Goal: Task Accomplishment & Management: Complete application form

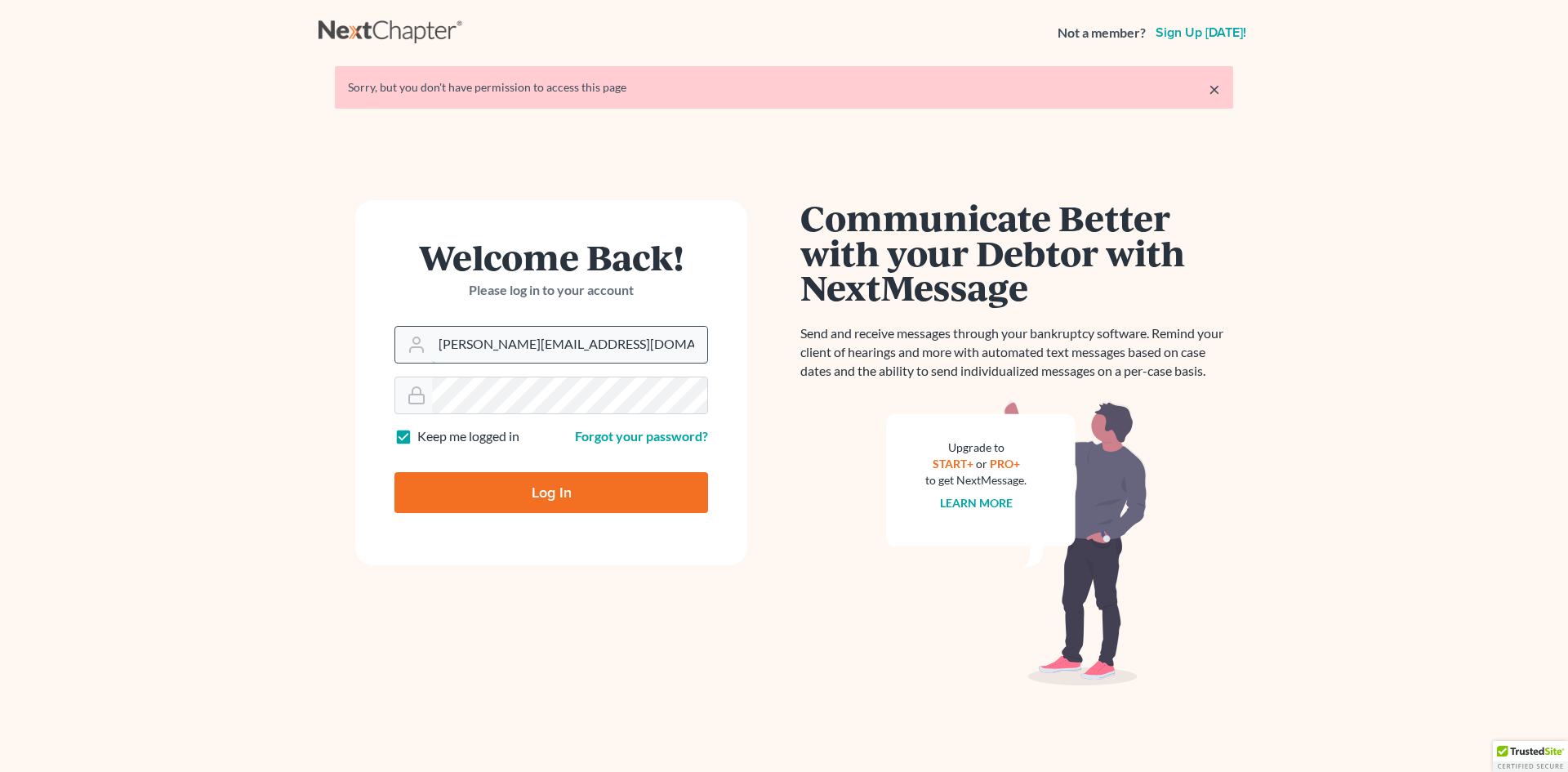
click at [617, 344] on input "dorie@victordruziakolaw.com" at bounding box center [569, 345] width 275 height 36
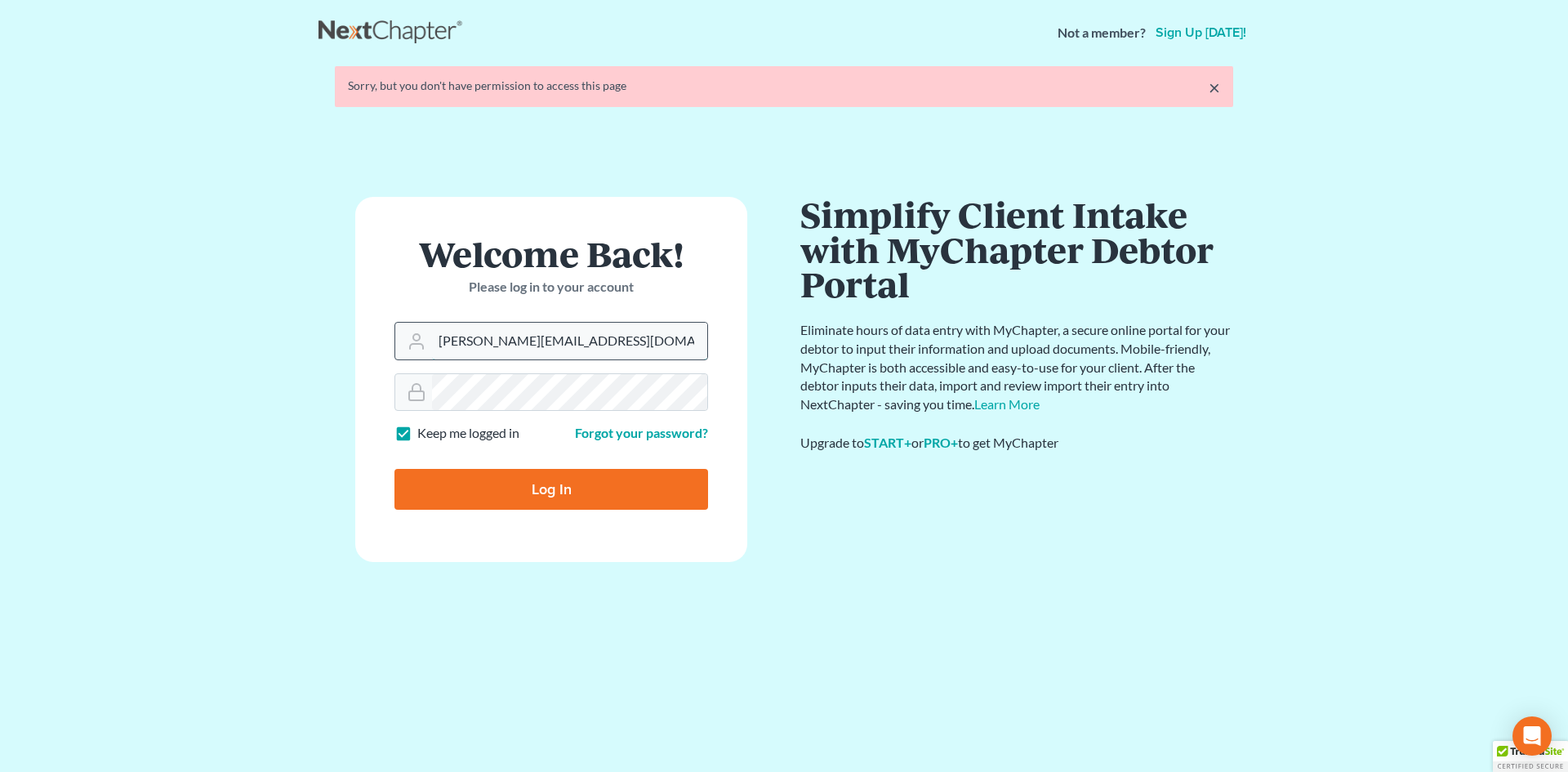
type input "[EMAIL_ADDRESS][DOMAIN_NAME]"
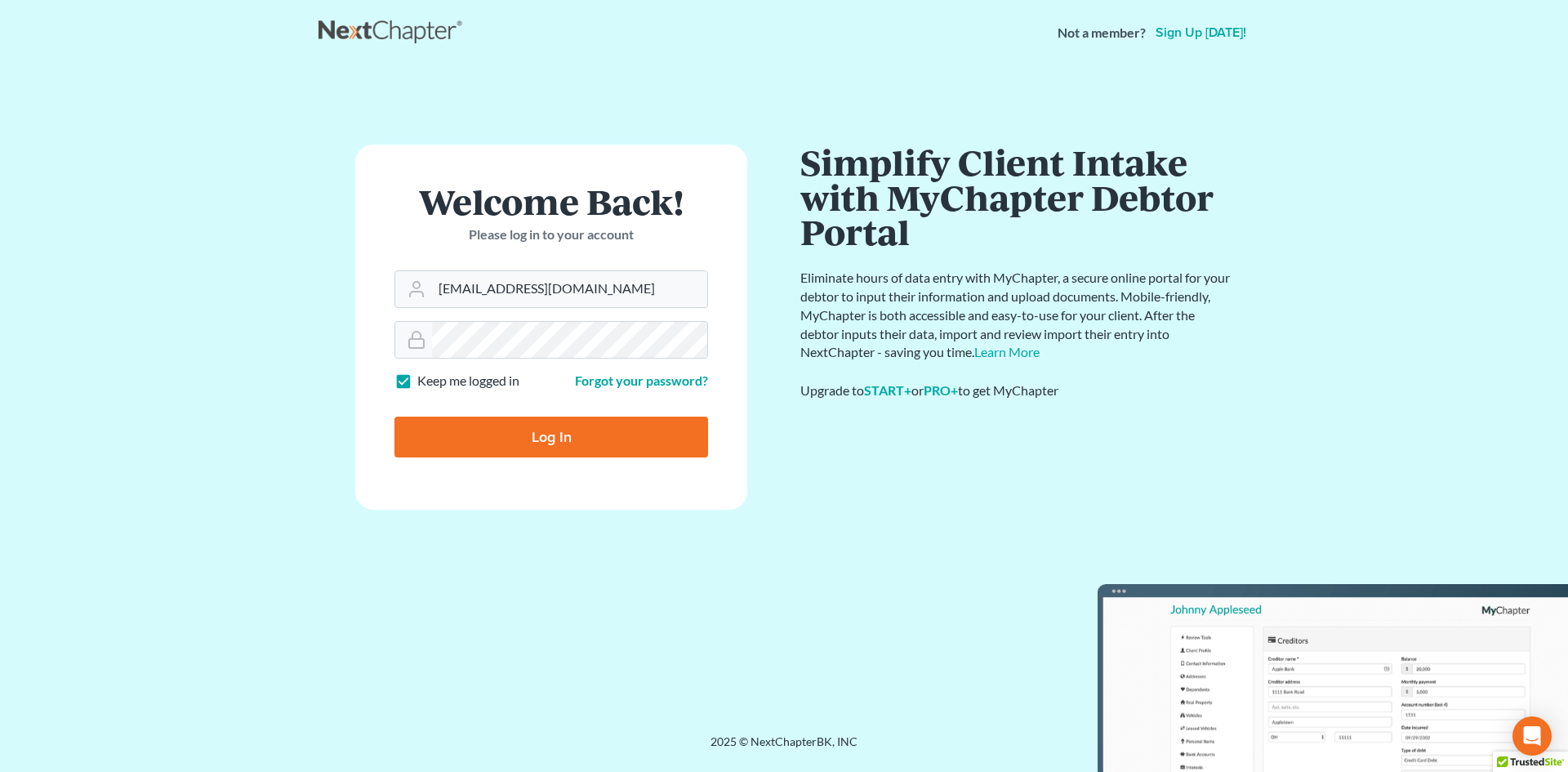
click at [551, 439] on input "Log In" at bounding box center [552, 437] width 314 height 41
type input "Thinking..."
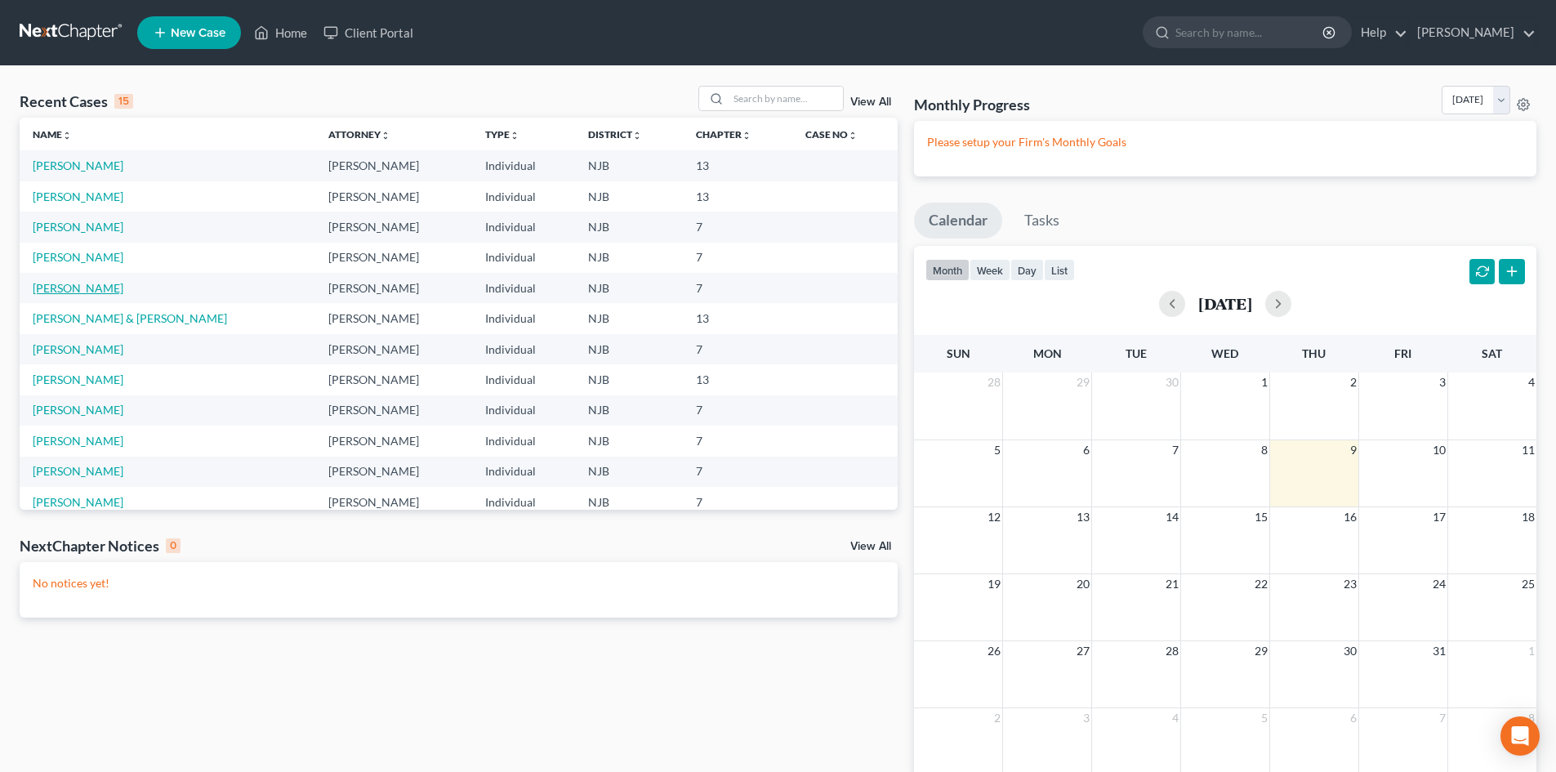
click at [84, 281] on link "[PERSON_NAME]" at bounding box center [78, 288] width 91 height 14
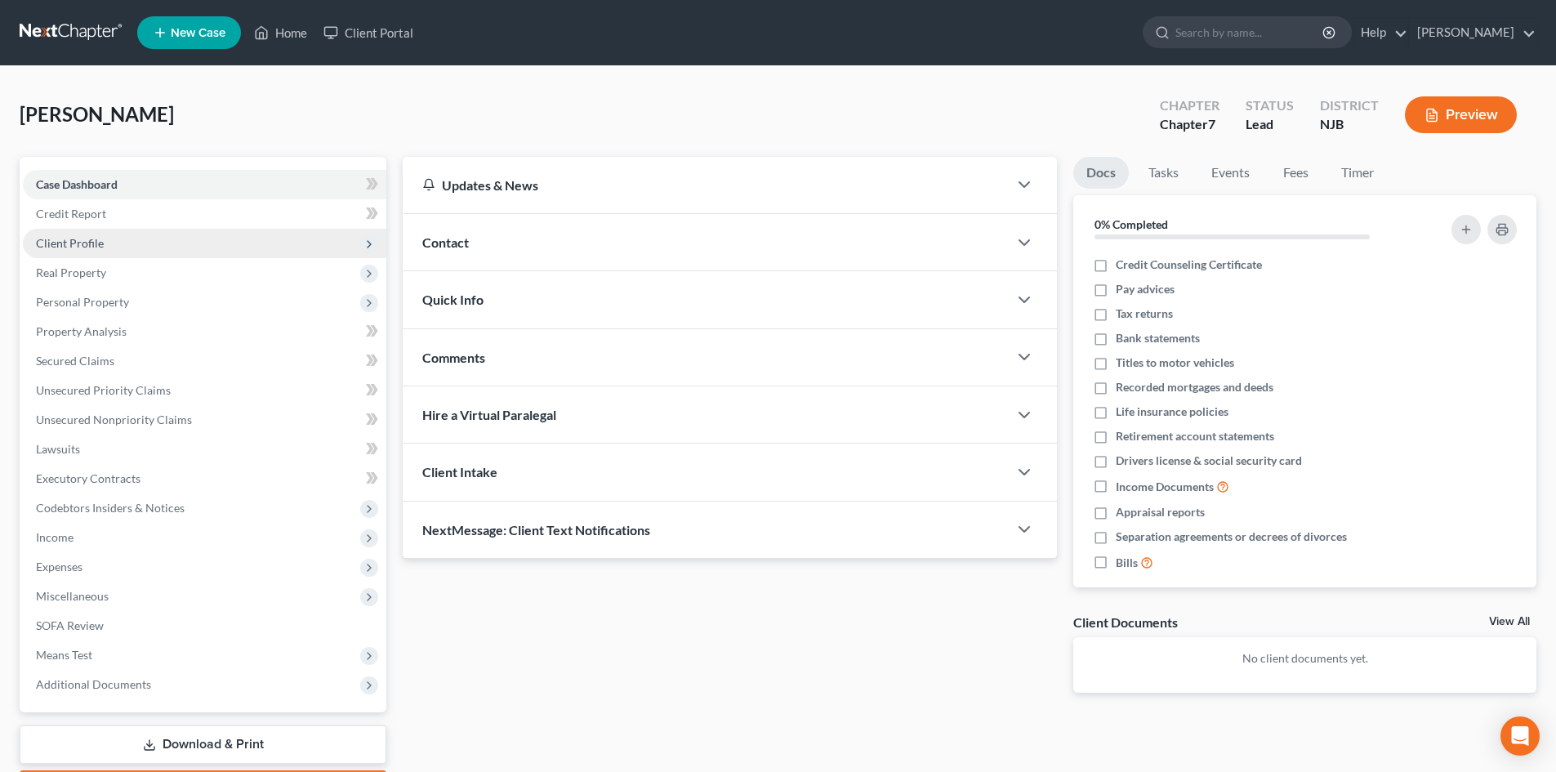
click at [103, 255] on span "Client Profile" at bounding box center [204, 243] width 363 height 29
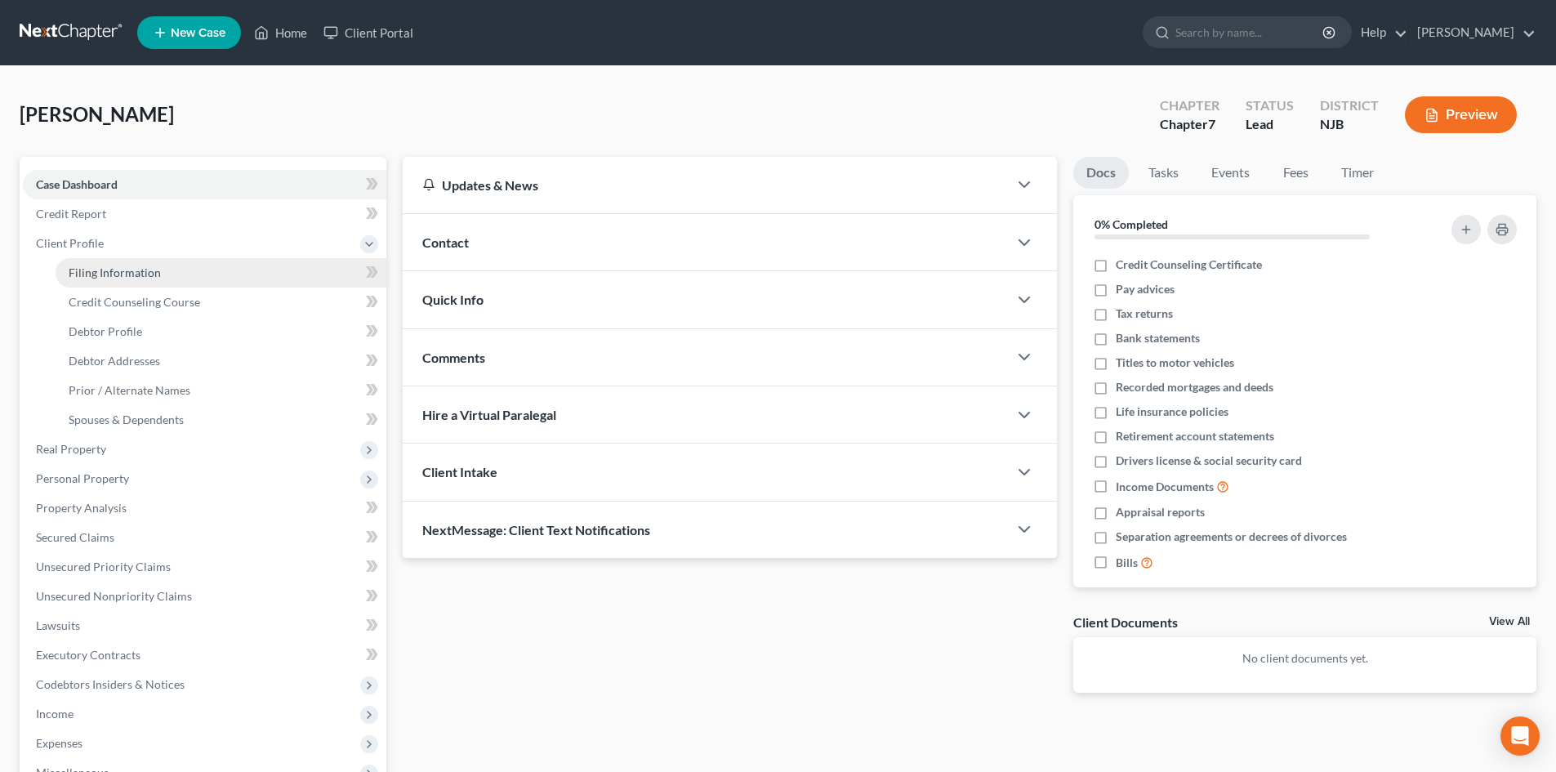
click at [109, 258] on link "Filing Information" at bounding box center [221, 272] width 331 height 29
select select "1"
select select "0"
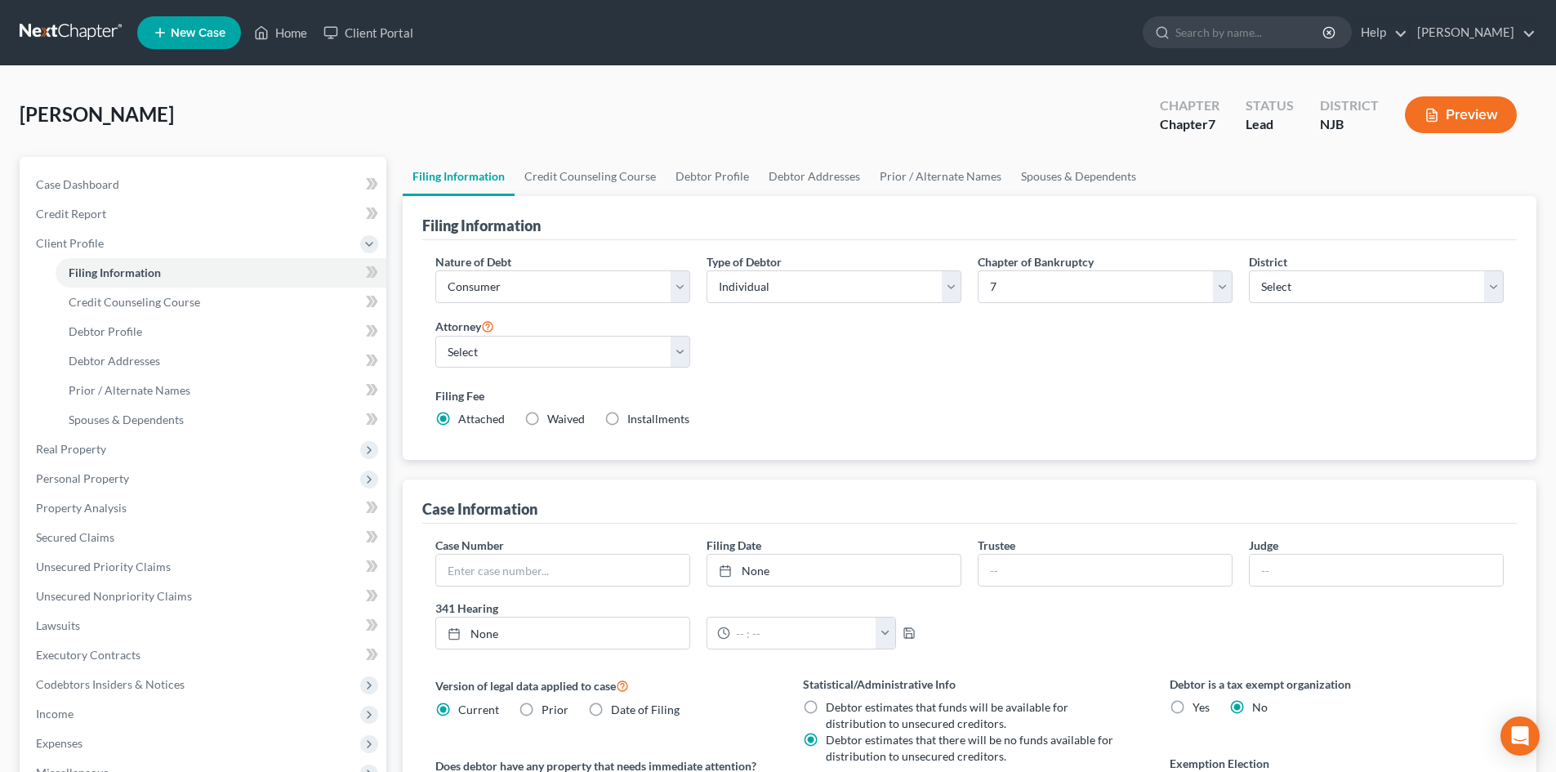
scroll to position [82, 0]
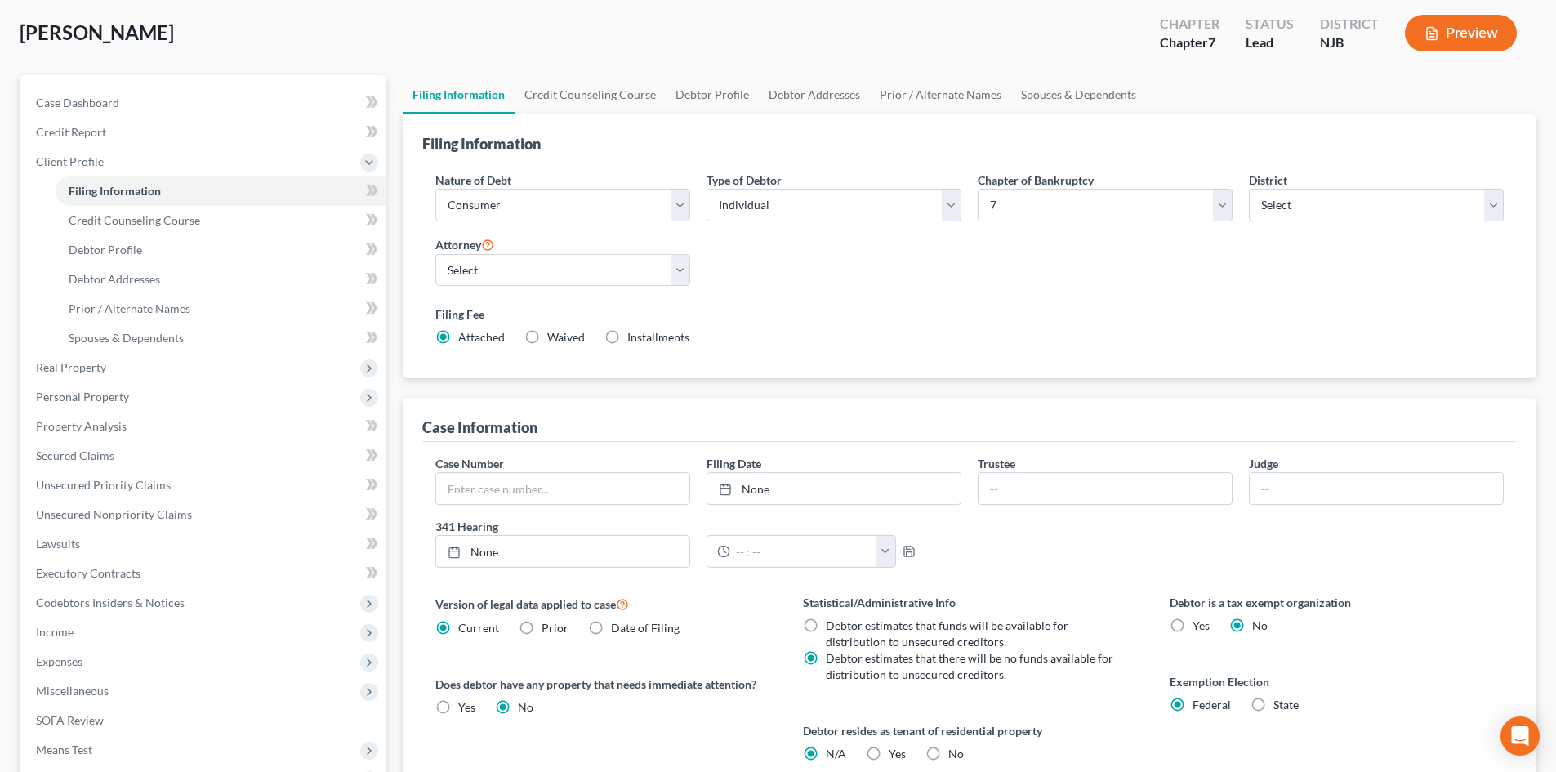
click at [627, 337] on label "Installments Installments" at bounding box center [658, 337] width 62 height 16
click at [634, 337] on input "Installments Installments" at bounding box center [639, 334] width 11 height 11
radio input "true"
radio input "false"
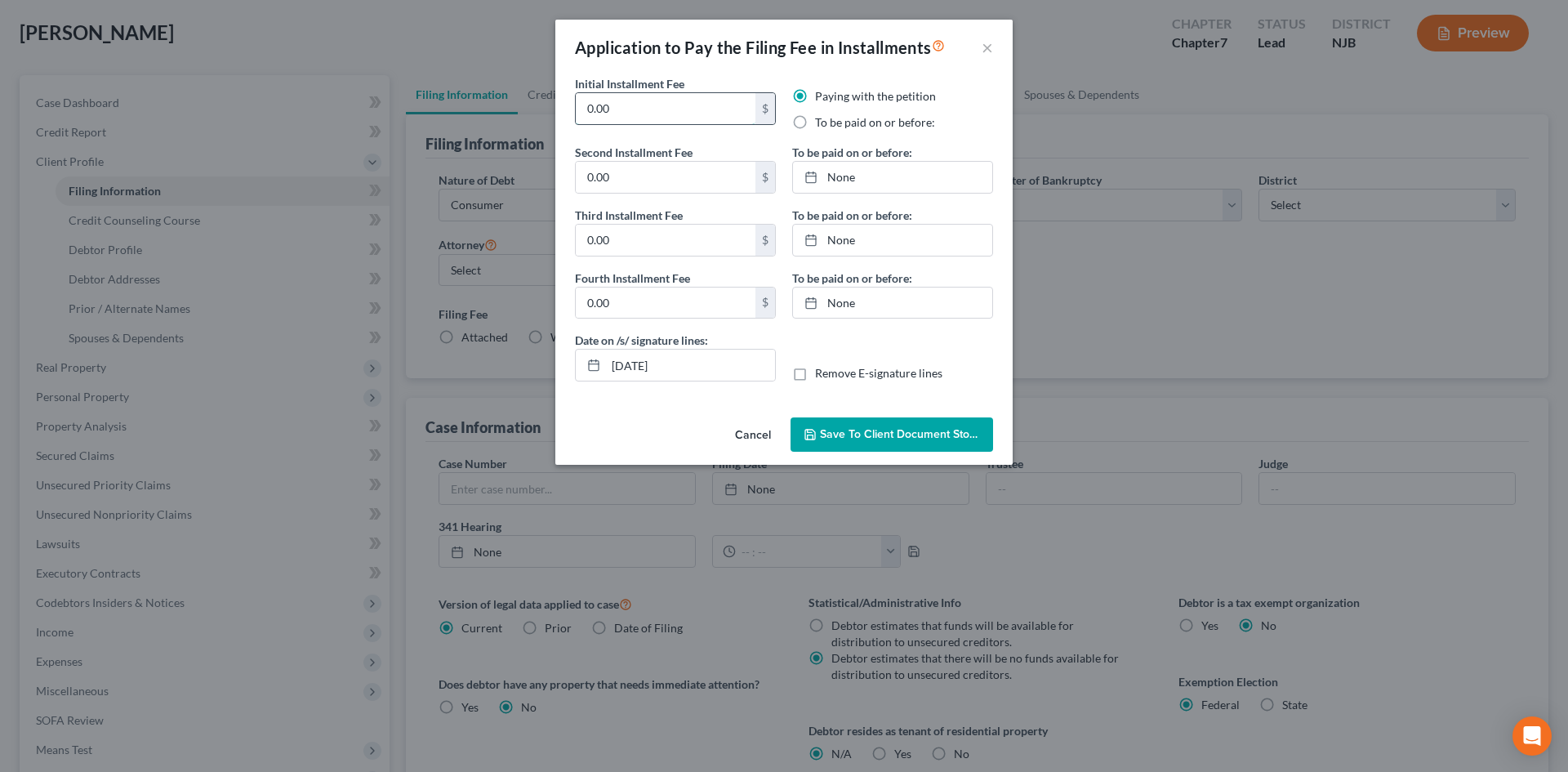
click at [653, 112] on input "0.00" at bounding box center [666, 108] width 180 height 31
click at [1261, 276] on div "Application to Pay the Filing Fee in Installments × Initial Installment Fee 0.0…" at bounding box center [784, 386] width 1568 height 772
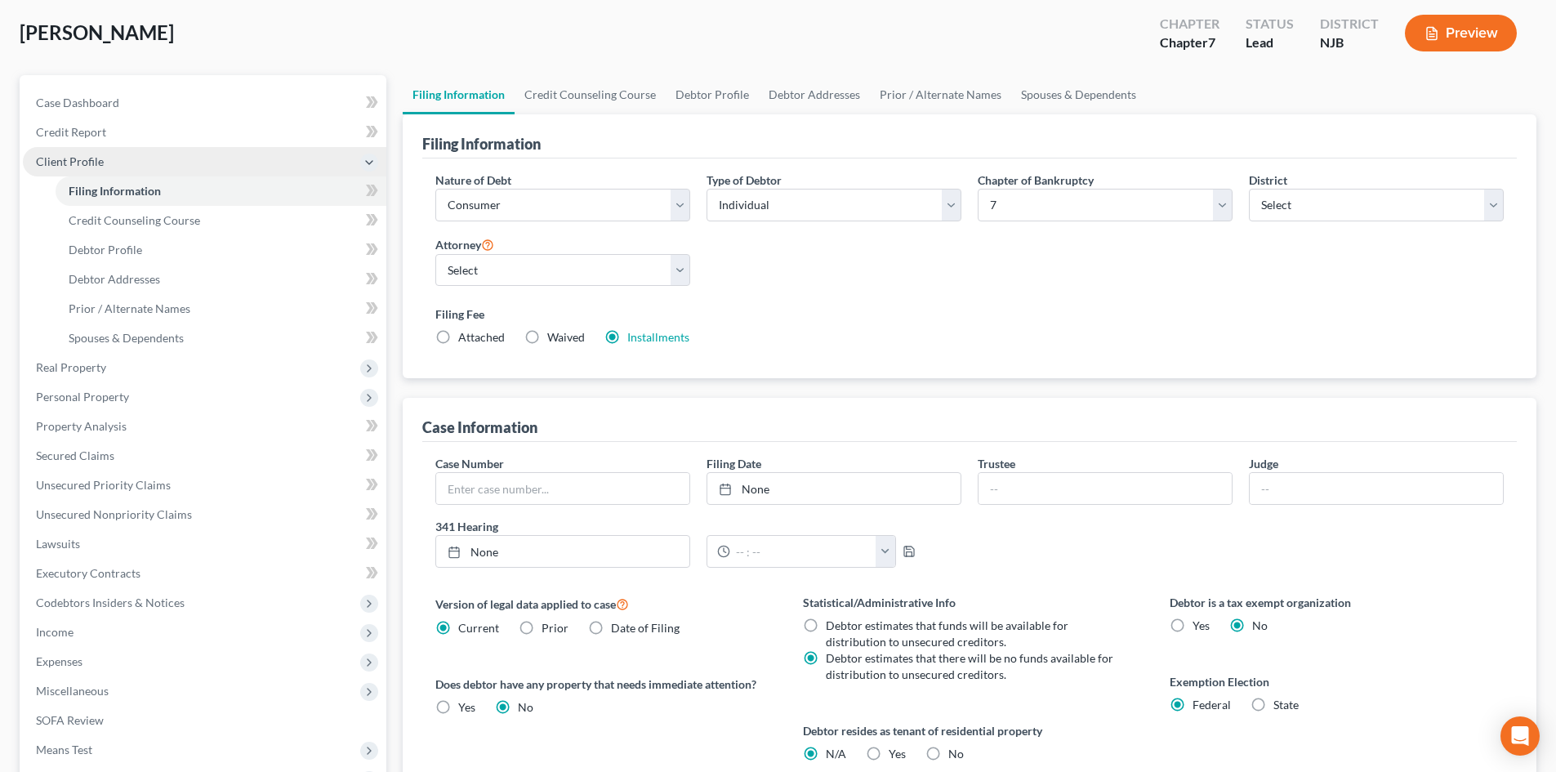
click at [66, 158] on span "Client Profile" at bounding box center [70, 161] width 68 height 14
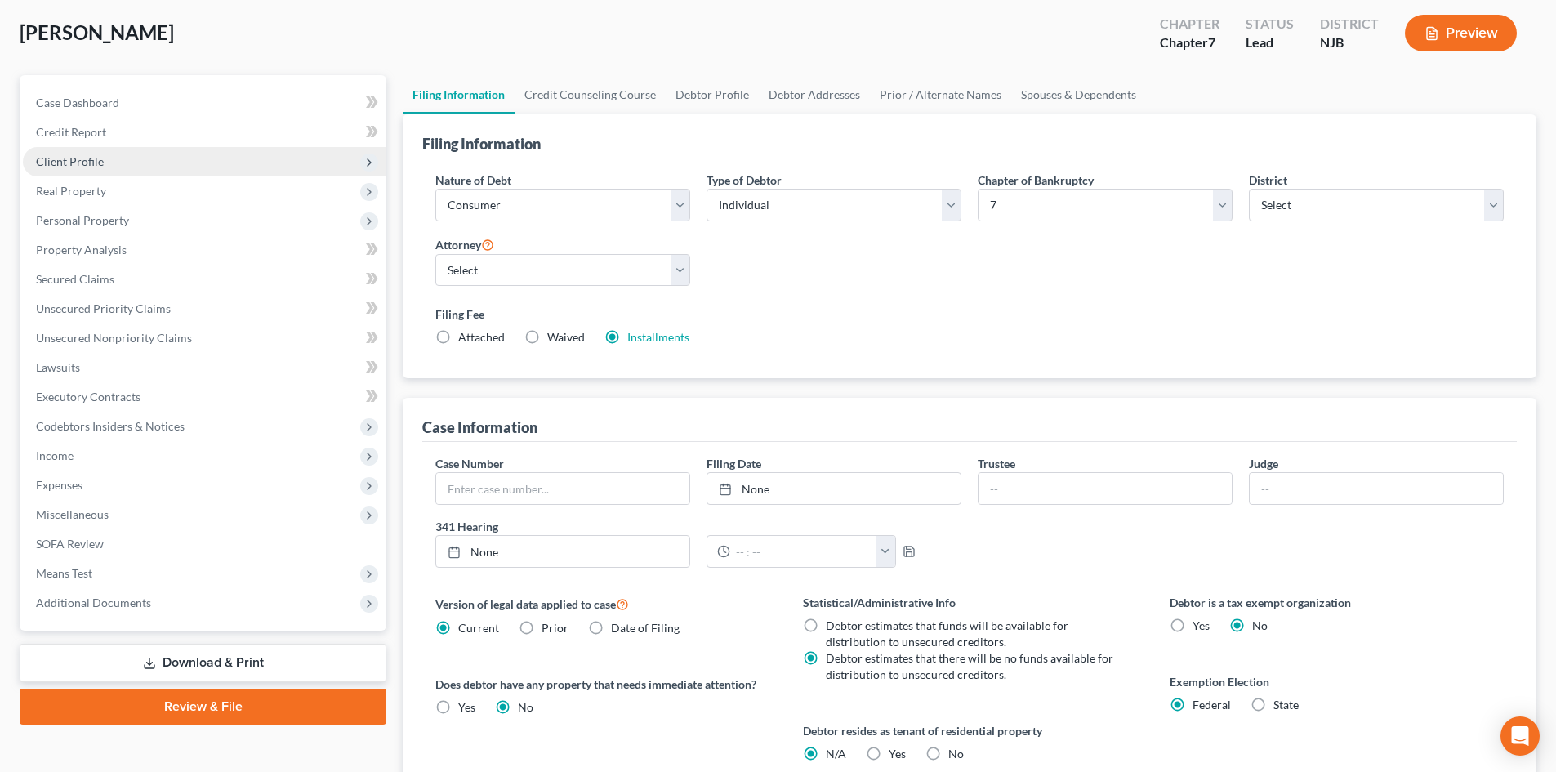
click at [84, 167] on span "Client Profile" at bounding box center [70, 161] width 68 height 14
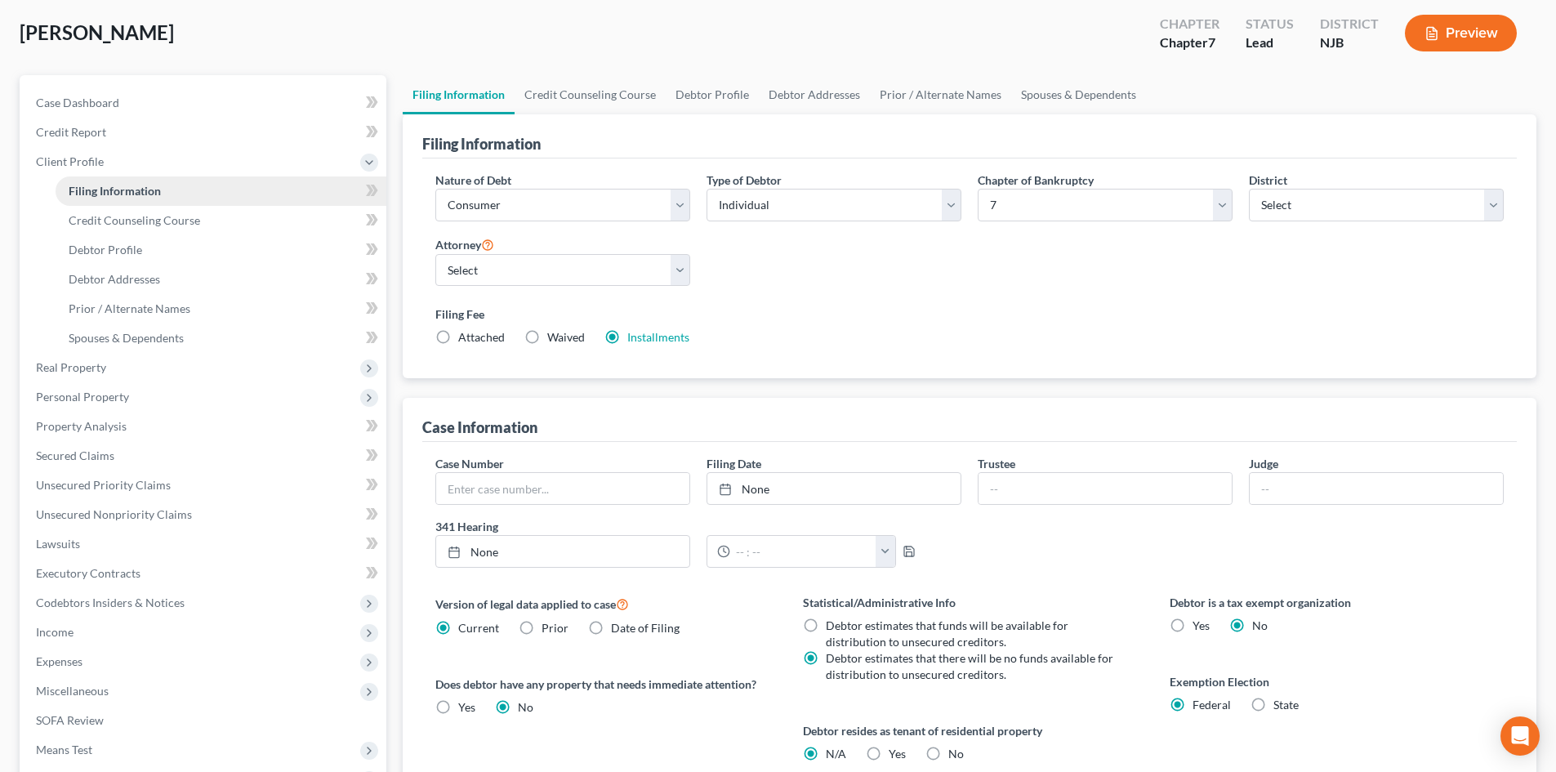
click at [103, 190] on span "Filing Information" at bounding box center [115, 191] width 92 height 14
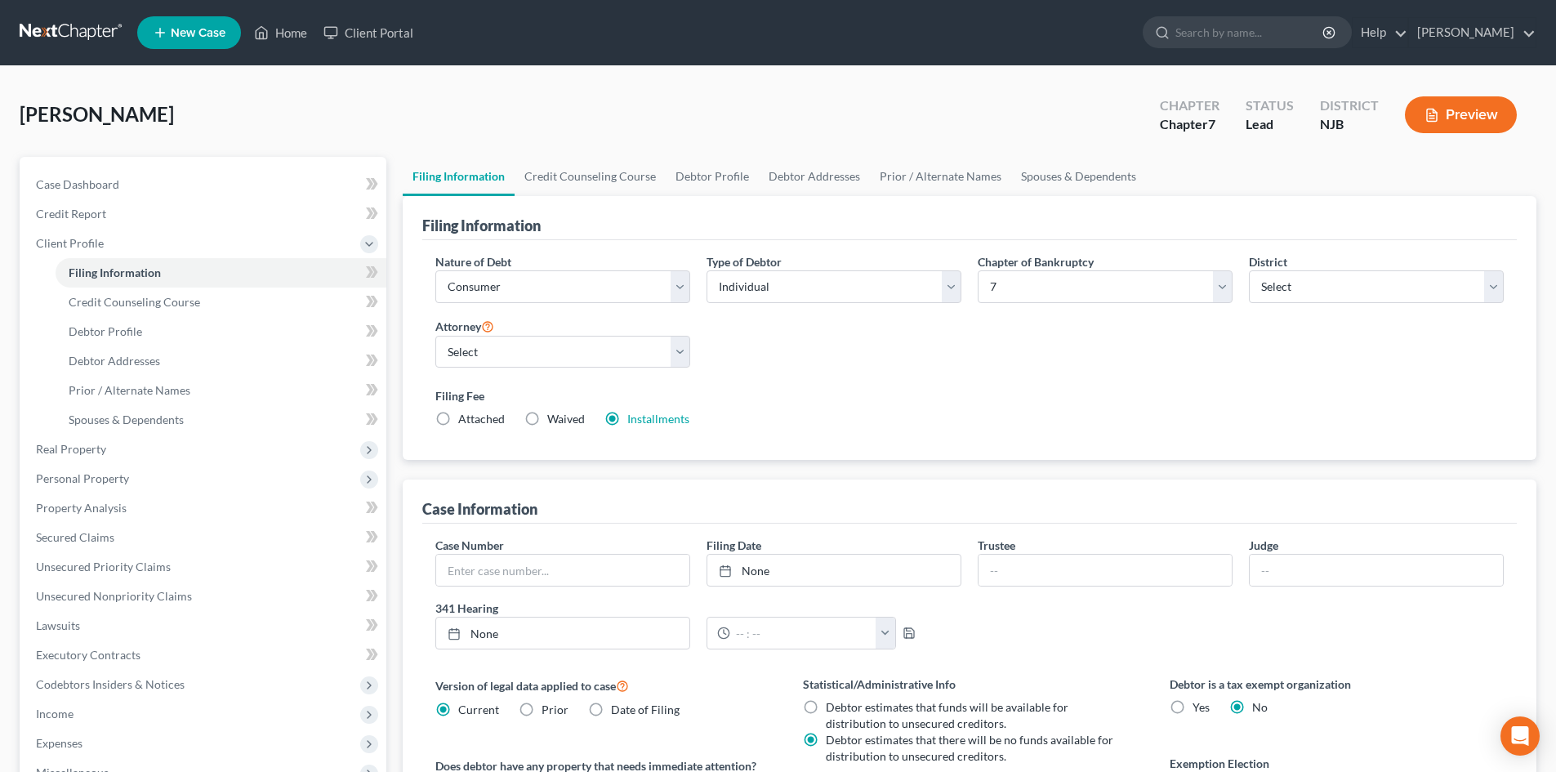
click at [547, 419] on label "Waived Waived" at bounding box center [566, 419] width 38 height 16
click at [554, 419] on input "Waived Waived" at bounding box center [559, 416] width 11 height 11
radio input "true"
click at [627, 420] on label "Installments Installments" at bounding box center [658, 419] width 62 height 16
click at [634, 420] on input "Installments Installments" at bounding box center [639, 416] width 11 height 11
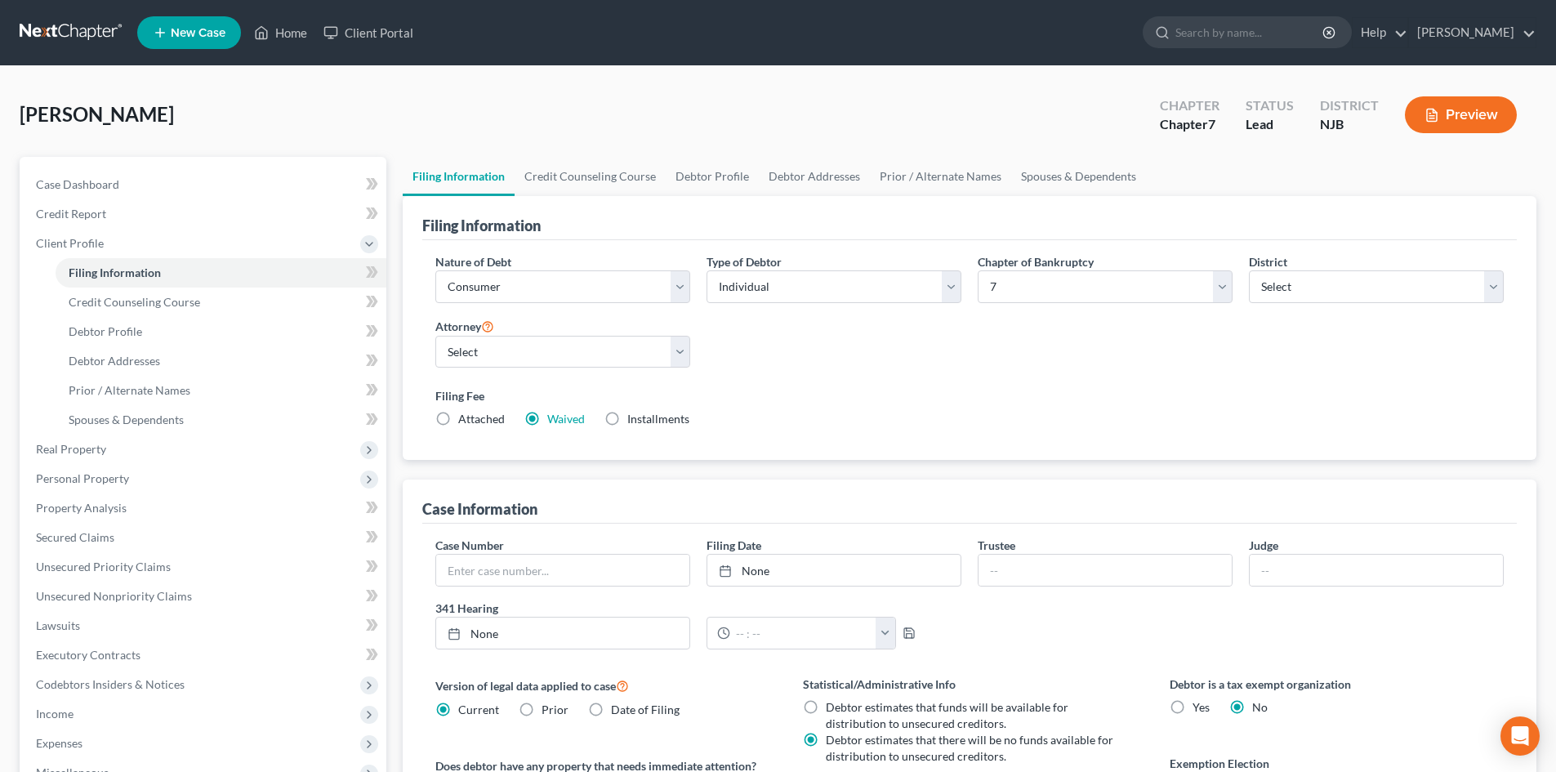
radio input "true"
radio input "false"
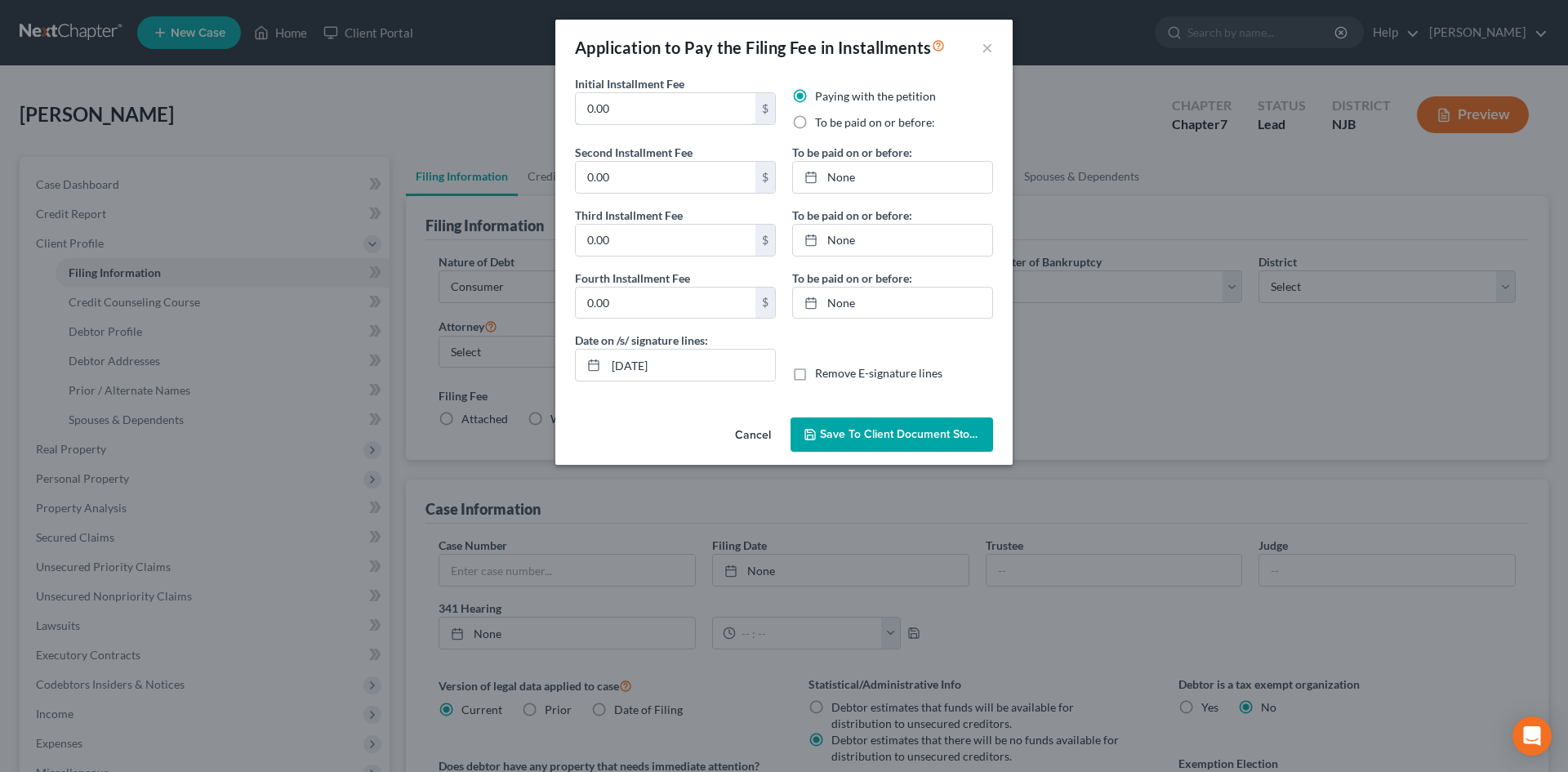
drag, startPoint x: 613, startPoint y: 113, endPoint x: 564, endPoint y: 114, distance: 48.2
click at [564, 114] on div "Initial Installment Fee 0.00 $ Paying with the petition To be paid on or before…" at bounding box center [783, 243] width 457 height 336
type input "84.50"
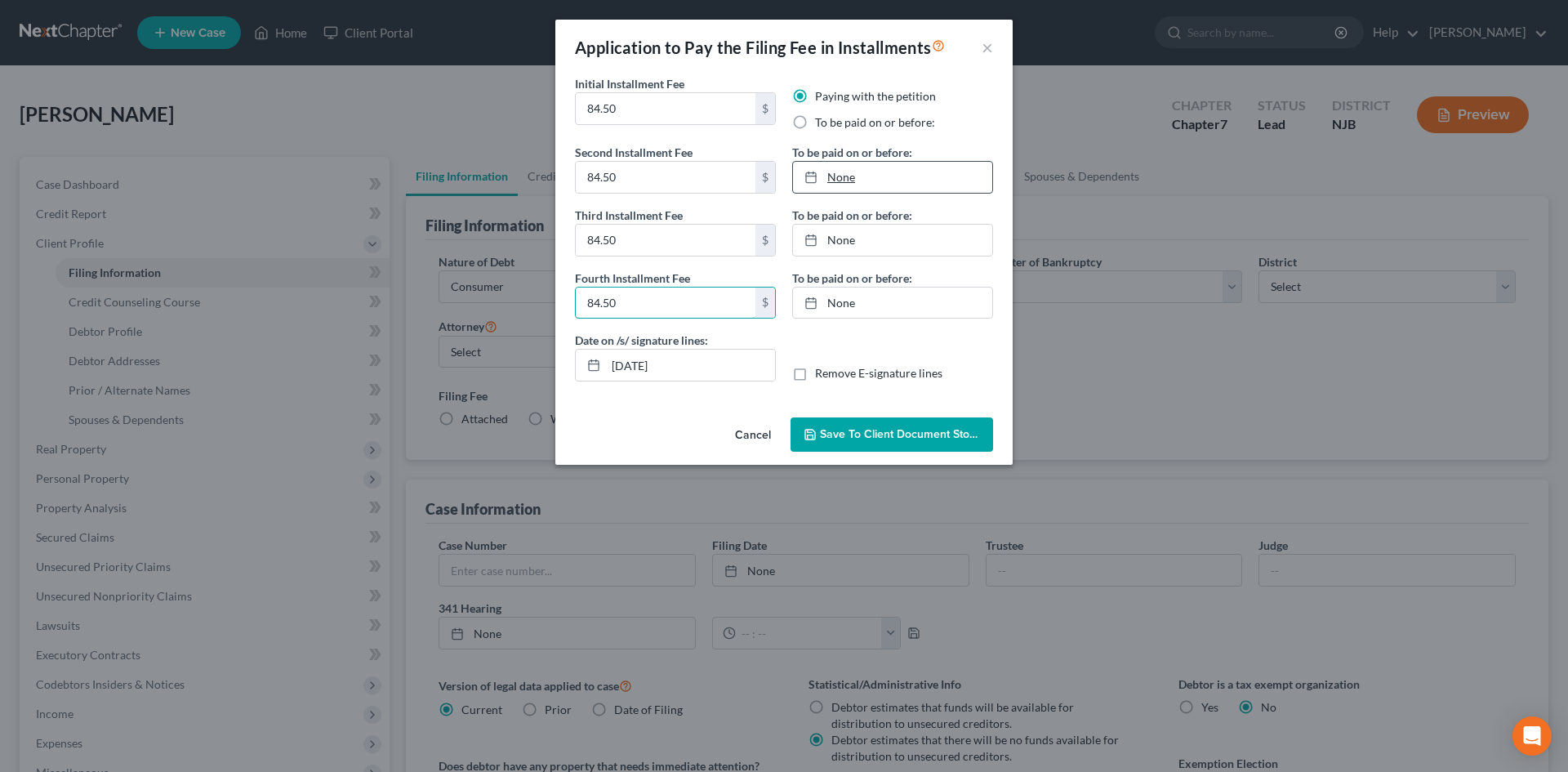
type input "84.50"
click at [908, 175] on link "None" at bounding box center [892, 177] width 199 height 31
type input "10/9/2025"
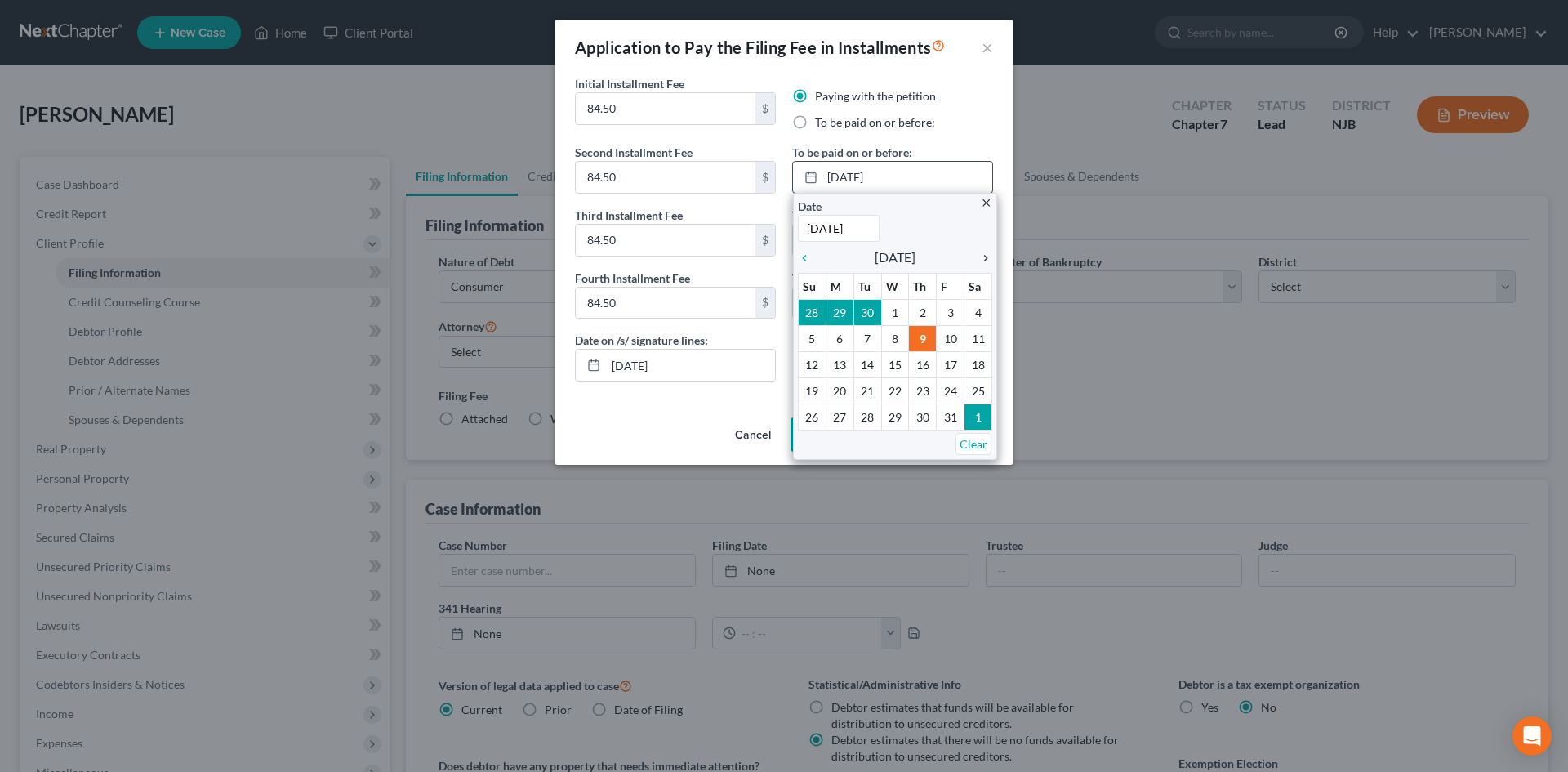
click at [983, 262] on icon "chevron_right" at bounding box center [981, 258] width 21 height 13
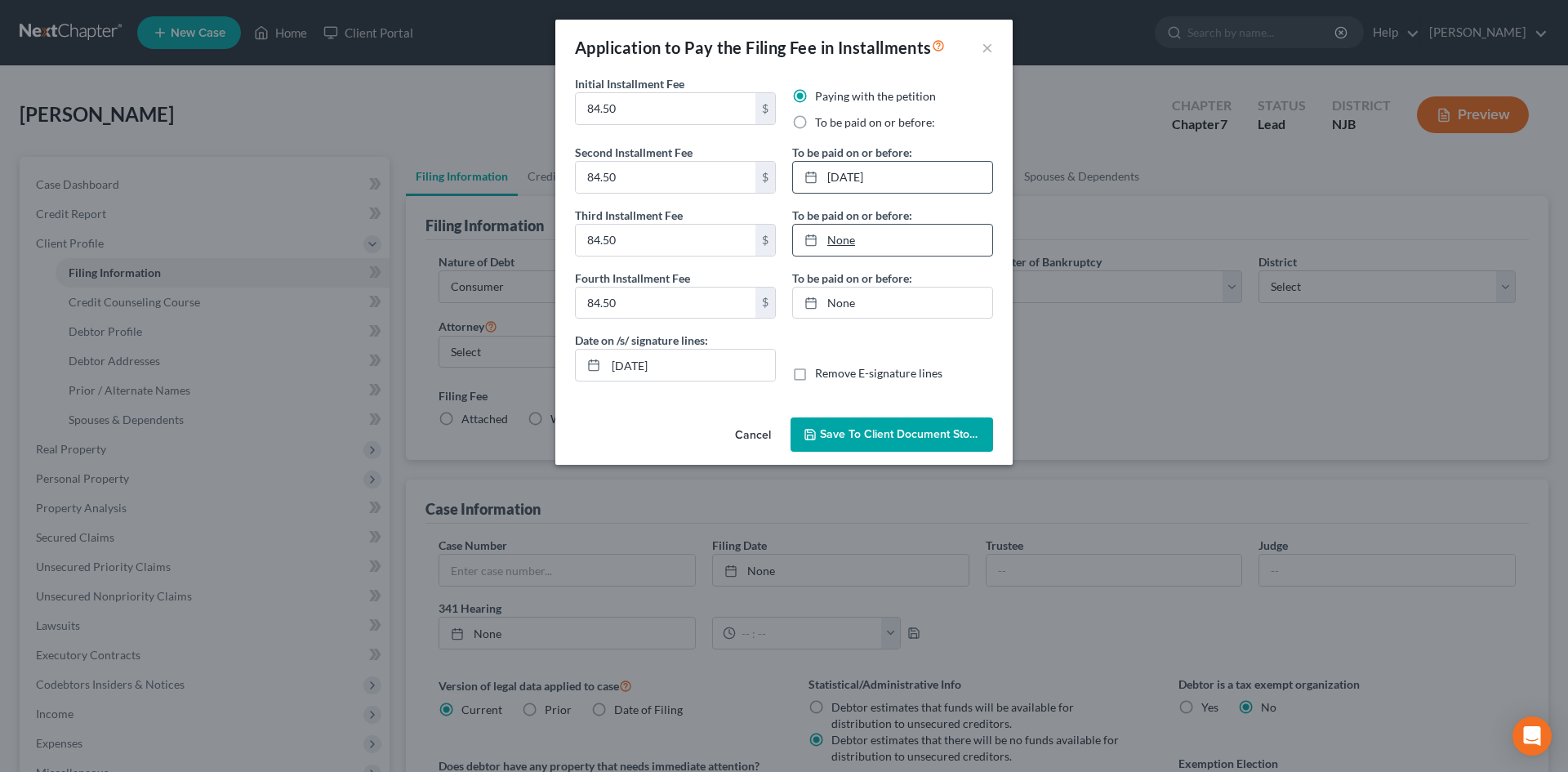
click at [898, 232] on link "None" at bounding box center [892, 240] width 199 height 31
type input "10/9/2025"
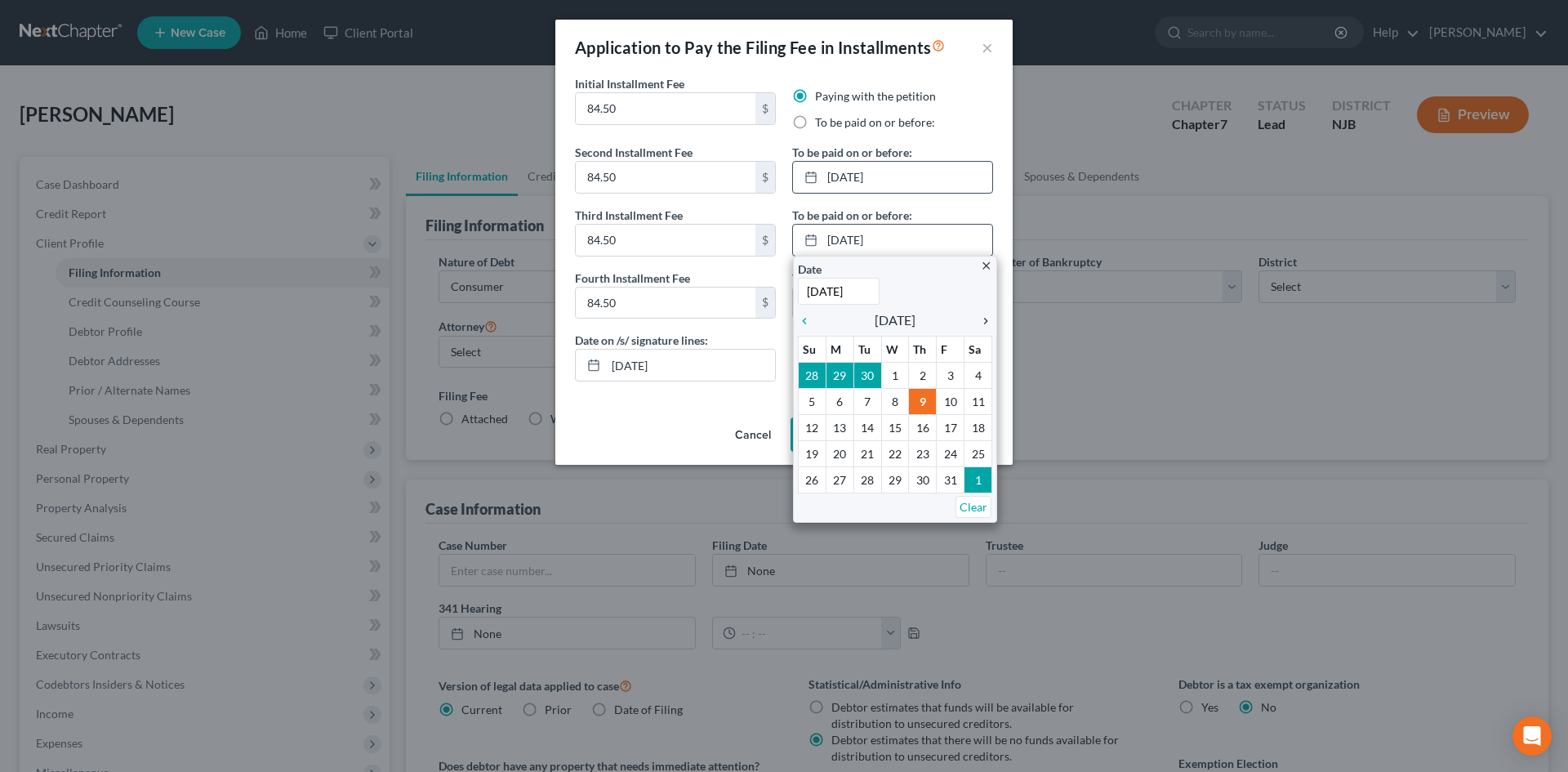
click at [985, 322] on icon "chevron_right" at bounding box center [981, 320] width 21 height 13
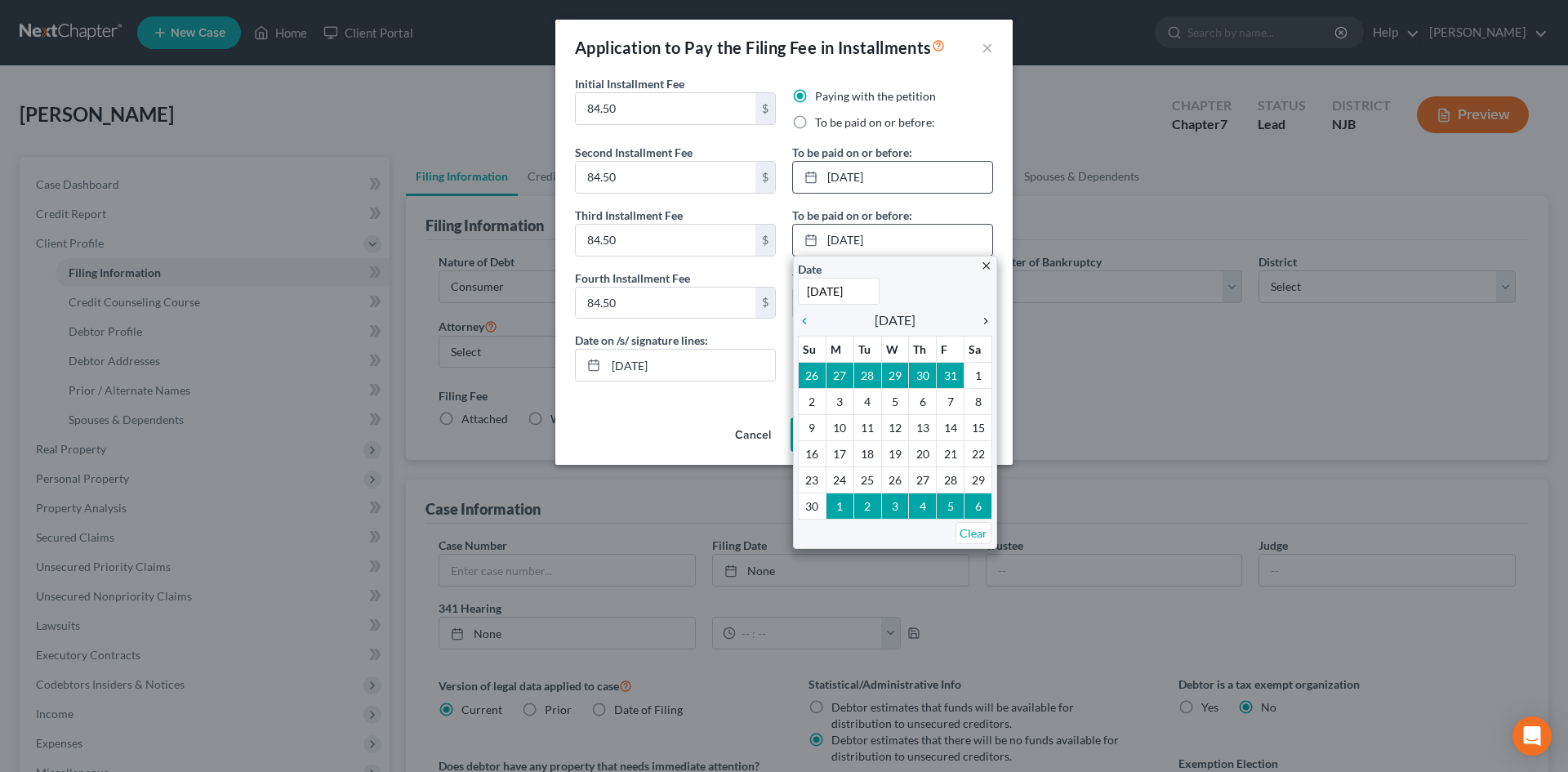
click at [985, 322] on icon "chevron_right" at bounding box center [981, 320] width 21 height 13
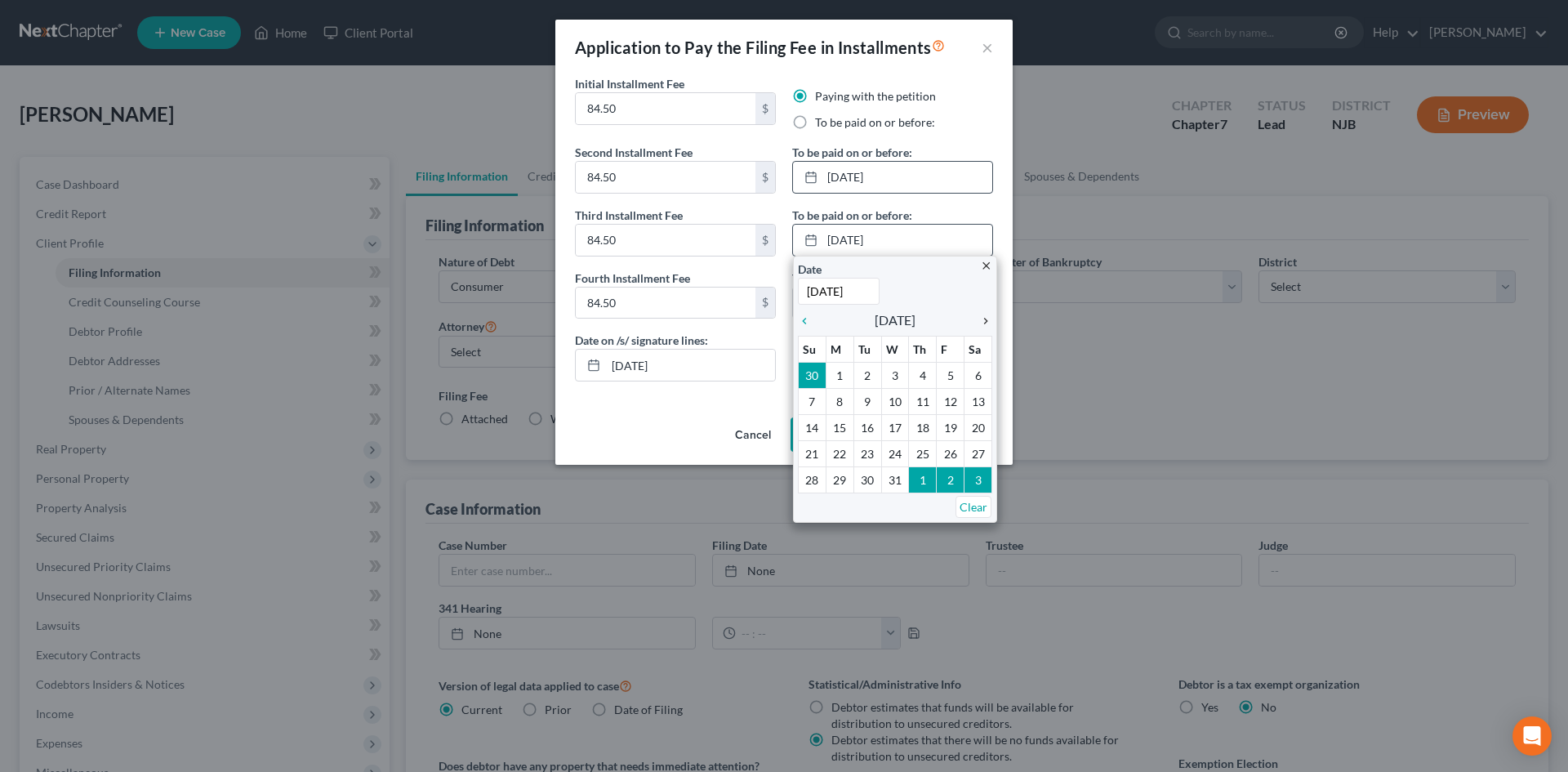
click at [985, 322] on icon "chevron_right" at bounding box center [981, 320] width 21 height 13
click at [799, 319] on icon "chevron_left" at bounding box center [808, 320] width 21 height 13
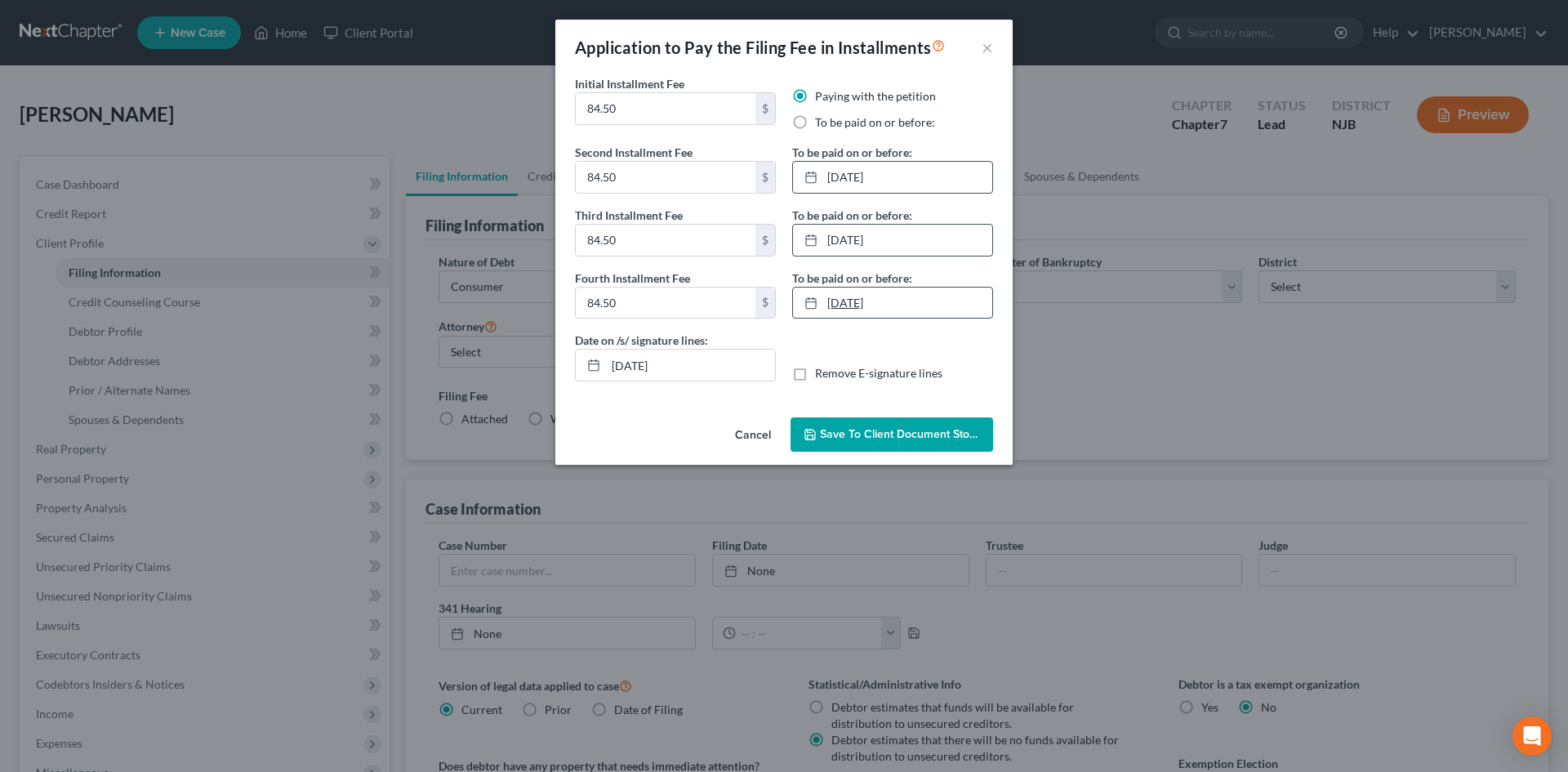
type input "10/9/2025"
click at [878, 305] on link "10/9/2025" at bounding box center [892, 303] width 199 height 31
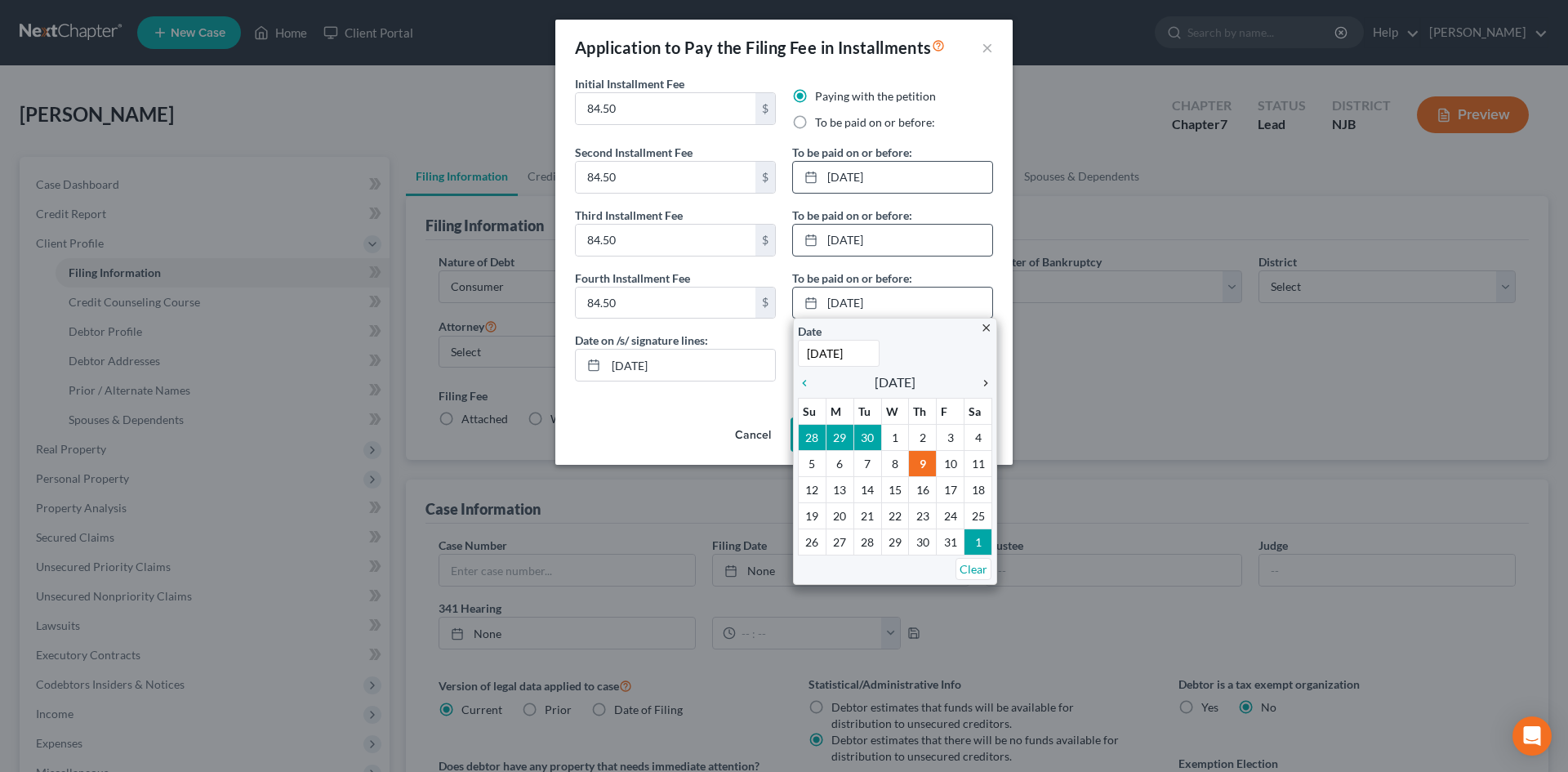
click at [983, 384] on icon "chevron_right" at bounding box center [981, 383] width 21 height 13
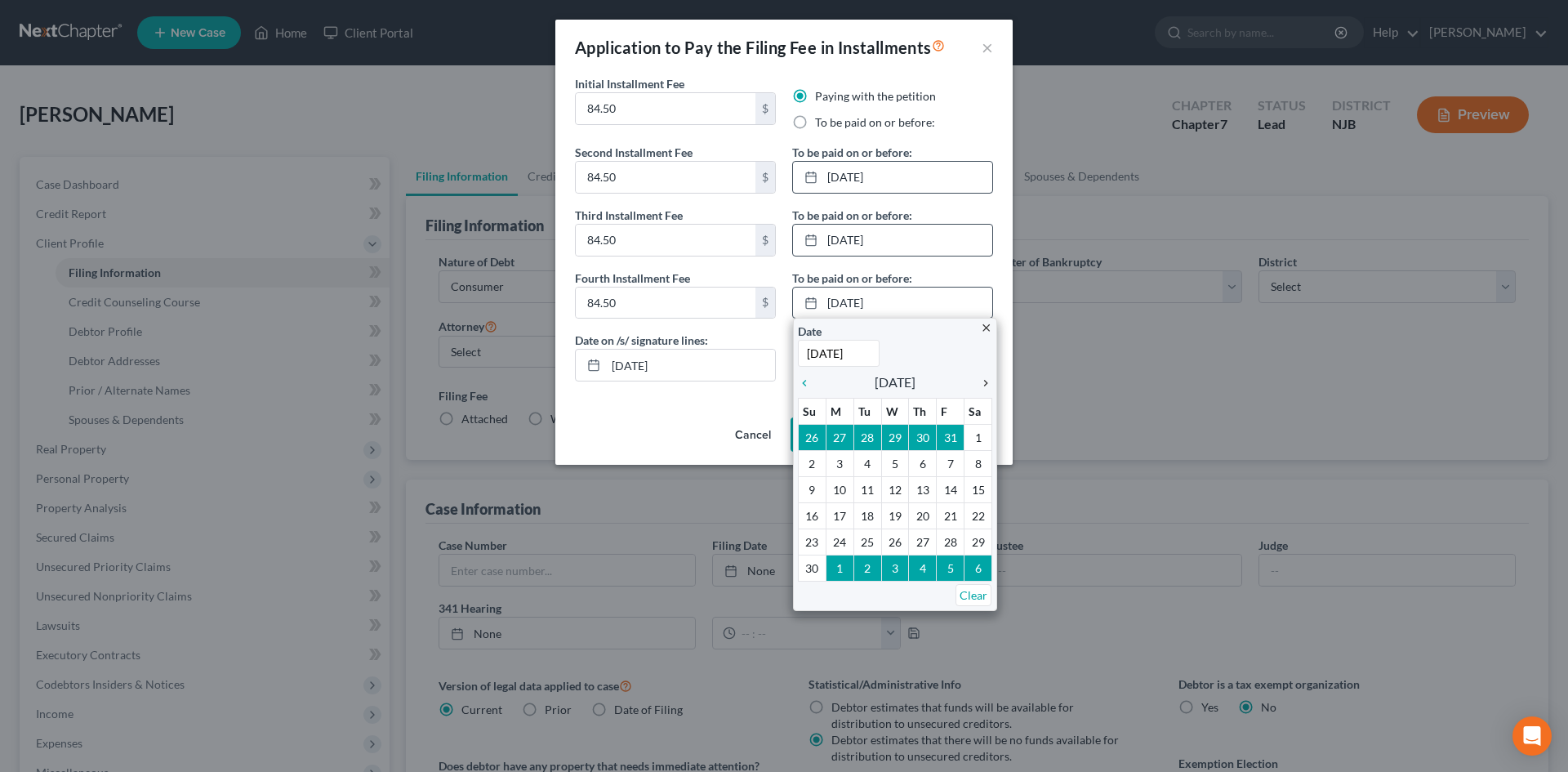
click at [983, 384] on icon "chevron_right" at bounding box center [981, 383] width 21 height 13
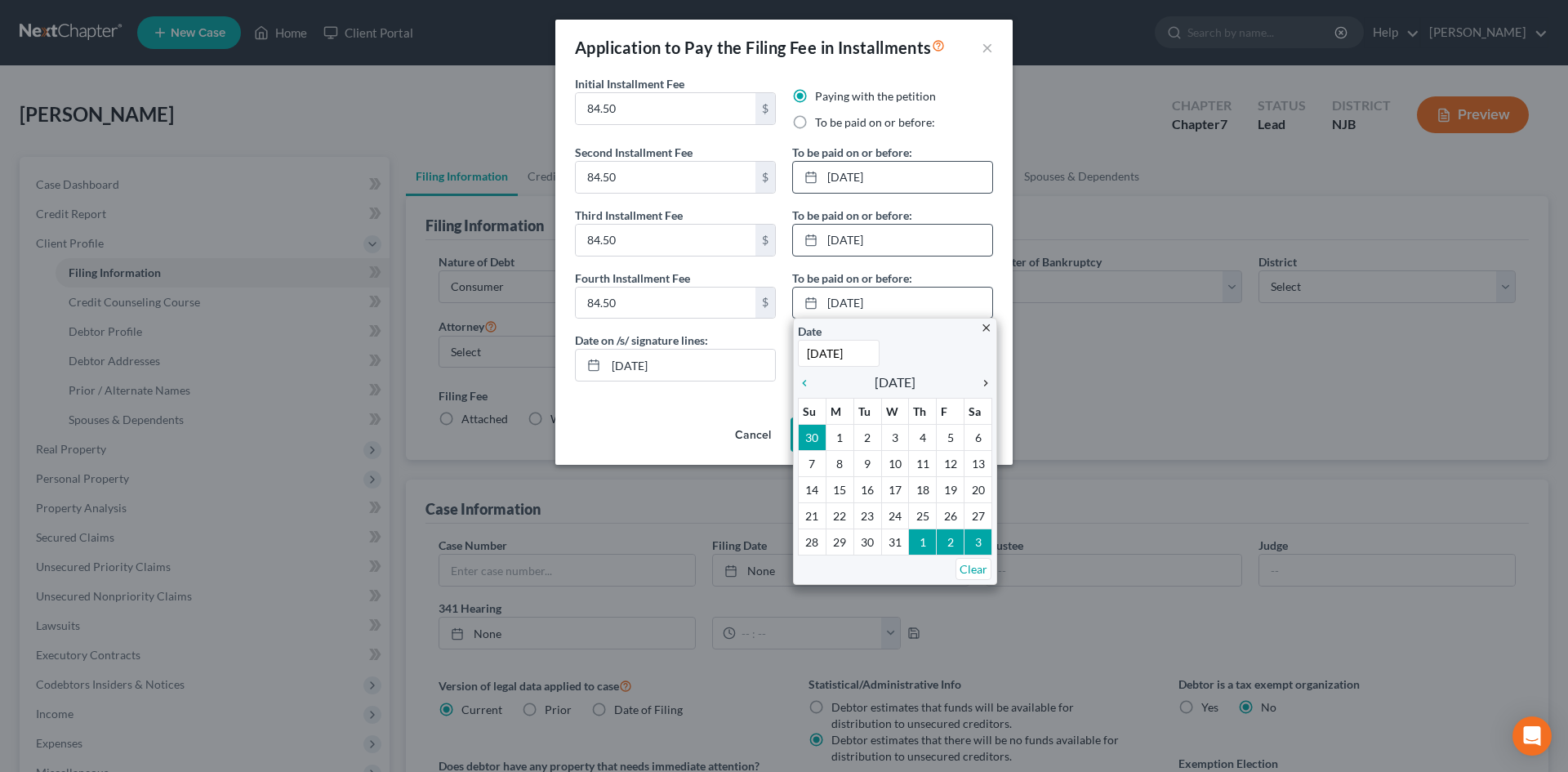
click at [983, 384] on icon "chevron_right" at bounding box center [981, 383] width 21 height 13
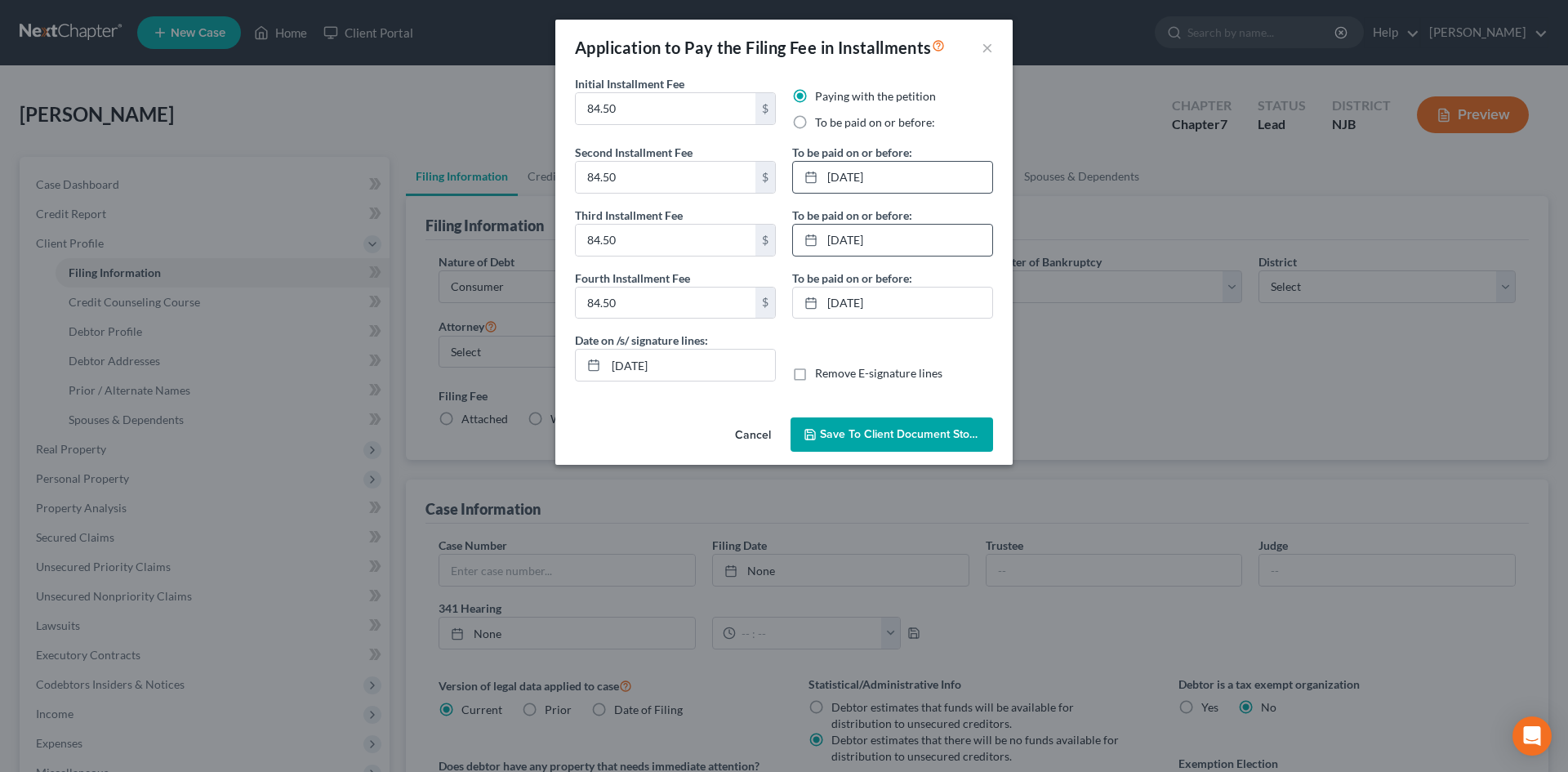
click at [931, 435] on span "Save to Client Document Storage" at bounding box center [906, 434] width 173 height 14
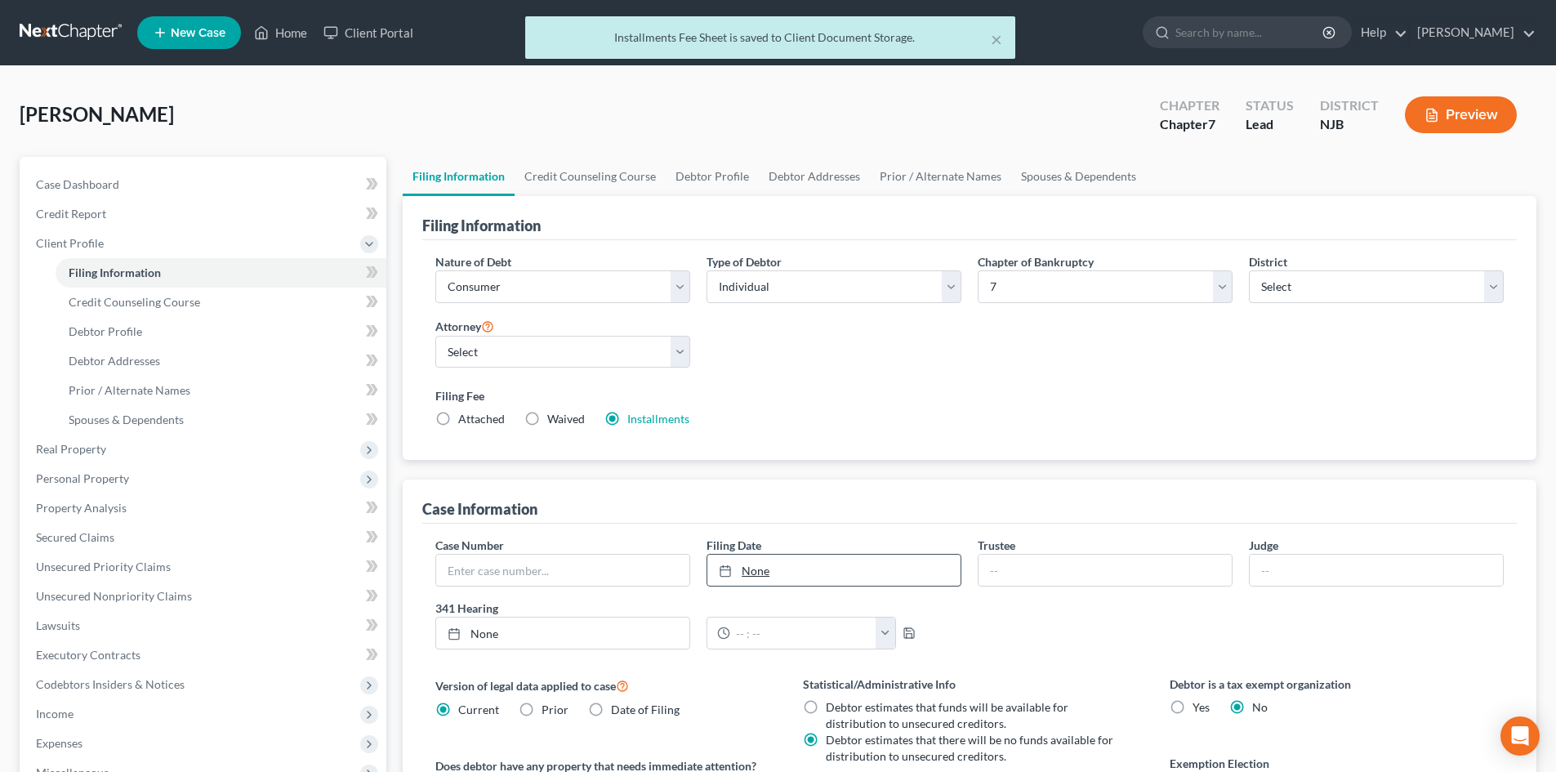
click at [744, 558] on link "None" at bounding box center [833, 570] width 253 height 31
type input "10/9/2025"
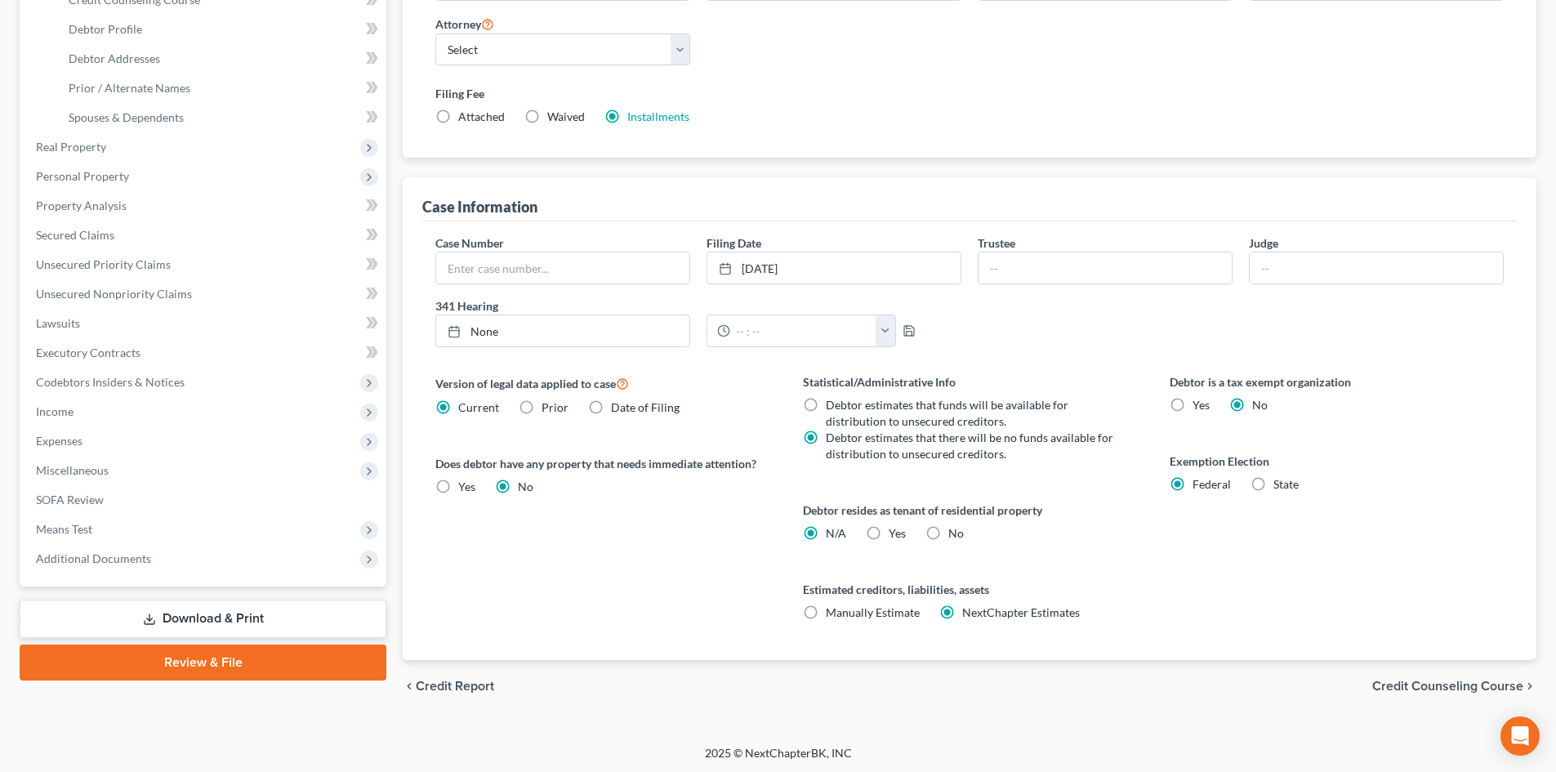
scroll to position [305, 0]
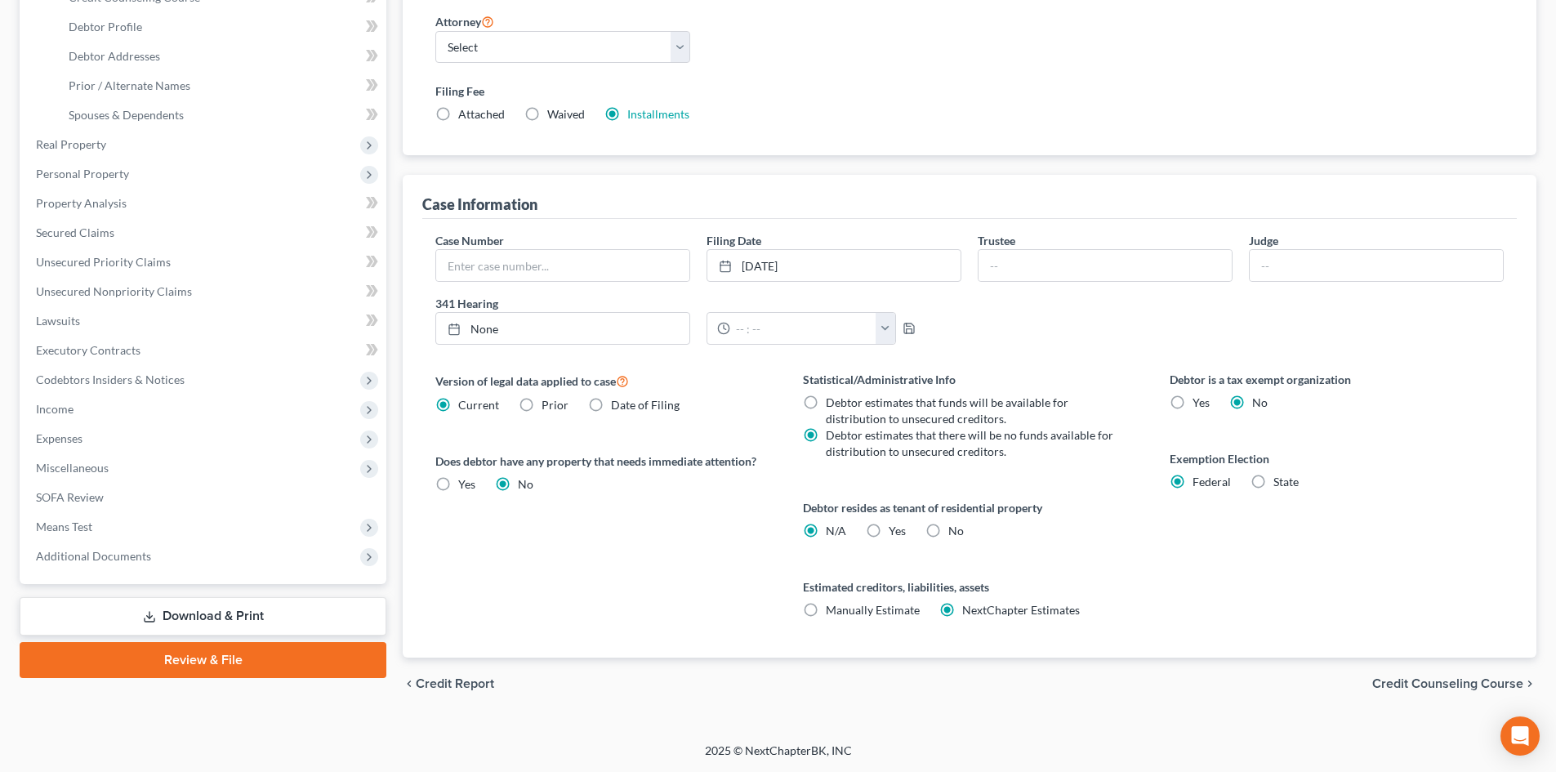
click at [889, 536] on label "Yes Yes" at bounding box center [897, 531] width 17 height 16
click at [895, 533] on input "Yes Yes" at bounding box center [900, 528] width 11 height 11
radio input "true"
radio input "false"
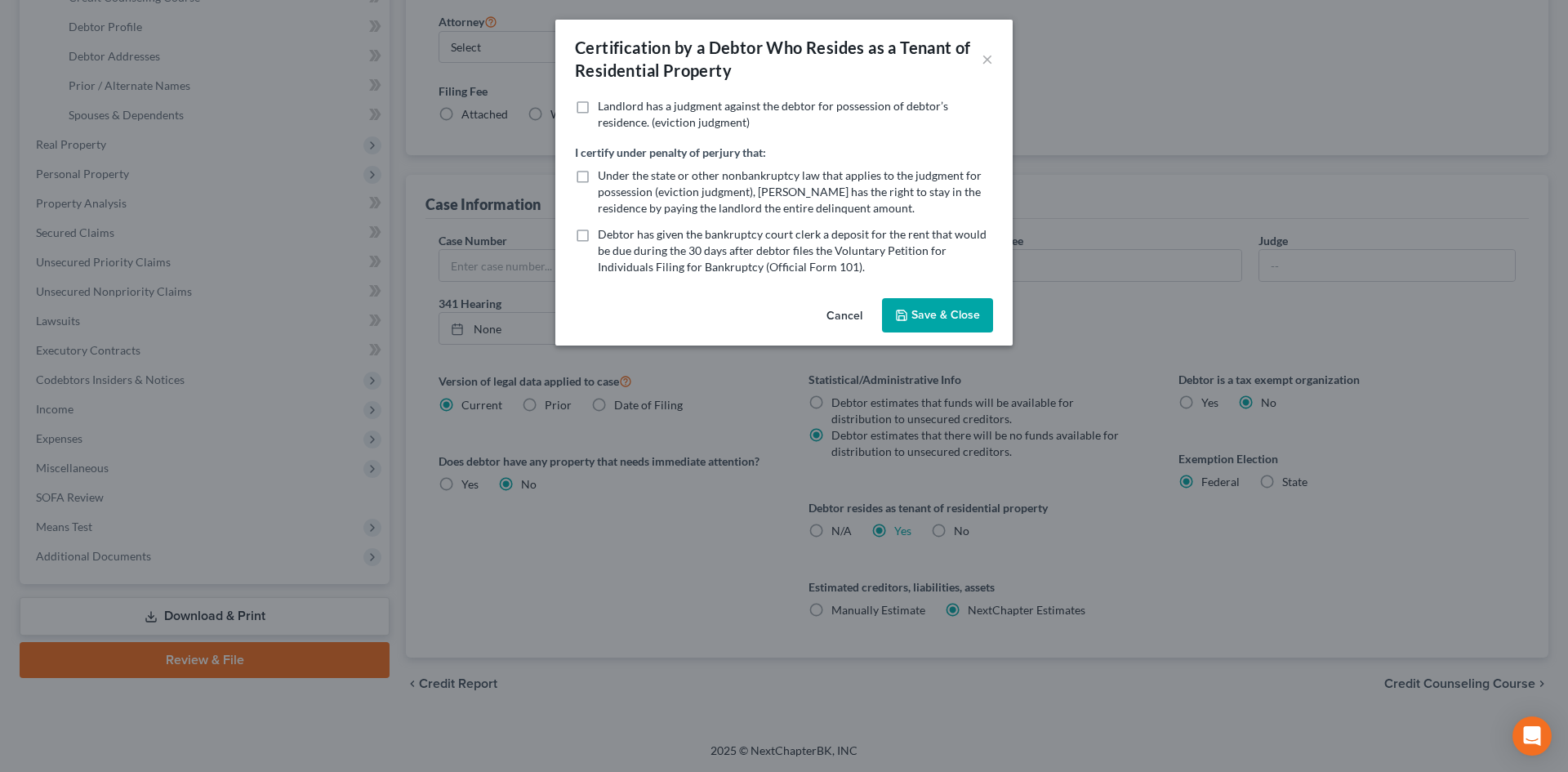
click at [954, 319] on button "Save & Close" at bounding box center [937, 315] width 111 height 34
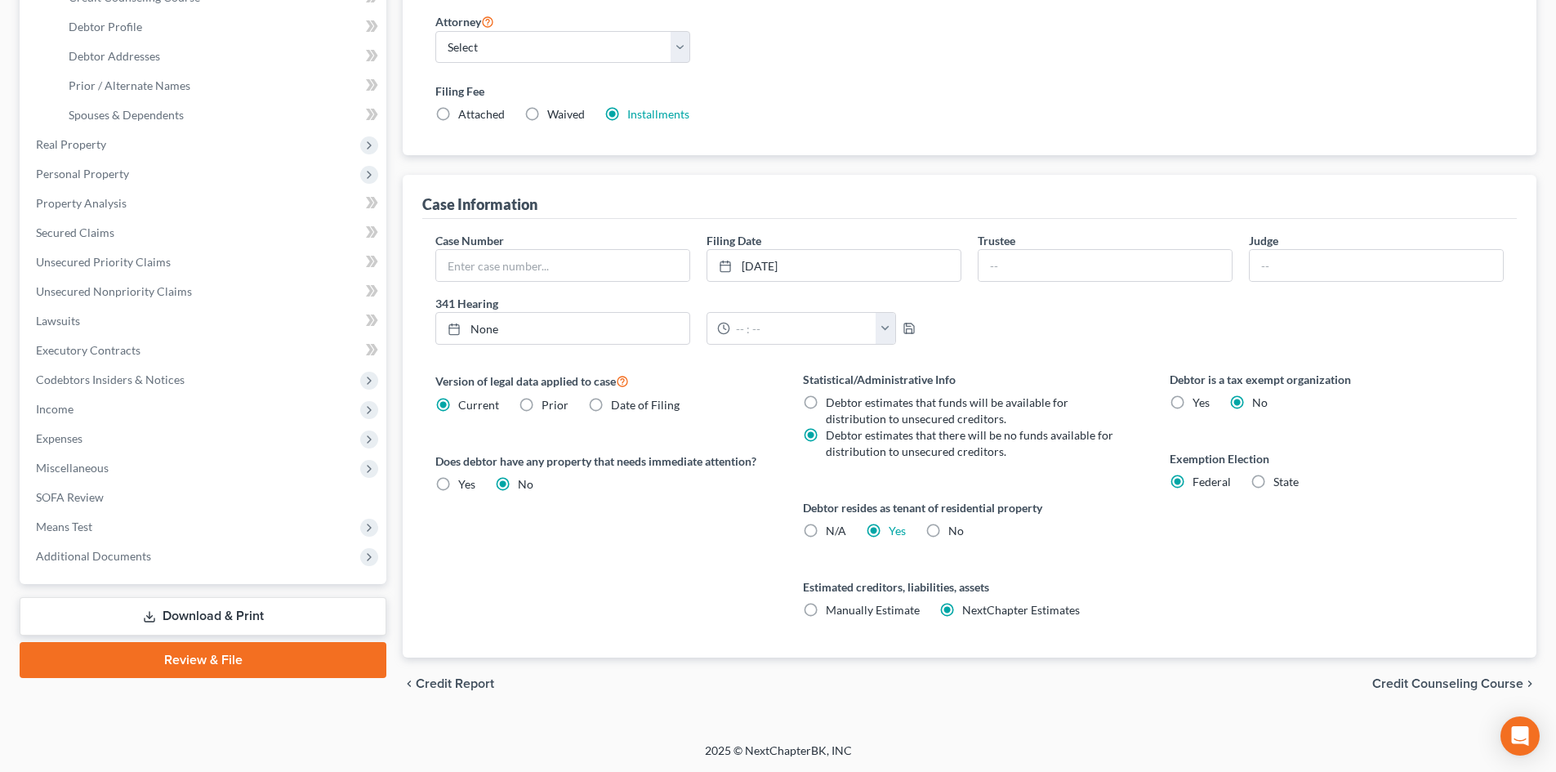
click at [1462, 681] on span "Credit Counseling Course" at bounding box center [1447, 683] width 151 height 13
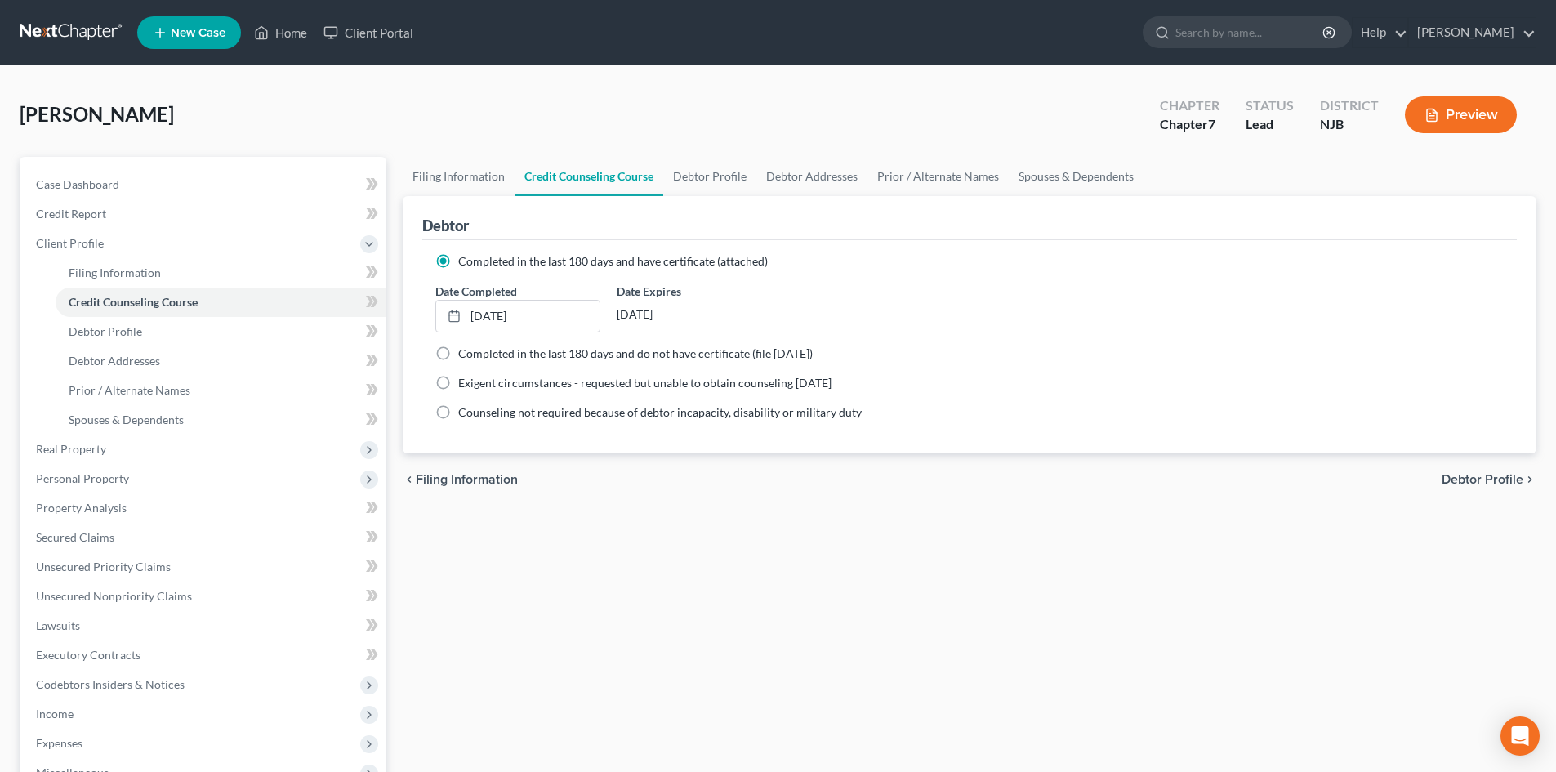
click at [1481, 480] on span "Debtor Profile" at bounding box center [1483, 479] width 82 height 13
select select "0"
select select "2"
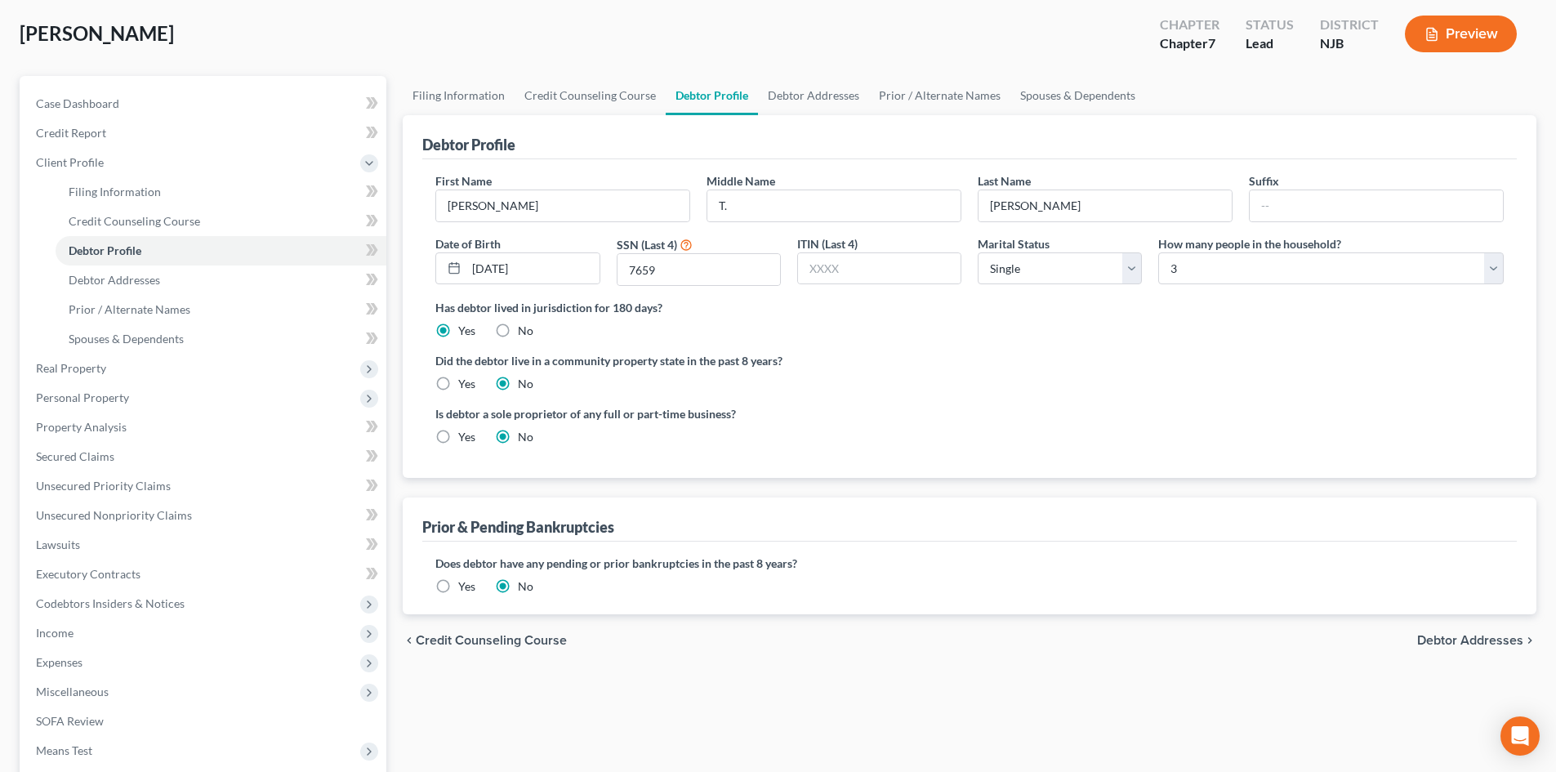
scroll to position [82, 0]
click at [1493, 642] on span "Debtor Addresses" at bounding box center [1470, 639] width 106 height 13
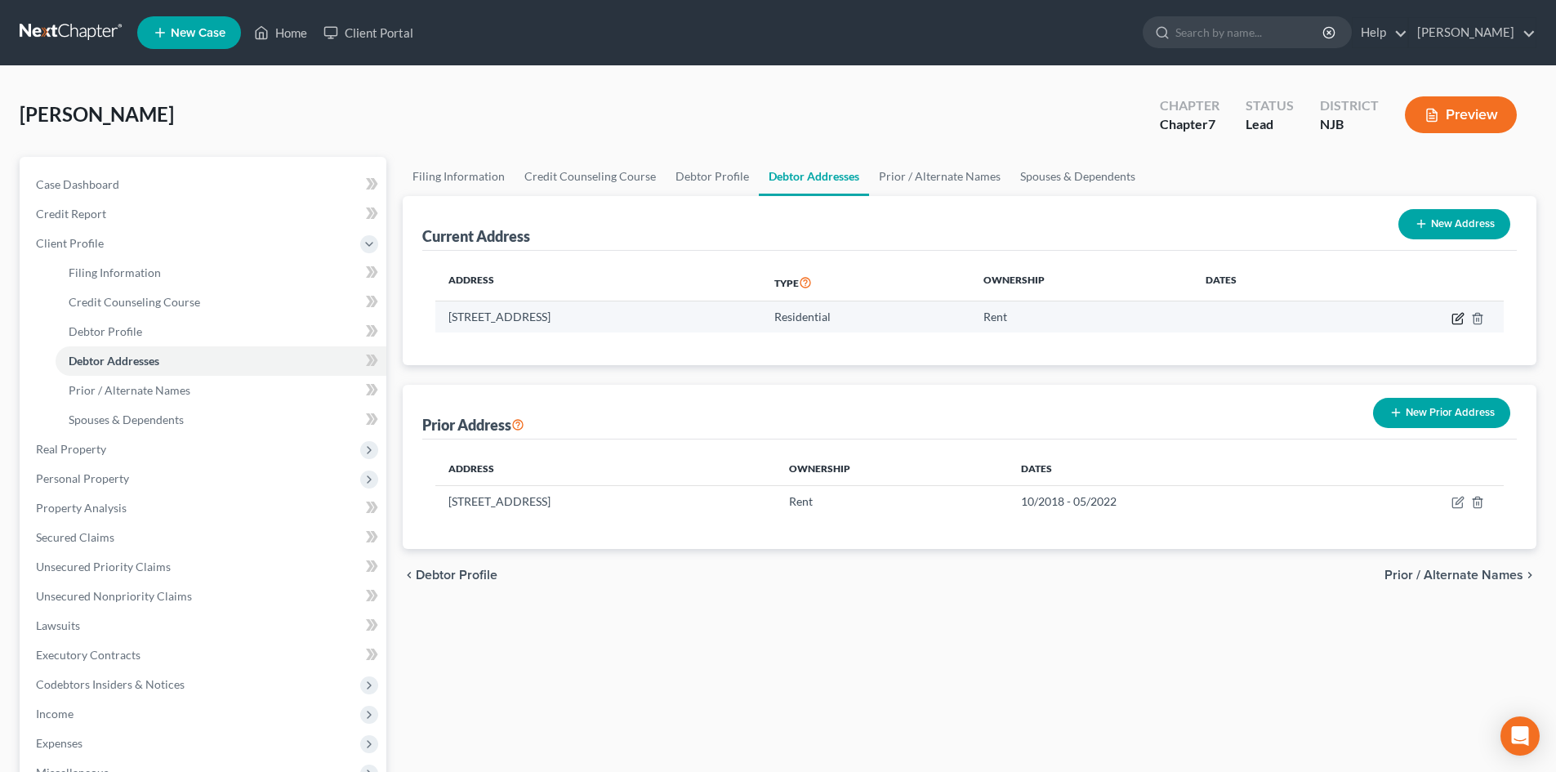
click at [1456, 322] on icon "button" at bounding box center [1457, 318] width 13 height 13
select select "33"
select select "0"
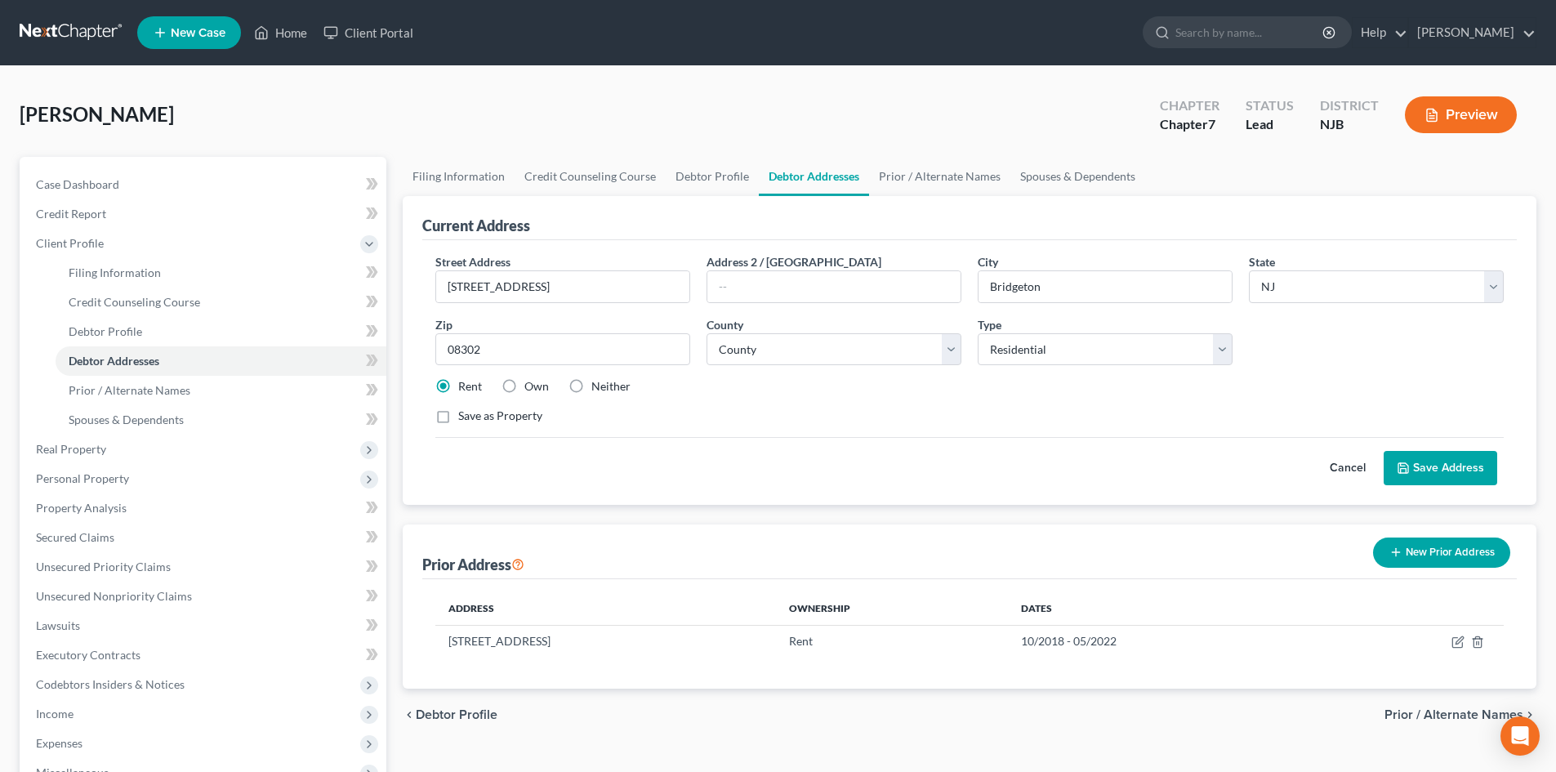
click at [1434, 466] on button "Save Address" at bounding box center [1441, 468] width 114 height 34
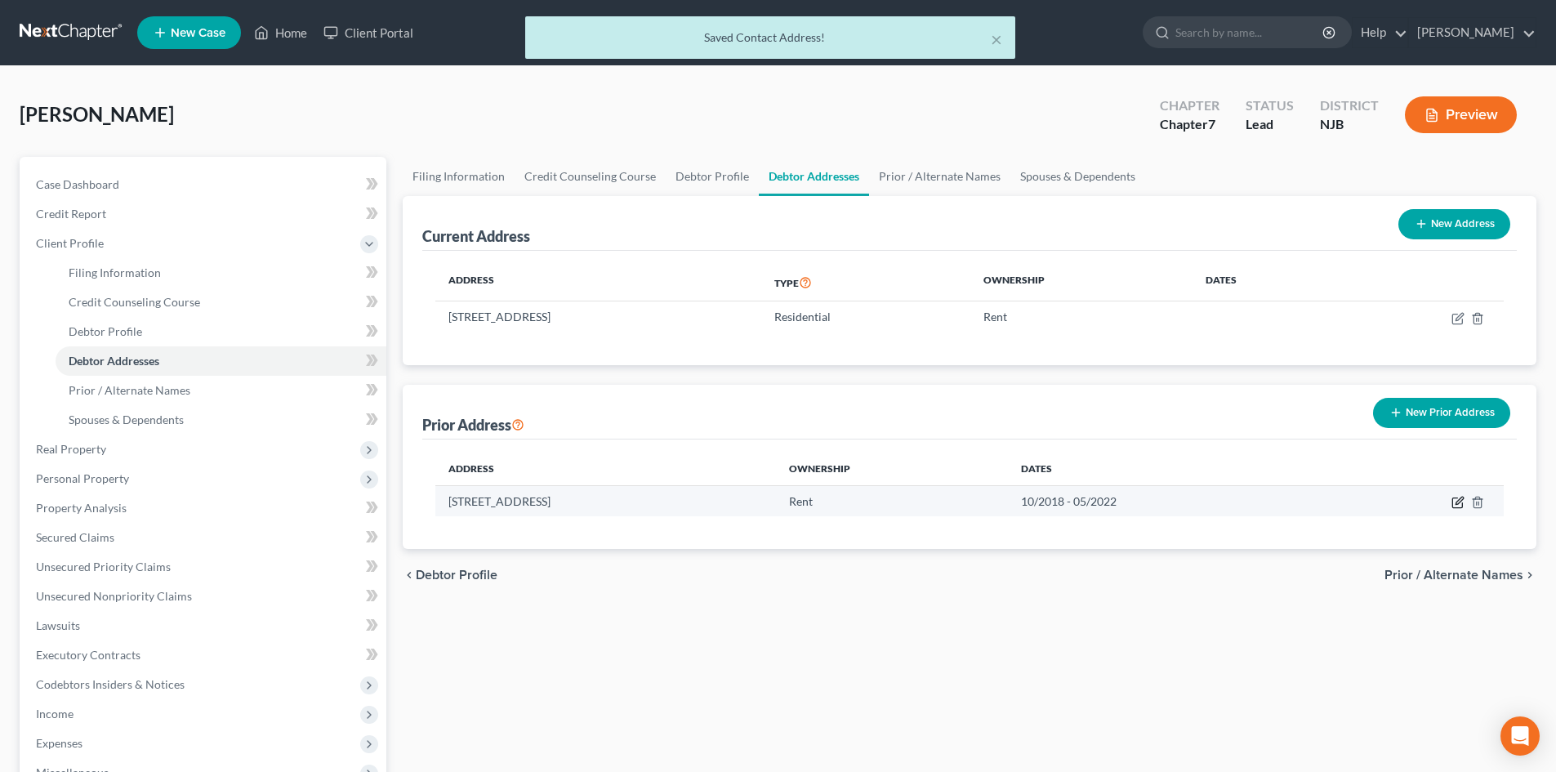
click at [1459, 497] on icon "button" at bounding box center [1457, 502] width 13 height 13
select select "33"
select select "5"
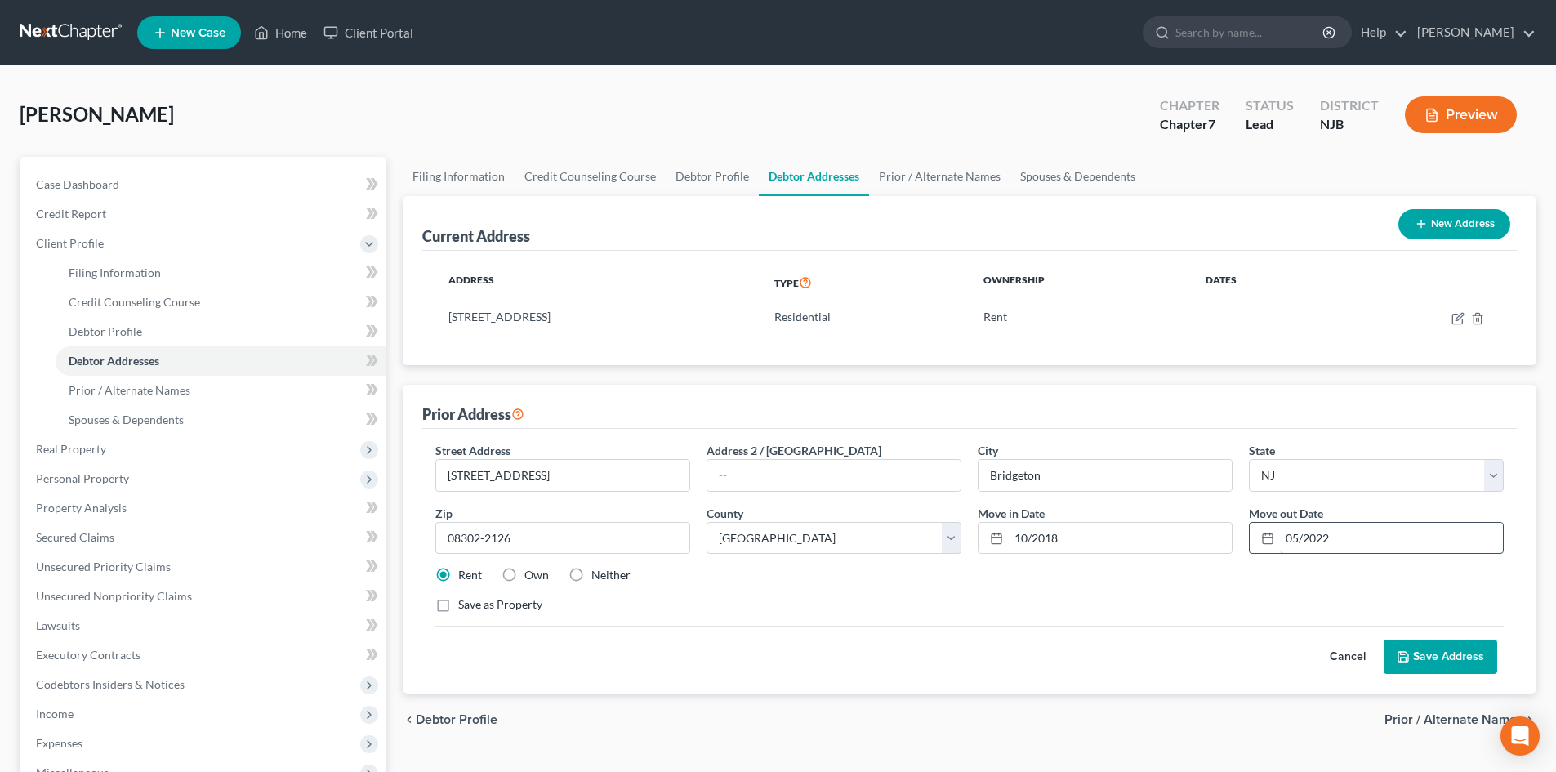
click at [1385, 537] on input "05/2022" at bounding box center [1391, 538] width 223 height 31
click at [1471, 650] on button "Save Address" at bounding box center [1441, 657] width 114 height 34
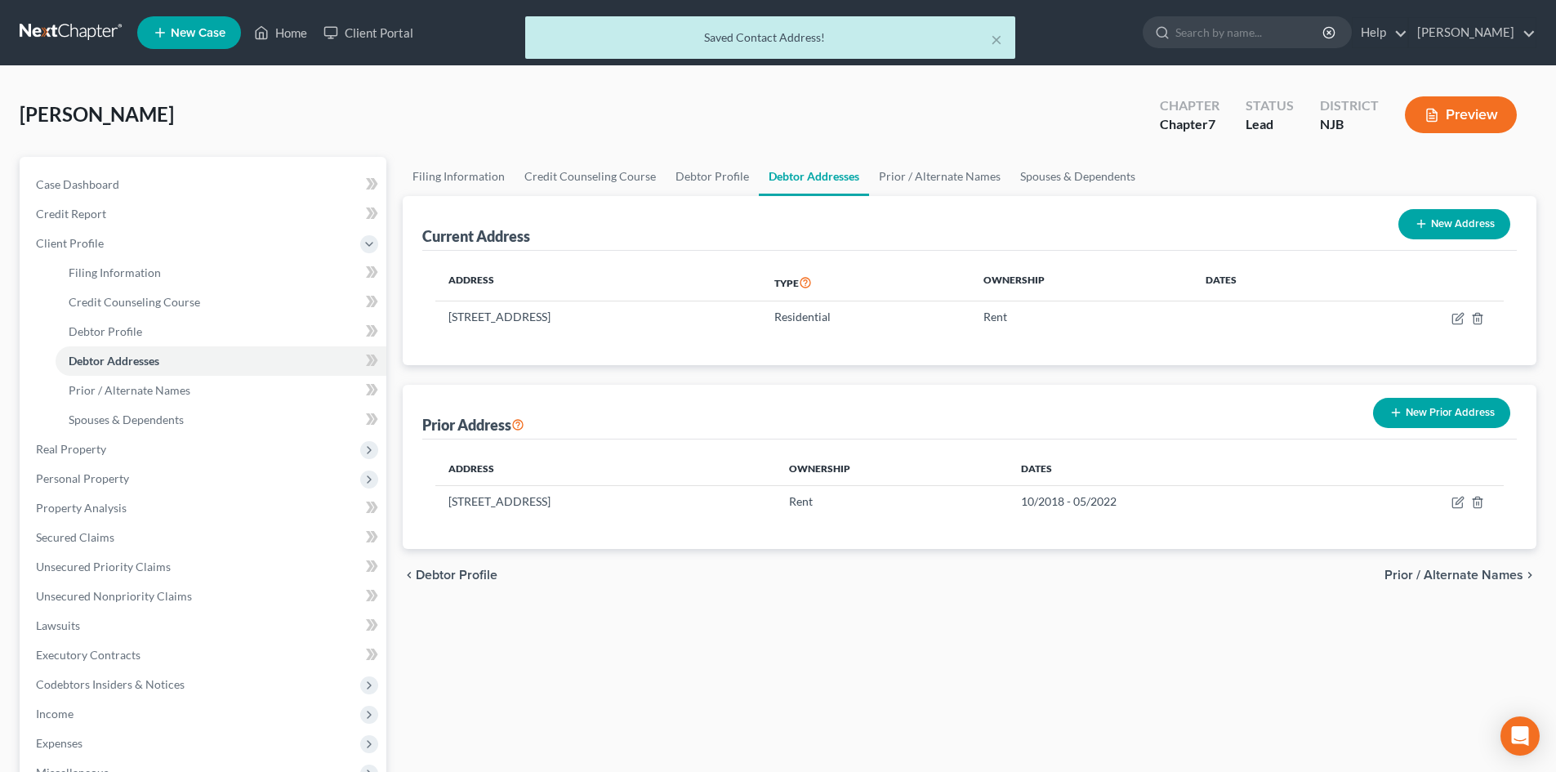
click at [1458, 570] on span "Prior / Alternate Names" at bounding box center [1453, 574] width 139 height 13
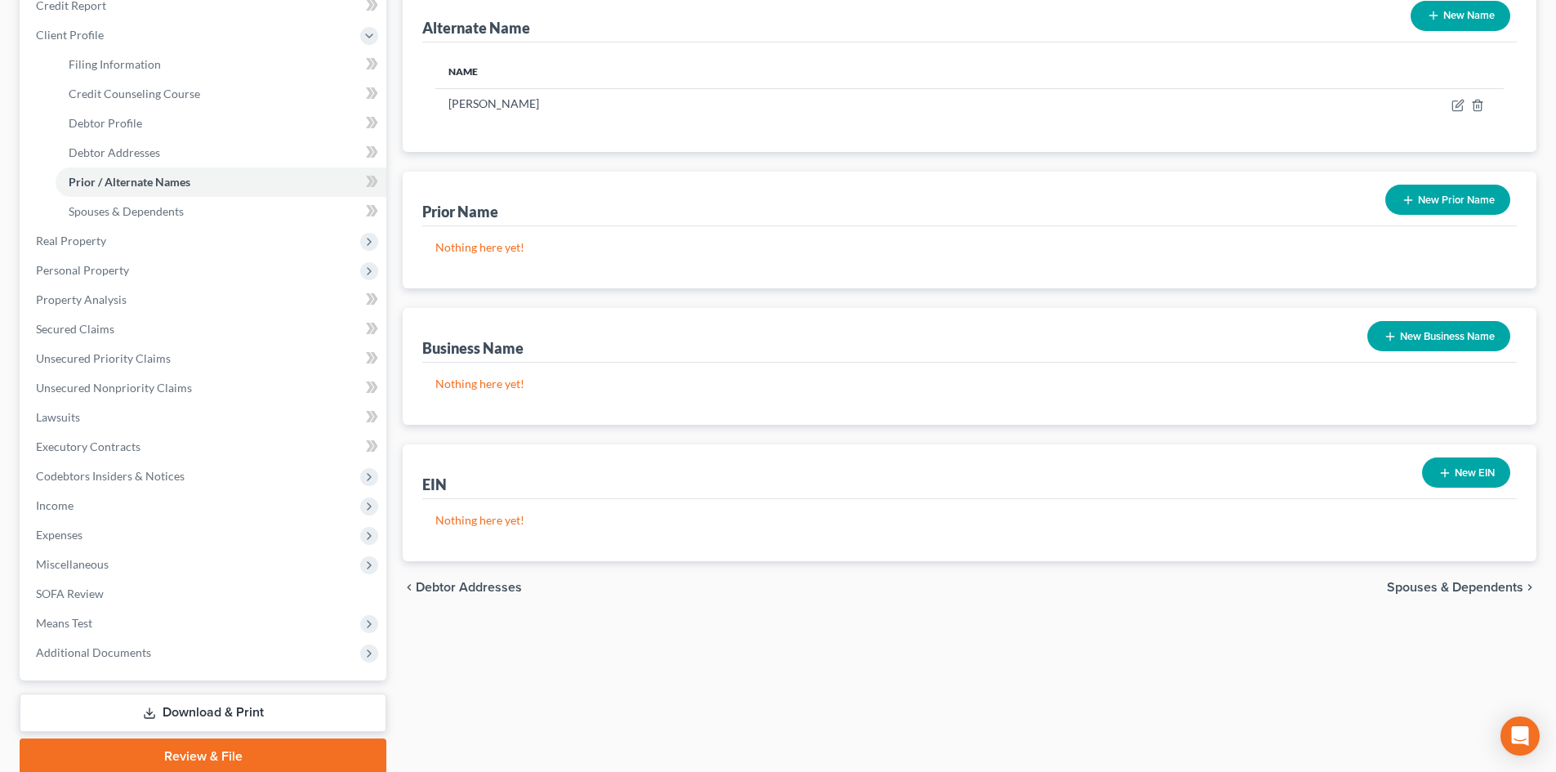
scroll to position [245, 0]
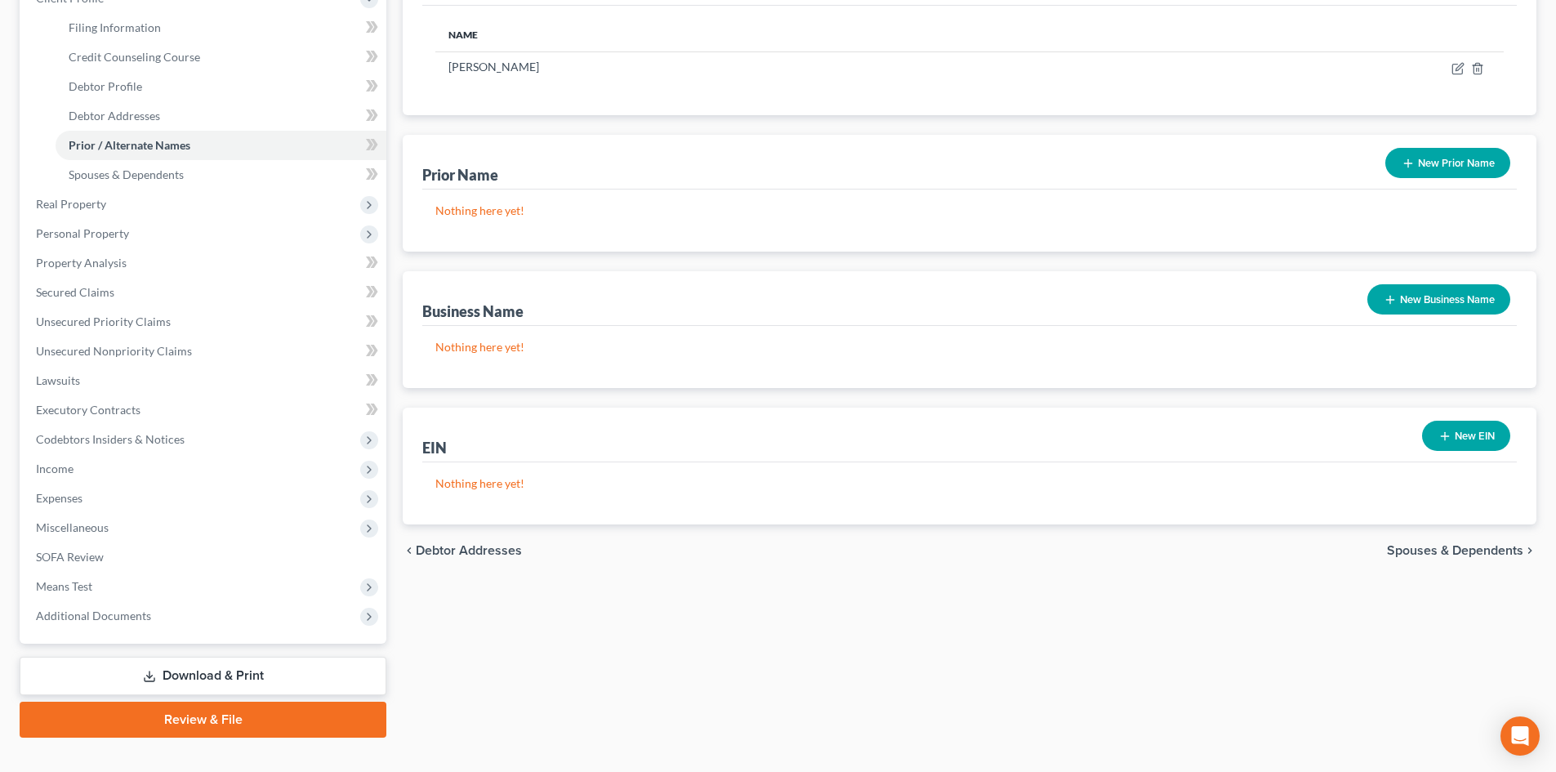
click at [1482, 548] on span "Spouses & Dependents" at bounding box center [1455, 550] width 136 height 13
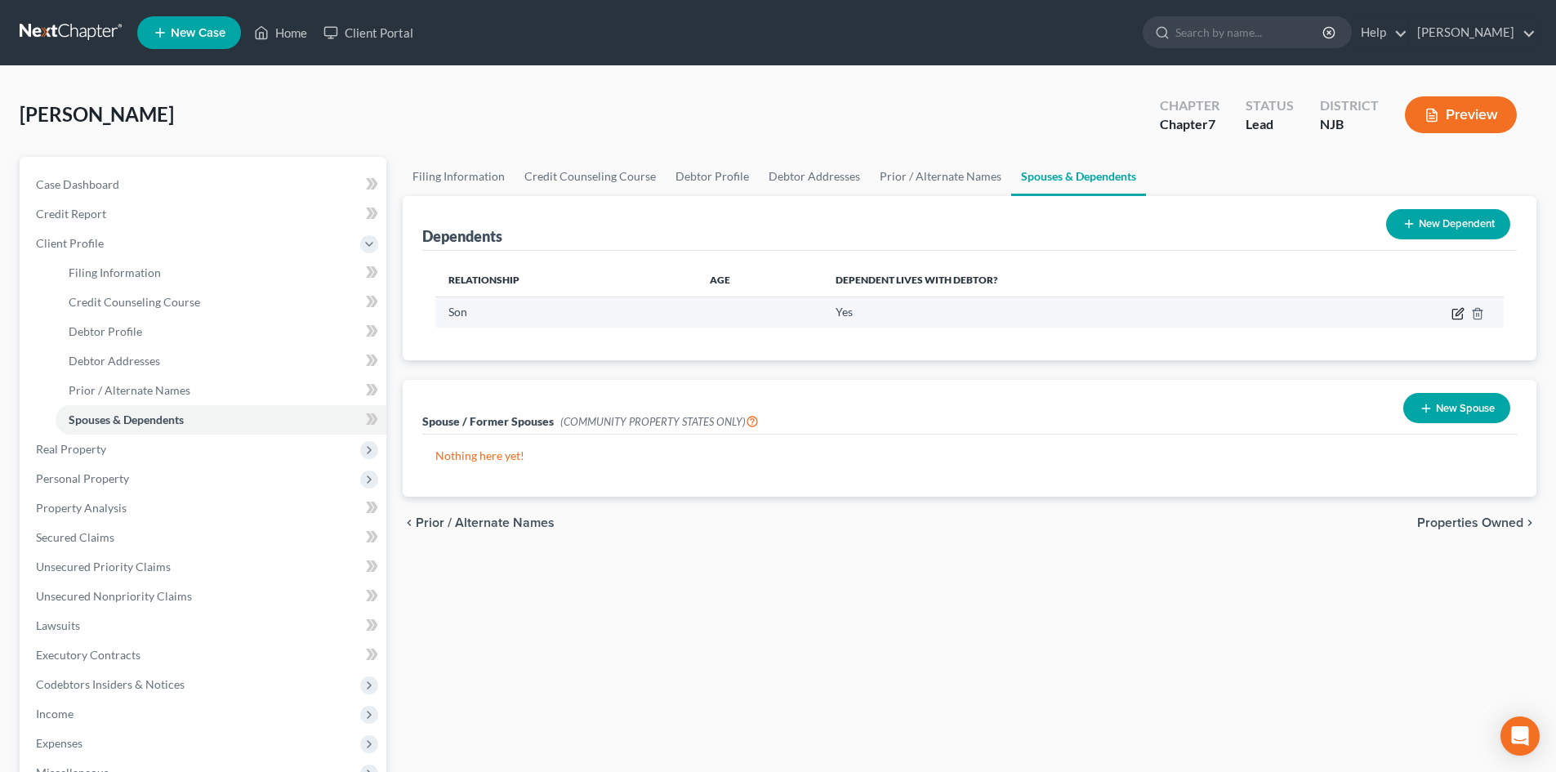
click at [1457, 315] on icon "button" at bounding box center [1459, 311] width 7 height 7
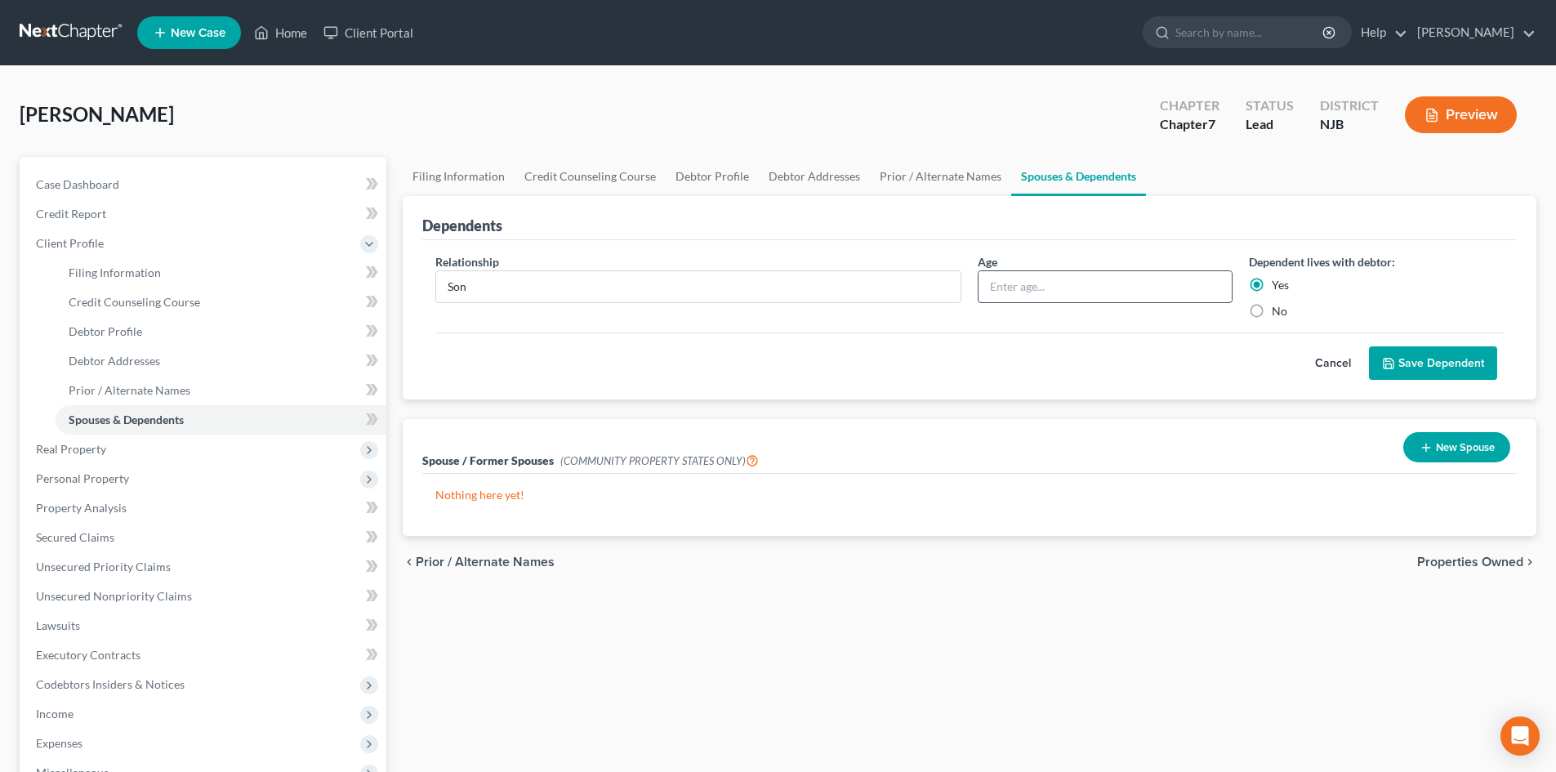
drag, startPoint x: 1029, startPoint y: 290, endPoint x: 1035, endPoint y: 283, distance: 9.3
click at [1035, 283] on input "text" at bounding box center [1105, 286] width 253 height 31
type input "18"
click at [1420, 357] on button "Save Dependent" at bounding box center [1433, 363] width 128 height 34
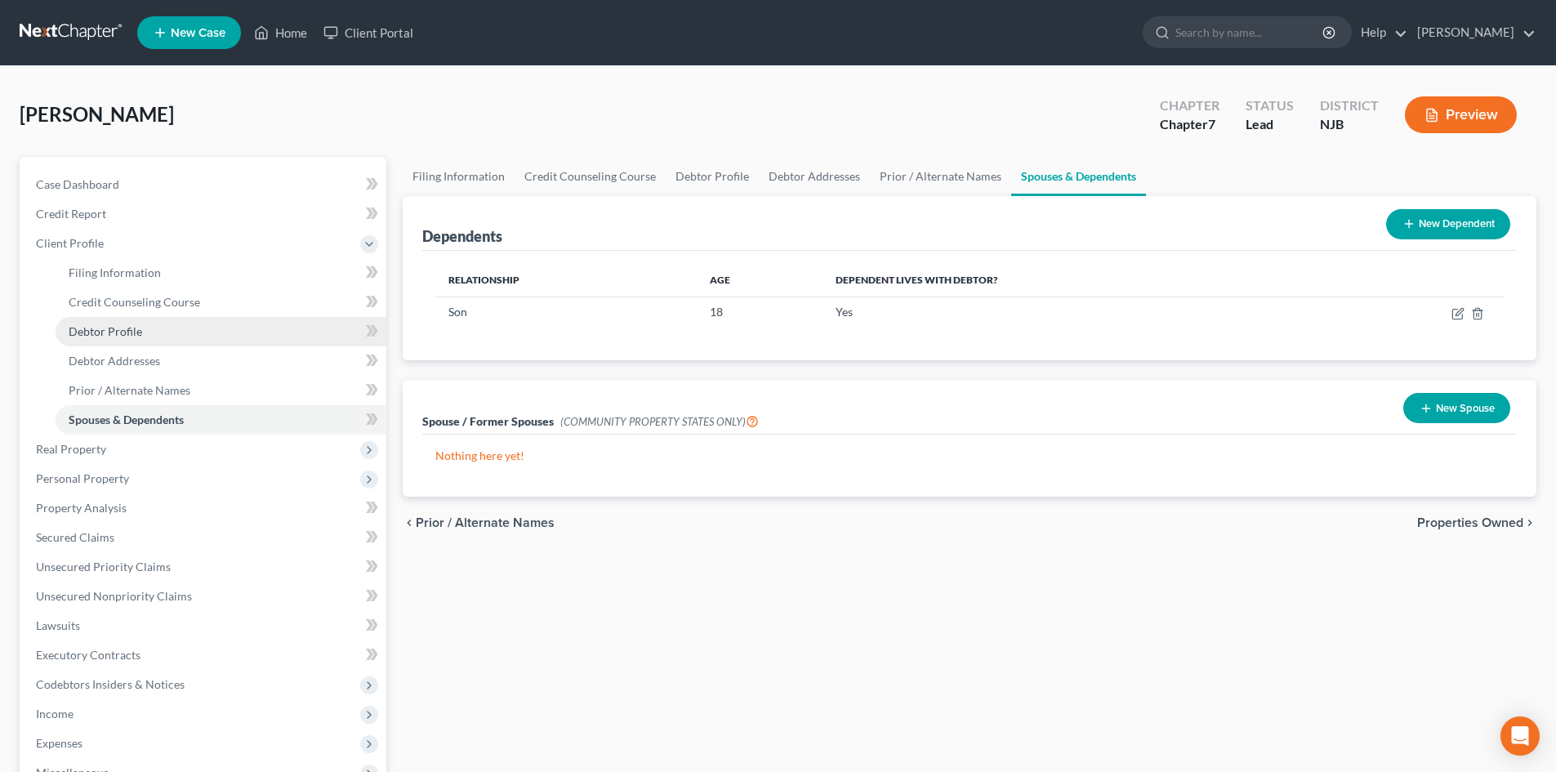
click at [136, 328] on span "Debtor Profile" at bounding box center [106, 331] width 74 height 14
select select "0"
select select "2"
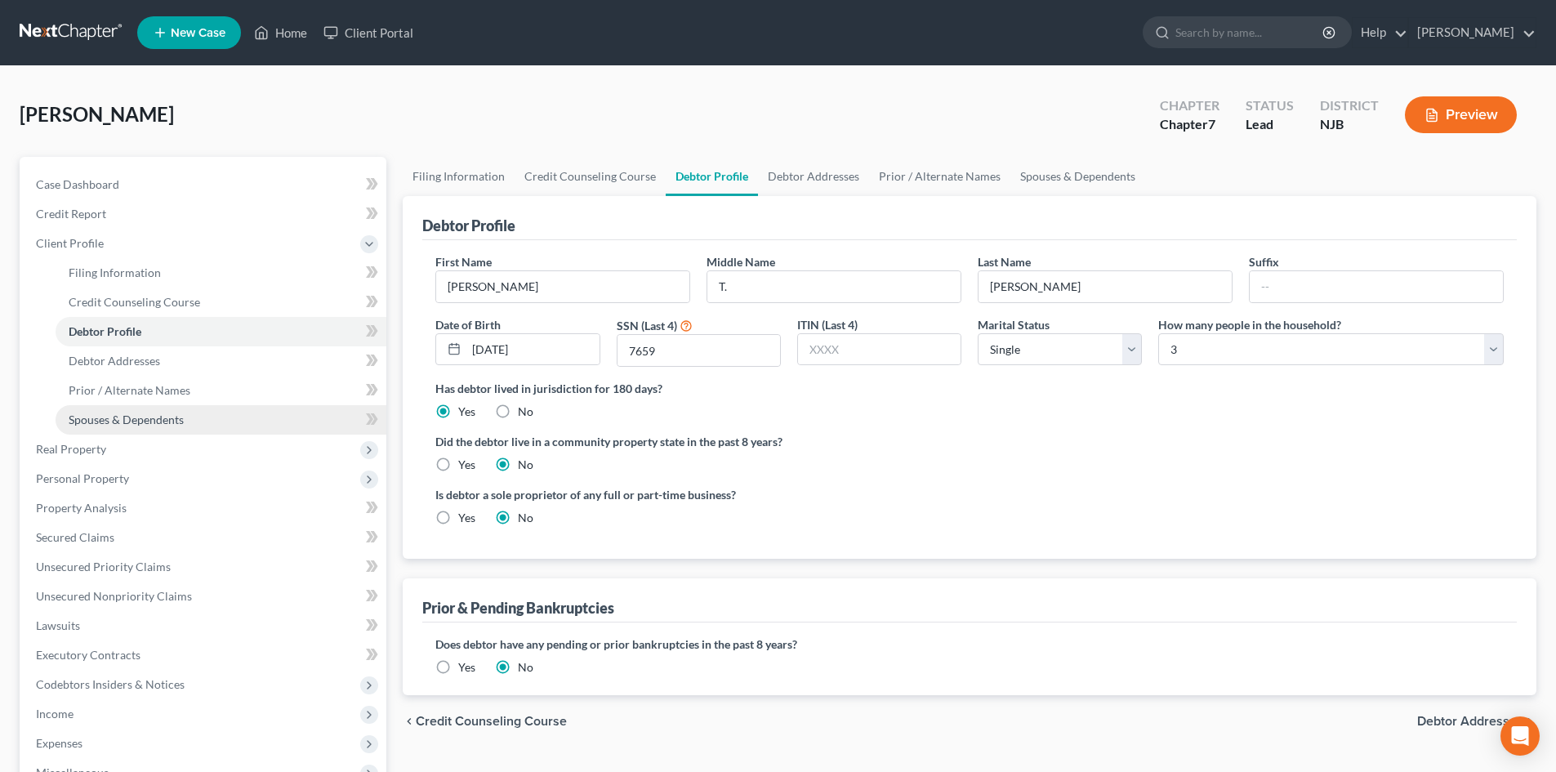
click at [138, 417] on span "Spouses & Dependents" at bounding box center [126, 419] width 115 height 14
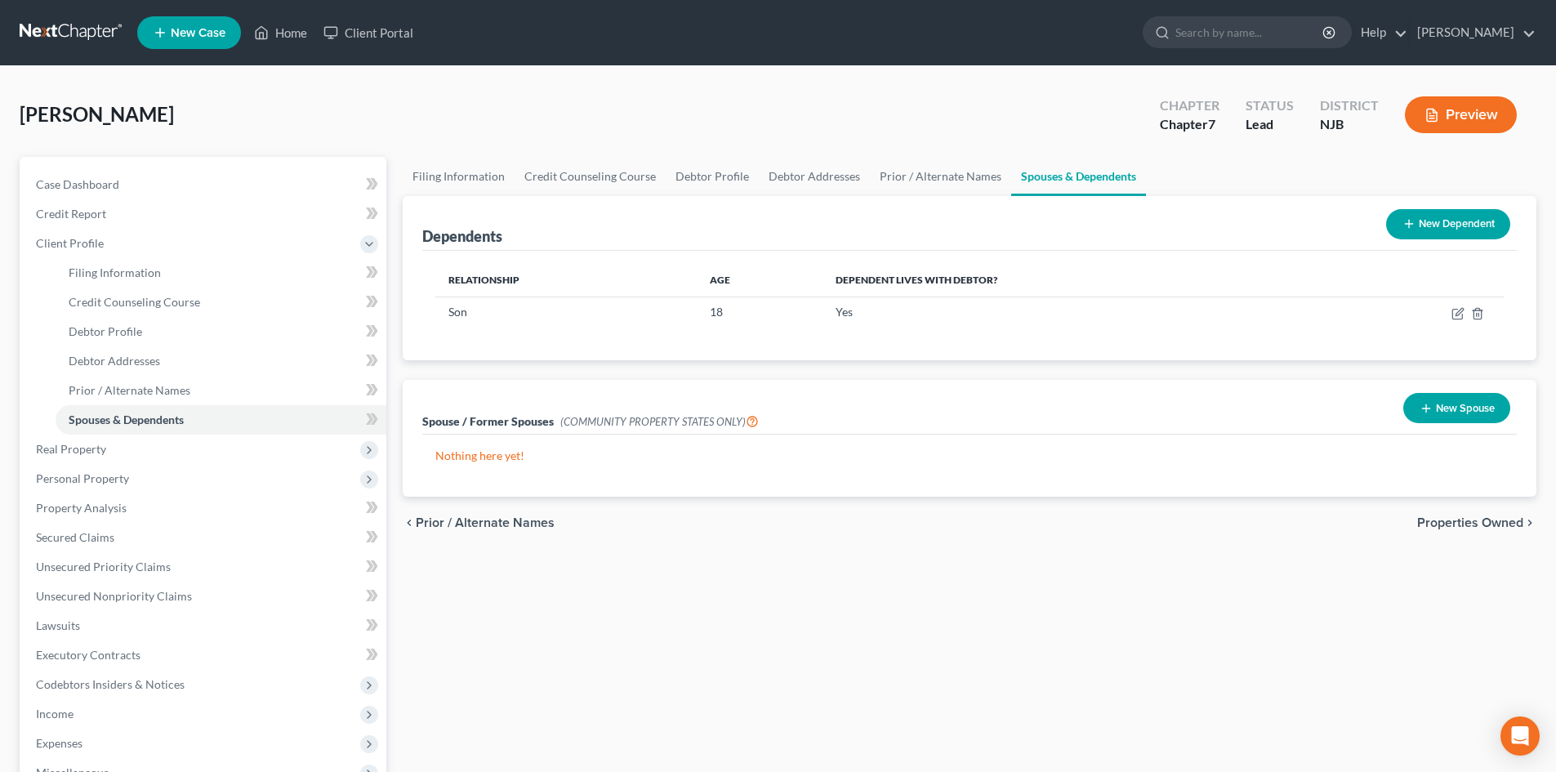
click at [1452, 521] on span "Properties Owned" at bounding box center [1470, 522] width 106 height 13
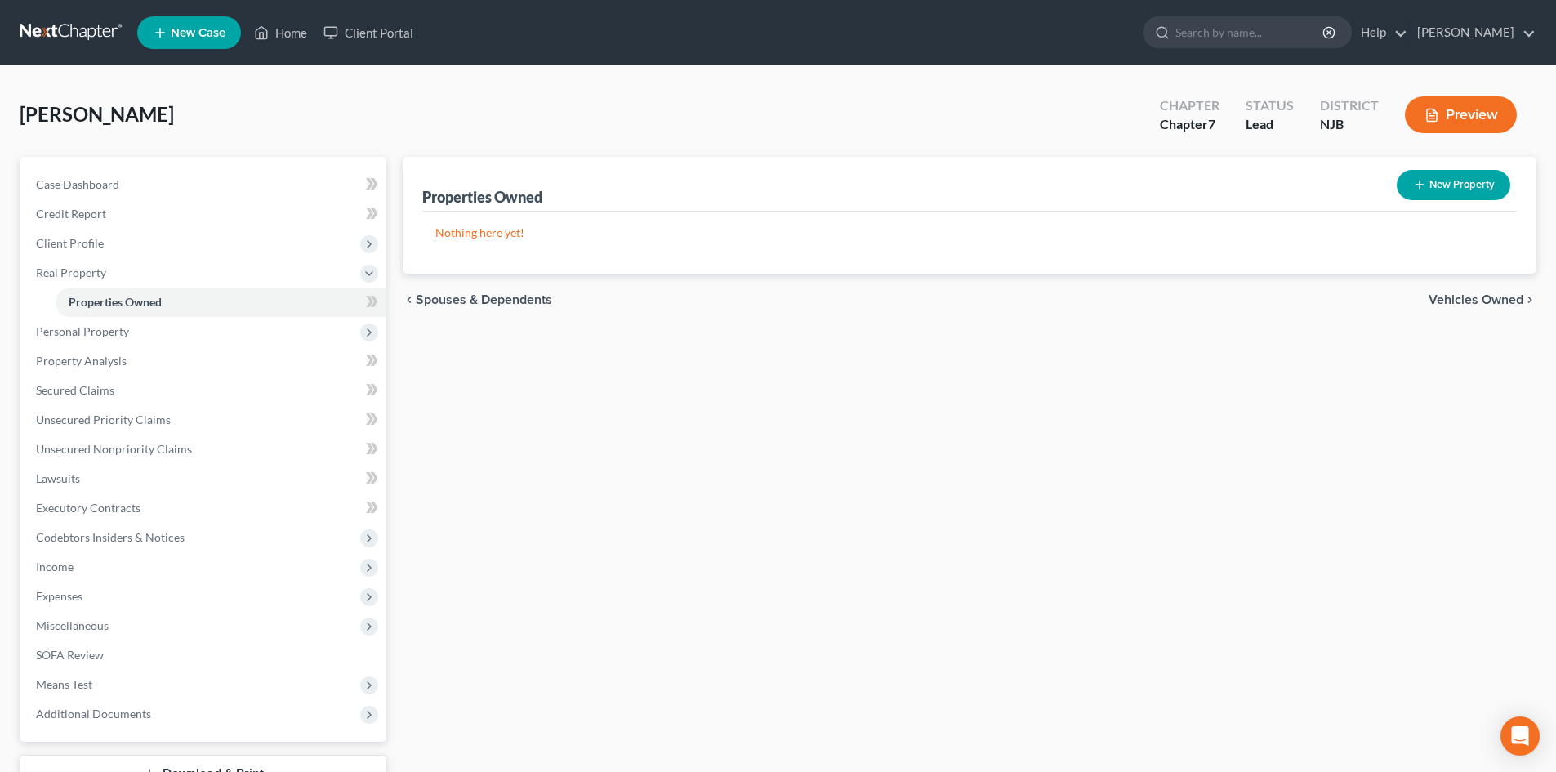
click at [1455, 295] on span "Vehicles Owned" at bounding box center [1476, 299] width 95 height 13
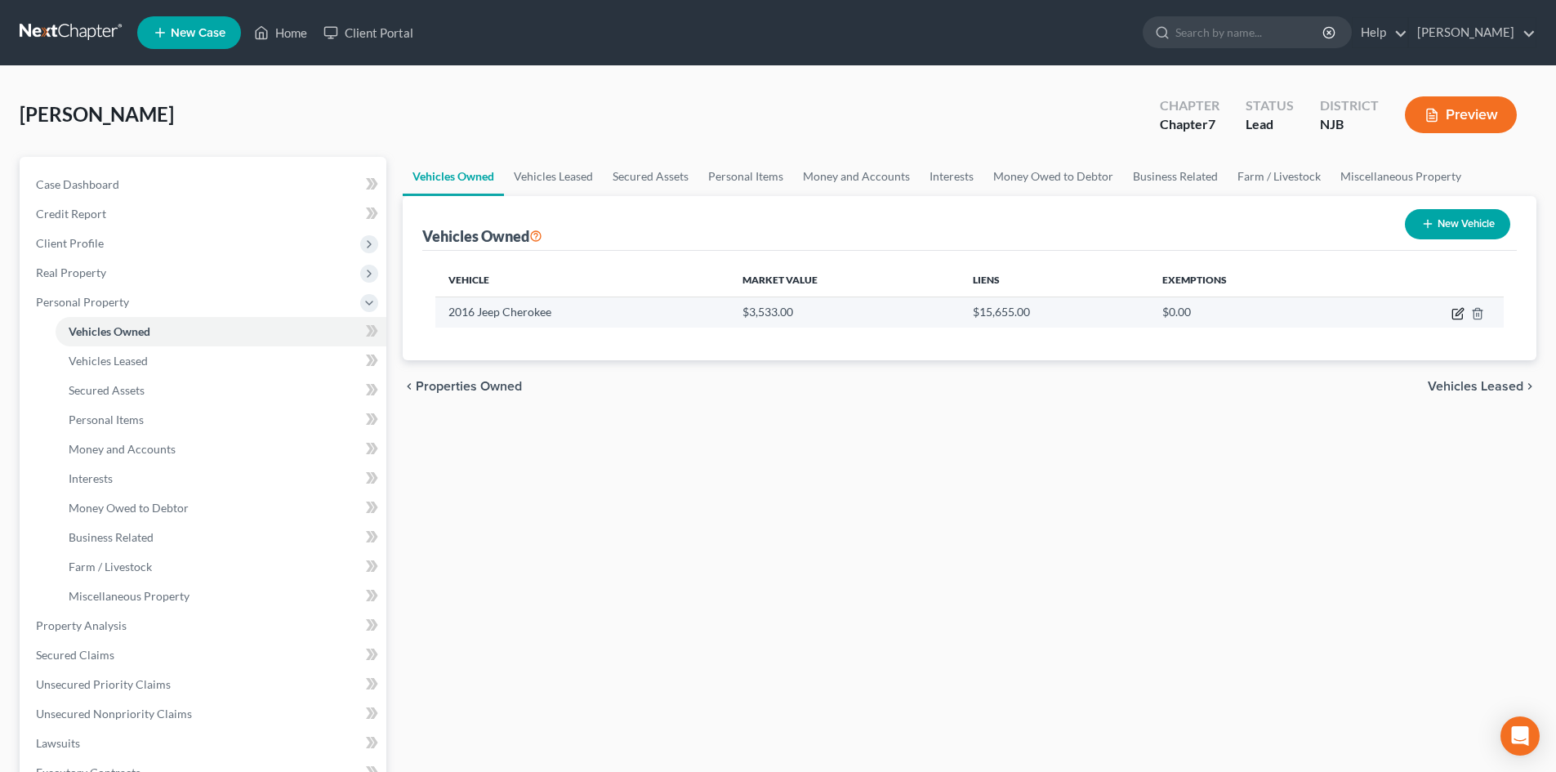
click at [1456, 317] on icon "button" at bounding box center [1457, 313] width 13 height 13
select select "0"
select select "10"
select select "0"
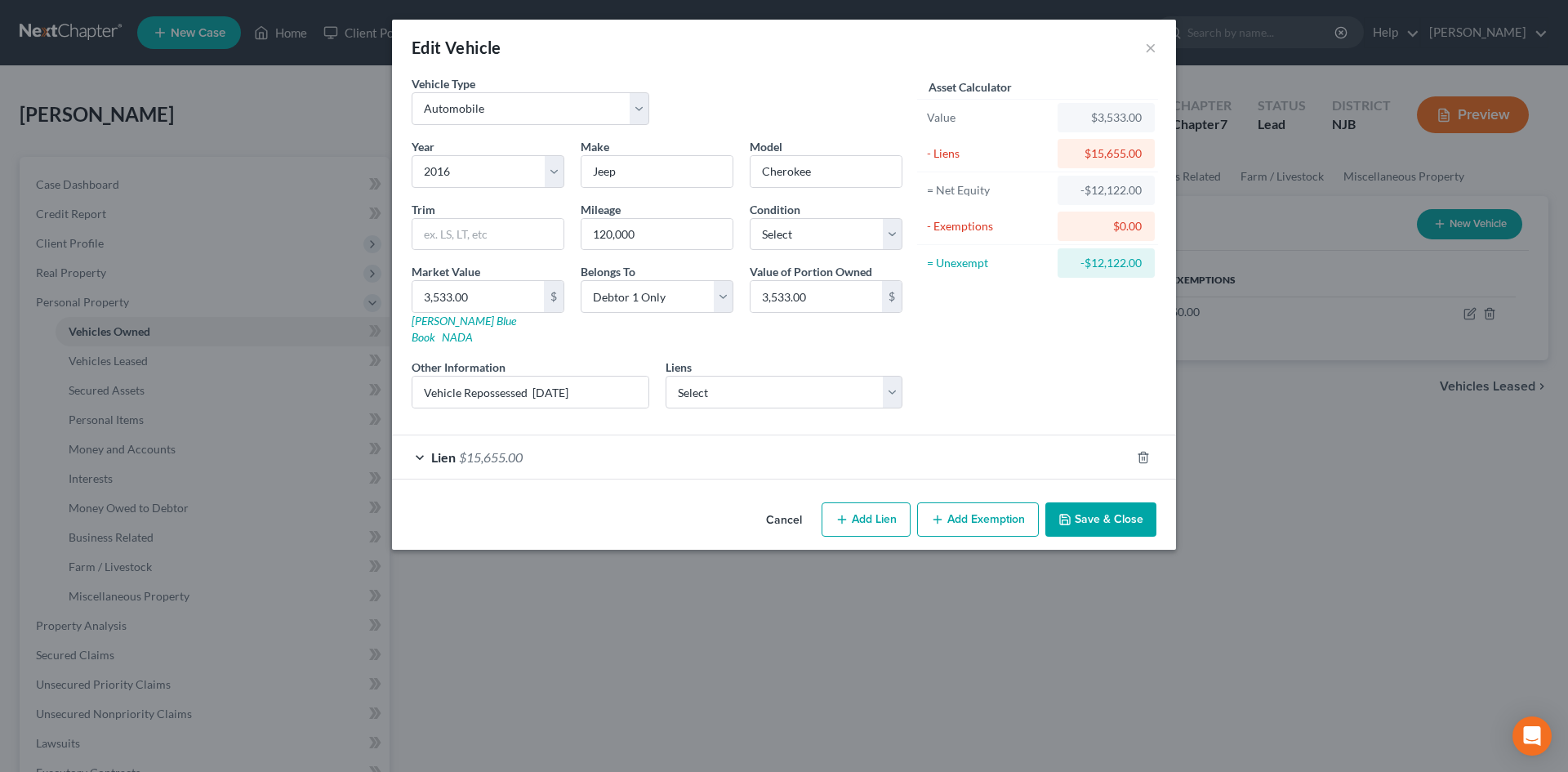
click at [464, 449] on span "$15,655.00" at bounding box center [491, 457] width 64 height 16
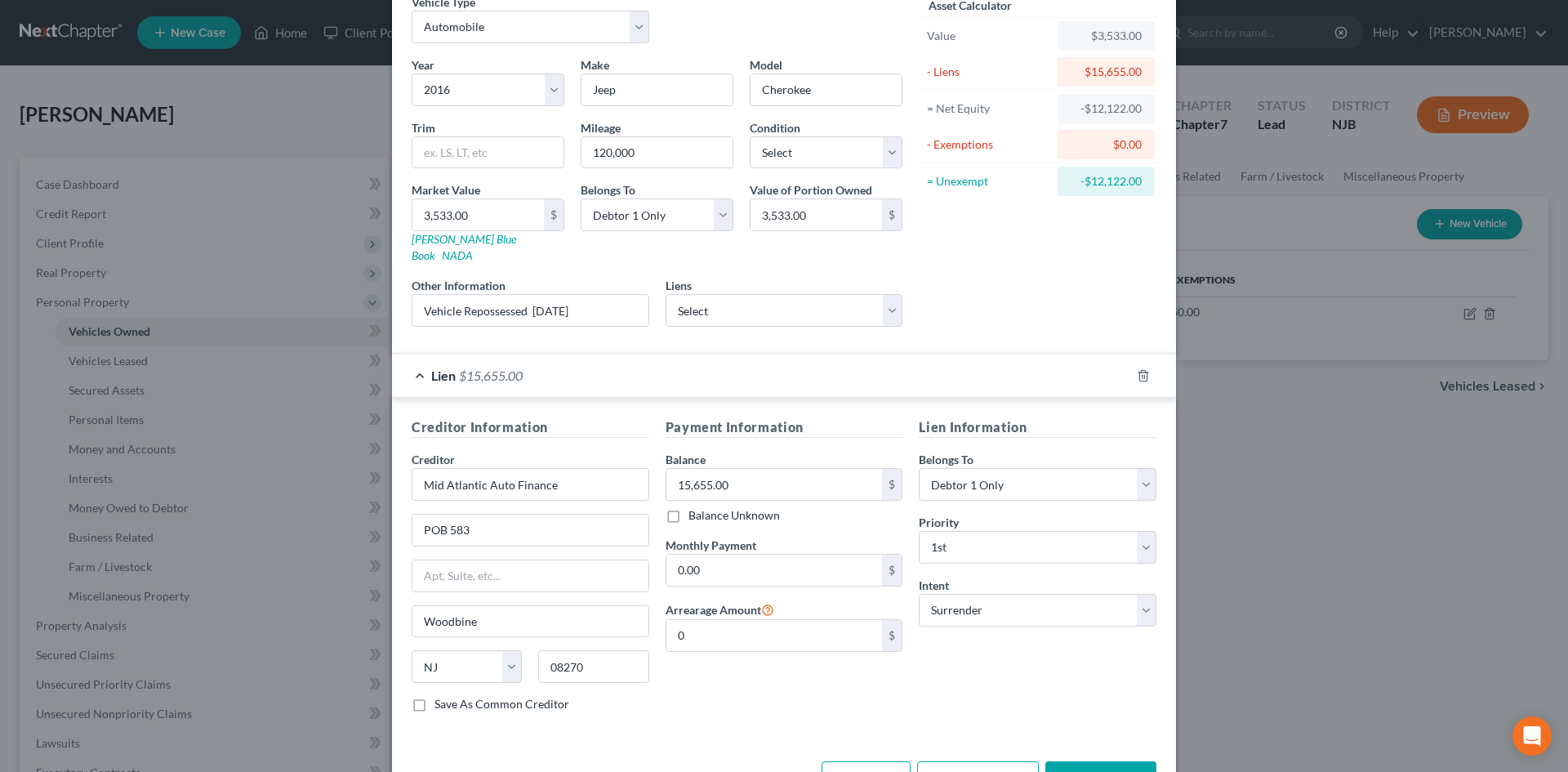
scroll to position [122, 0]
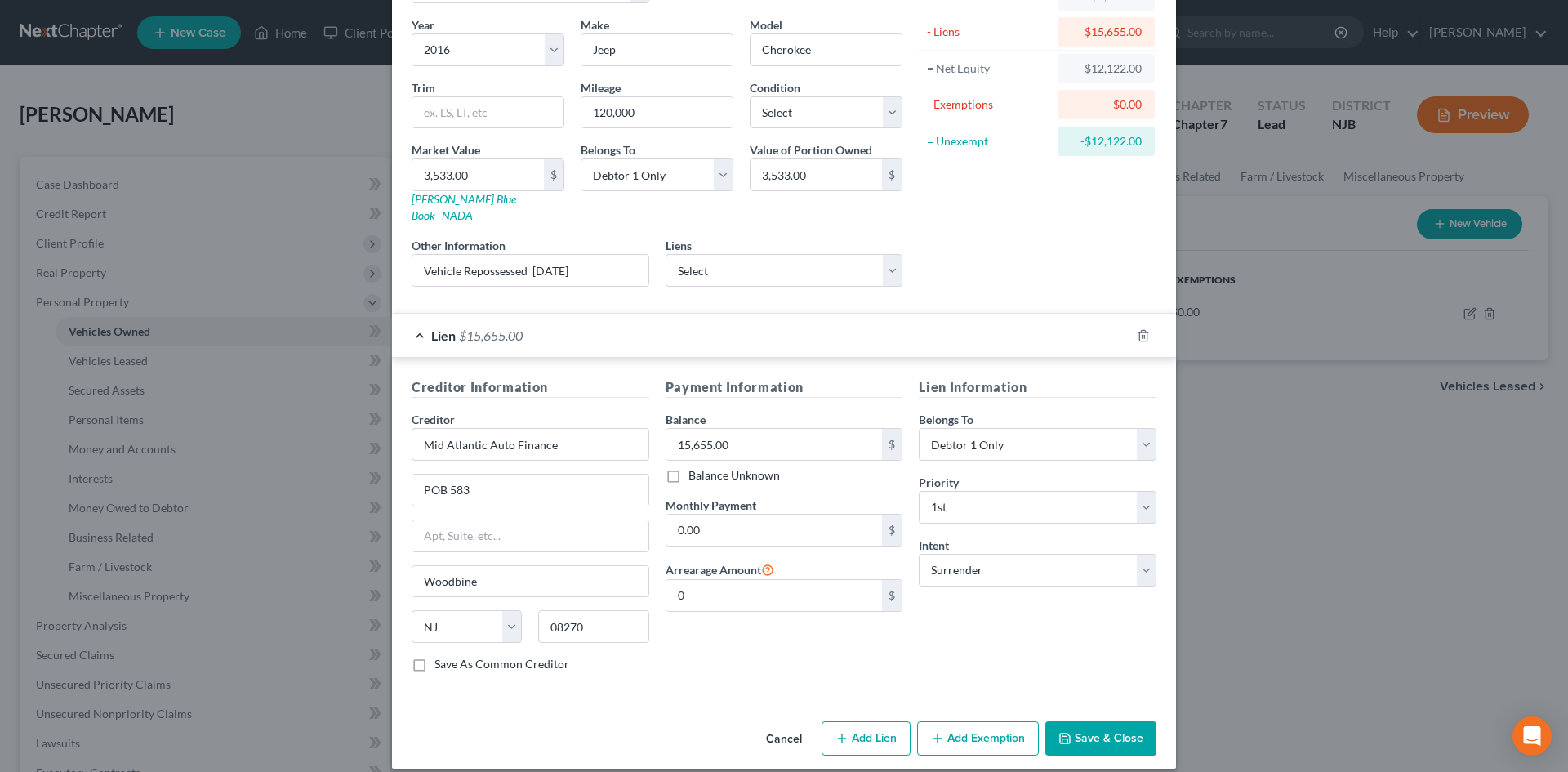
click at [1101, 729] on button "Save & Close" at bounding box center [1101, 738] width 111 height 34
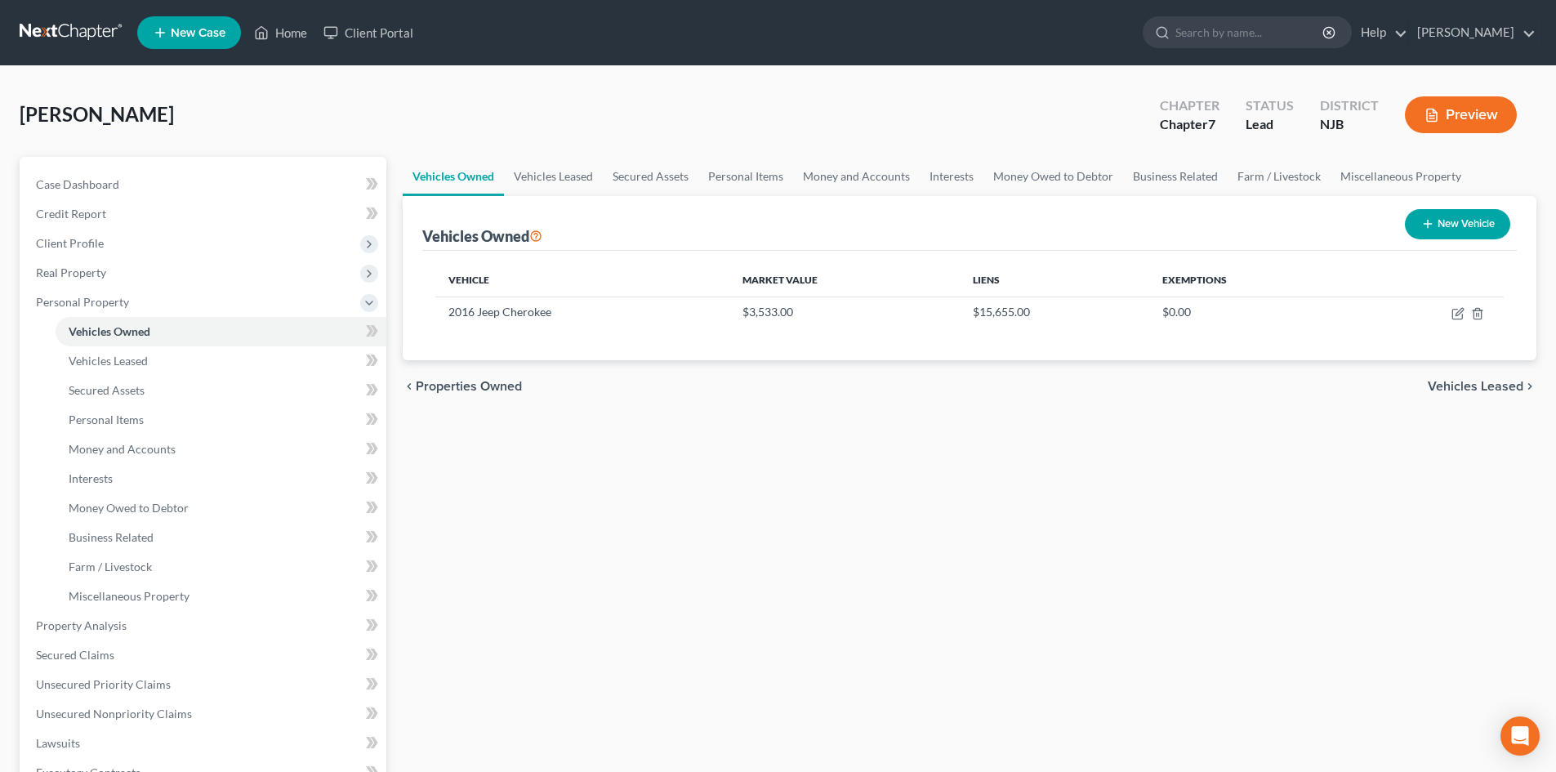
click at [1460, 383] on span "Vehicles Leased" at bounding box center [1476, 386] width 96 height 13
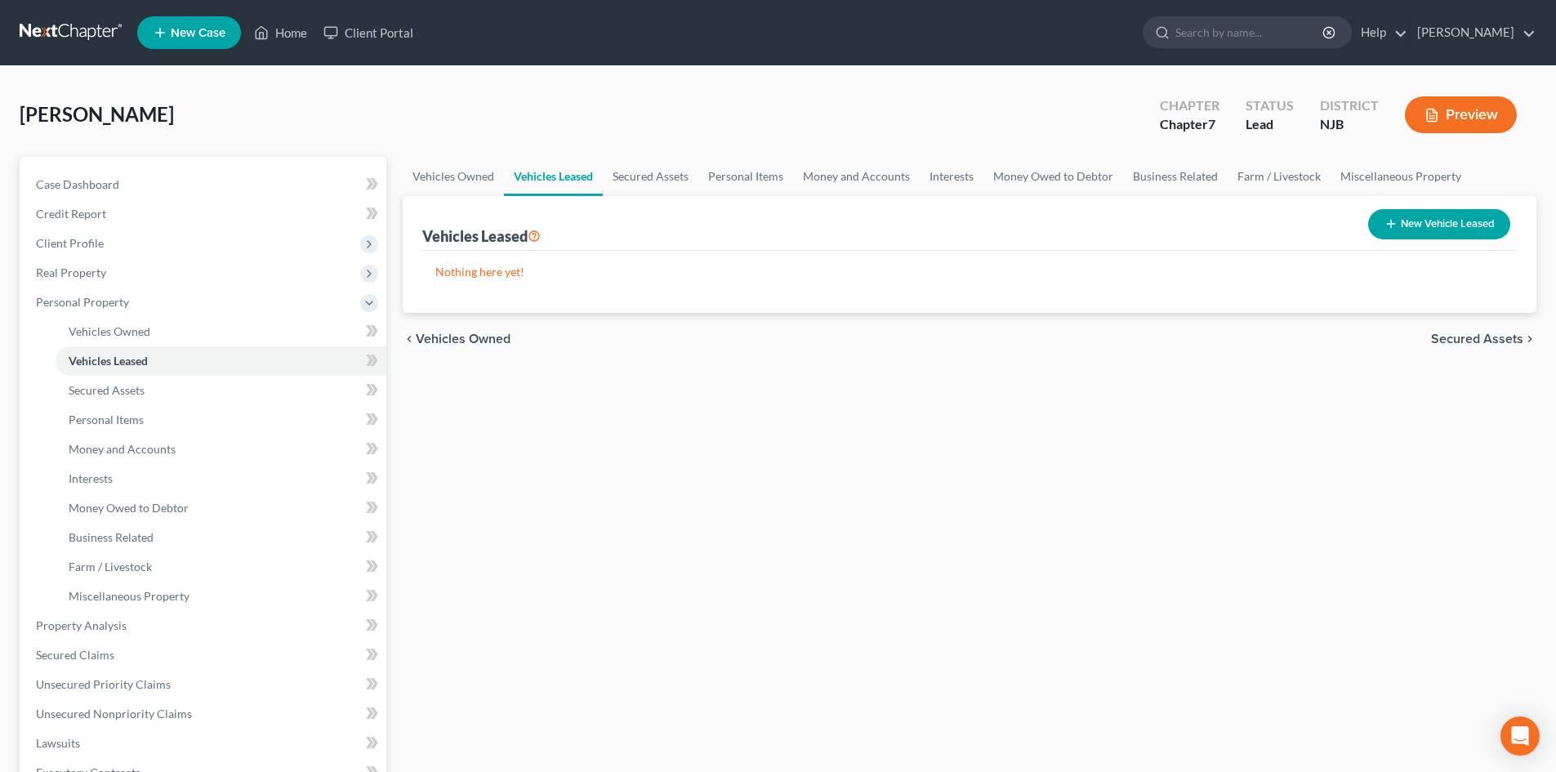
click at [1491, 332] on span "Secured Assets" at bounding box center [1477, 338] width 92 height 13
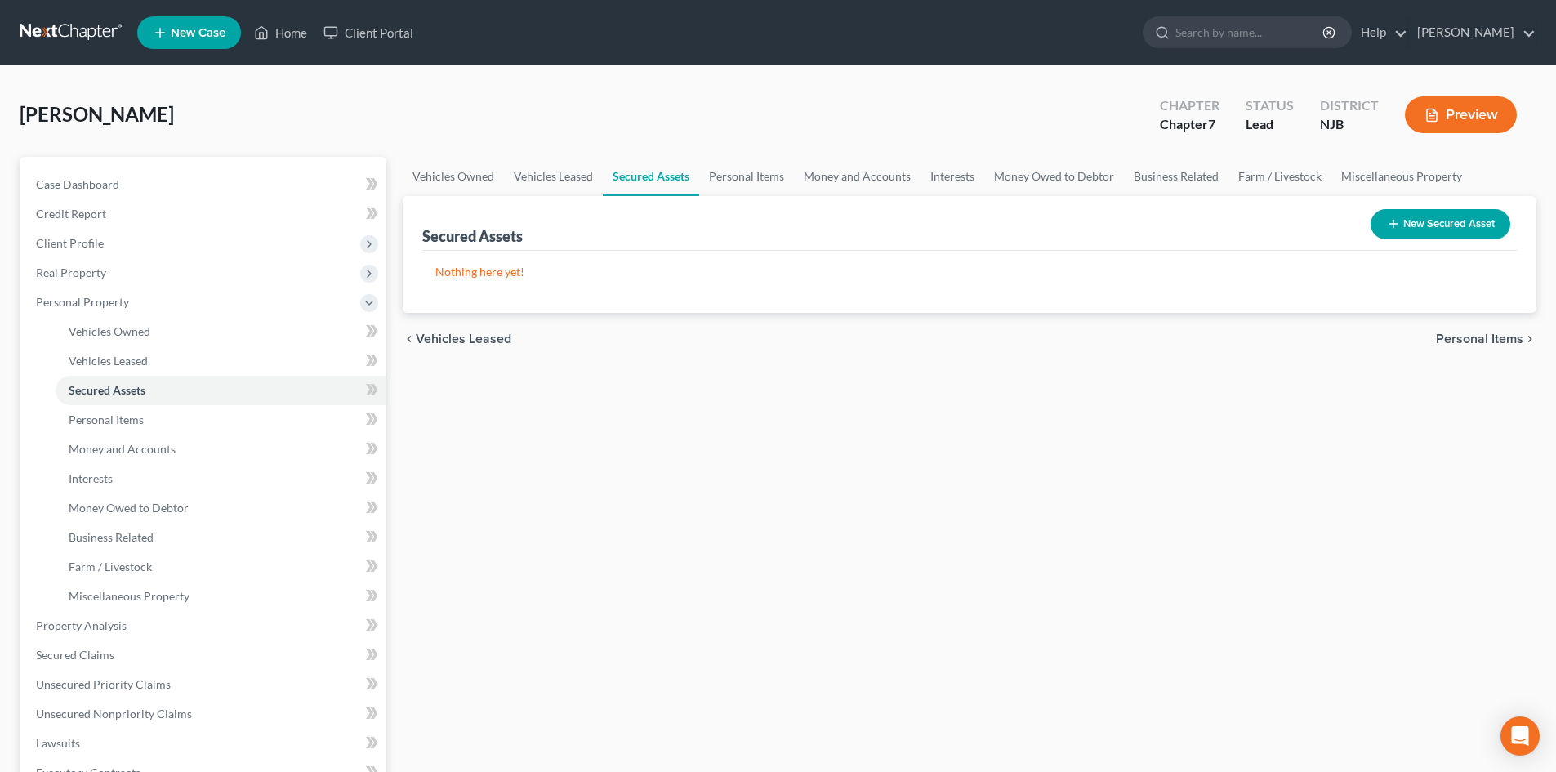
click at [1503, 342] on span "Personal Items" at bounding box center [1479, 338] width 87 height 13
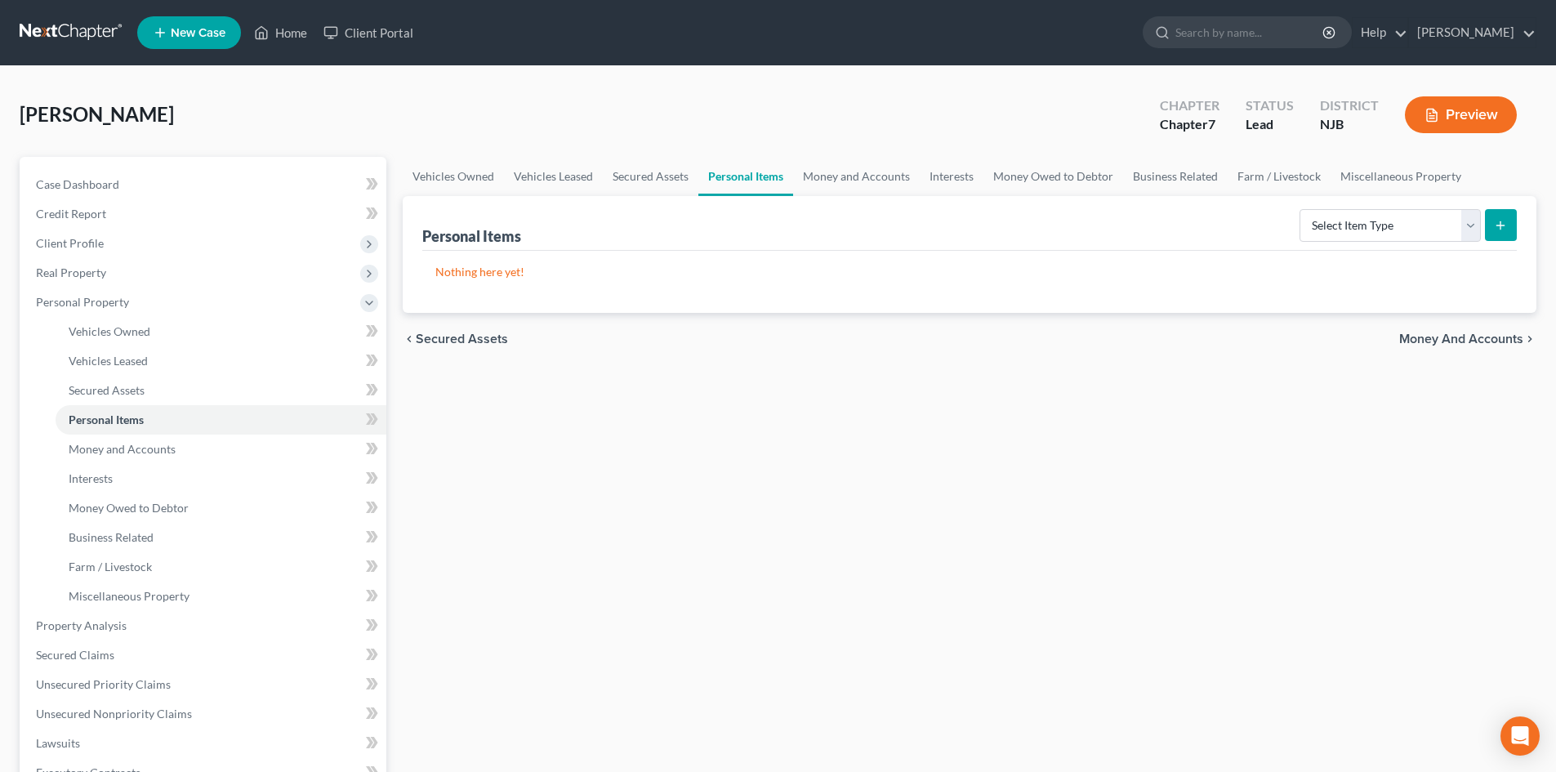
click at [1481, 217] on form "Select Item Type Clothing Collectibles Of Value Electronics Firearms Household …" at bounding box center [1408, 225] width 217 height 33
click at [1472, 224] on select "Select Item Type Clothing Collectibles Of Value Electronics Firearms Household …" at bounding box center [1390, 225] width 181 height 33
select select "clothing"
click at [1301, 209] on select "Select Item Type Clothing Collectibles Of Value Electronics Firearms Household …" at bounding box center [1390, 225] width 181 height 33
click at [1500, 220] on icon "submit" at bounding box center [1500, 225] width 13 height 13
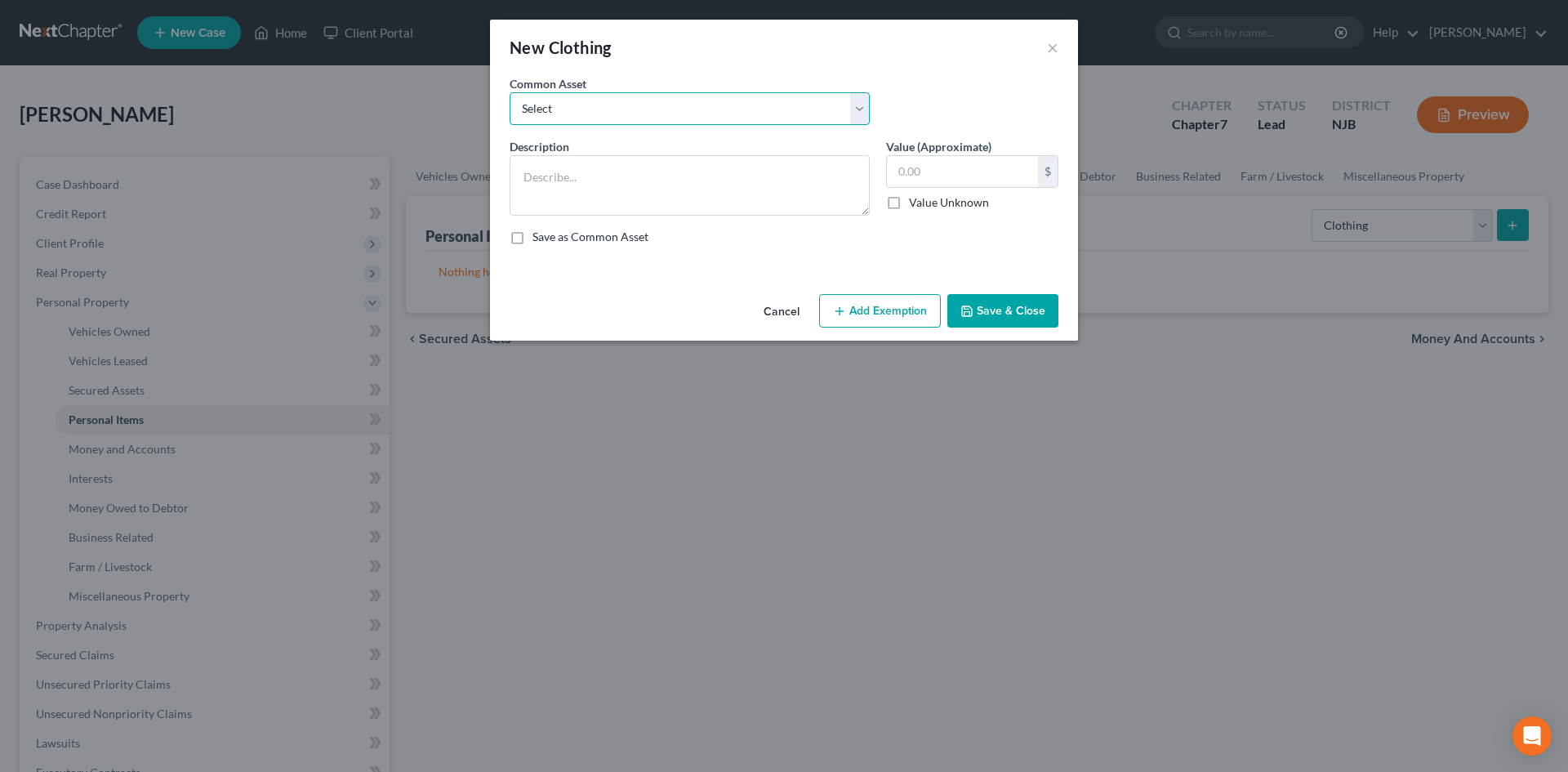
click at [672, 104] on select "Select Misc. articles of clothing" at bounding box center [690, 108] width 360 height 33
select select "0"
click at [510, 92] on select "Select Misc. articles of clothing" at bounding box center [690, 108] width 360 height 33
type textarea "Misc. articles of clothing"
click at [943, 176] on input "600.00" at bounding box center [962, 171] width 151 height 31
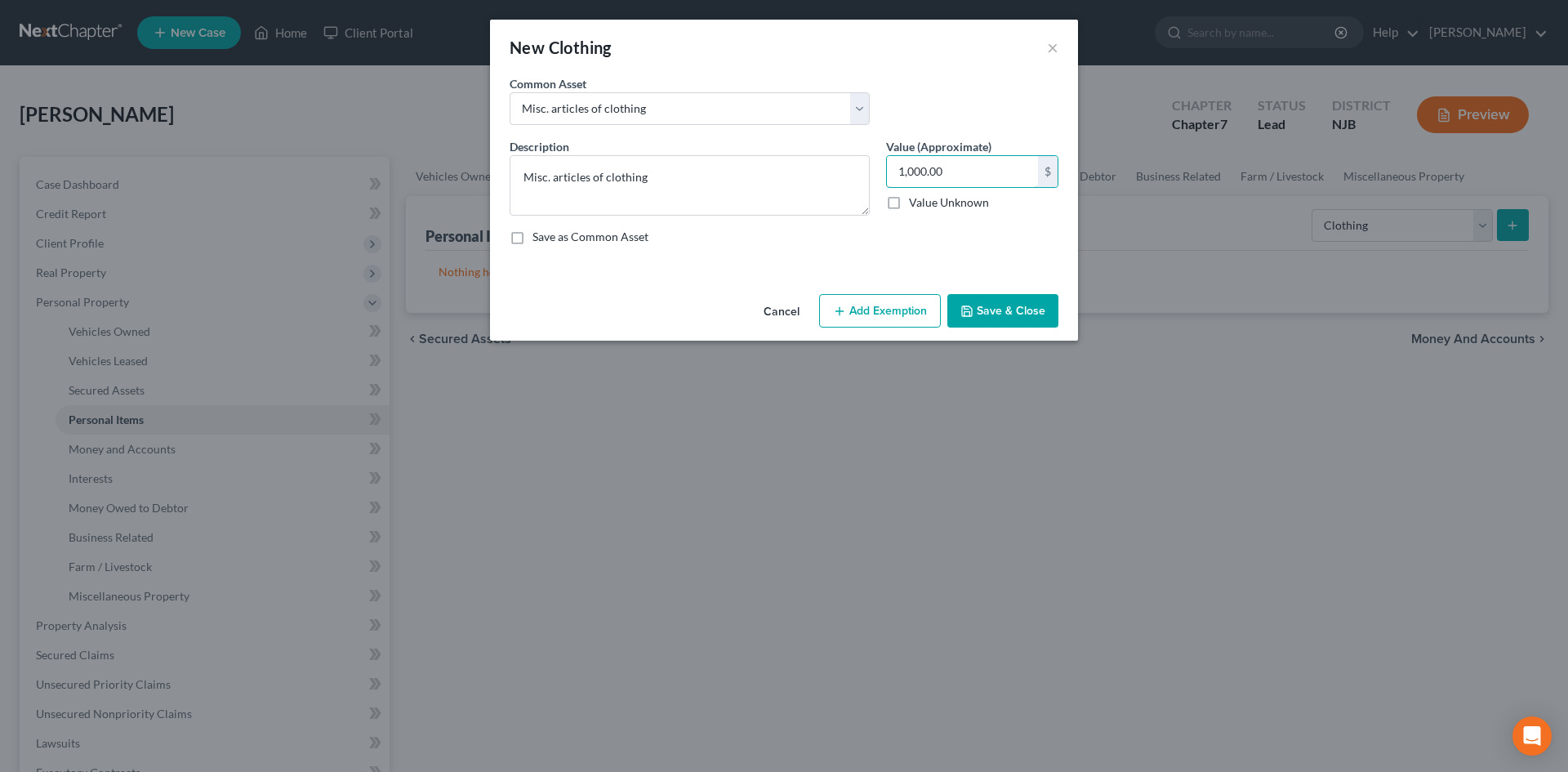
type input "1,000.00"
click at [856, 308] on button "Add Exemption" at bounding box center [880, 311] width 122 height 34
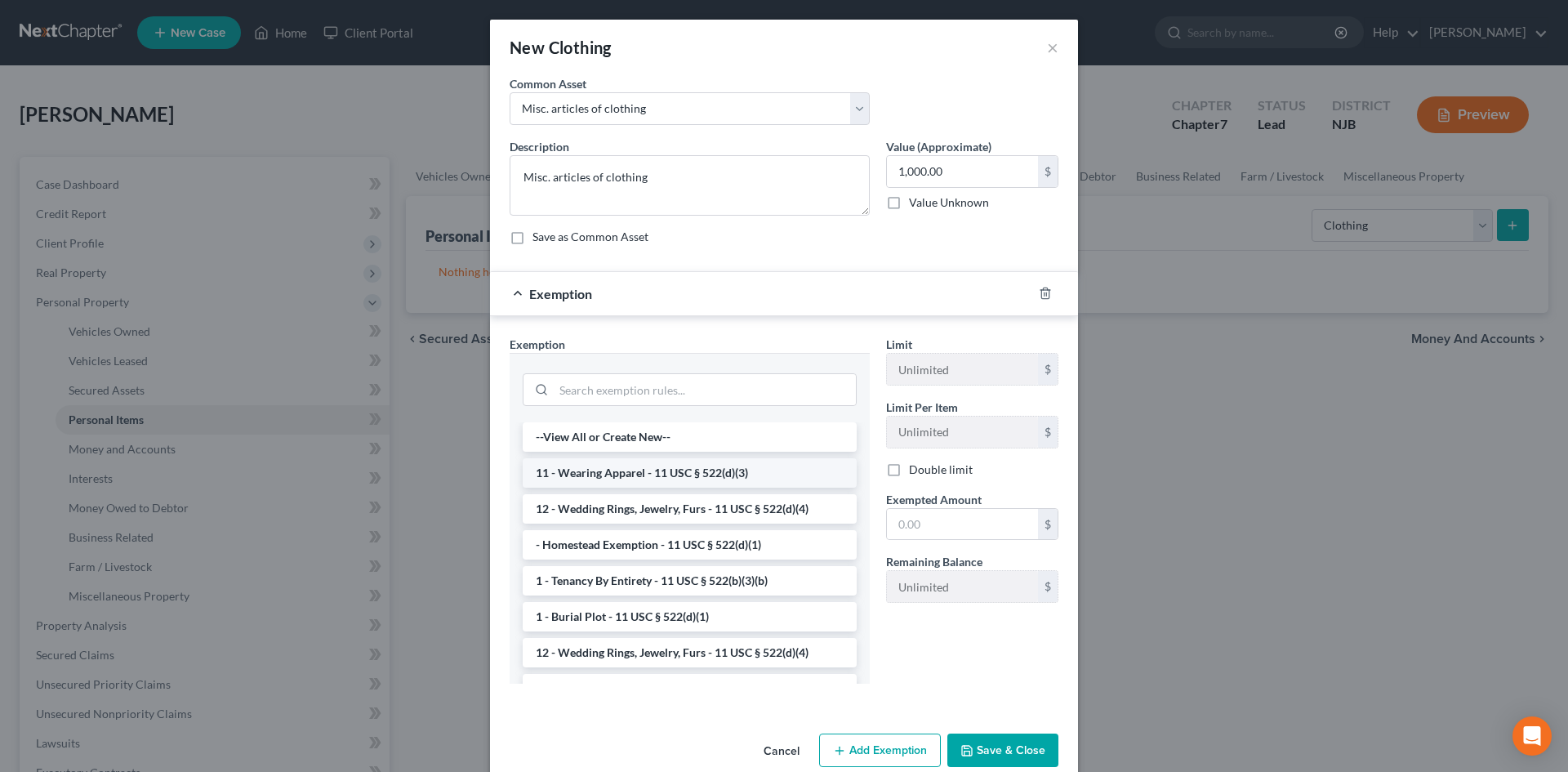
click at [606, 475] on li "11 - Wearing Apparel - 11 USC § 522(d)(3)" at bounding box center [690, 472] width 334 height 29
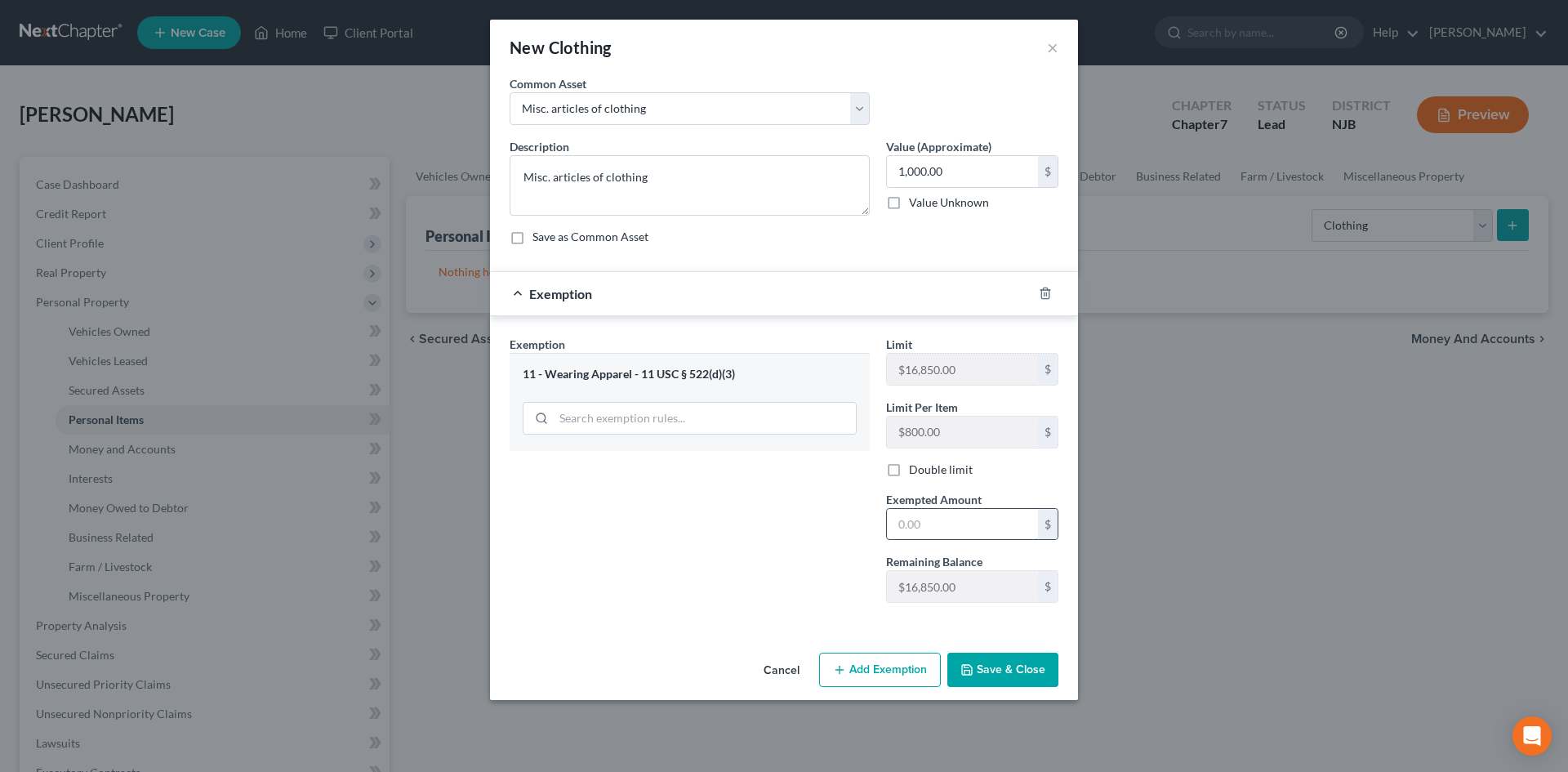
click at [948, 518] on input "text" at bounding box center [962, 524] width 151 height 31
type input "1,000.00"
click at [1001, 670] on button "Save & Close" at bounding box center [1002, 670] width 111 height 34
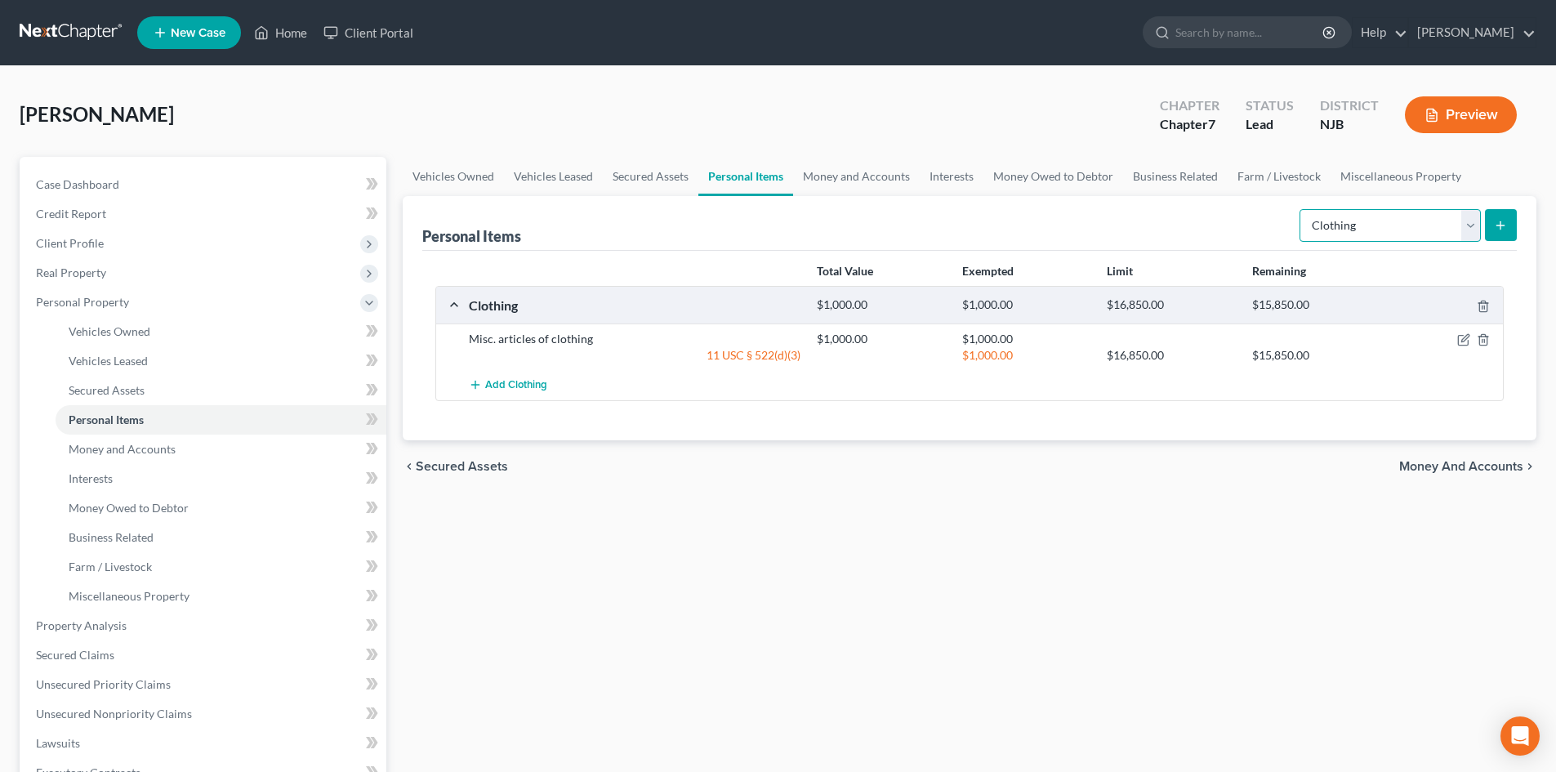
click at [1471, 221] on select "Select Item Type Clothing Collectibles Of Value Electronics Firearms Household …" at bounding box center [1390, 225] width 181 height 33
select select "electronics"
click at [1301, 209] on select "Select Item Type Clothing Collectibles Of Value Electronics Firearms Household …" at bounding box center [1390, 225] width 181 height 33
click at [1497, 225] on line "submit" at bounding box center [1500, 225] width 7 height 0
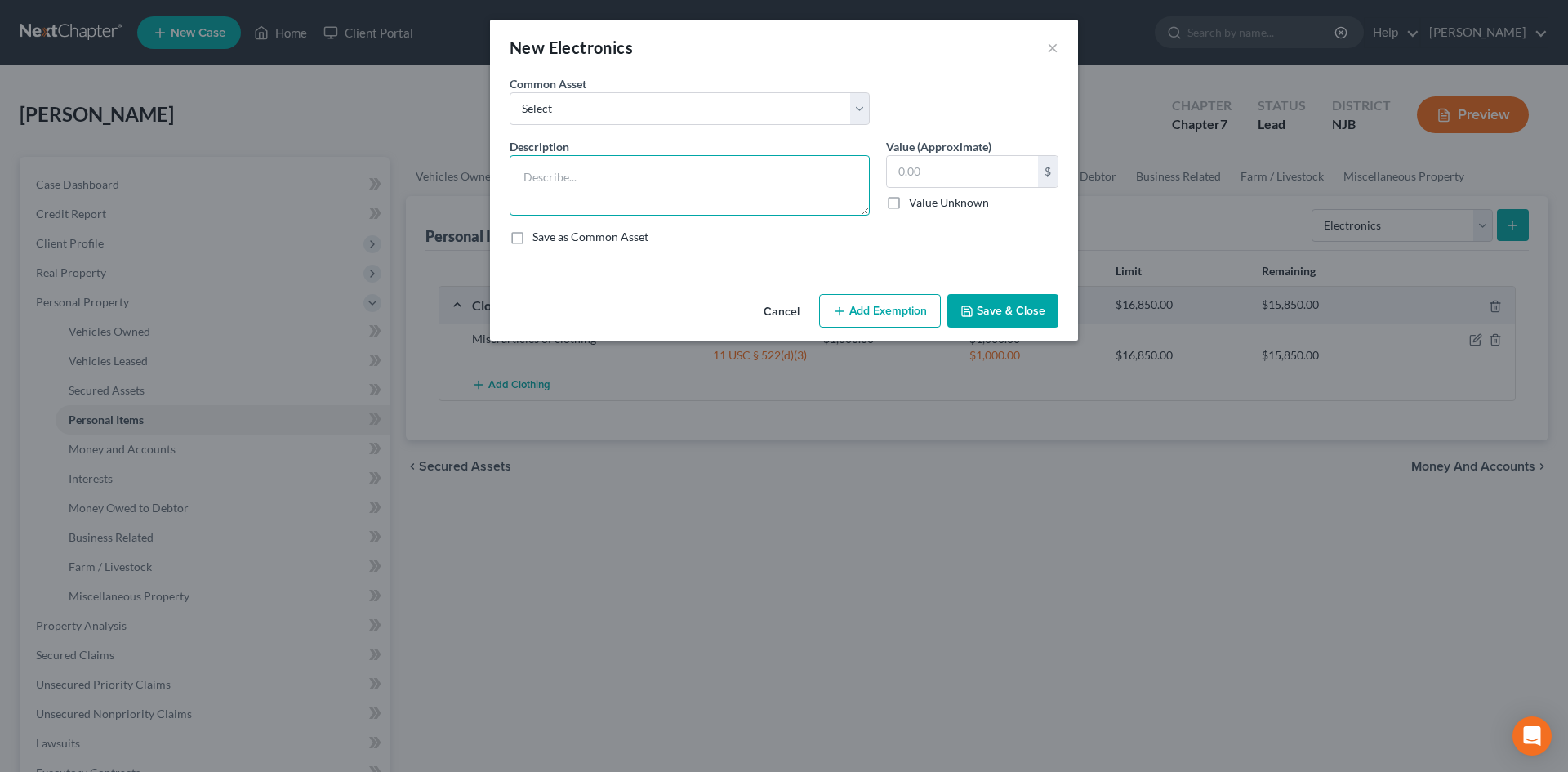
click at [604, 178] on textarea at bounding box center [690, 185] width 360 height 60
type textarea "2 TV's, 1 laptop computer, and 1 cell phone"
type input "500.00"
click at [895, 319] on button "Add Exemption" at bounding box center [880, 311] width 122 height 34
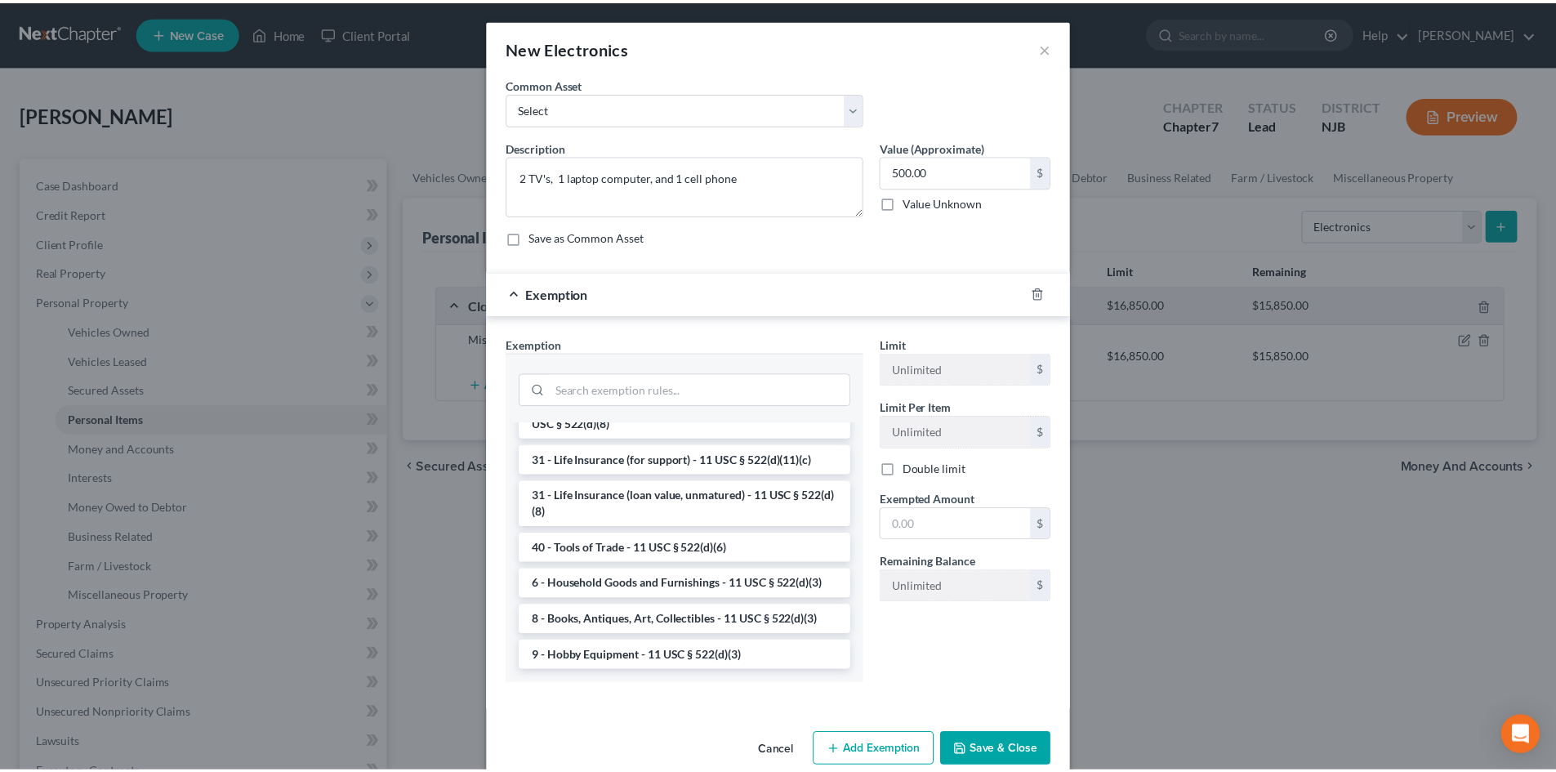
scroll to position [1313, 0]
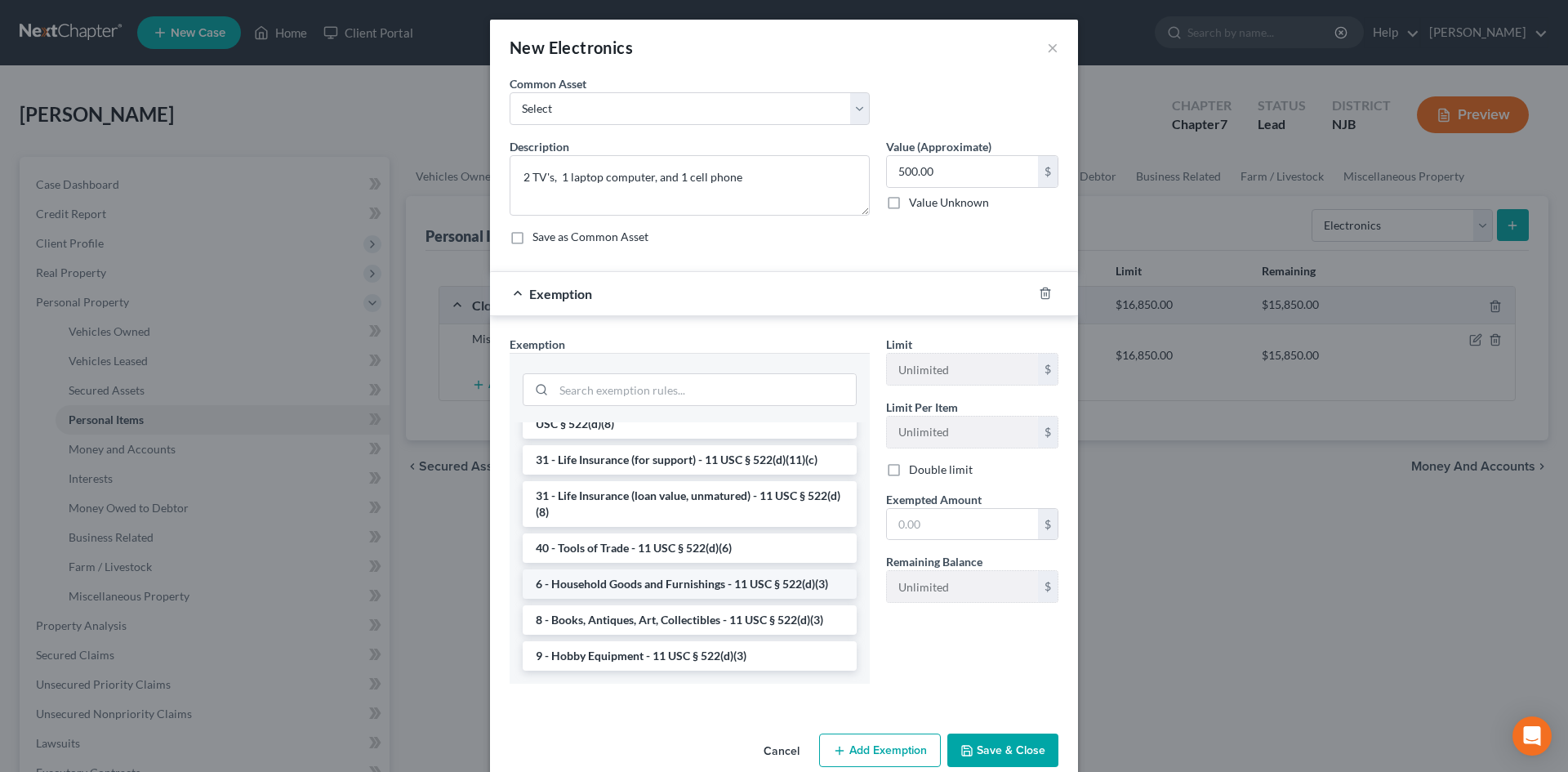
click at [675, 590] on li "6 - Household Goods and Furnishings - 11 USC § 522(d)(3)" at bounding box center [690, 583] width 334 height 29
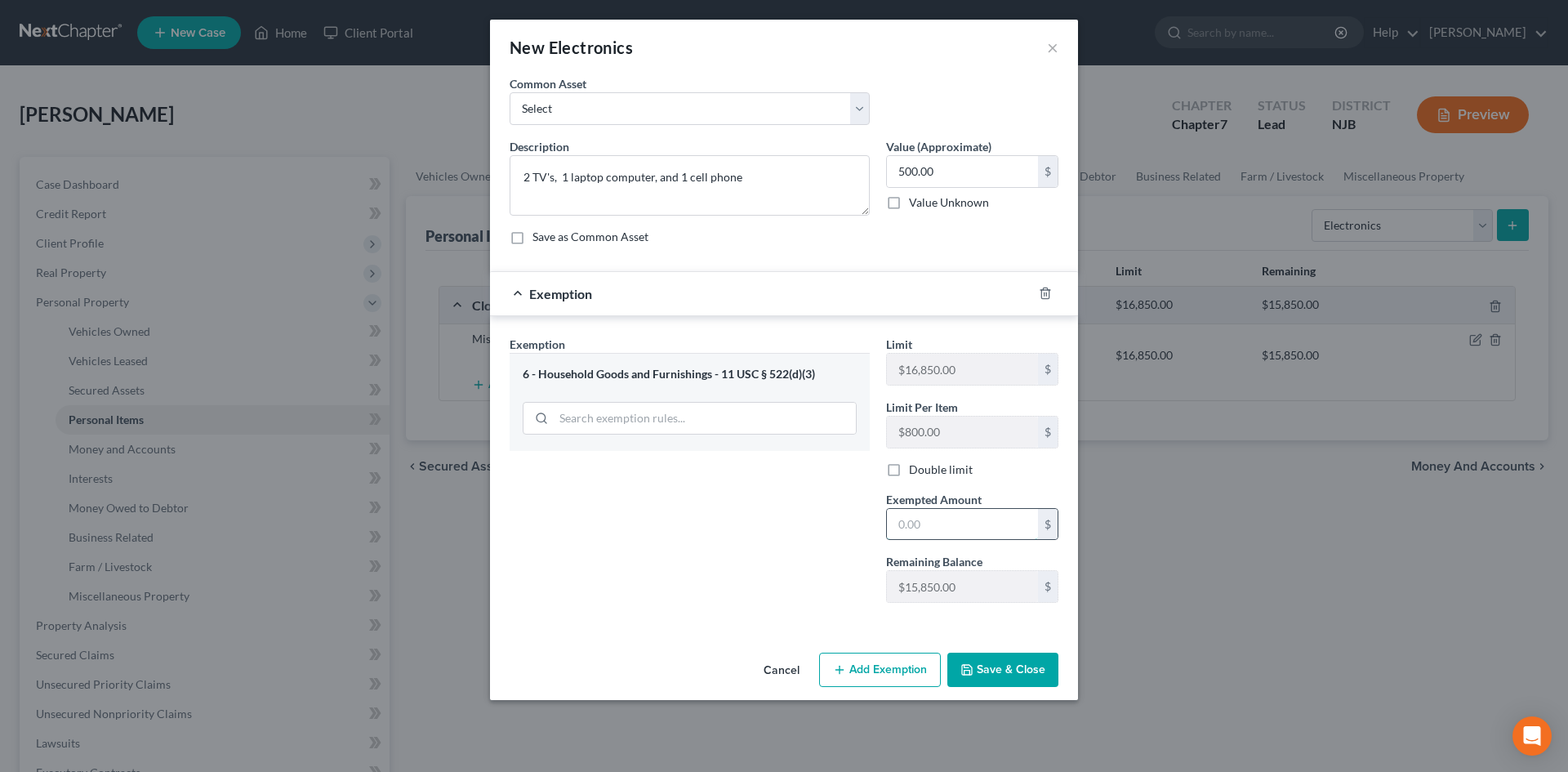
click at [952, 526] on input "text" at bounding box center [962, 524] width 151 height 31
type input "500.00"
click at [979, 676] on button "Save & Close" at bounding box center [1002, 670] width 111 height 34
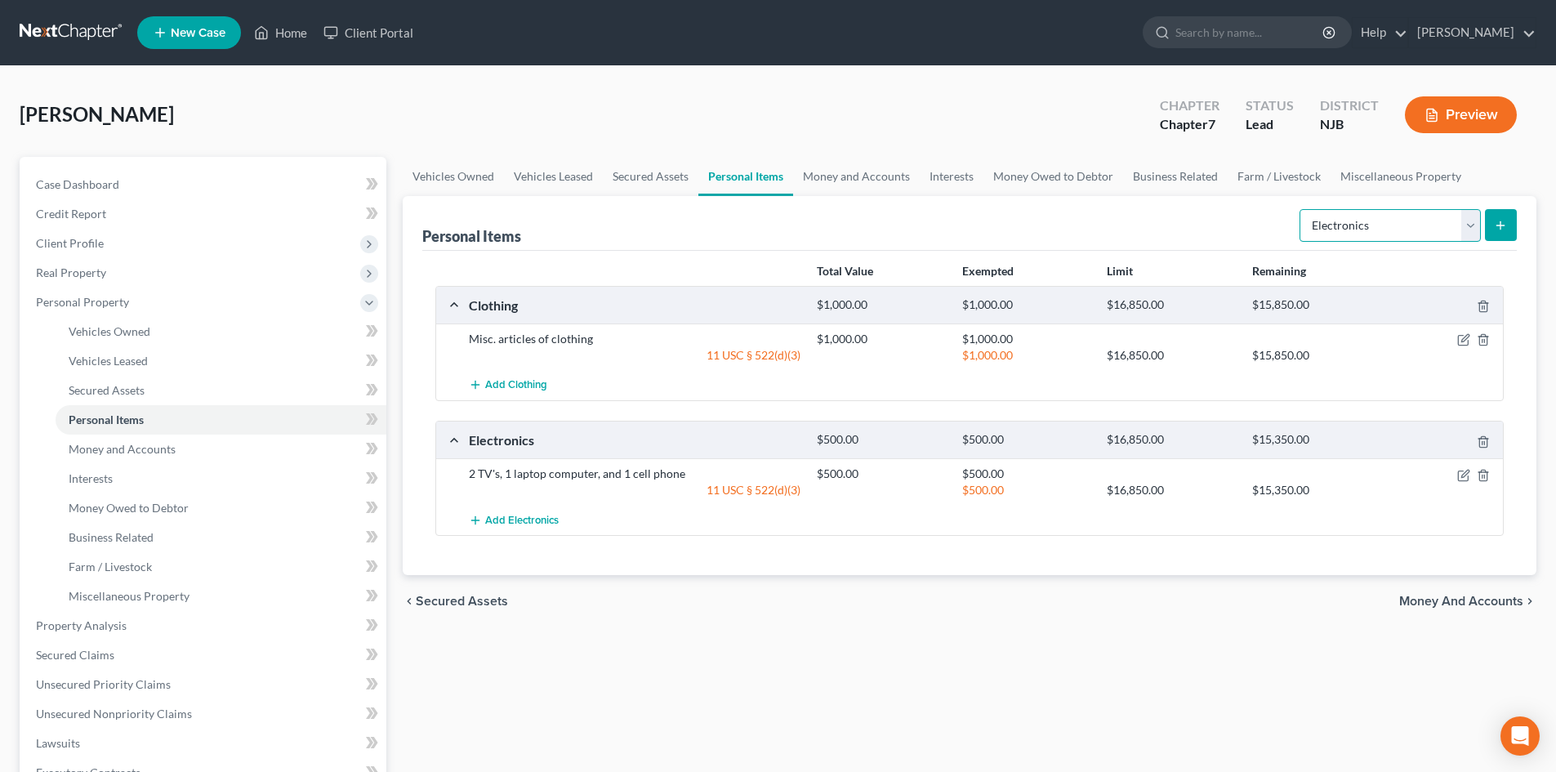
click at [1468, 221] on select "Select Item Type Clothing Collectibles Of Value Electronics Firearms Household …" at bounding box center [1390, 225] width 181 height 33
select select "household_goods"
click at [1301, 209] on select "Select Item Type Clothing Collectibles Of Value Electronics Firearms Household …" at bounding box center [1390, 225] width 181 height 33
click at [1496, 223] on icon "submit" at bounding box center [1500, 225] width 13 height 13
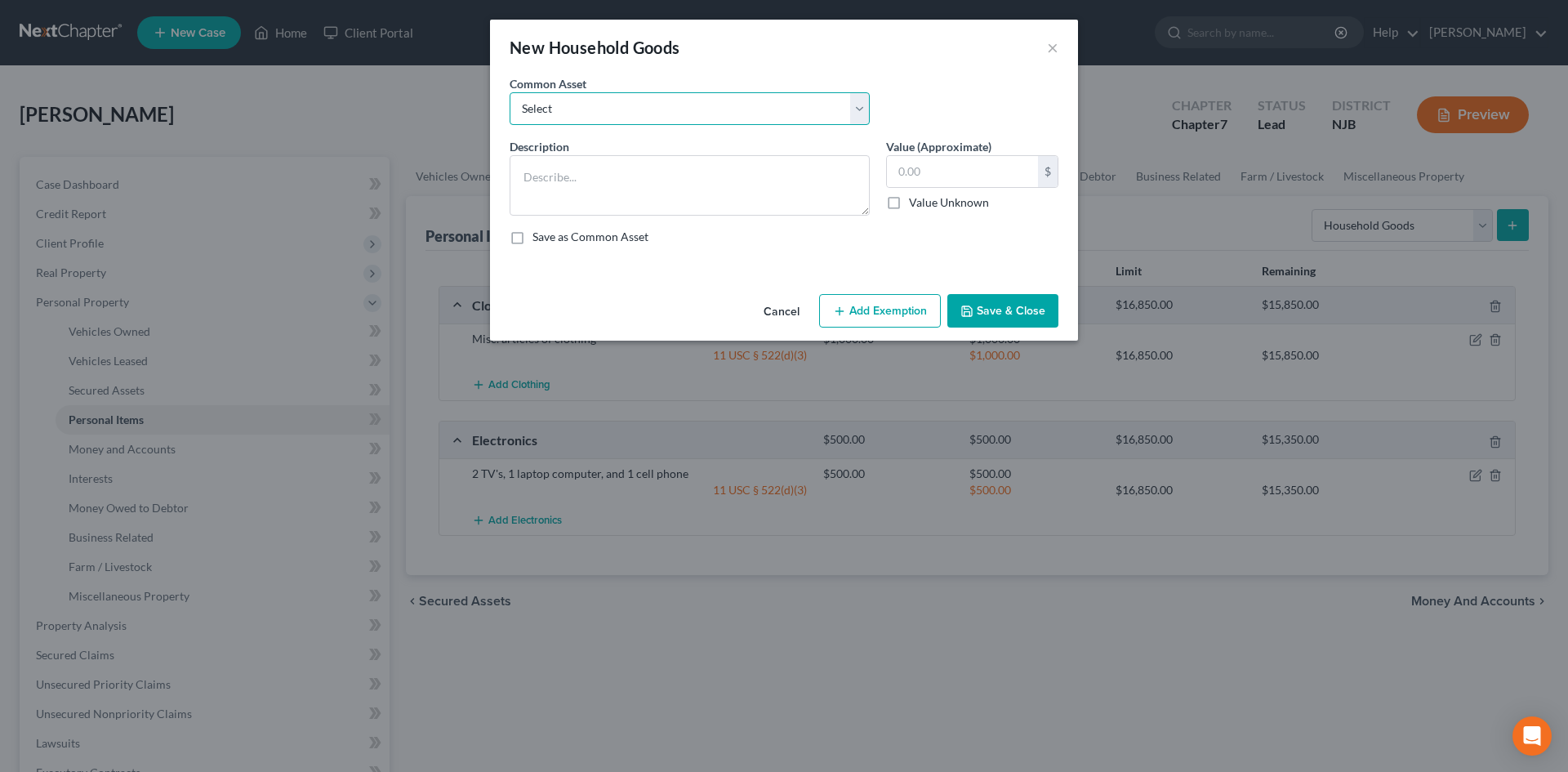
click at [689, 103] on select "Select Misc. household goods and furnishings. Misc. household goods and furnish…" at bounding box center [690, 108] width 360 height 33
select select "0"
click at [510, 92] on select "Select Misc. household goods and furnishings. Misc. household goods and furnish…" at bounding box center [690, 108] width 360 height 33
type textarea "Misc. household goods and furnishings."
click at [979, 180] on input "200.00" at bounding box center [962, 171] width 151 height 31
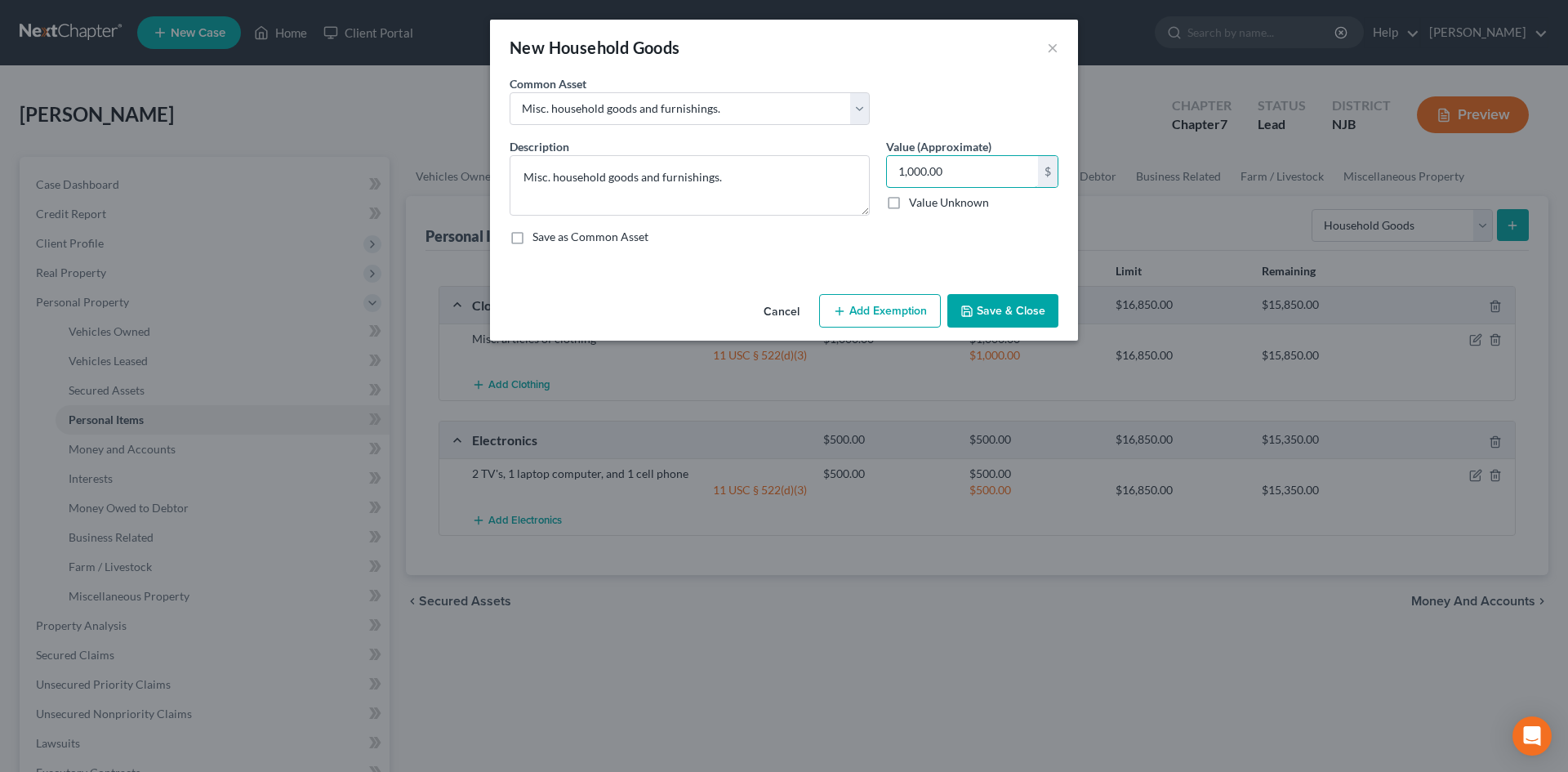
type input "1,000.00"
click at [867, 319] on button "Add Exemption" at bounding box center [880, 311] width 122 height 34
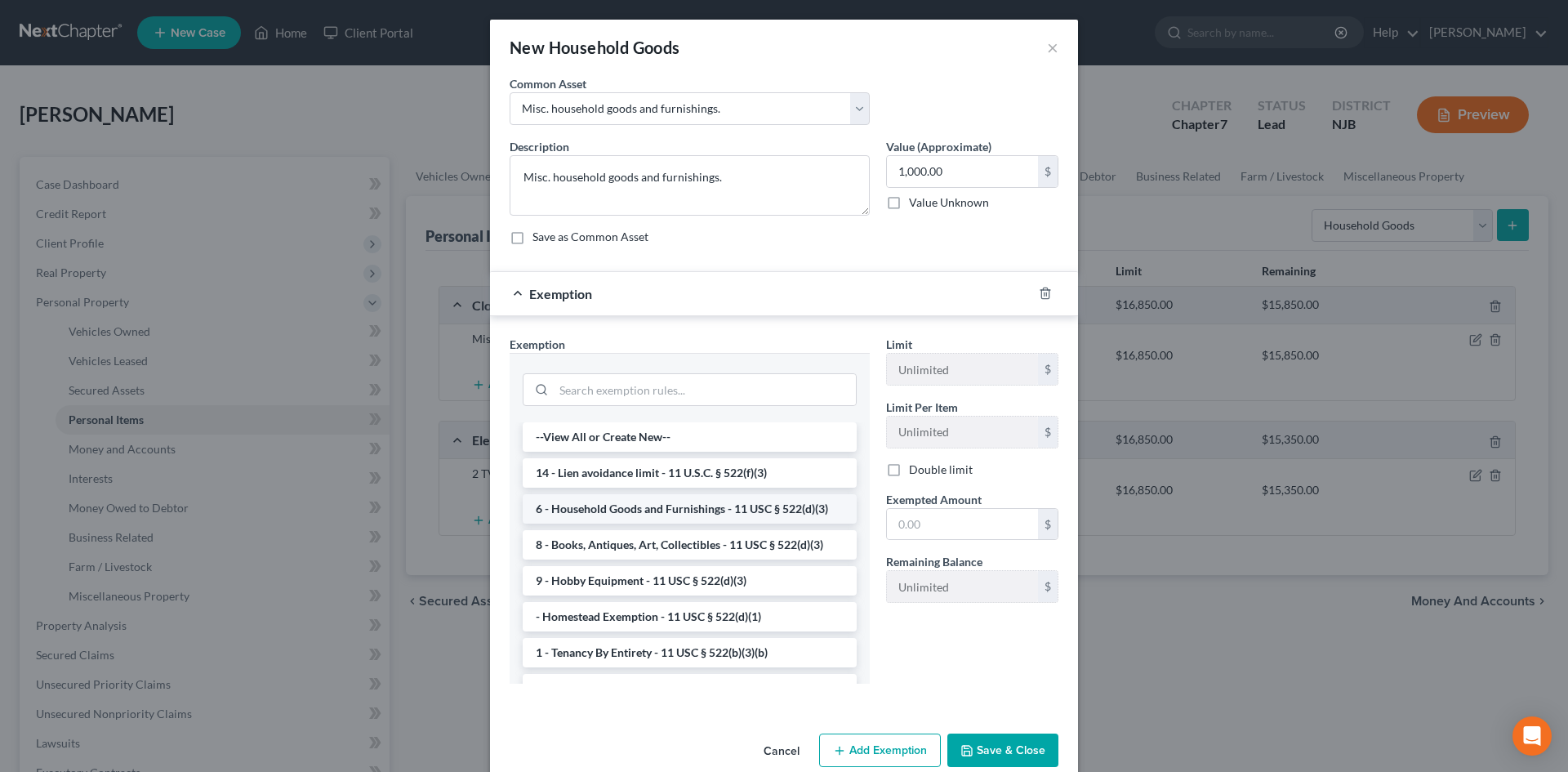
click at [694, 506] on li "6 - Household Goods and Furnishings - 11 USC § 522(d)(3)" at bounding box center [690, 508] width 334 height 29
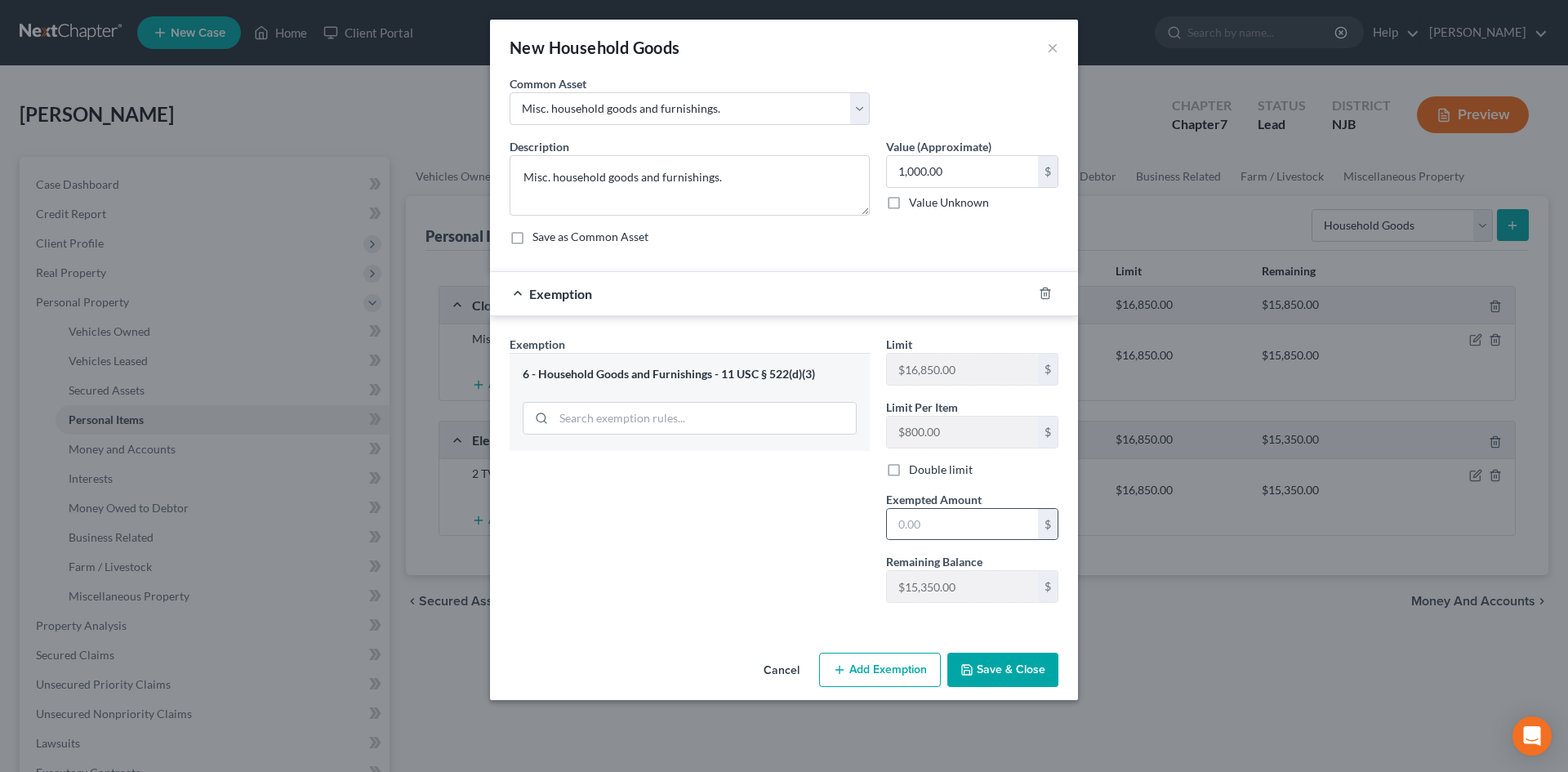
click at [1054, 514] on div "$" at bounding box center [1048, 524] width 20 height 31
click at [981, 536] on input "text" at bounding box center [962, 524] width 151 height 31
type input "1,000.00"
click at [1014, 681] on button "Save & Close" at bounding box center [1002, 670] width 111 height 34
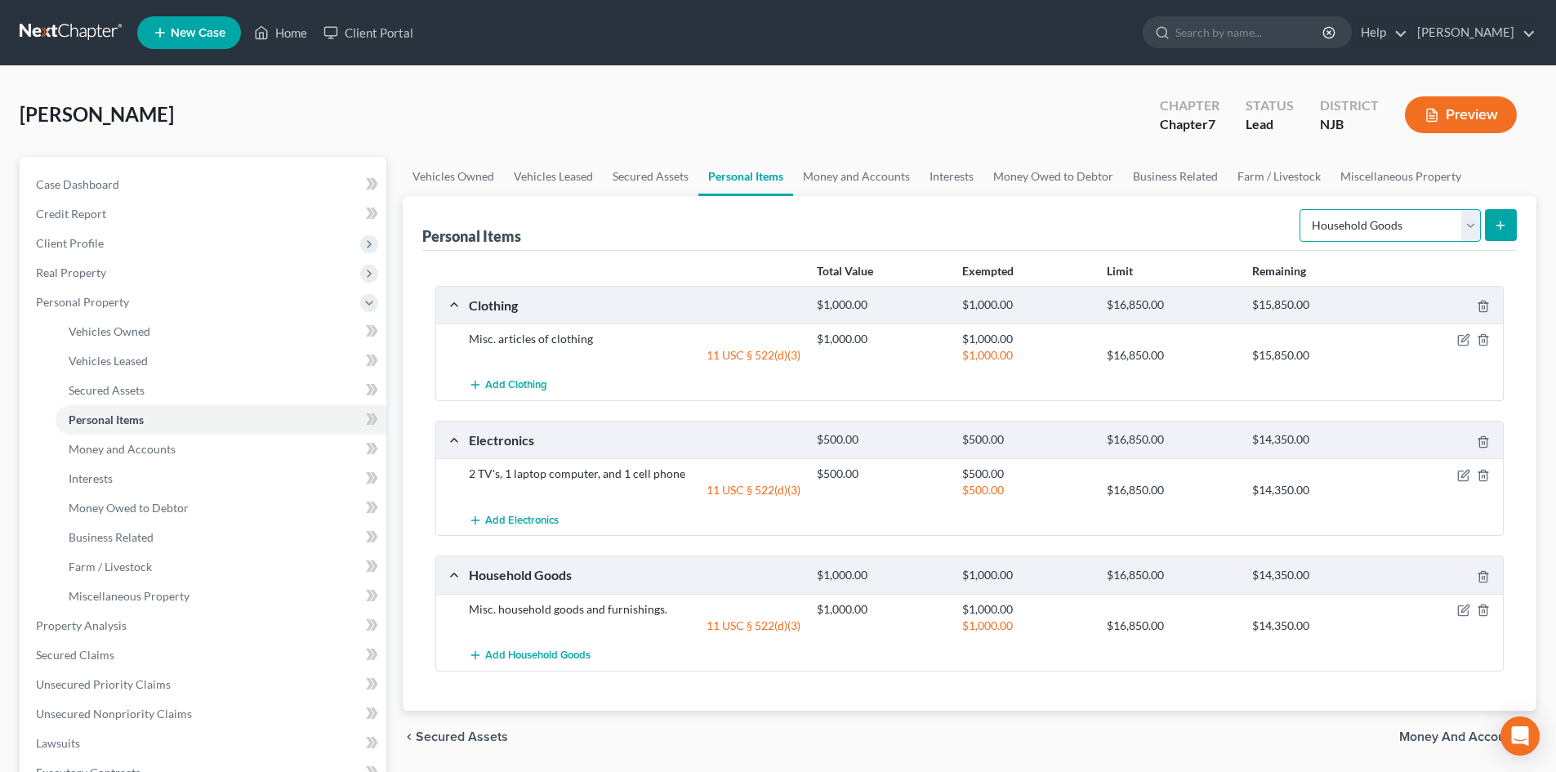
click at [1474, 221] on select "Select Item Type Clothing Collectibles Of Value Electronics Firearms Household …" at bounding box center [1390, 225] width 181 height 33
select select "jewelry"
click at [1301, 209] on select "Select Item Type Clothing Collectibles Of Value Electronics Firearms Household …" at bounding box center [1390, 225] width 181 height 33
click at [1509, 229] on button "submit" at bounding box center [1501, 225] width 32 height 32
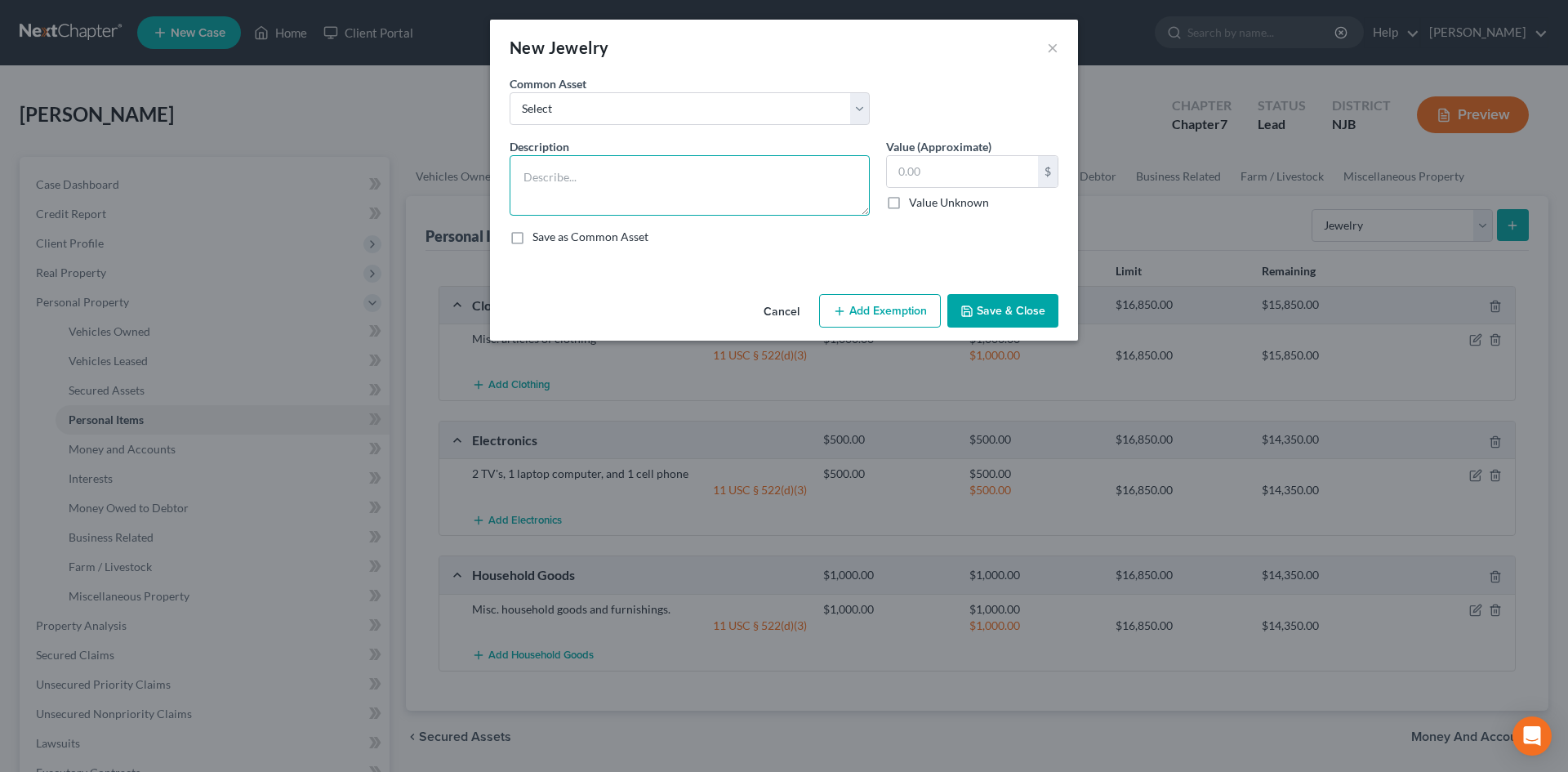
click at [755, 210] on textarea at bounding box center [690, 185] width 360 height 60
click at [674, 107] on select "Select Misc. costume jewelry Misc. costume Jewelry 1 watch 1 Faux Gold Necklace" at bounding box center [690, 108] width 360 height 33
select select "0"
click at [510, 92] on select "Select Misc. costume jewelry Misc. costume Jewelry 1 watch 1 Faux Gold Necklace" at bounding box center [690, 108] width 360 height 33
type textarea "Misc. costume jewelry"
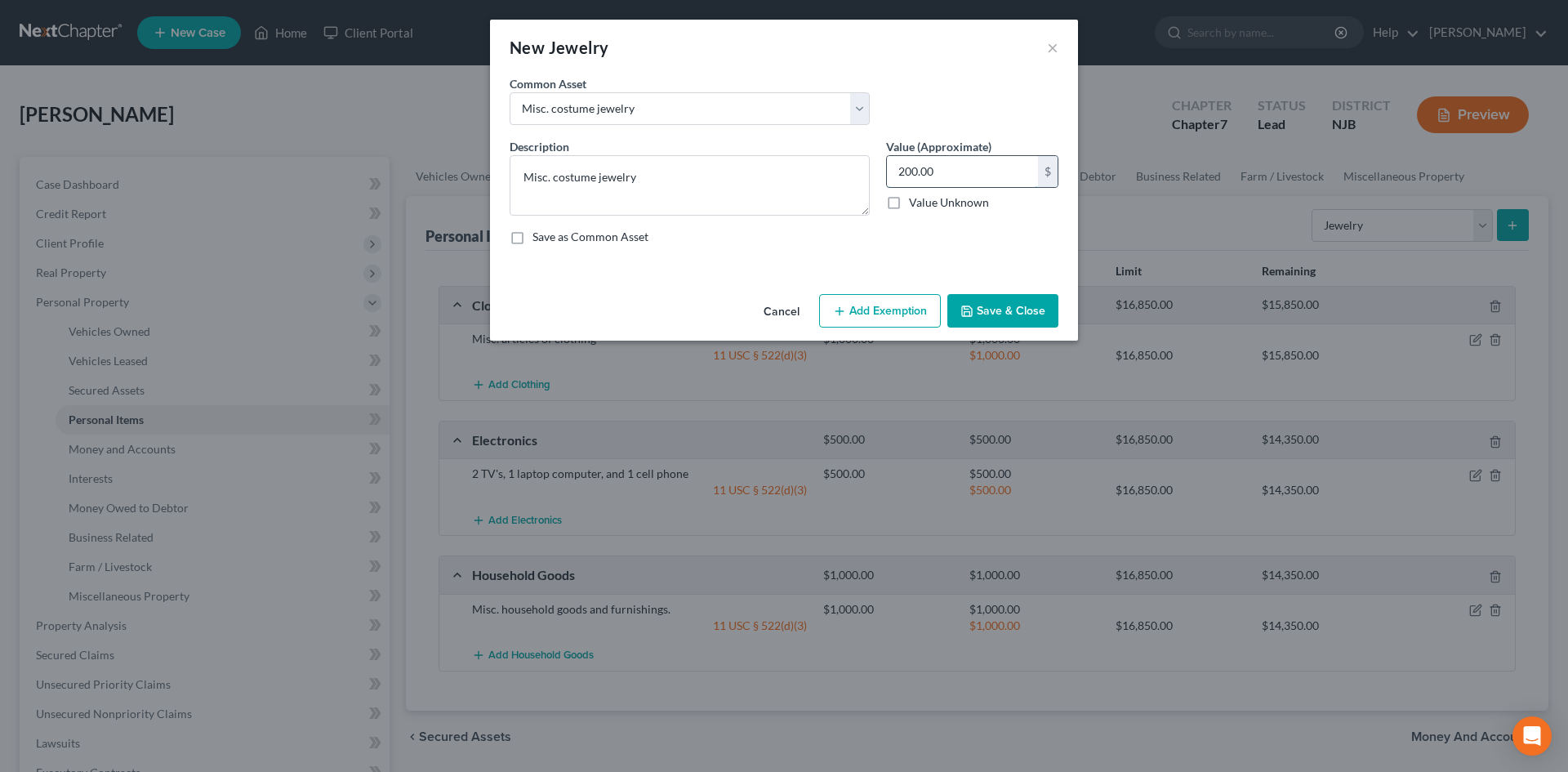
click at [964, 181] on input "200.00" at bounding box center [962, 171] width 151 height 31
type input "320.00"
click at [860, 308] on button "Add Exemption" at bounding box center [880, 311] width 122 height 34
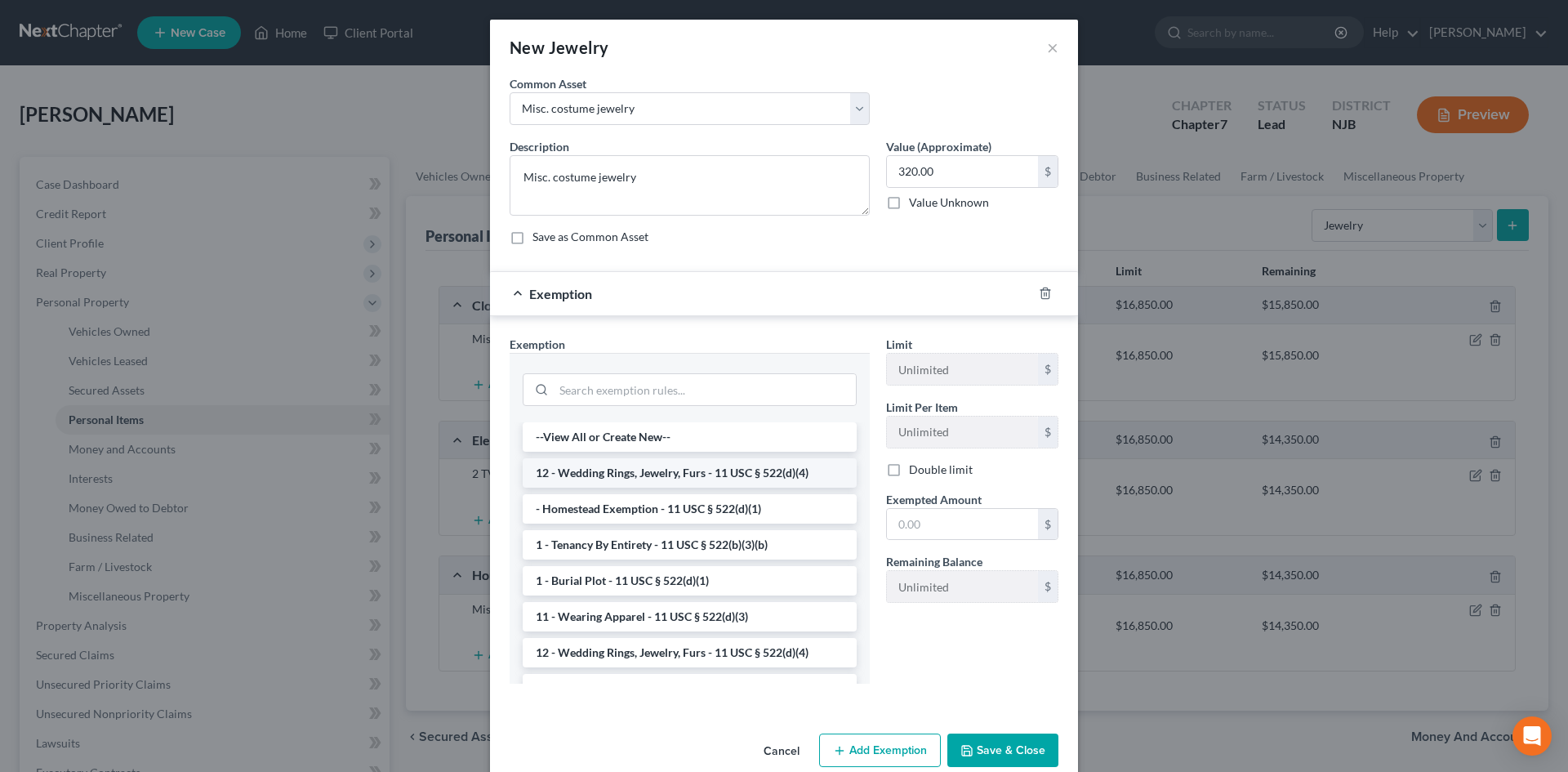
click at [666, 470] on li "12 - Wedding Rings, Jewelry, Furs - 11 USC § 522(d)(4)" at bounding box center [690, 472] width 334 height 29
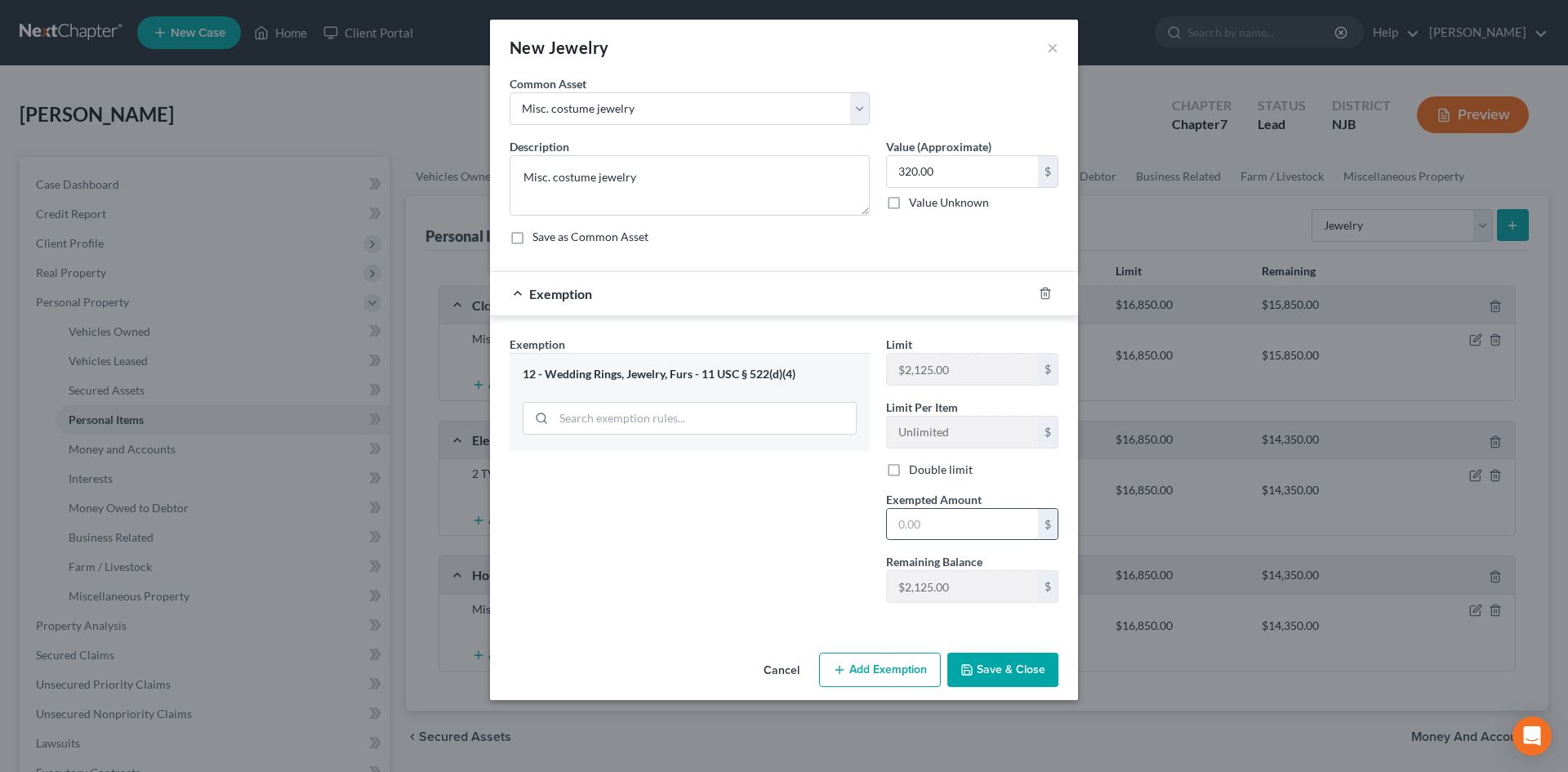
click at [948, 509] on input "text" at bounding box center [962, 524] width 151 height 31
type input "320.00"
click at [1010, 657] on button "Save & Close" at bounding box center [1002, 670] width 111 height 34
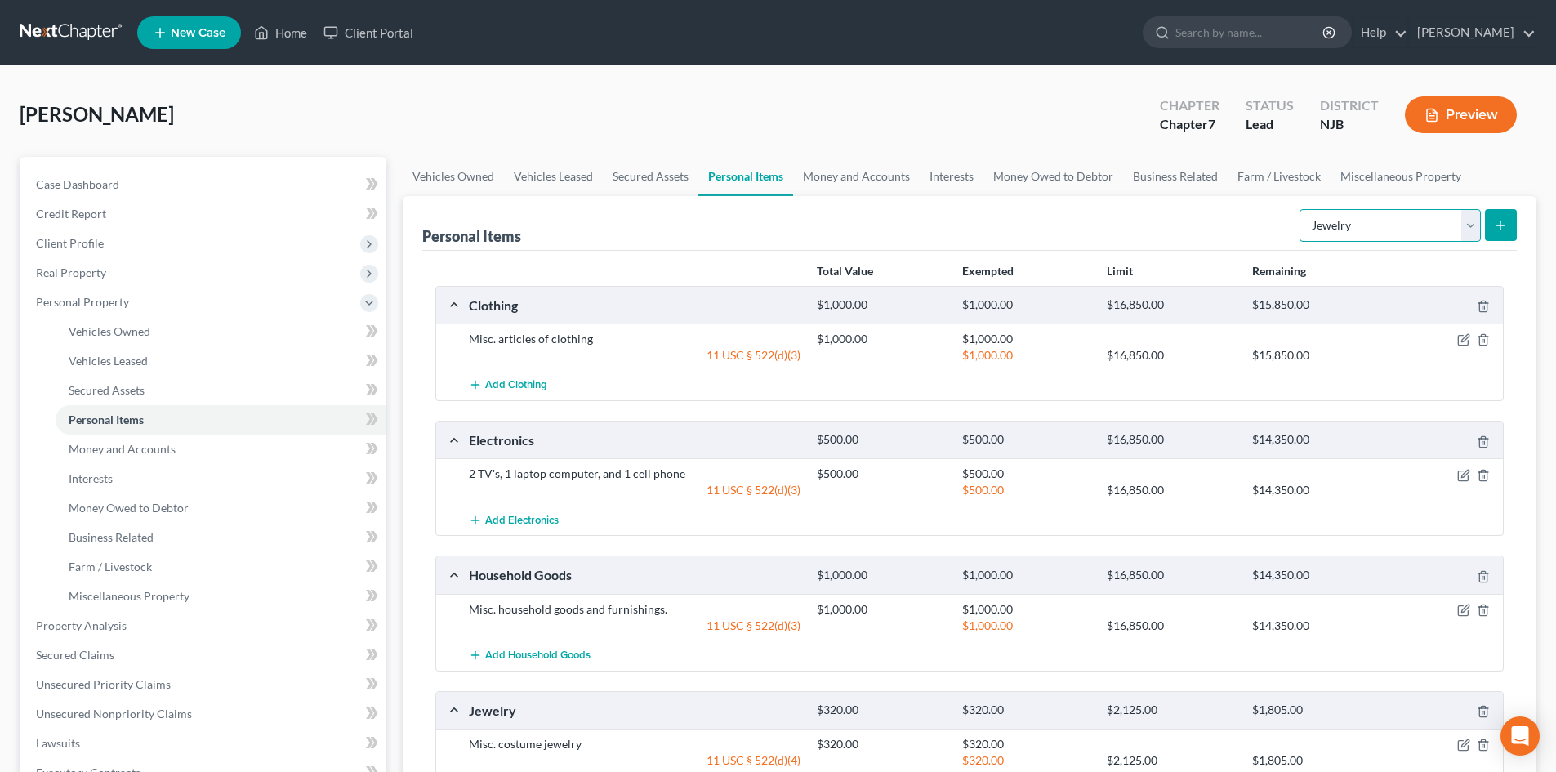
click at [1471, 238] on select "Select Item Type Clothing Collectibles Of Value Electronics Firearms Household …" at bounding box center [1390, 225] width 181 height 33
click at [1531, 399] on div "Personal Items Select Item Type Clothing Collectibles Of Value Electronics Fire…" at bounding box center [970, 520] width 1134 height 649
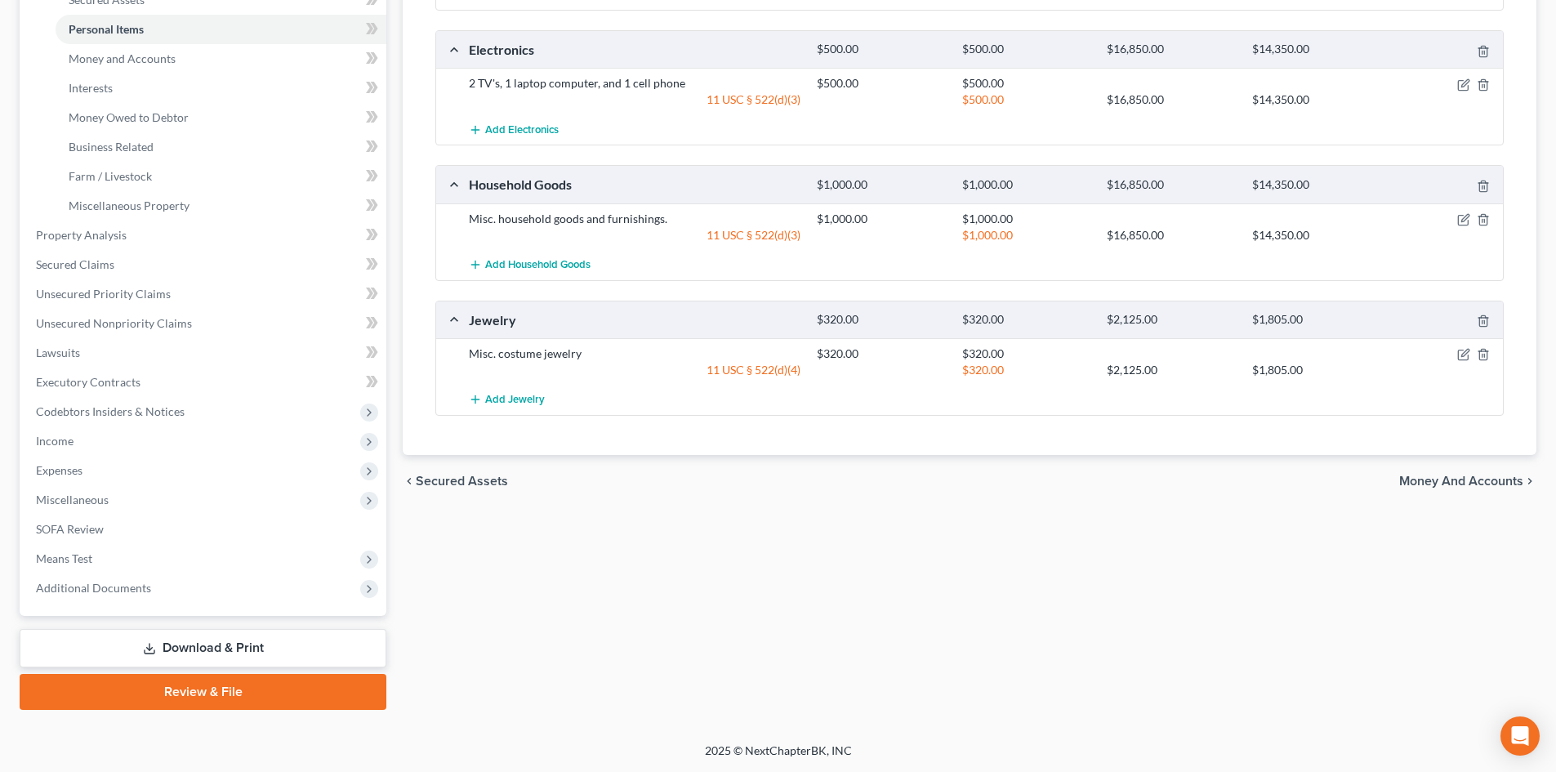
click at [1502, 481] on span "Money and Accounts" at bounding box center [1461, 481] width 124 height 13
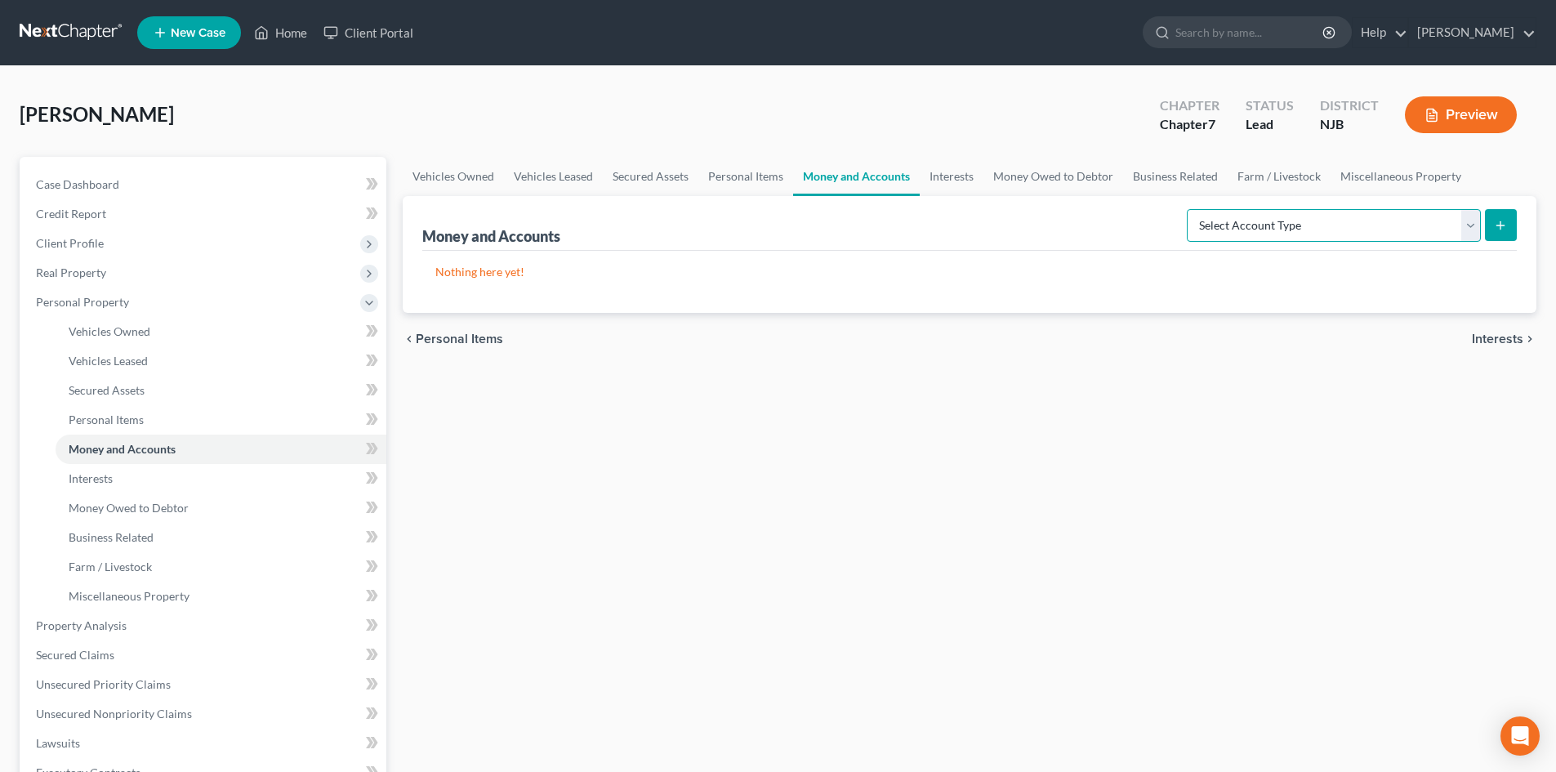
click at [1471, 227] on select "Select Account Type Brokerage Cash on Hand Certificates of Deposit Checking Acc…" at bounding box center [1334, 225] width 294 height 33
select select "checking"
click at [1190, 209] on select "Select Account Type Brokerage Cash on Hand Certificates of Deposit Checking Acc…" at bounding box center [1334, 225] width 294 height 33
click at [1500, 221] on button "submit" at bounding box center [1501, 225] width 32 height 32
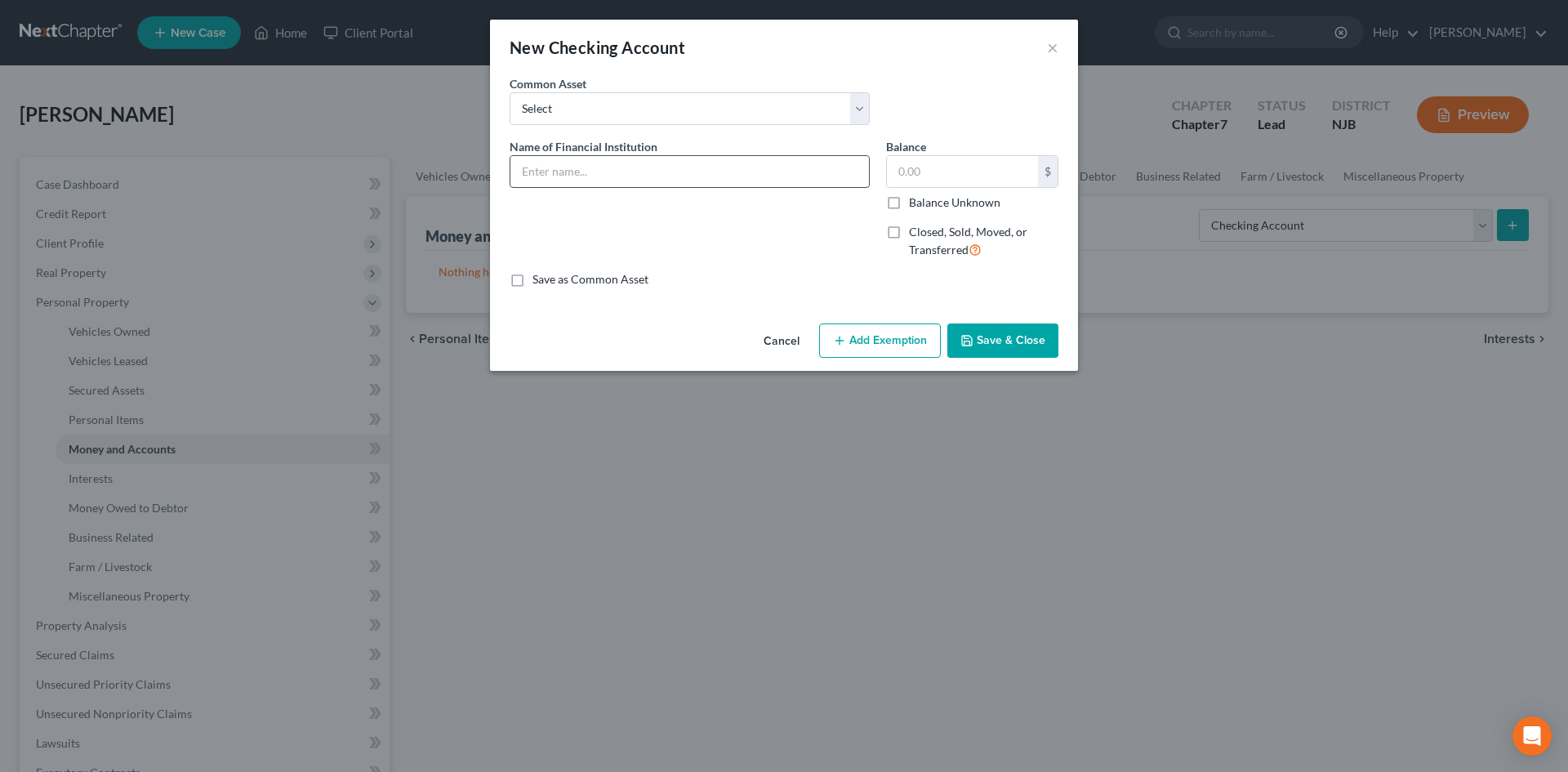
click at [545, 159] on input "text" at bounding box center [689, 171] width 359 height 31
type input "Checking Account at Members 1st FCU"
click at [968, 172] on input "text" at bounding box center [962, 171] width 151 height 31
type input "0.09"
click at [885, 346] on button "Add Exemption" at bounding box center [880, 340] width 122 height 34
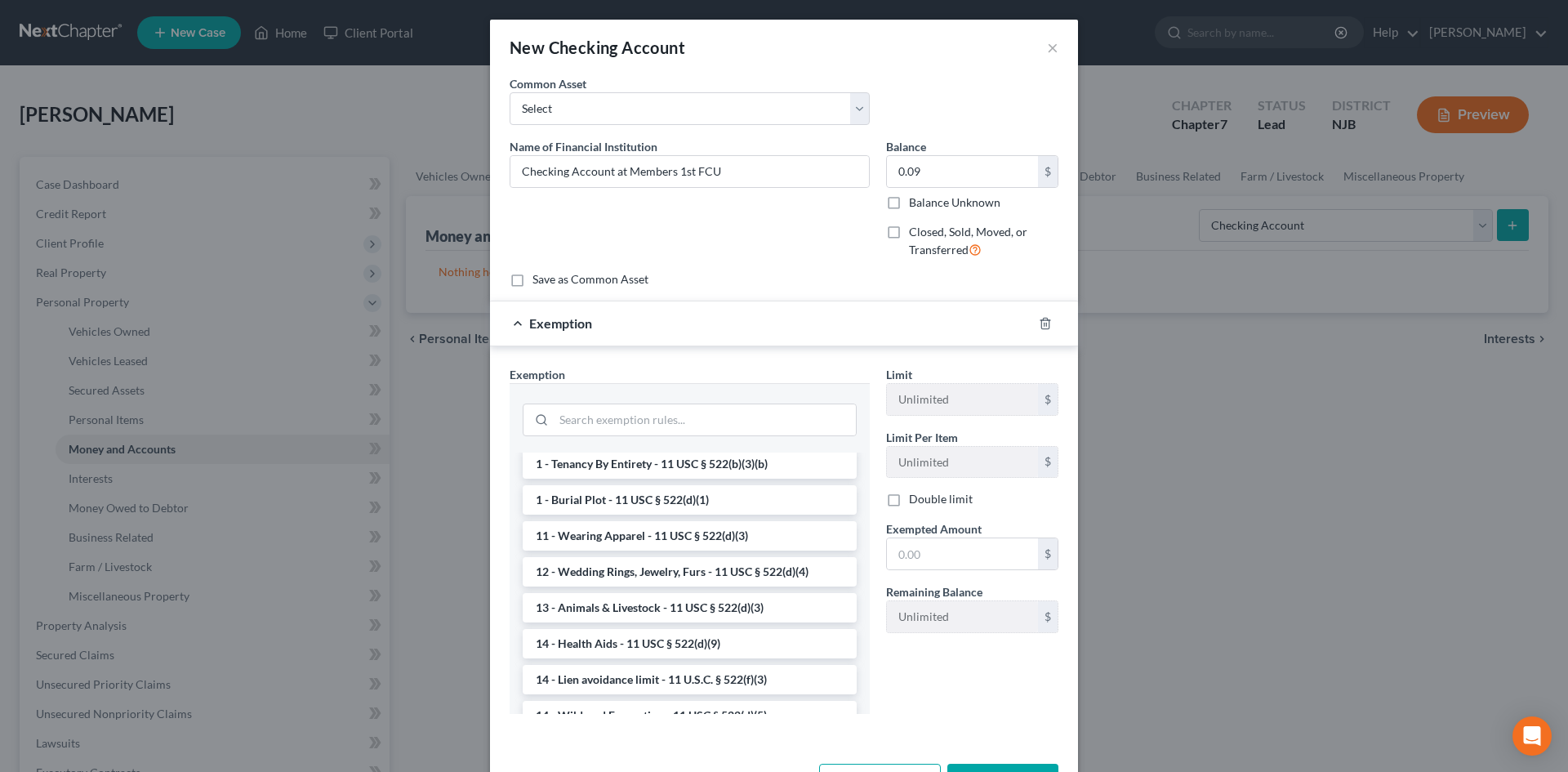
scroll to position [245, 0]
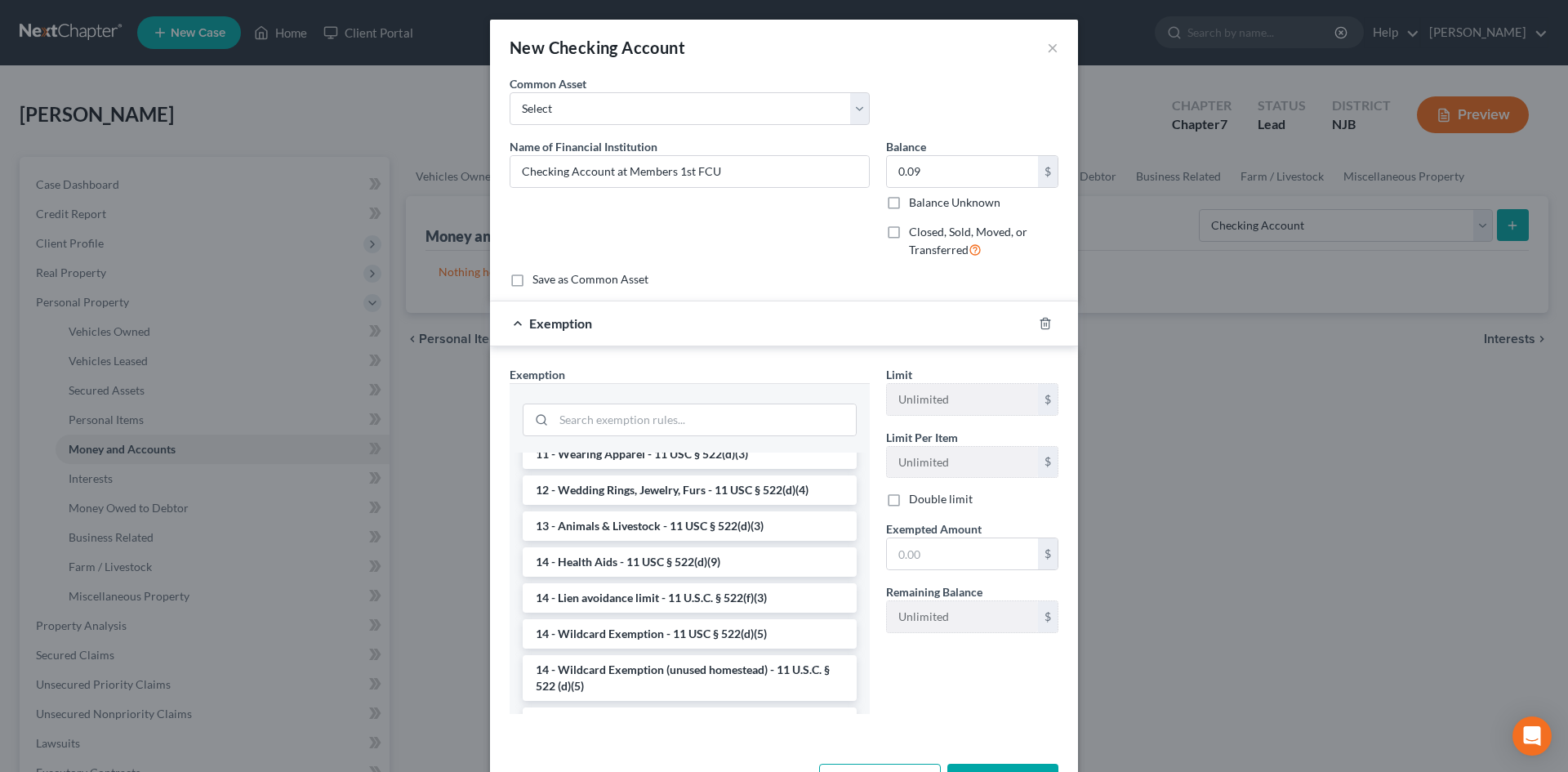
click at [692, 631] on li "14 - Wildcard Exemption - 11 USC § 522(d)(5)" at bounding box center [690, 633] width 334 height 29
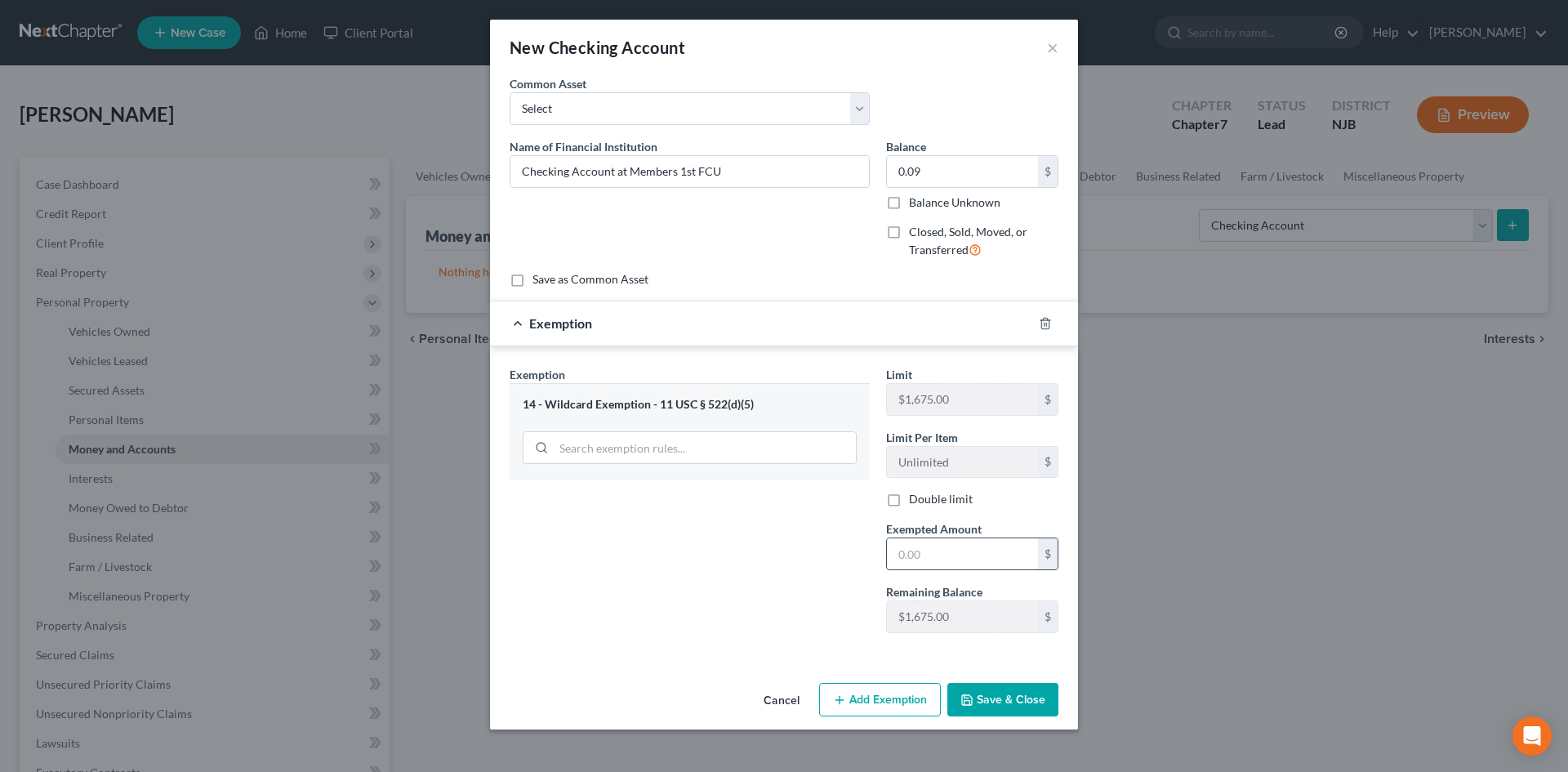
click at [963, 553] on input "text" at bounding box center [962, 553] width 151 height 31
type input "0.09"
click at [982, 691] on button "Save & Close" at bounding box center [1002, 700] width 111 height 34
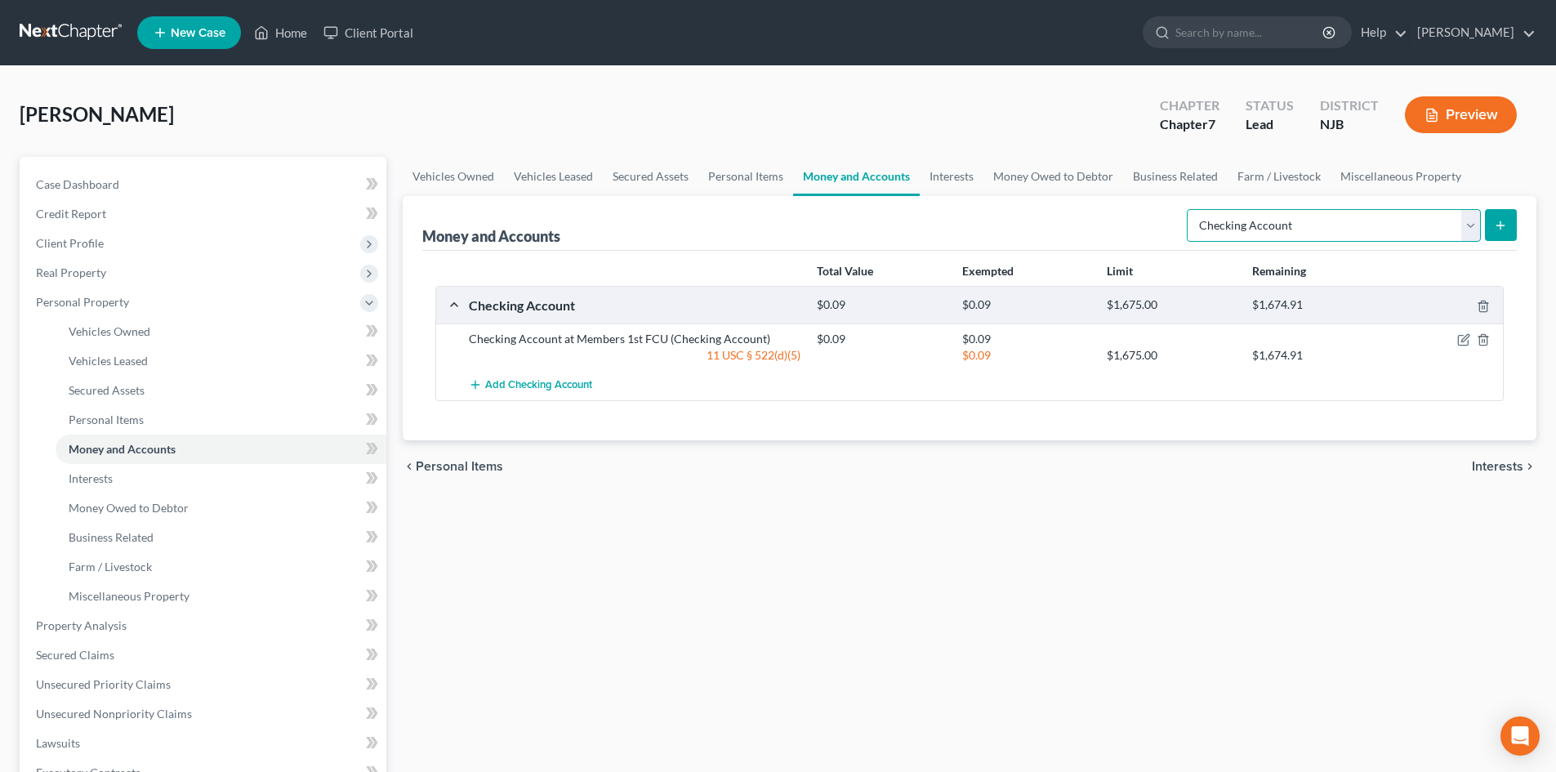
click at [1471, 226] on select "Select Account Type Brokerage Cash on Hand Certificates of Deposit Checking Acc…" at bounding box center [1334, 225] width 294 height 33
select select "savings"
click at [1190, 209] on select "Select Account Type Brokerage Cash on Hand Certificates of Deposit Checking Acc…" at bounding box center [1334, 225] width 294 height 33
click at [1503, 221] on icon "submit" at bounding box center [1500, 225] width 13 height 13
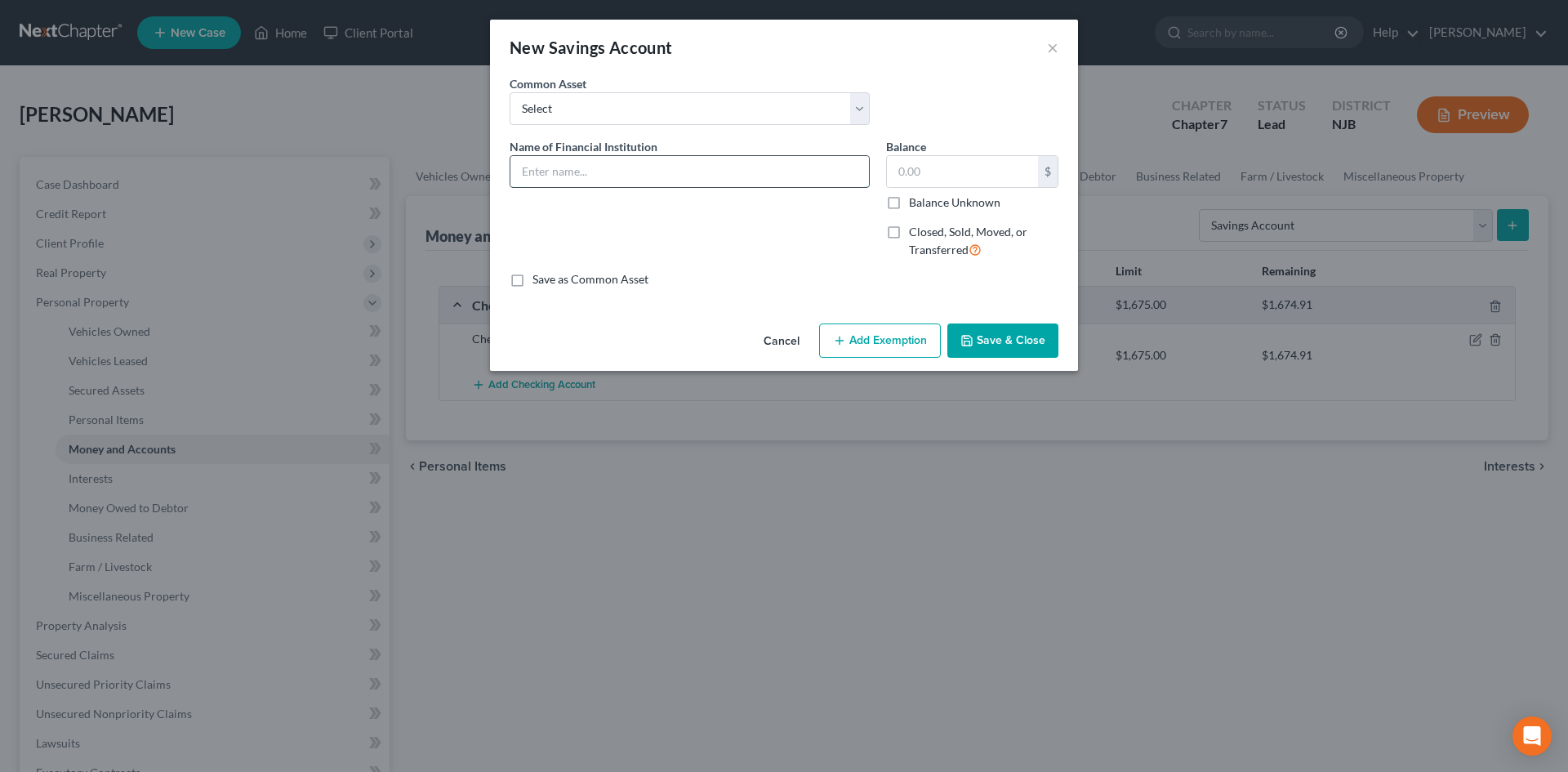
click at [647, 167] on input "text" at bounding box center [689, 171] width 359 height 31
type input "Savings Account at Members 1st FCU"
click at [1002, 186] on div "$" at bounding box center [972, 171] width 172 height 33
click at [974, 337] on icon "button" at bounding box center [967, 340] width 13 height 13
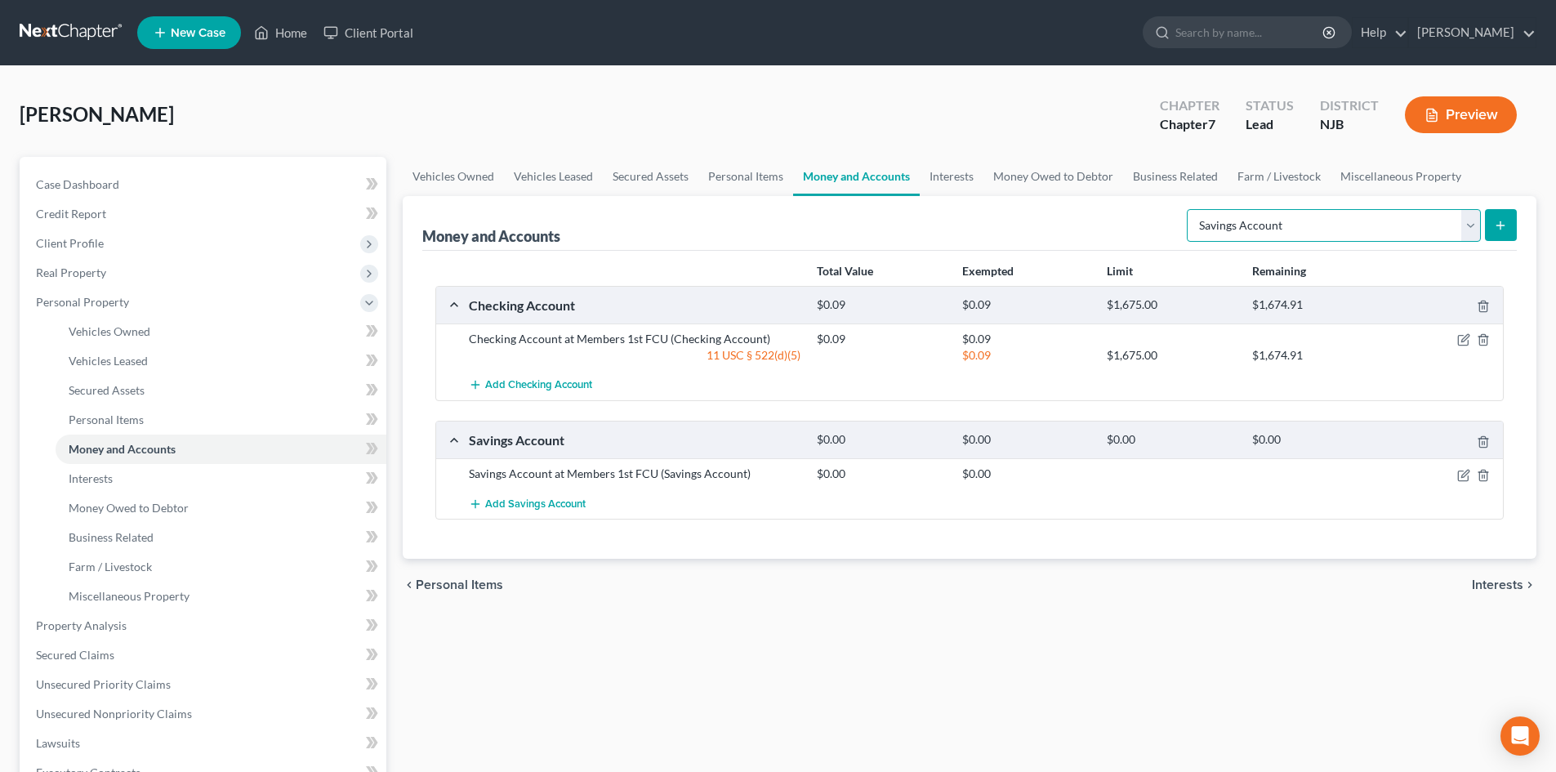
click at [1467, 225] on select "Select Account Type Brokerage Cash on Hand Certificates of Deposit Checking Acc…" at bounding box center [1334, 225] width 294 height 33
click at [1197, 664] on div "Vehicles Owned Vehicles Leased Secured Assets Personal Items Money and Accounts…" at bounding box center [970, 628] width 1150 height 943
click at [1496, 588] on span "Interests" at bounding box center [1497, 584] width 51 height 13
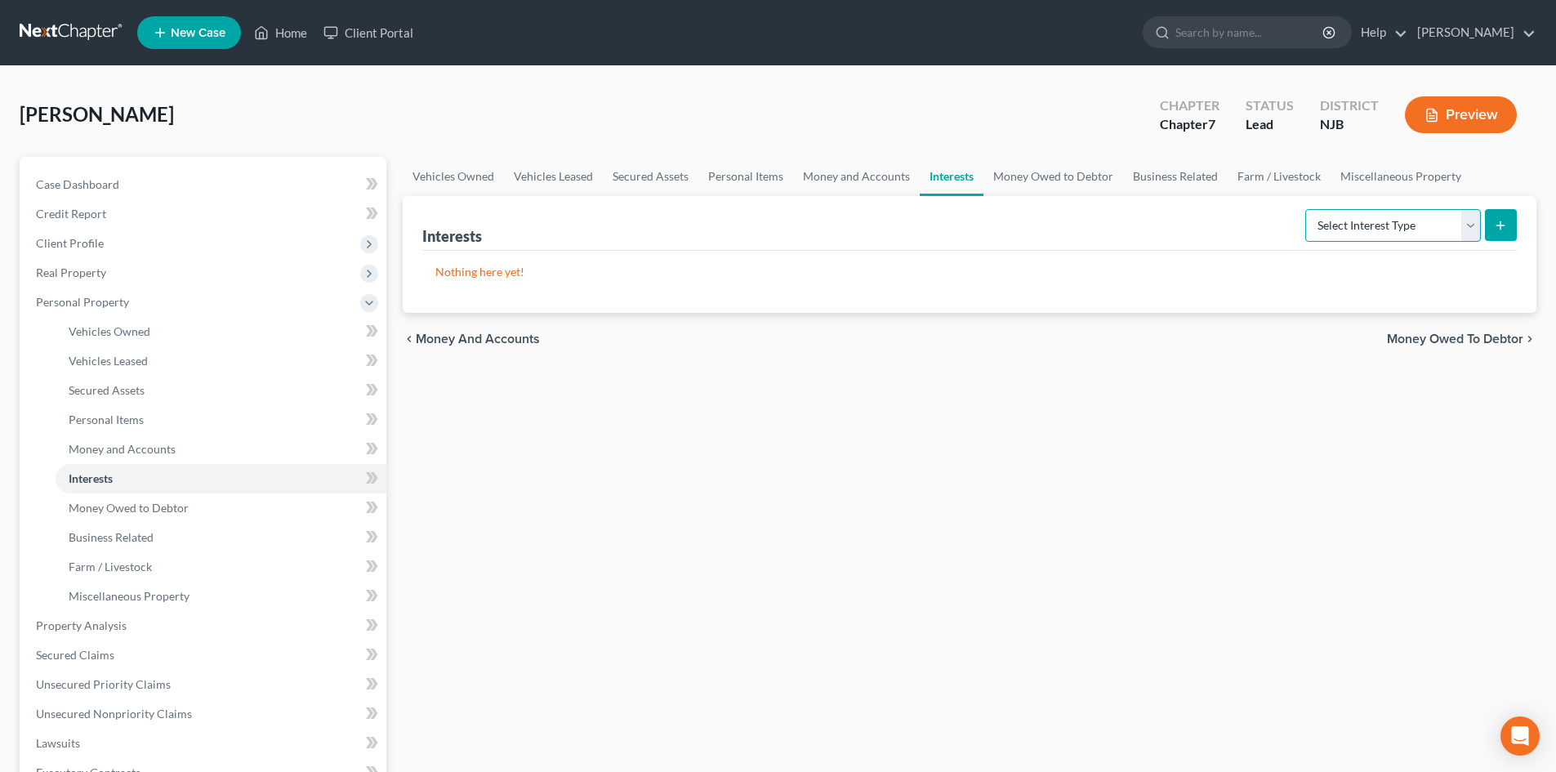
click at [1465, 225] on select "Select Interest Type 401K Annuity Bond Education IRA Government Bond Government…" at bounding box center [1393, 225] width 176 height 33
select select "401k"
click at [1307, 209] on select "Select Interest Type 401K Annuity Bond Education IRA Government Bond Government…" at bounding box center [1393, 225] width 176 height 33
click at [1500, 225] on icon "submit" at bounding box center [1500, 225] width 13 height 13
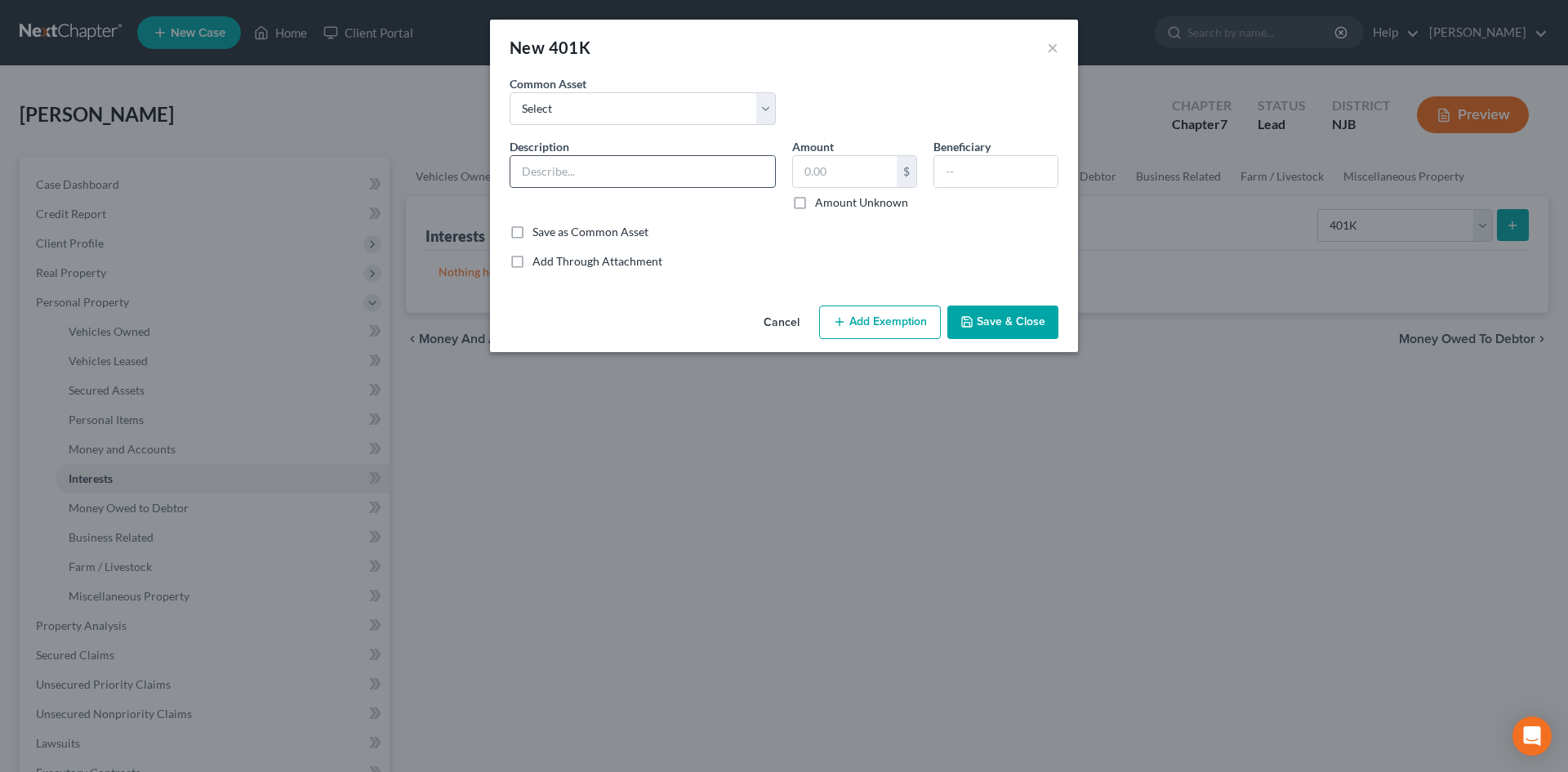
click at [570, 163] on input "text" at bounding box center [642, 171] width 265 height 31
type input "401k through work"
type input "400.00"
type input "Debtor"
click at [888, 329] on button "Add Exemption" at bounding box center [880, 322] width 122 height 34
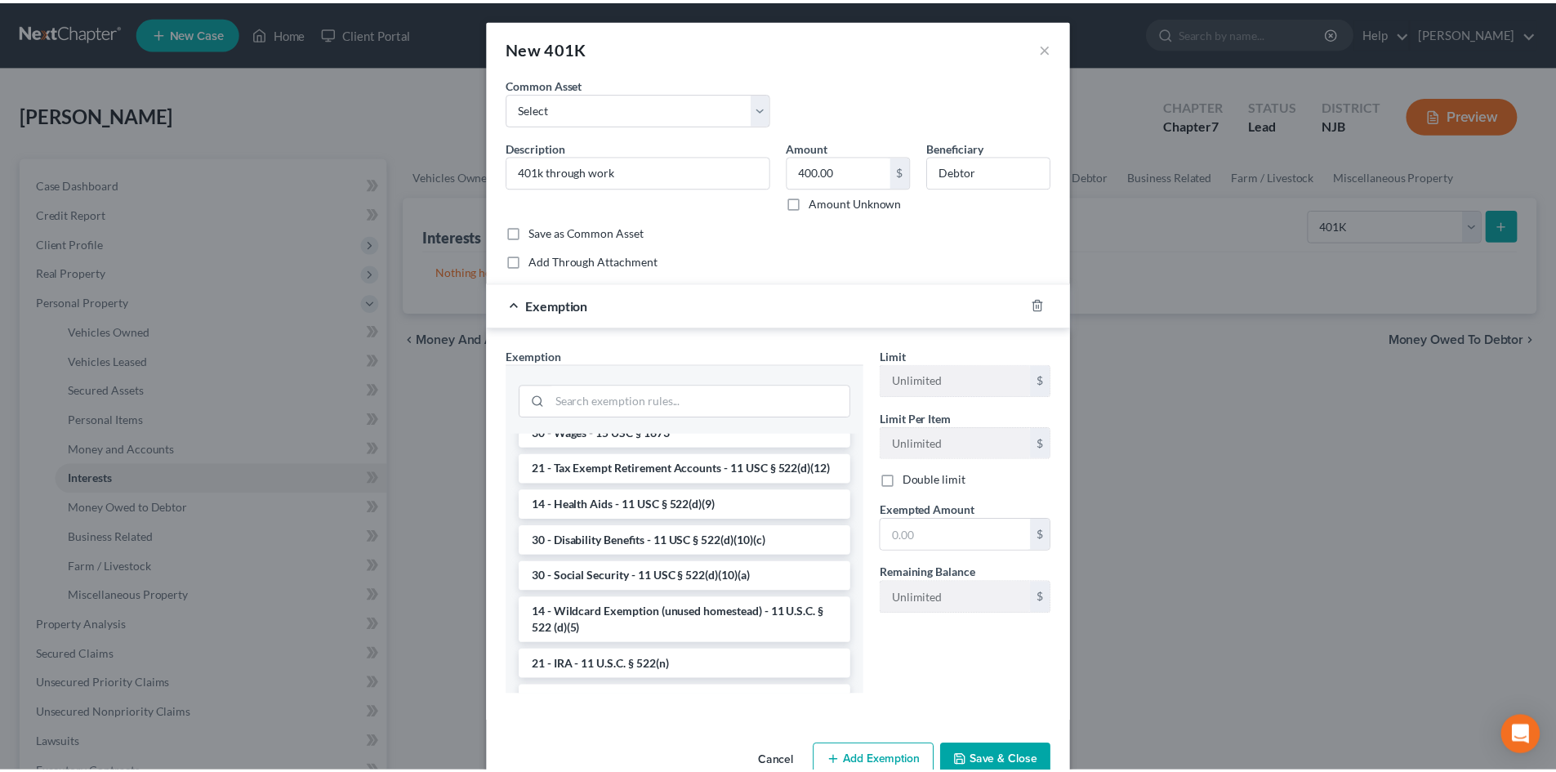
scroll to position [817, 0]
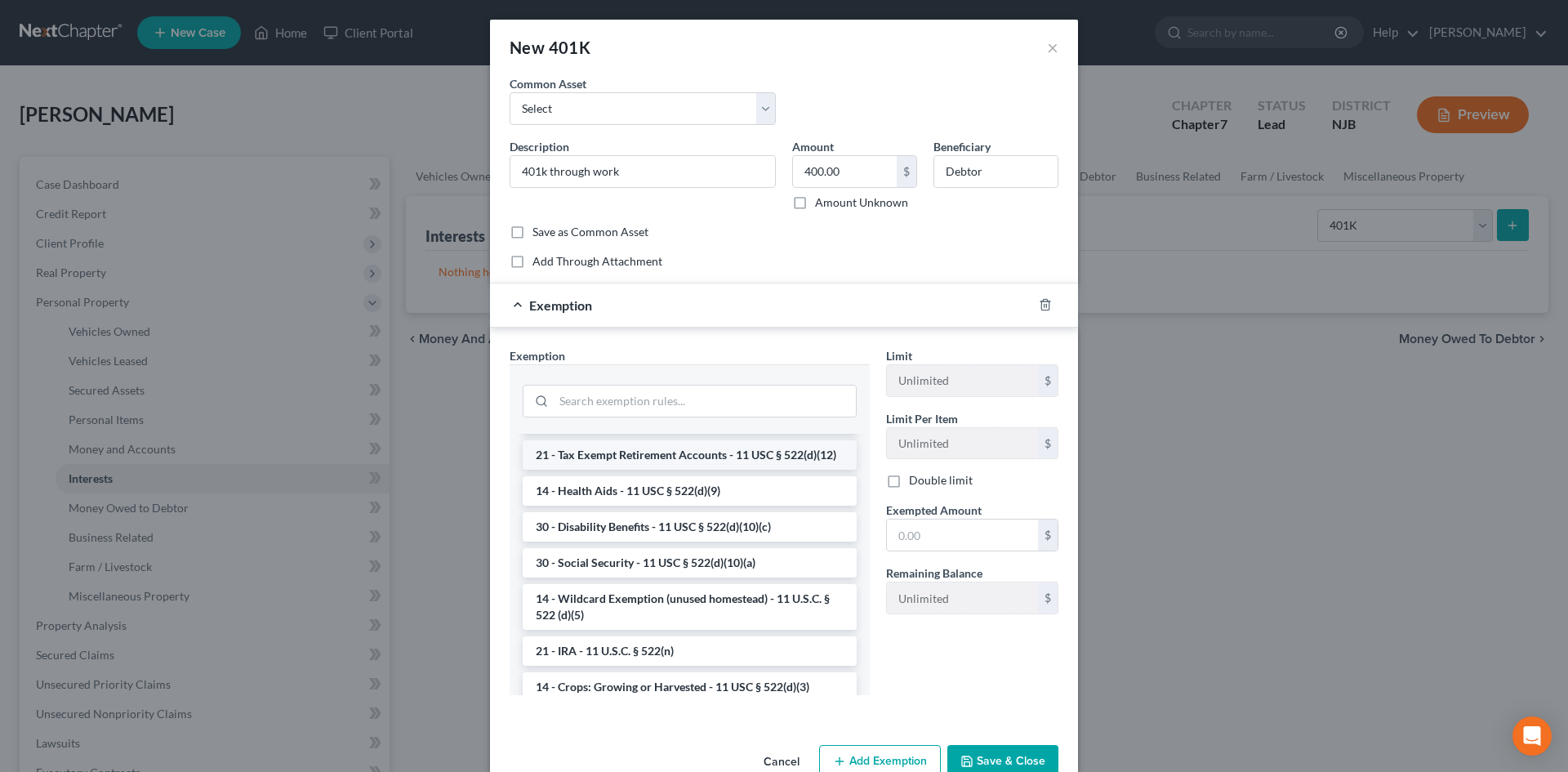
click at [673, 470] on li "21 - Tax Exempt Retirement Accounts - 11 USC § 522(d)(12)" at bounding box center [690, 454] width 334 height 29
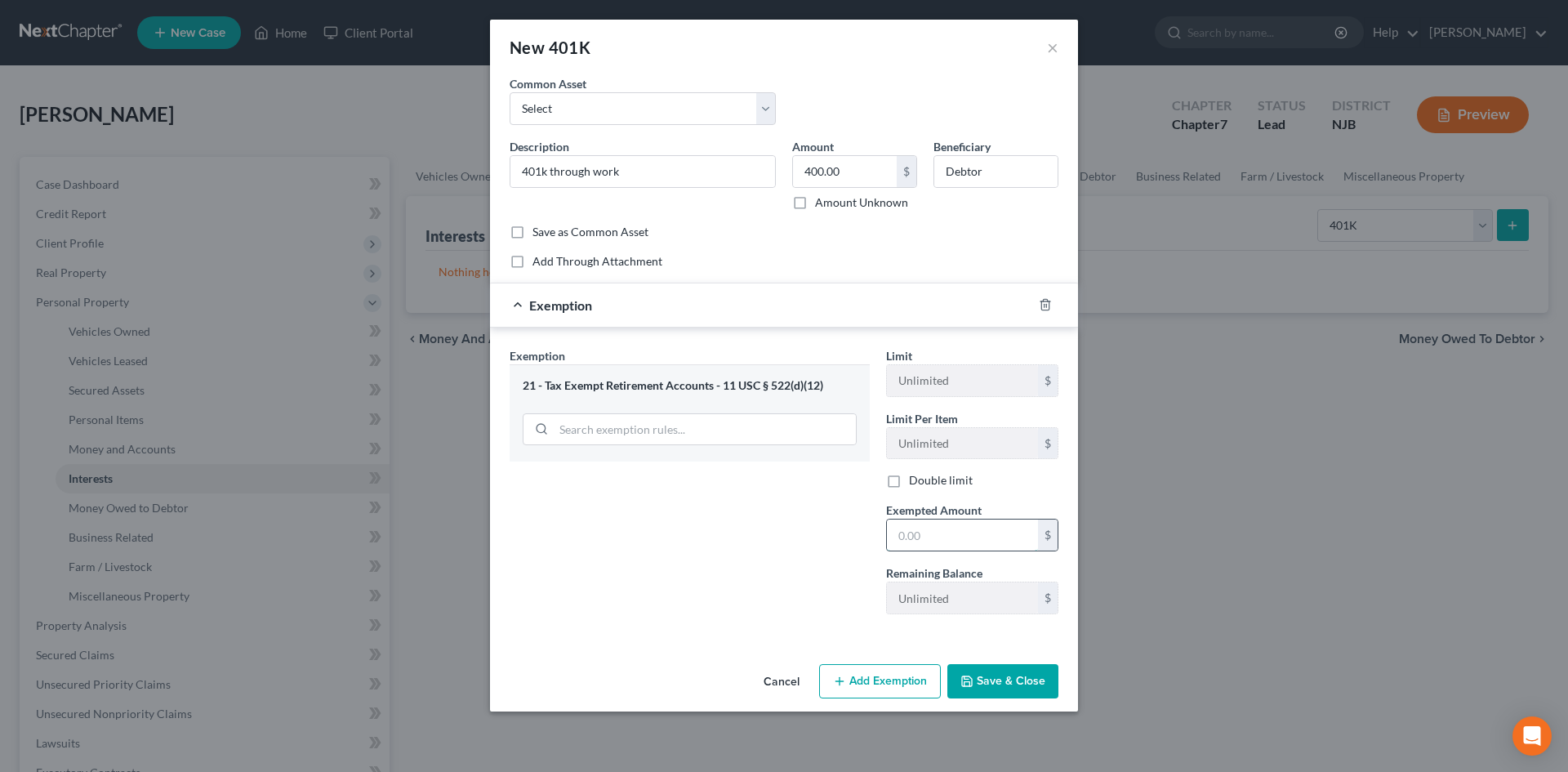
click at [980, 542] on input "text" at bounding box center [962, 534] width 151 height 31
type input "400.00"
click at [983, 682] on button "Save & Close" at bounding box center [1002, 681] width 111 height 34
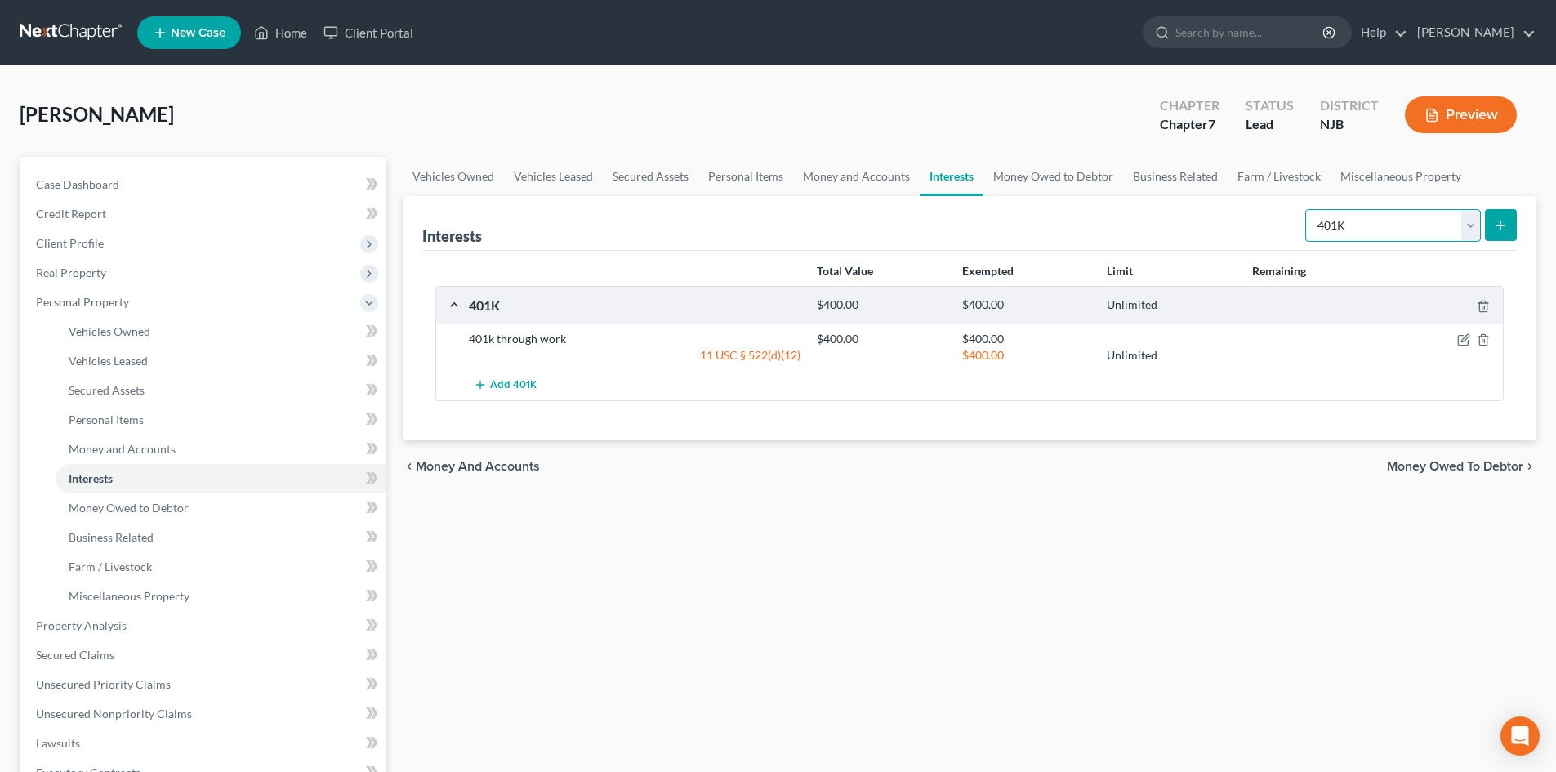
click at [1469, 232] on select "Select Interest Type 401K Annuity Bond Education IRA Government Bond Government…" at bounding box center [1393, 225] width 176 height 33
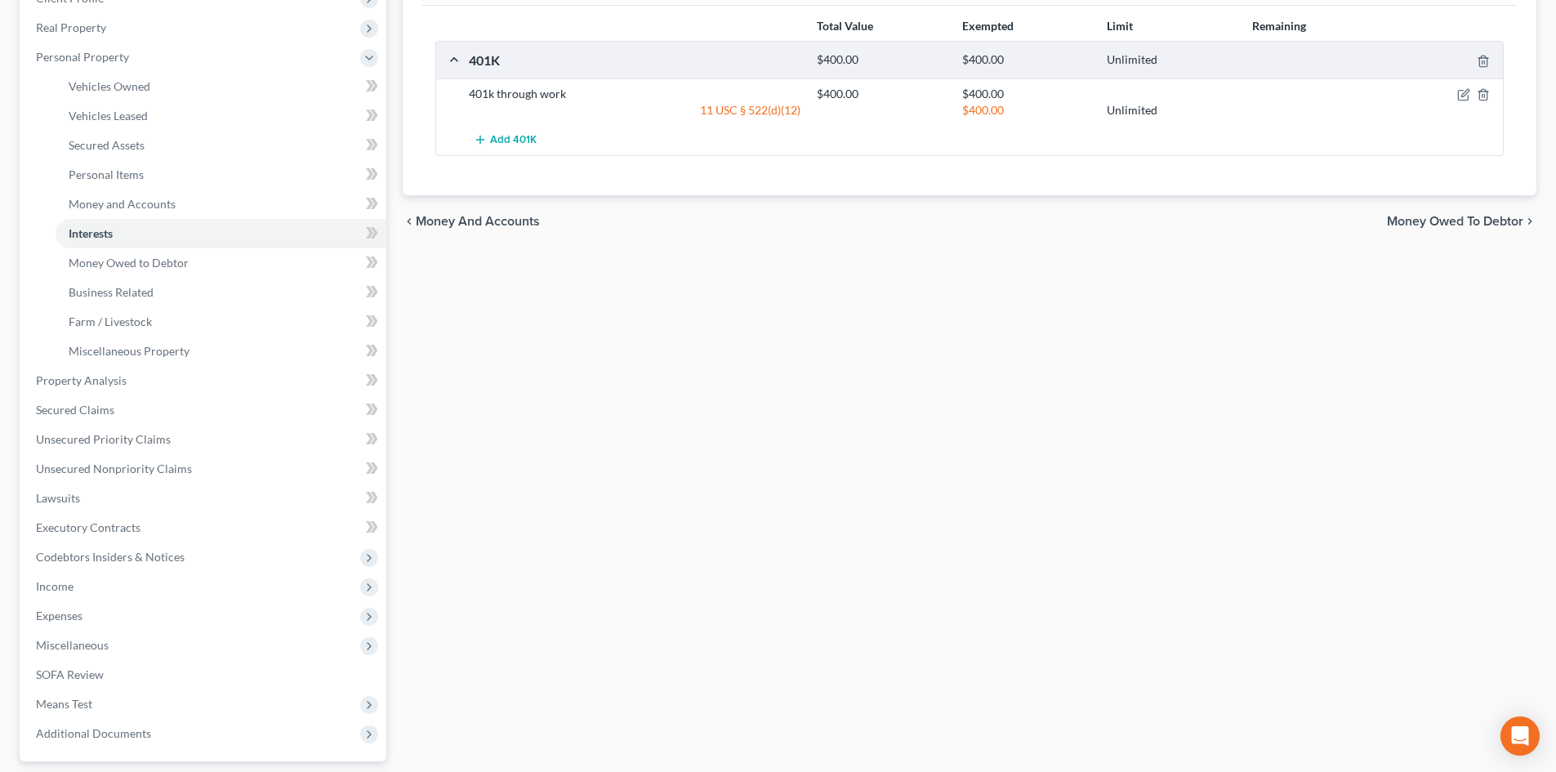
click at [1481, 216] on span "Money Owed to Debtor" at bounding box center [1455, 221] width 136 height 13
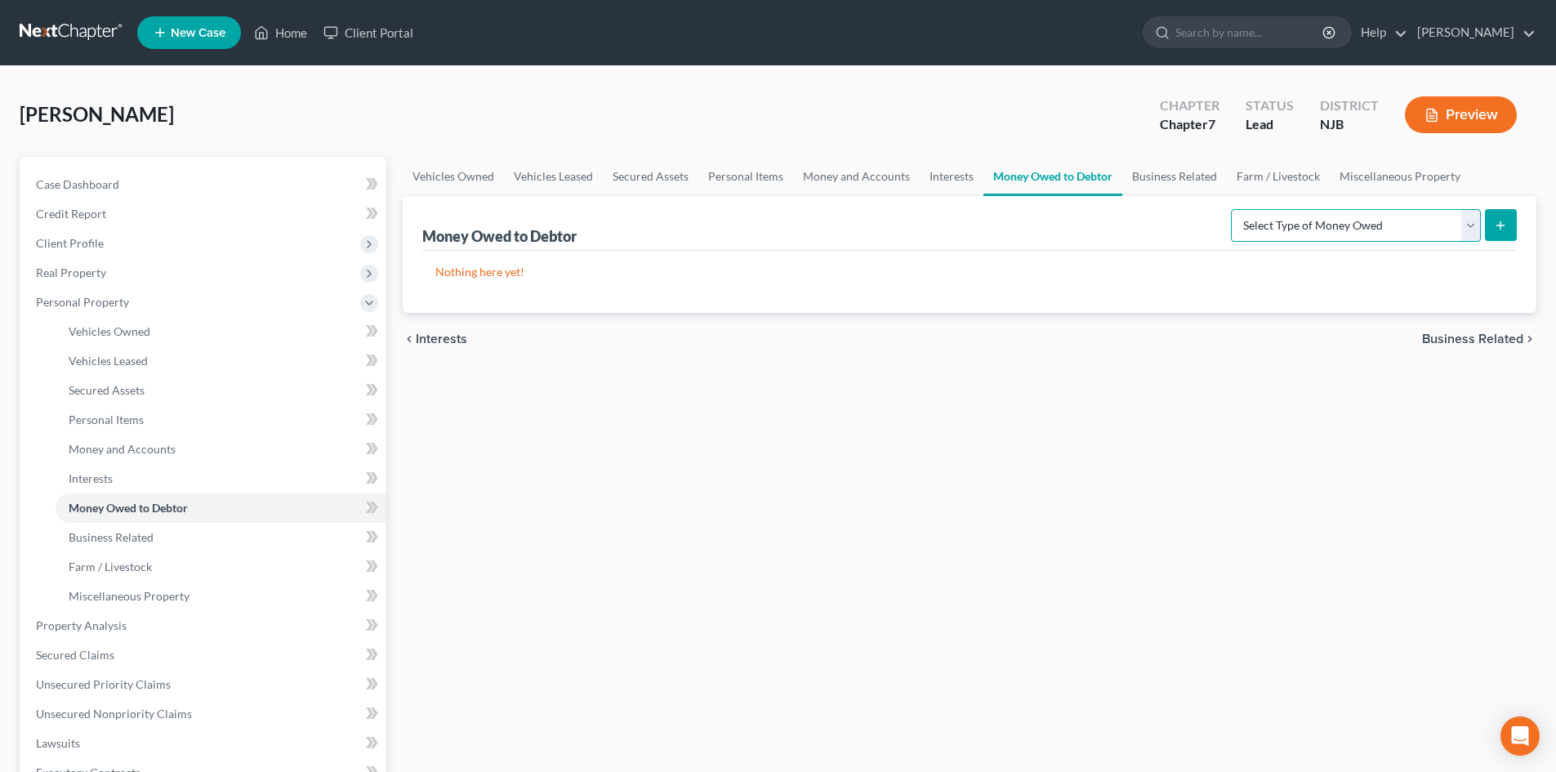
click at [1473, 224] on select "Select Type of Money Owed Accounts Receivable Alimony Child Support Claims Agai…" at bounding box center [1356, 225] width 250 height 33
click at [956, 586] on div "Vehicles Owned Vehicles Leased Secured Assets Personal Items Money and Accounts…" at bounding box center [970, 628] width 1150 height 943
click at [1442, 341] on span "Business Related" at bounding box center [1472, 338] width 101 height 13
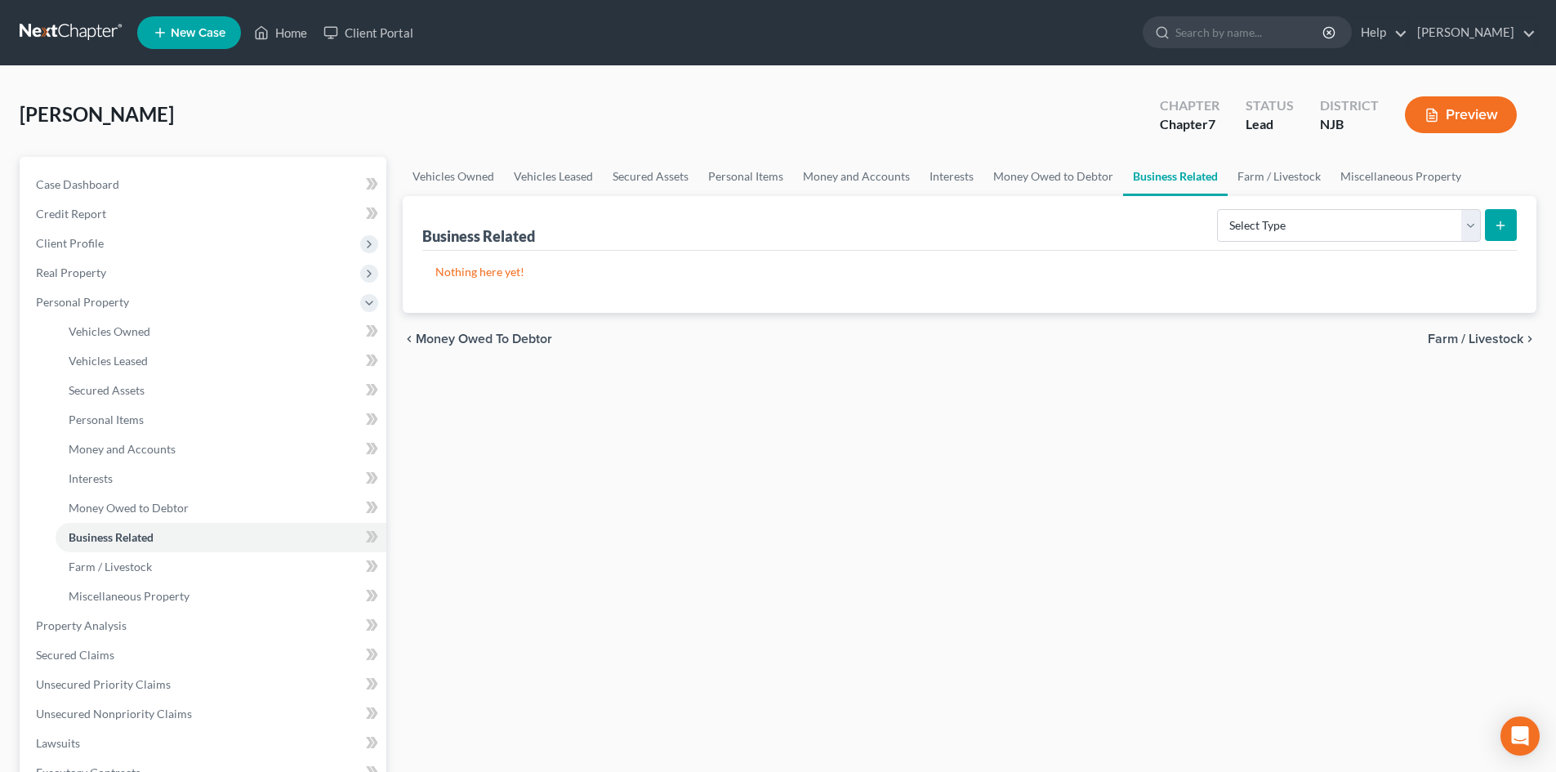
click at [1501, 333] on span "Farm / Livestock" at bounding box center [1476, 338] width 96 height 13
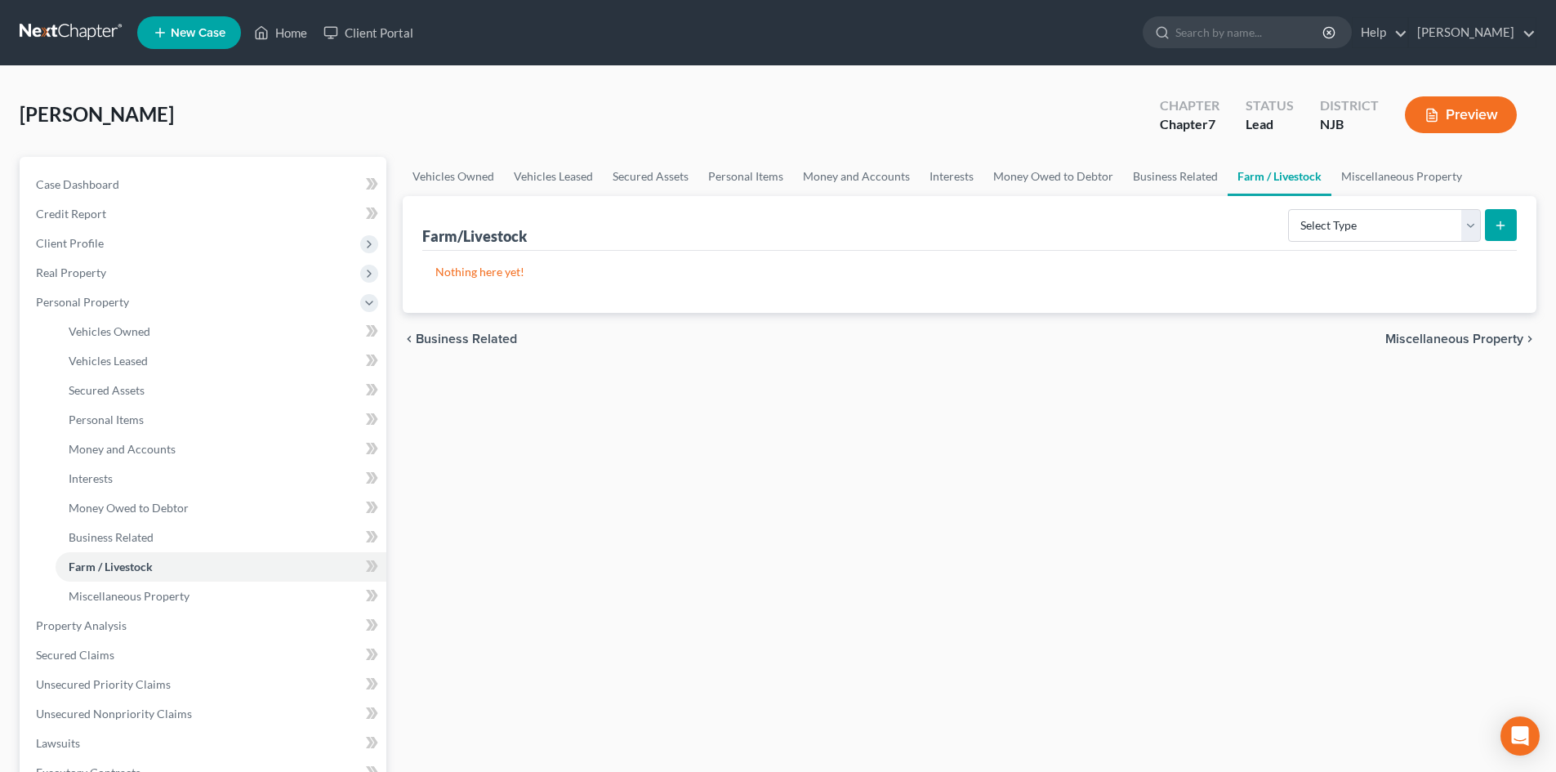
click at [1428, 348] on div "chevron_left Business Related Miscellaneous Property chevron_right" at bounding box center [970, 339] width 1134 height 52
click at [1434, 334] on span "Miscellaneous Property" at bounding box center [1454, 338] width 138 height 13
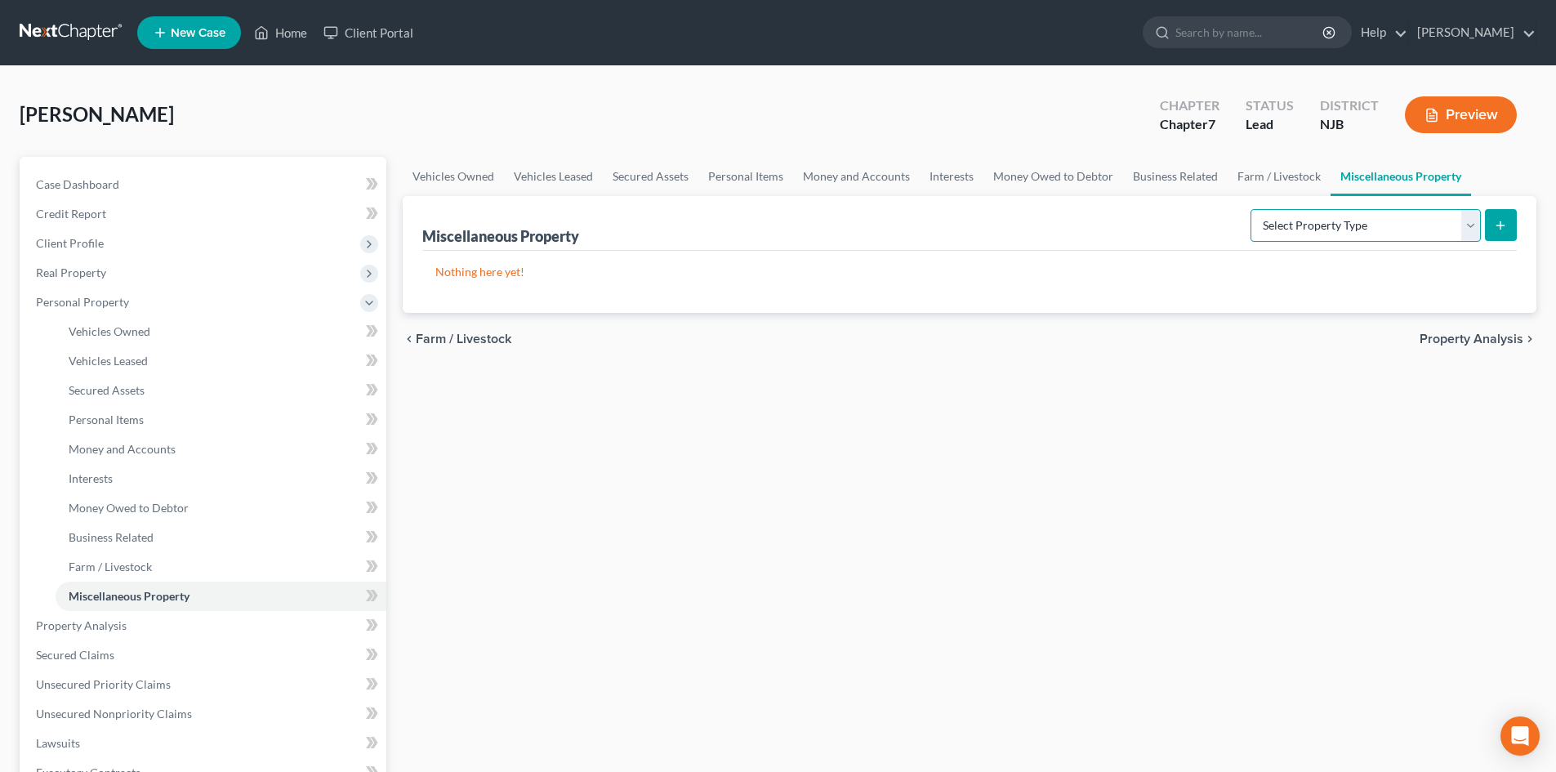
click at [1470, 224] on select "Select Property Type Assigned for Creditor Benefit Within 1 Year Holding for An…" at bounding box center [1366, 225] width 230 height 33
click at [1409, 432] on div "Vehicles Owned Vehicles Leased Secured Assets Personal Items Money and Accounts…" at bounding box center [970, 628] width 1150 height 943
click at [1443, 346] on span "Property Analysis" at bounding box center [1472, 338] width 104 height 13
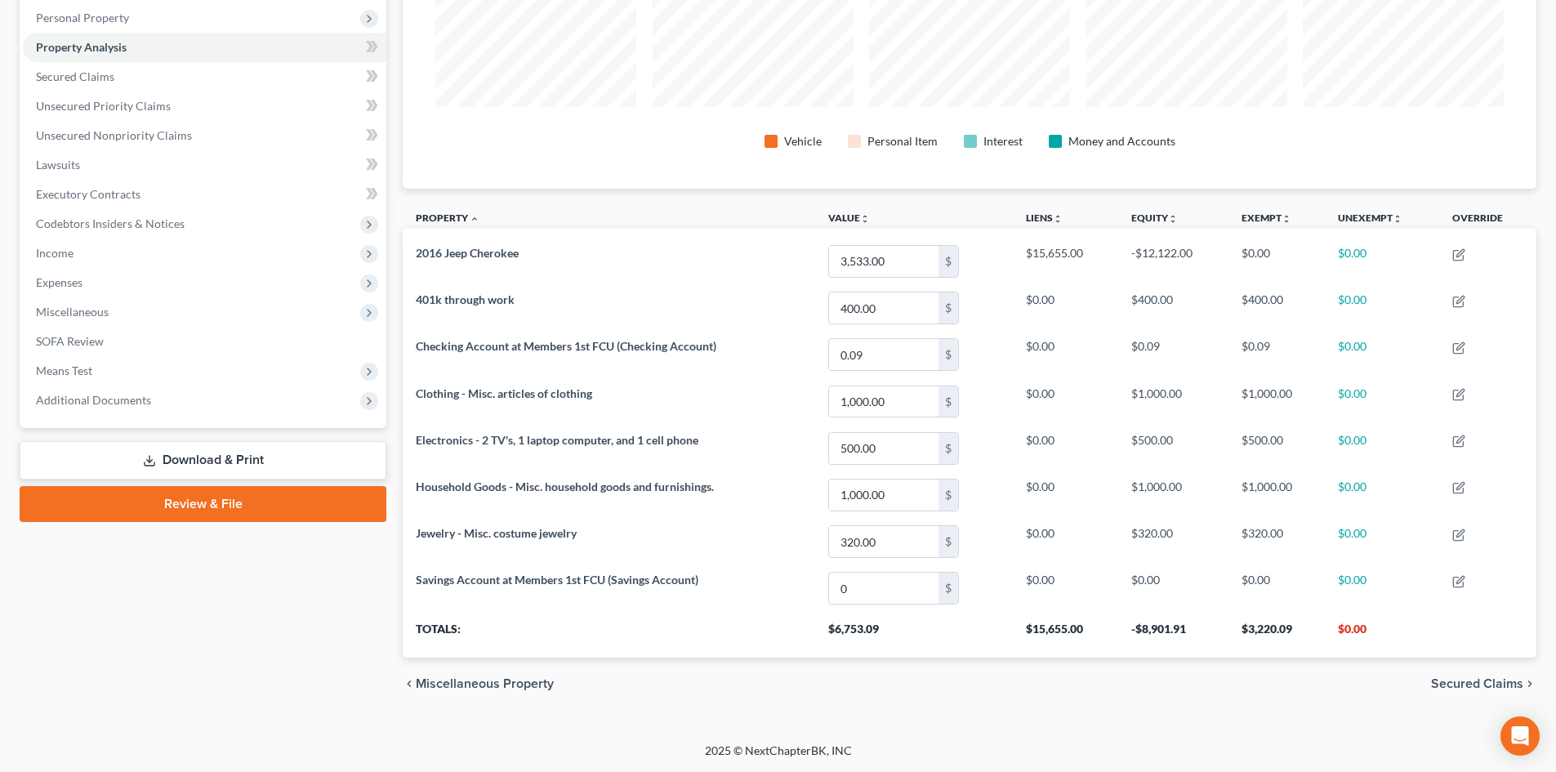
click at [1459, 685] on span "Secured Claims" at bounding box center [1477, 683] width 92 height 13
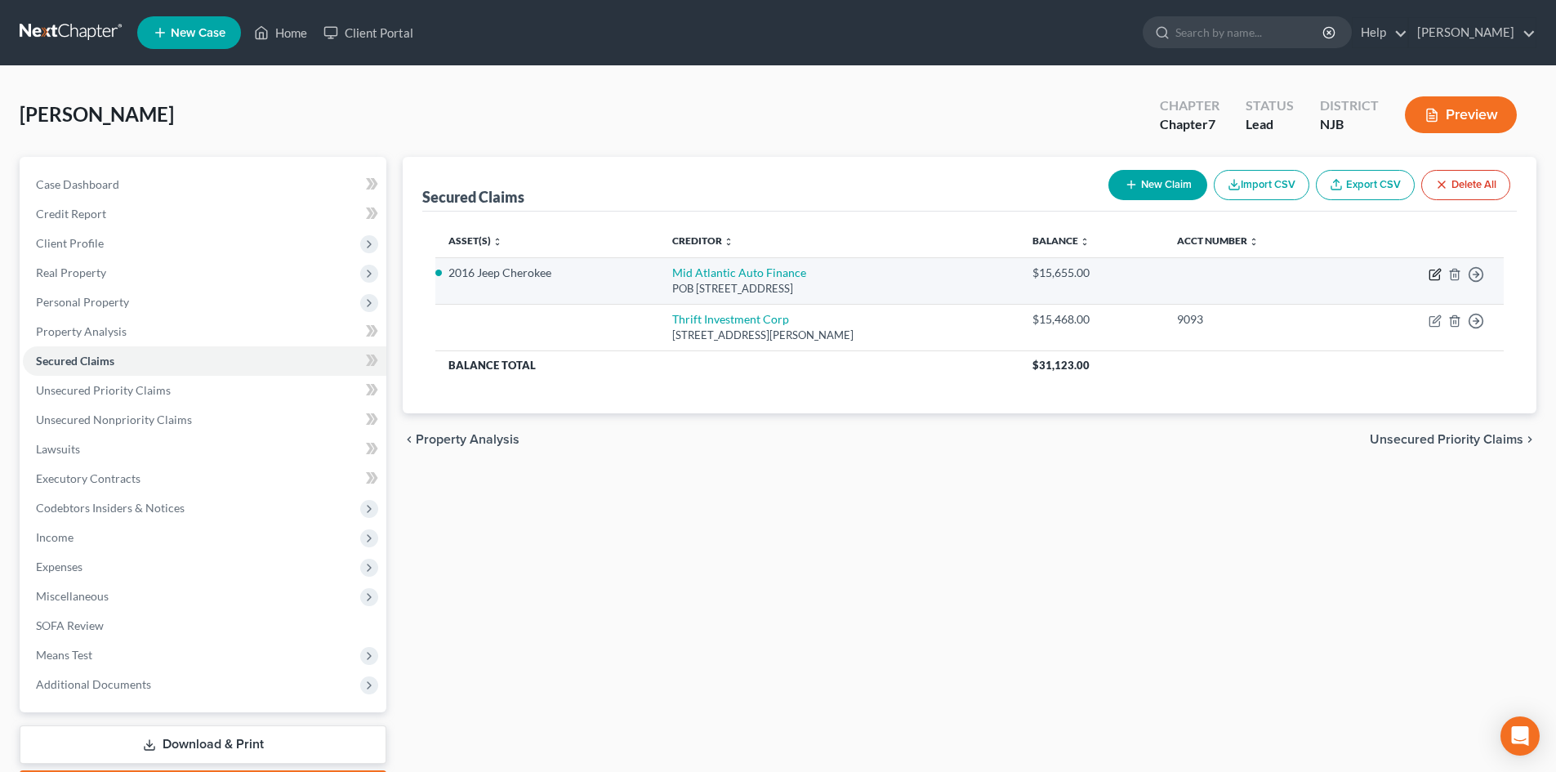
click at [1435, 274] on icon "button" at bounding box center [1435, 274] width 13 height 13
select select "33"
select select "2"
select select "0"
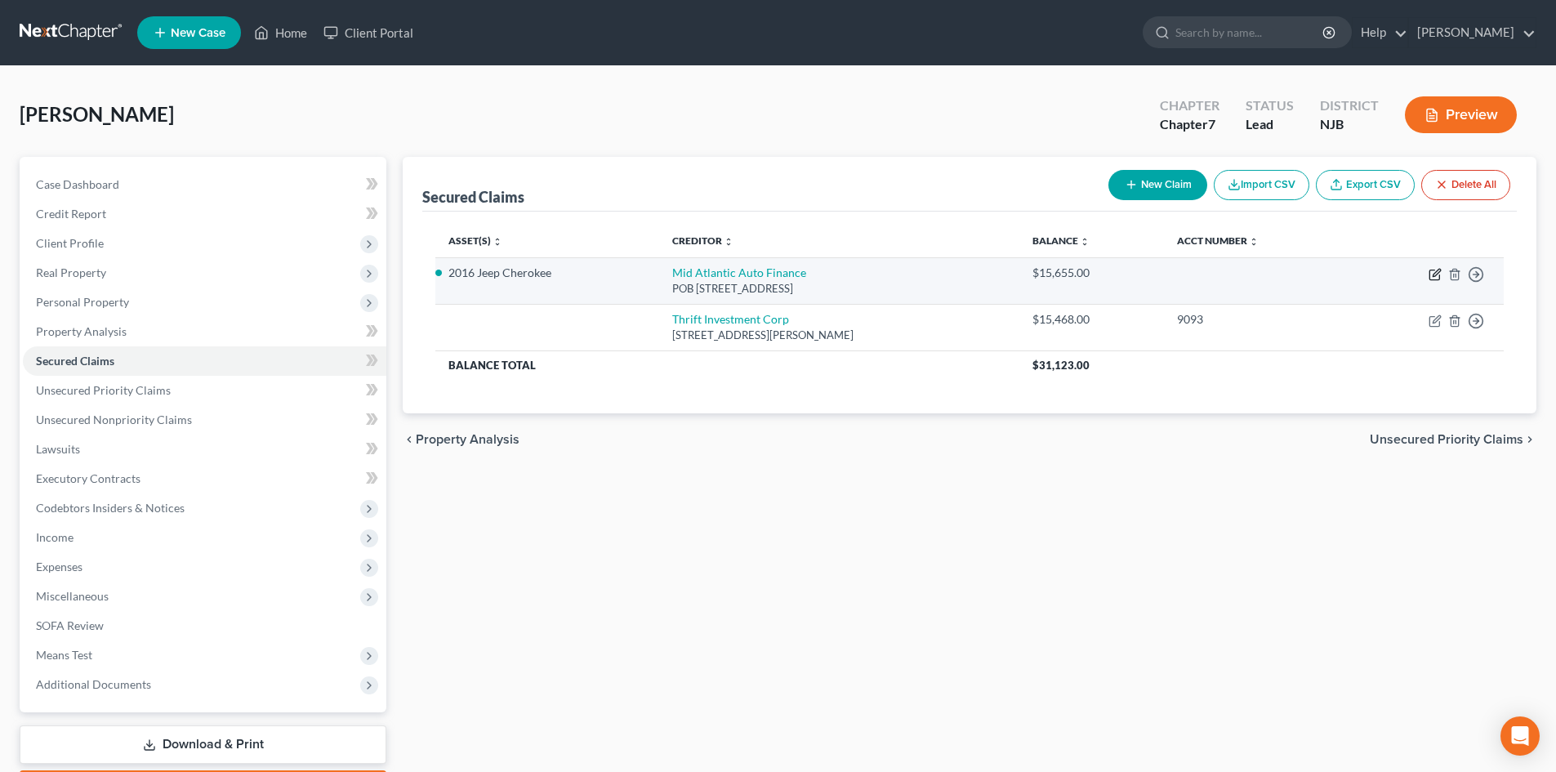
select select "0"
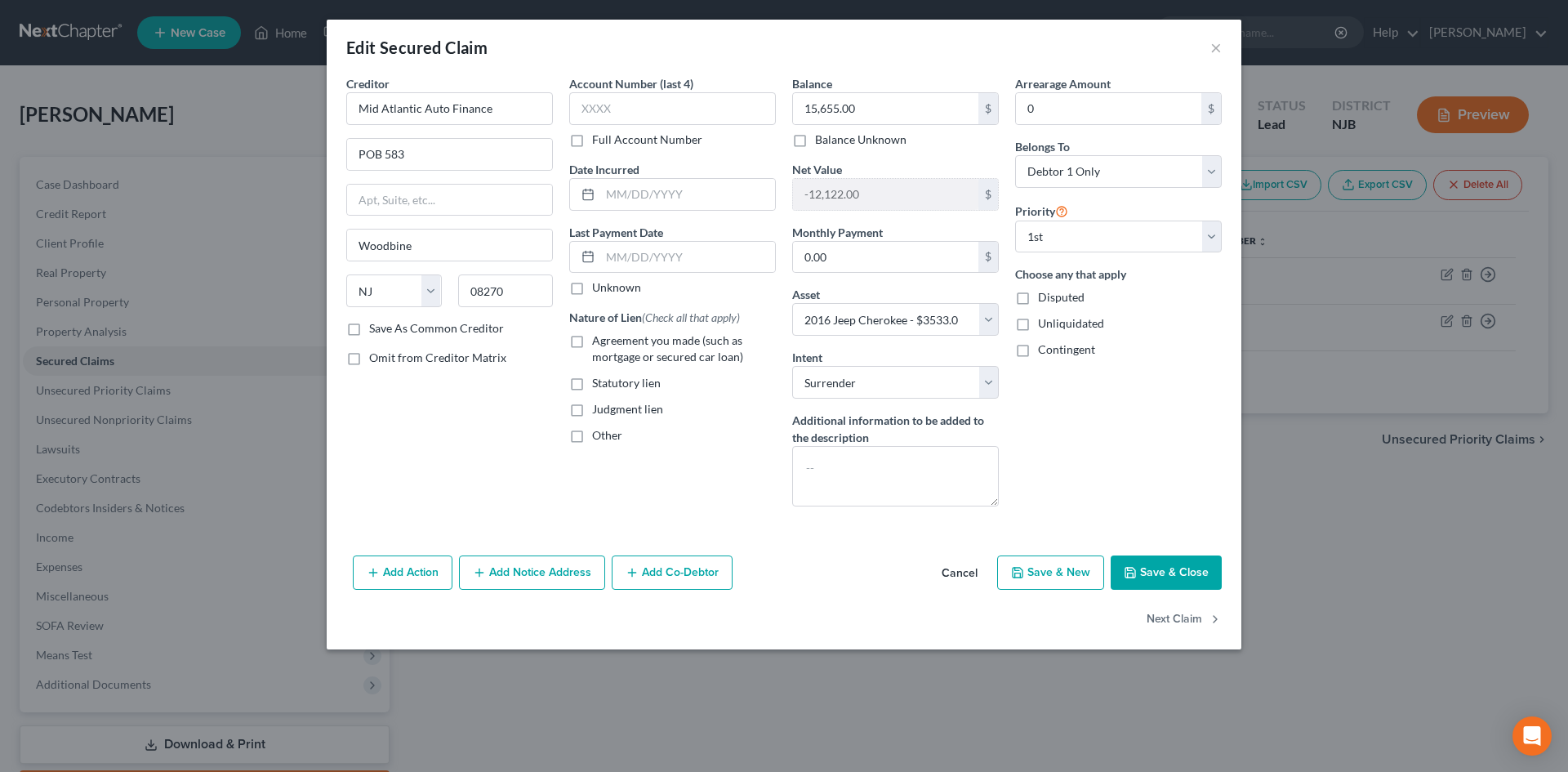
click at [592, 344] on label "Agreement you made (such as mortgage or secured car loan)" at bounding box center [684, 348] width 184 height 33
click at [599, 343] on input "Agreement you made (such as mortgage or secured car loan)" at bounding box center [604, 337] width 11 height 11
checkbox input "true"
click at [898, 461] on textarea at bounding box center [895, 476] width 207 height 60
type textarea "Vehicle voluntarily surrendered June 1, 2025."
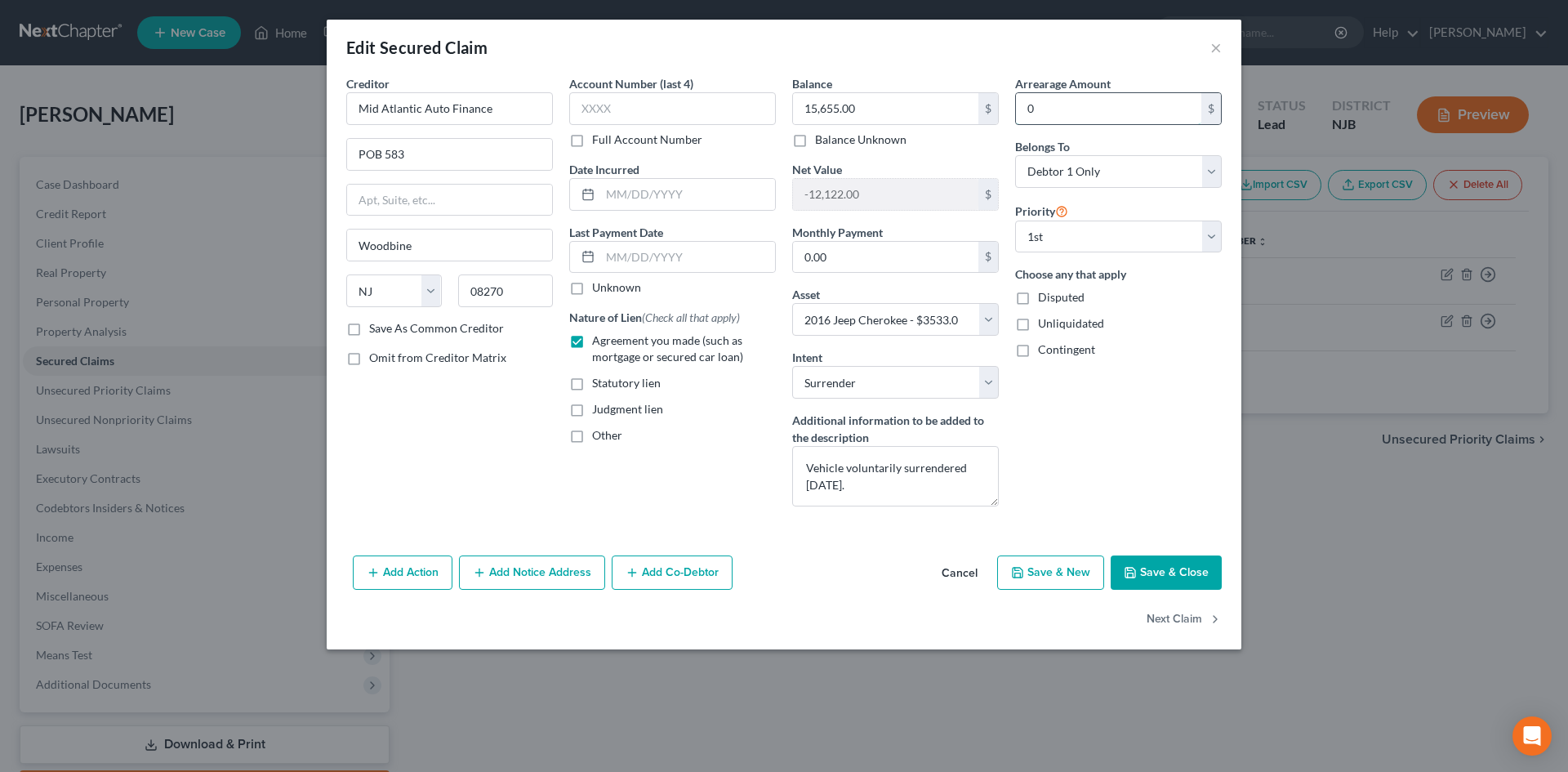
click at [1117, 114] on input "0" at bounding box center [1108, 108] width 185 height 31
click at [1060, 108] on input "1,565,500" at bounding box center [1108, 108] width 185 height 31
type input "15,655.00"
click at [1038, 305] on label "Disputed" at bounding box center [1061, 297] width 47 height 16
click at [1045, 300] on input "Disputed" at bounding box center [1050, 294] width 11 height 11
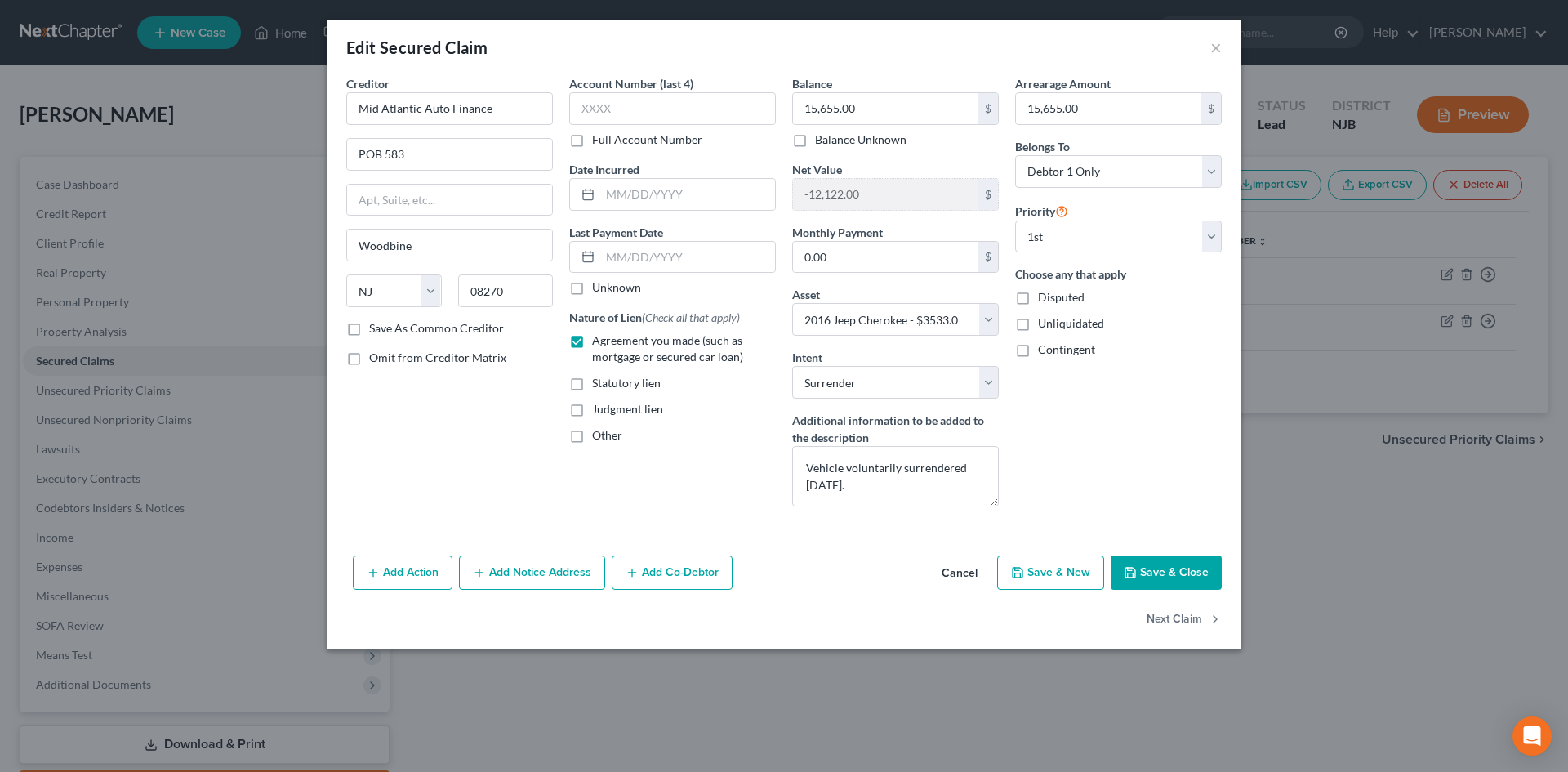
checkbox input "true"
click at [1170, 574] on button "Save & Close" at bounding box center [1166, 572] width 111 height 34
select select
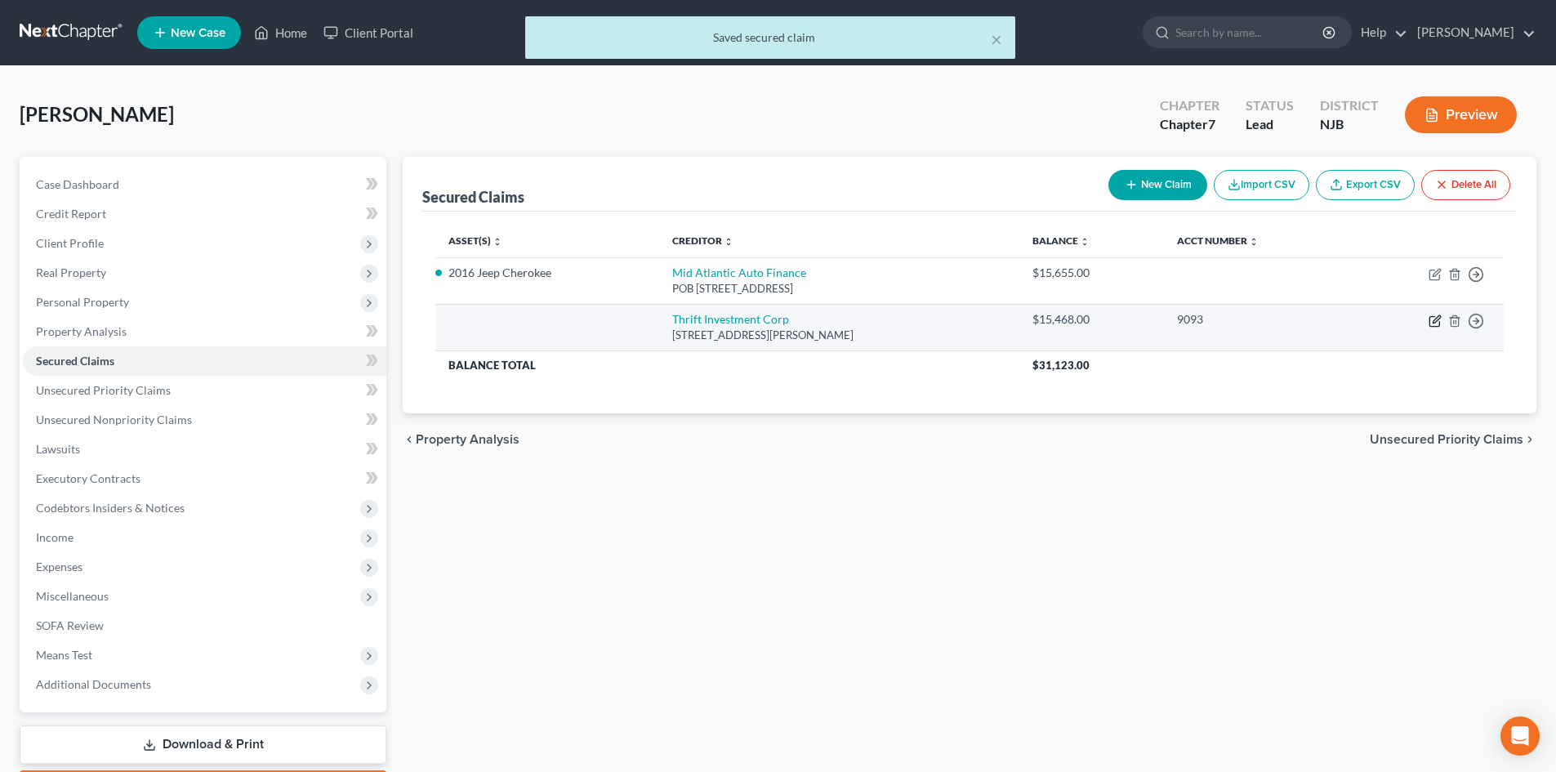
click at [1439, 318] on icon "button" at bounding box center [1436, 318] width 7 height 7
select select "33"
select select "0"
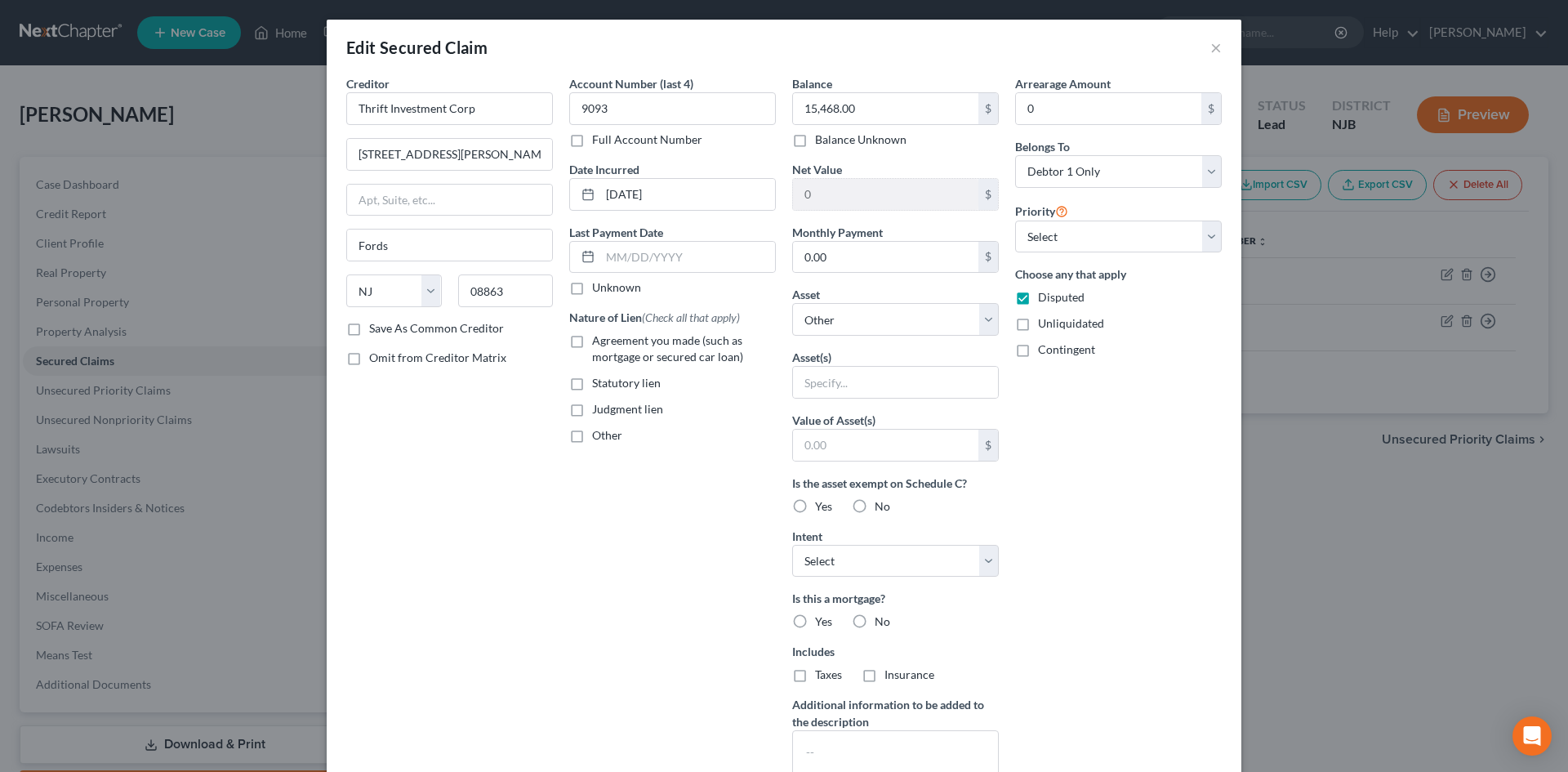
click at [875, 506] on label "No" at bounding box center [883, 506] width 16 height 16
click at [881, 506] on input "No" at bounding box center [886, 503] width 11 height 11
radio input "true"
click at [1210, 47] on button "×" at bounding box center [1215, 48] width 11 height 20
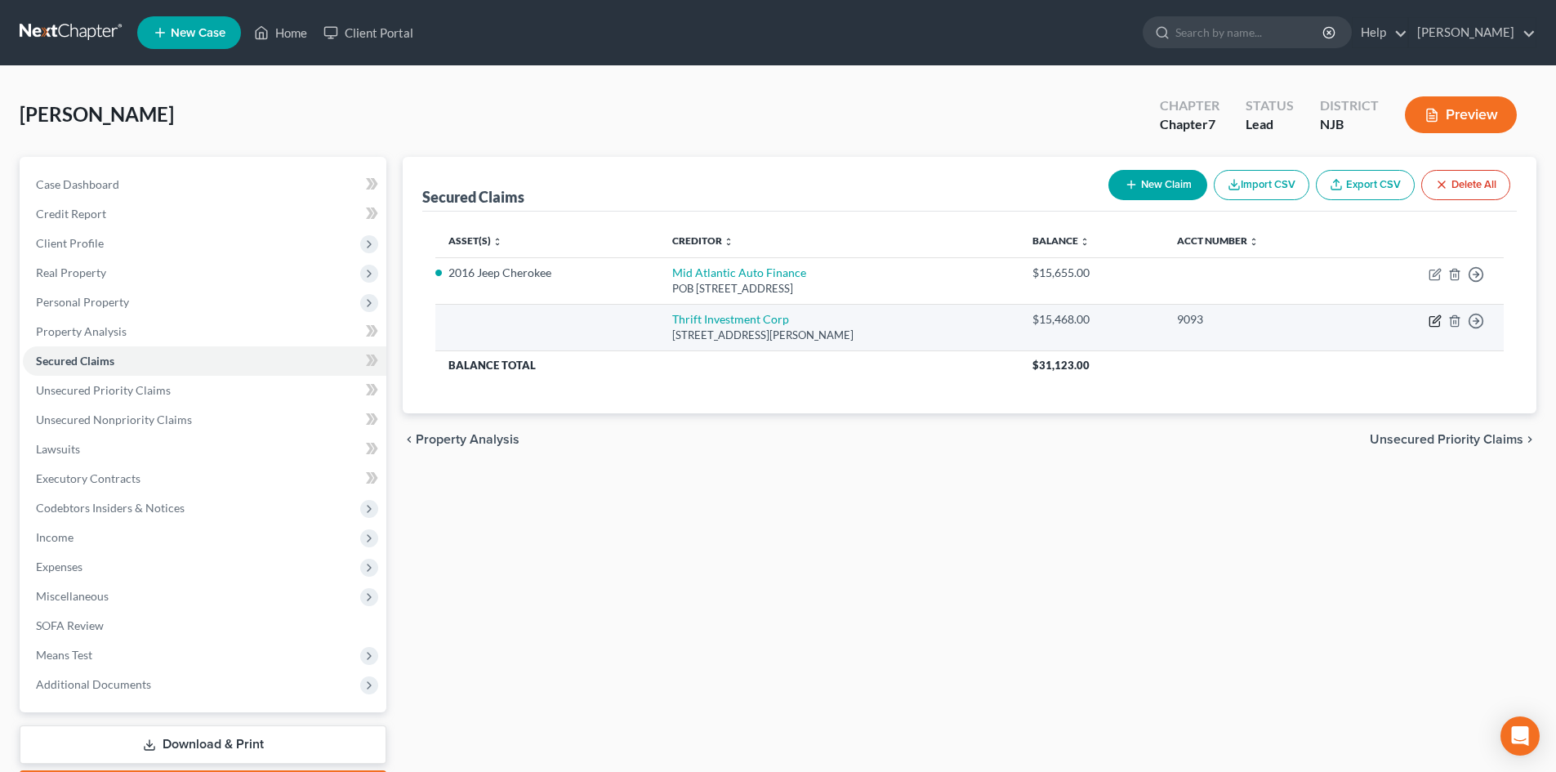
click at [1433, 319] on icon "button" at bounding box center [1435, 320] width 13 height 13
select select "33"
select select "0"
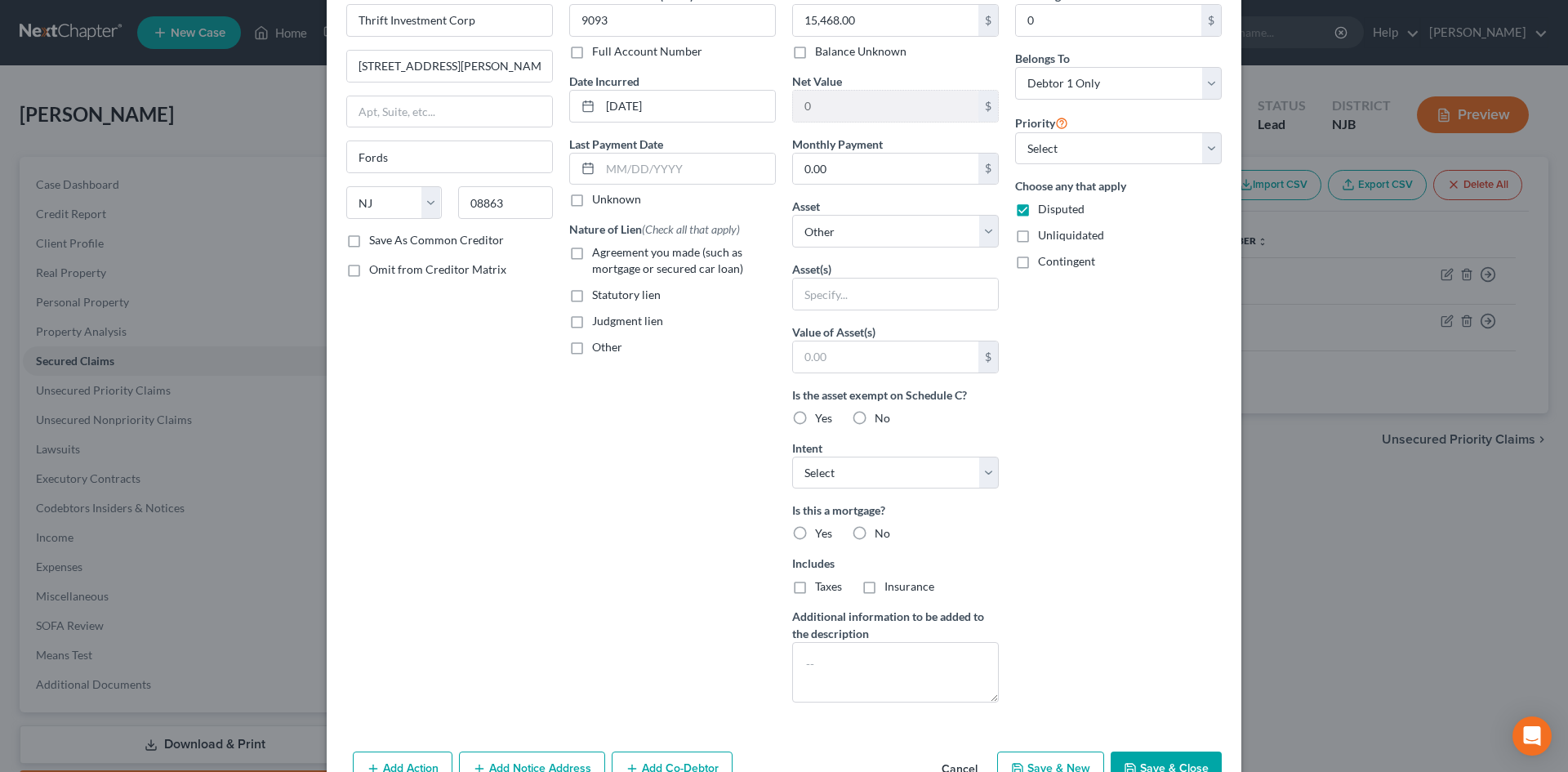
scroll to position [182, 0]
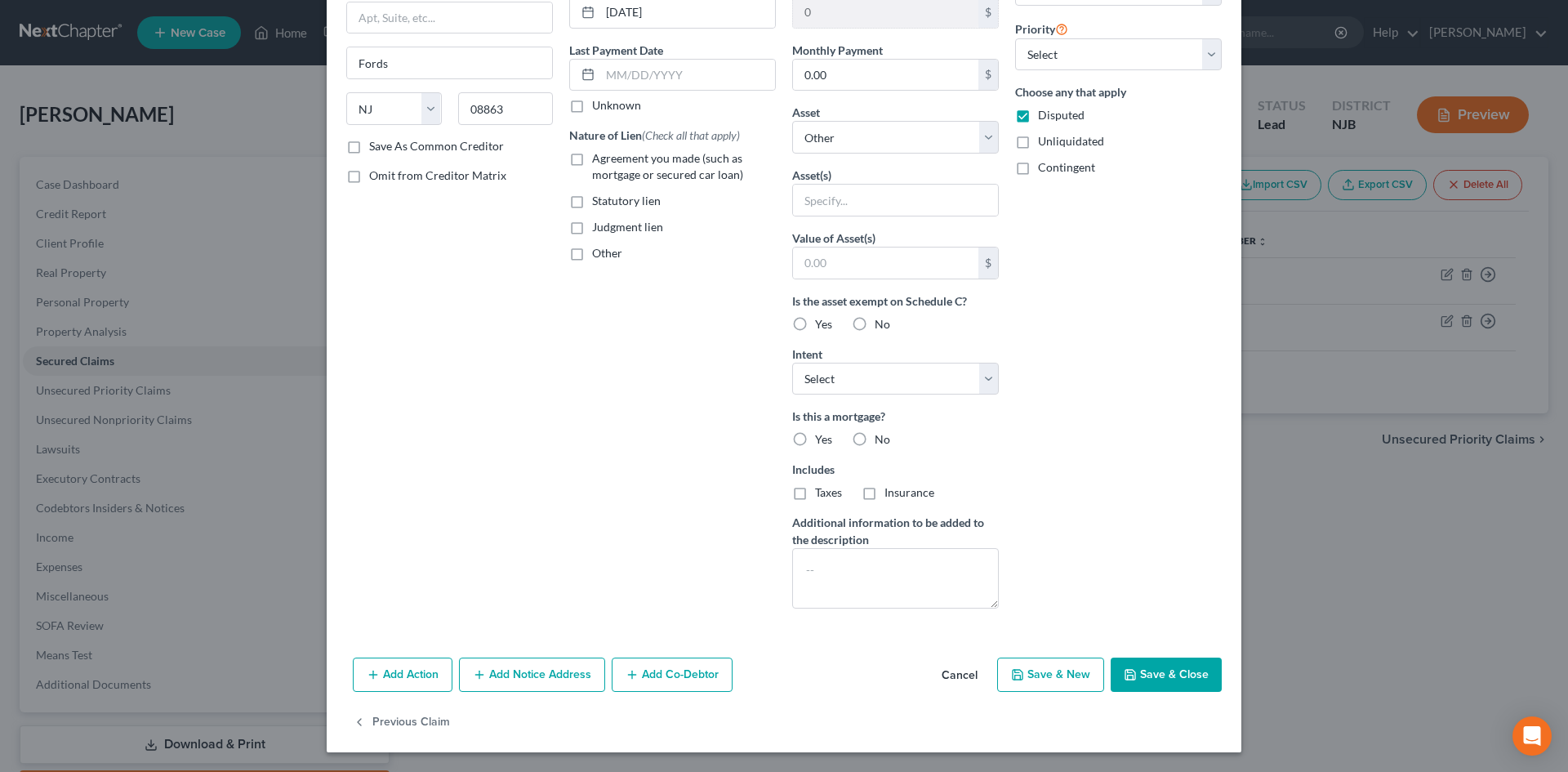
click at [1172, 674] on button "Save & Close" at bounding box center [1166, 675] width 111 height 34
select select
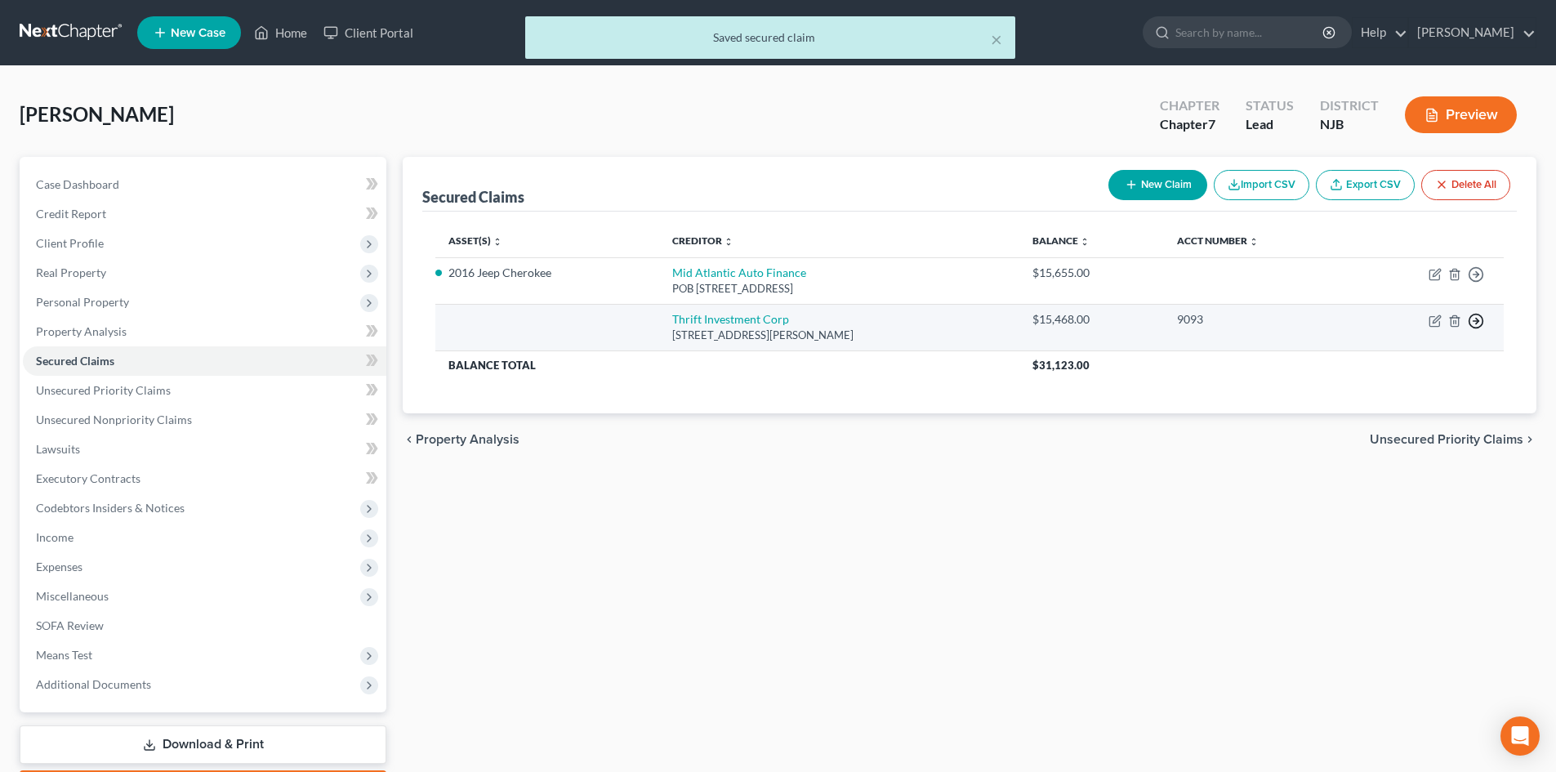
click at [1470, 314] on icon "button" at bounding box center [1476, 321] width 16 height 16
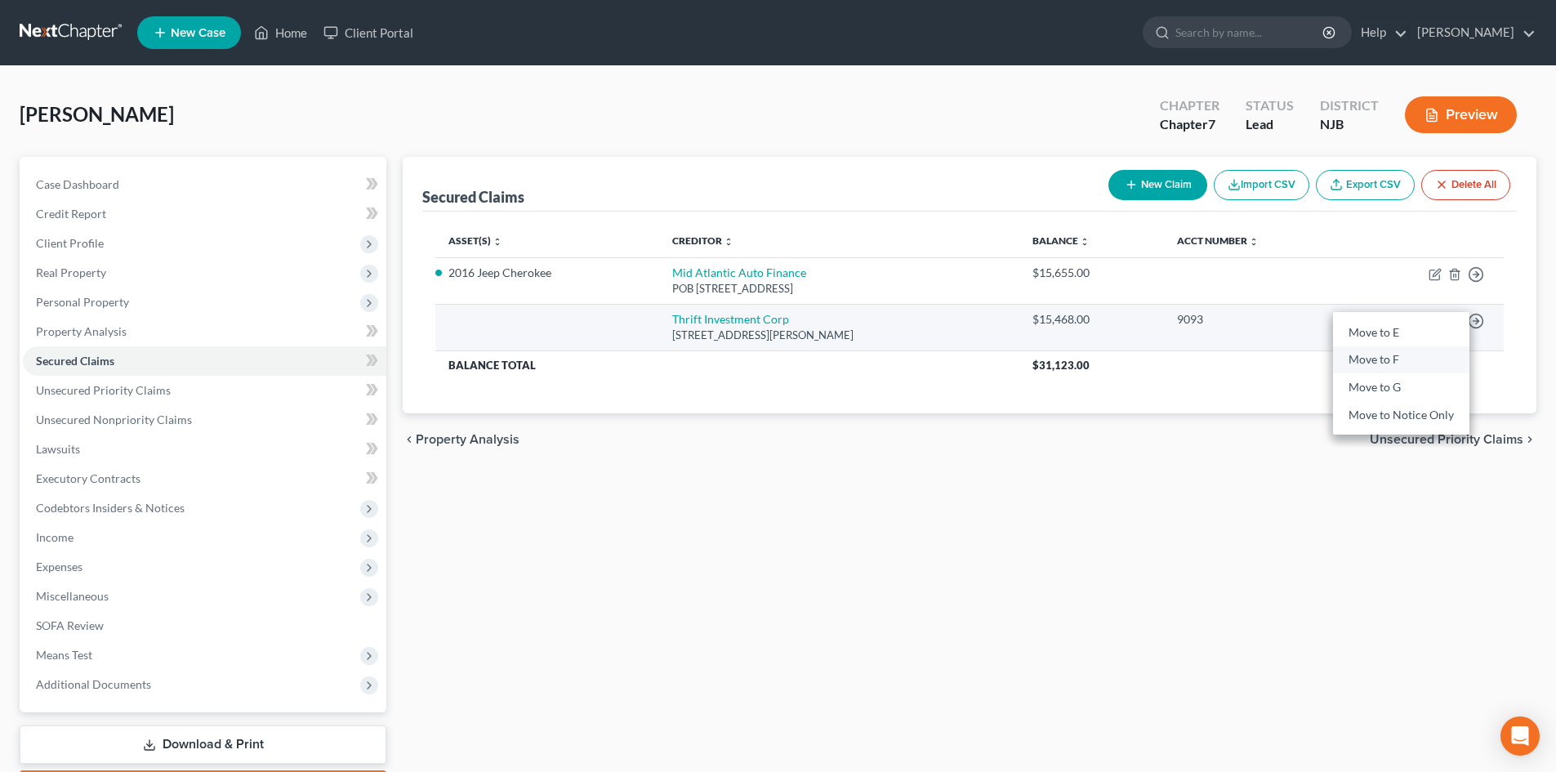
click at [1383, 360] on link "Move to F" at bounding box center [1401, 360] width 136 height 28
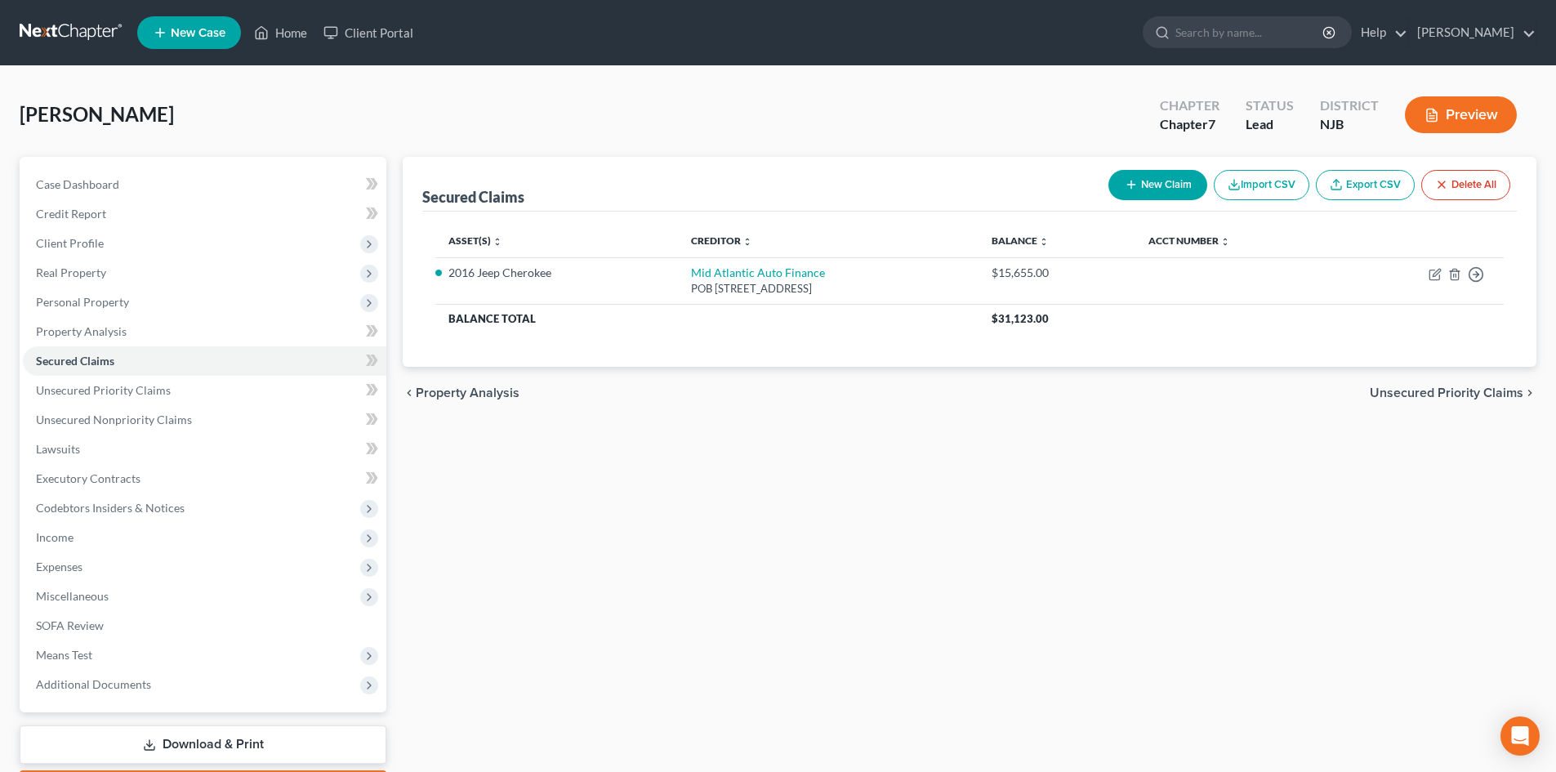
click at [1480, 387] on span "Unsecured Priority Claims" at bounding box center [1447, 392] width 154 height 13
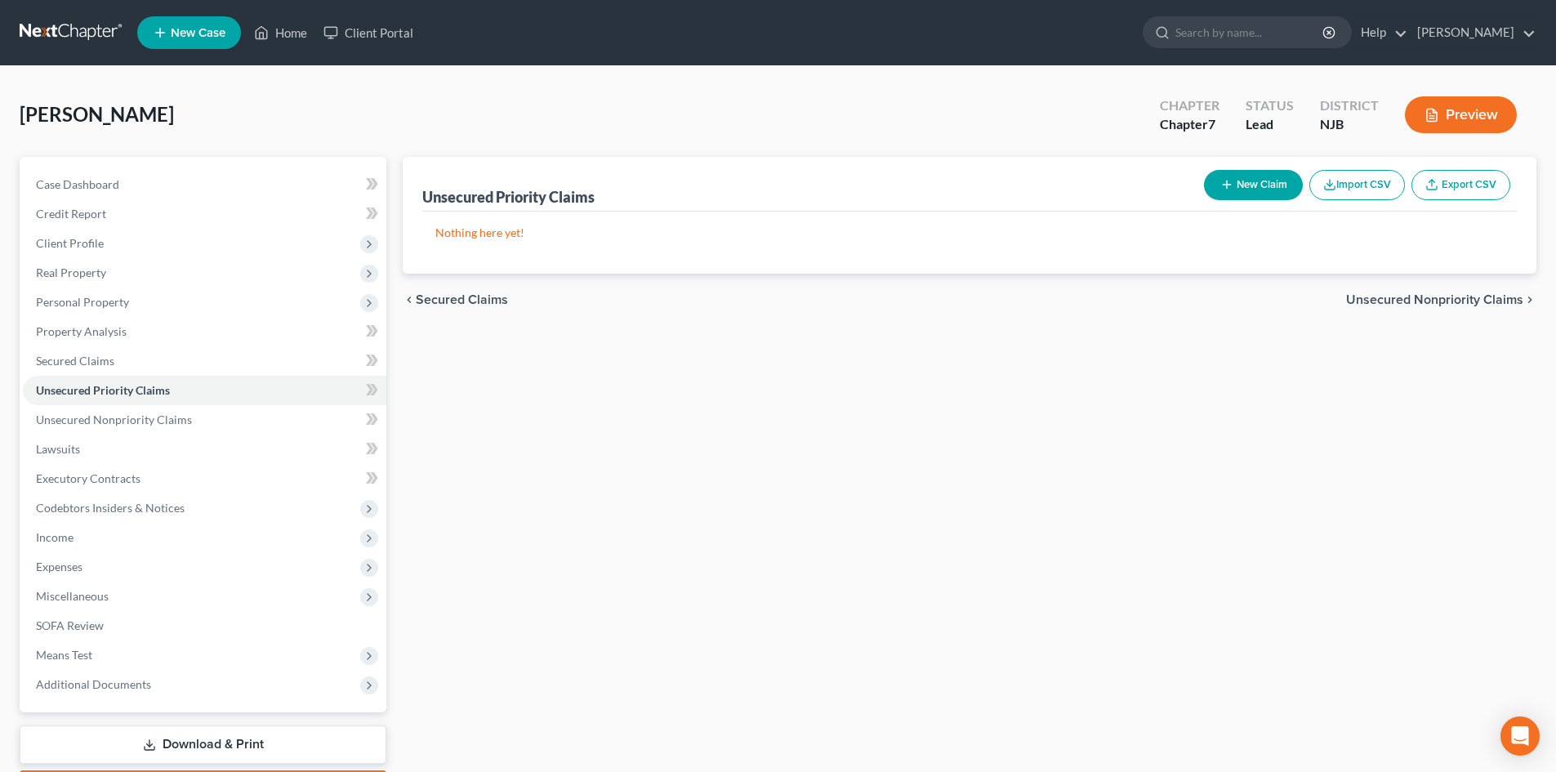
click at [1251, 180] on button "New Claim" at bounding box center [1253, 185] width 99 height 30
select select "0"
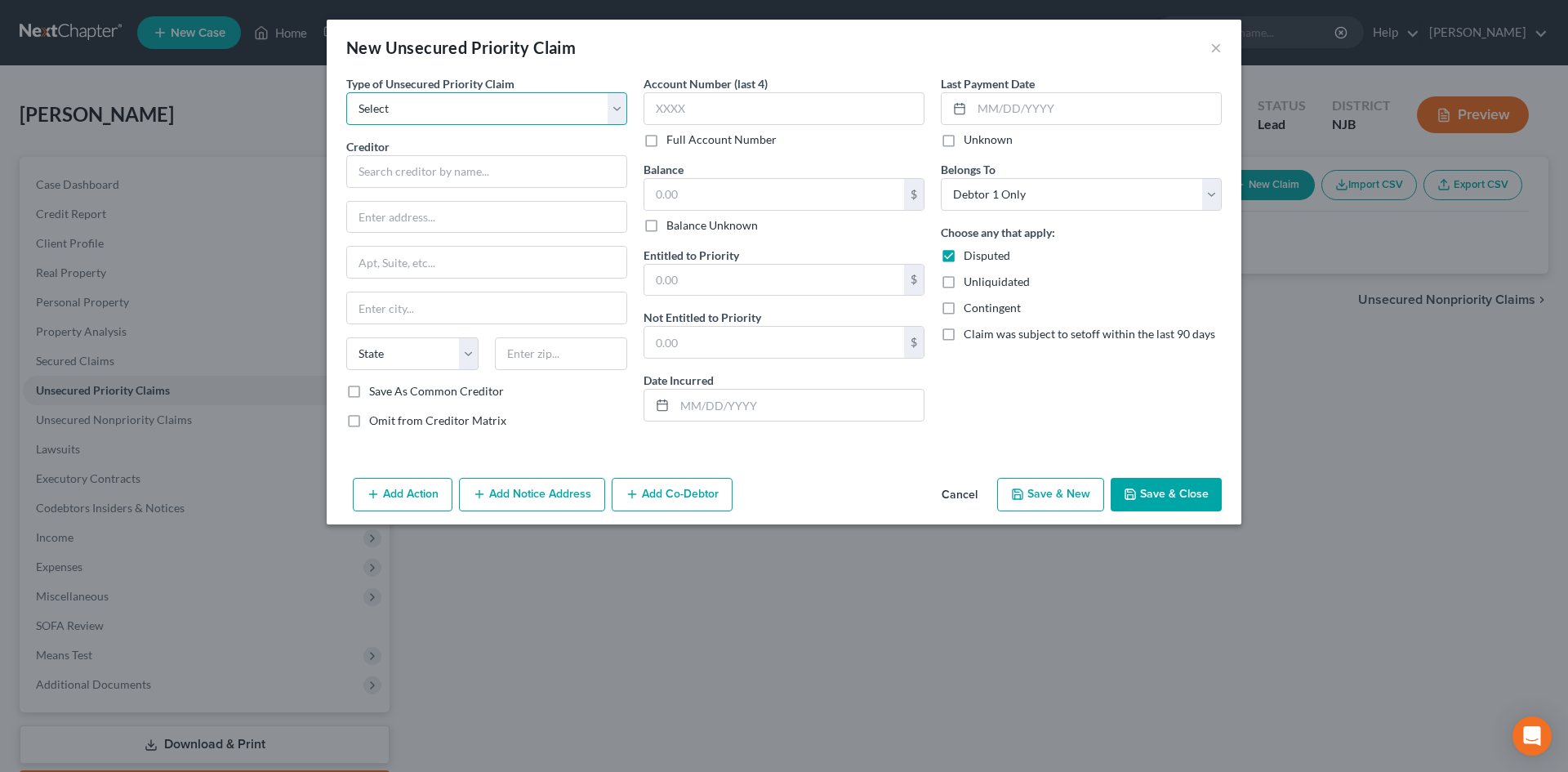
click at [433, 97] on select "Select Taxes & Other Government Units Domestic Support Obligations Extensions o…" at bounding box center [486, 108] width 281 height 33
select select "1"
click at [346, 92] on select "Select Taxes & Other Government Units Domestic Support Obligations Extensions o…" at bounding box center [486, 108] width 281 height 33
click at [468, 183] on input "text" at bounding box center [486, 171] width 281 height 33
type input "Terrance C. Hunter"
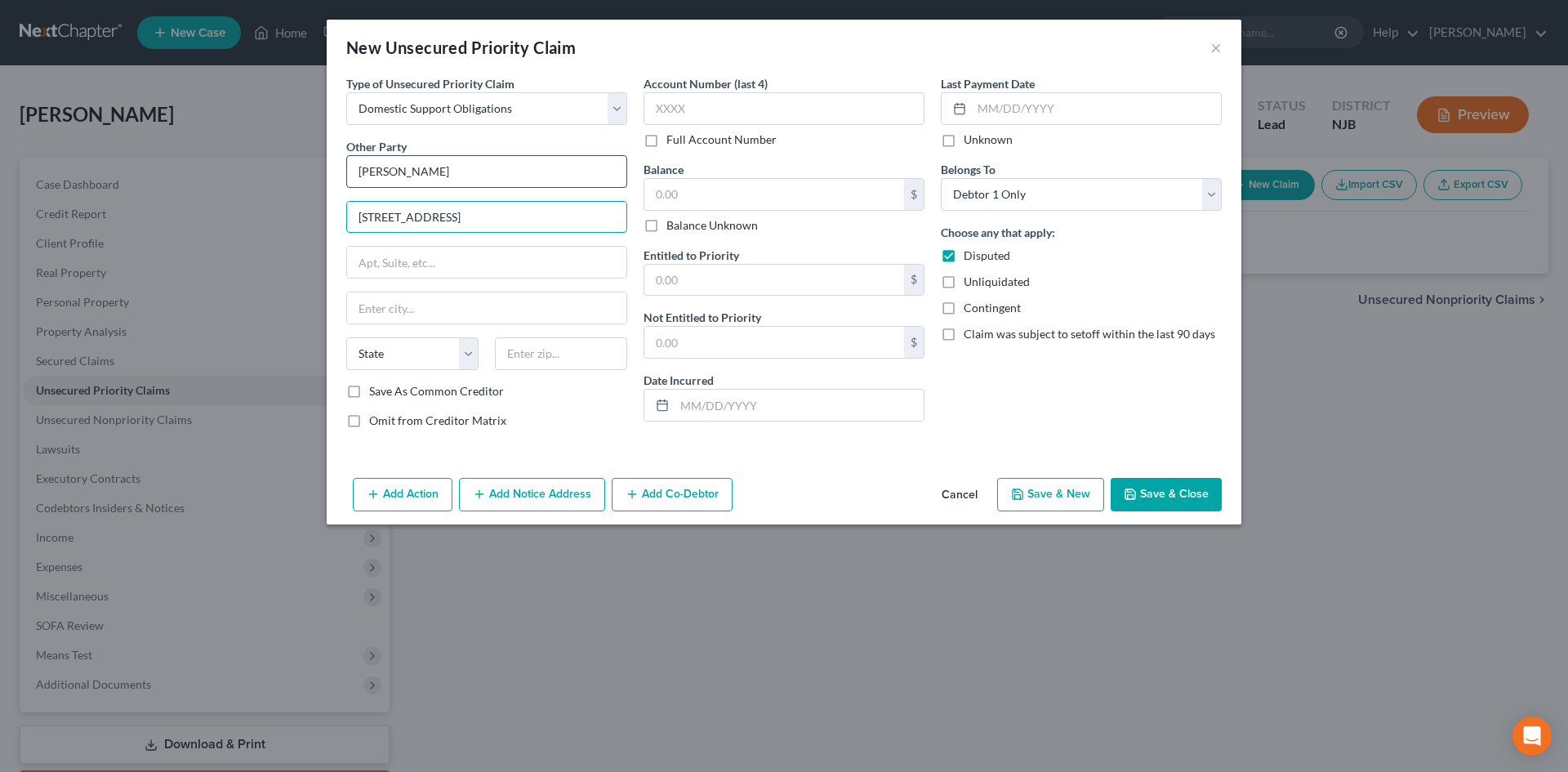
type input "52 Oakview Drive"
type input "Bridgeton"
select select "33"
type input "08302"
click at [376, 383] on input "Save As Common Creditor" at bounding box center [381, 388] width 11 height 11
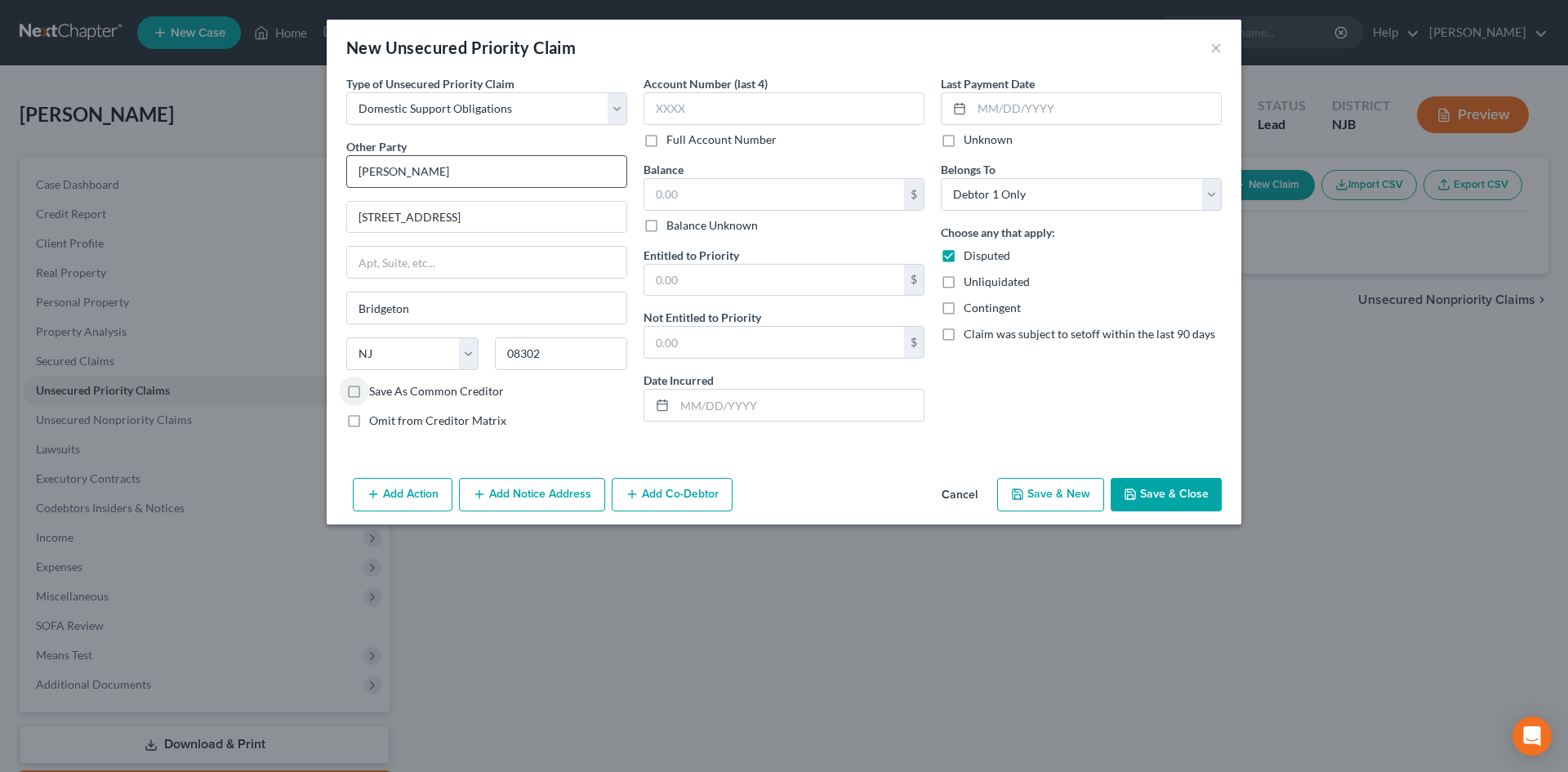
checkbox input "true"
click at [729, 102] on input "text" at bounding box center [784, 108] width 281 height 33
type input "202A"
type input "0"
type input "100.00"
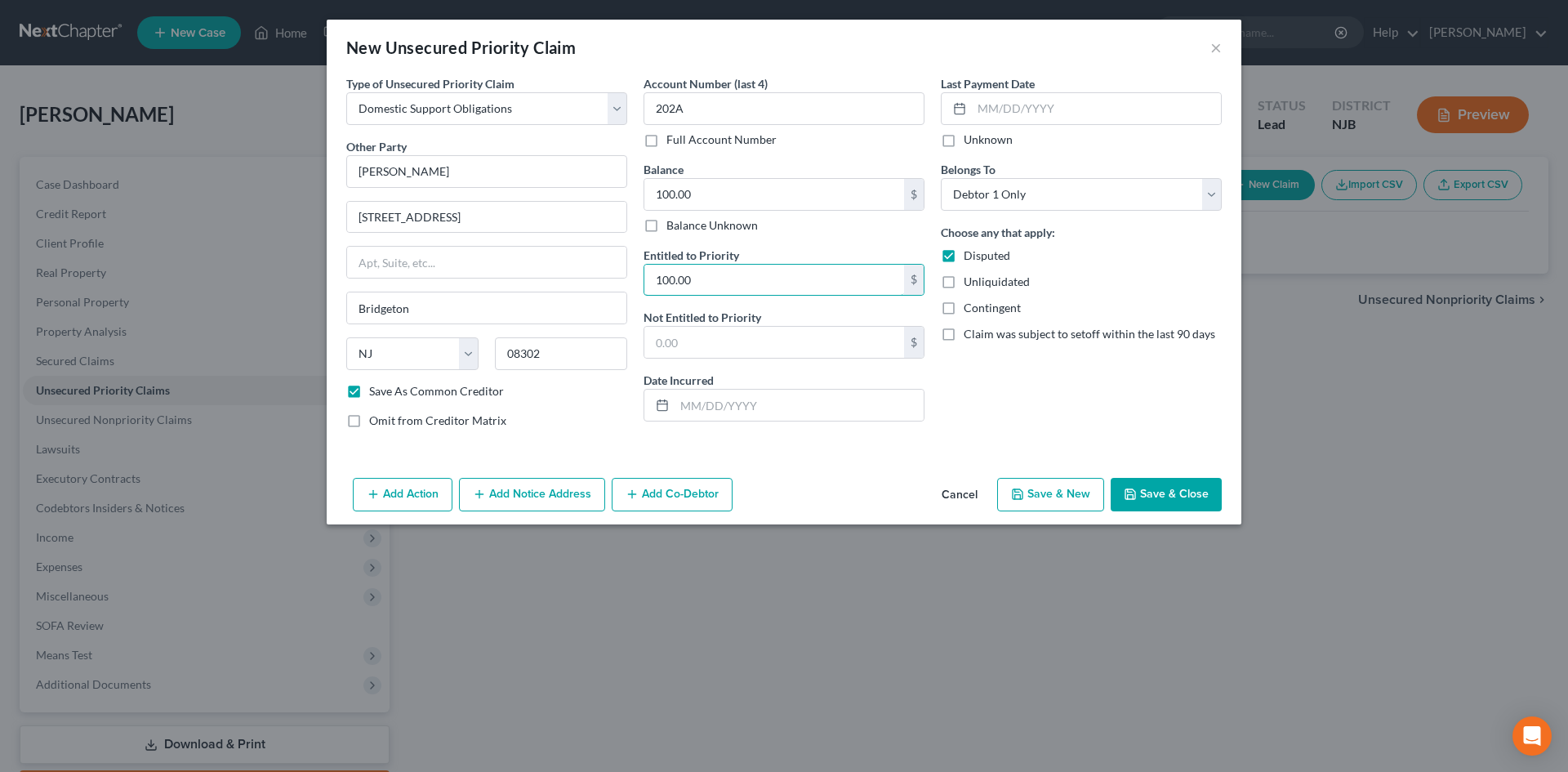
type input "100.00"
type input "0.00"
click at [964, 261] on label "Disputed" at bounding box center [987, 255] width 47 height 16
click at [970, 258] on input "Disputed" at bounding box center [975, 252] width 11 height 11
checkbox input "false"
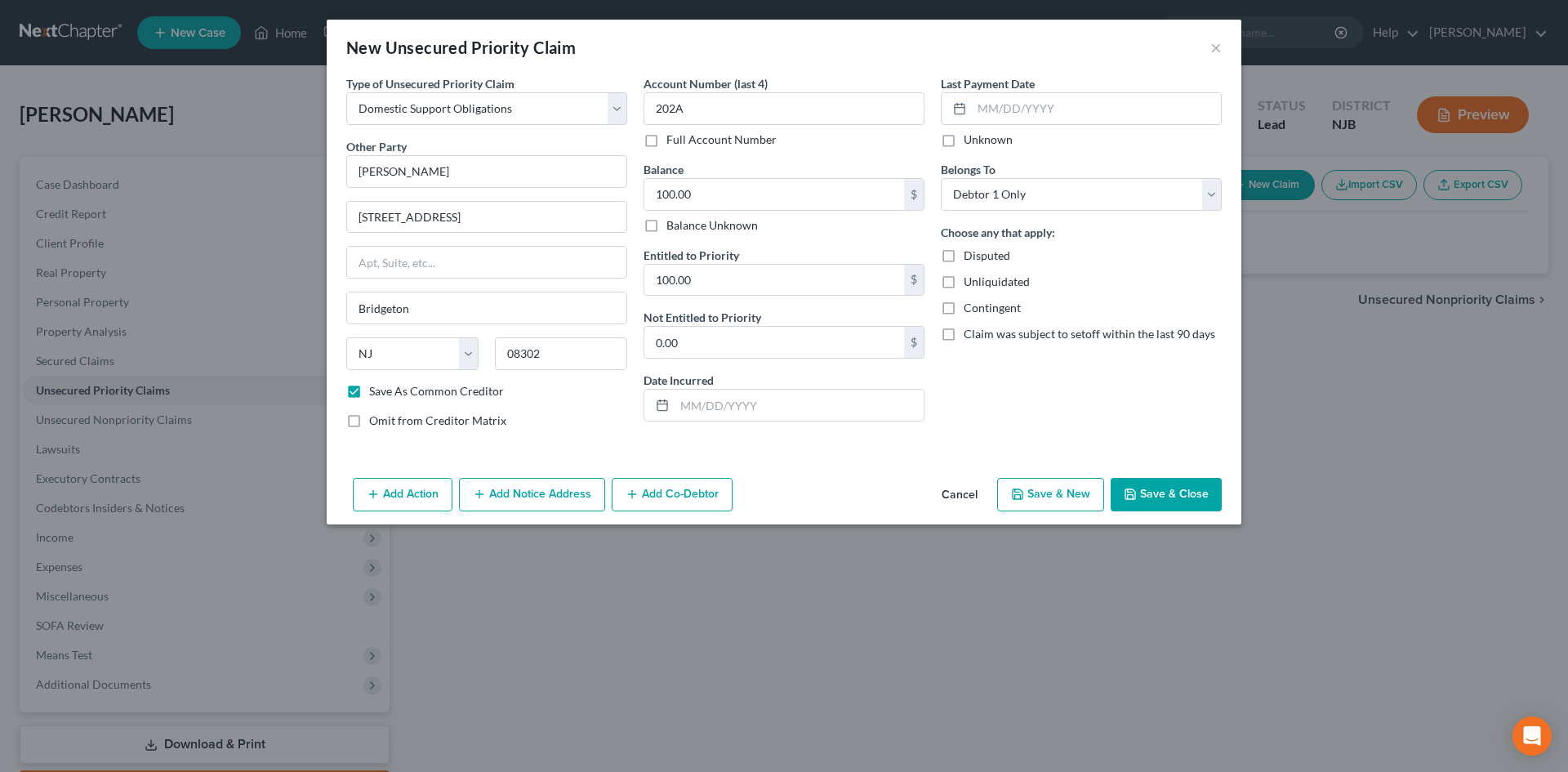
click at [535, 490] on button "Add Notice Address" at bounding box center [532, 495] width 146 height 34
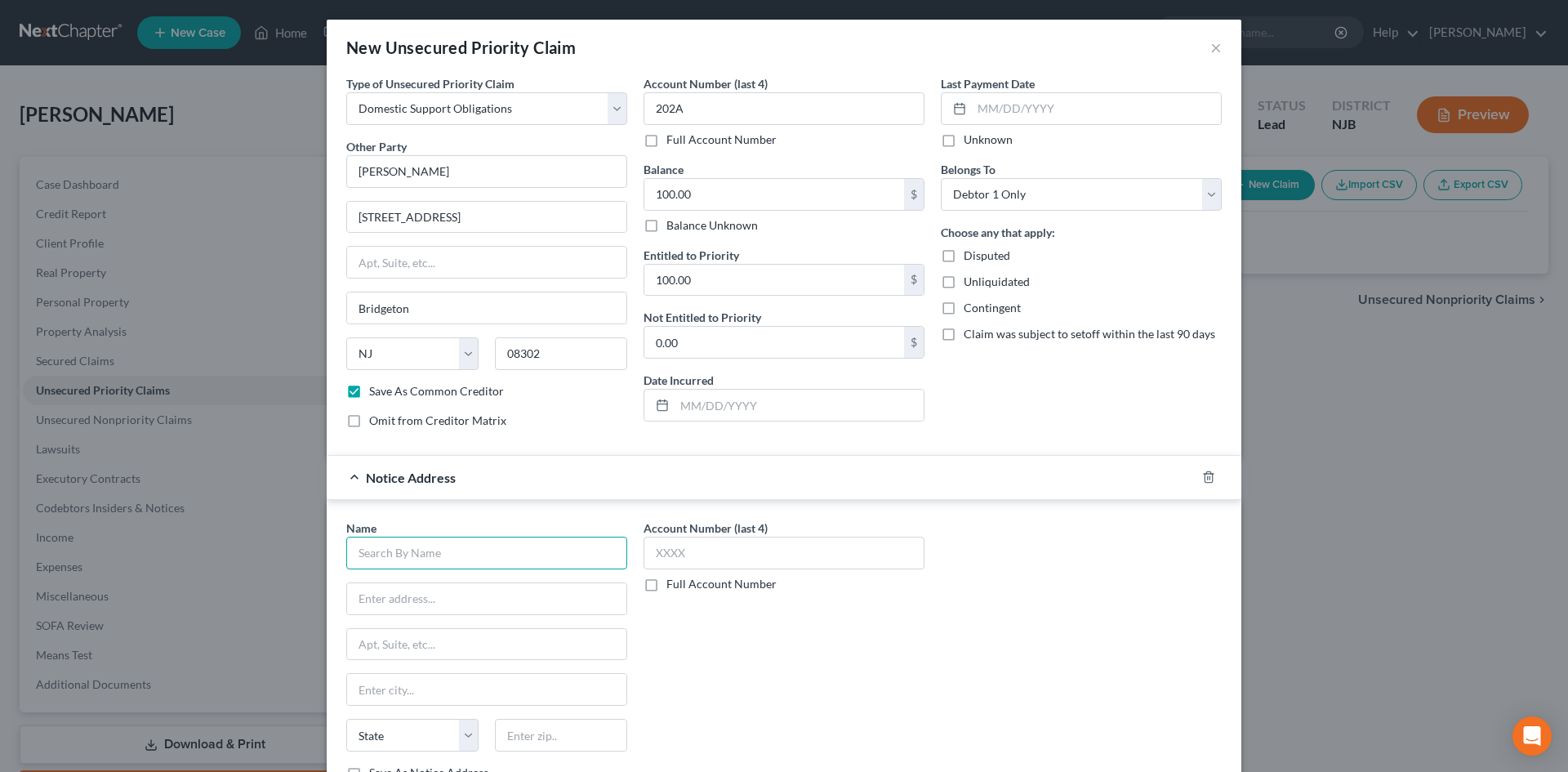
click at [461, 555] on input "text" at bounding box center [486, 553] width 281 height 33
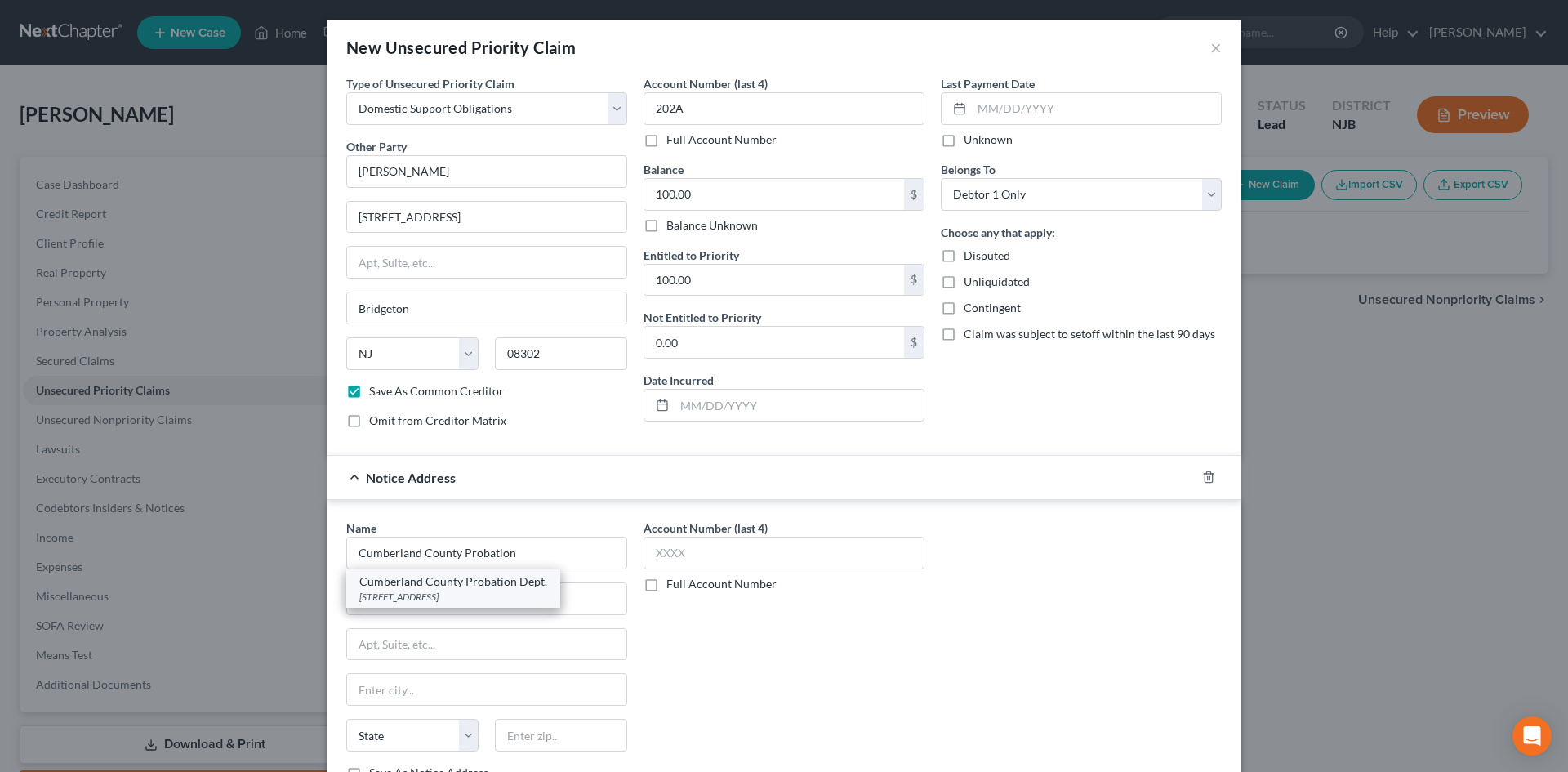
click at [478, 585] on div "Cumberland County Probation Dept." at bounding box center [453, 581] width 188 height 16
type input "Cumberland County Probation Dept."
type input "60 W Broad Street"
type input "Bridgeton"
select select "33"
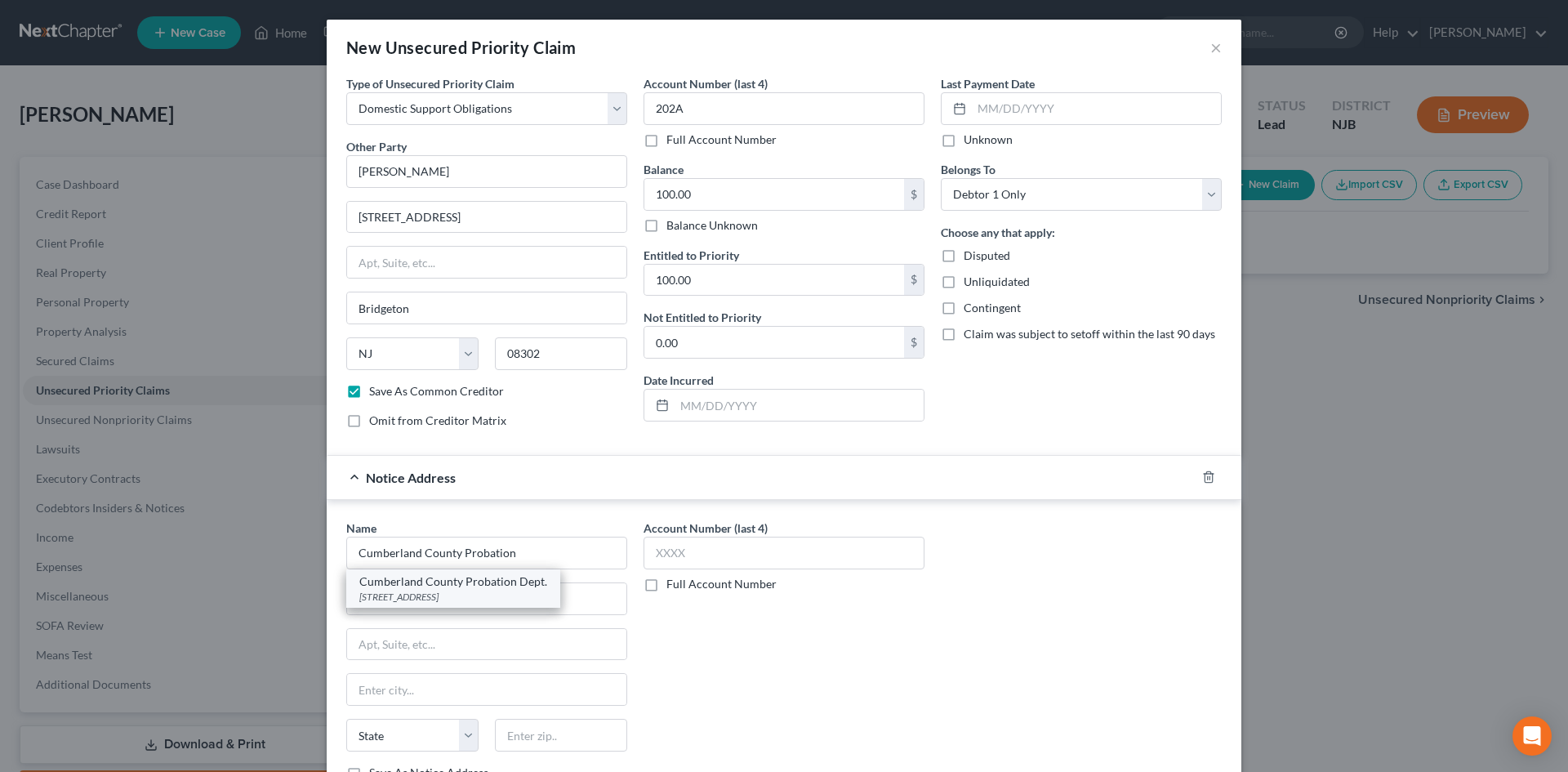
type input "08302"
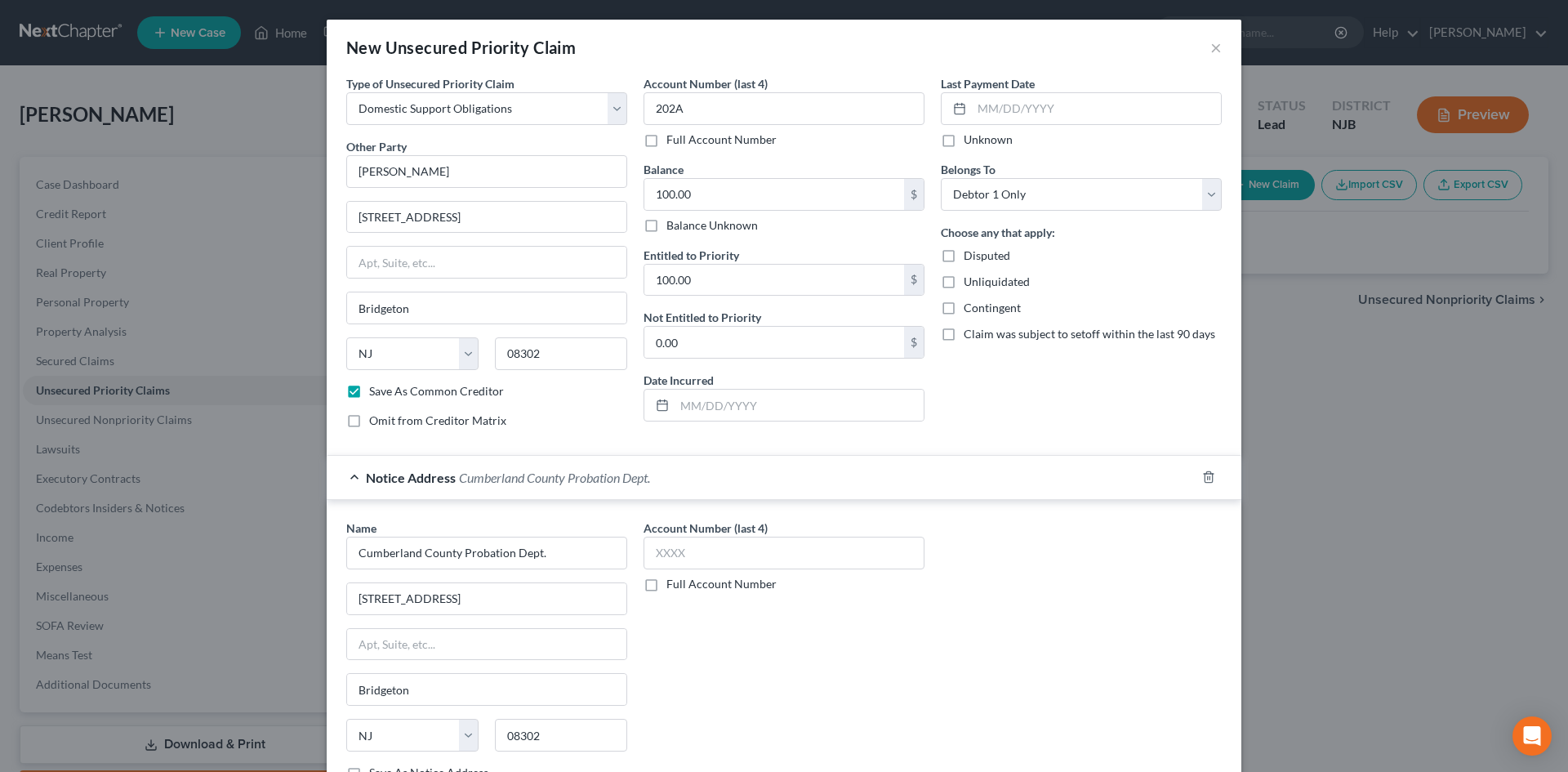
click at [721, 530] on label "Account Number (last 4)" at bounding box center [706, 527] width 124 height 17
click at [724, 555] on input "text" at bounding box center [784, 553] width 281 height 33
click at [724, 555] on input "2092" at bounding box center [784, 553] width 281 height 33
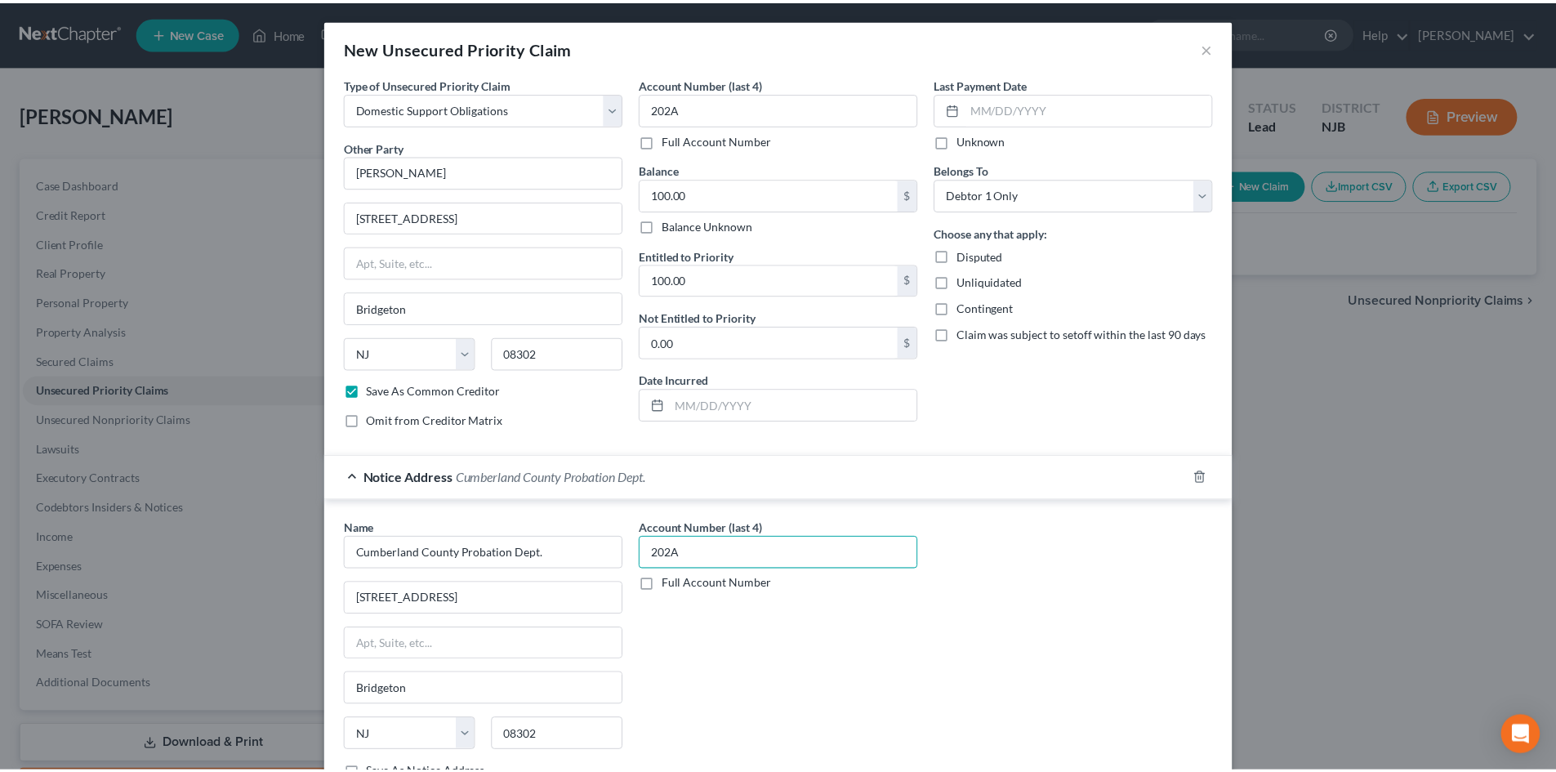
scroll to position [125, 0]
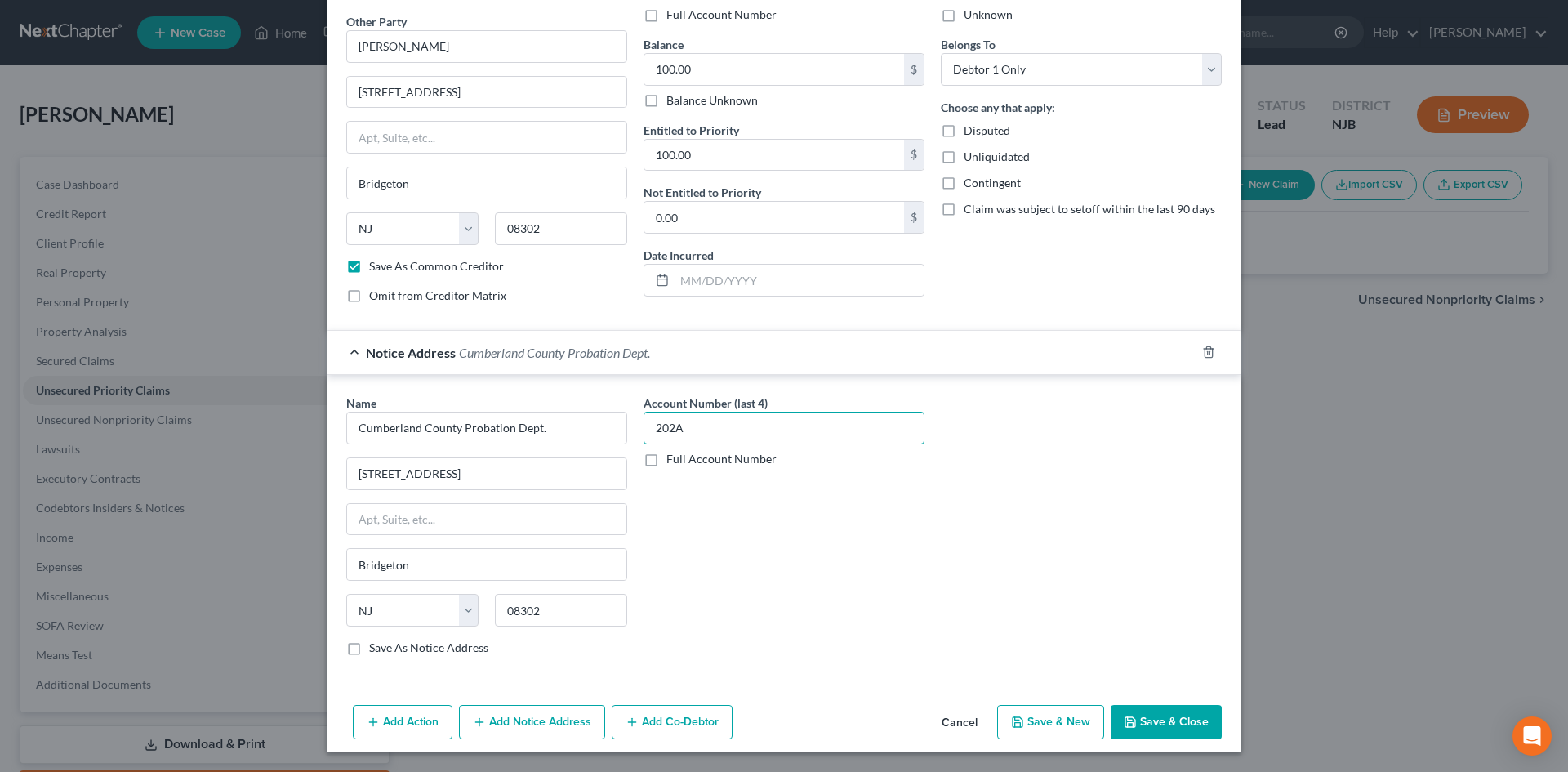
type input "202A"
click at [1169, 727] on button "Save & Close" at bounding box center [1166, 722] width 111 height 34
checkbox input "false"
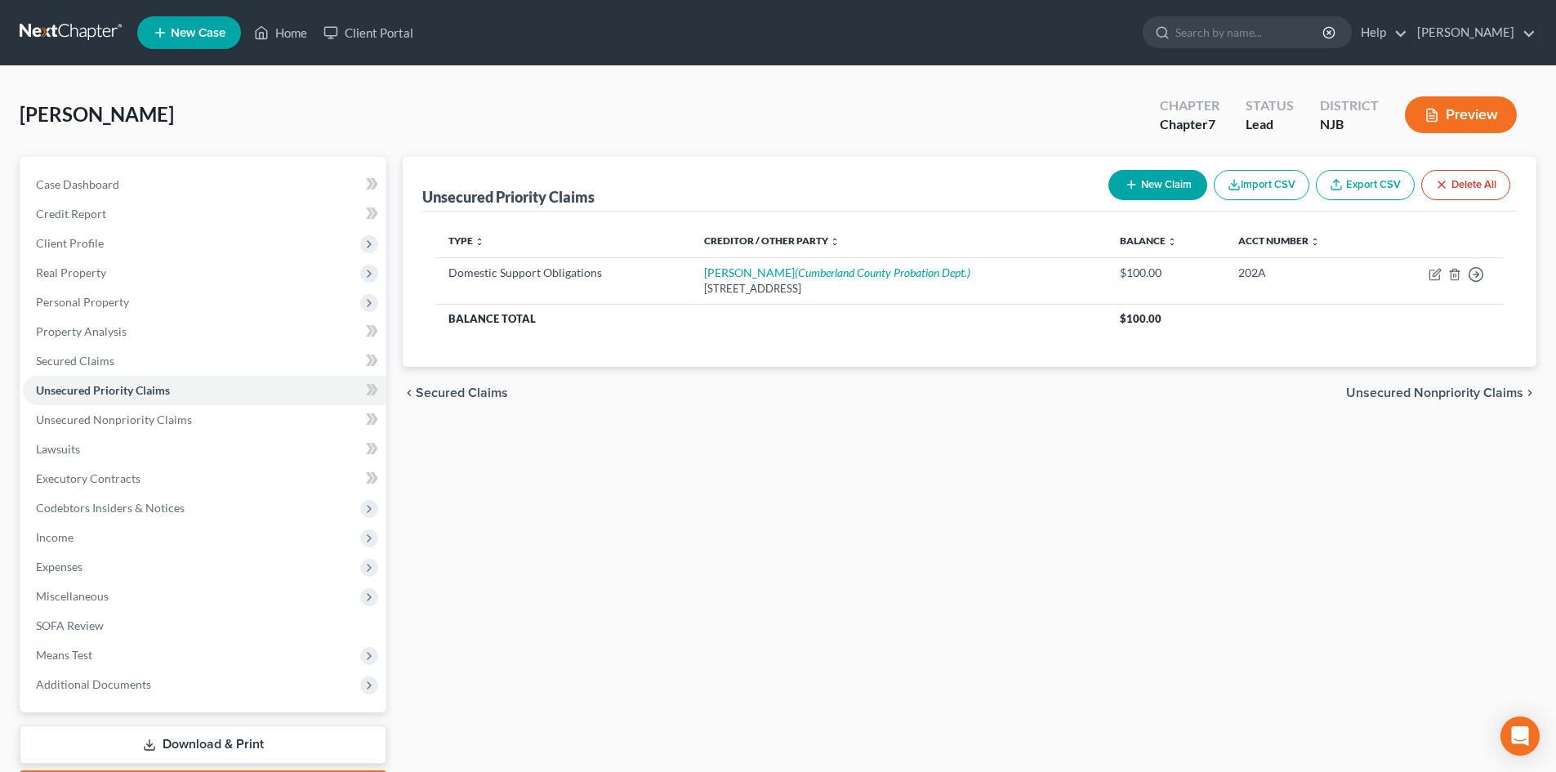
click at [1438, 392] on span "Unsecured Nonpriority Claims" at bounding box center [1434, 392] width 177 height 13
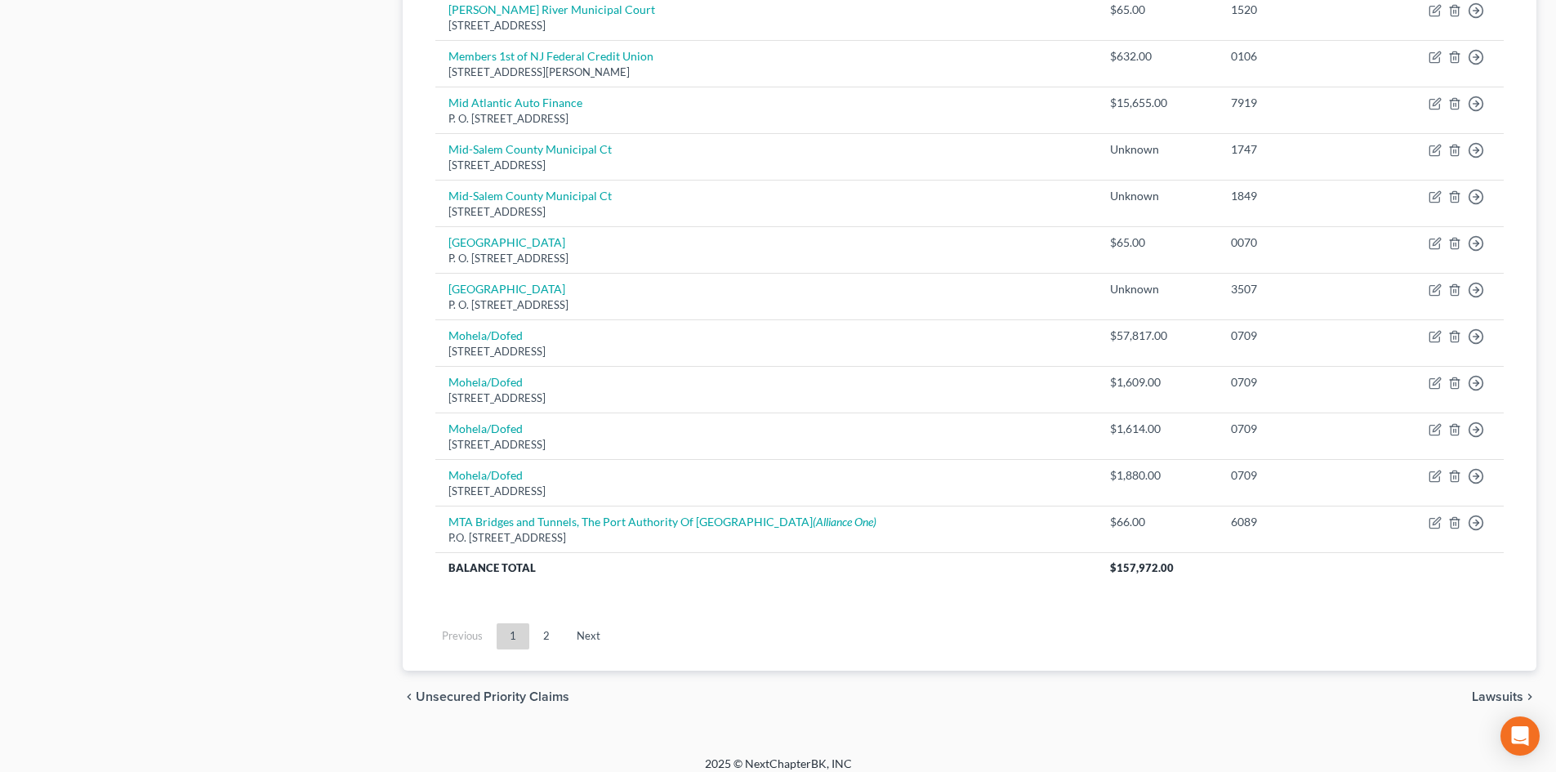
scroll to position [1114, 0]
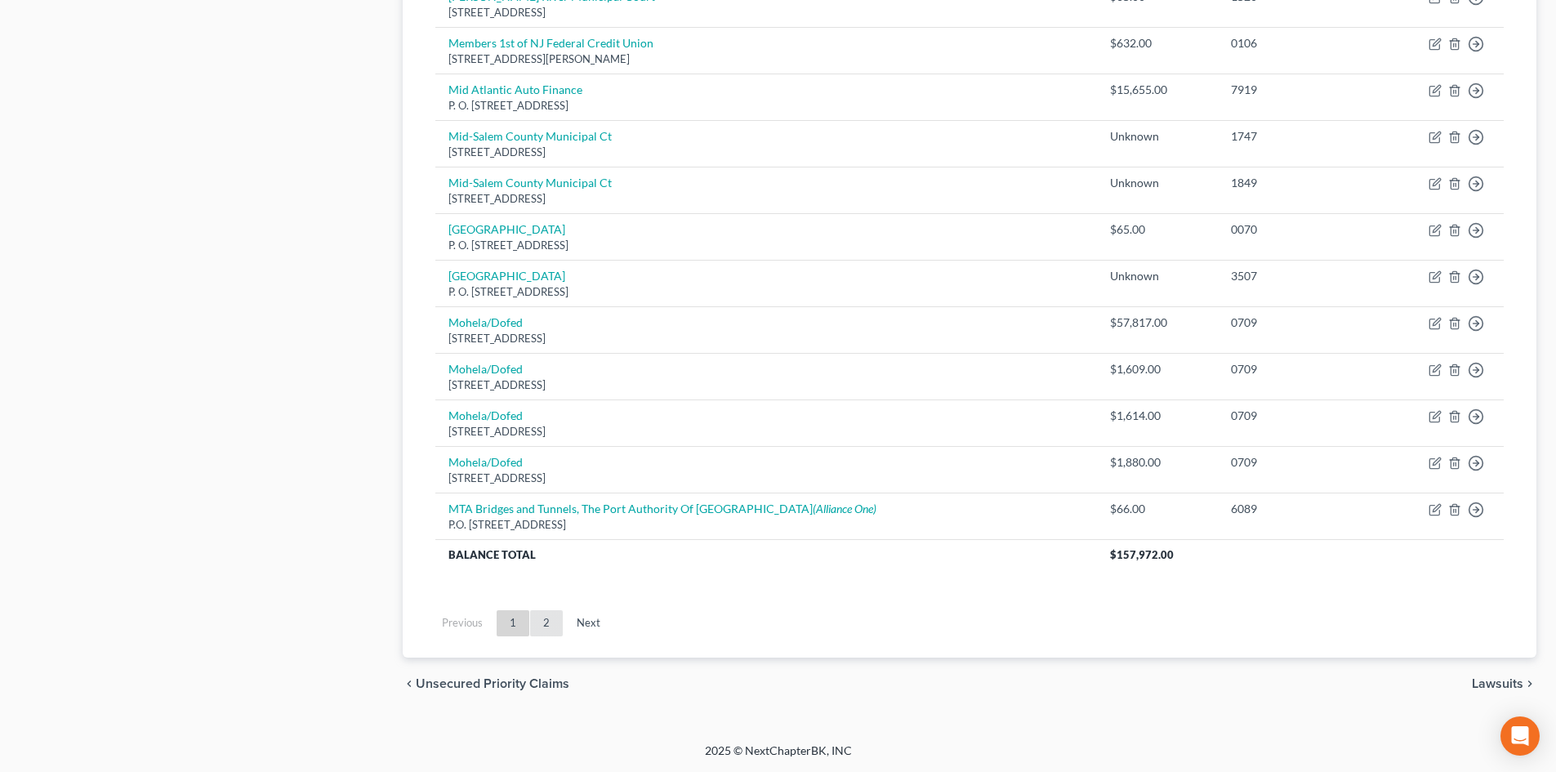
click at [554, 631] on link "2" at bounding box center [546, 623] width 33 height 26
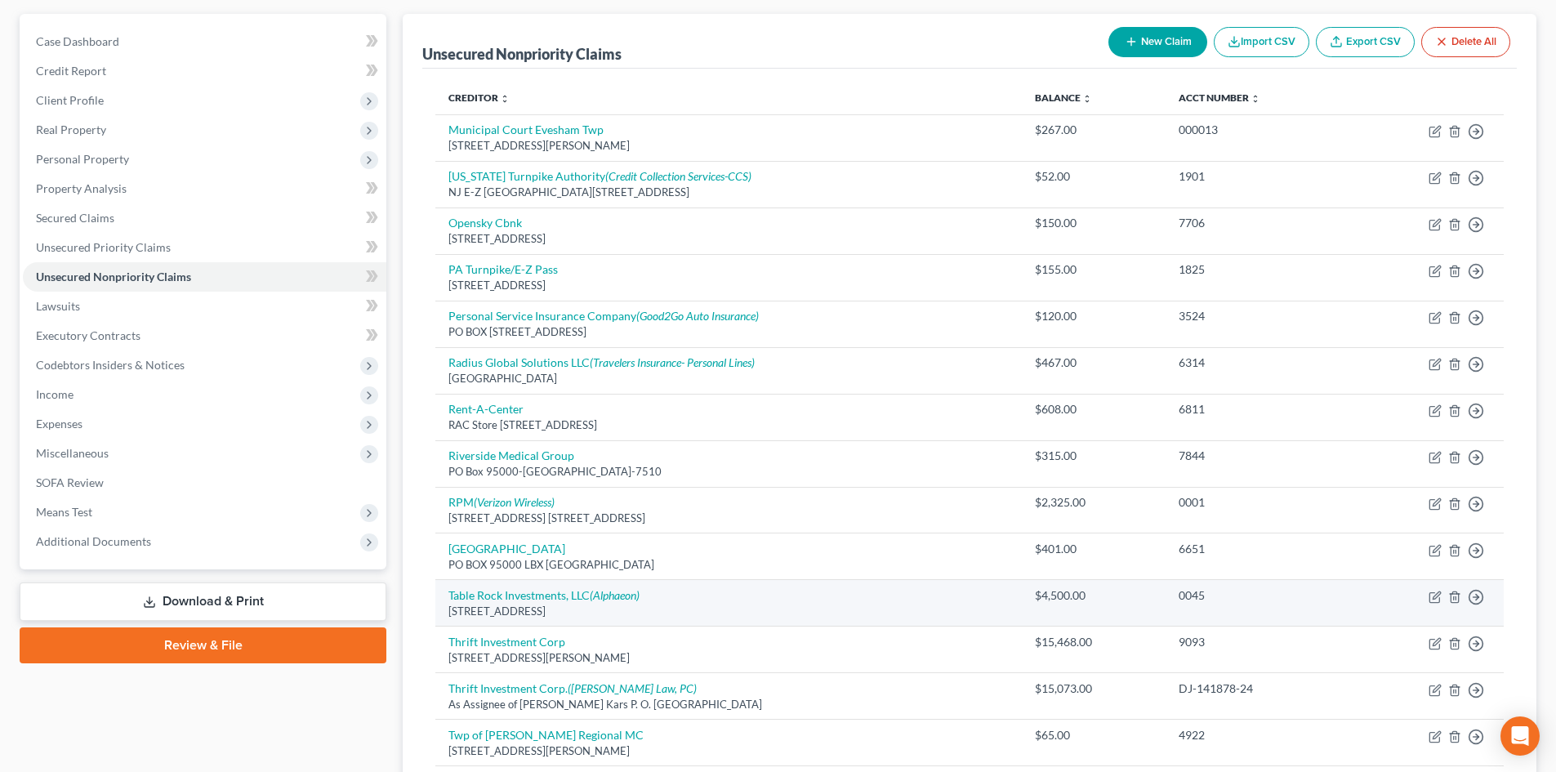
scroll to position [369, 0]
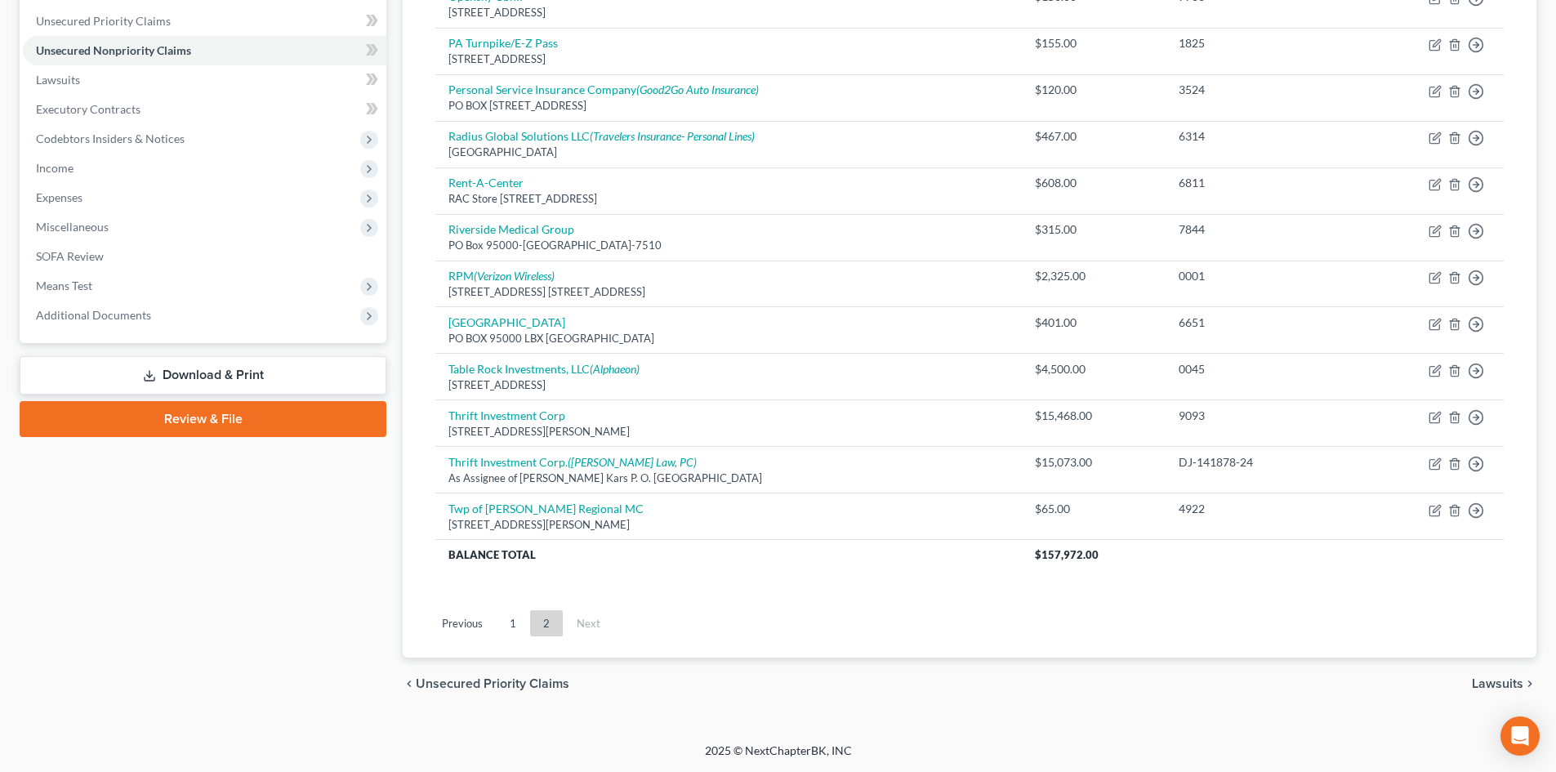
click at [1497, 684] on span "Lawsuits" at bounding box center [1497, 683] width 51 height 13
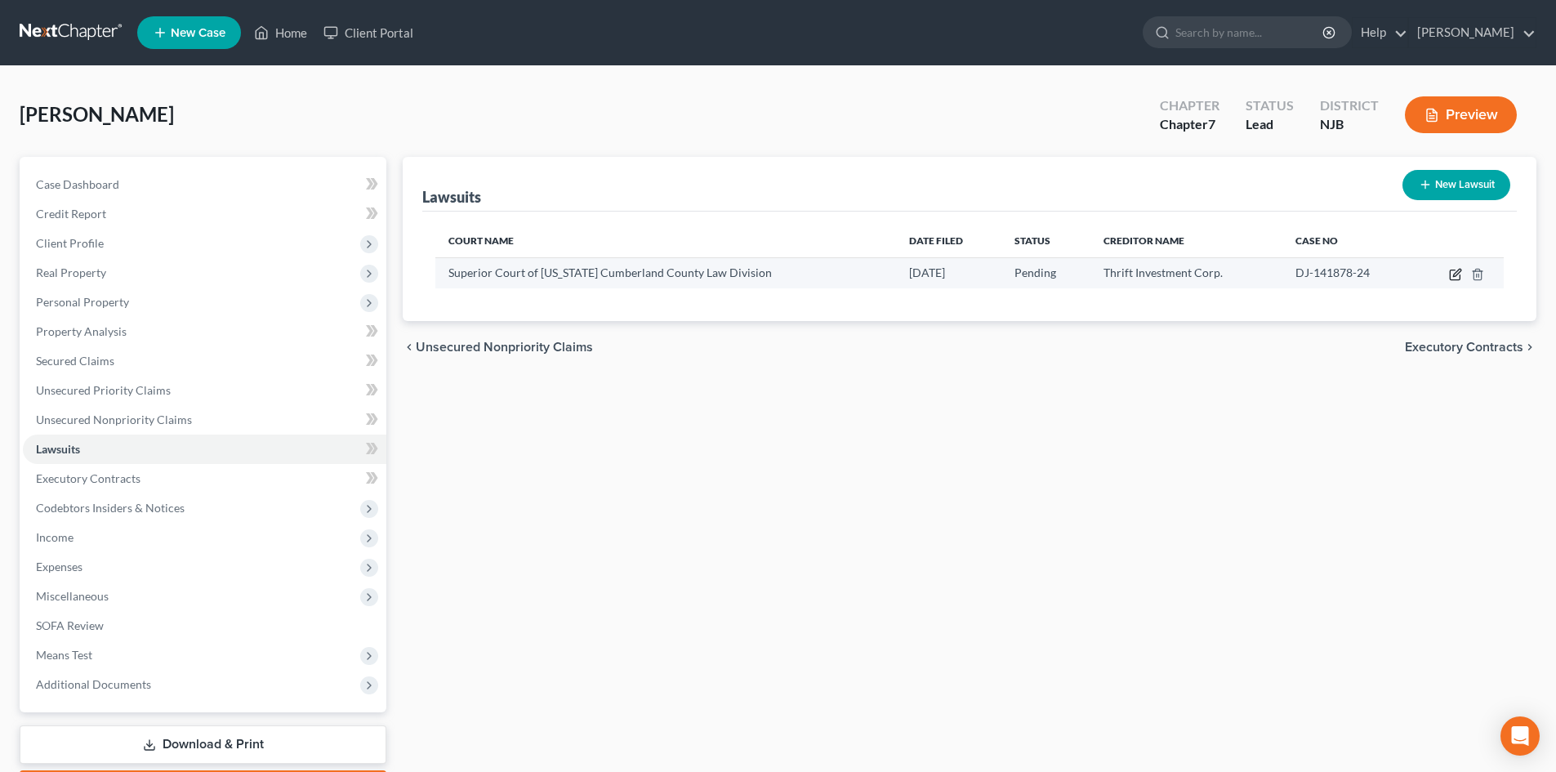
click at [1451, 273] on icon "button" at bounding box center [1455, 274] width 13 height 13
select select "33"
select select "0"
select select "1"
select select "33"
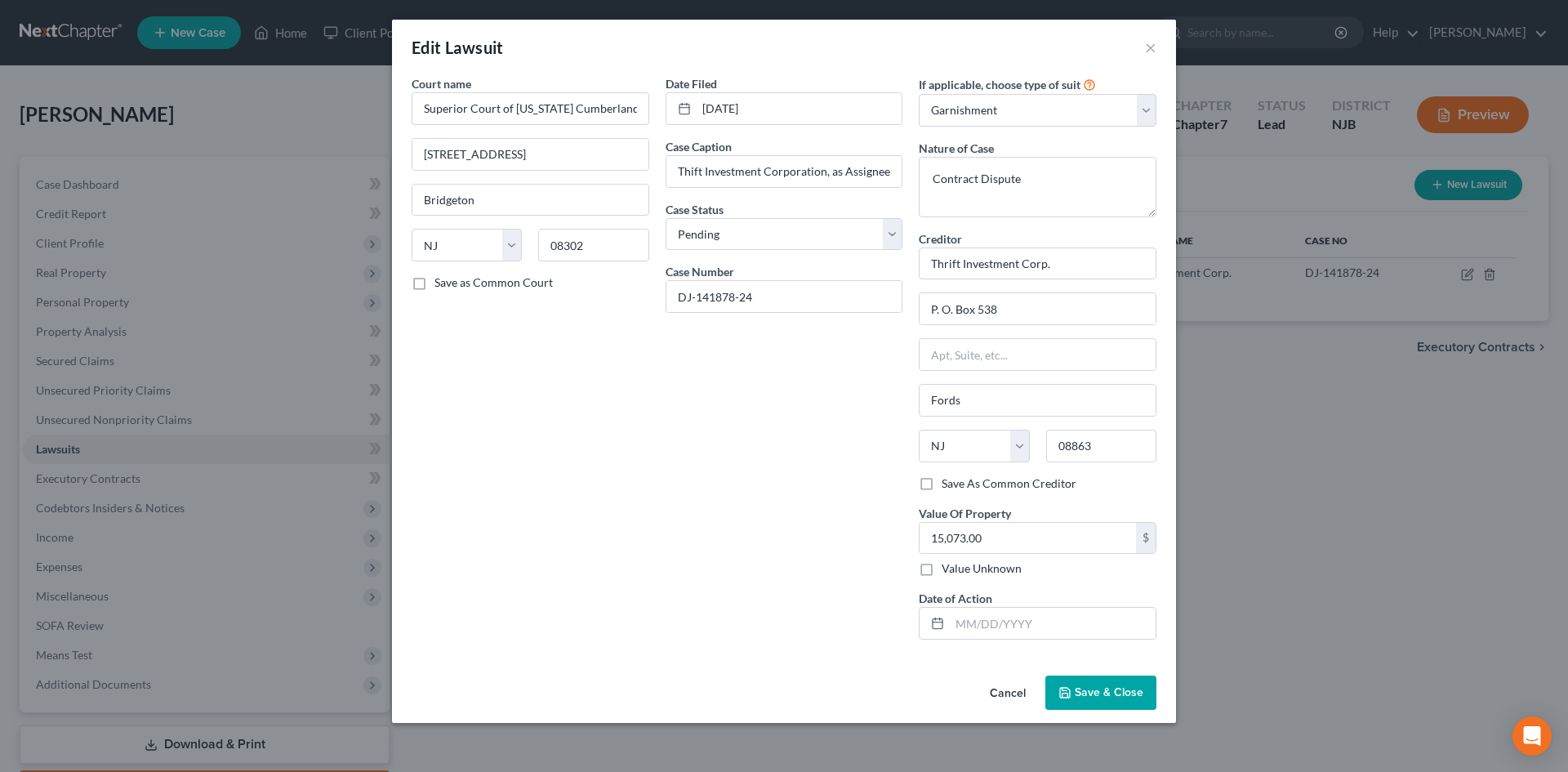
click at [1065, 688] on icon "button" at bounding box center [1065, 693] width 10 height 10
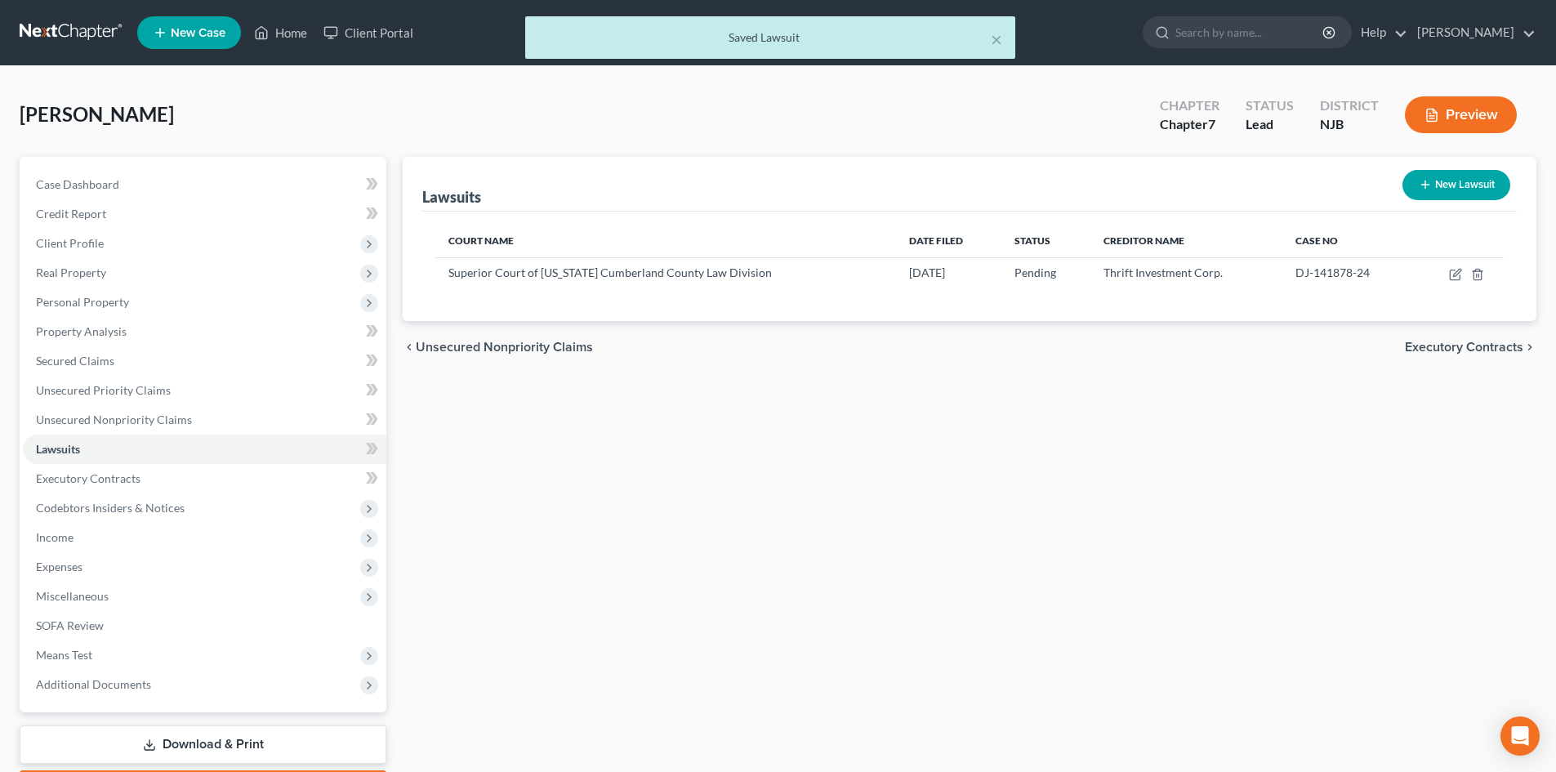
click at [1441, 350] on span "Executory Contracts" at bounding box center [1464, 347] width 118 height 13
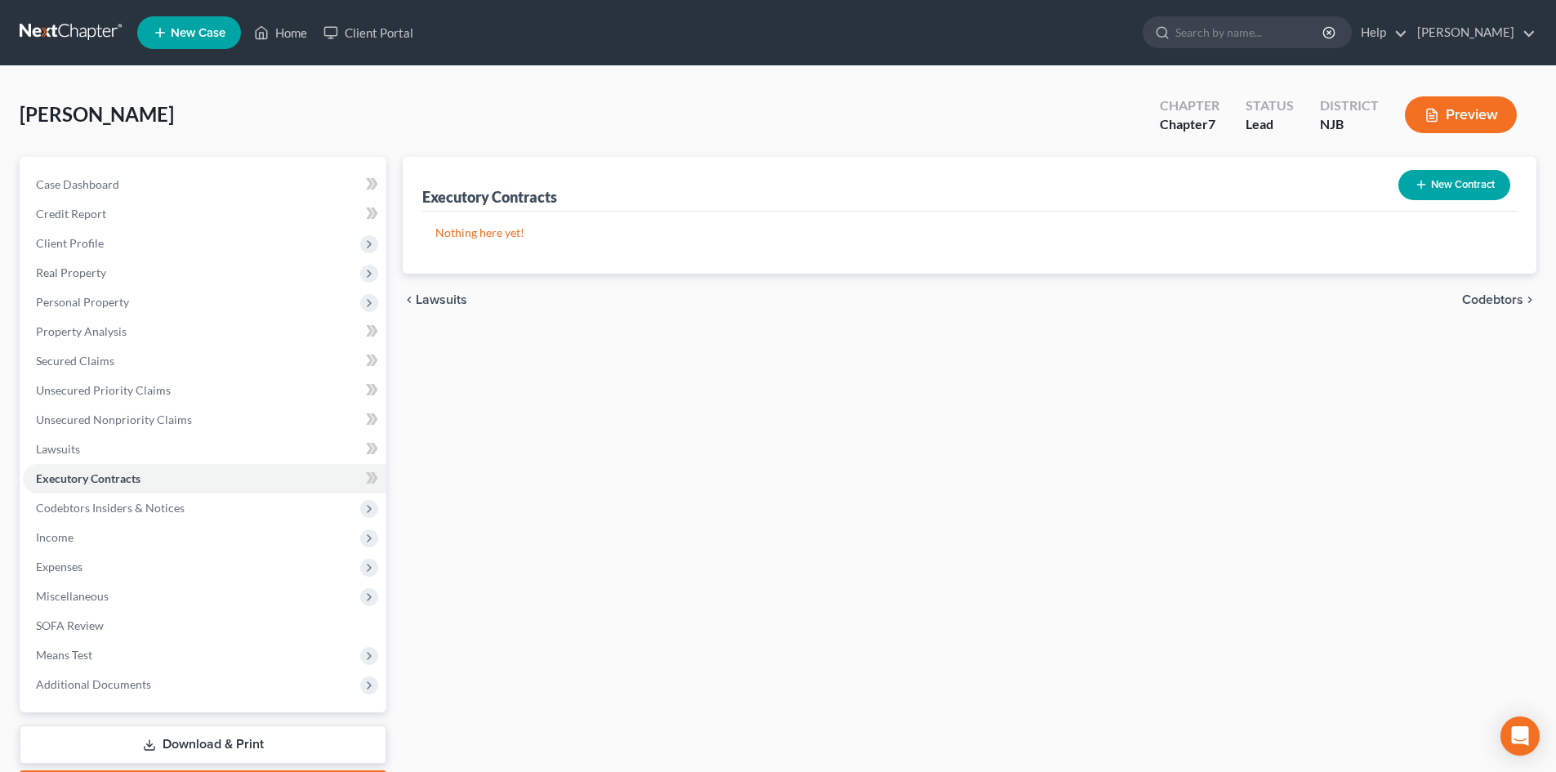
click at [1495, 296] on span "Codebtors" at bounding box center [1492, 299] width 61 height 13
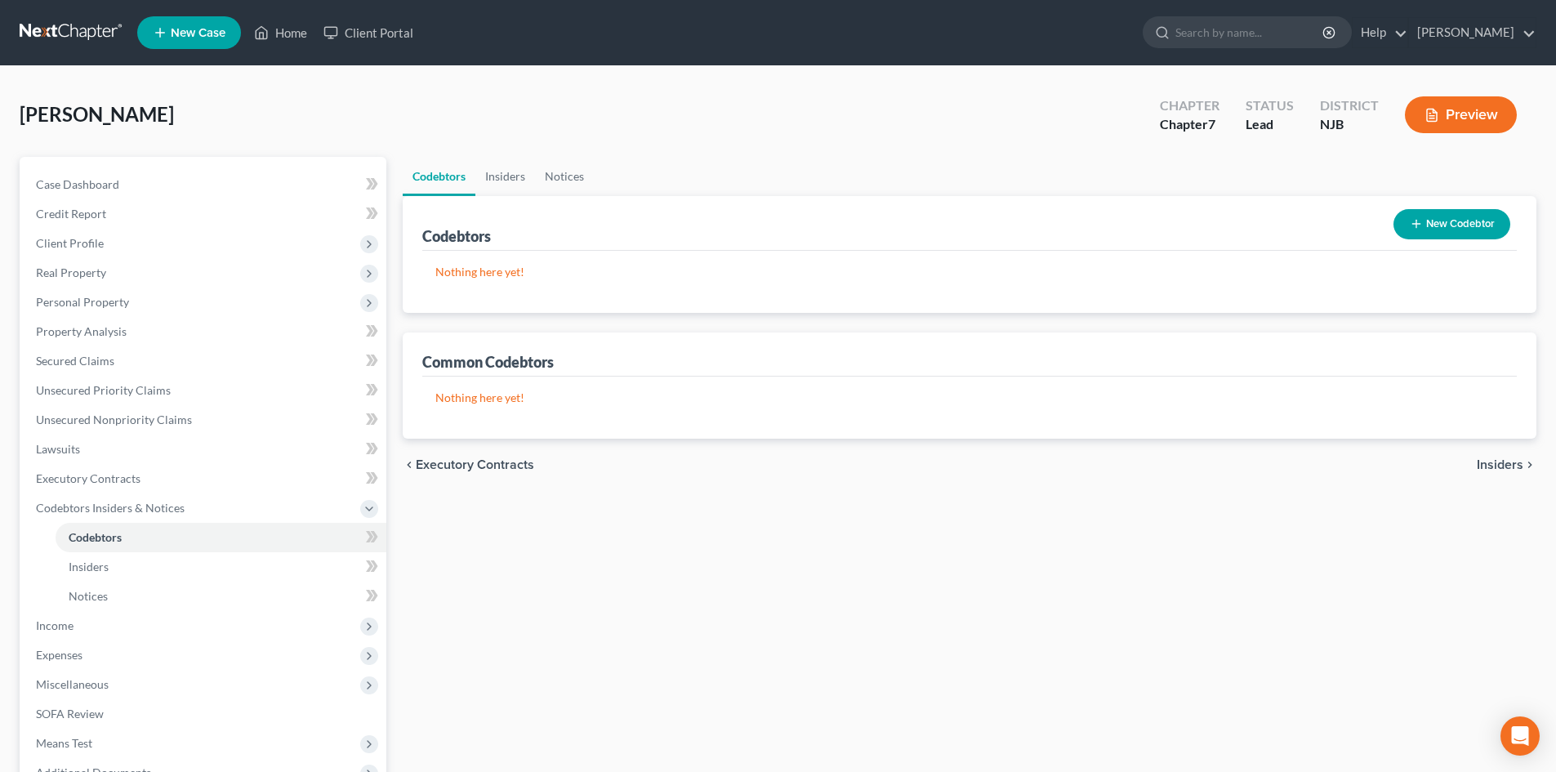
drag, startPoint x: 1492, startPoint y: 463, endPoint x: 1487, endPoint y: 453, distance: 11.7
click at [1492, 464] on span "Insiders" at bounding box center [1500, 464] width 47 height 13
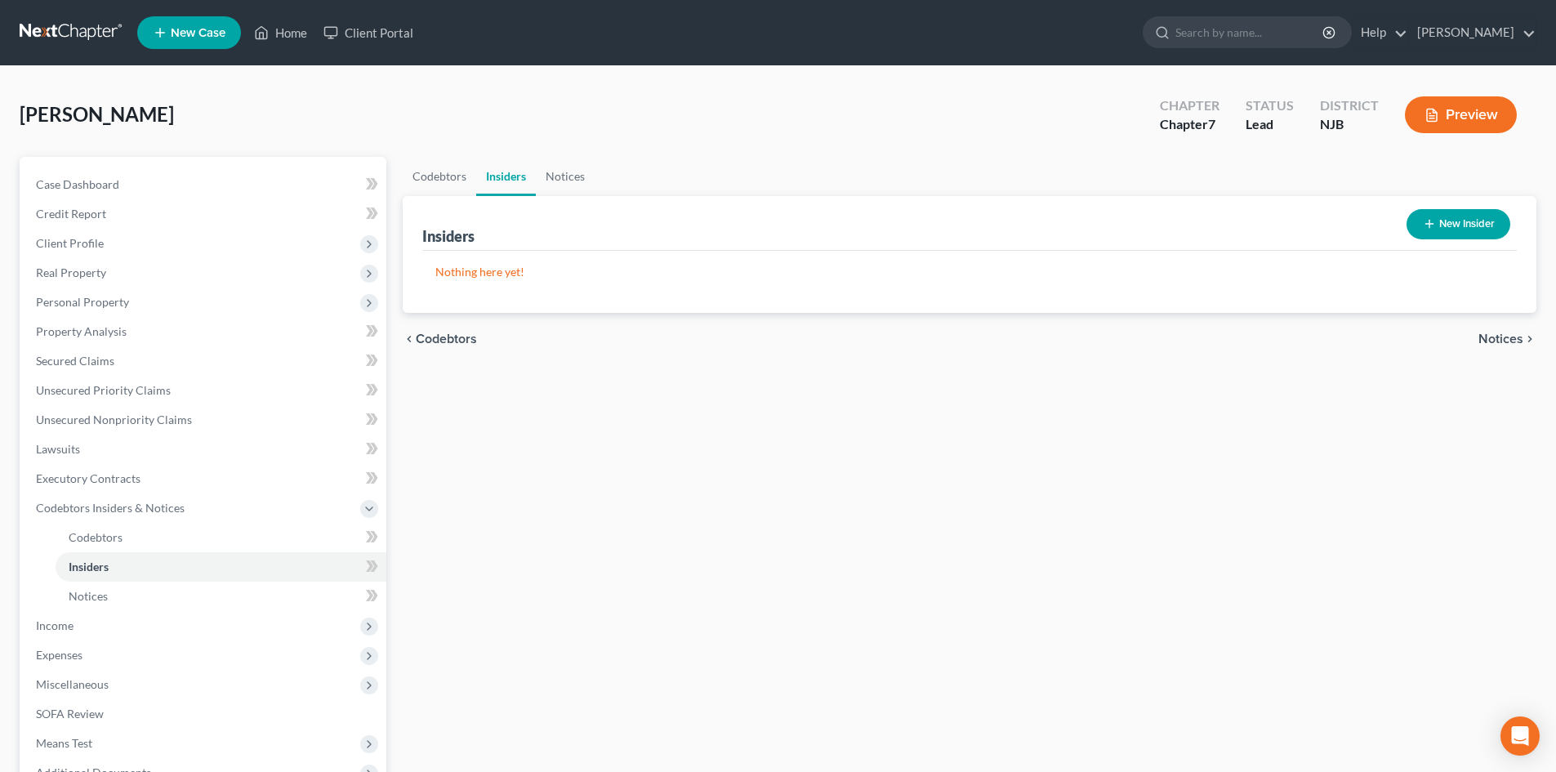
click at [1483, 337] on span "Notices" at bounding box center [1500, 338] width 45 height 13
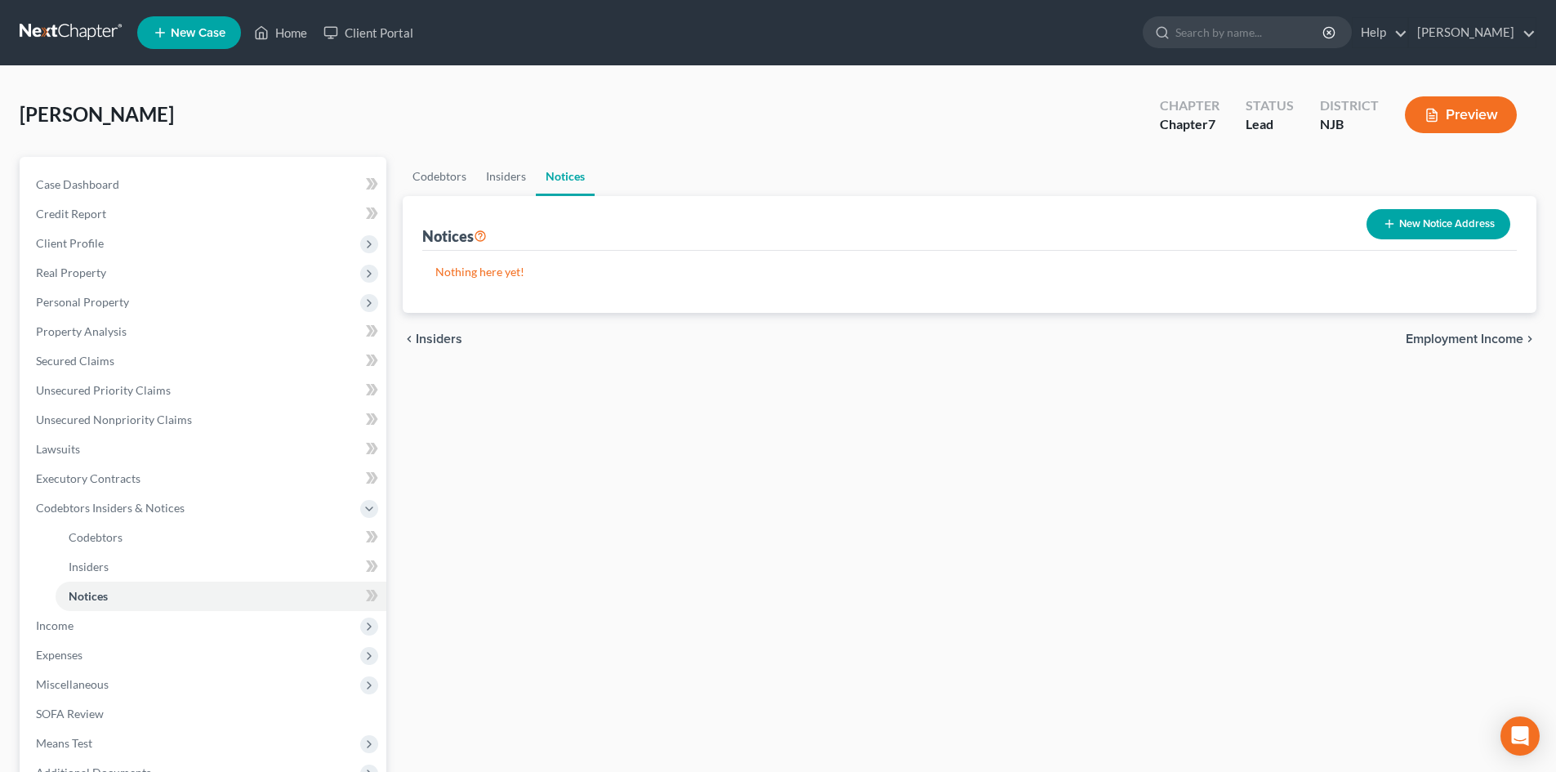
click at [1483, 340] on span "Employment Income" at bounding box center [1465, 338] width 118 height 13
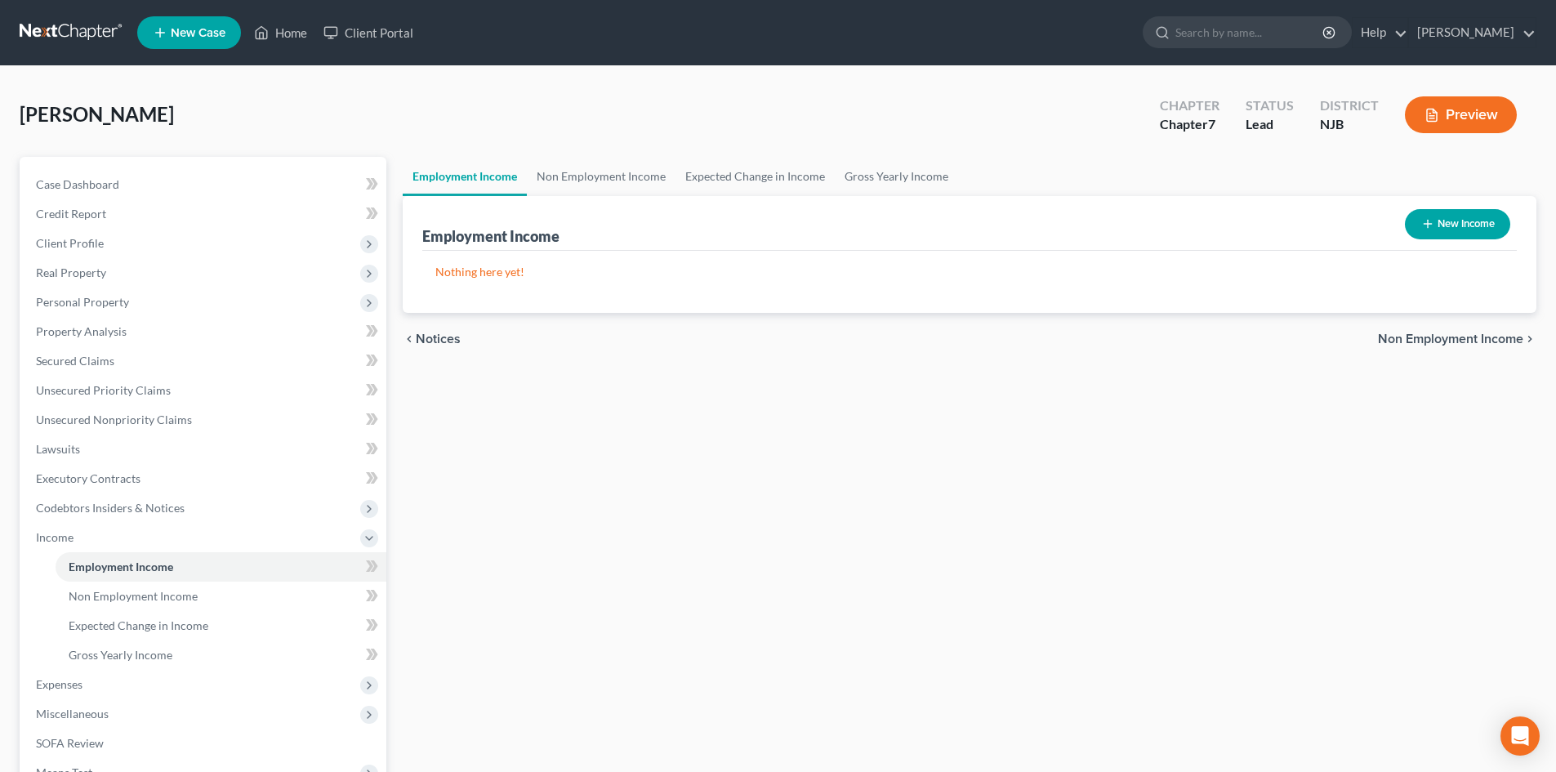
click at [1454, 232] on button "New Income" at bounding box center [1457, 224] width 105 height 30
select select "0"
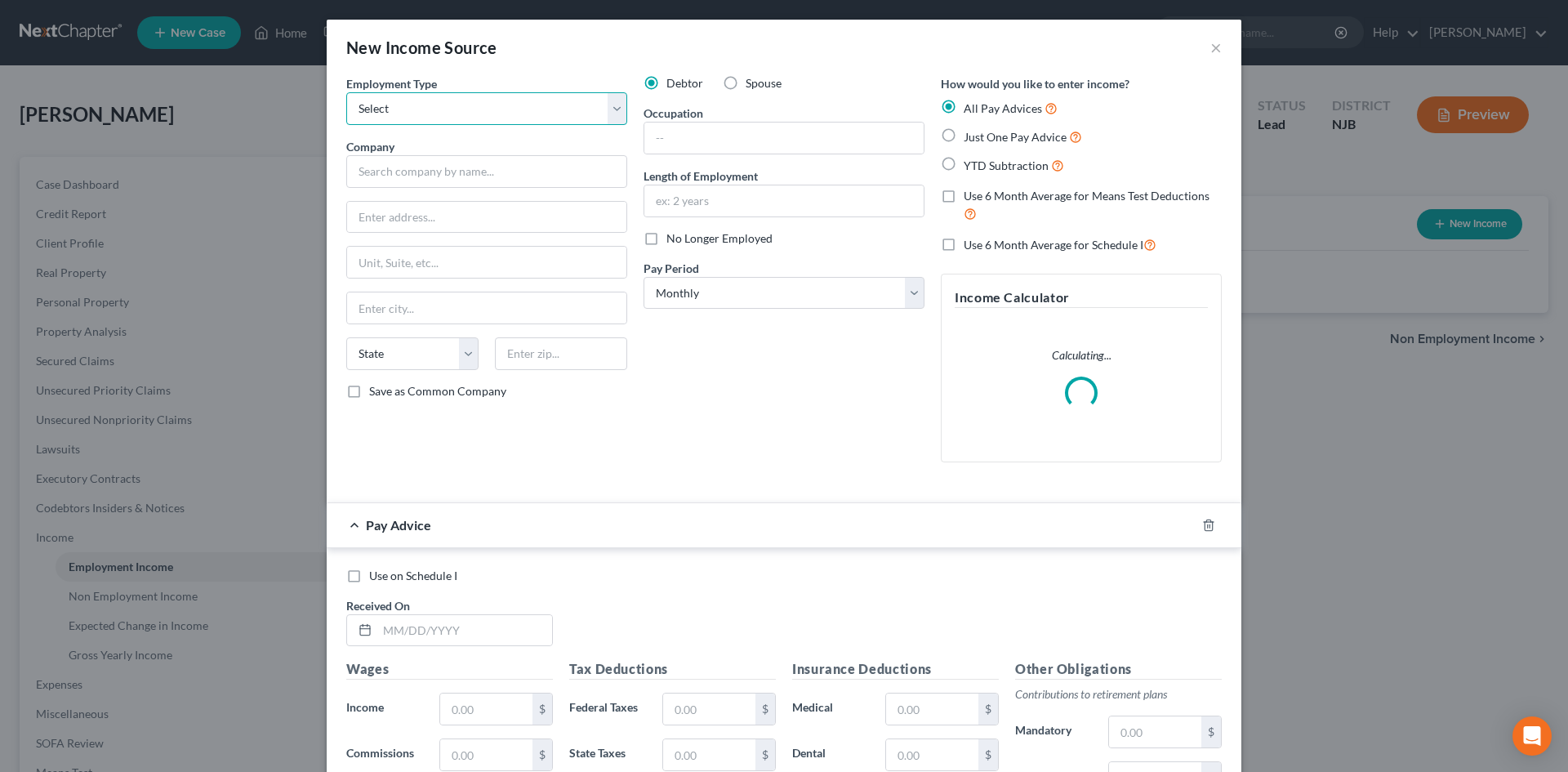
click at [403, 118] on select "Select Full or Part Time Employment Self Employment" at bounding box center [486, 108] width 281 height 33
select select "0"
click at [346, 92] on select "Select Full or Part Time Employment Self Employment" at bounding box center [486, 108] width 281 height 33
click at [422, 179] on input "text" at bounding box center [486, 171] width 281 height 33
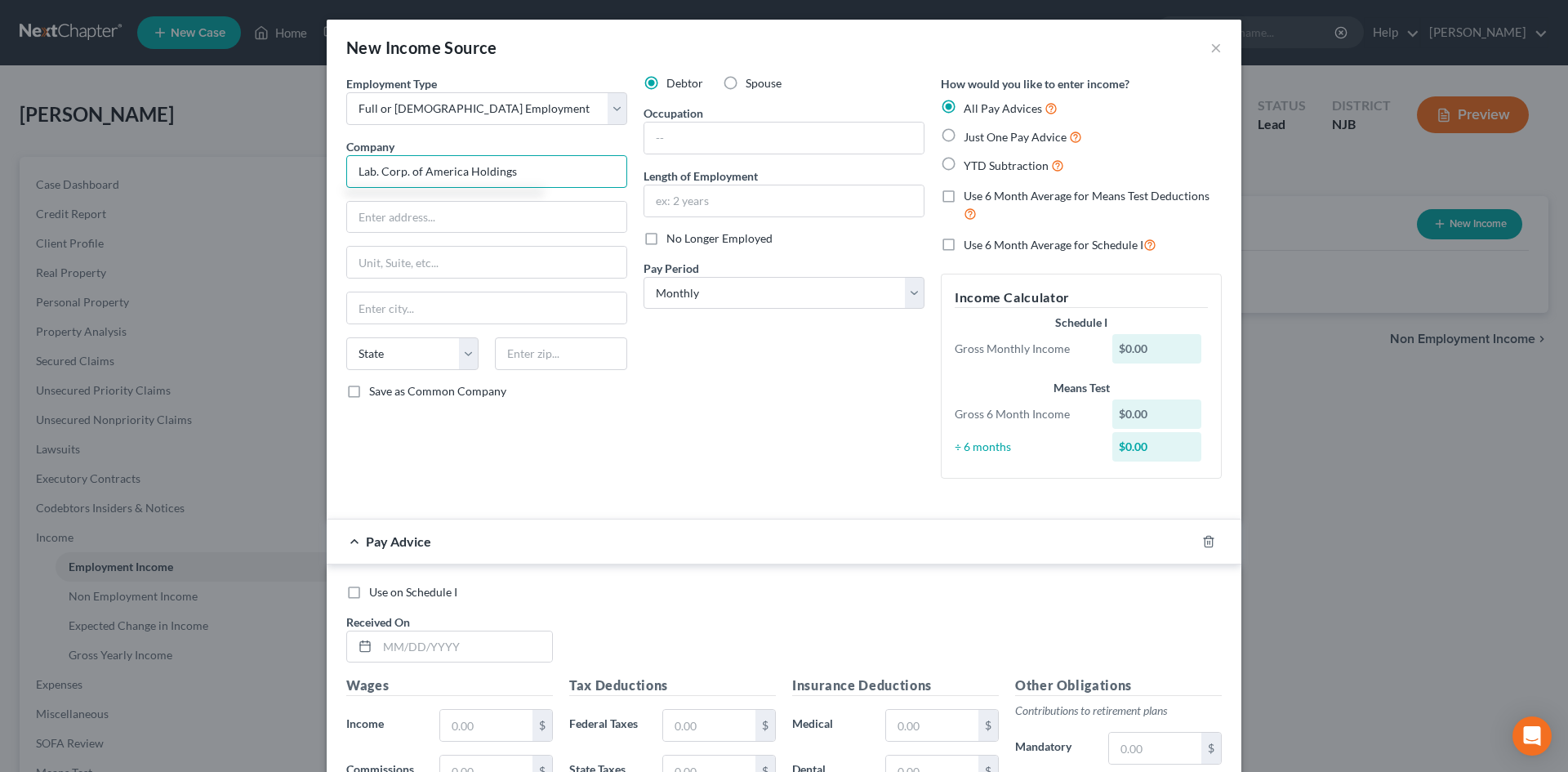
type input "Lab. Corp. of America Holdings"
type input "Attn: Payroll Department"
type input "458 S. Main St."
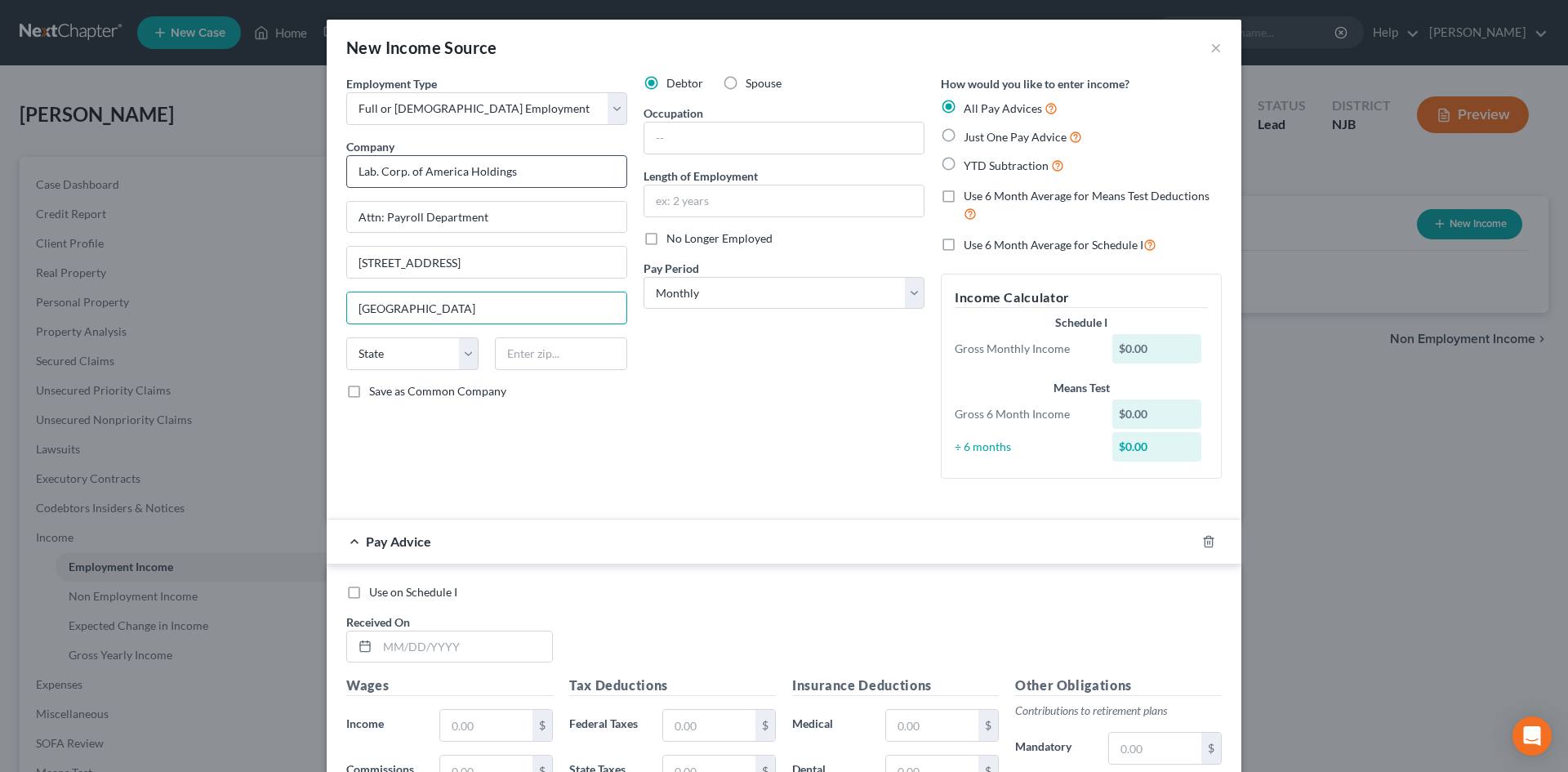
type input "Burlington"
select select "28"
type input "27215"
click at [376, 383] on input "Save as Common Company" at bounding box center [381, 388] width 11 height 11
checkbox input "true"
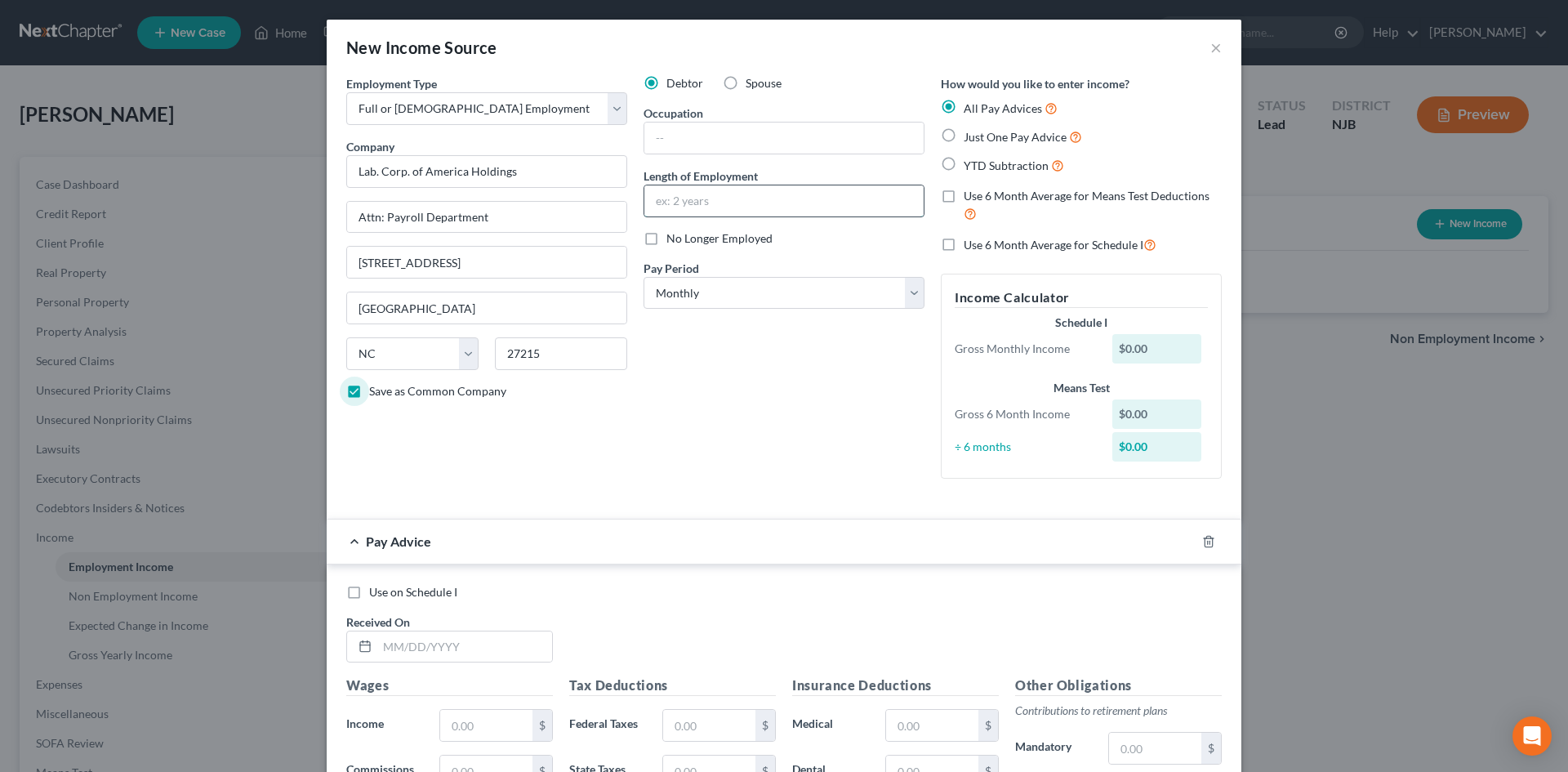
click at [704, 205] on input "text" at bounding box center [783, 200] width 279 height 31
click at [702, 130] on input "text" at bounding box center [783, 138] width 279 height 31
type input "Lead Phlobotomist"
type input "6 months"
click at [709, 292] on select "Select Monthly Twice Monthly Every Other Week Weekly" at bounding box center [784, 293] width 281 height 33
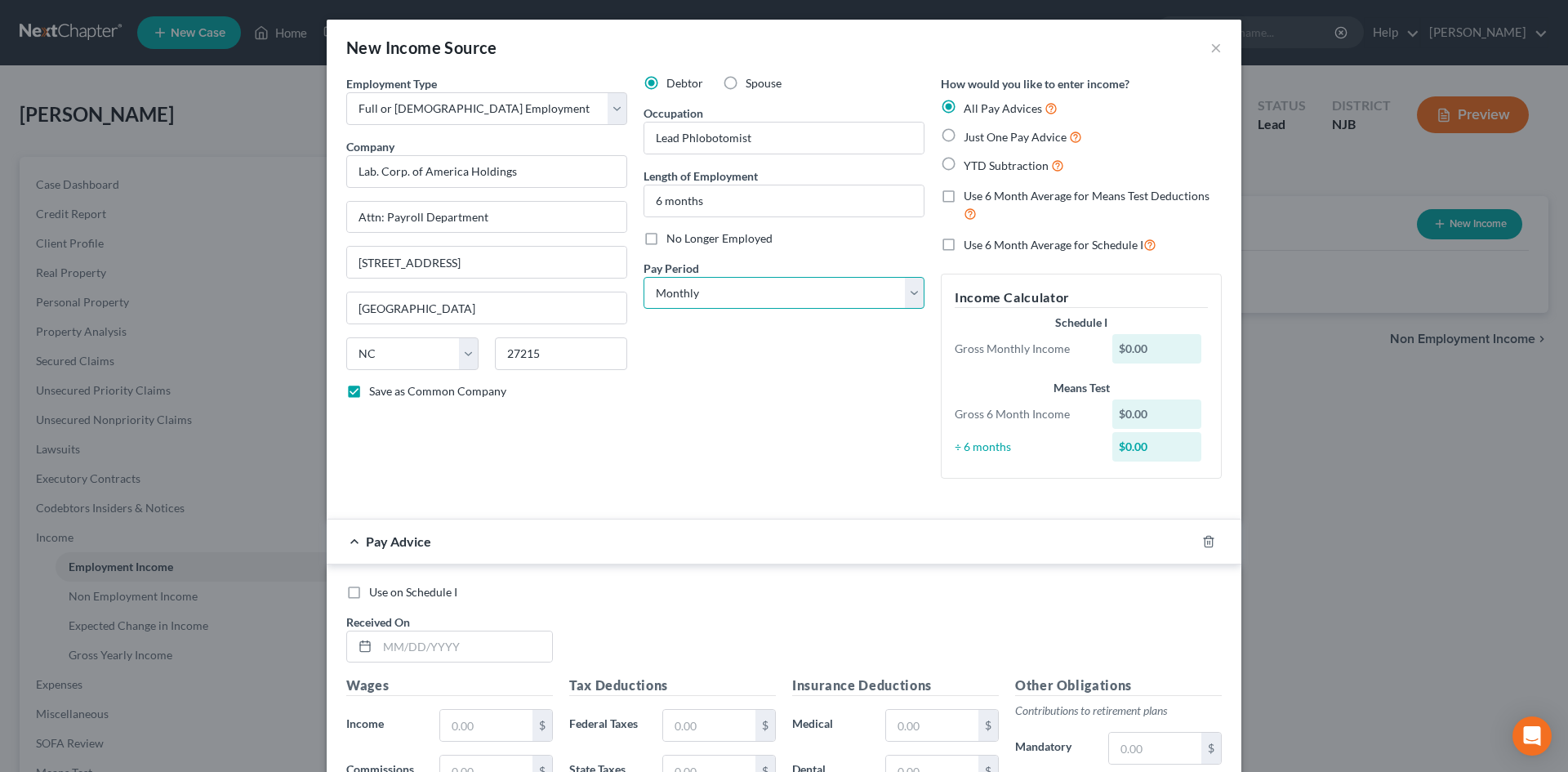
select select "2"
click at [644, 277] on select "Select Monthly Twice Monthly Every Other Week Weekly" at bounding box center [784, 293] width 281 height 33
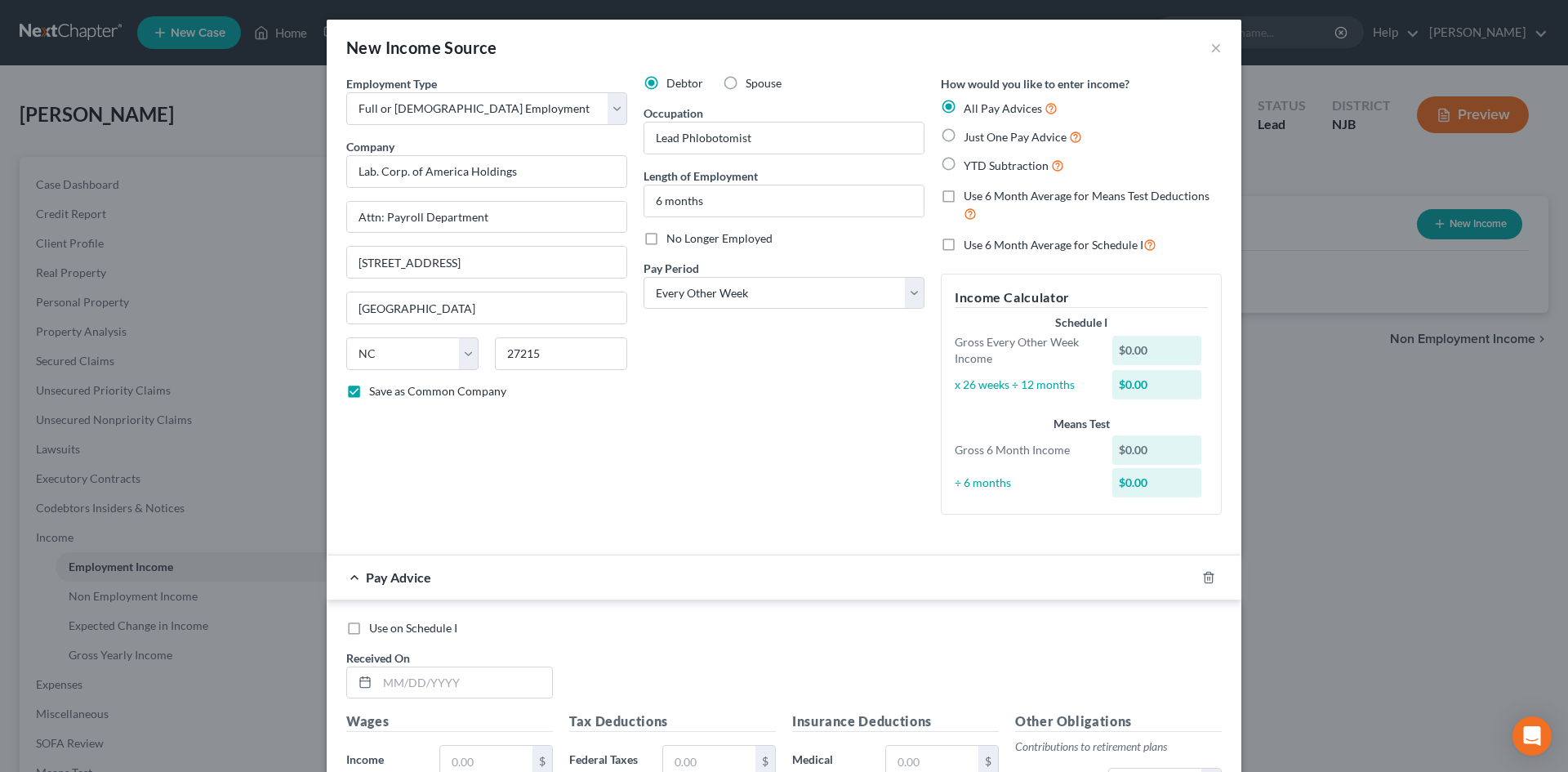
click at [964, 164] on label "YTD Subtraction" at bounding box center [1014, 165] width 100 height 19
click at [970, 164] on input "YTD Subtraction" at bounding box center [975, 161] width 11 height 11
radio input "true"
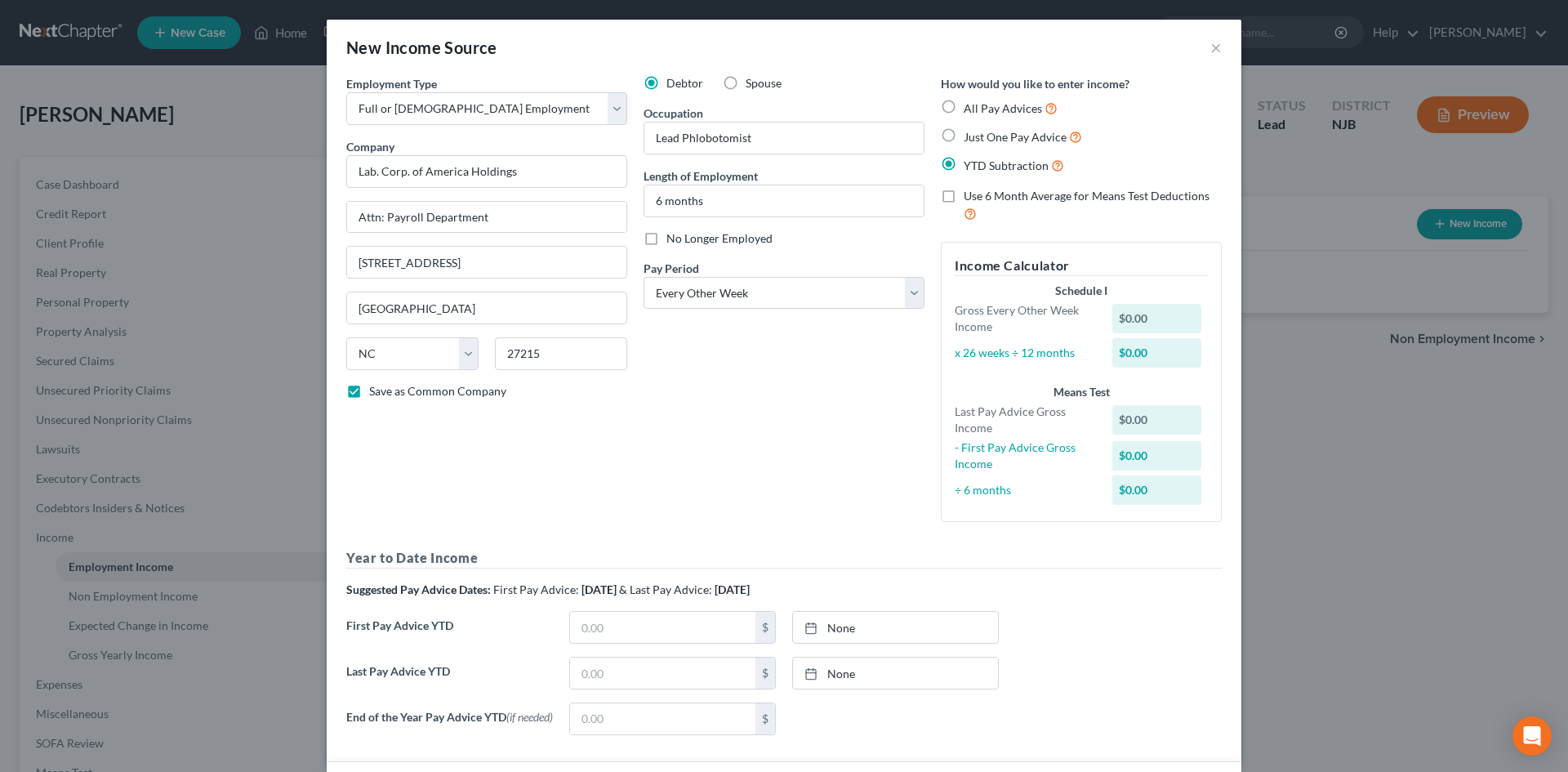
click at [964, 134] on label "Just One Pay Advice" at bounding box center [1023, 136] width 118 height 19
click at [970, 134] on input "Just One Pay Advice" at bounding box center [975, 132] width 11 height 11
radio input "true"
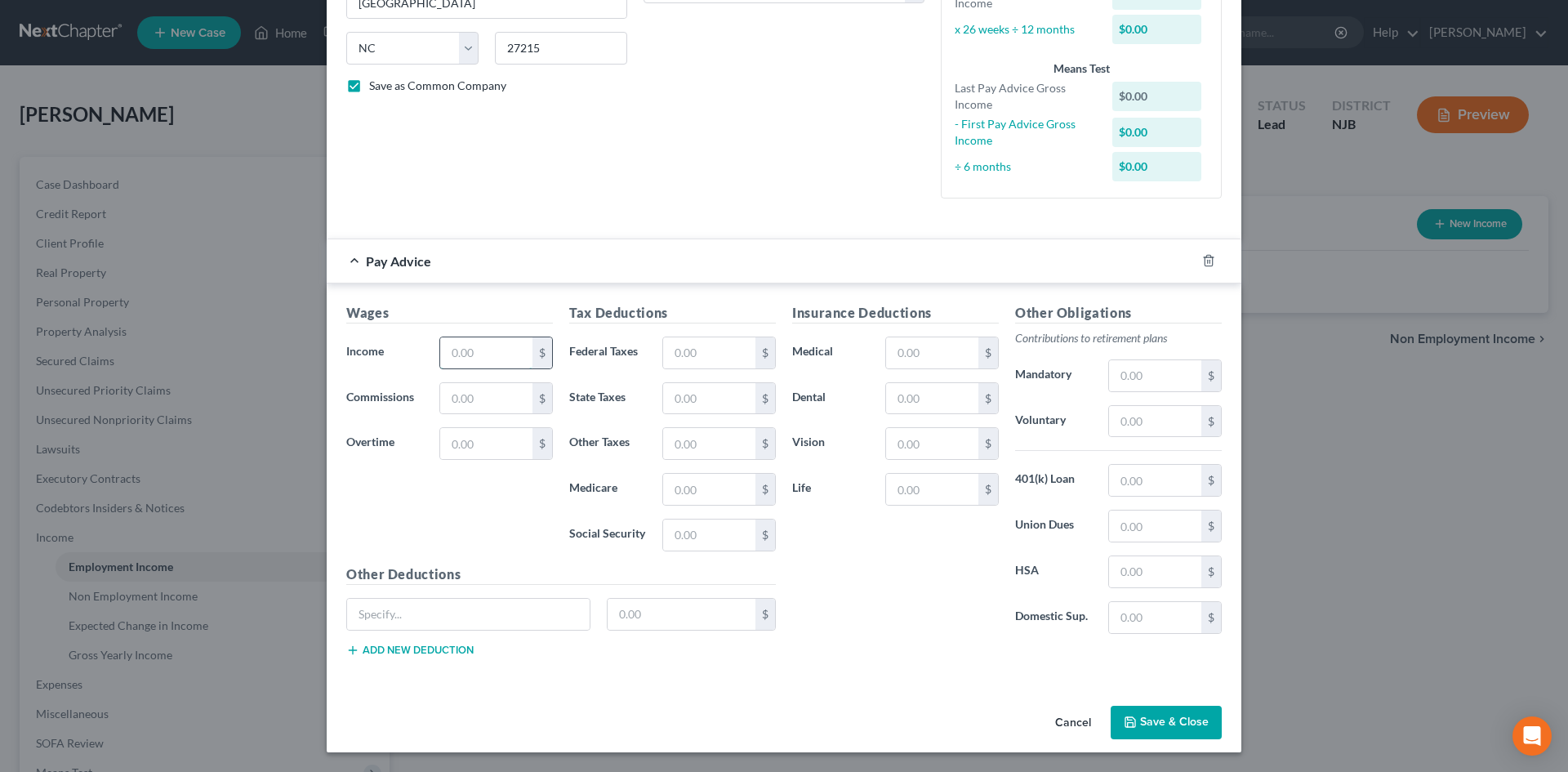
scroll to position [270, 0]
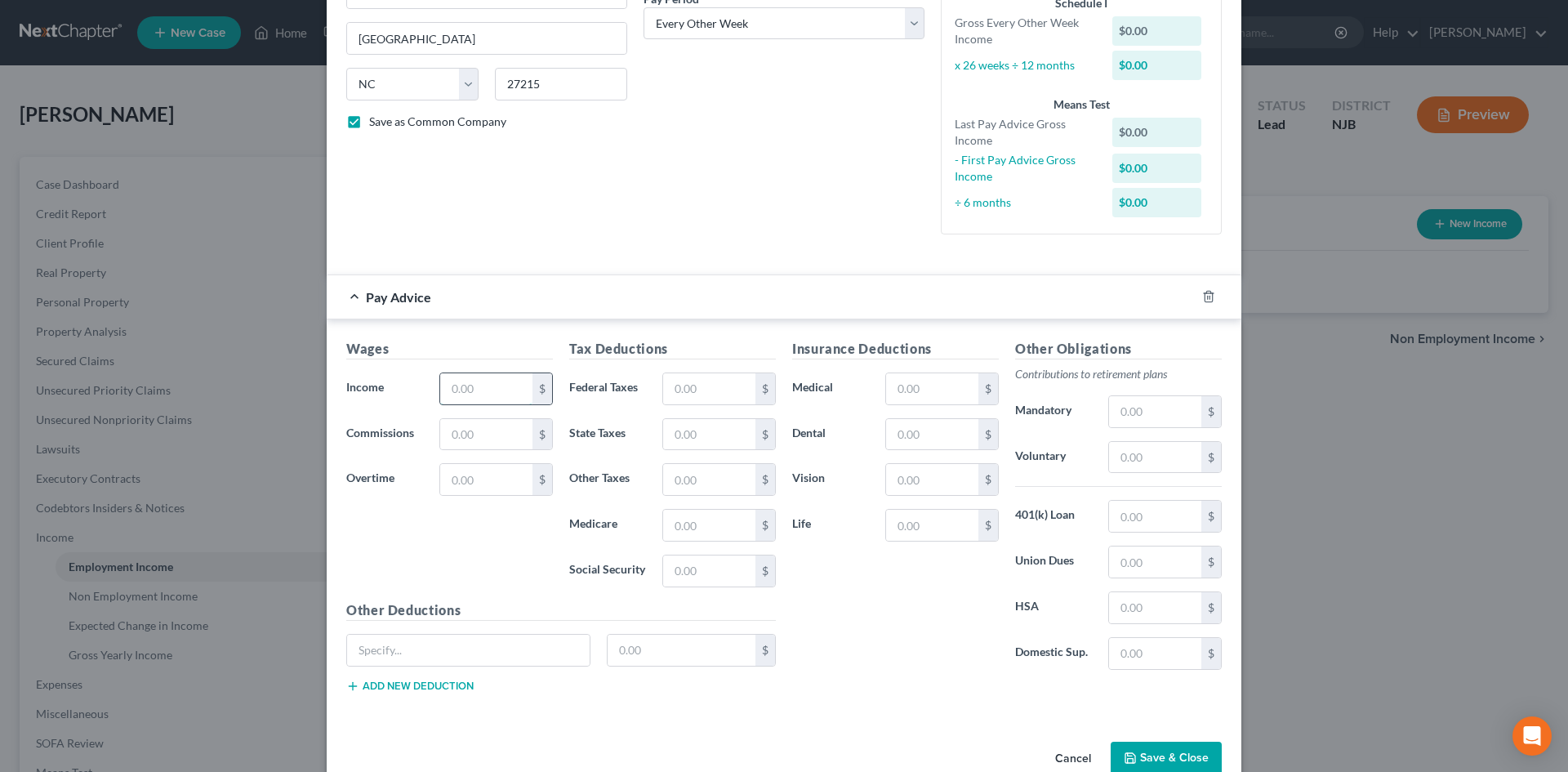
click at [475, 373] on input "text" at bounding box center [486, 388] width 92 height 31
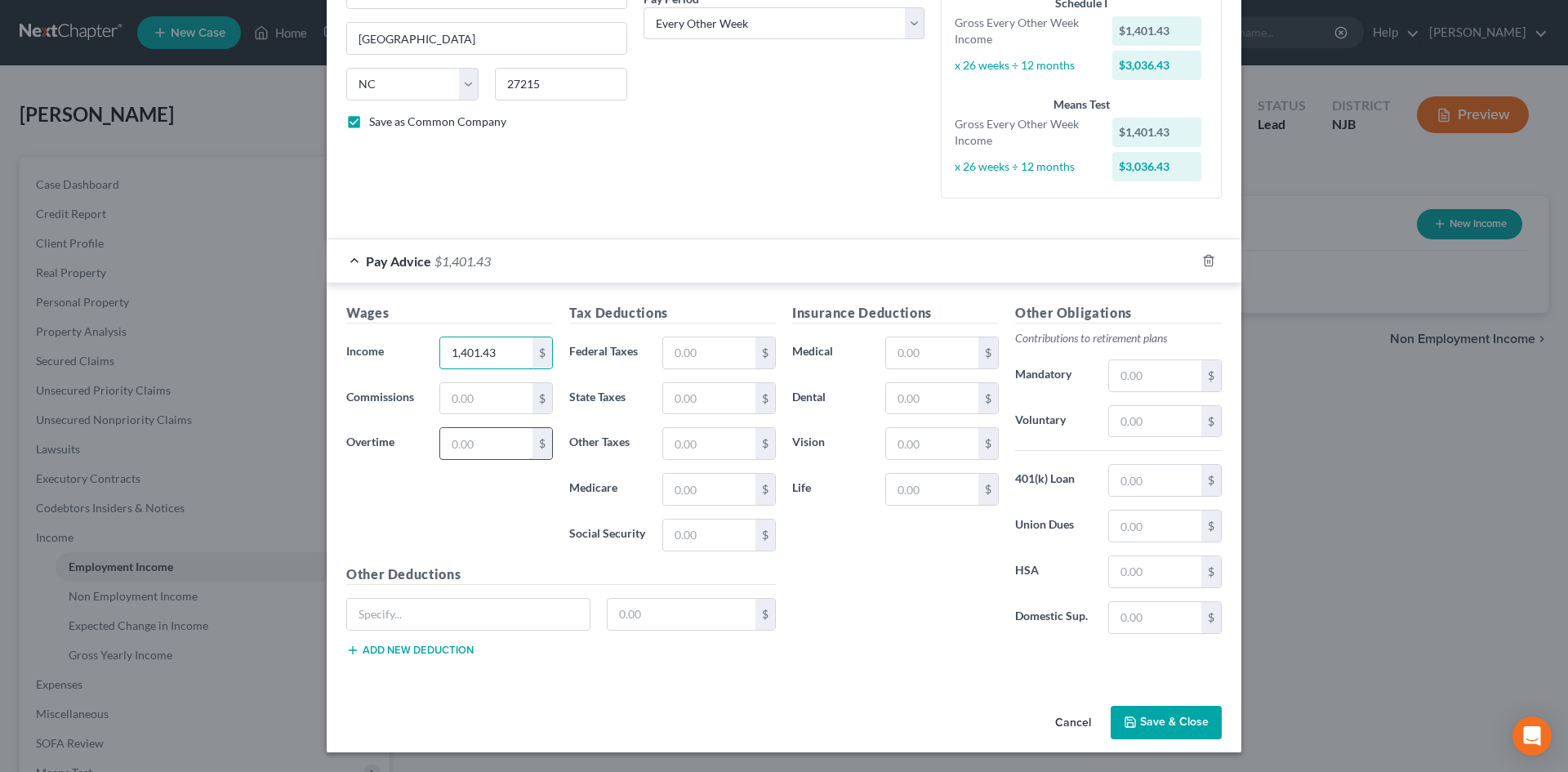
type input "1,401.43"
click at [475, 434] on input "text" at bounding box center [486, 443] width 92 height 31
type input "37.35"
type input "10.00"
click at [719, 396] on input "text" at bounding box center [709, 398] width 92 height 31
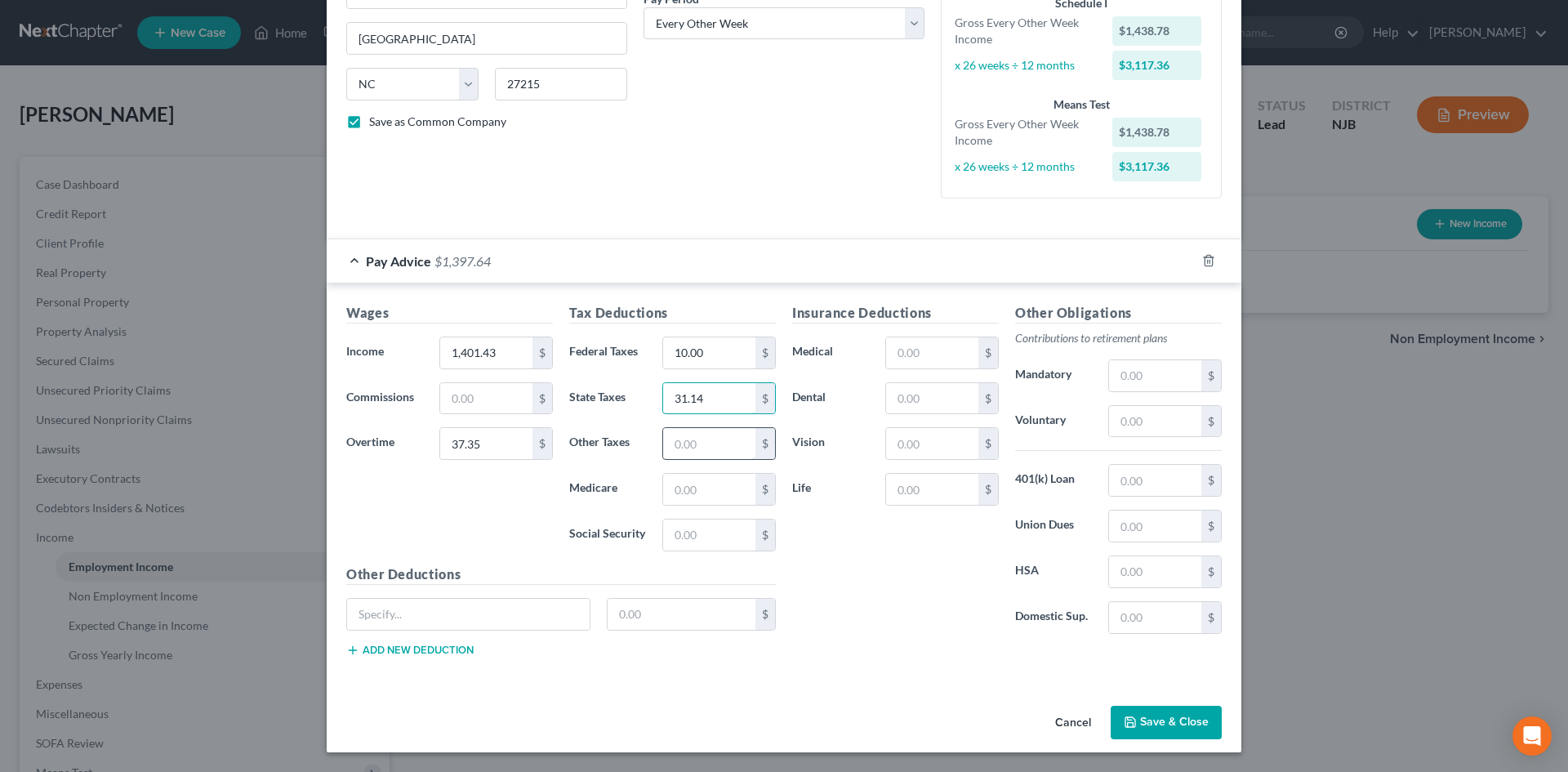
type input "31.14"
click at [716, 436] on input "text" at bounding box center [709, 443] width 92 height 31
type input "11.57"
click at [729, 489] on input "text" at bounding box center [709, 489] width 92 height 31
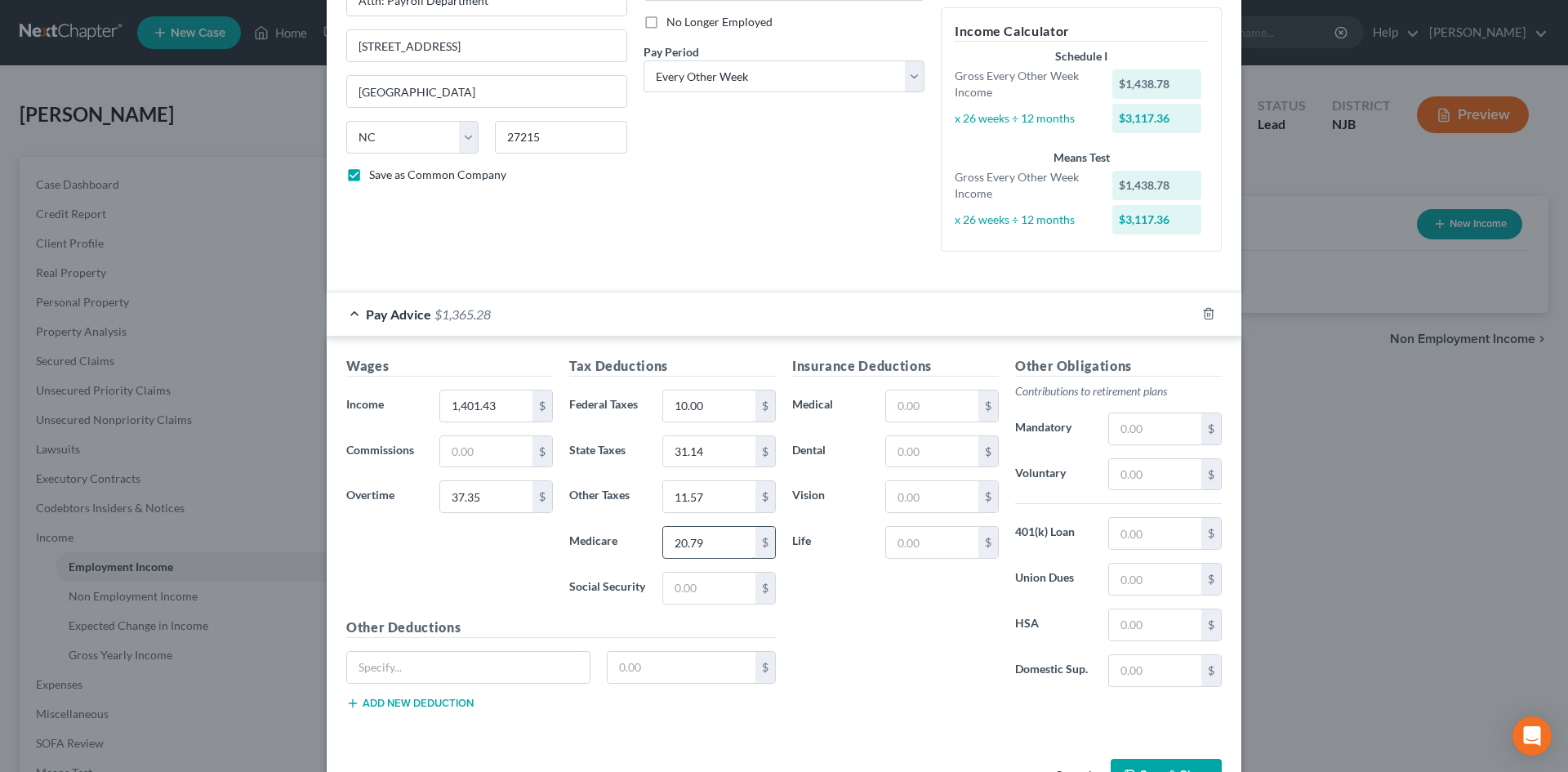
scroll to position [188, 0]
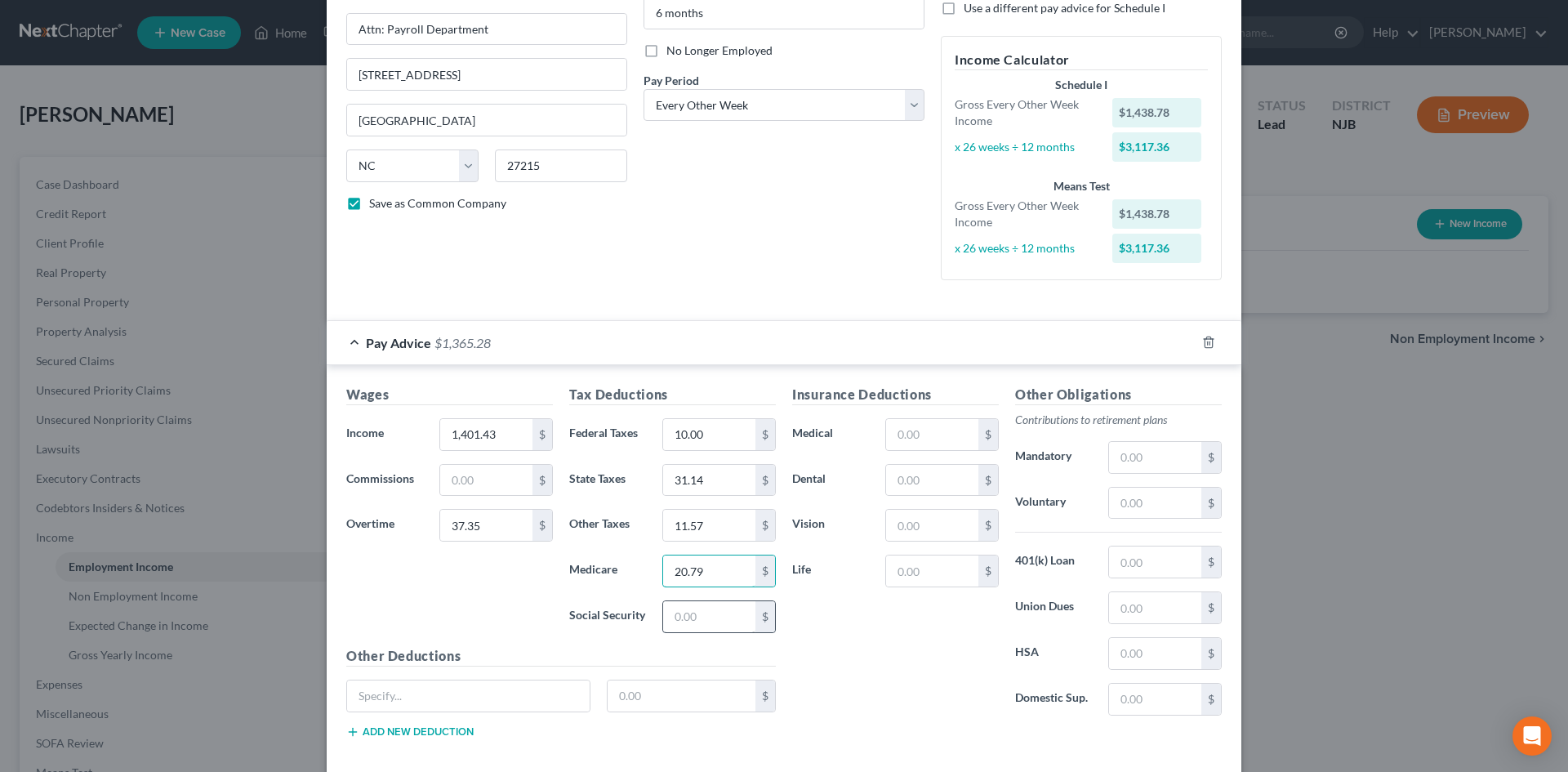
type input "20.79"
click at [722, 617] on input "text" at bounding box center [709, 616] width 92 height 31
type input "88.93"
click at [925, 483] on input "text" at bounding box center [932, 480] width 92 height 31
type input "10.63"
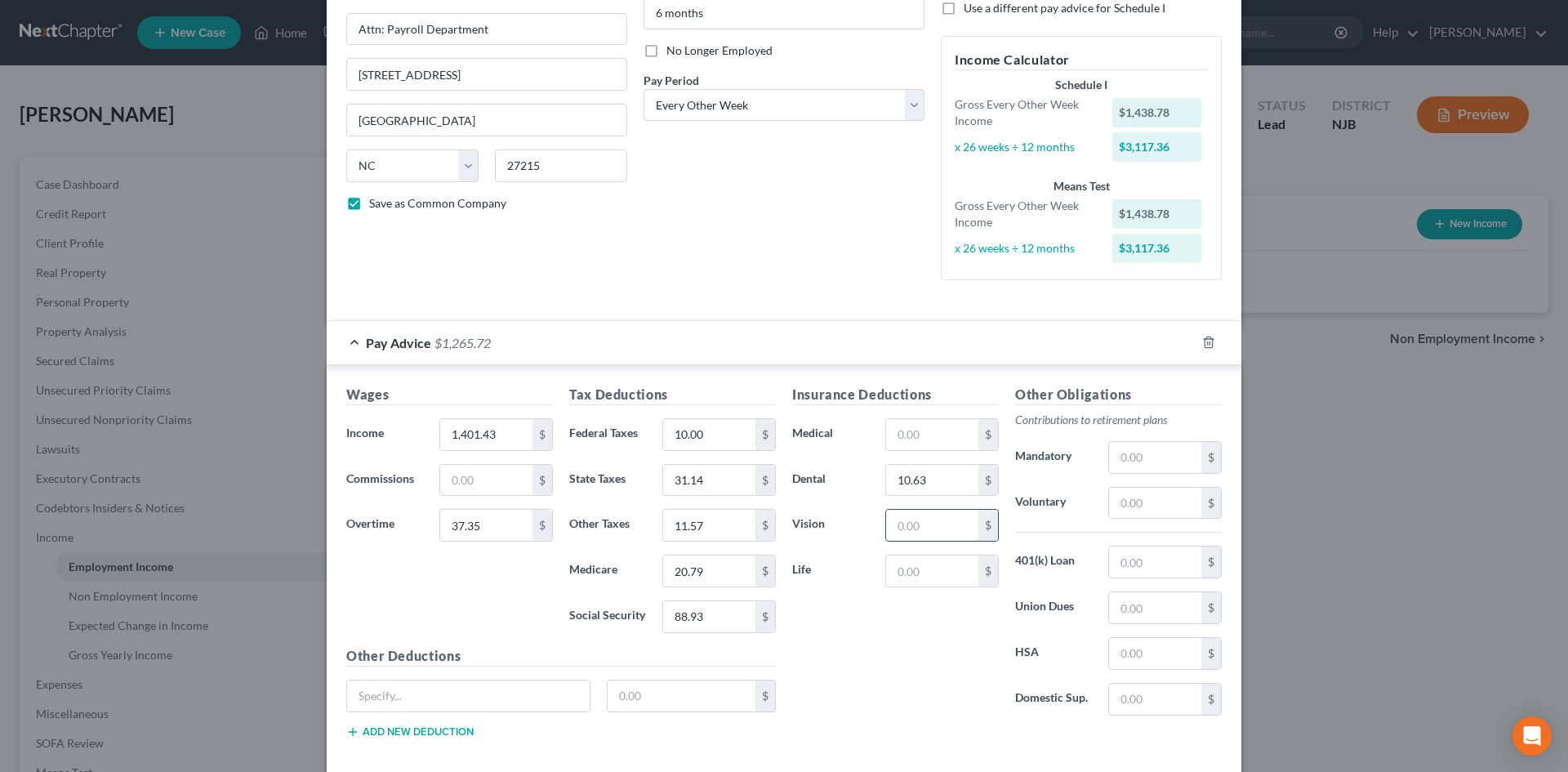
click at [957, 541] on input "text" at bounding box center [932, 525] width 92 height 31
type input "3.78"
click at [957, 442] on input "text" at bounding box center [932, 434] width 92 height 31
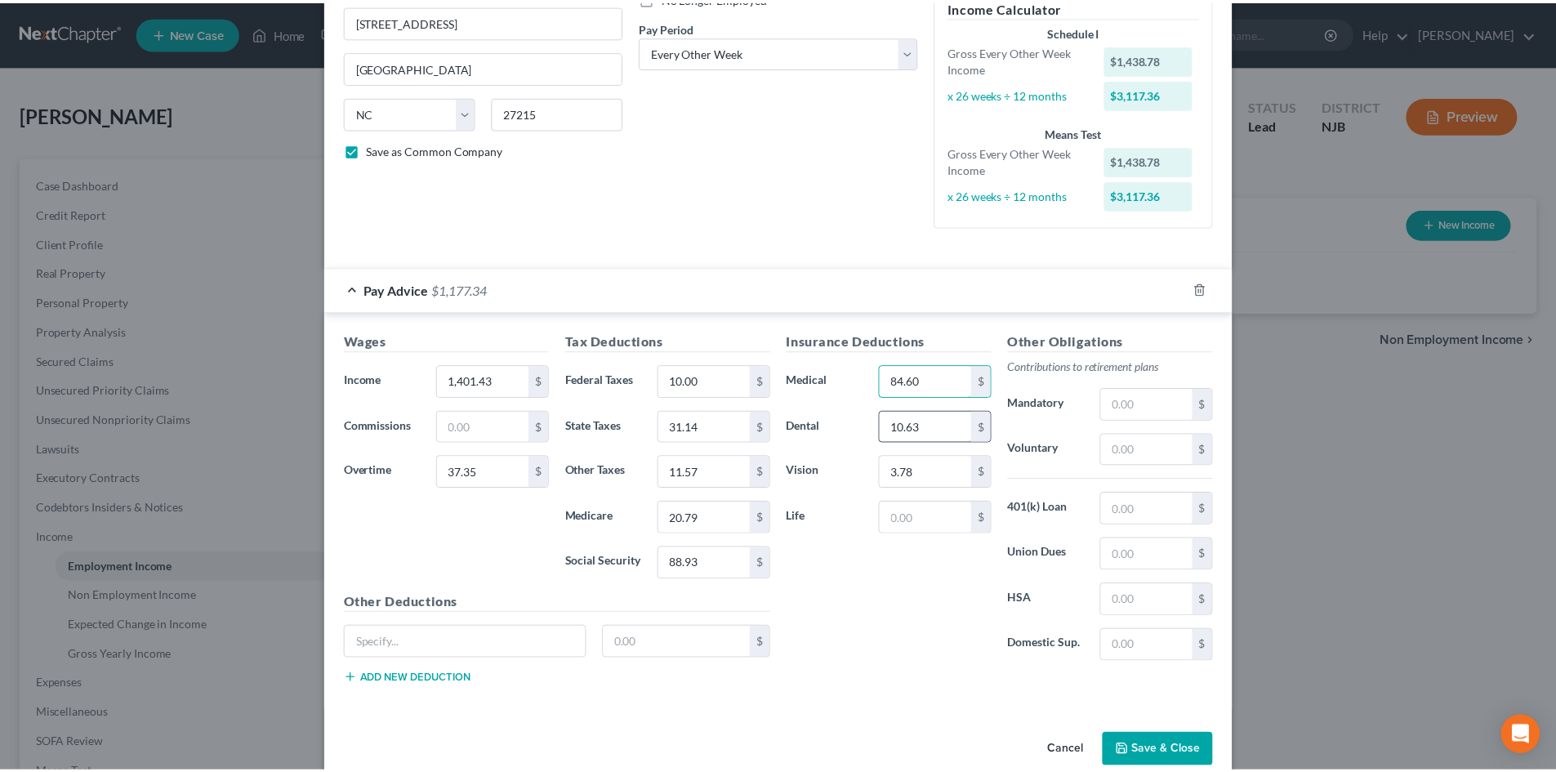
scroll to position [270, 0]
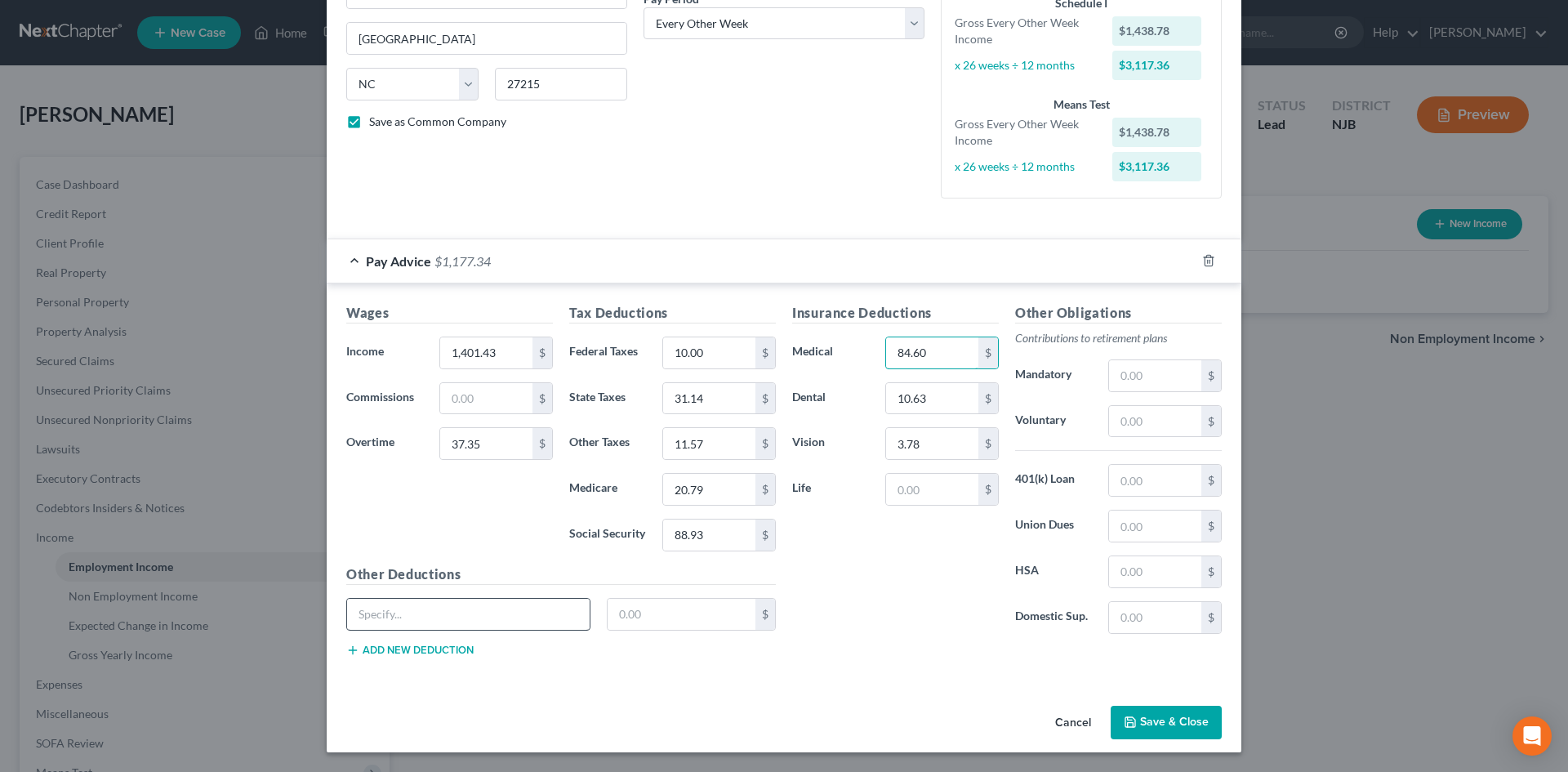
type input "84.60"
click at [477, 616] on input "text" at bounding box center [468, 614] width 243 height 31
click at [552, 225] on form "Employment Type * Select Full or Part Time Employment Self Employment Company *…" at bounding box center [784, 244] width 876 height 877
drag, startPoint x: 1144, startPoint y: 381, endPoint x: 1156, endPoint y: 381, distance: 12.3
click at [1144, 380] on input "text" at bounding box center [1155, 375] width 92 height 31
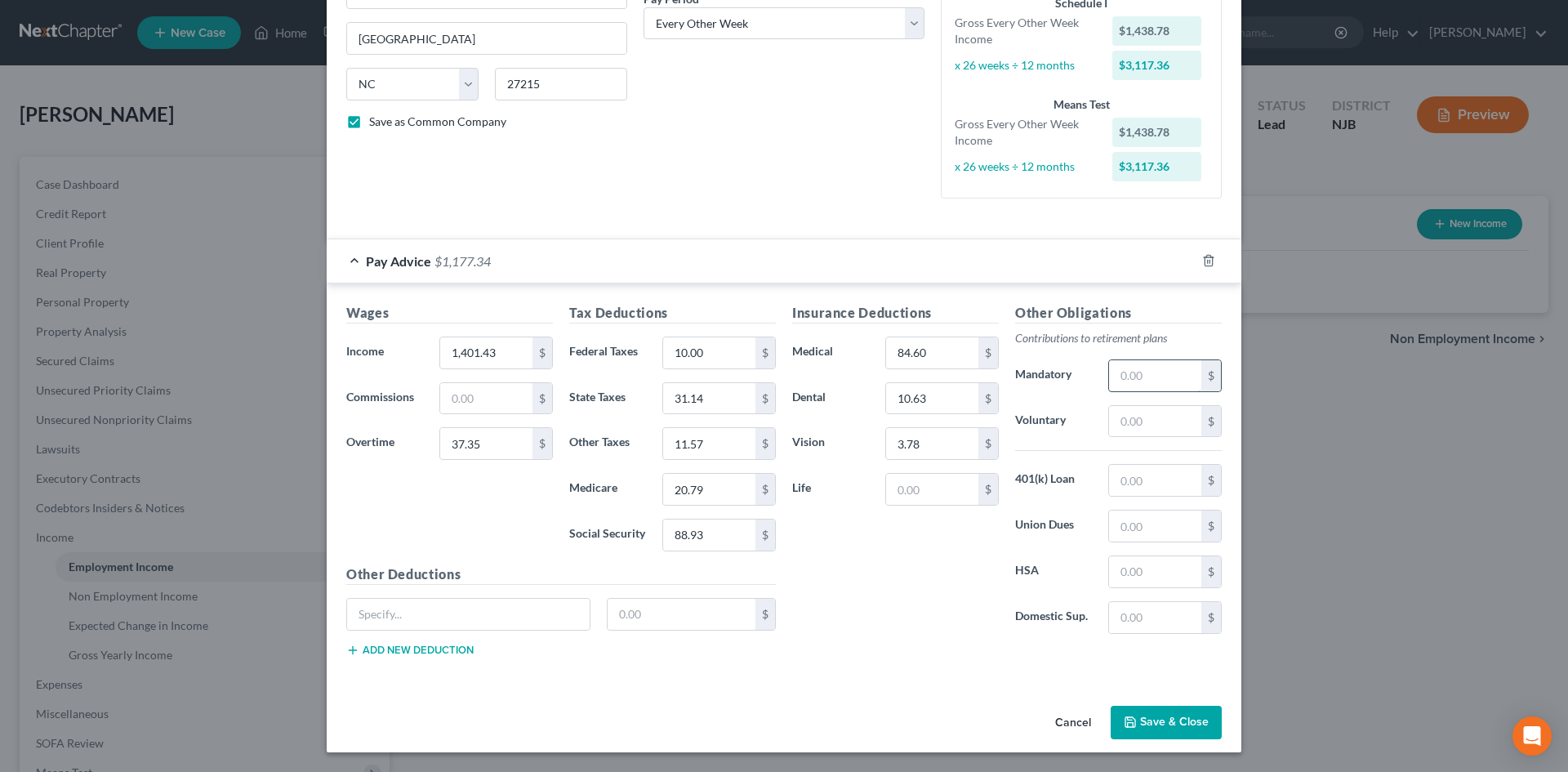
click at [1154, 376] on input "text" at bounding box center [1155, 375] width 92 height 31
type input "91.92"
click at [1180, 715] on button "Save & Close" at bounding box center [1166, 723] width 111 height 34
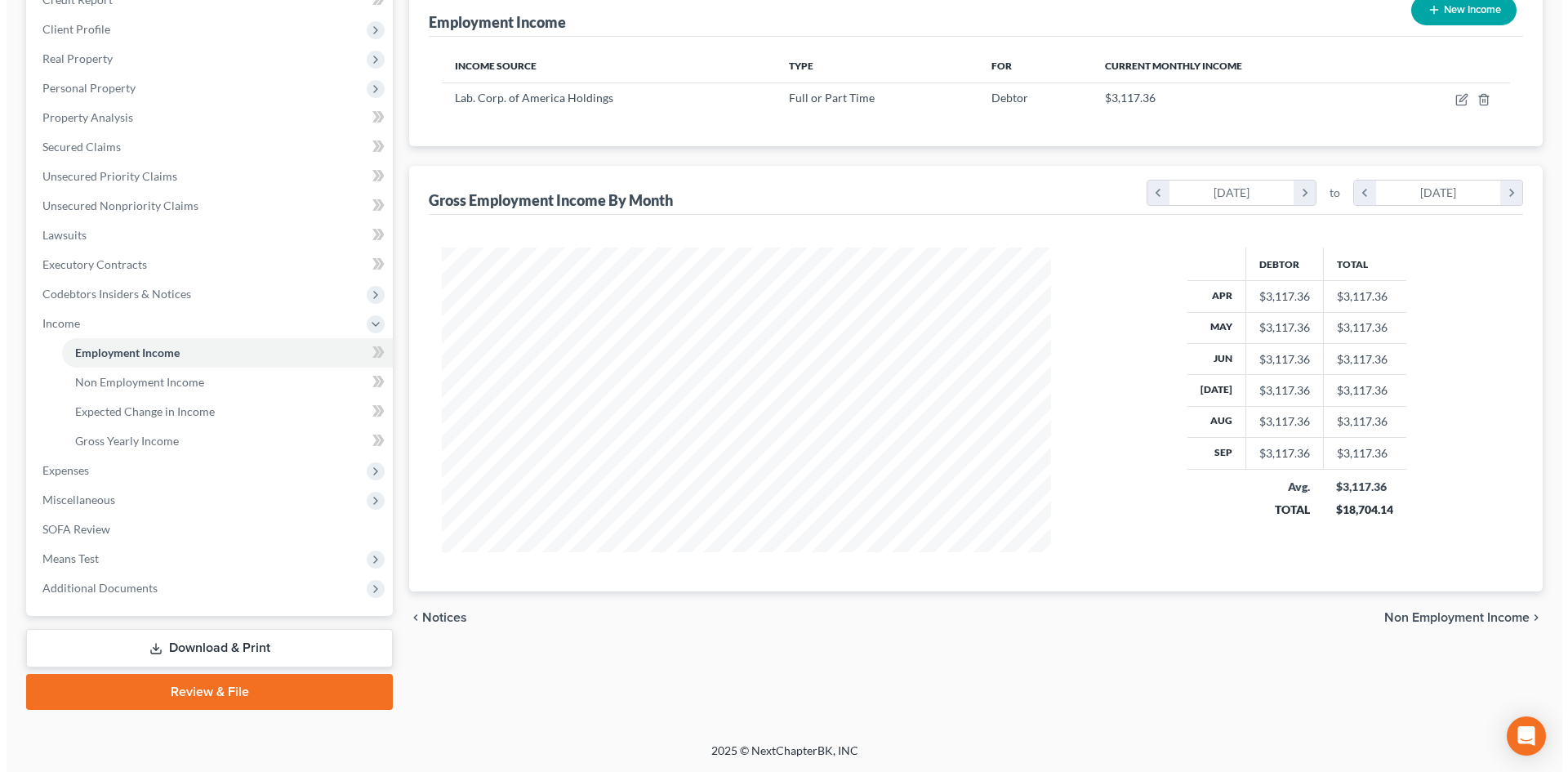
scroll to position [0, 0]
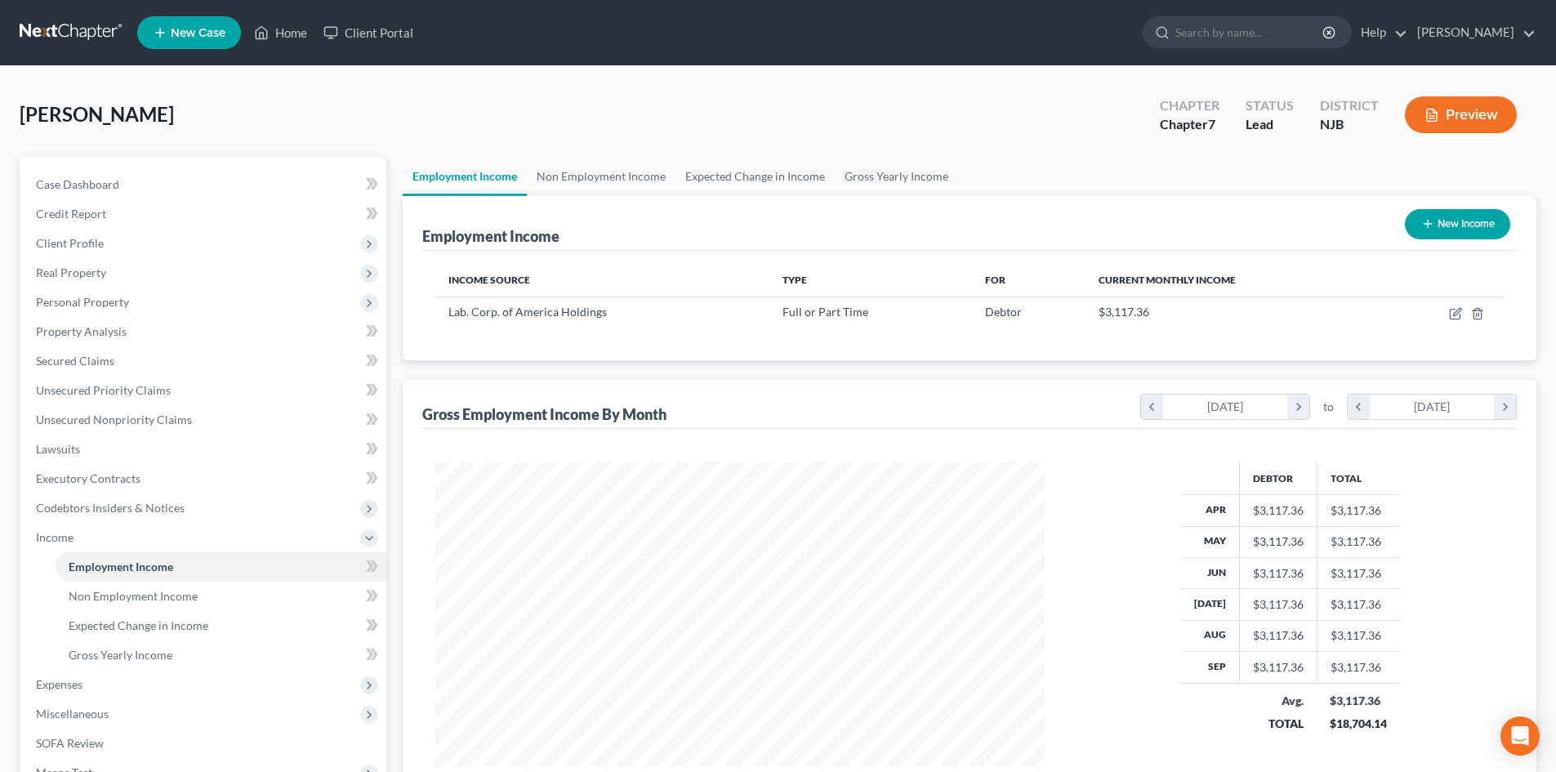
click at [1465, 108] on button "Preview" at bounding box center [1461, 114] width 112 height 37
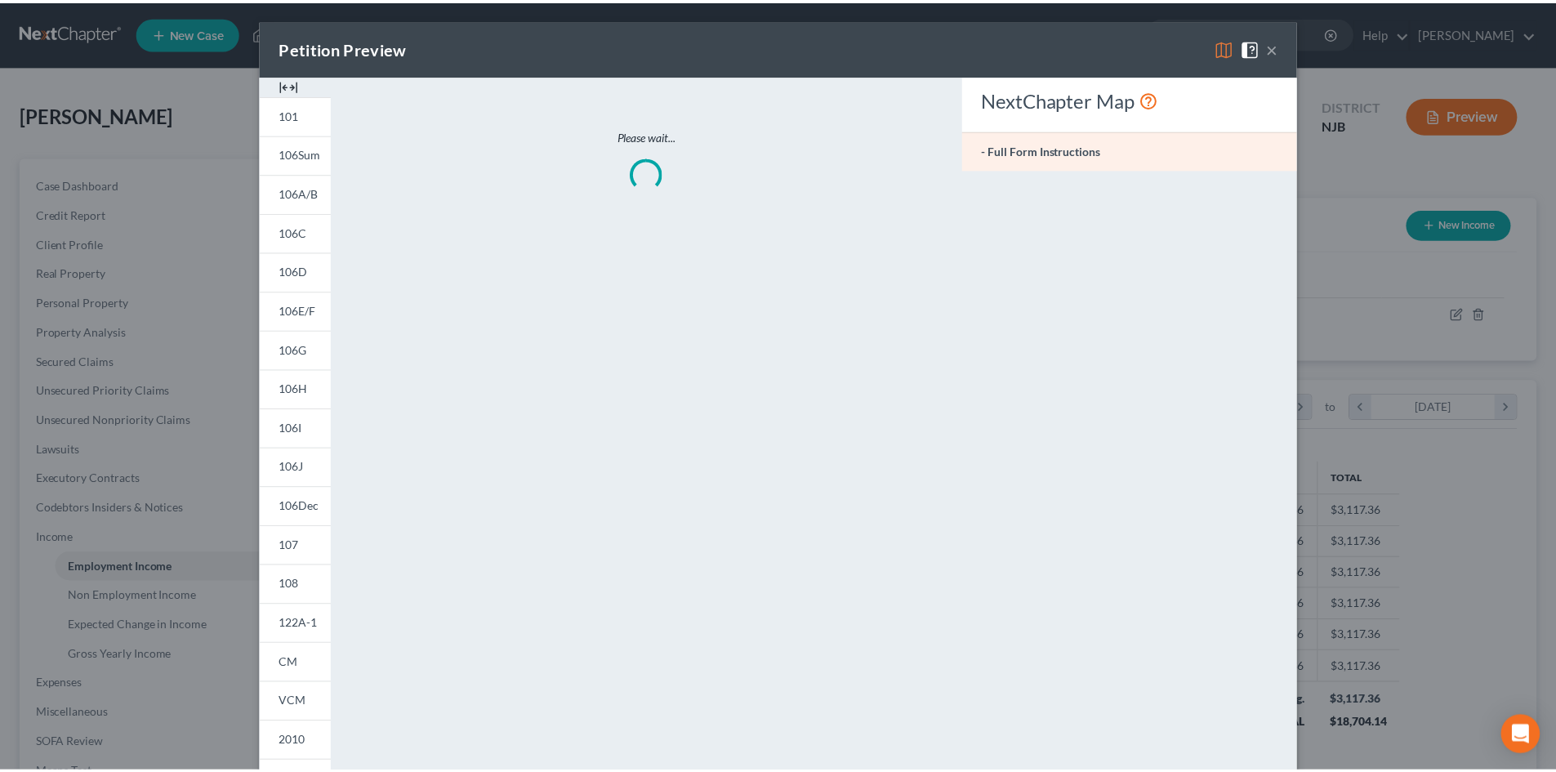
scroll to position [307, 648]
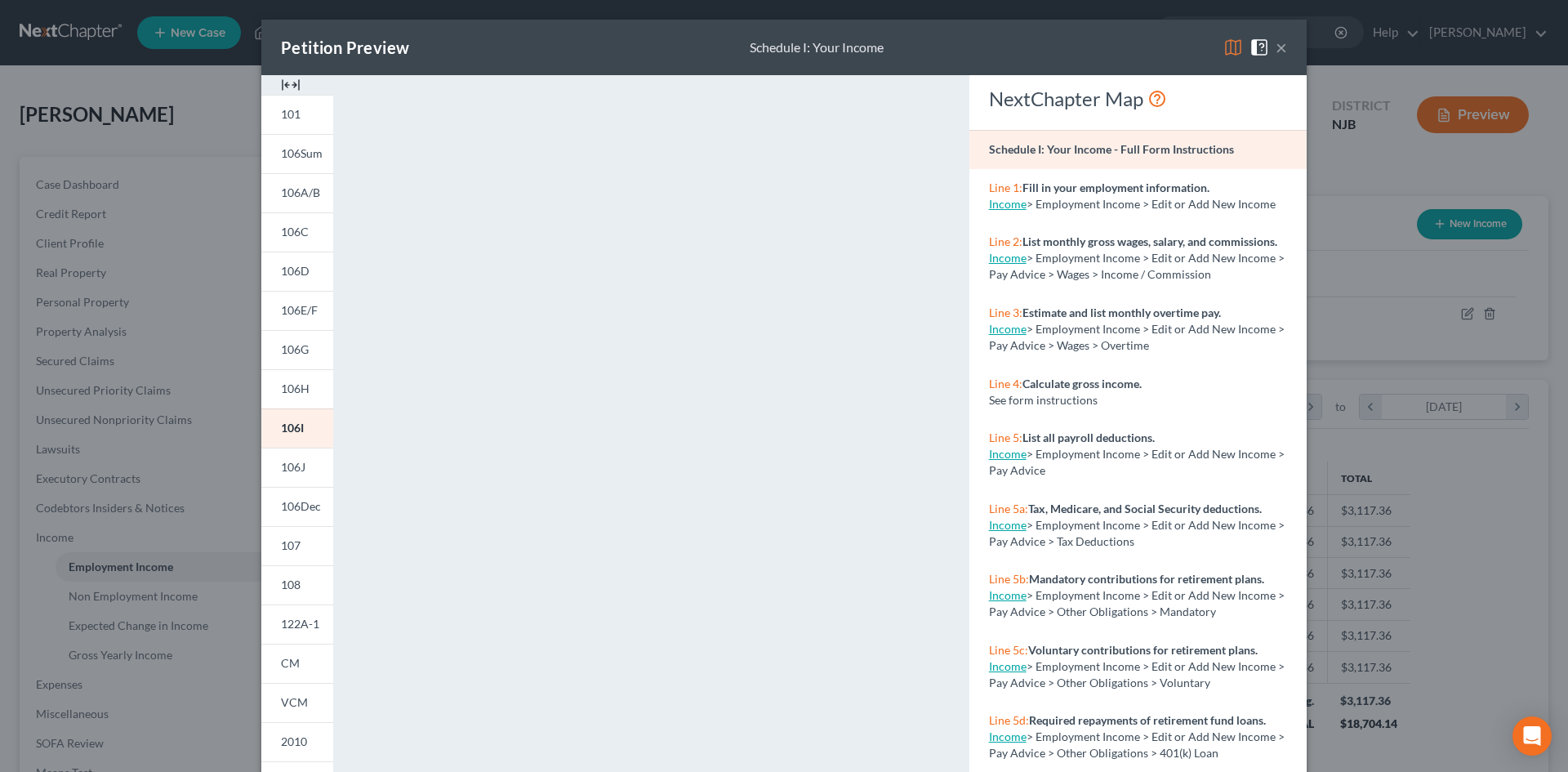
click at [1277, 47] on button "×" at bounding box center [1281, 48] width 11 height 20
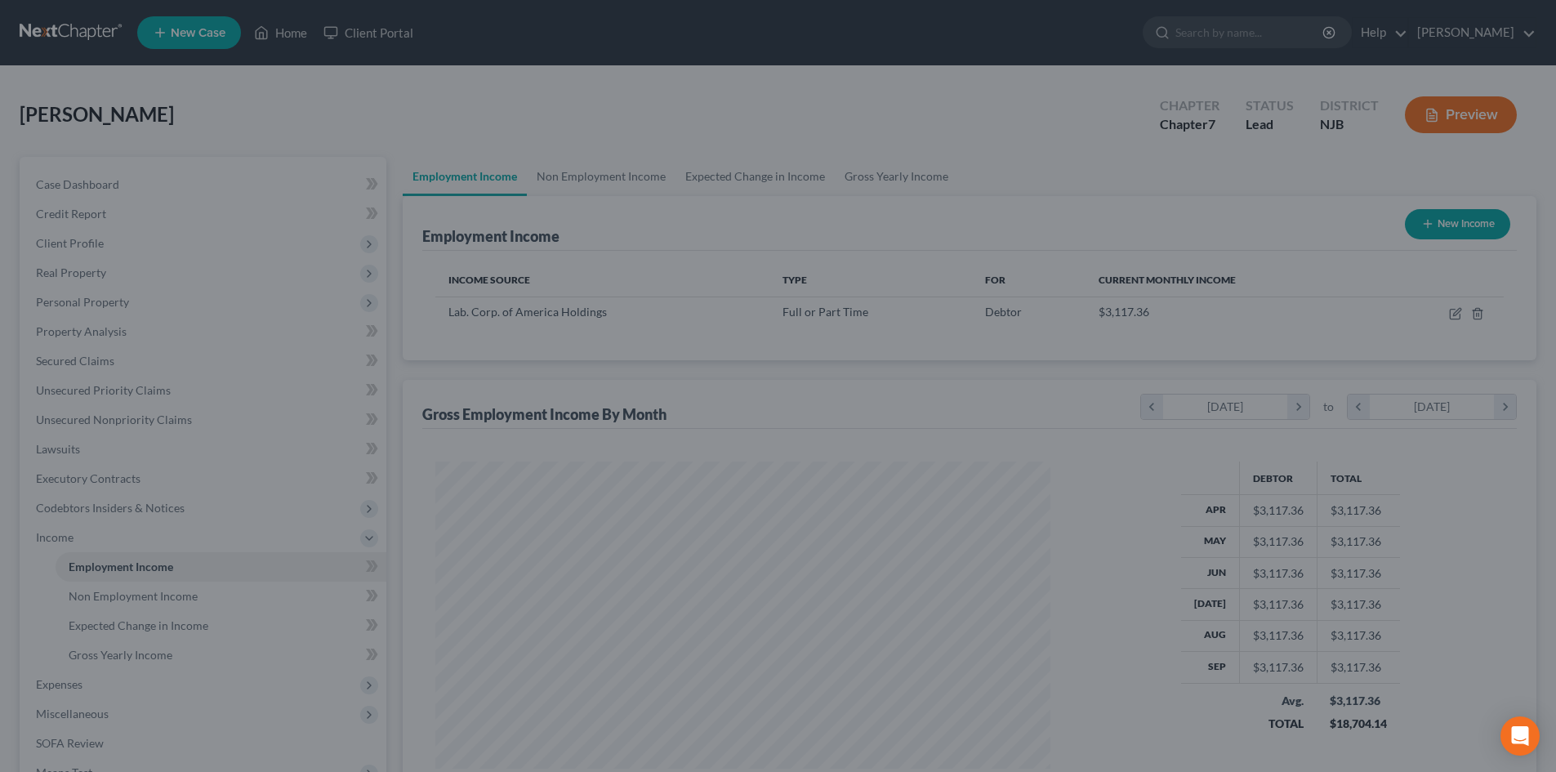
scroll to position [816493, 816155]
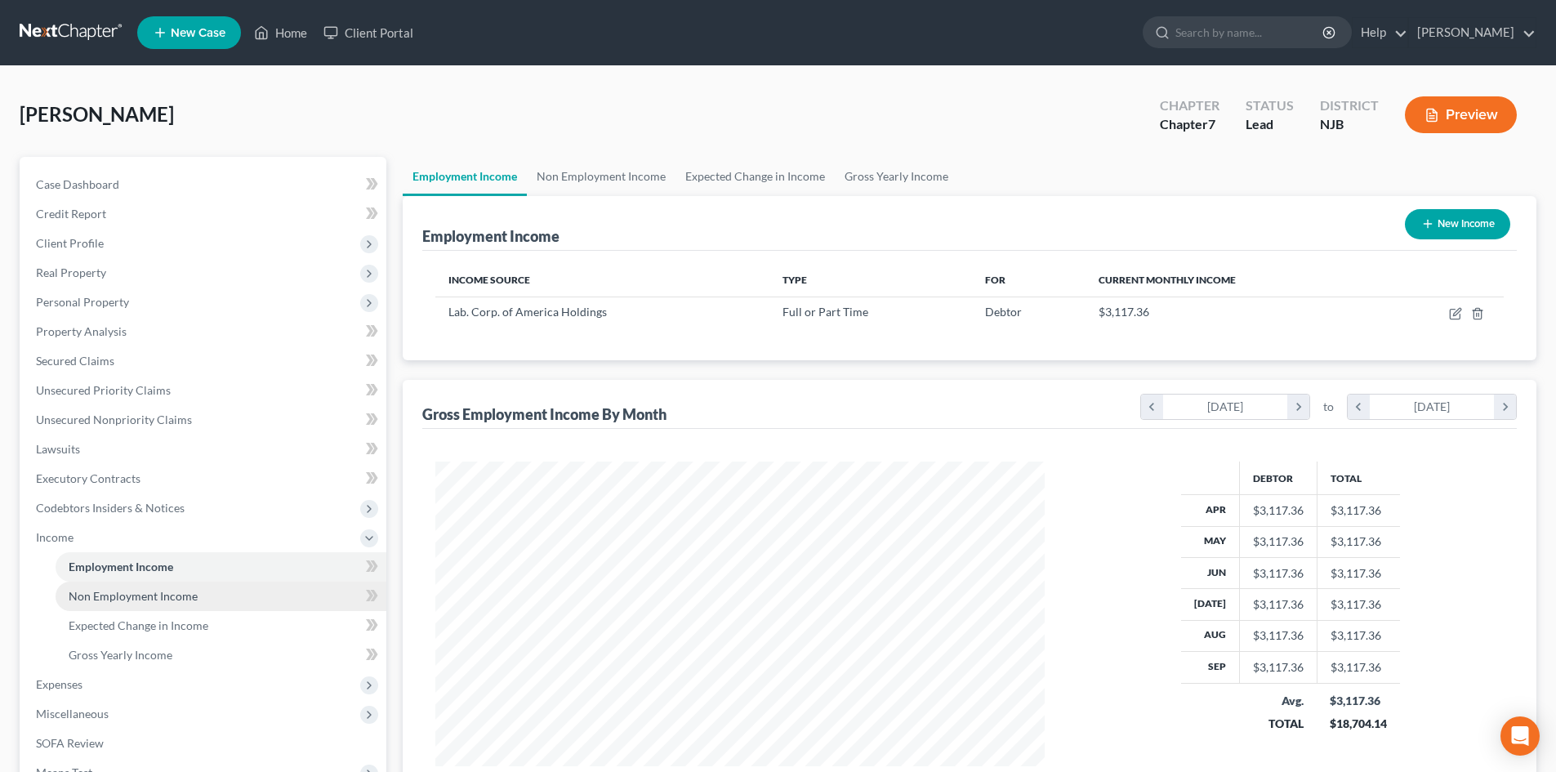
click at [118, 592] on span "Non Employment Income" at bounding box center [133, 596] width 129 height 14
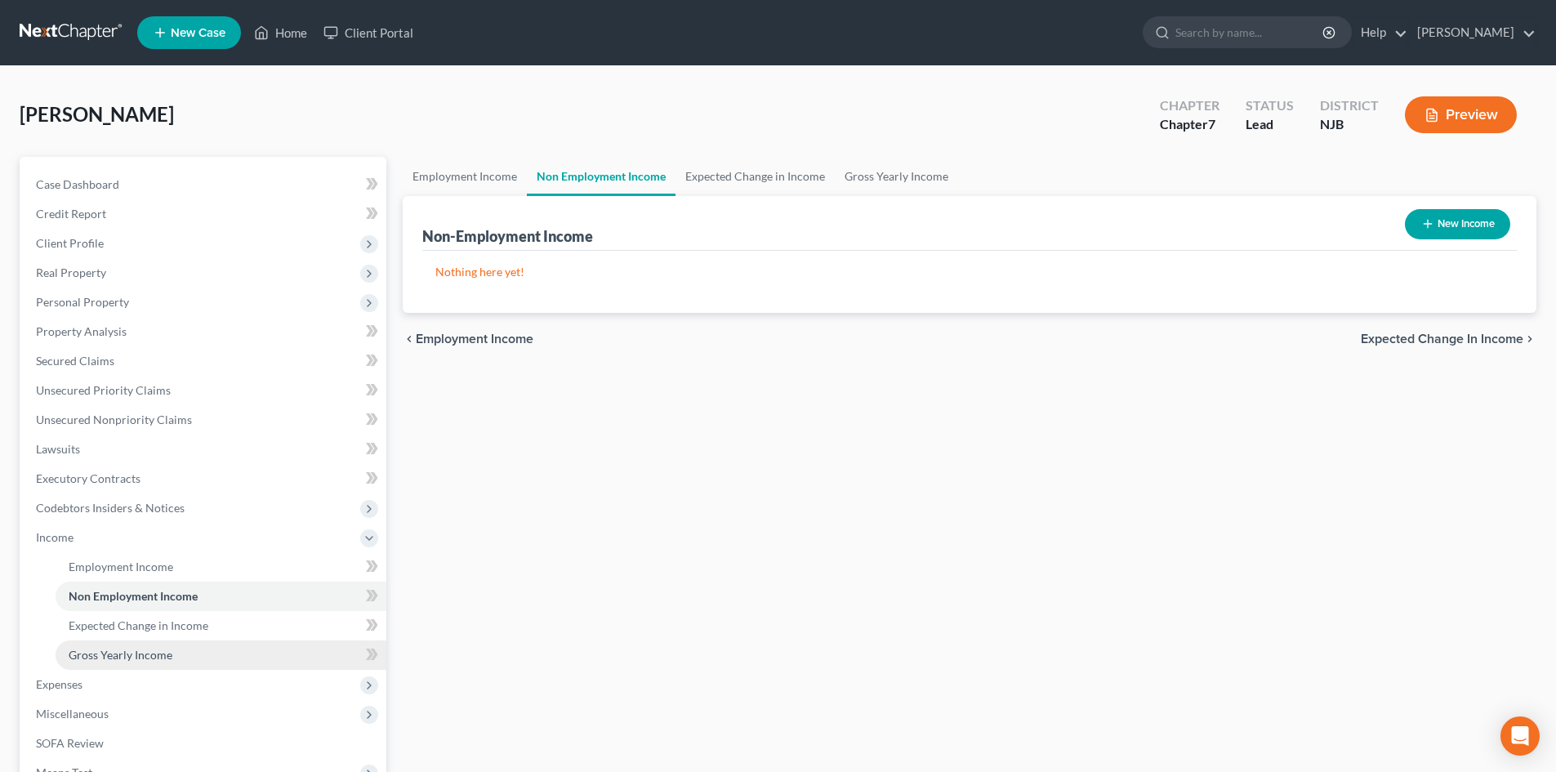
click at [136, 651] on span "Gross Yearly Income" at bounding box center [121, 655] width 104 height 14
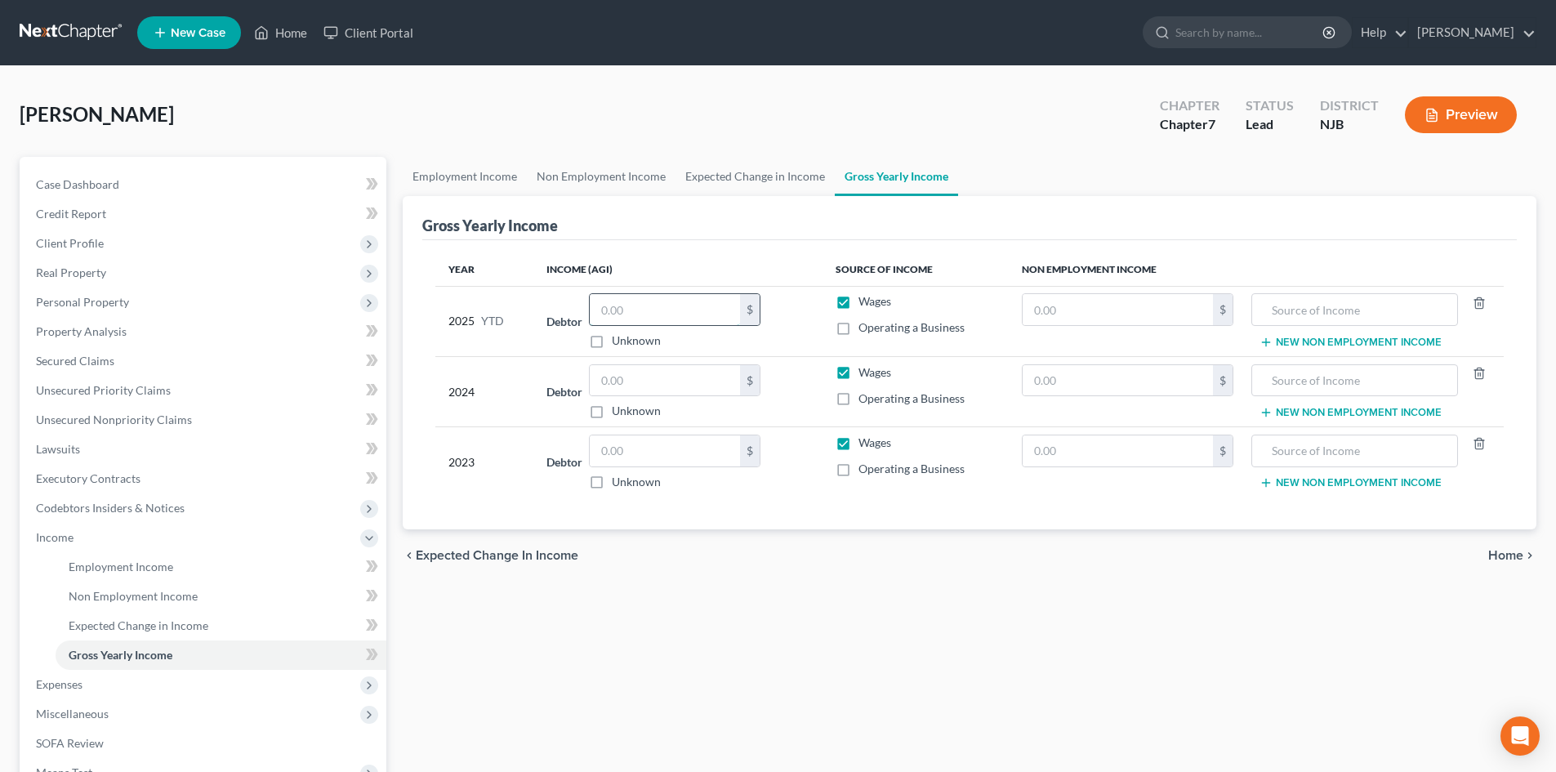
click at [671, 314] on input "text" at bounding box center [665, 309] width 150 height 31
type input "20,650.00"
click at [655, 372] on input "text" at bounding box center [665, 380] width 150 height 31
type input "26,637.00"
click at [626, 444] on input "text" at bounding box center [665, 450] width 150 height 31
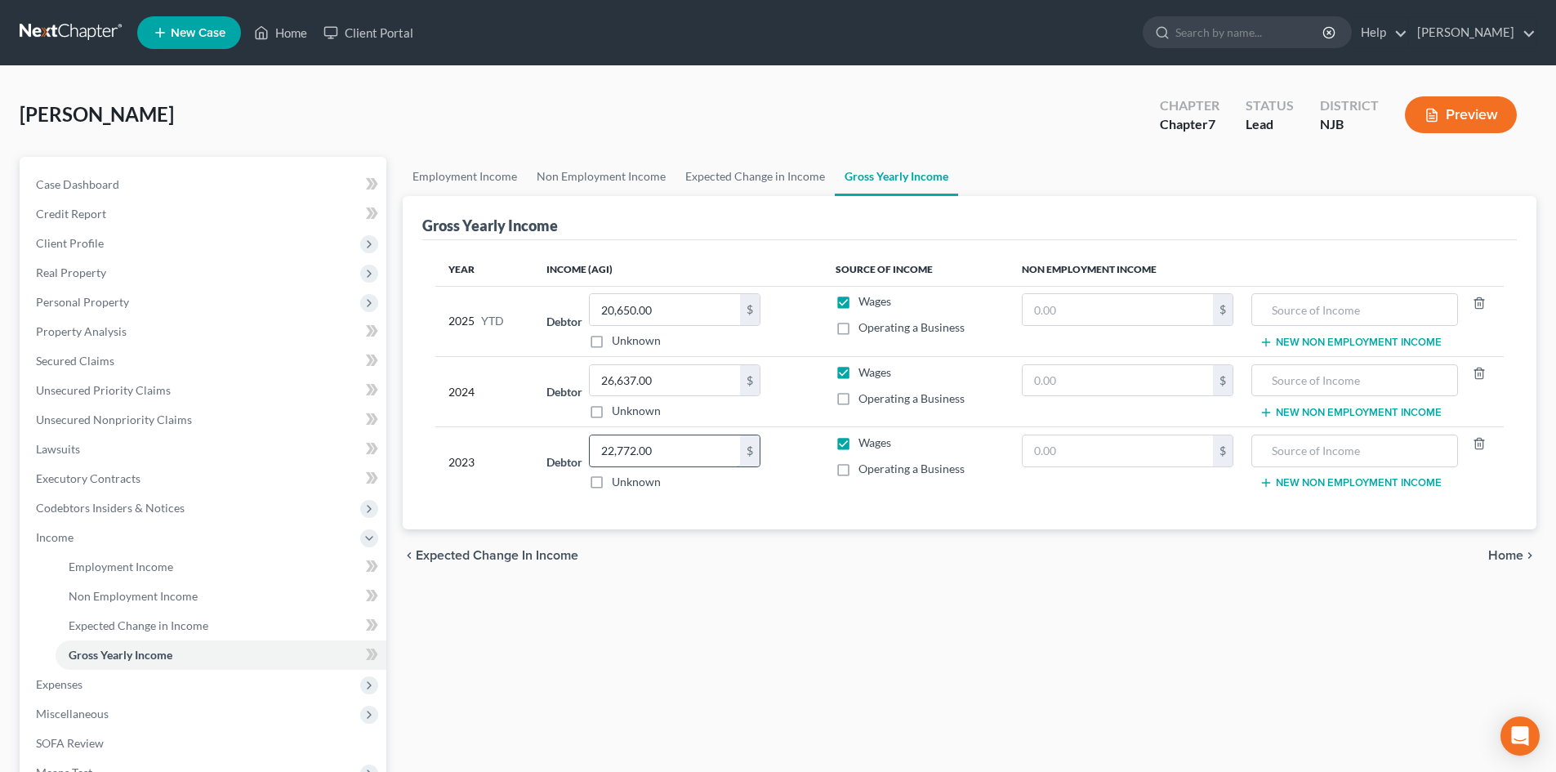
type input "22,772.00"
click at [1501, 541] on div "chevron_left Expected Change in Income Home chevron_right" at bounding box center [970, 555] width 1134 height 52
click at [1501, 560] on span "Home" at bounding box center [1505, 555] width 35 height 13
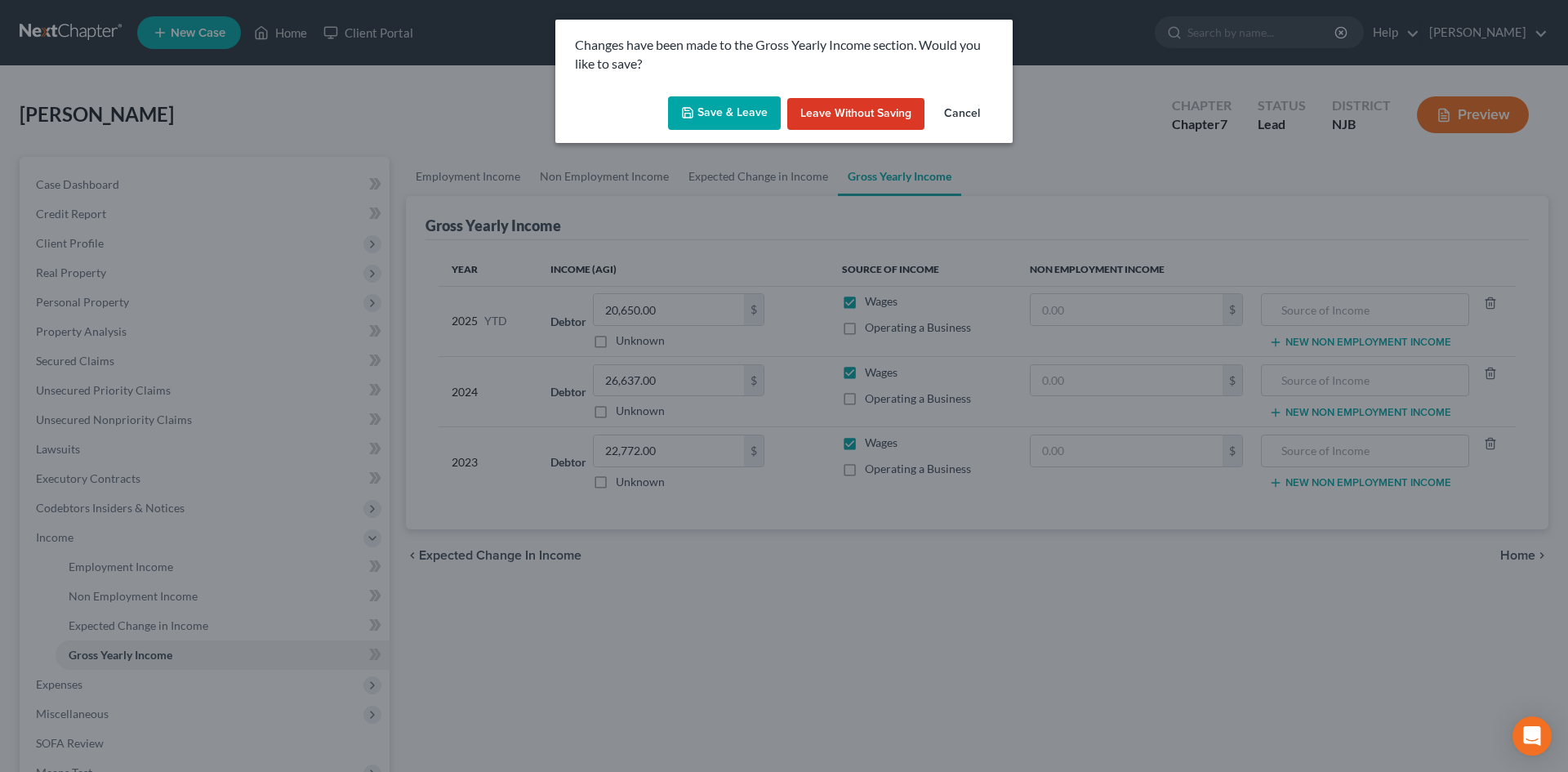
click at [717, 121] on button "Save & Leave" at bounding box center [724, 113] width 113 height 34
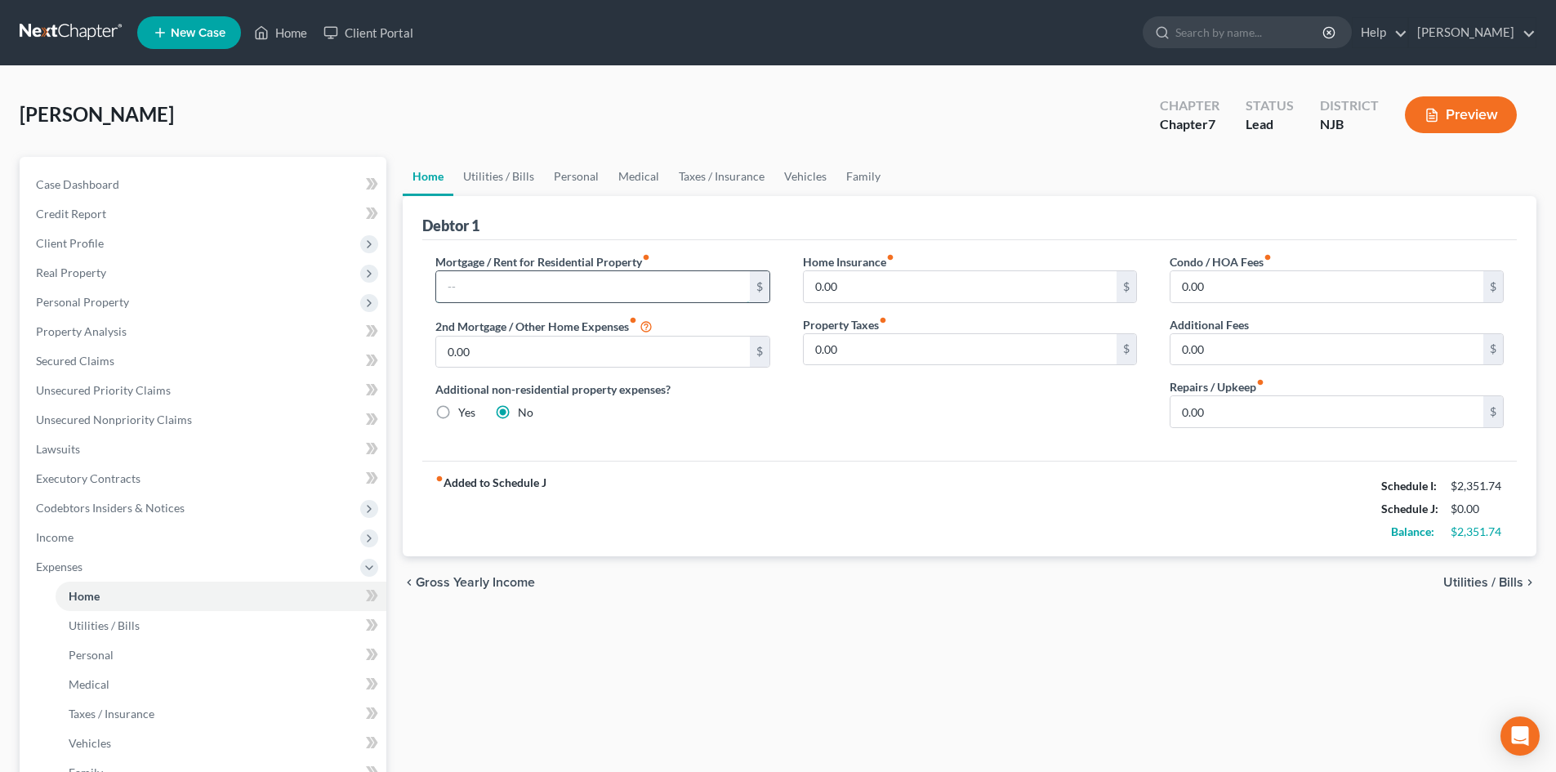
click at [584, 281] on input "text" at bounding box center [592, 286] width 313 height 31
type input "950.00"
click at [1470, 580] on span "Utilities / Bills" at bounding box center [1483, 582] width 80 height 13
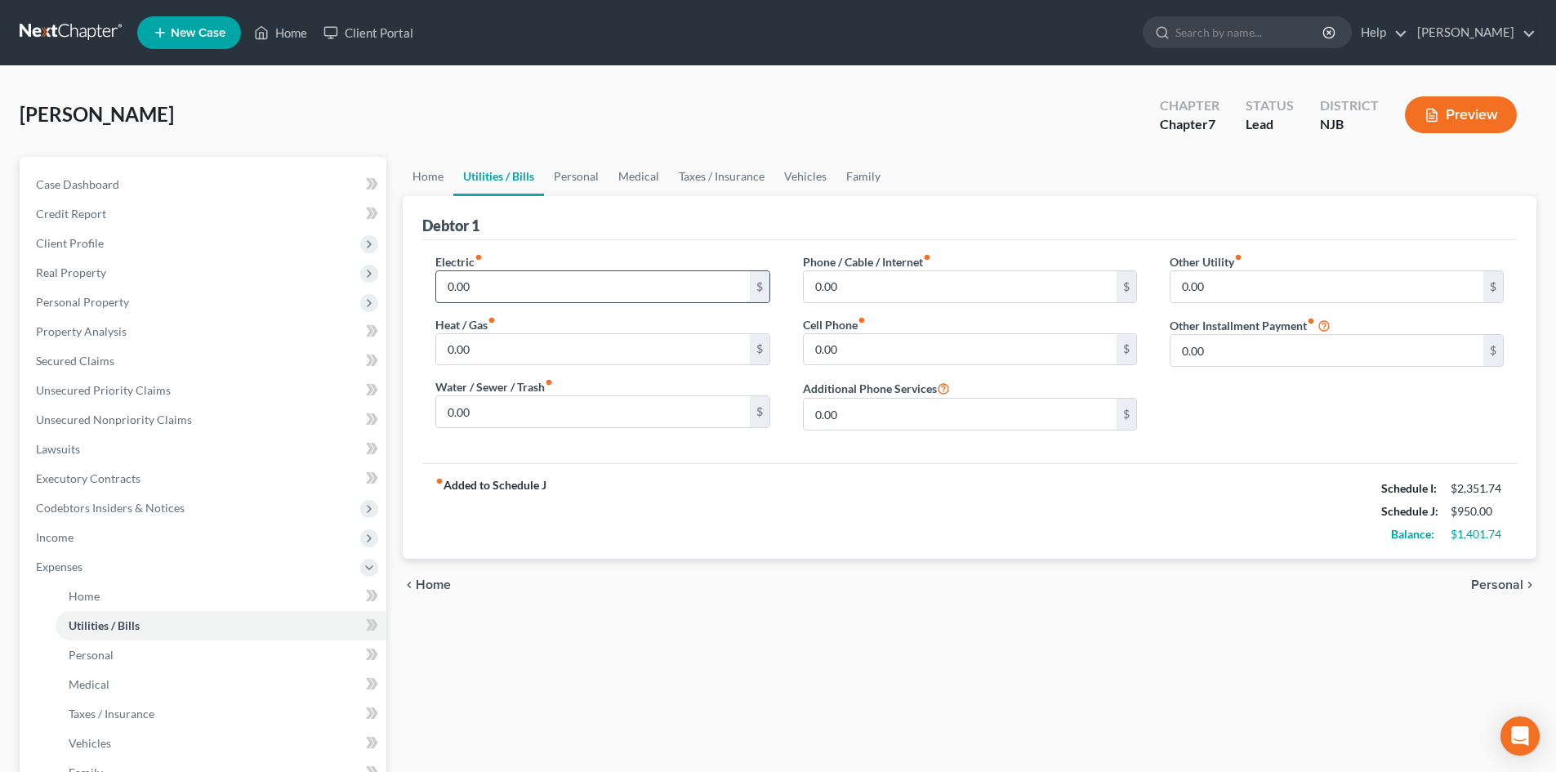
click at [499, 292] on input "0.00" at bounding box center [592, 286] width 313 height 31
type input "100.00"
type input "150.00"
type input "175.00"
type input "120.00"
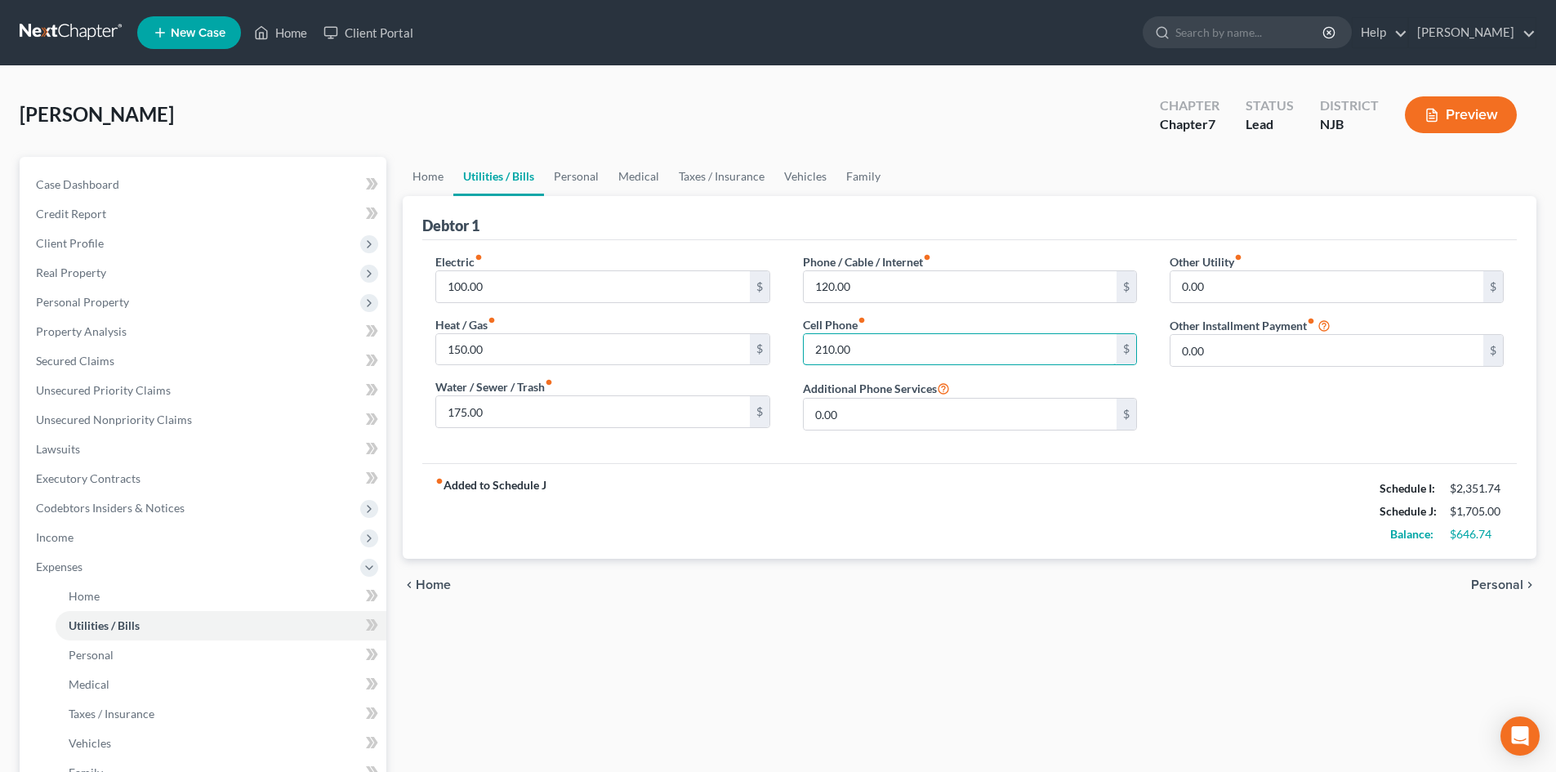
type input "210.00"
click at [1504, 584] on span "Personal" at bounding box center [1497, 584] width 52 height 13
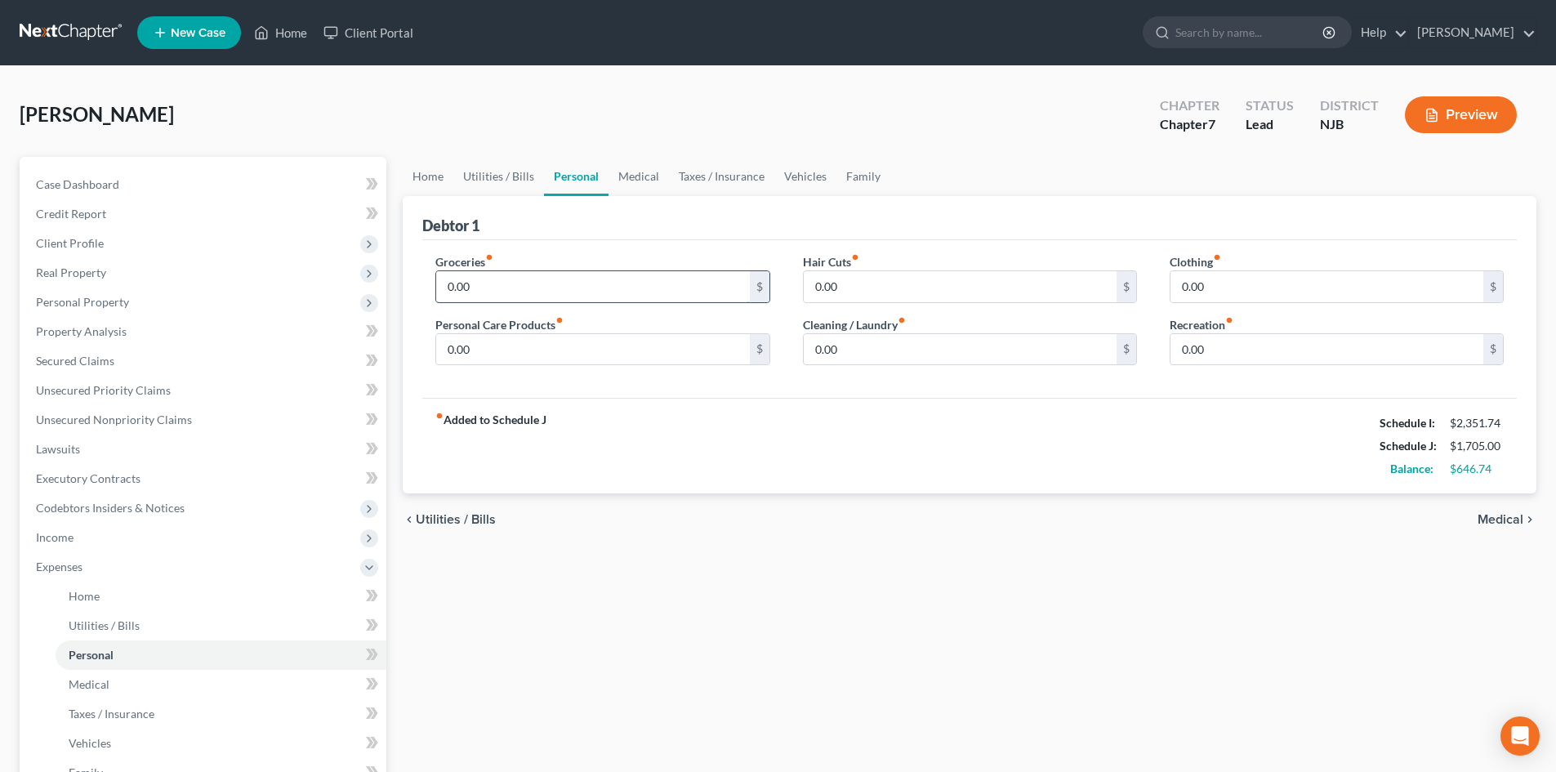
click at [526, 291] on input "0.00" at bounding box center [592, 286] width 313 height 31
type input "300.00"
click at [875, 282] on input "0.00" at bounding box center [960, 286] width 313 height 31
type input "150.00"
type input "60.00"
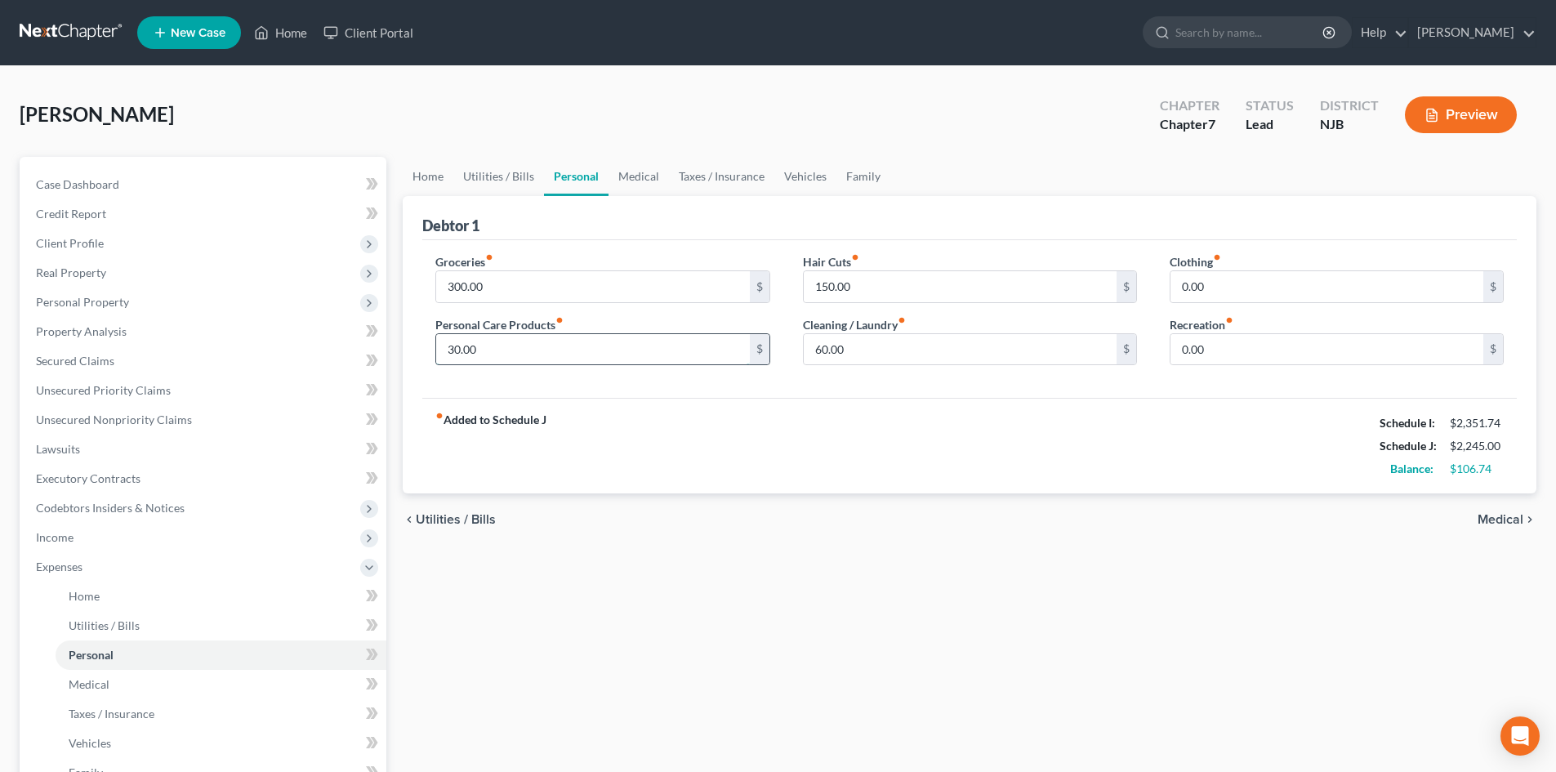
type input "30.00"
type input "60.00"
type input "46.74"
click at [1485, 522] on span "Medical" at bounding box center [1501, 519] width 46 height 13
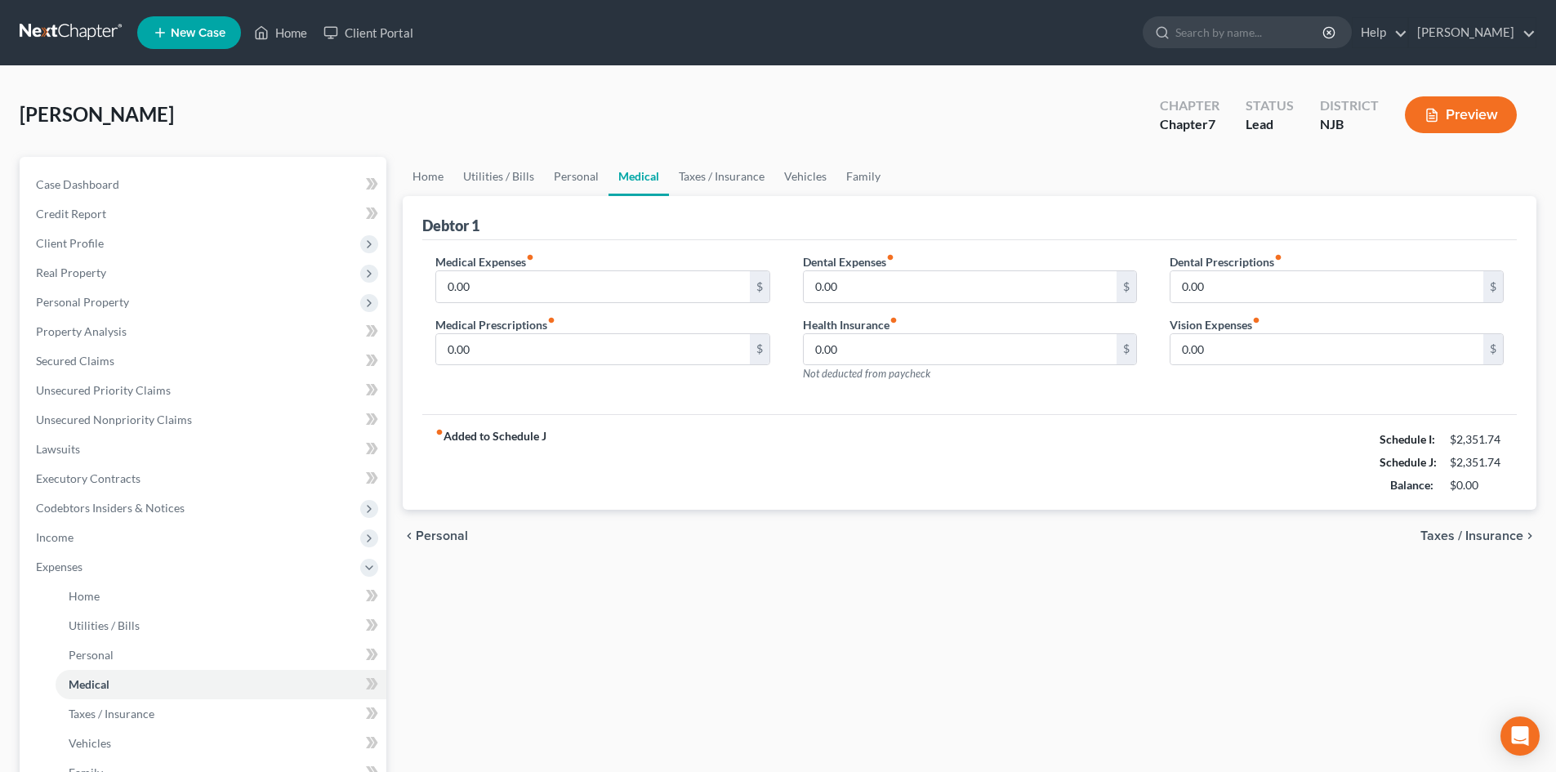
click at [1443, 542] on span "Taxes / Insurance" at bounding box center [1471, 535] width 103 height 13
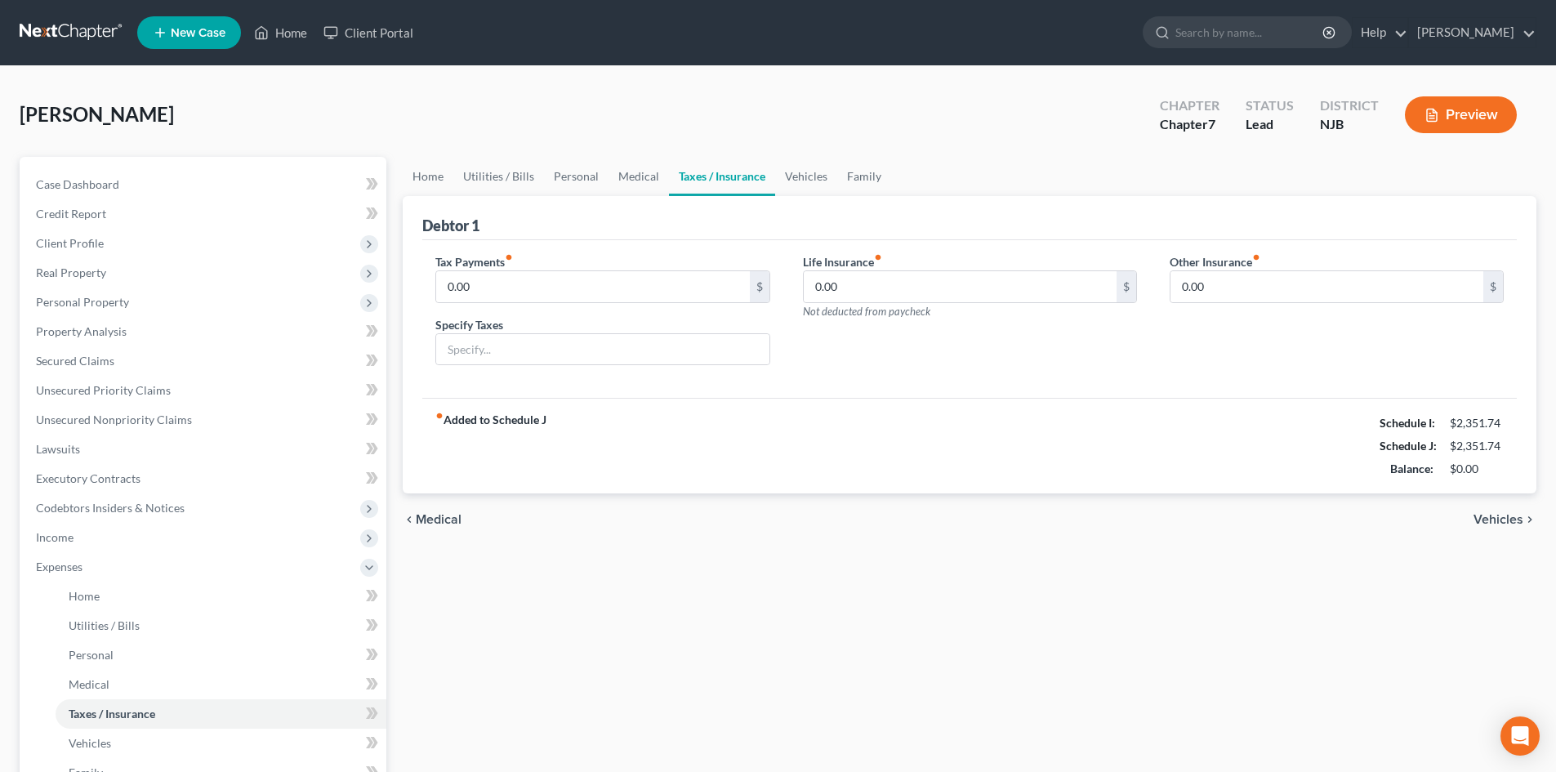
click at [1513, 516] on span "Vehicles" at bounding box center [1499, 519] width 50 height 13
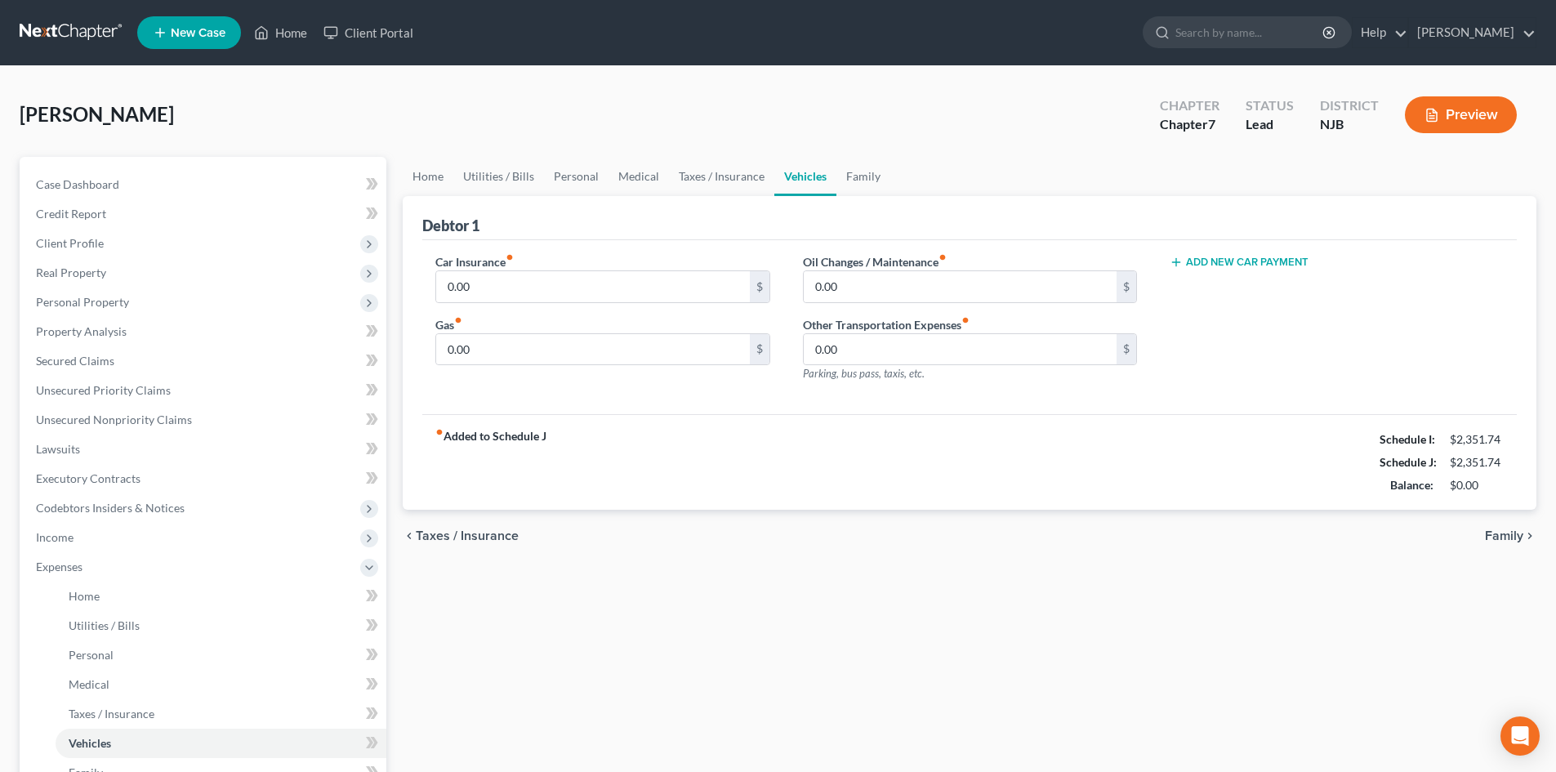
click at [1502, 541] on span "Family" at bounding box center [1504, 535] width 38 height 13
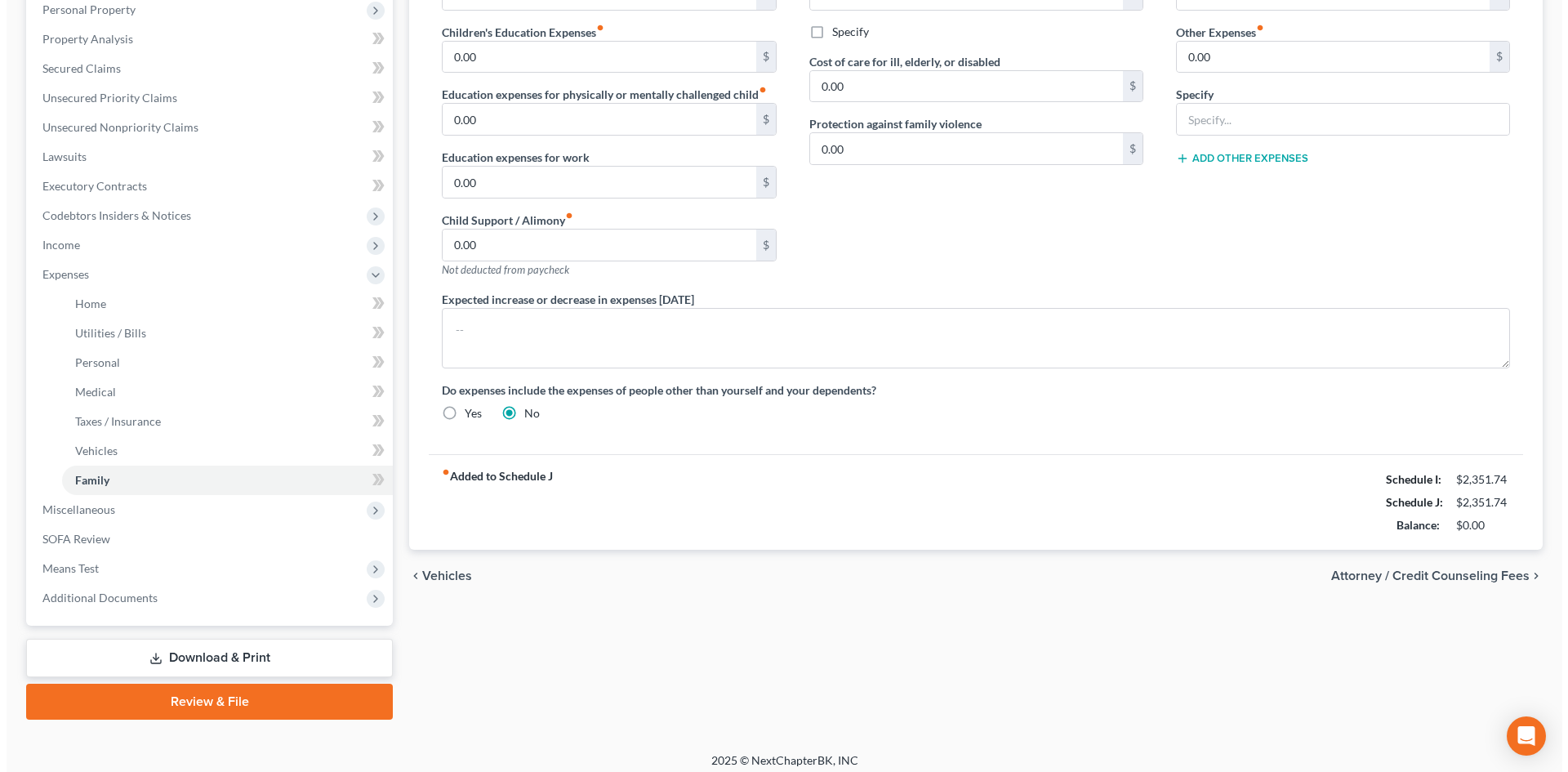
scroll to position [302, 0]
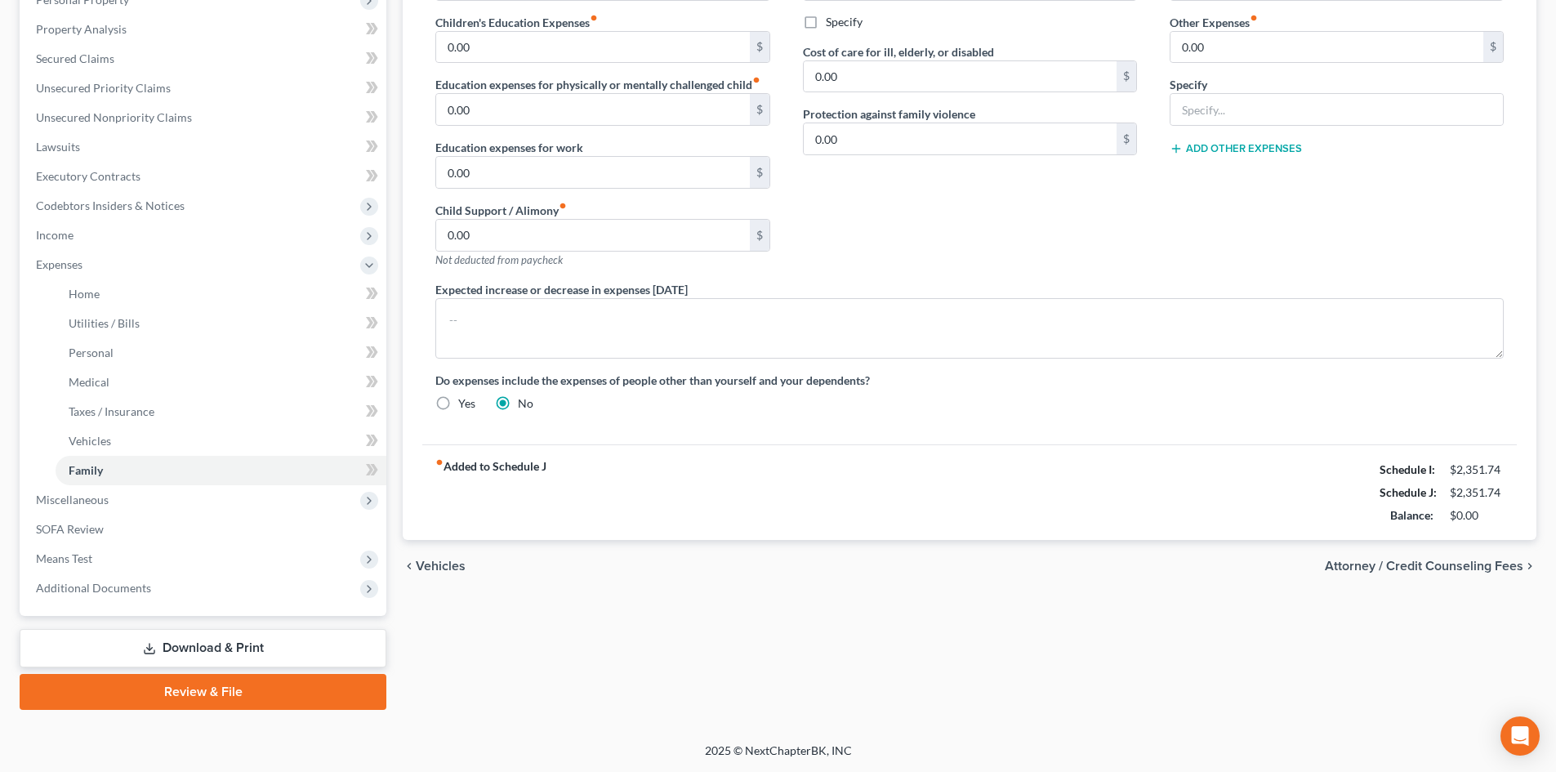
click at [1403, 568] on span "Attorney / Credit Counseling Fees" at bounding box center [1424, 566] width 198 height 13
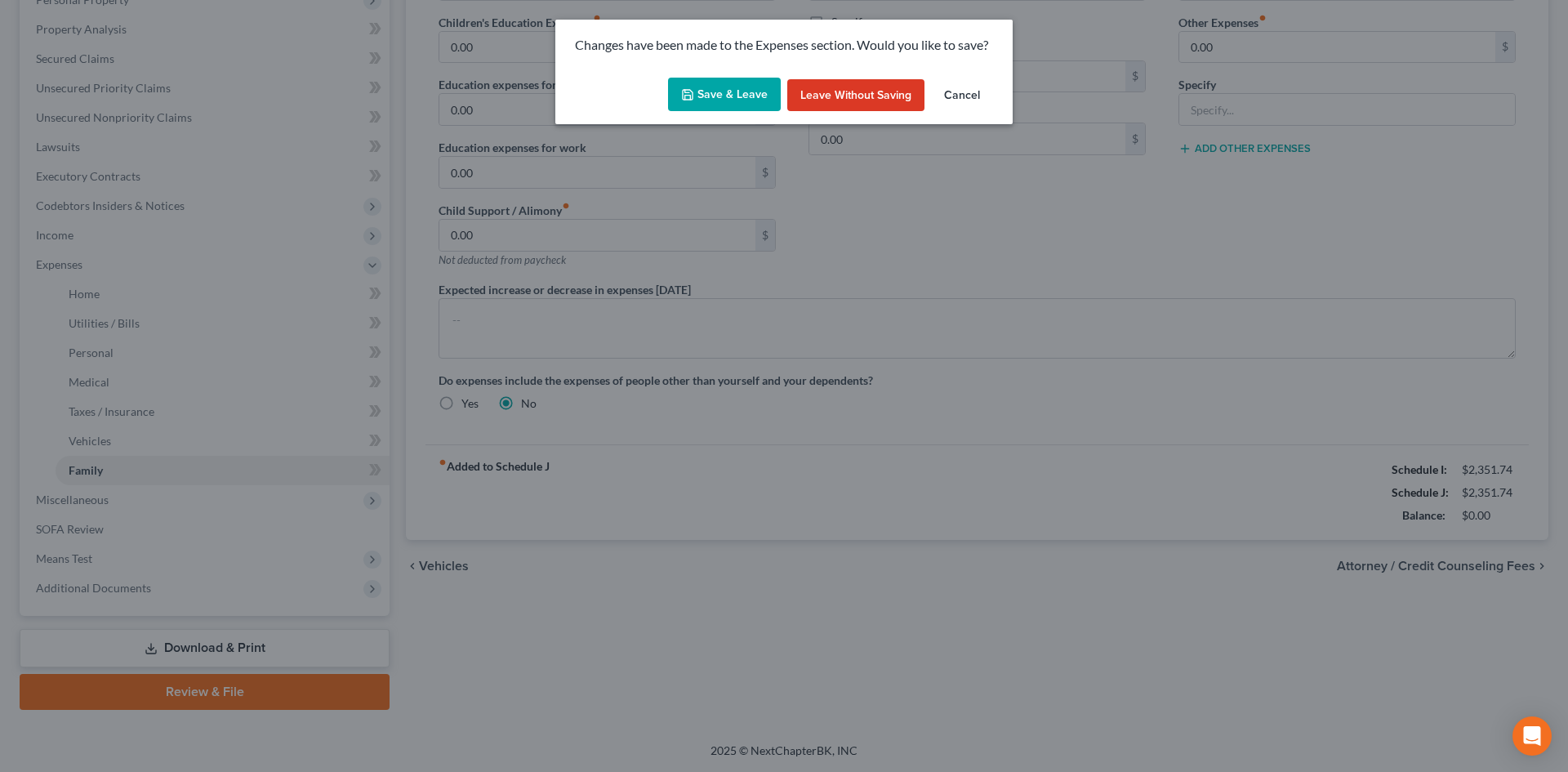
click at [726, 109] on div "Save & Leave Leave without Saving Cancel" at bounding box center [783, 98] width 457 height 54
click at [724, 92] on button "Save & Leave" at bounding box center [724, 95] width 113 height 34
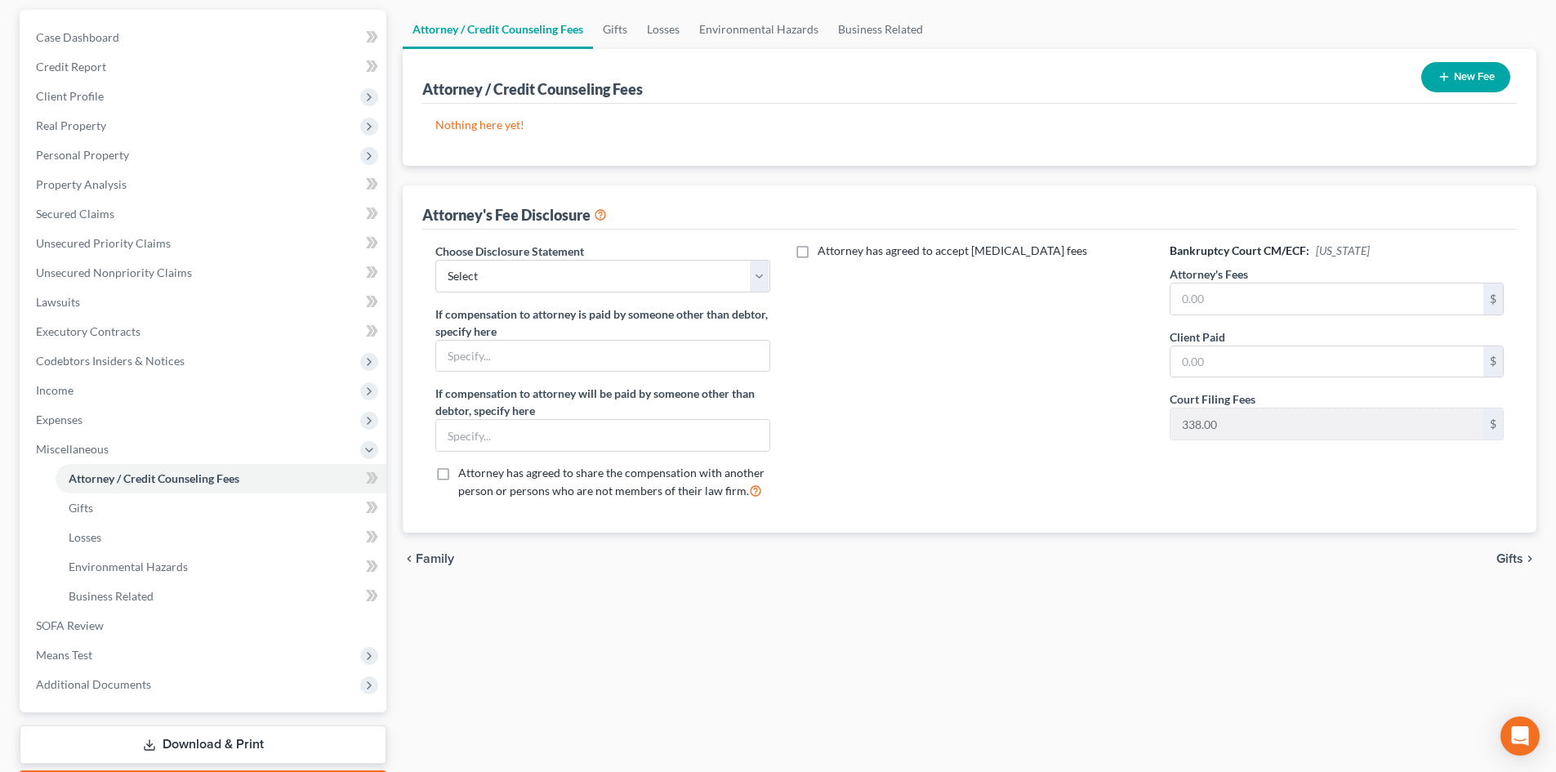
scroll to position [163, 0]
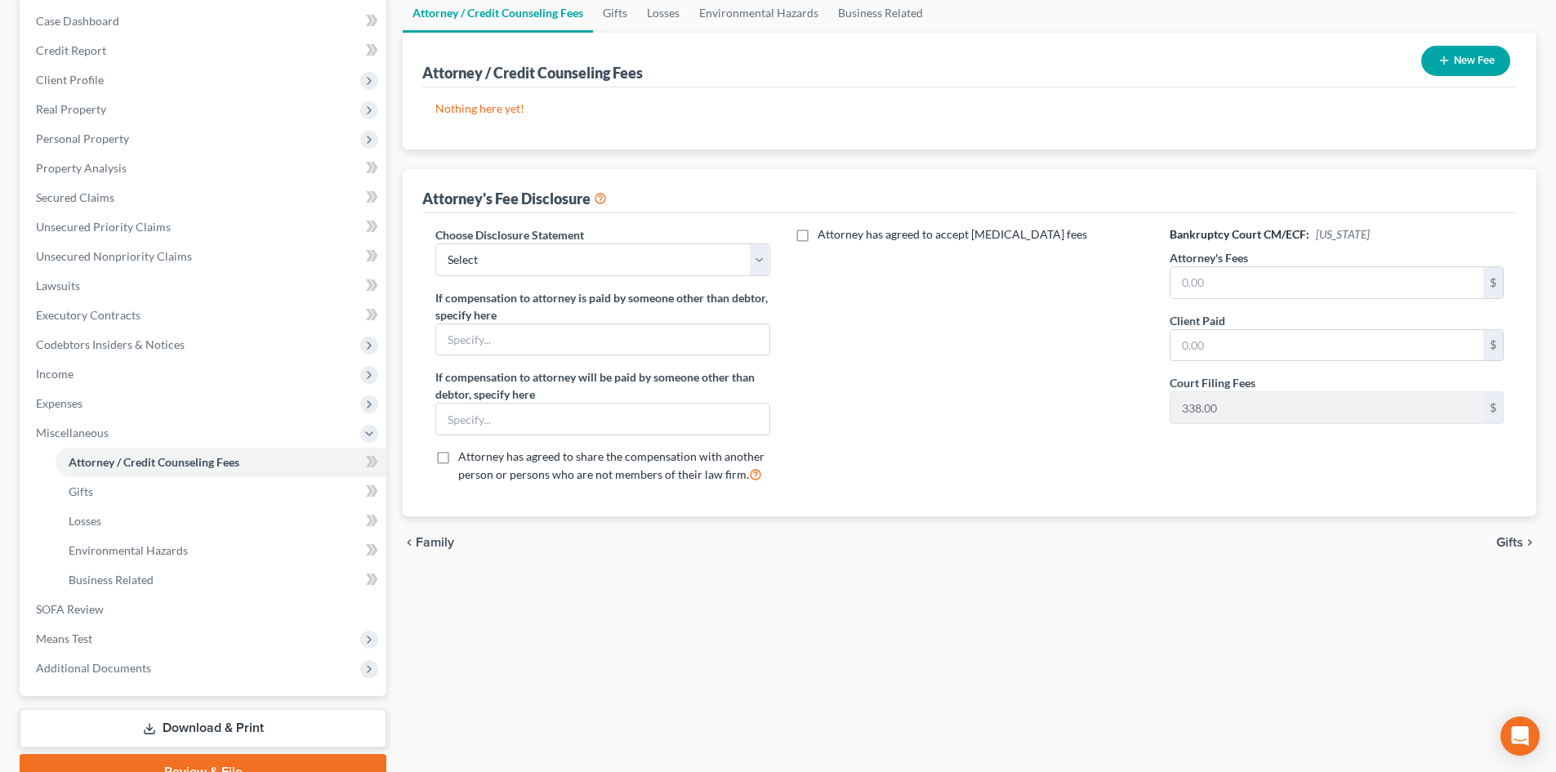
click at [1483, 59] on button "New Fee" at bounding box center [1465, 61] width 89 height 30
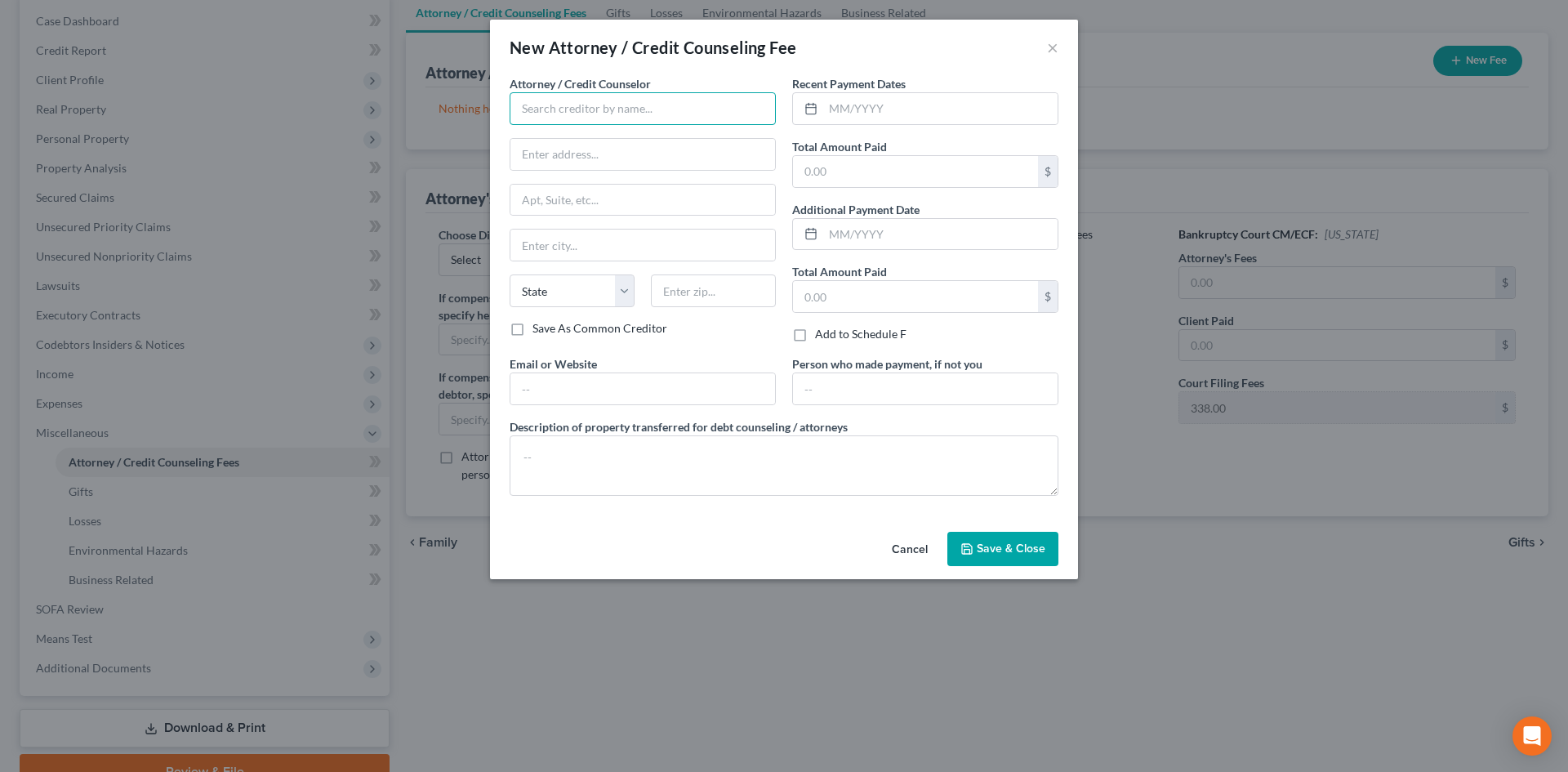
click at [586, 119] on input "text" at bounding box center [643, 108] width 266 height 33
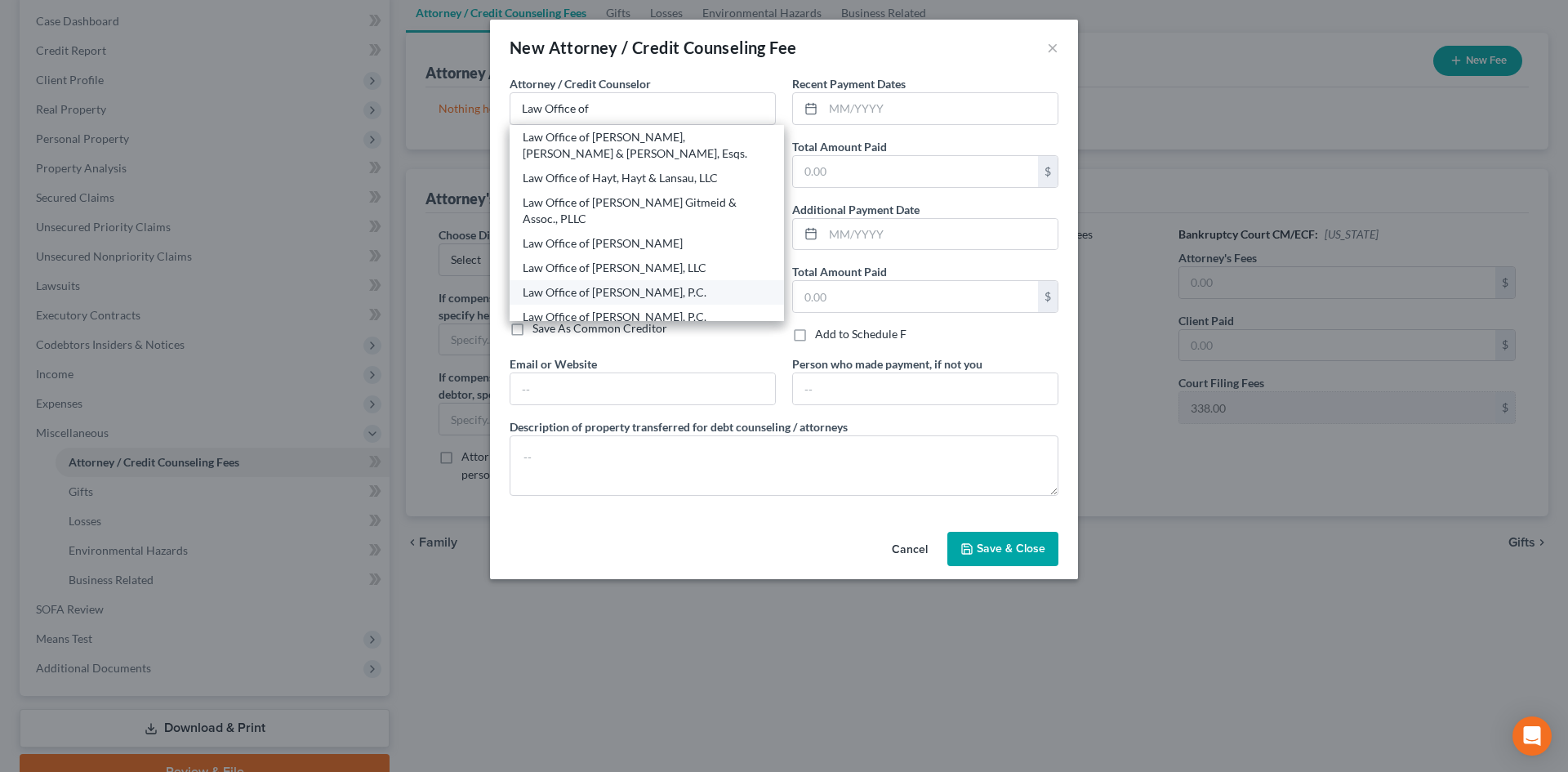
click at [638, 280] on div "Law Office of Victor Druziako, P.C." at bounding box center [647, 292] width 274 height 25
type input "Law Office of Victor Druziako, P.C."
type input "1882 W. Landis Ave."
type input "Vineland City"
select select "33"
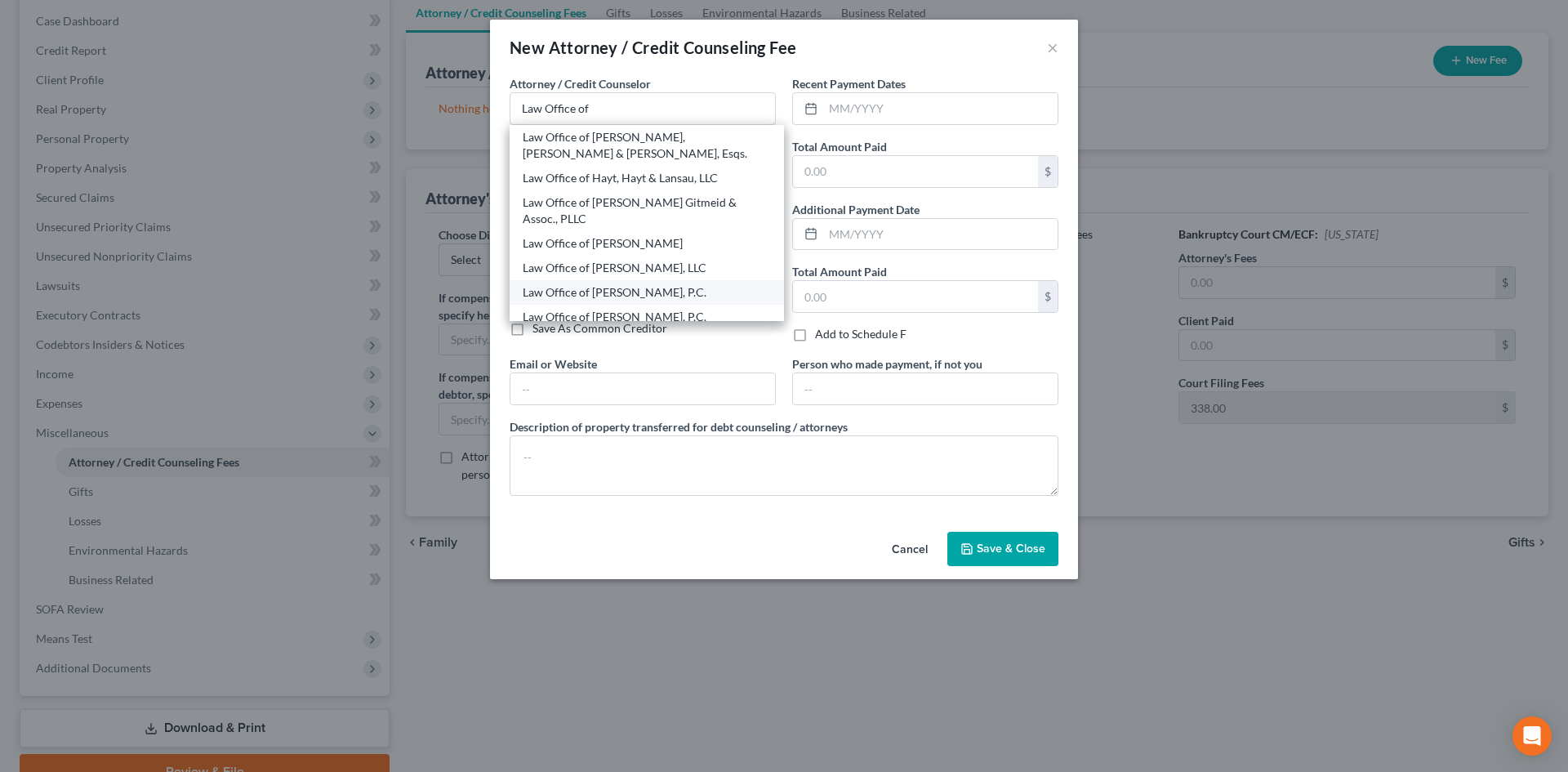
type input "08360"
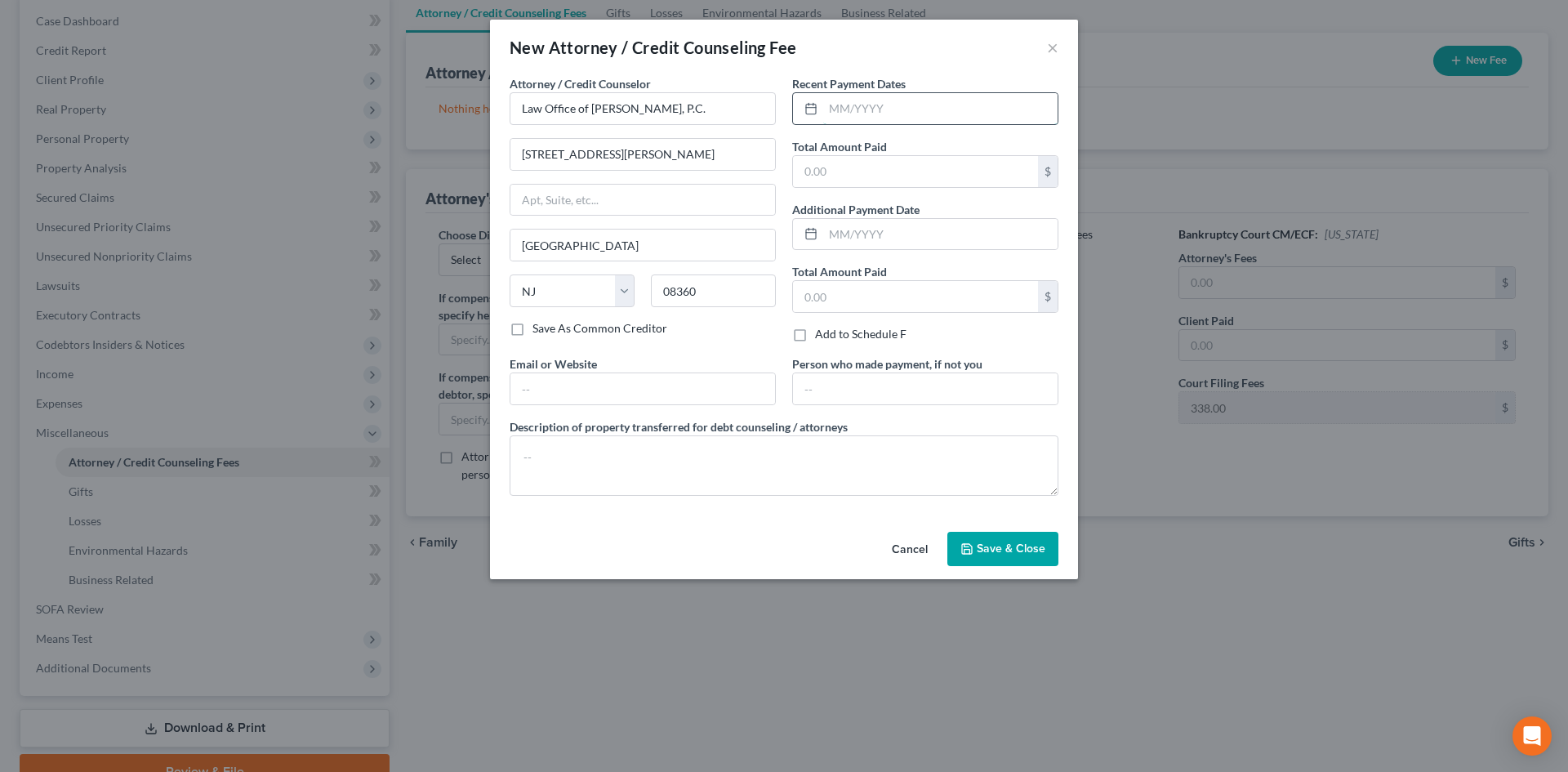
click at [925, 106] on input "text" at bounding box center [940, 108] width 234 height 31
type input "09/2025"
type input "1,350.00"
click at [986, 547] on span "Save & Close" at bounding box center [1011, 549] width 69 height 14
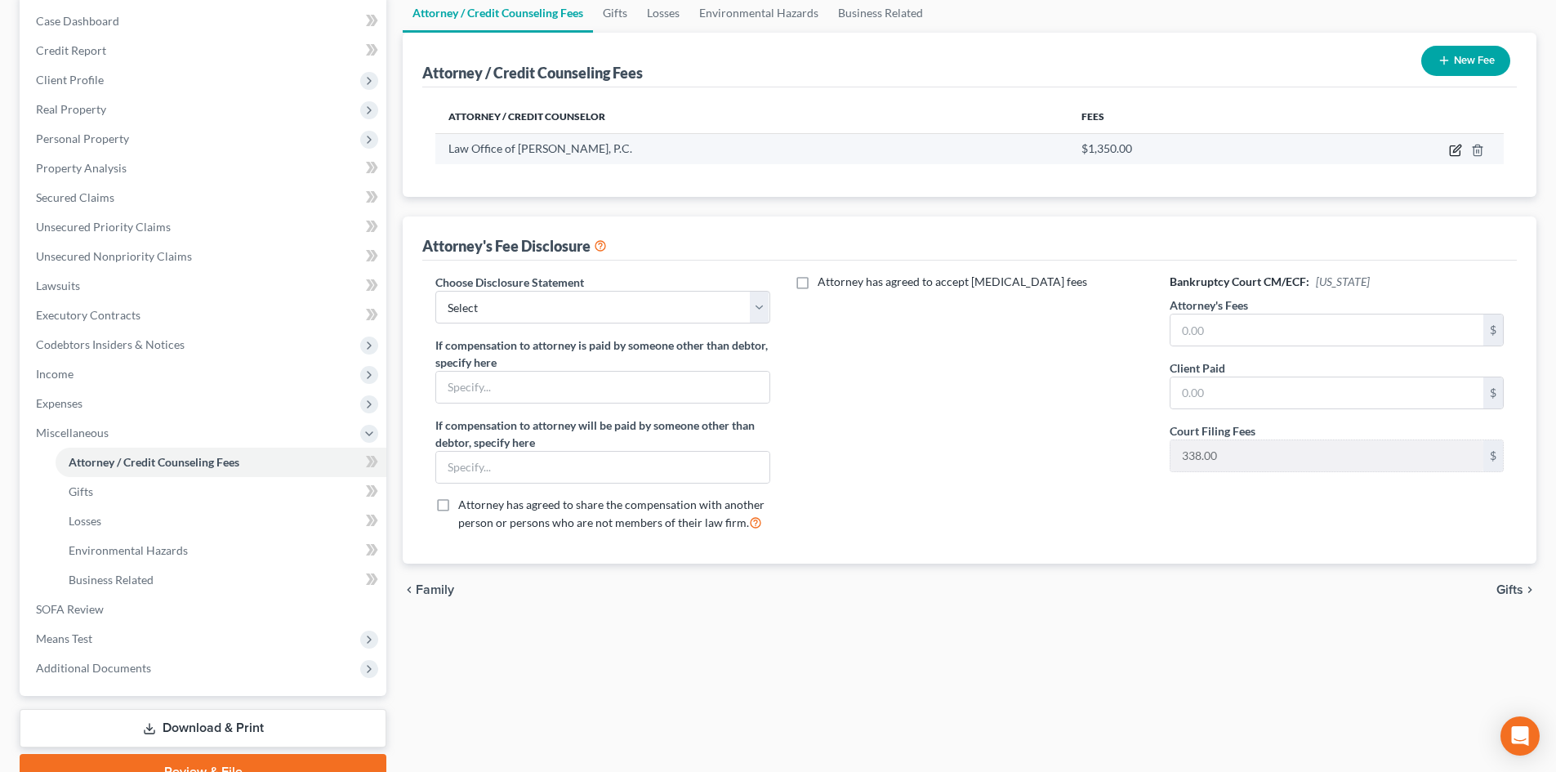
click at [1453, 149] on icon "button" at bounding box center [1455, 150] width 13 height 13
select select "33"
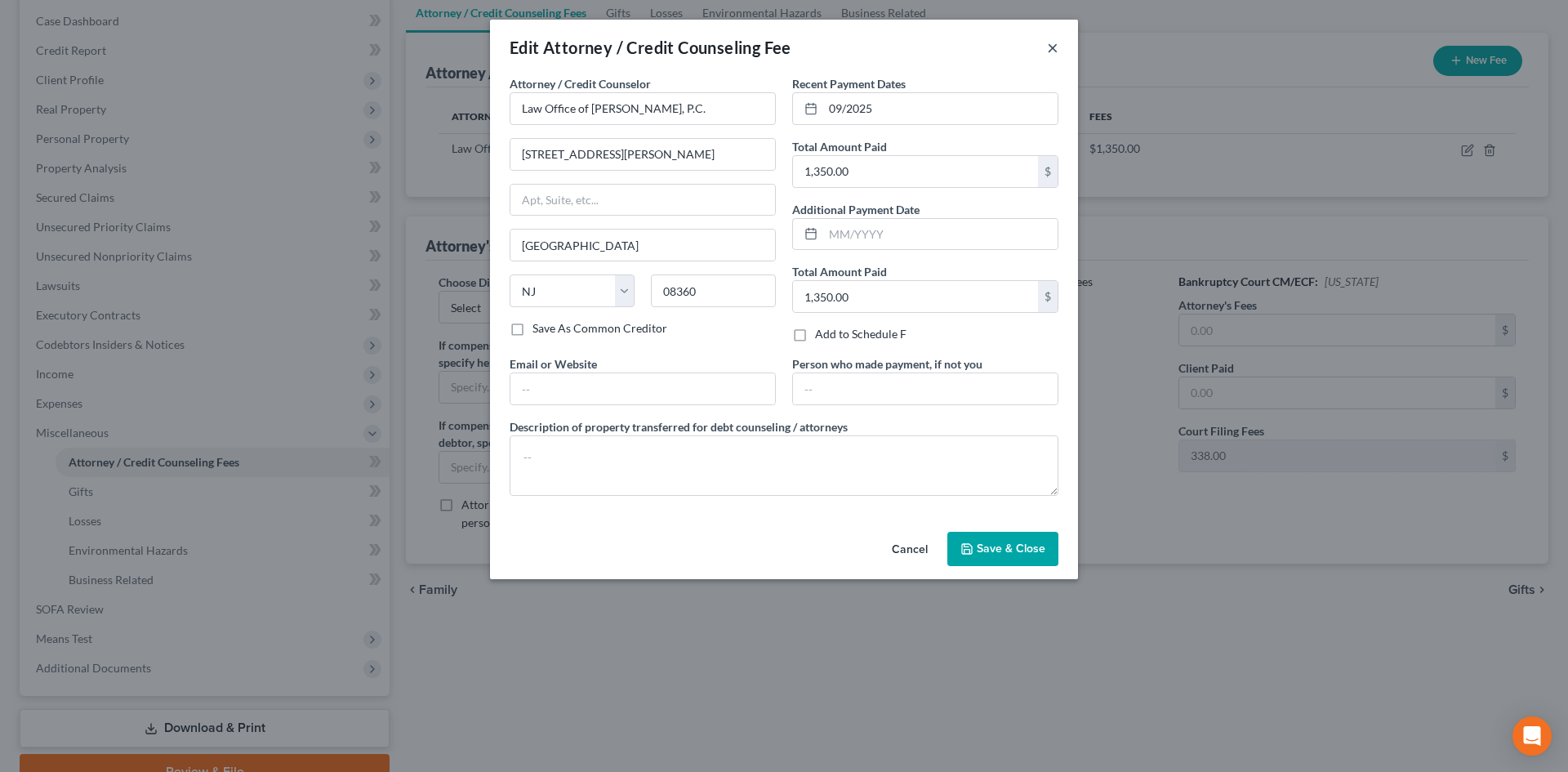
click at [1053, 49] on button "×" at bounding box center [1052, 48] width 11 height 20
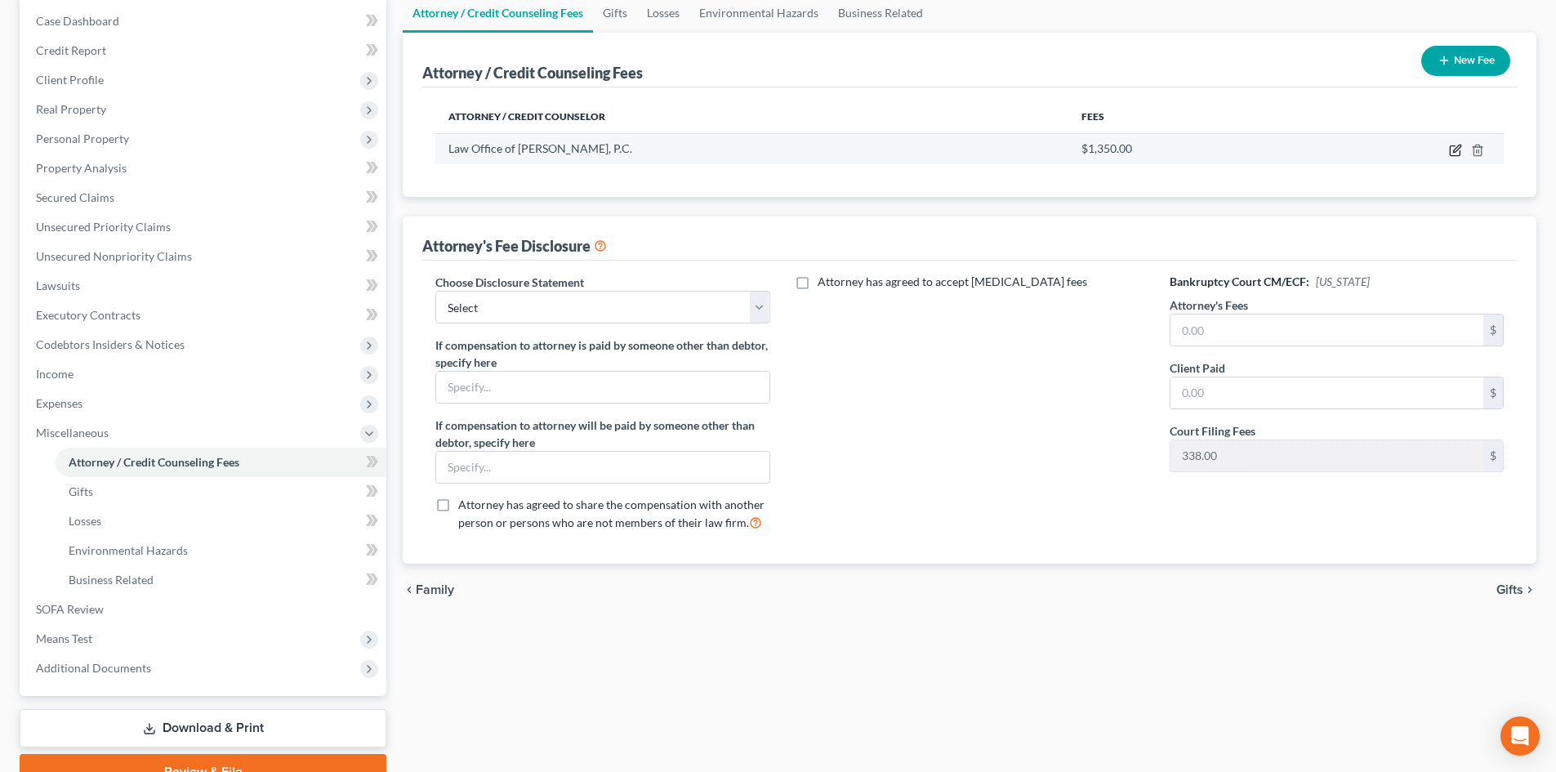
click at [1449, 146] on icon "button" at bounding box center [1455, 150] width 13 height 13
select select "33"
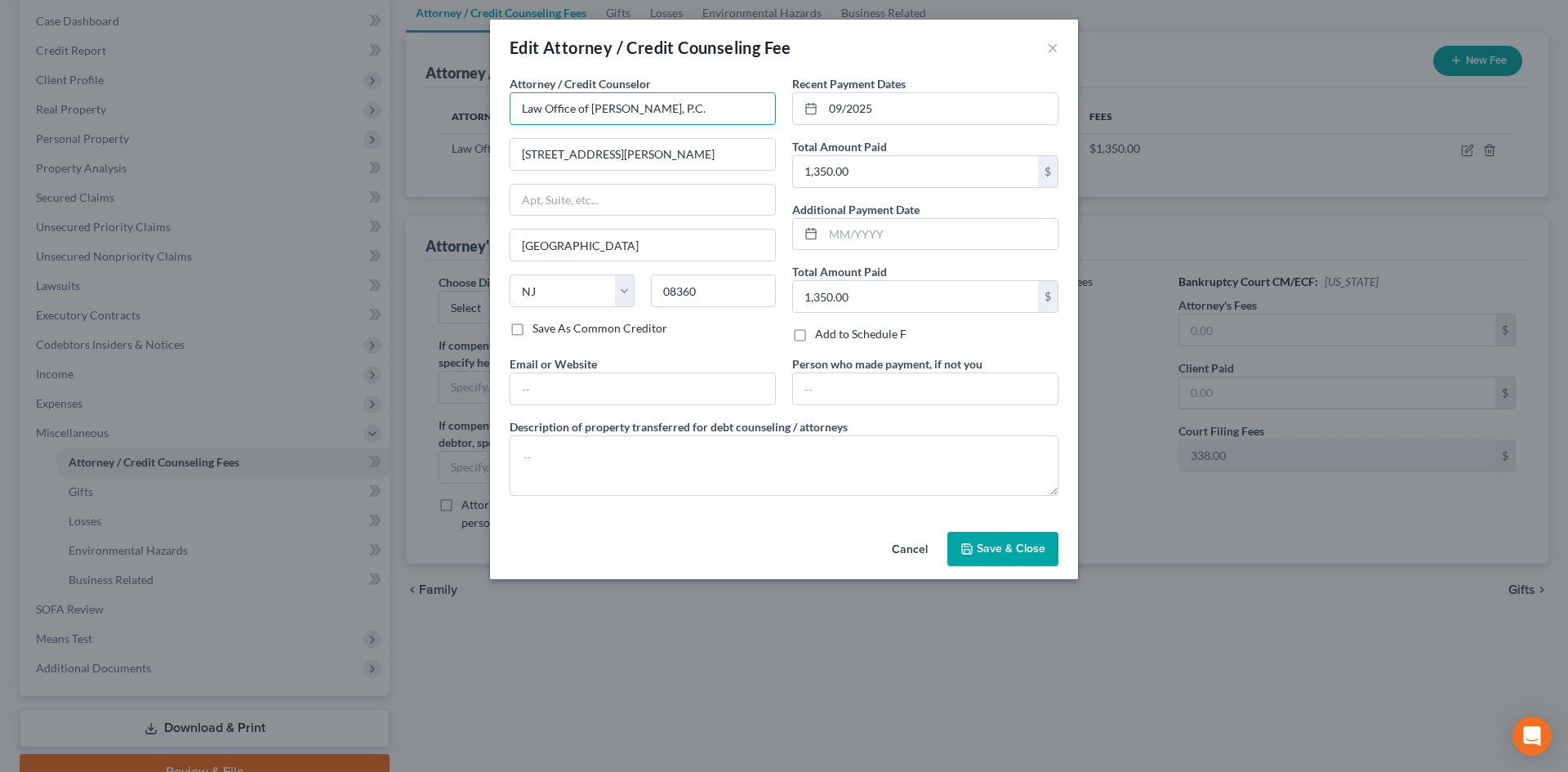
click at [754, 118] on input "Law Office of Victor Druziako, P.C." at bounding box center [643, 108] width 266 height 33
drag, startPoint x: 740, startPoint y: 116, endPoint x: 484, endPoint y: 108, distance: 256.6
click at [484, 108] on div "Edit Attorney / Credit Counseling Fee × Attorney / Credit Counselor * Law Offic…" at bounding box center [784, 386] width 1568 height 772
type input "Monesharp"
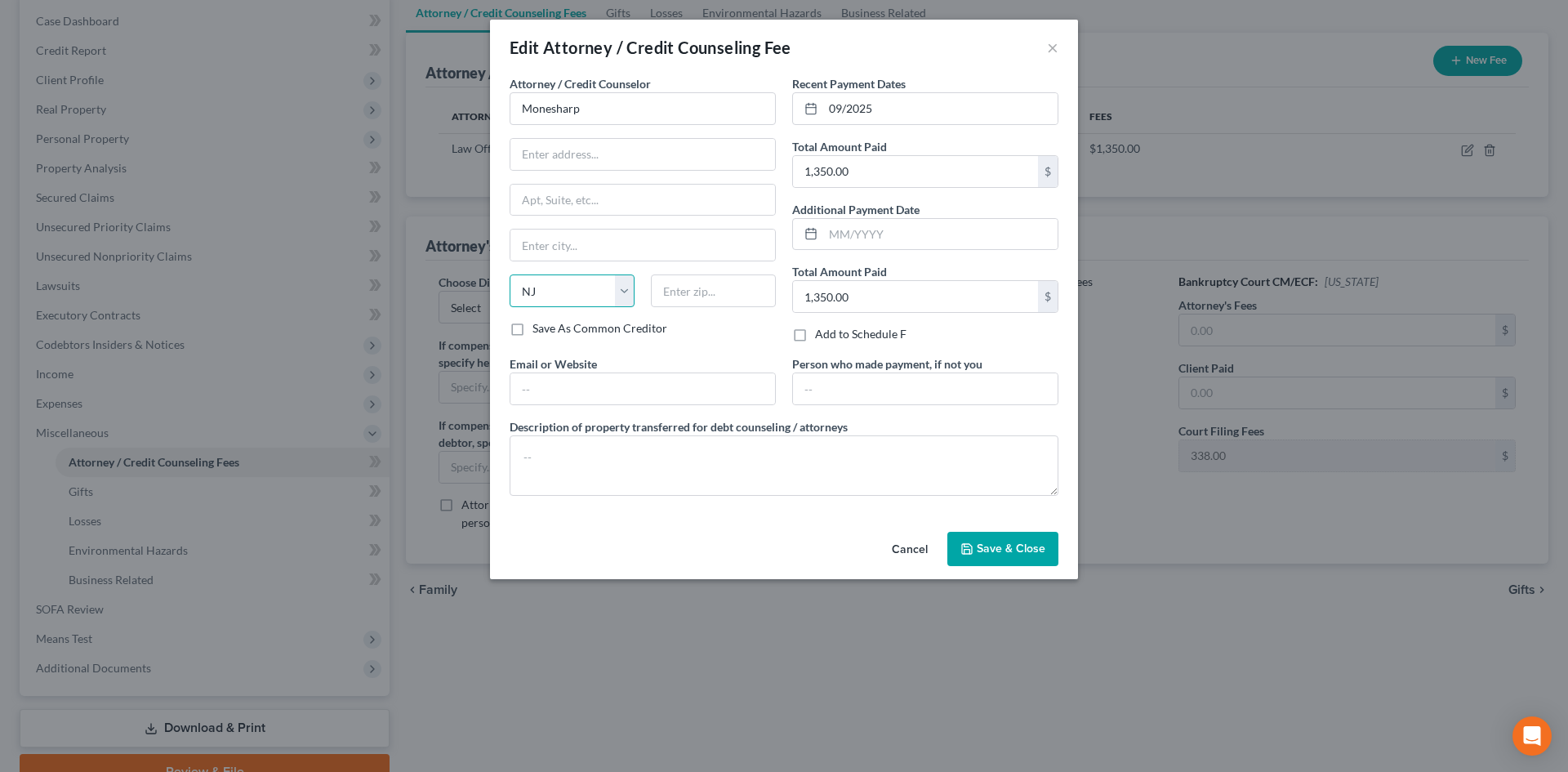
click at [625, 298] on select "State AL AK AR AZ CA CO CT DE DC FL GA GU HI ID IL IN IA KS KY LA ME MD MA MI M…" at bounding box center [572, 290] width 125 height 33
click at [651, 247] on input "text" at bounding box center [642, 245] width 265 height 31
click at [639, 120] on input "Monesharp" at bounding box center [643, 108] width 266 height 33
type input "Monesharp"
type input "Online credit counseling course provider"
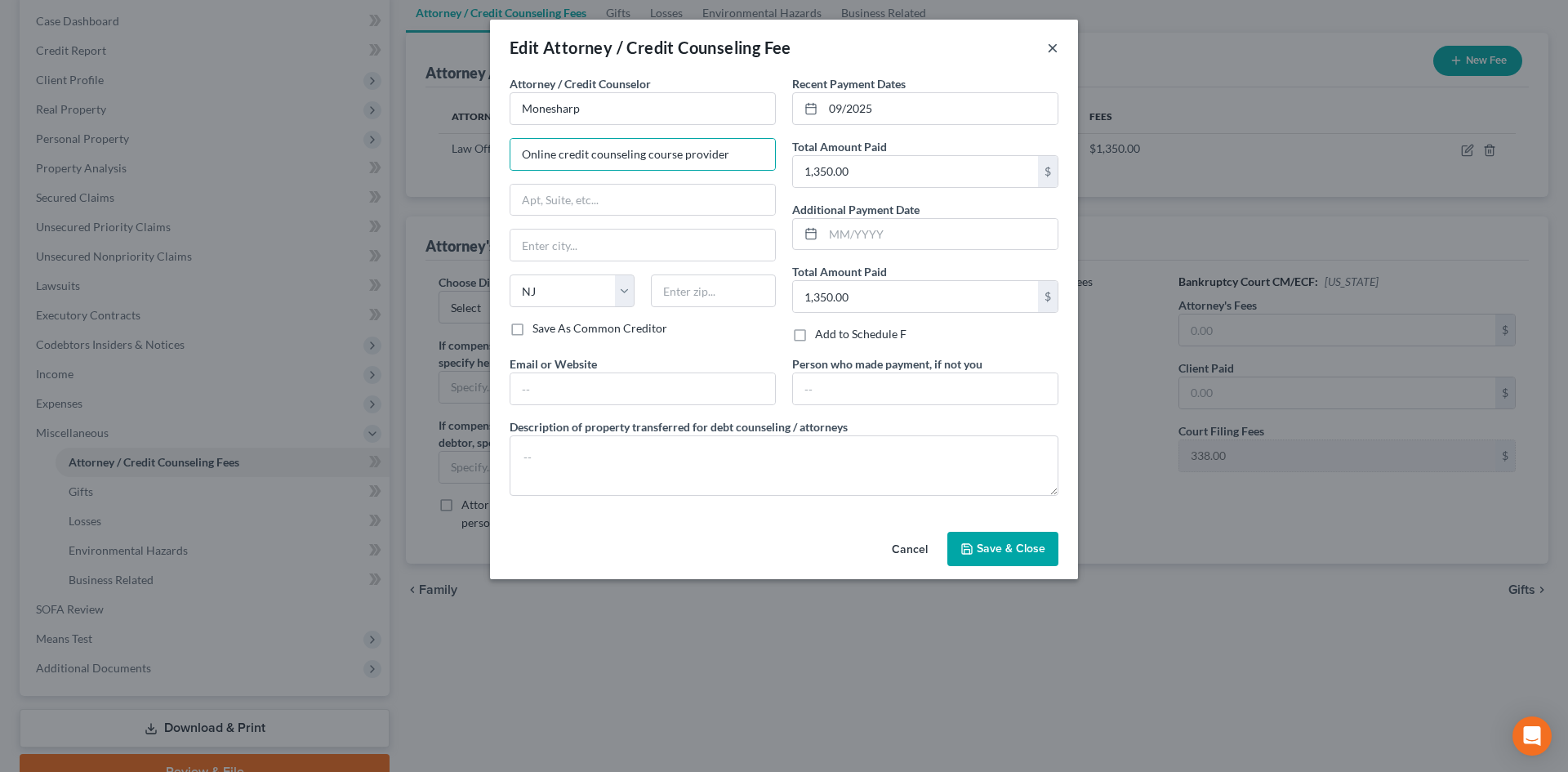
click at [1047, 46] on button "×" at bounding box center [1052, 48] width 11 height 20
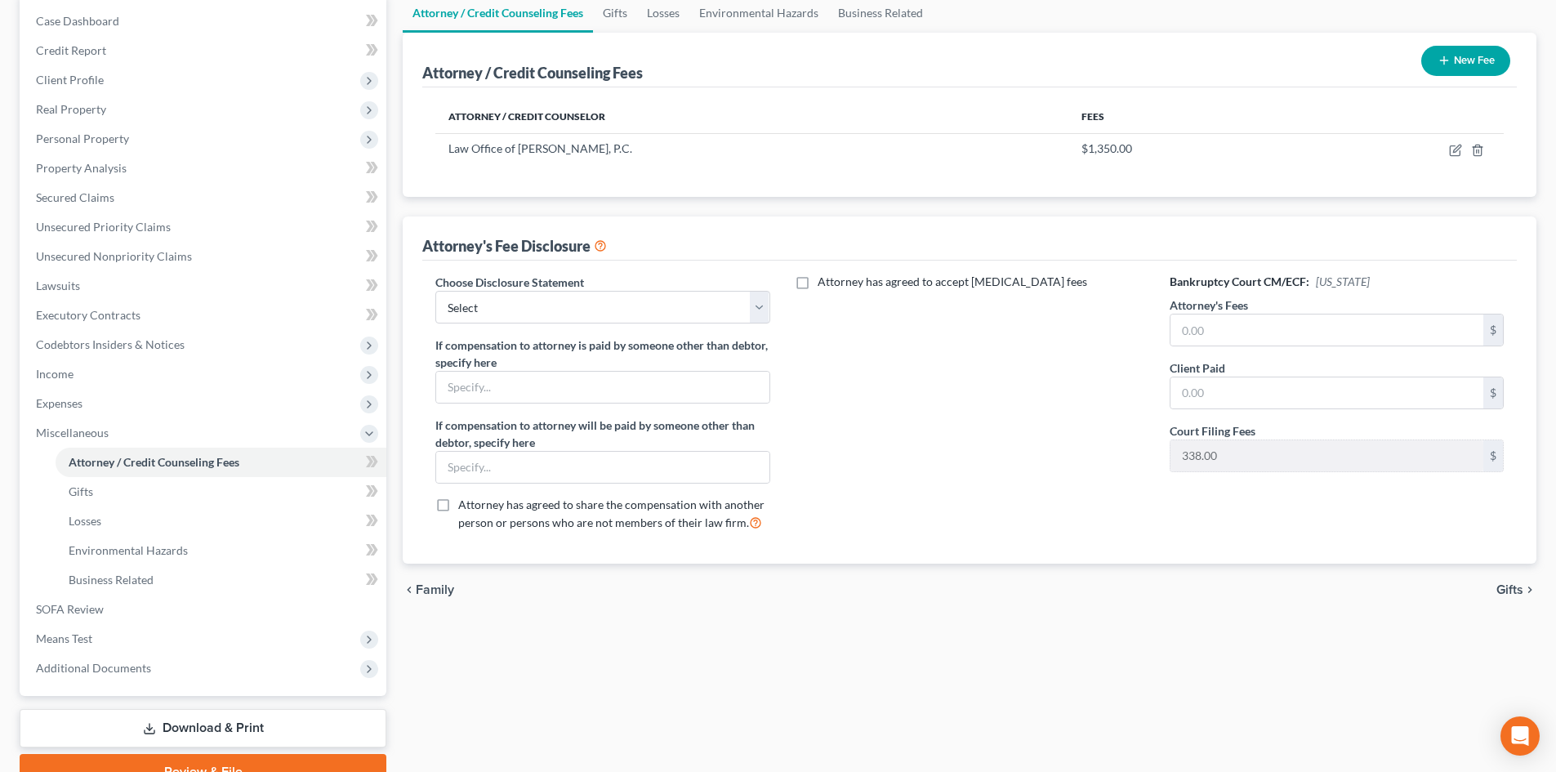
click at [1472, 54] on button "New Fee" at bounding box center [1465, 61] width 89 height 30
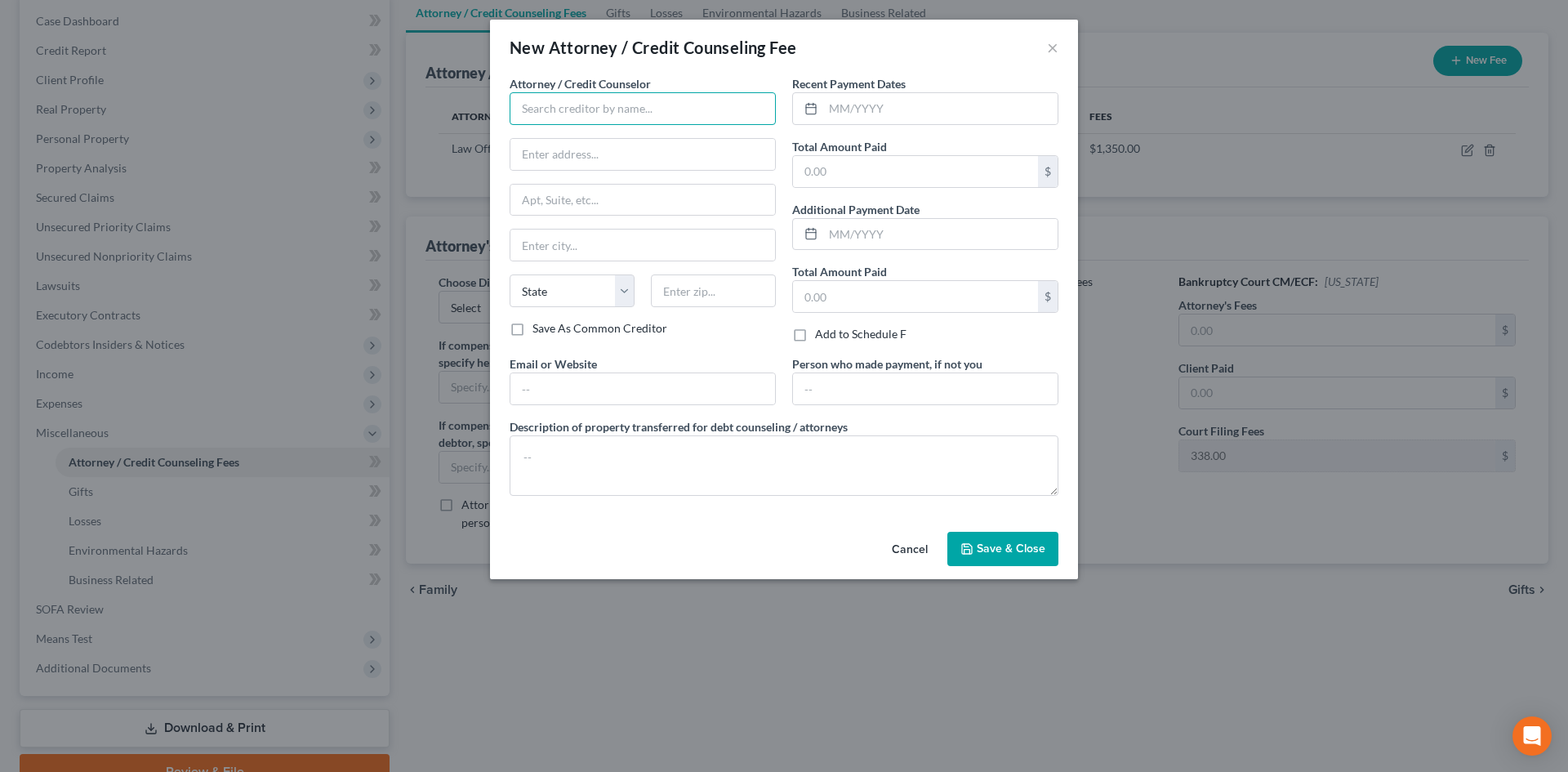
click at [640, 111] on input "text" at bounding box center [643, 108] width 266 height 33
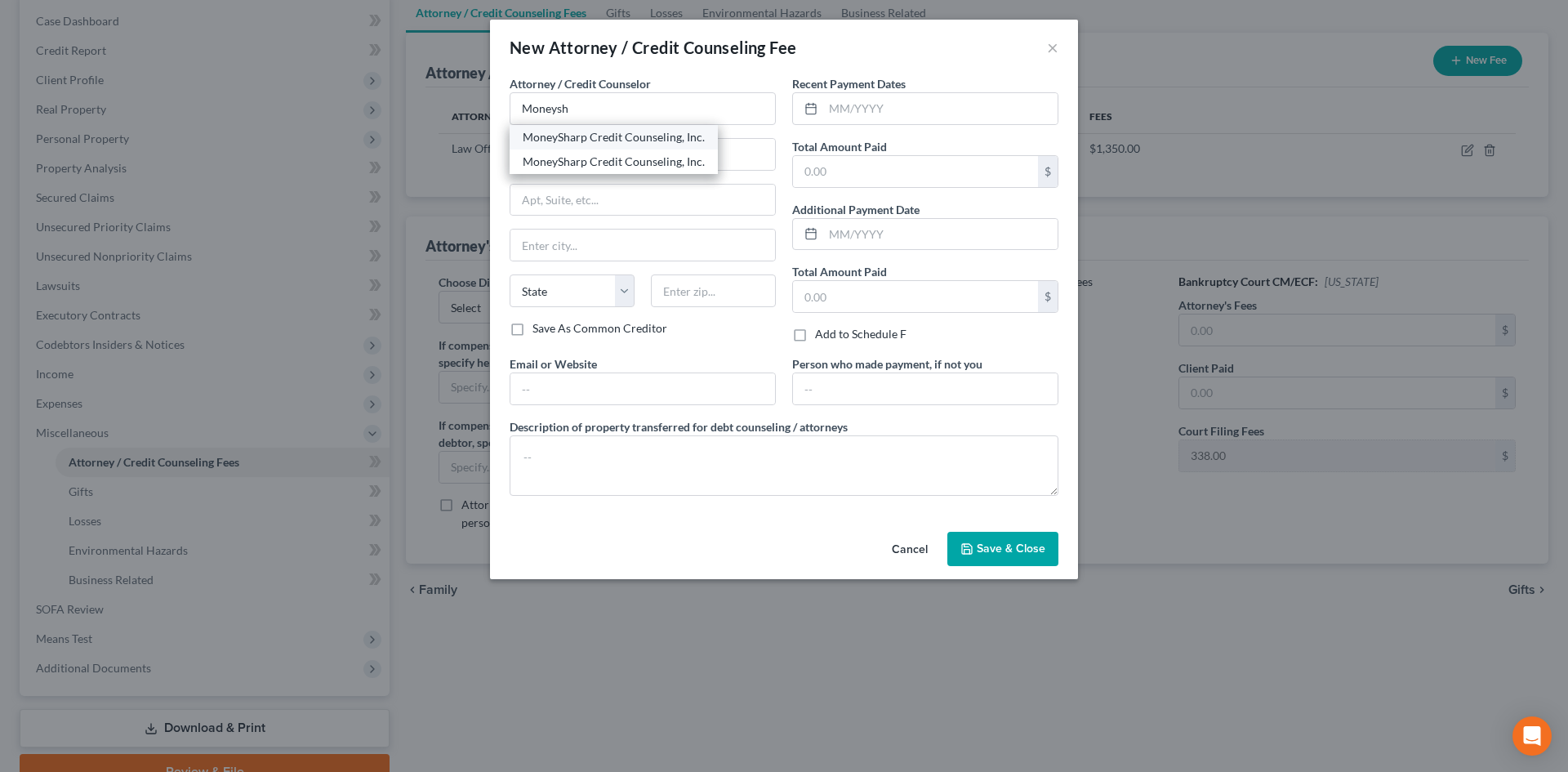
click at [615, 133] on div "MoneySharp Credit Counseling, Inc." at bounding box center [614, 137] width 182 height 16
type input "MoneySharp Credit Counseling, Inc."
type input "Online credit counseling course provider"
click at [952, 105] on input "text" at bounding box center [940, 108] width 234 height 31
type input "07/2025"
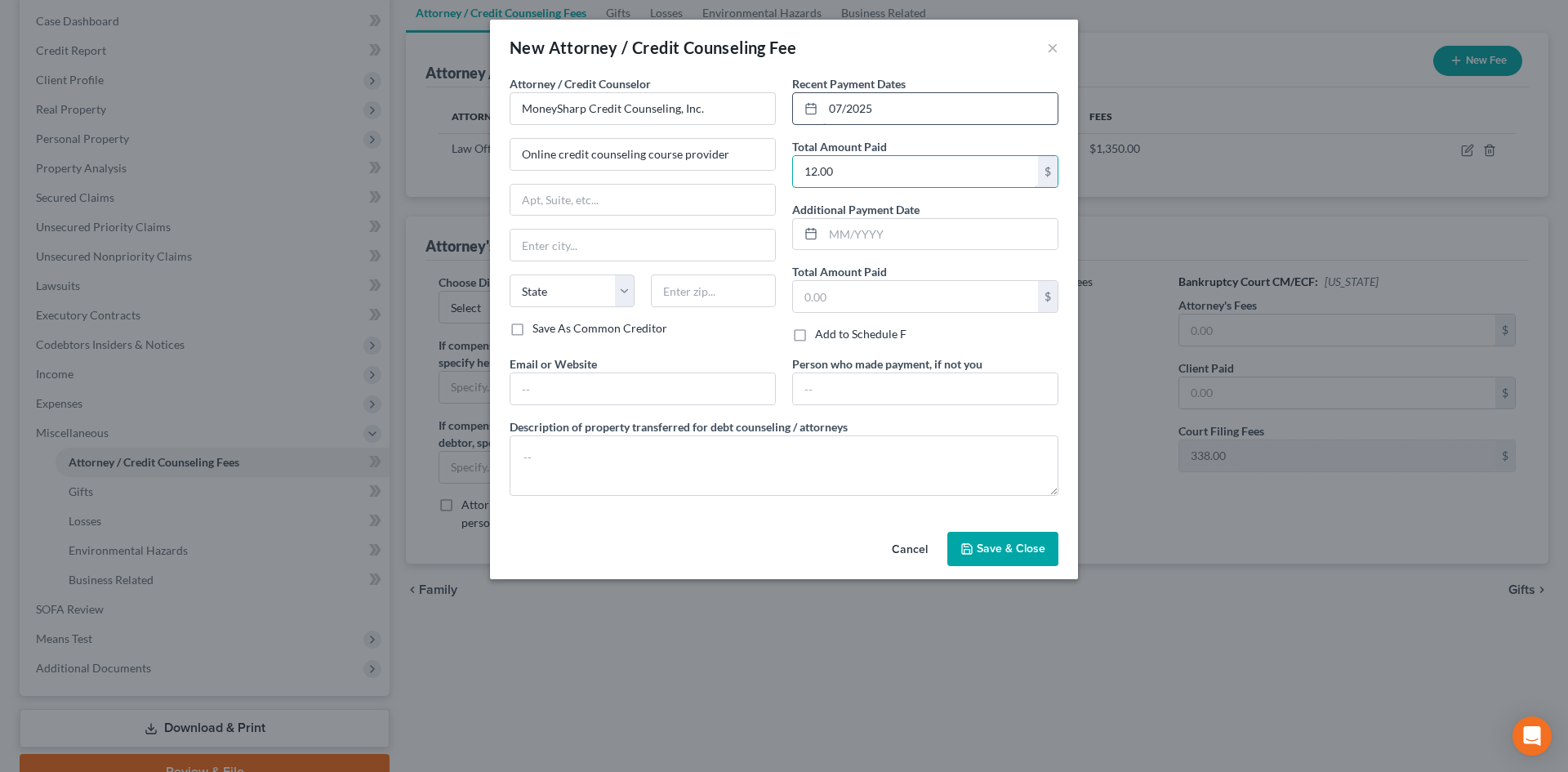
type input "12.00"
click at [999, 559] on button "Save & Close" at bounding box center [1002, 549] width 111 height 34
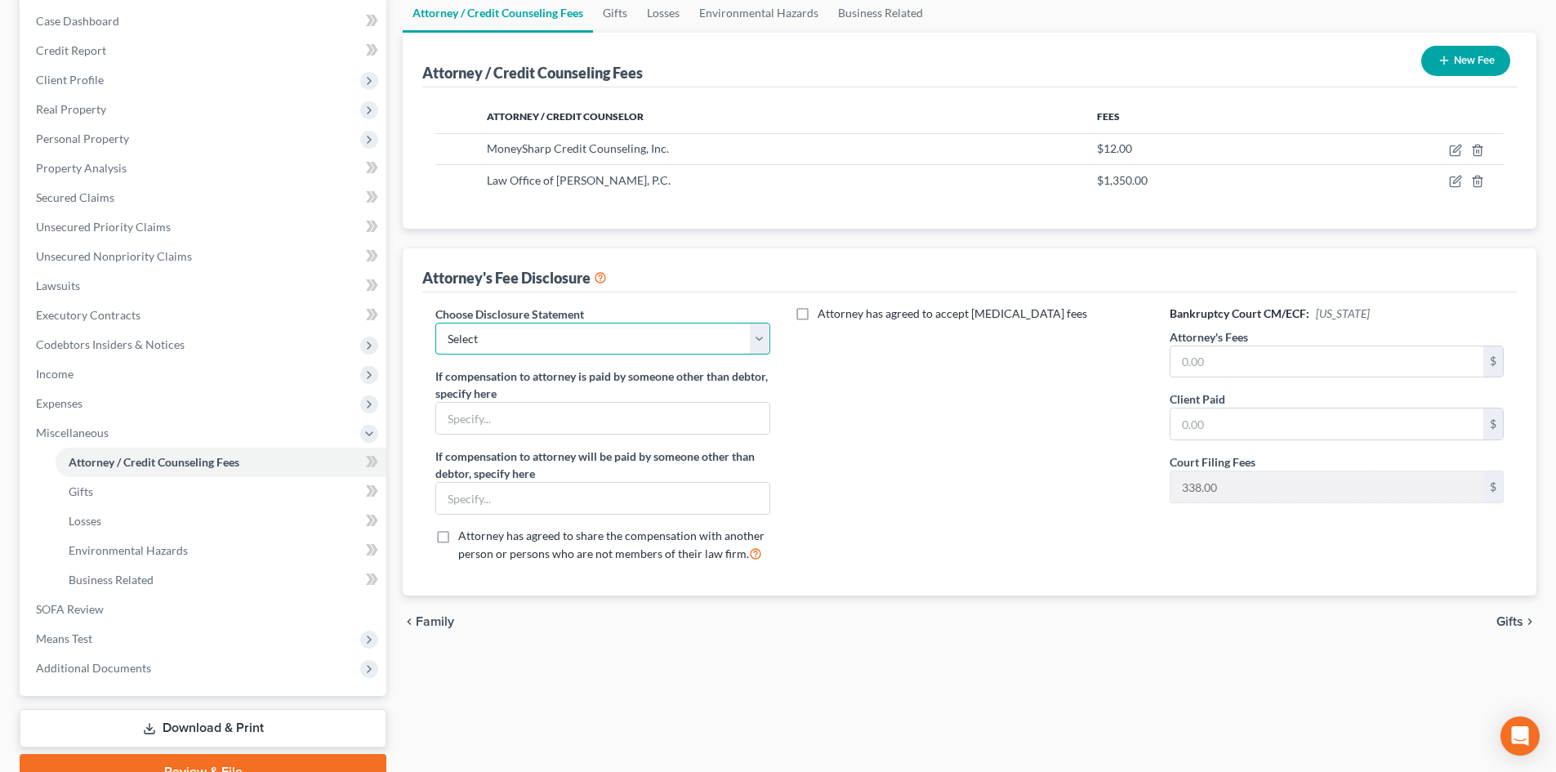
click at [751, 350] on select "Select Disclosure of Compensation of Attorney for Debtor" at bounding box center [602, 339] width 334 height 33
select select "0"
click at [435, 323] on select "Select Disclosure of Compensation of Attorney for Debtor" at bounding box center [602, 339] width 334 height 33
click at [1282, 372] on input "text" at bounding box center [1326, 361] width 313 height 31
type input "1,350.00"
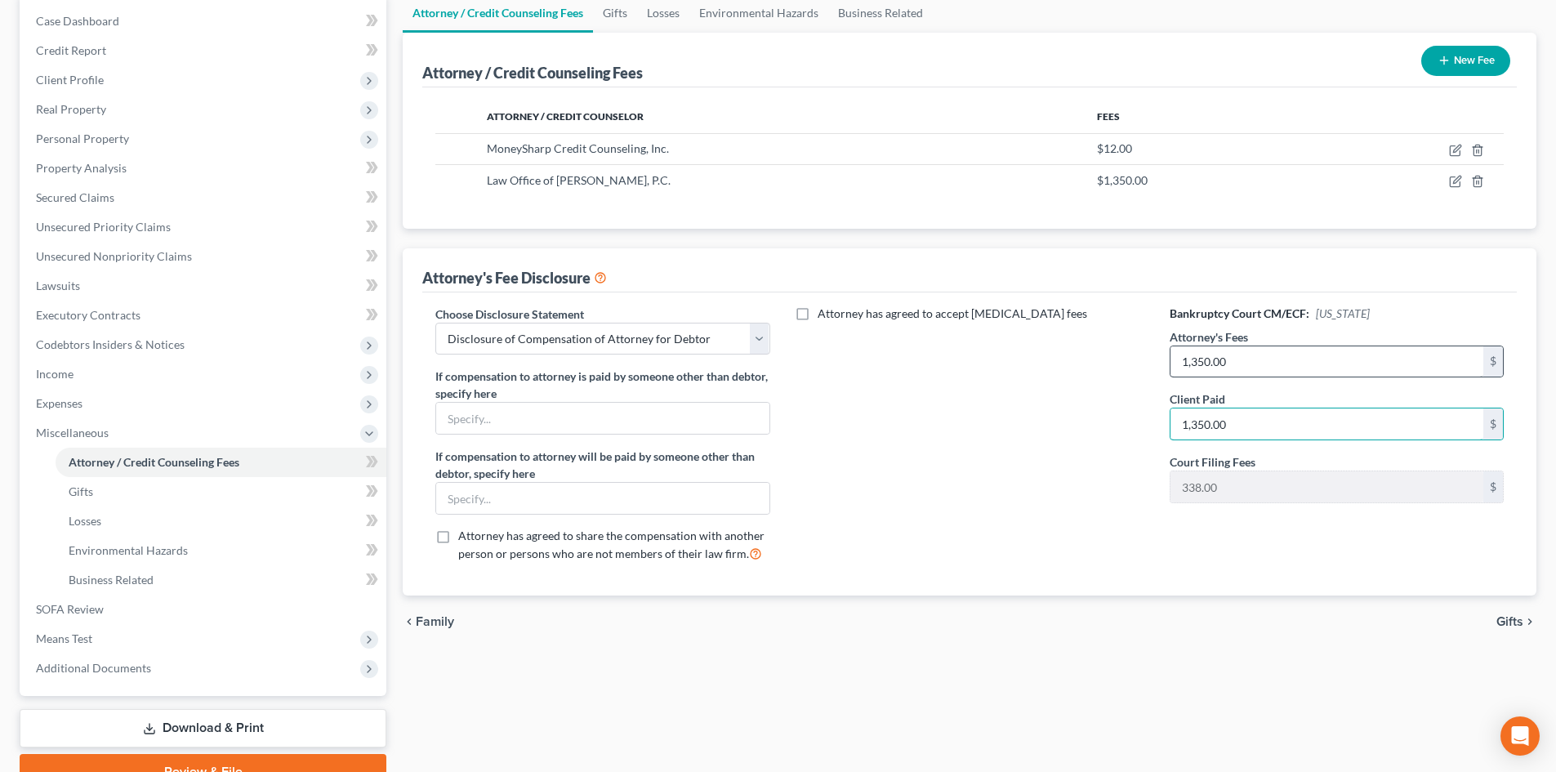
type input "1,350.00"
click at [1506, 617] on span "Gifts" at bounding box center [1509, 621] width 27 height 13
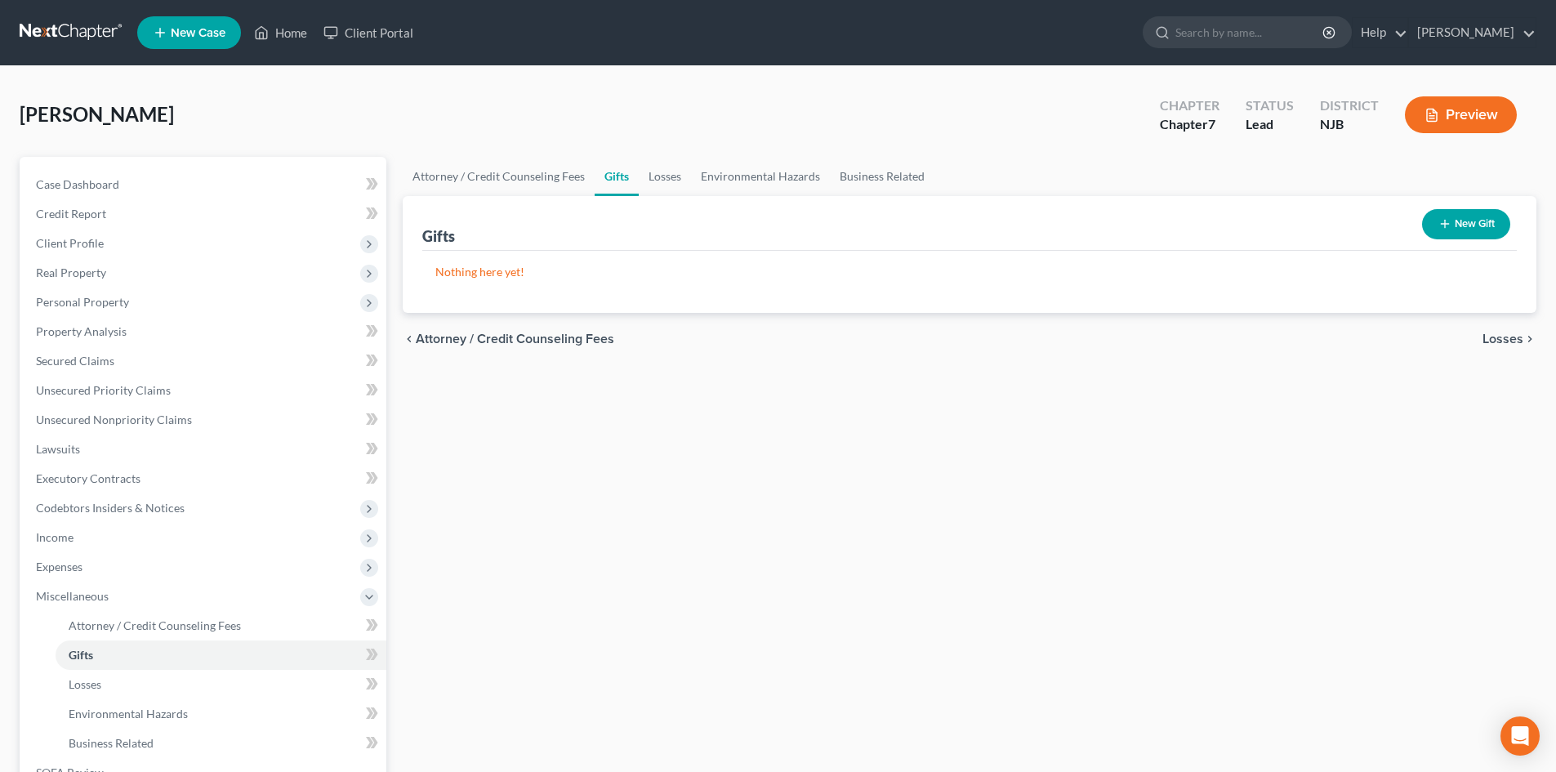
click at [1504, 338] on span "Losses" at bounding box center [1502, 338] width 41 height 13
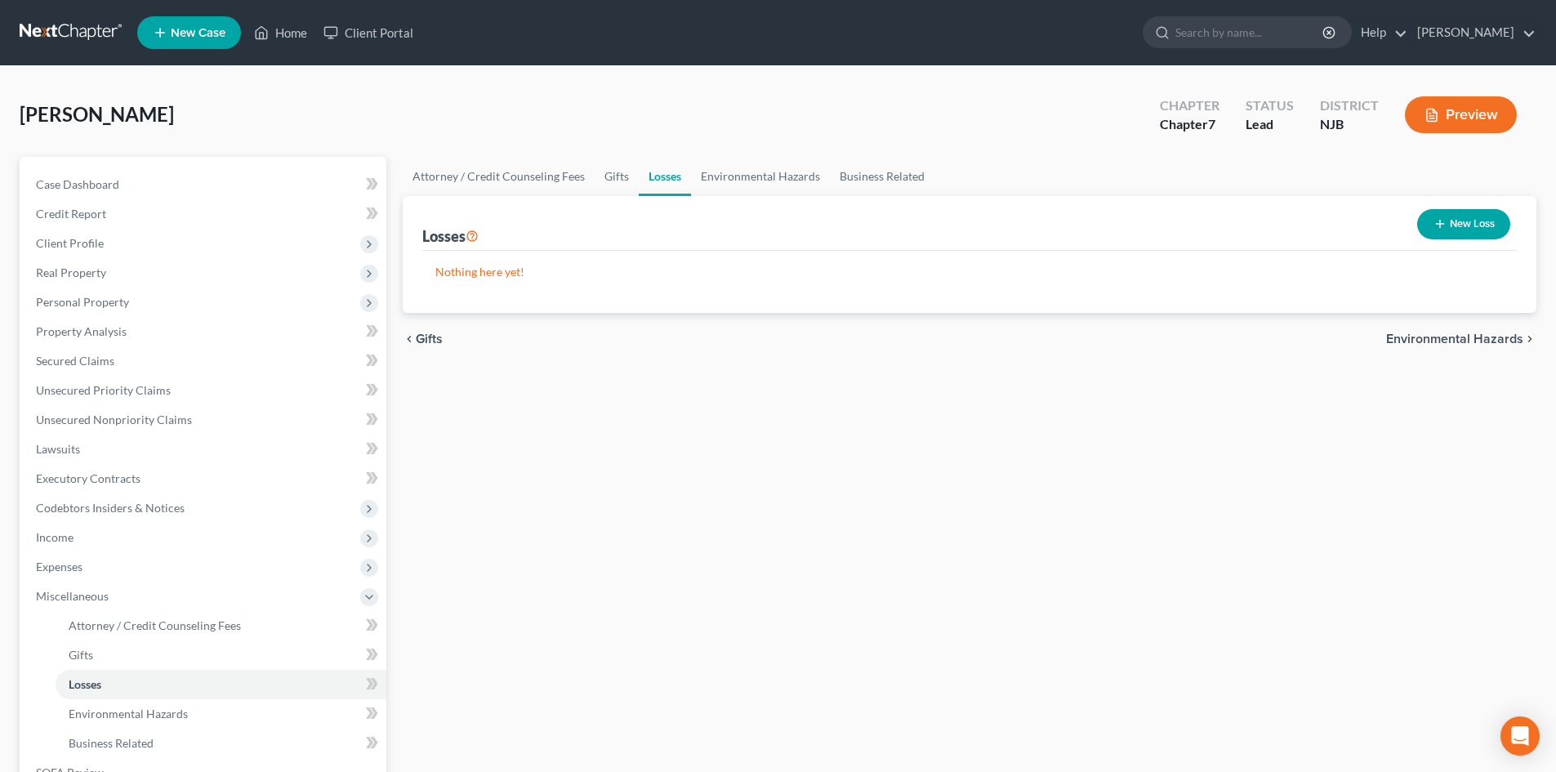
click at [1456, 339] on span "Environmental Hazards" at bounding box center [1454, 338] width 137 height 13
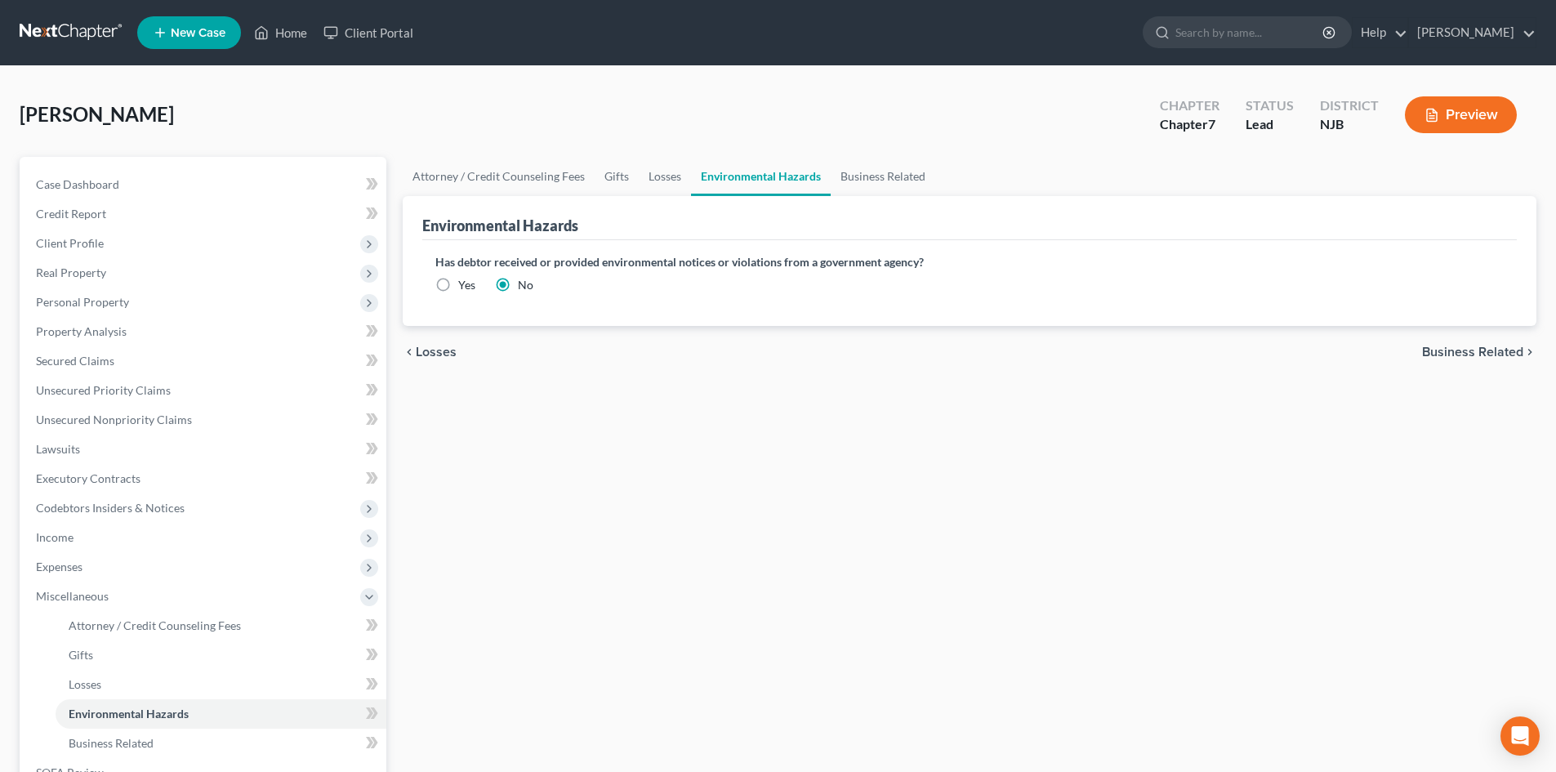
click at [1458, 353] on span "Business Related" at bounding box center [1472, 352] width 101 height 13
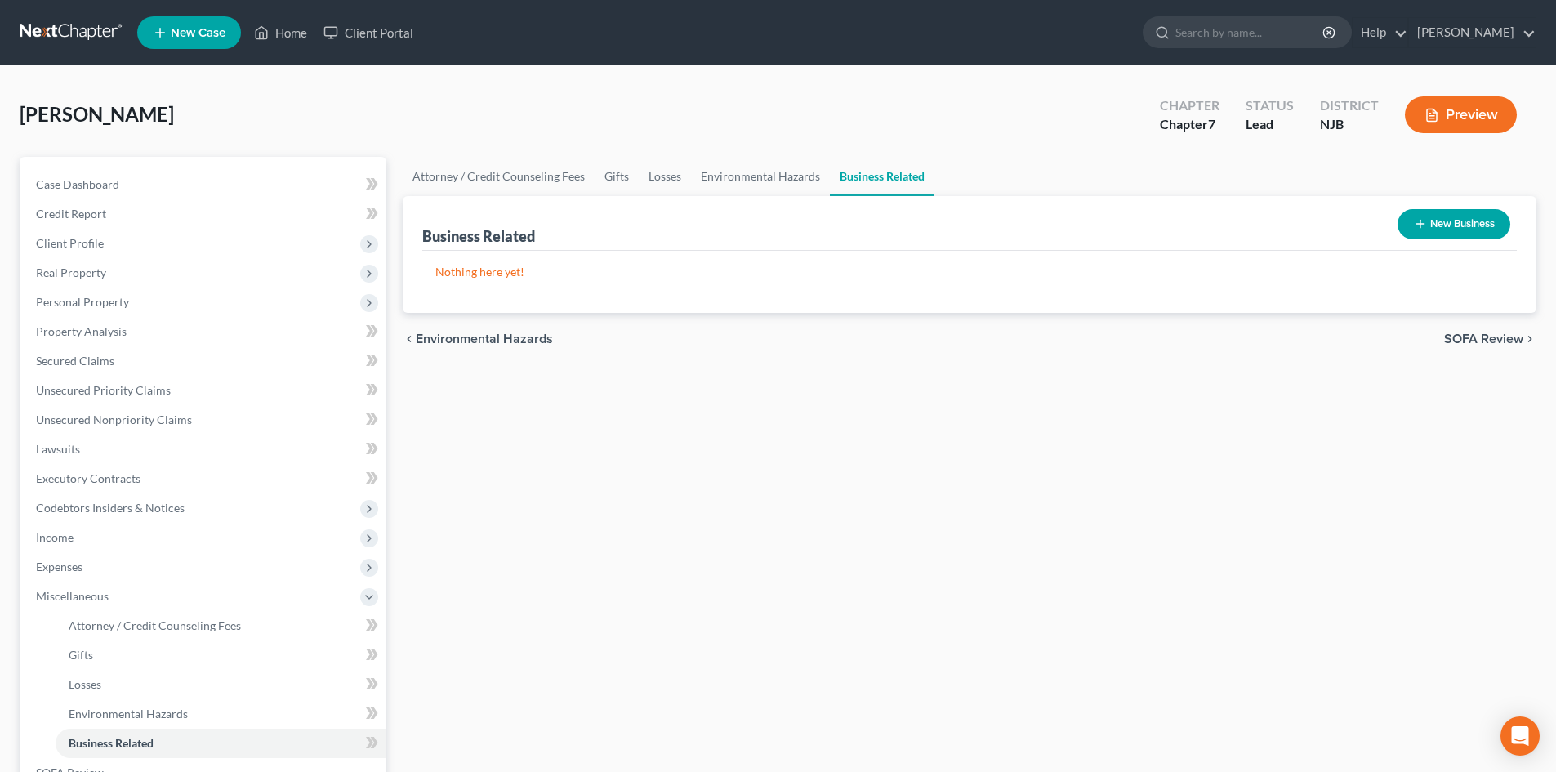
click at [1462, 342] on span "SOFA Review" at bounding box center [1483, 338] width 79 height 13
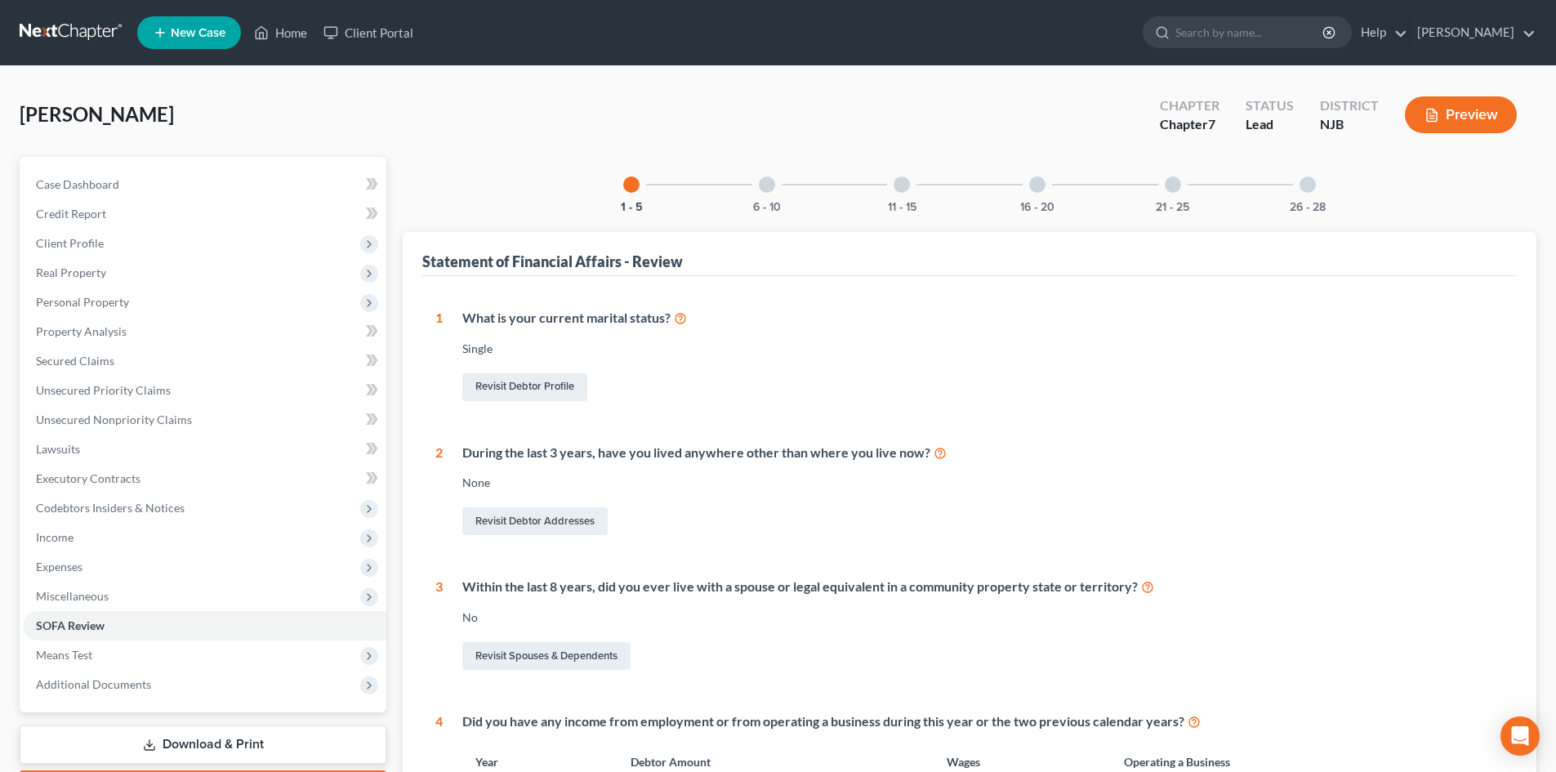
click at [767, 190] on div at bounding box center [767, 184] width 16 height 16
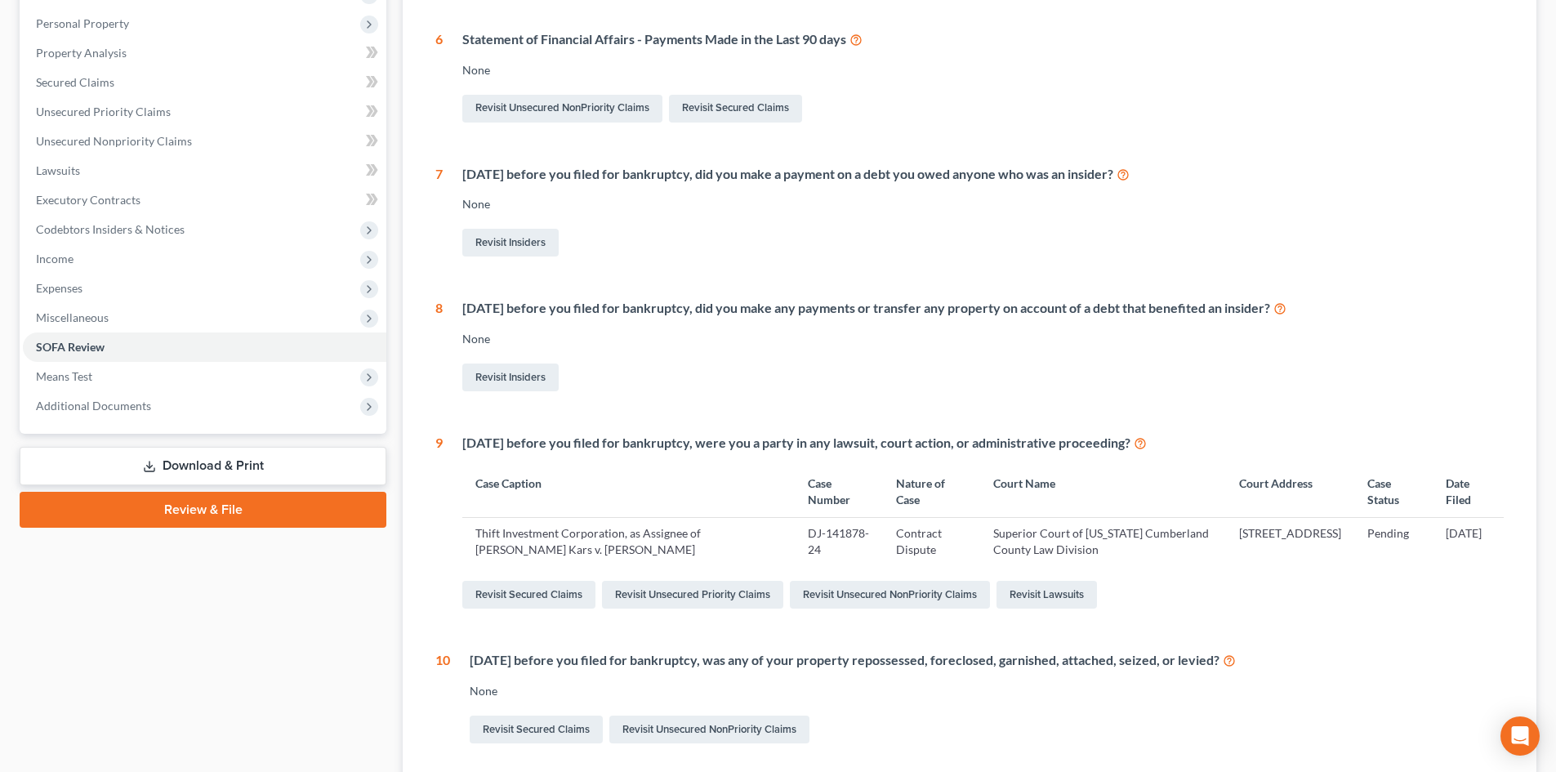
scroll to position [327, 0]
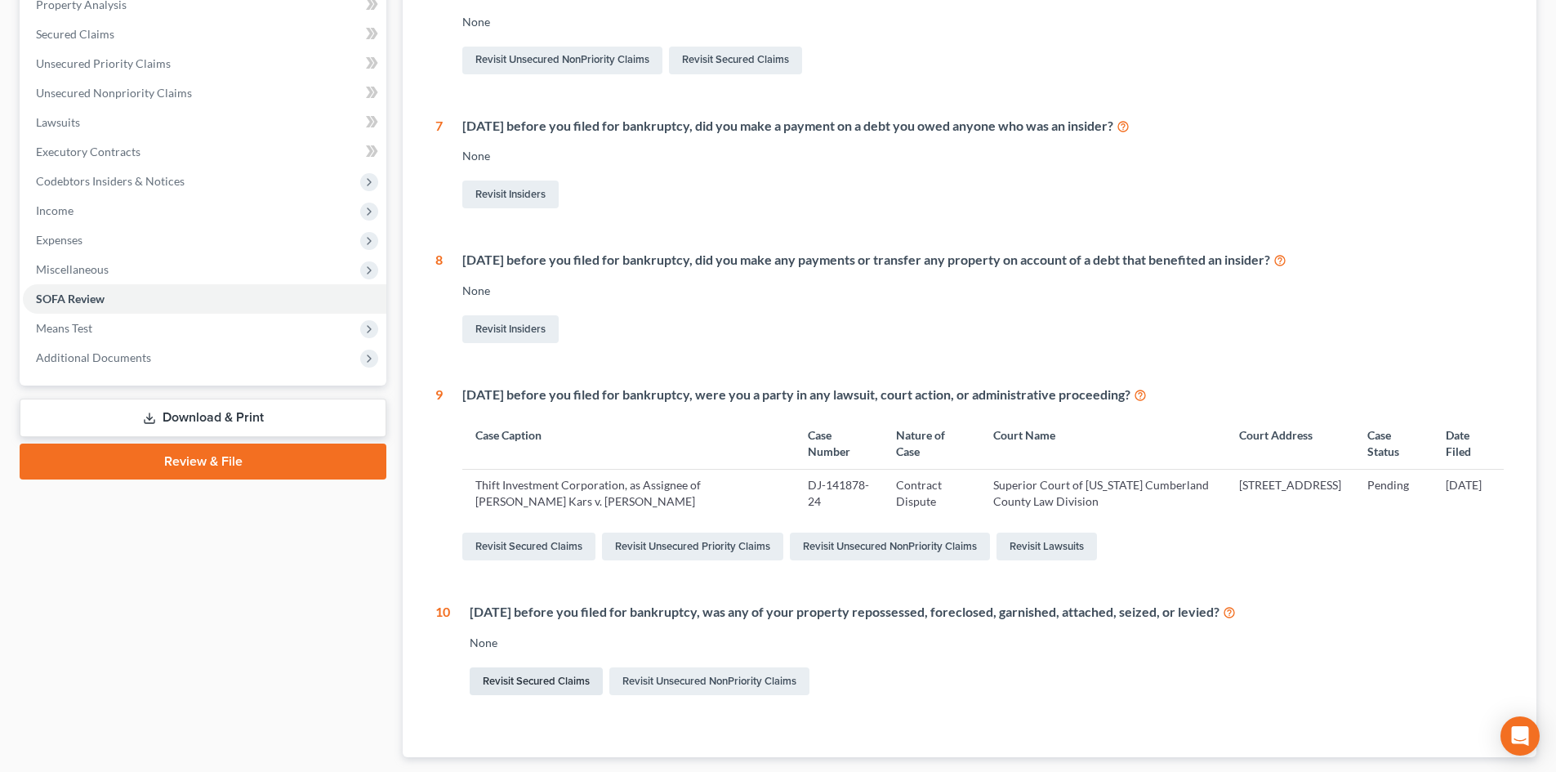
click at [513, 681] on link "Revisit Secured Claims" at bounding box center [536, 681] width 133 height 28
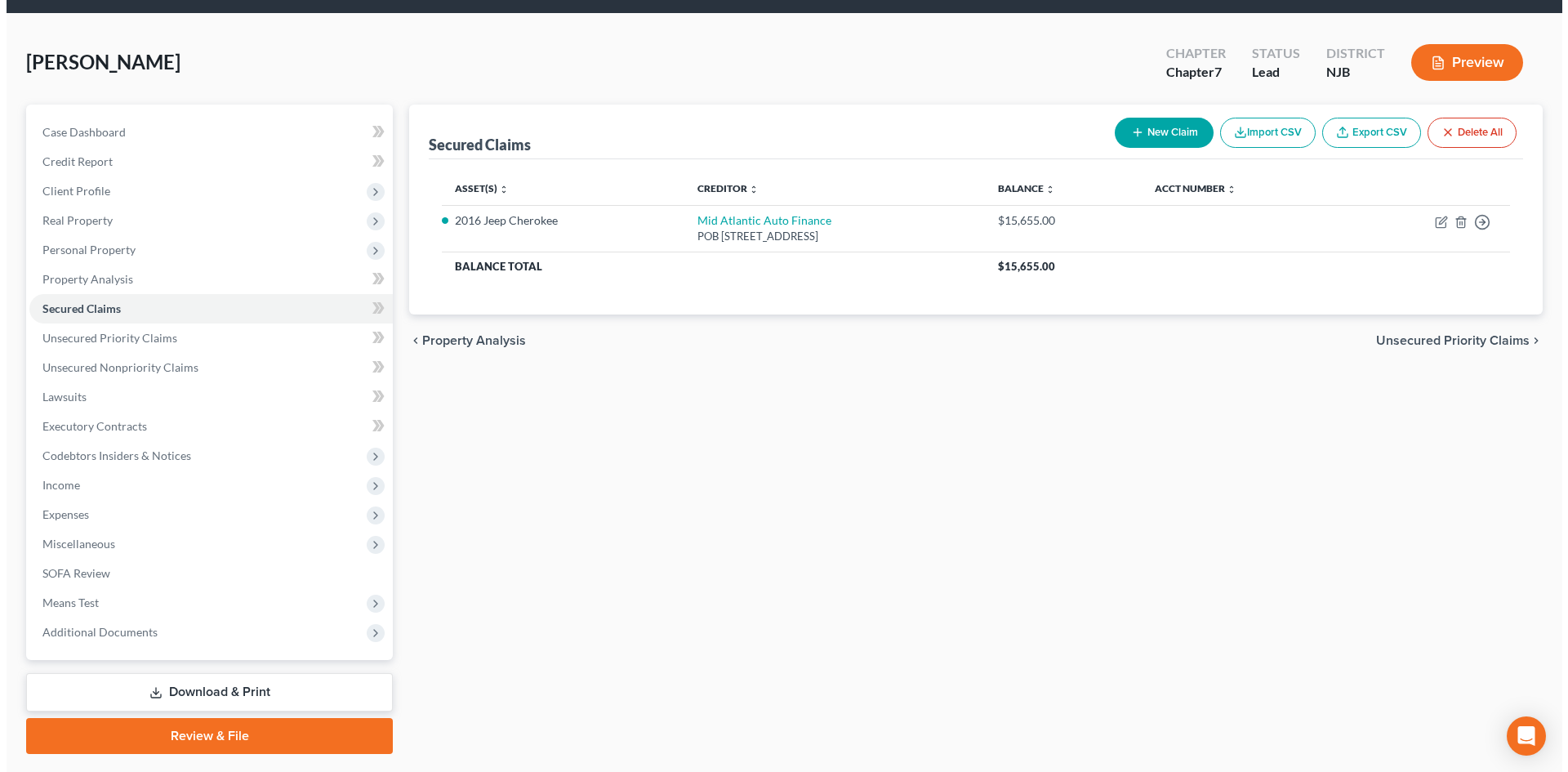
scroll to position [82, 0]
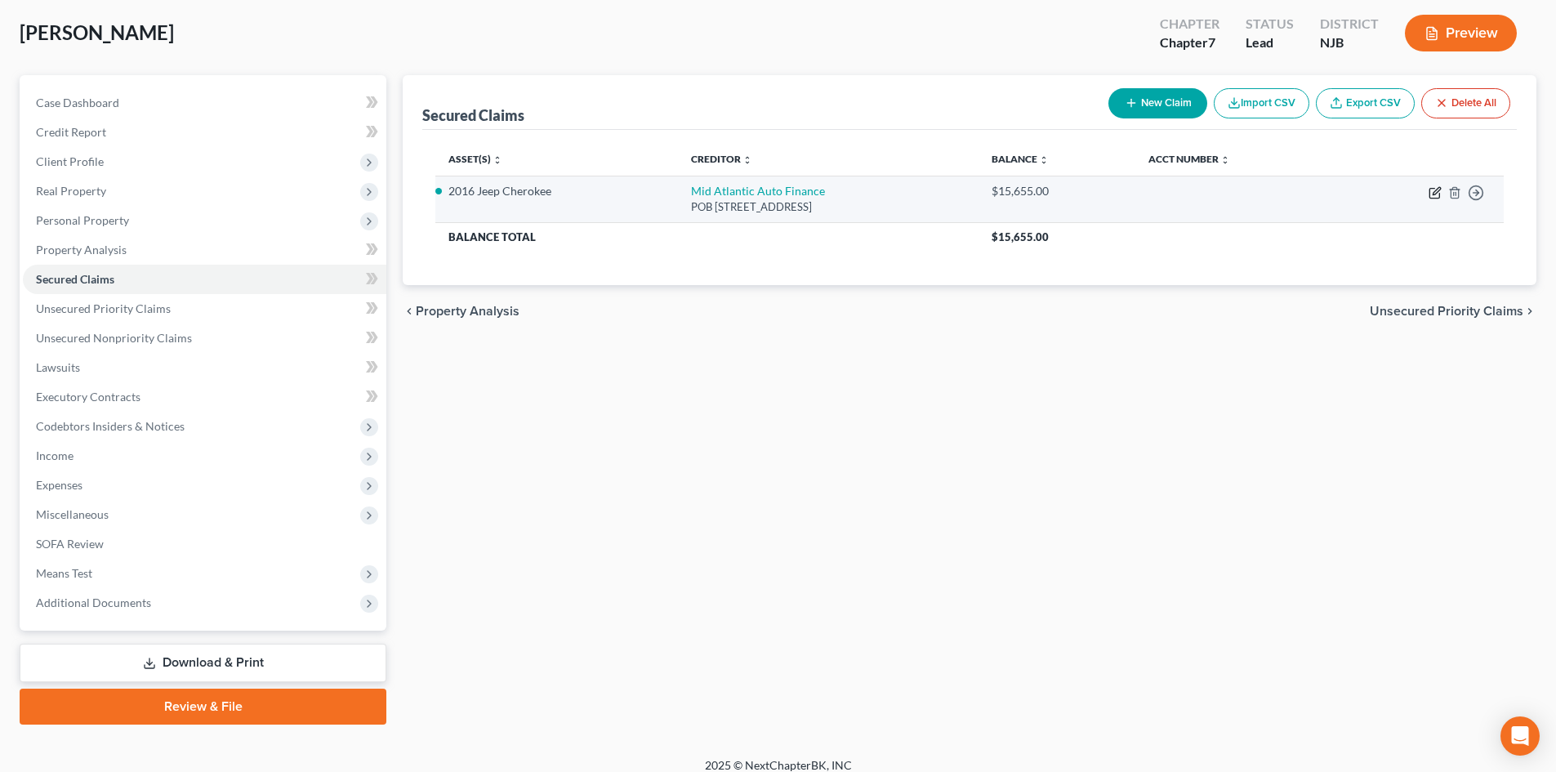
click at [1435, 195] on icon "button" at bounding box center [1435, 192] width 13 height 13
select select "33"
select select "2"
select select "0"
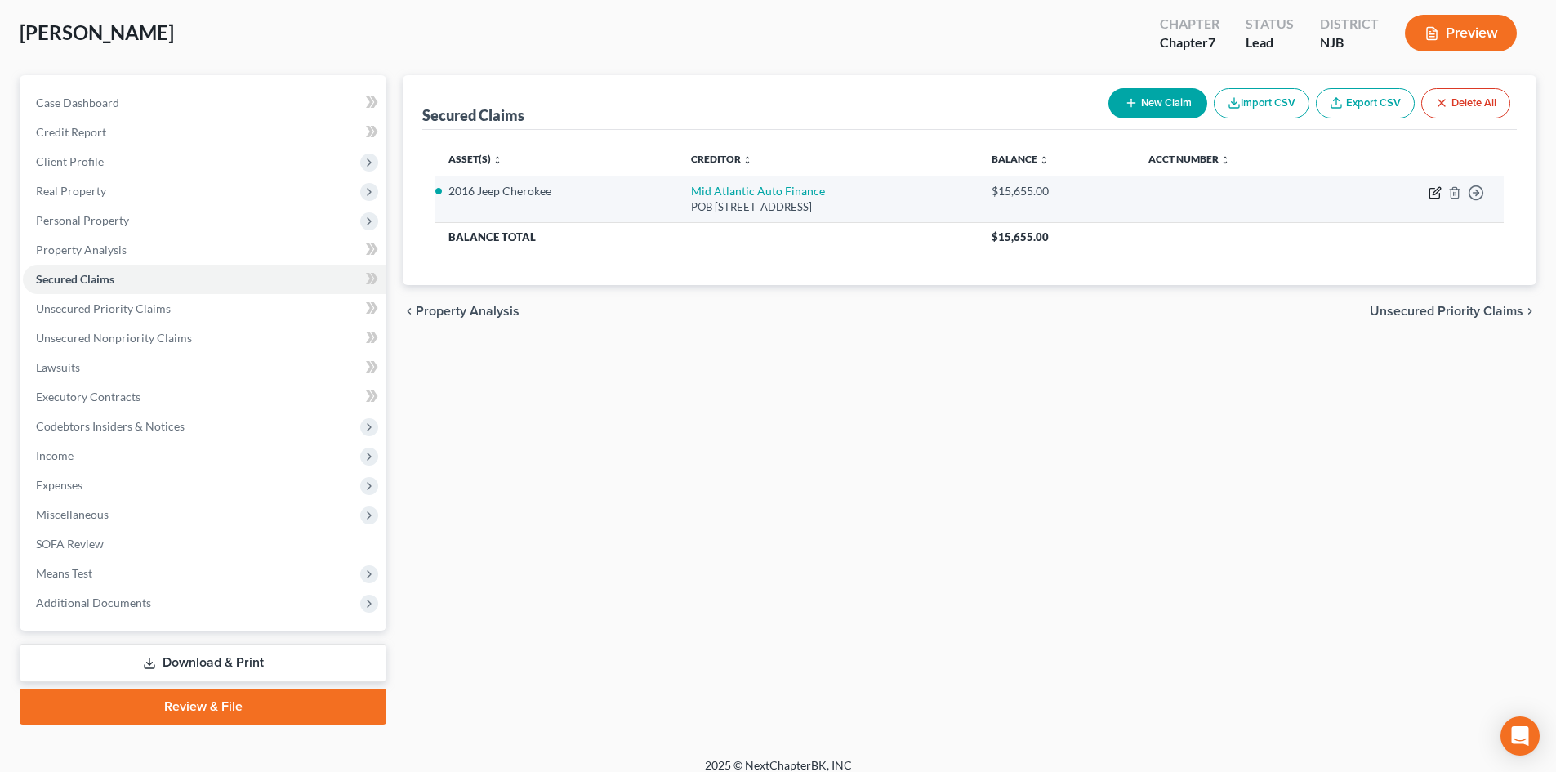
select select "0"
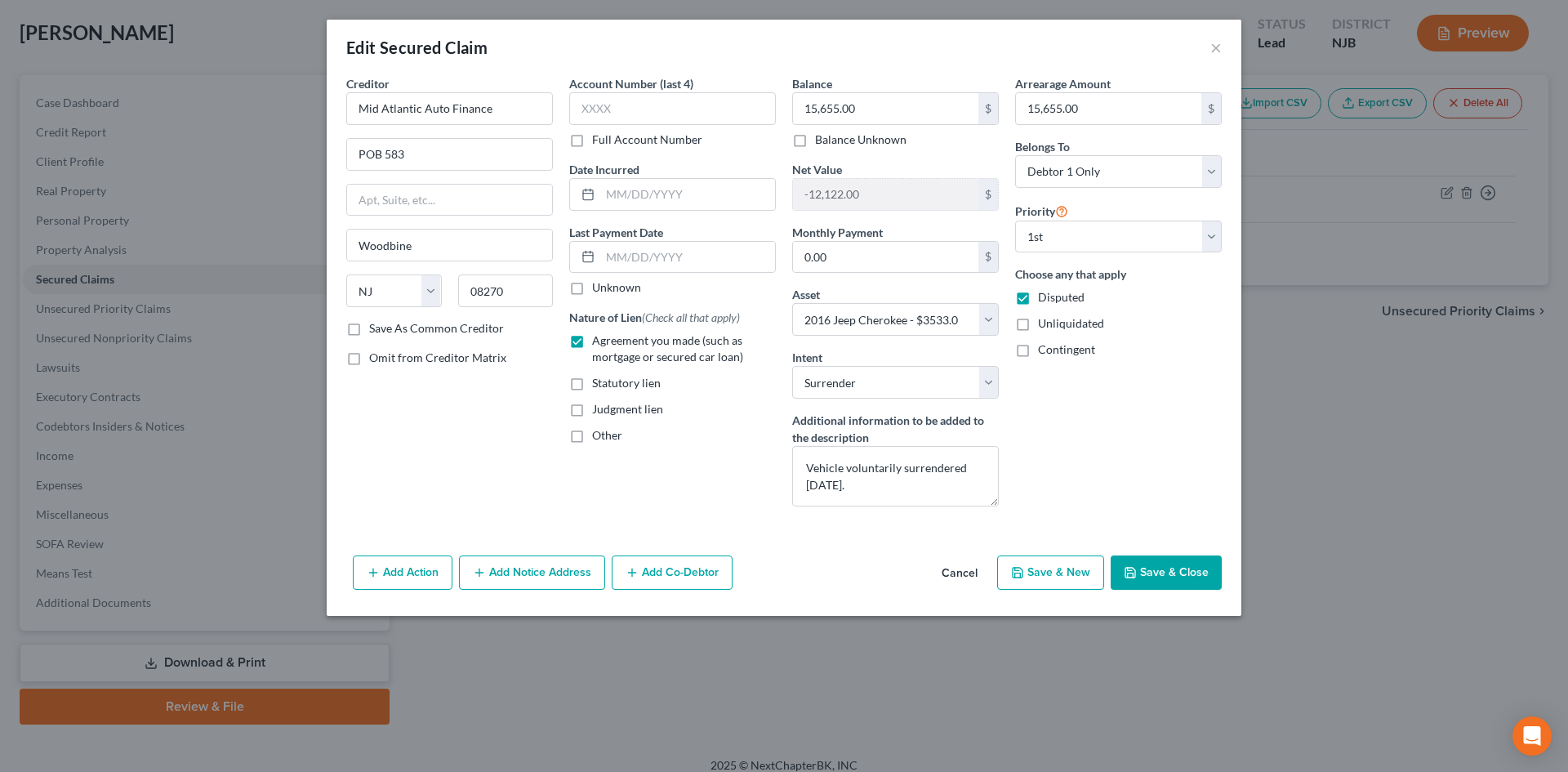
click at [409, 577] on button "Add Action" at bounding box center [403, 572] width 100 height 34
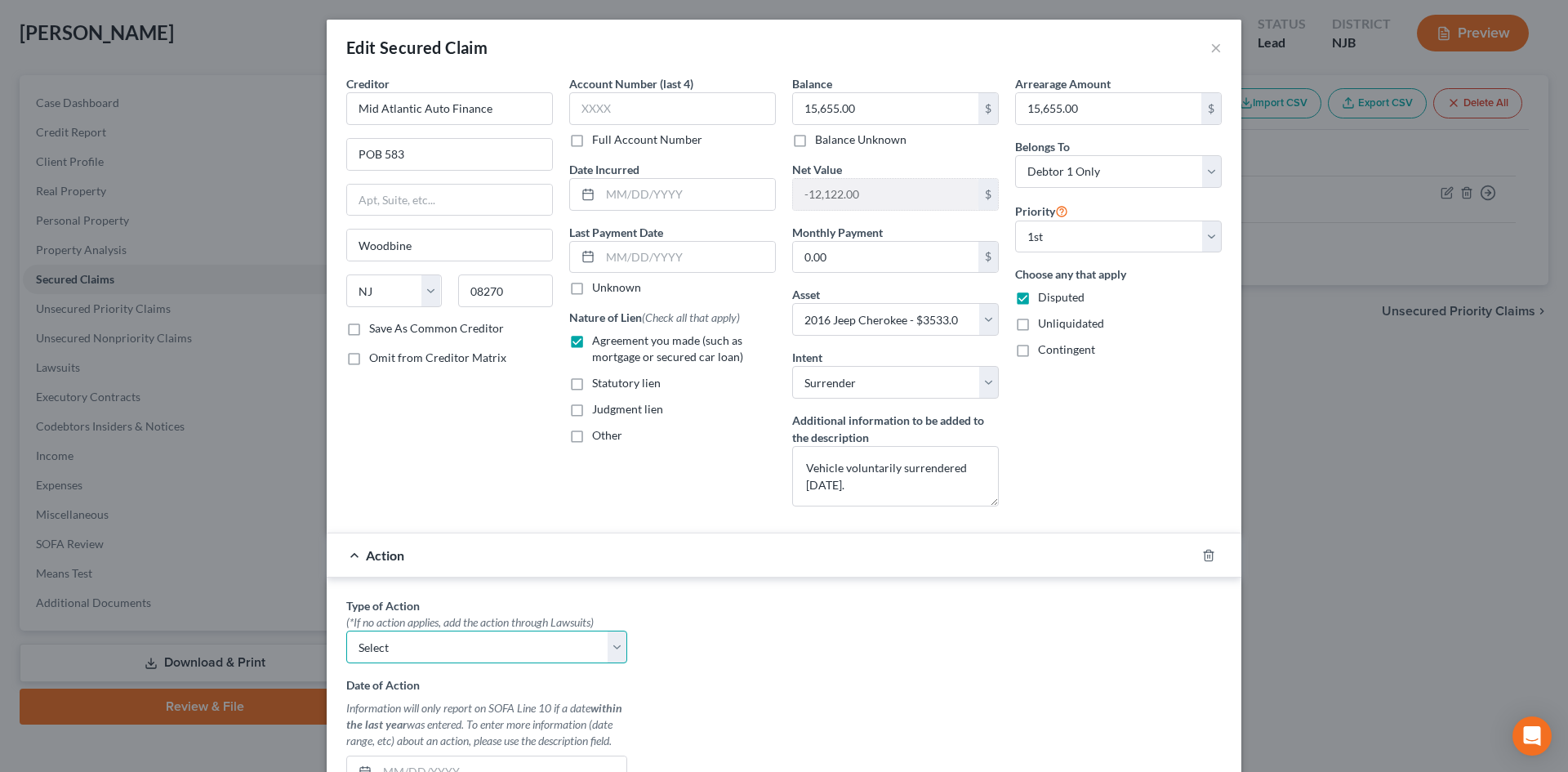
click at [429, 657] on select "Select Repossession Garnishment Foreclosure Personal Injury Attached, Seized, O…" at bounding box center [486, 647] width 281 height 33
select select "0"
click at [346, 631] on select "Select Repossession Garnishment Foreclosure Personal Injury Attached, Seized, O…" at bounding box center [486, 647] width 281 height 33
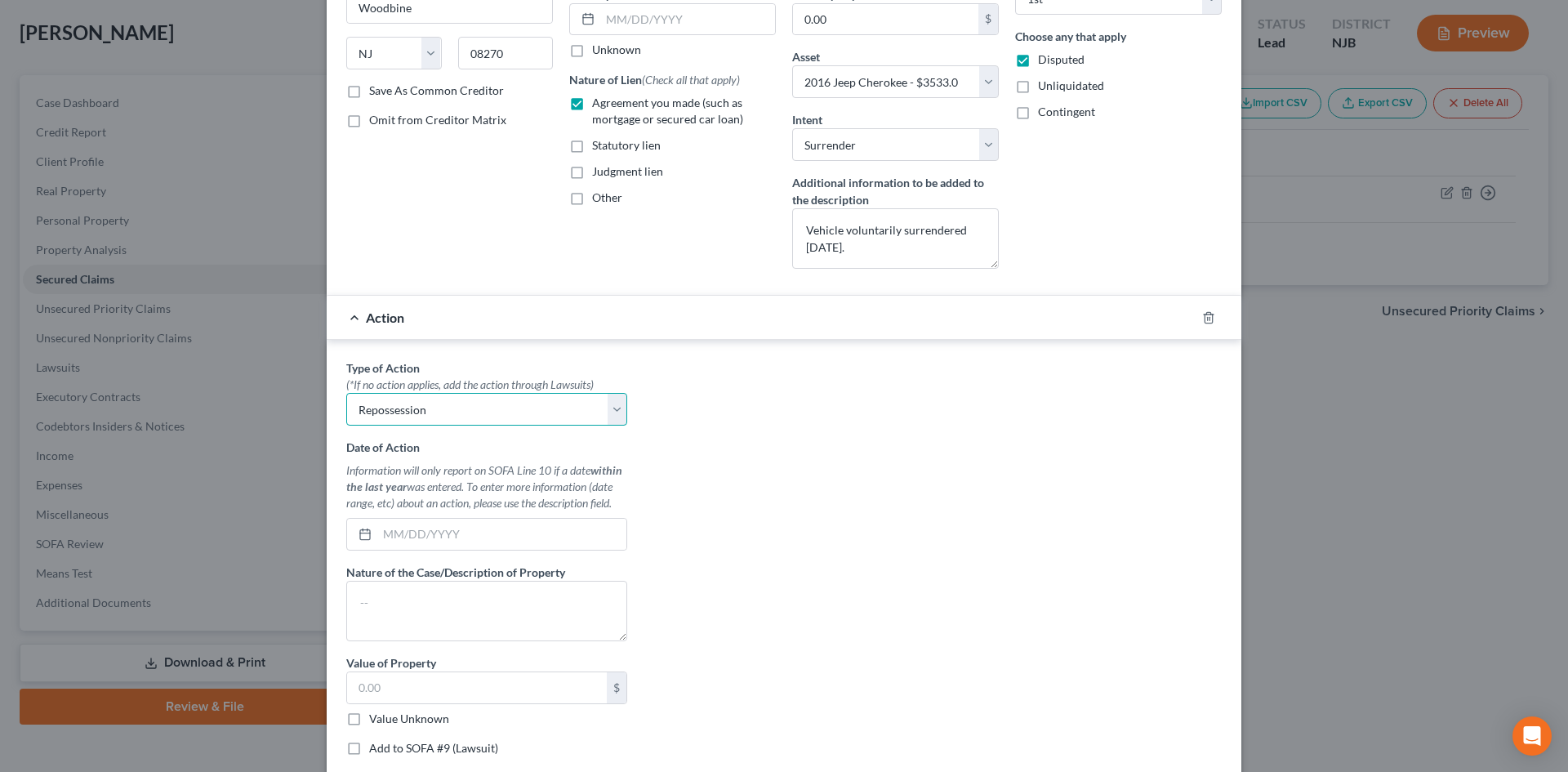
scroll to position [245, 0]
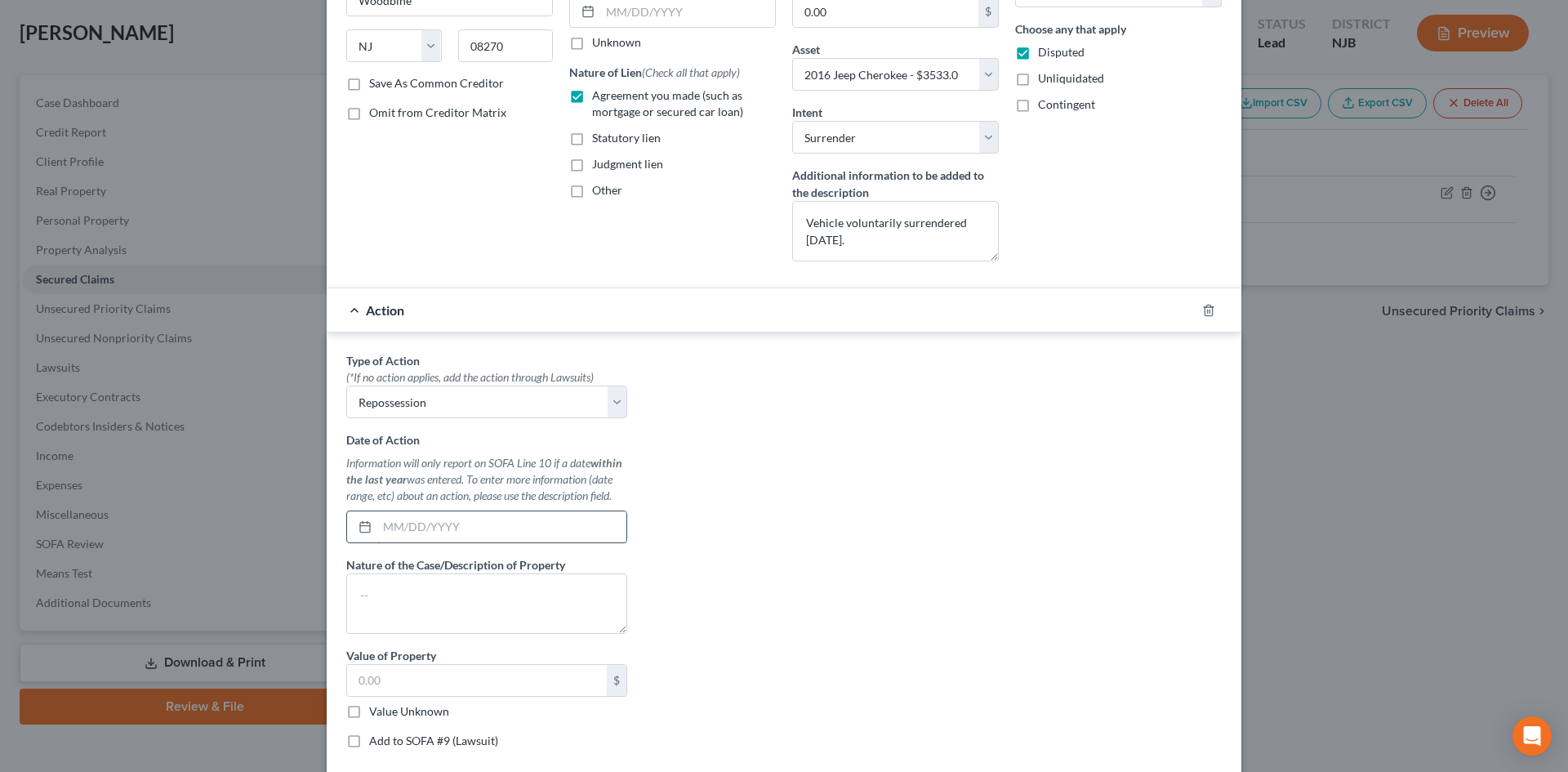
click at [497, 534] on input "text" at bounding box center [501, 526] width 249 height 31
type input "06/01/2025"
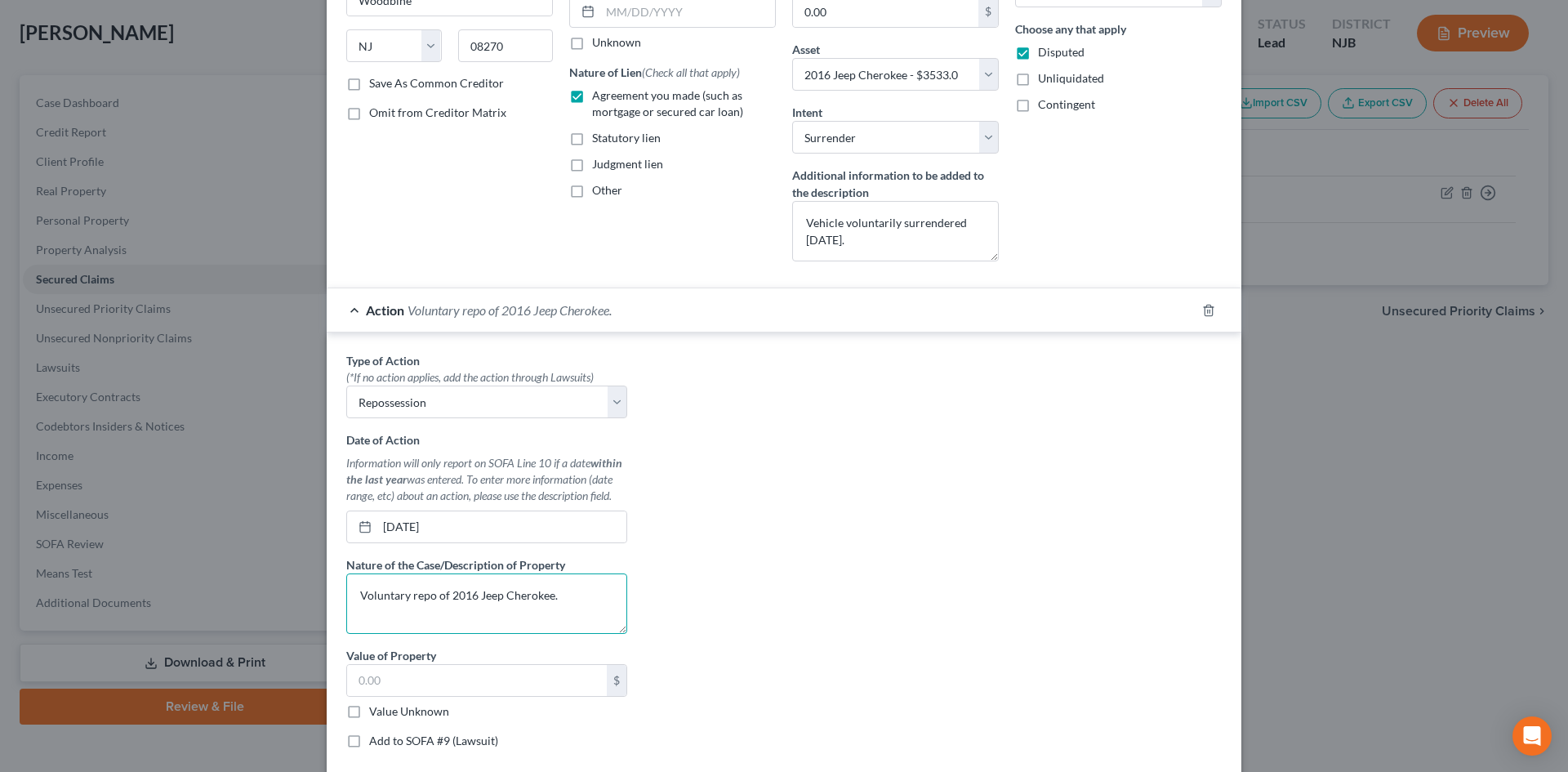
type textarea "Voluntary repo of 2016 Jeep Cherokee."
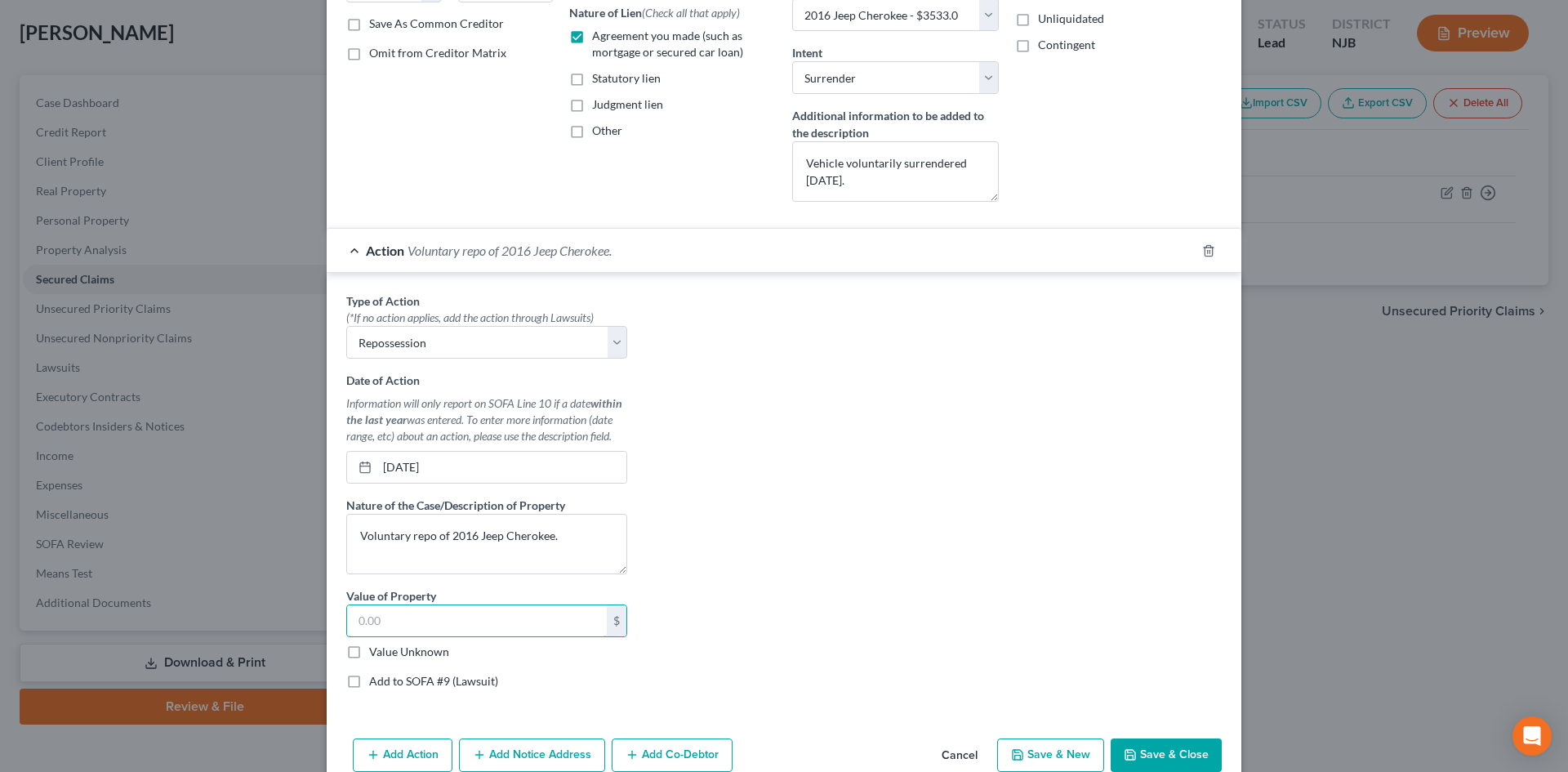
scroll to position [350, 0]
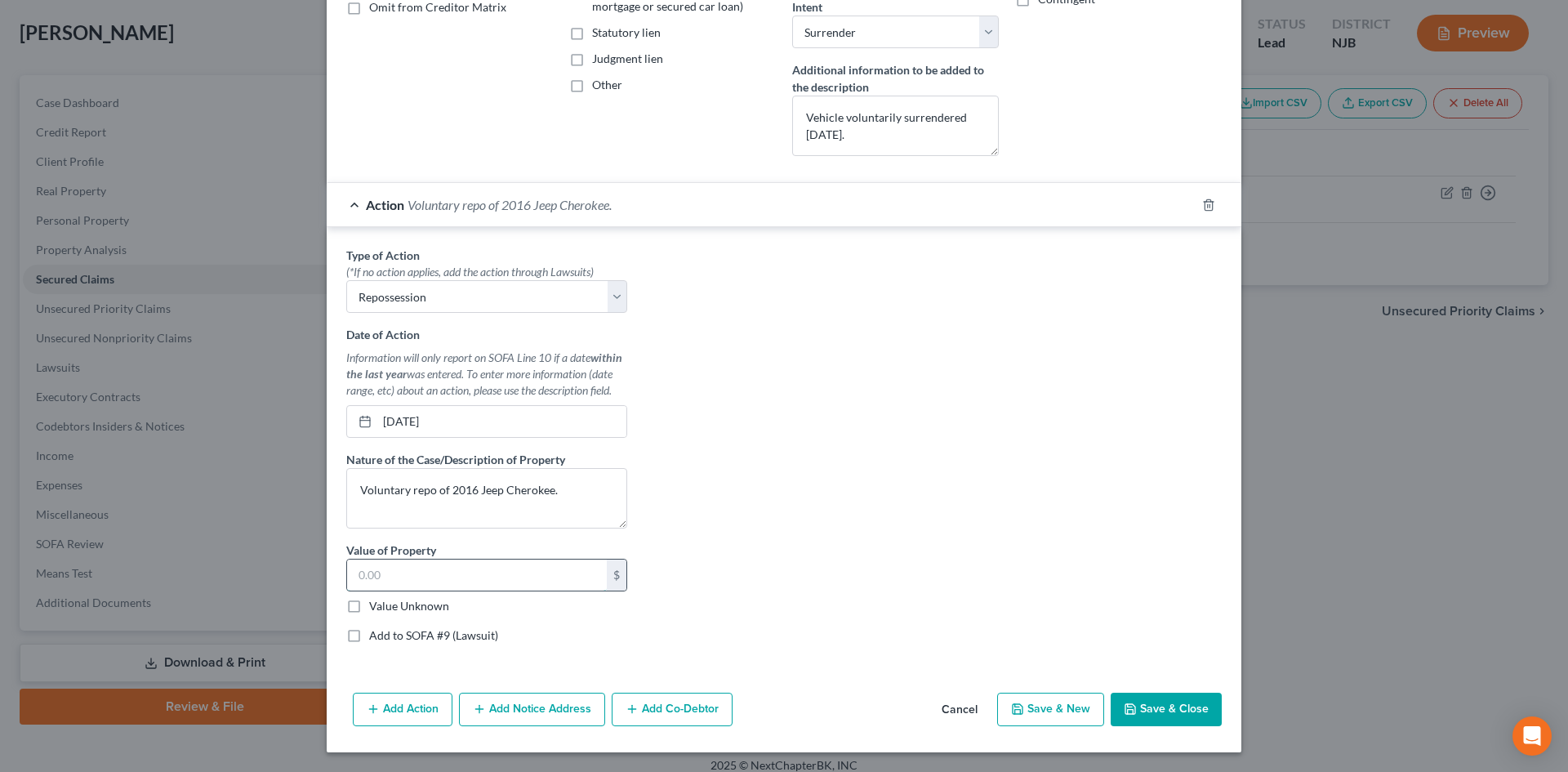
click at [457, 587] on input "text" at bounding box center [477, 575] width 260 height 31
type input "3,533.00"
click at [1181, 707] on button "Save & Close" at bounding box center [1166, 710] width 111 height 34
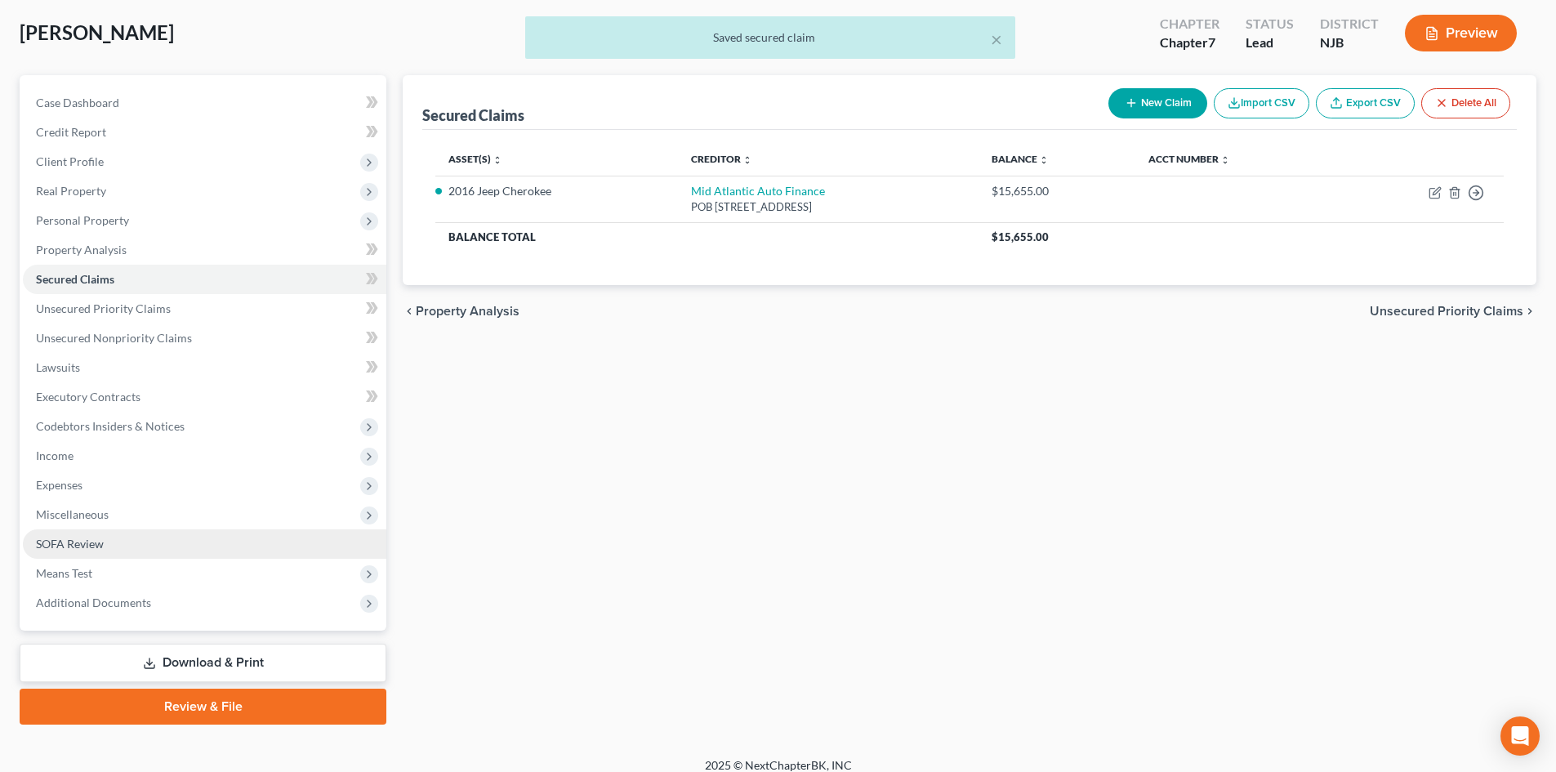
click at [60, 540] on span "SOFA Review" at bounding box center [70, 544] width 68 height 14
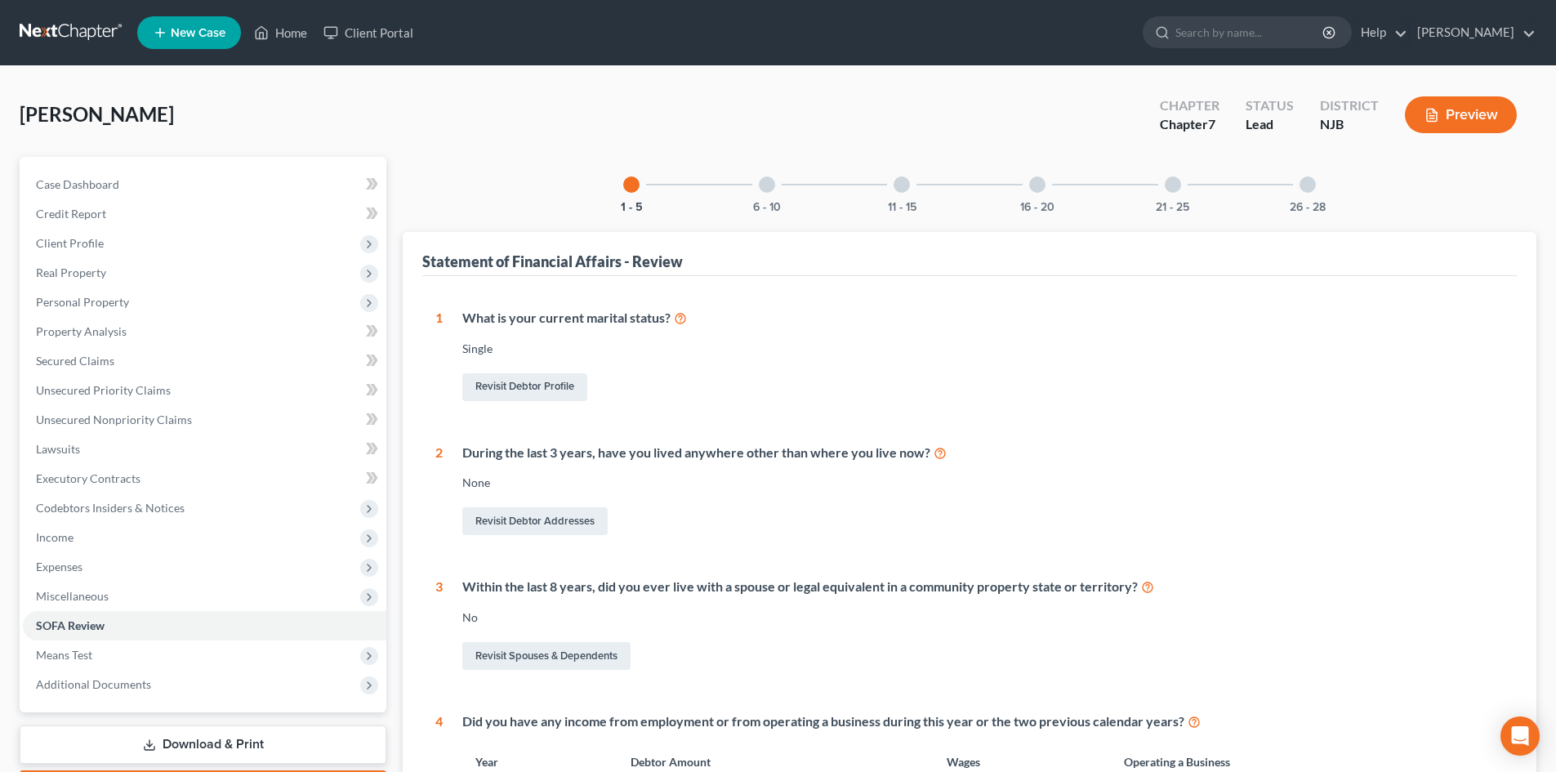
drag, startPoint x: 767, startPoint y: 189, endPoint x: 776, endPoint y: 234, distance: 45.8
click at [767, 190] on div at bounding box center [767, 184] width 16 height 16
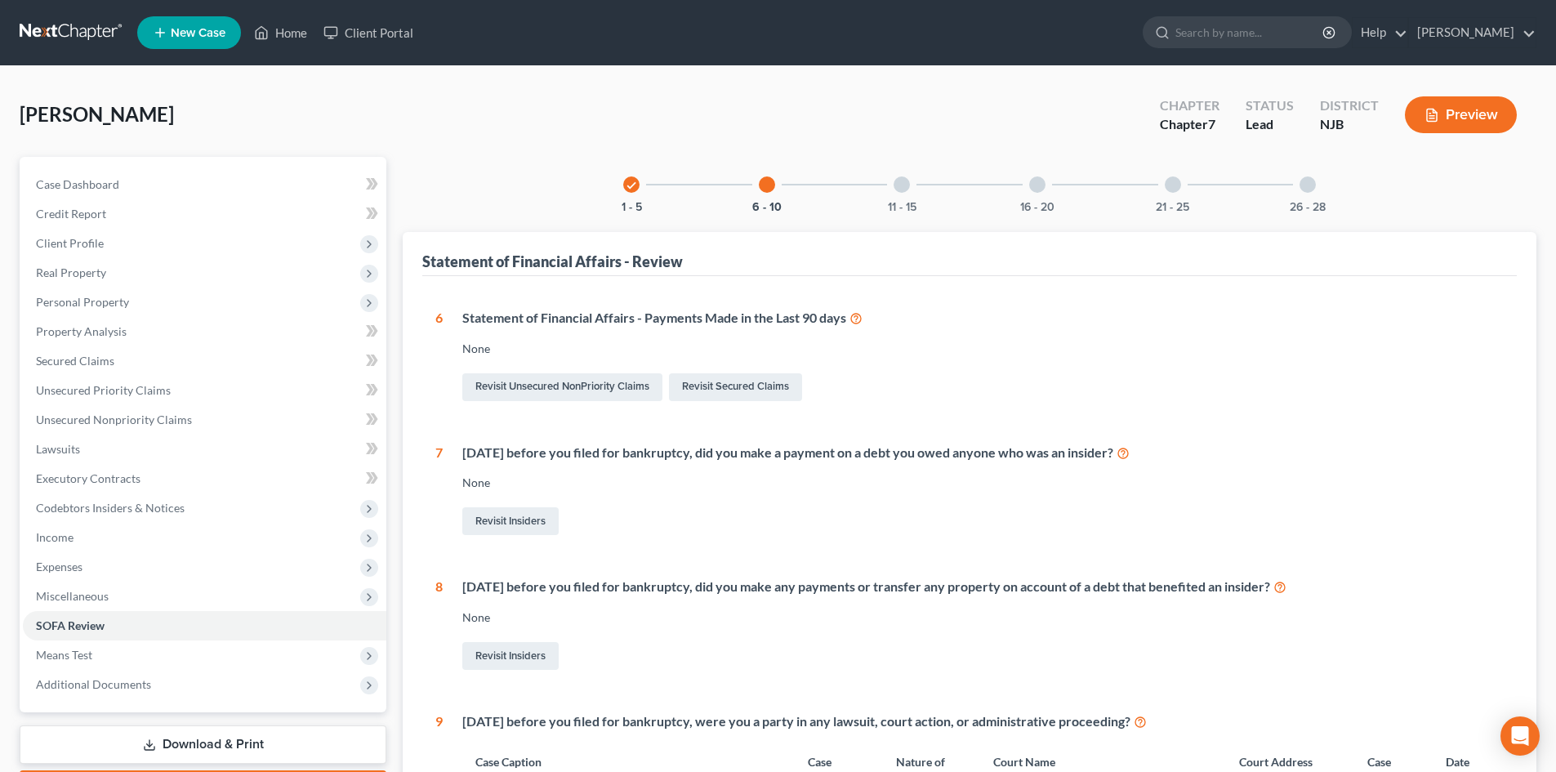
click at [903, 185] on div "11 - 15" at bounding box center [902, 185] width 56 height 56
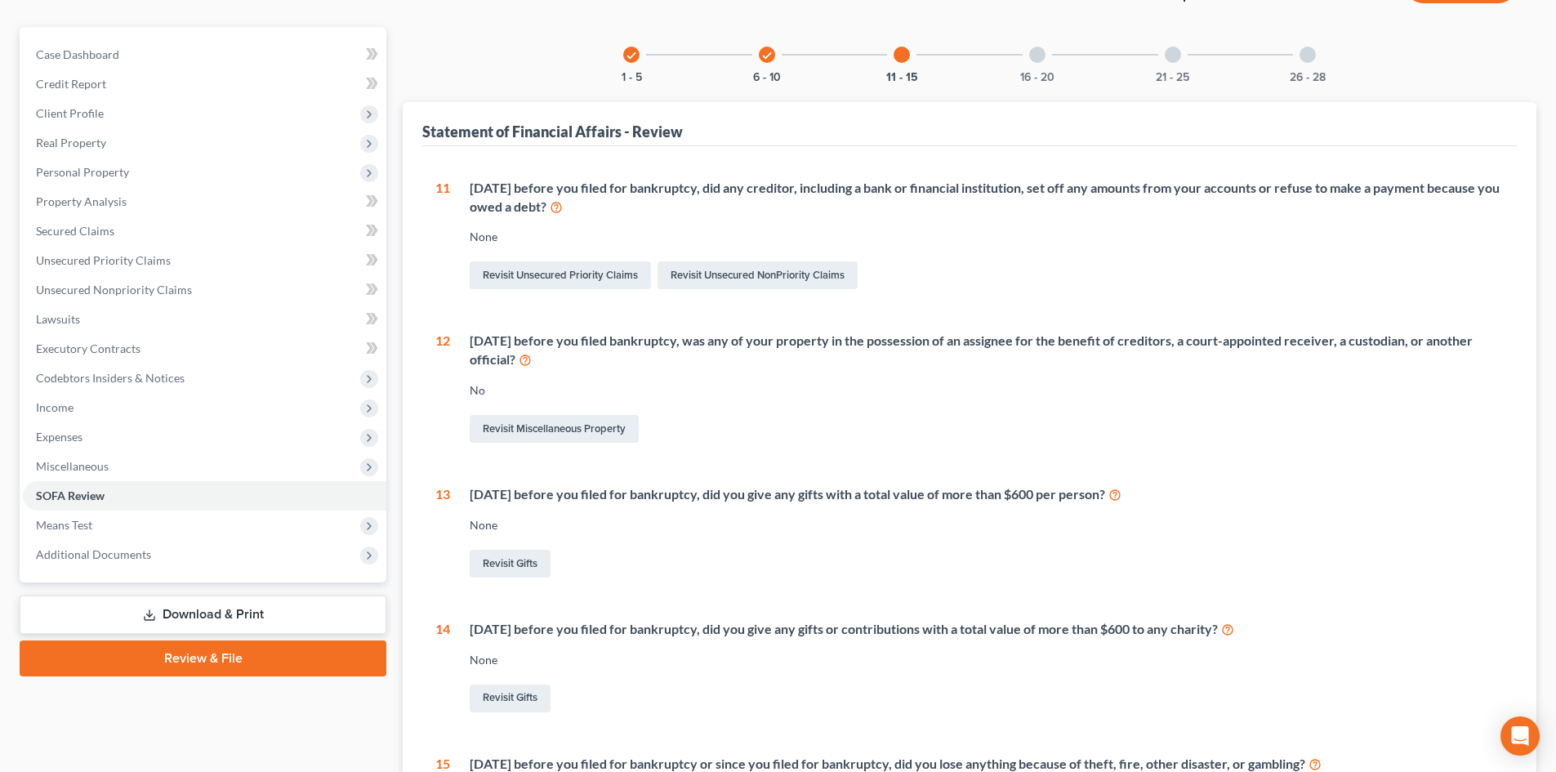
scroll to position [82, 0]
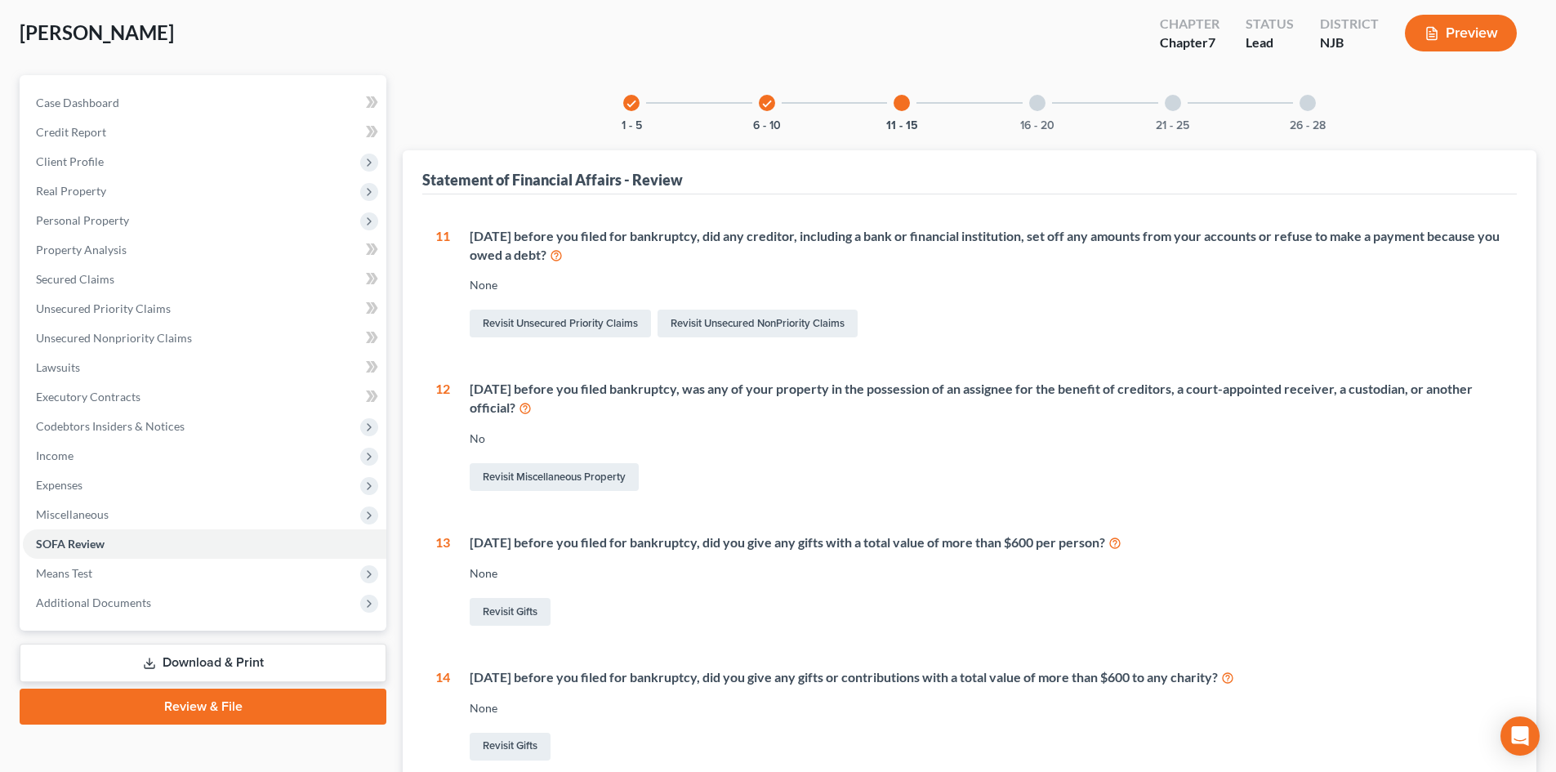
click at [1041, 114] on div "16 - 20" at bounding box center [1038, 103] width 56 height 56
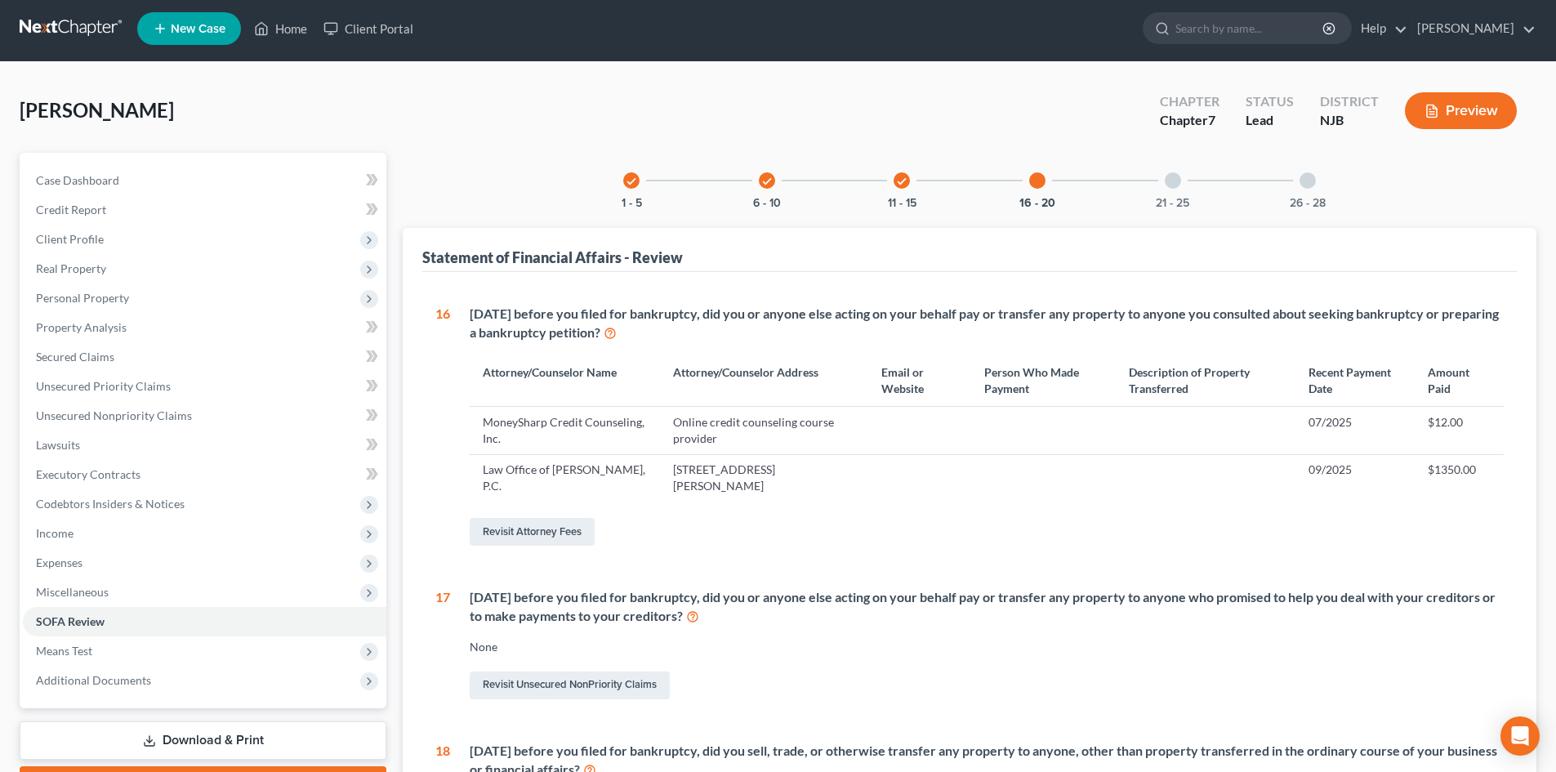
scroll to position [0, 0]
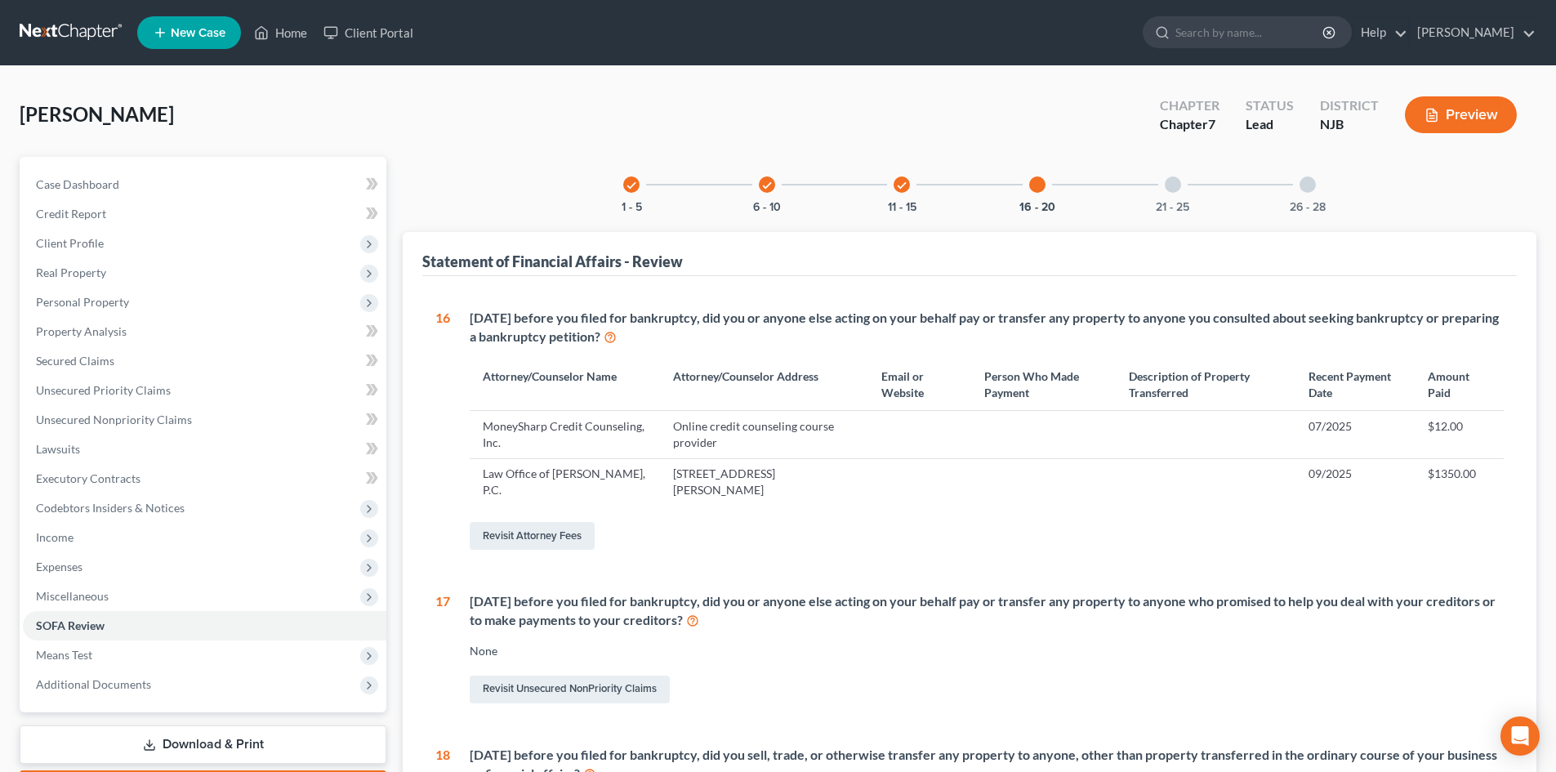
click at [1167, 181] on div at bounding box center [1173, 184] width 16 height 16
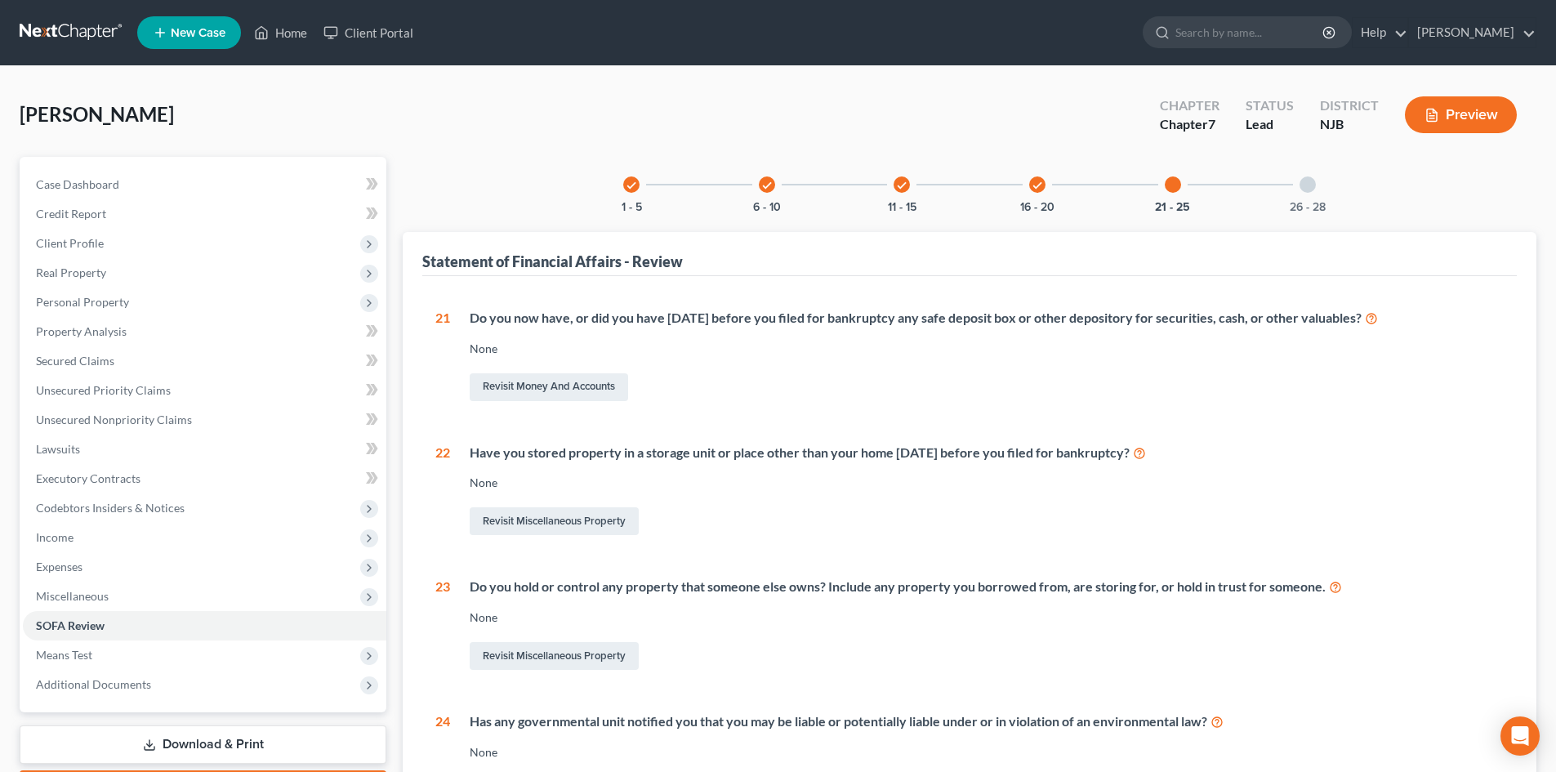
click at [1313, 181] on div at bounding box center [1308, 184] width 16 height 16
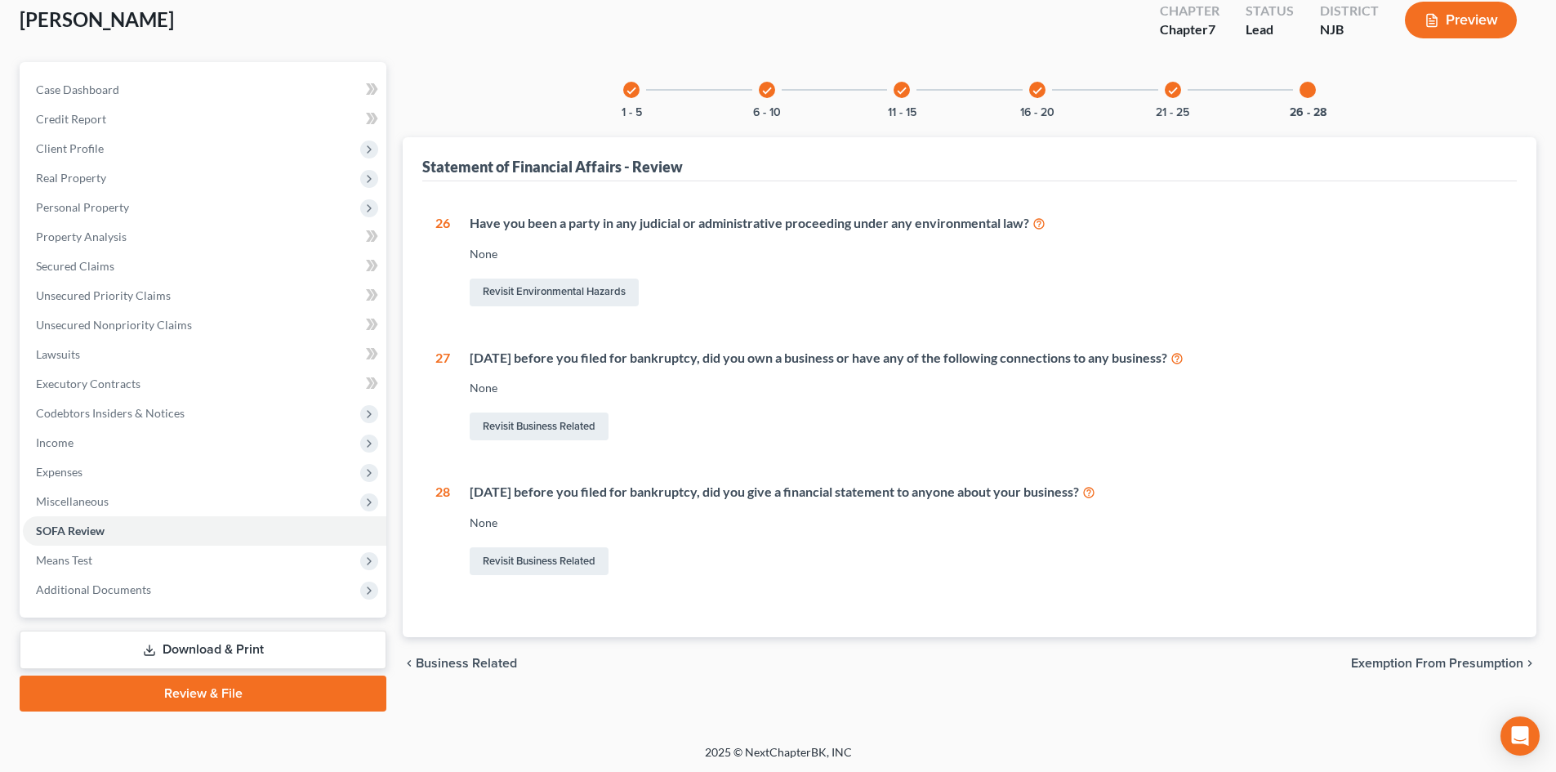
scroll to position [96, 0]
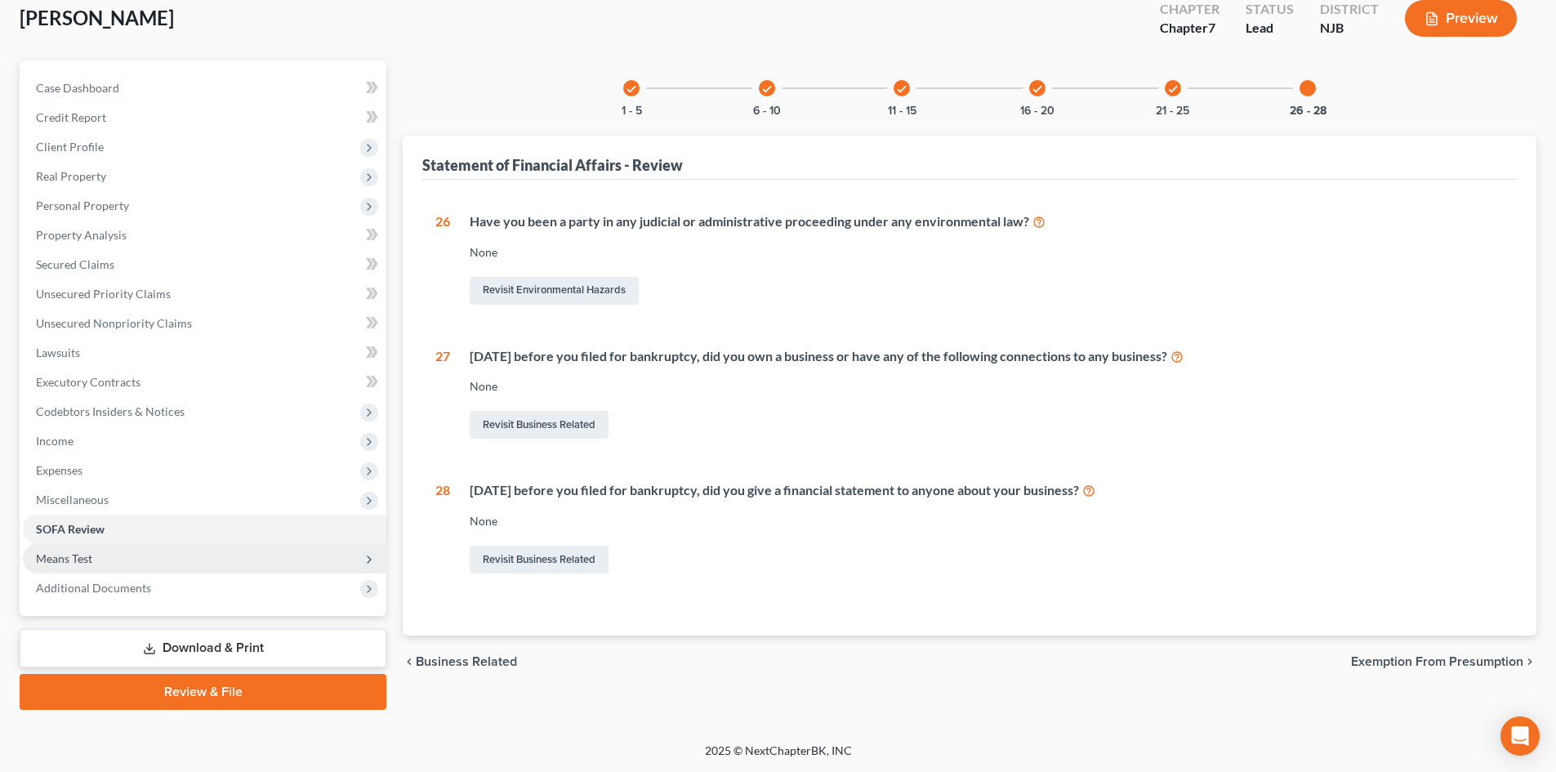
click at [44, 553] on span "Means Test" at bounding box center [64, 558] width 56 height 14
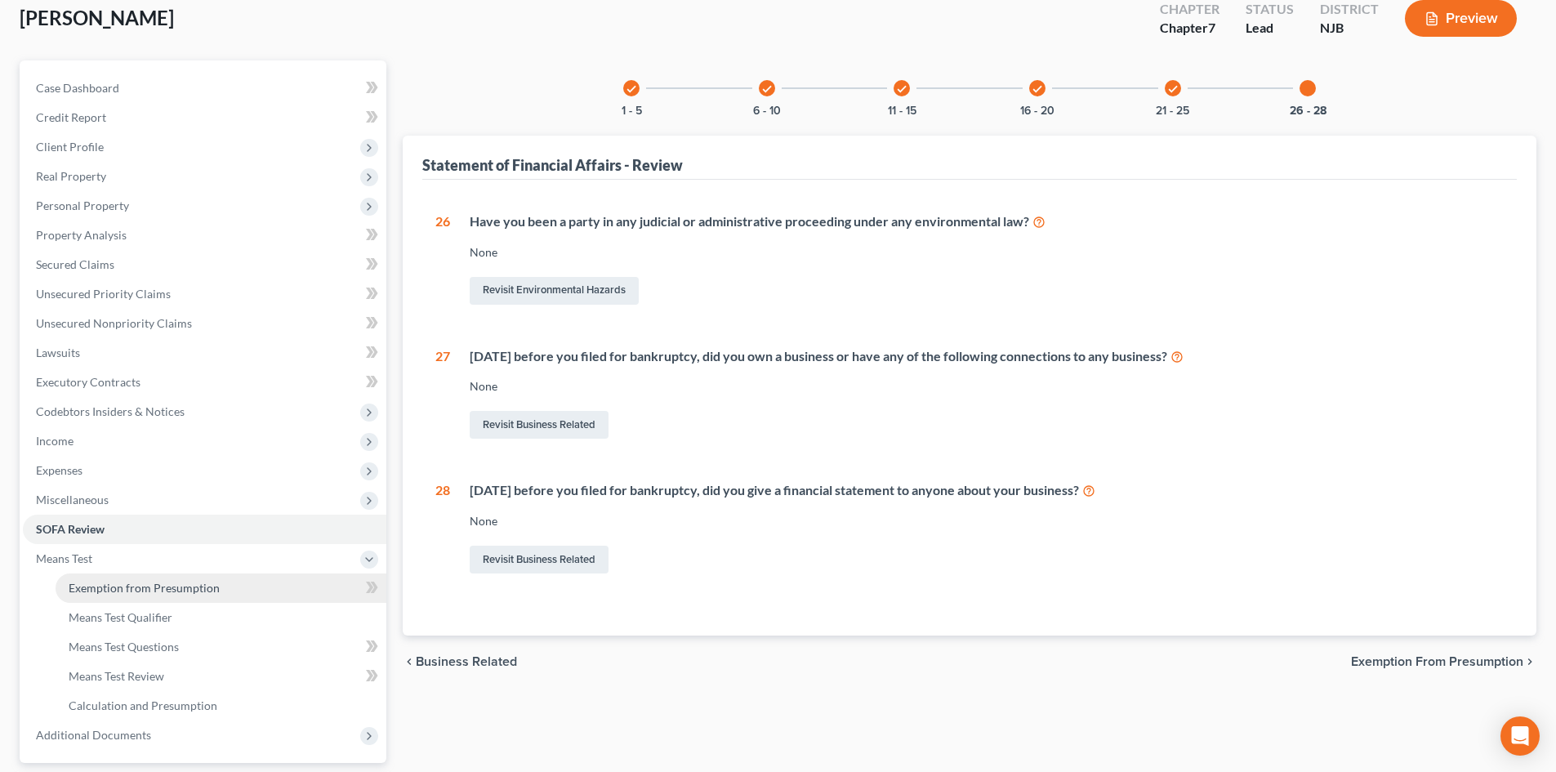
click at [195, 576] on link "Exemption from Presumption" at bounding box center [221, 587] width 331 height 29
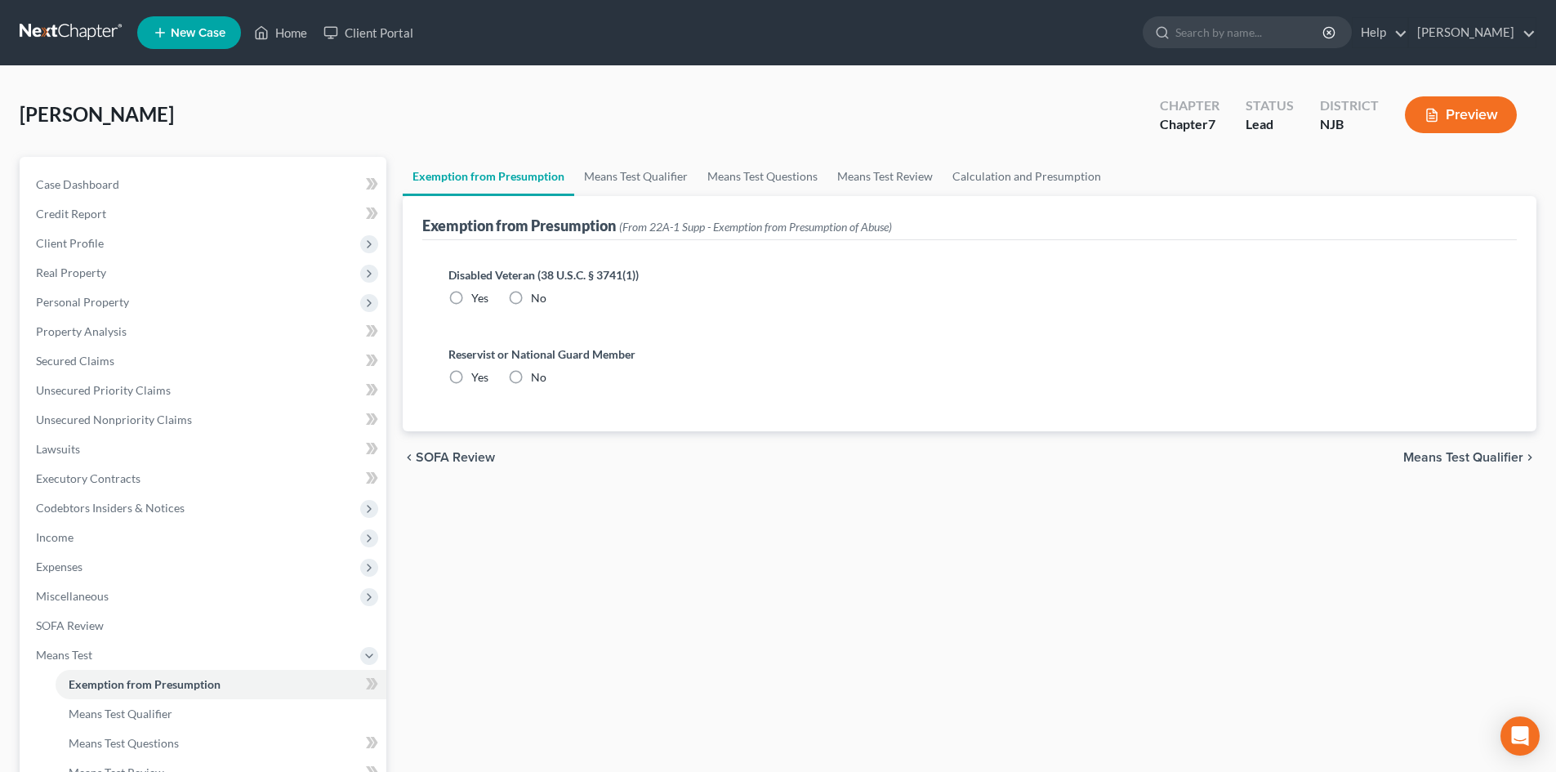
click at [531, 296] on label "No" at bounding box center [539, 298] width 16 height 16
click at [537, 296] on input "No" at bounding box center [542, 295] width 11 height 11
radio input "true"
click at [531, 383] on label "No" at bounding box center [539, 377] width 16 height 16
click at [537, 380] on input "No" at bounding box center [542, 374] width 11 height 11
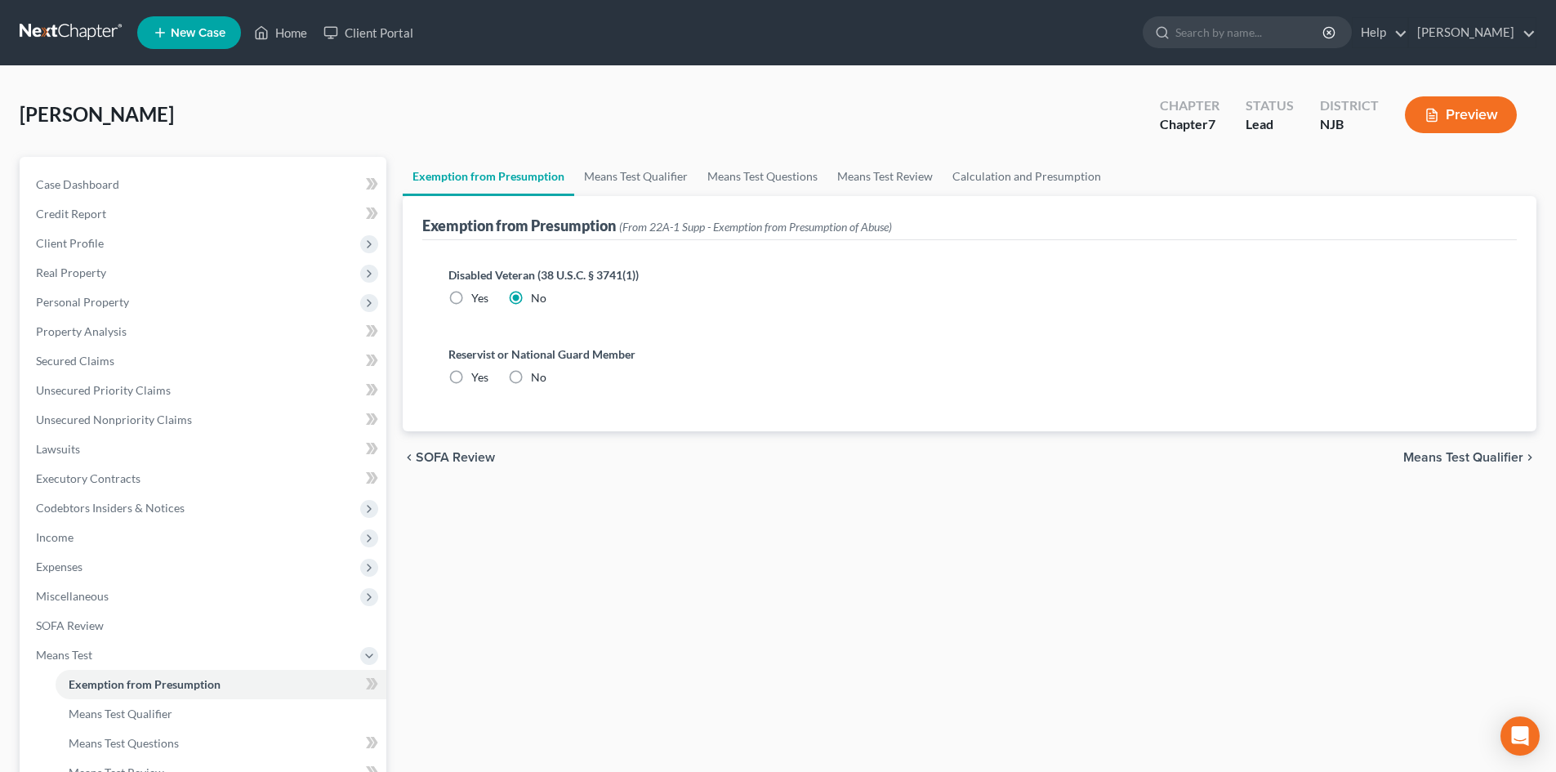
radio input "true"
click at [1448, 452] on span "Means Test Qualifier" at bounding box center [1463, 457] width 120 height 13
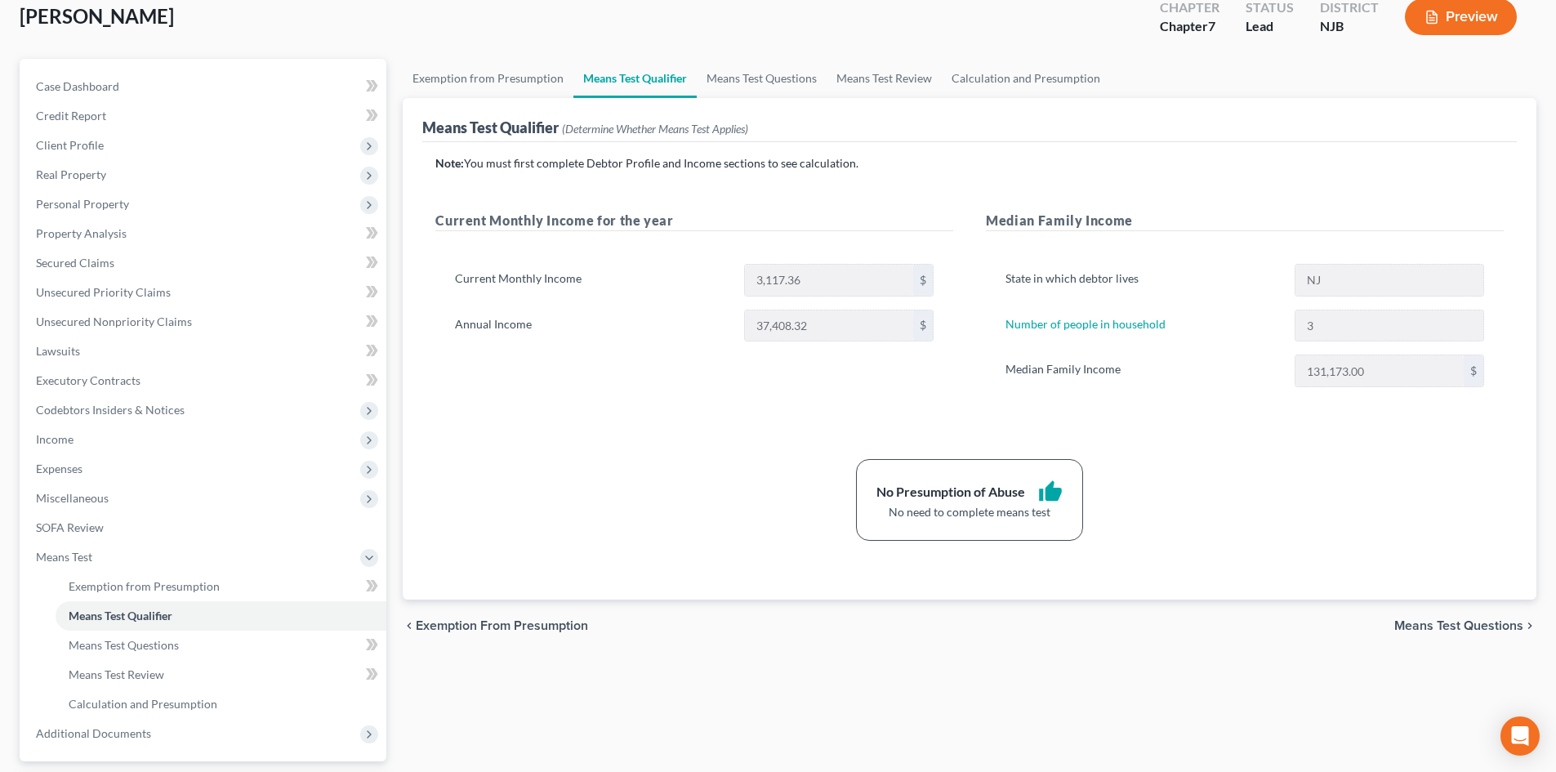
scroll to position [243, 0]
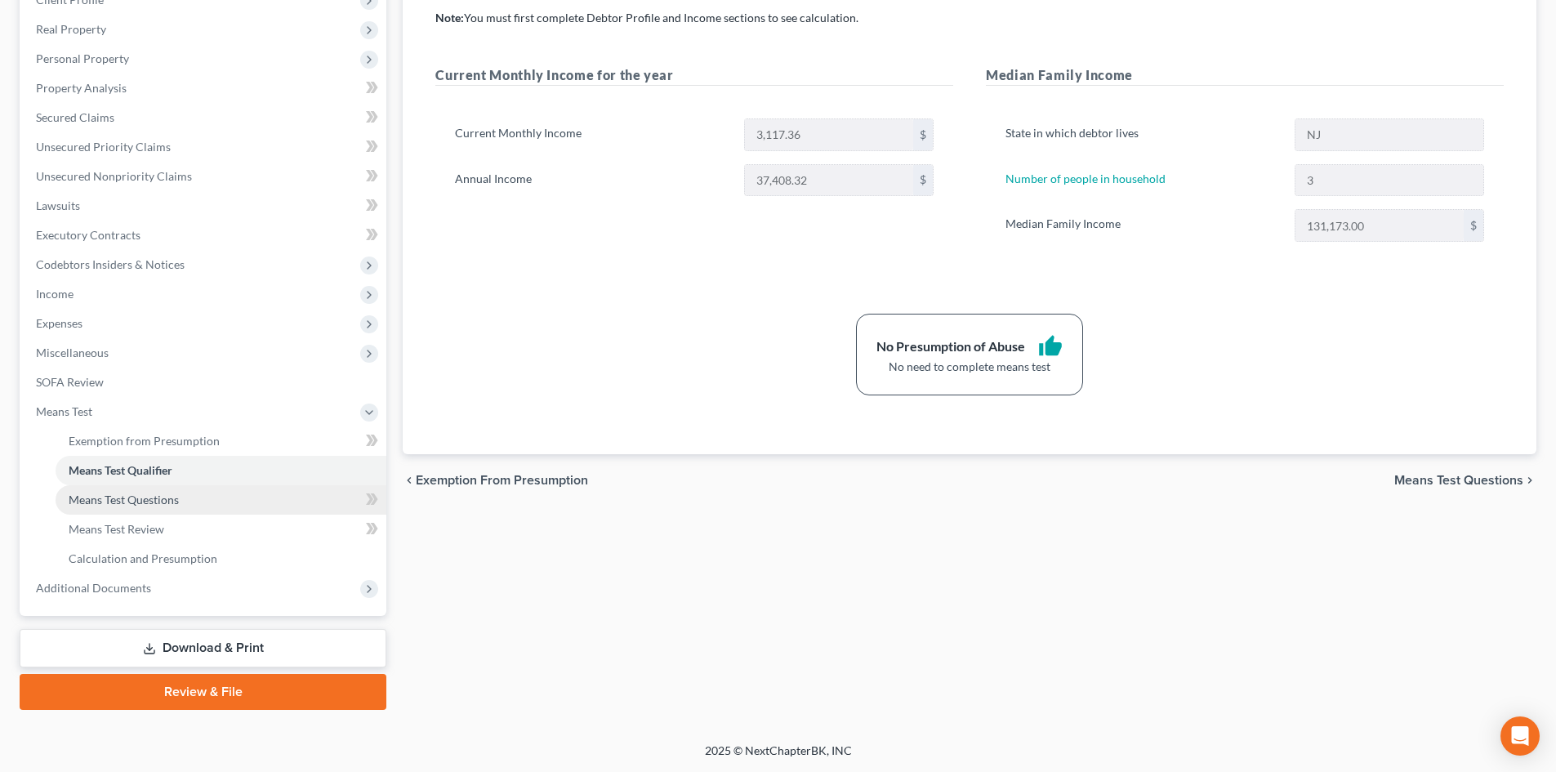
click at [107, 493] on span "Means Test Questions" at bounding box center [124, 500] width 110 height 14
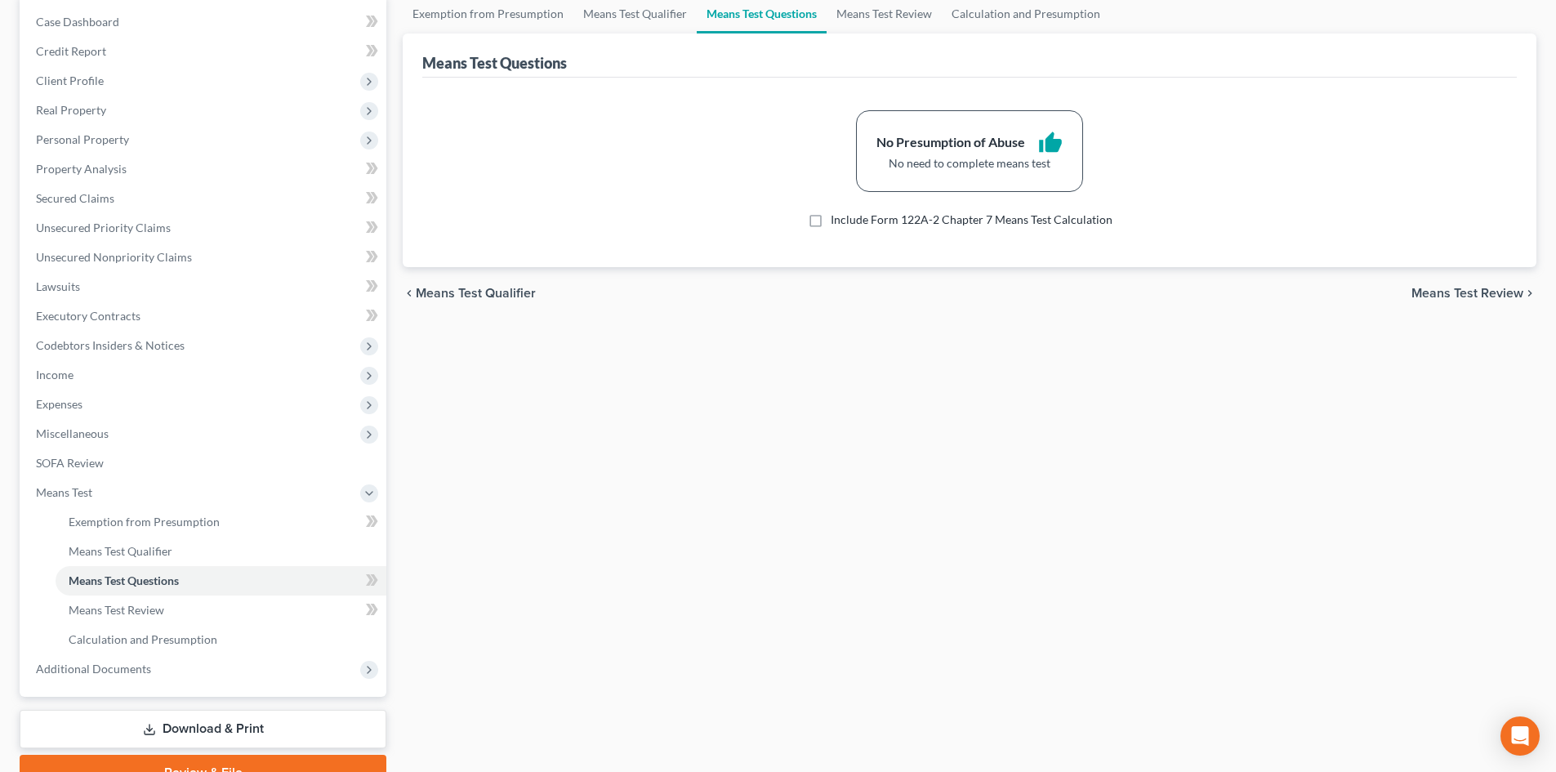
scroll to position [243, 0]
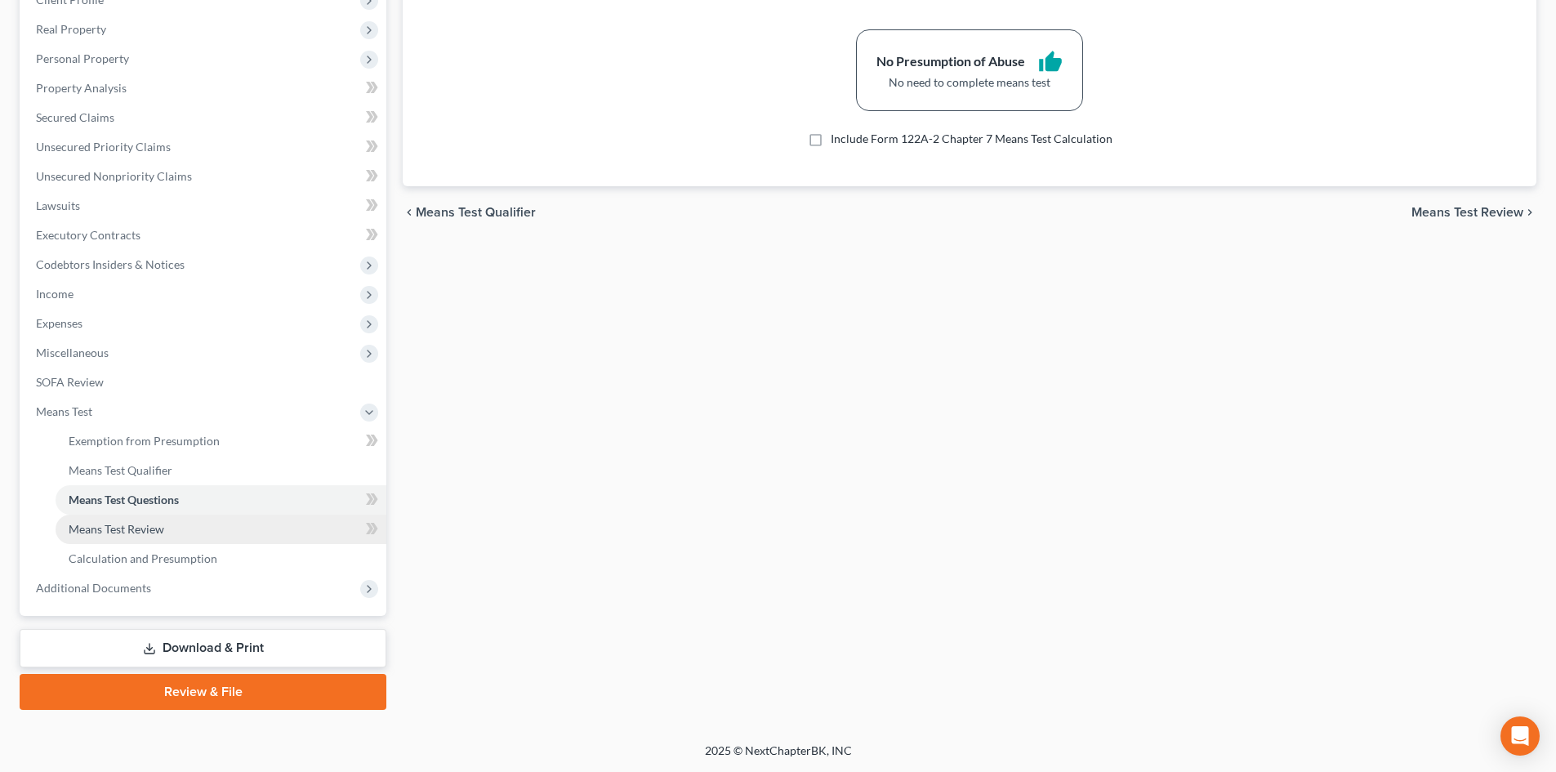
click at [114, 525] on span "Means Test Review" at bounding box center [117, 529] width 96 height 14
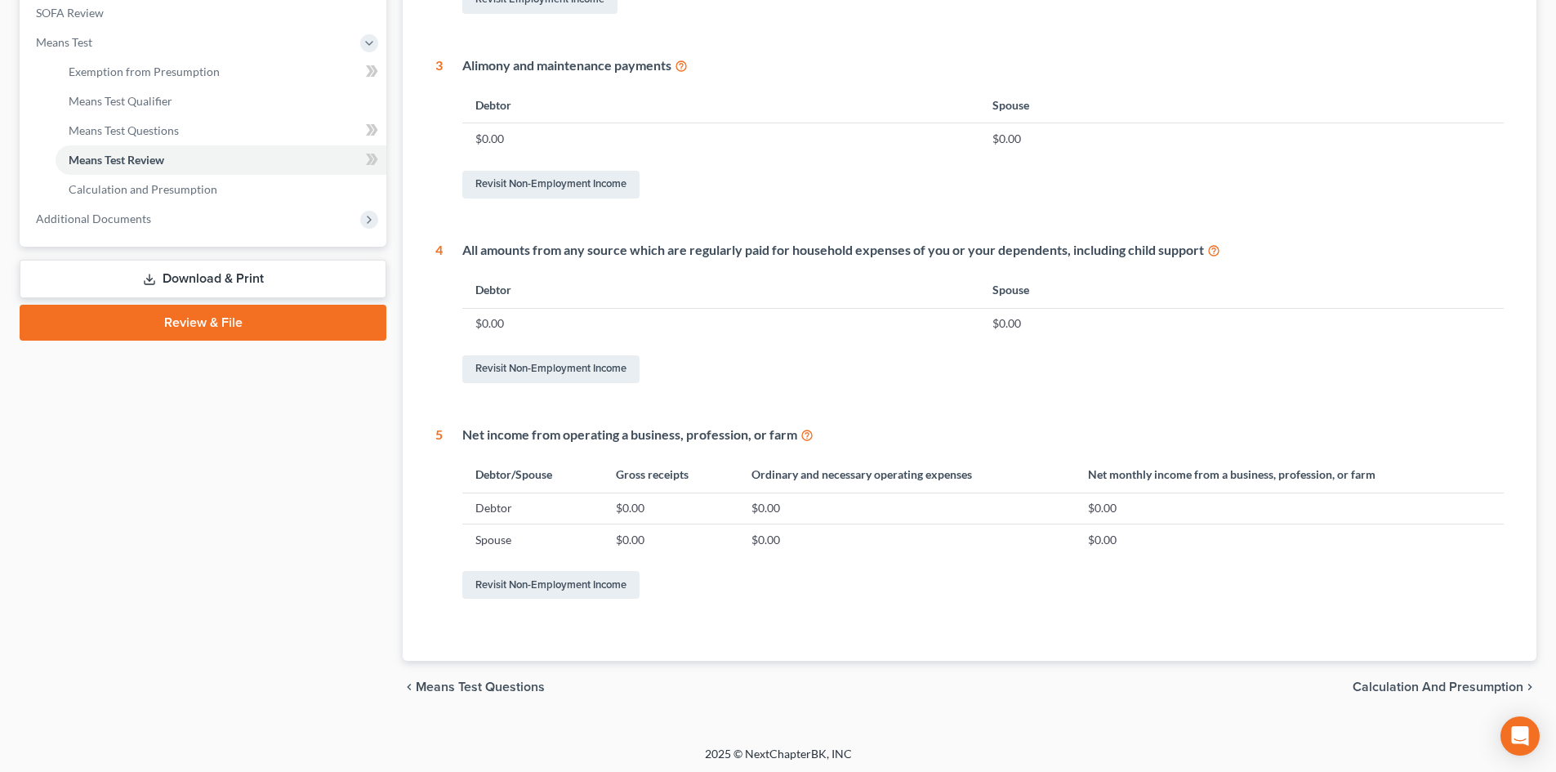
scroll to position [616, 0]
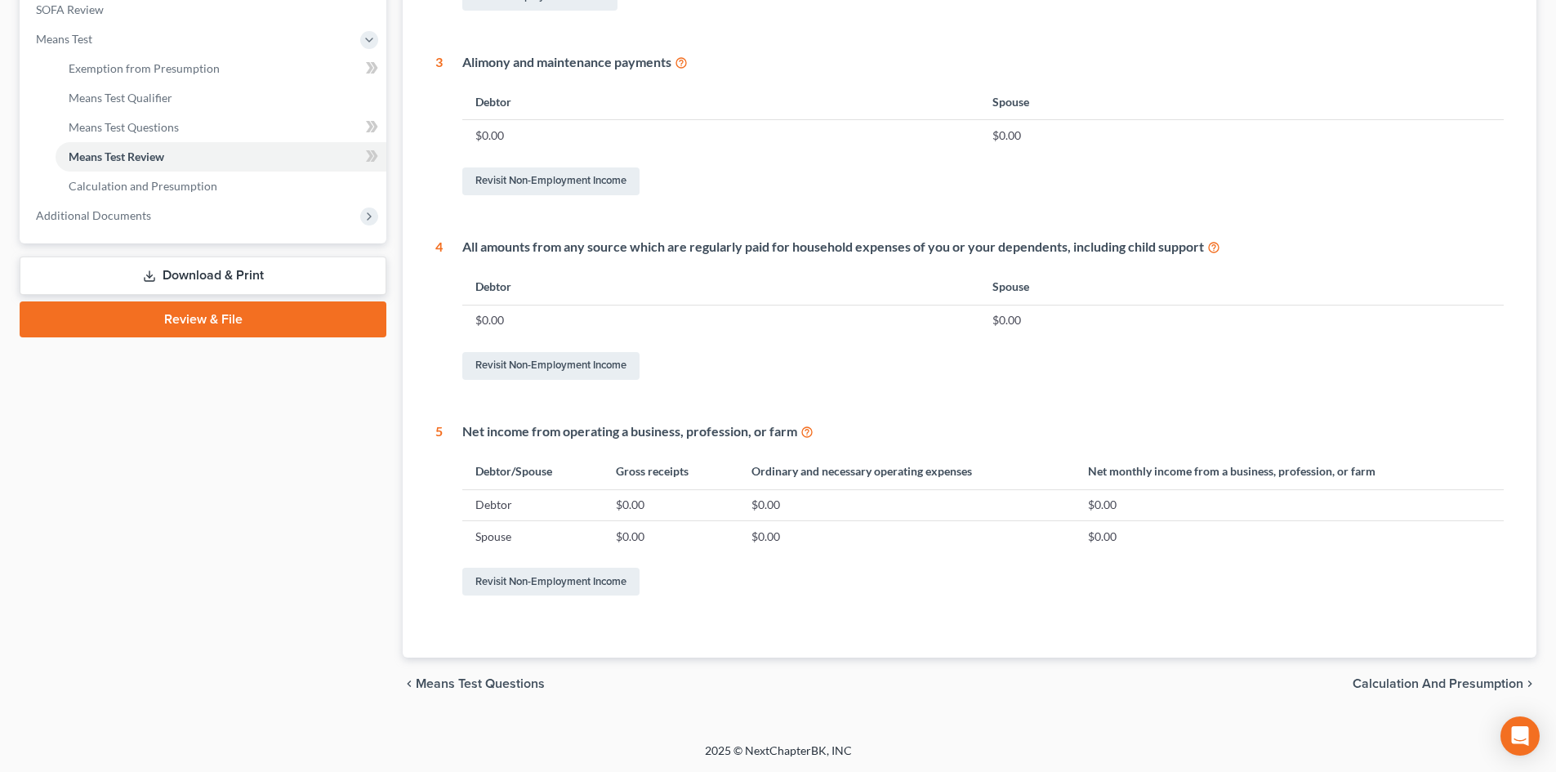
click at [239, 275] on link "Download & Print" at bounding box center [203, 275] width 367 height 38
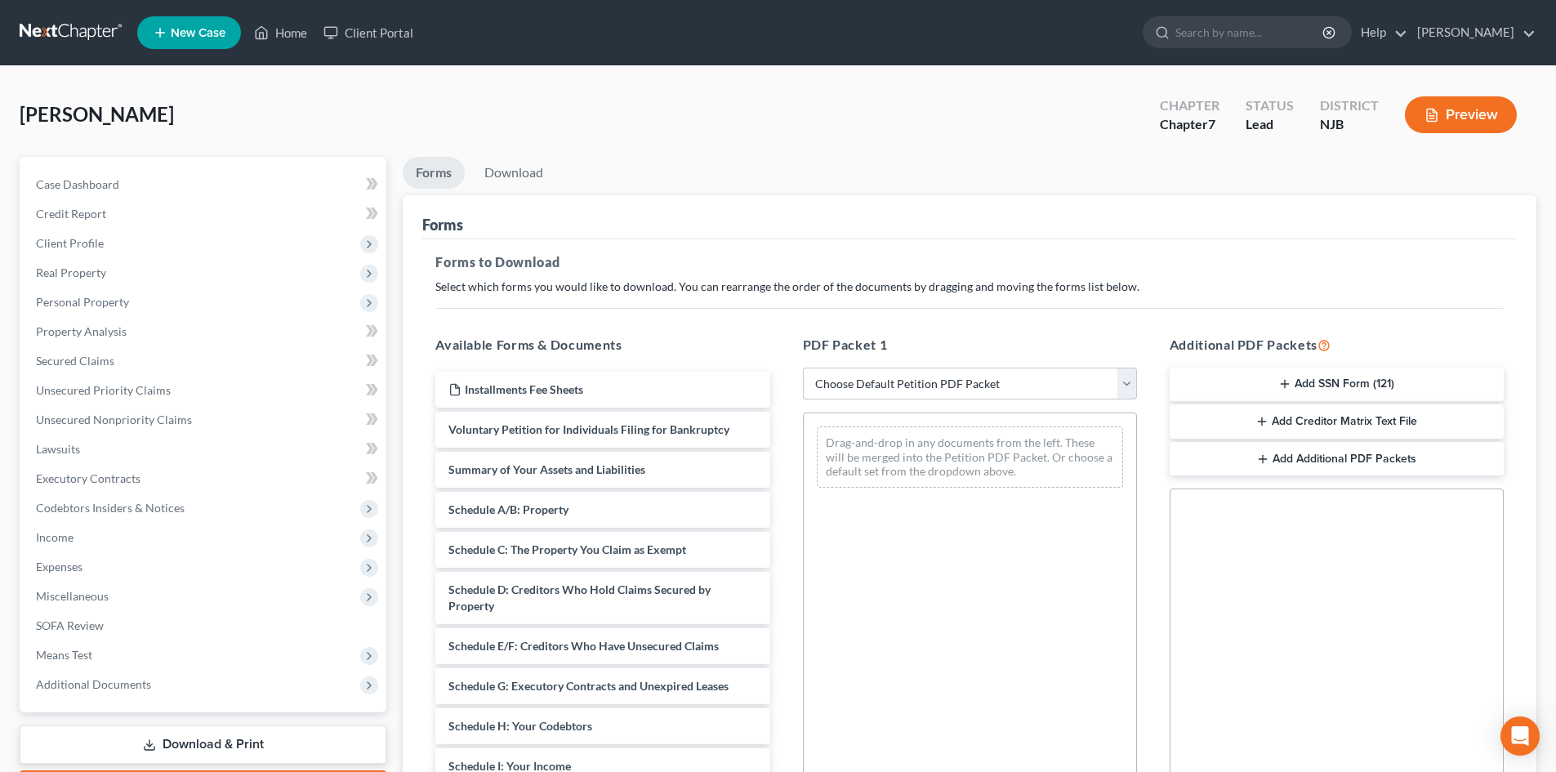
click at [1076, 379] on select "Choose Default Petition PDF Packet Complete Bankruptcy Petition (all forms and …" at bounding box center [970, 384] width 334 height 33
select select "15"
click at [803, 368] on select "Choose Default Petition PDF Packet Complete Bankruptcy Petition (all forms and …" at bounding box center [970, 384] width 334 height 33
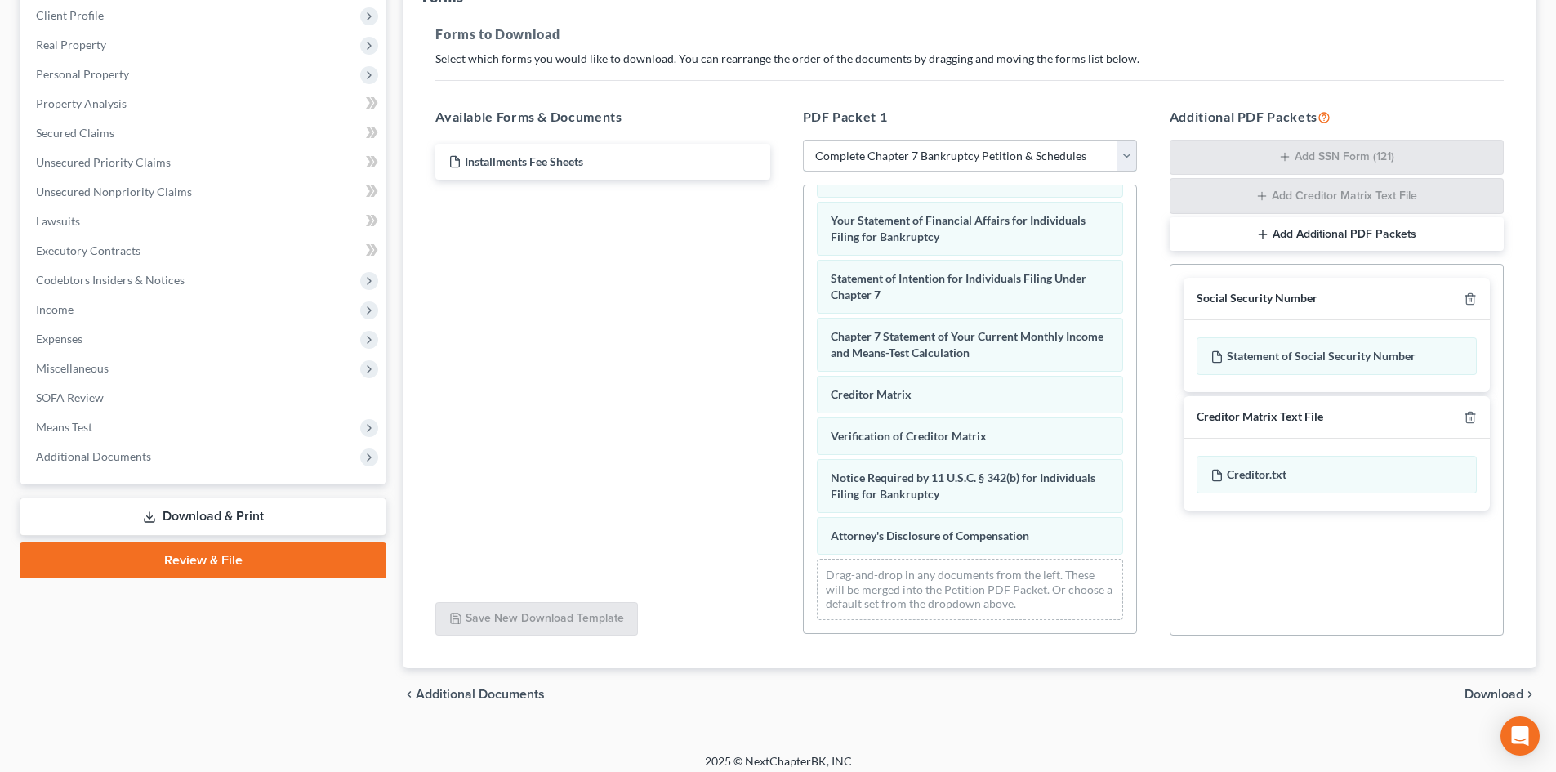
scroll to position [239, 0]
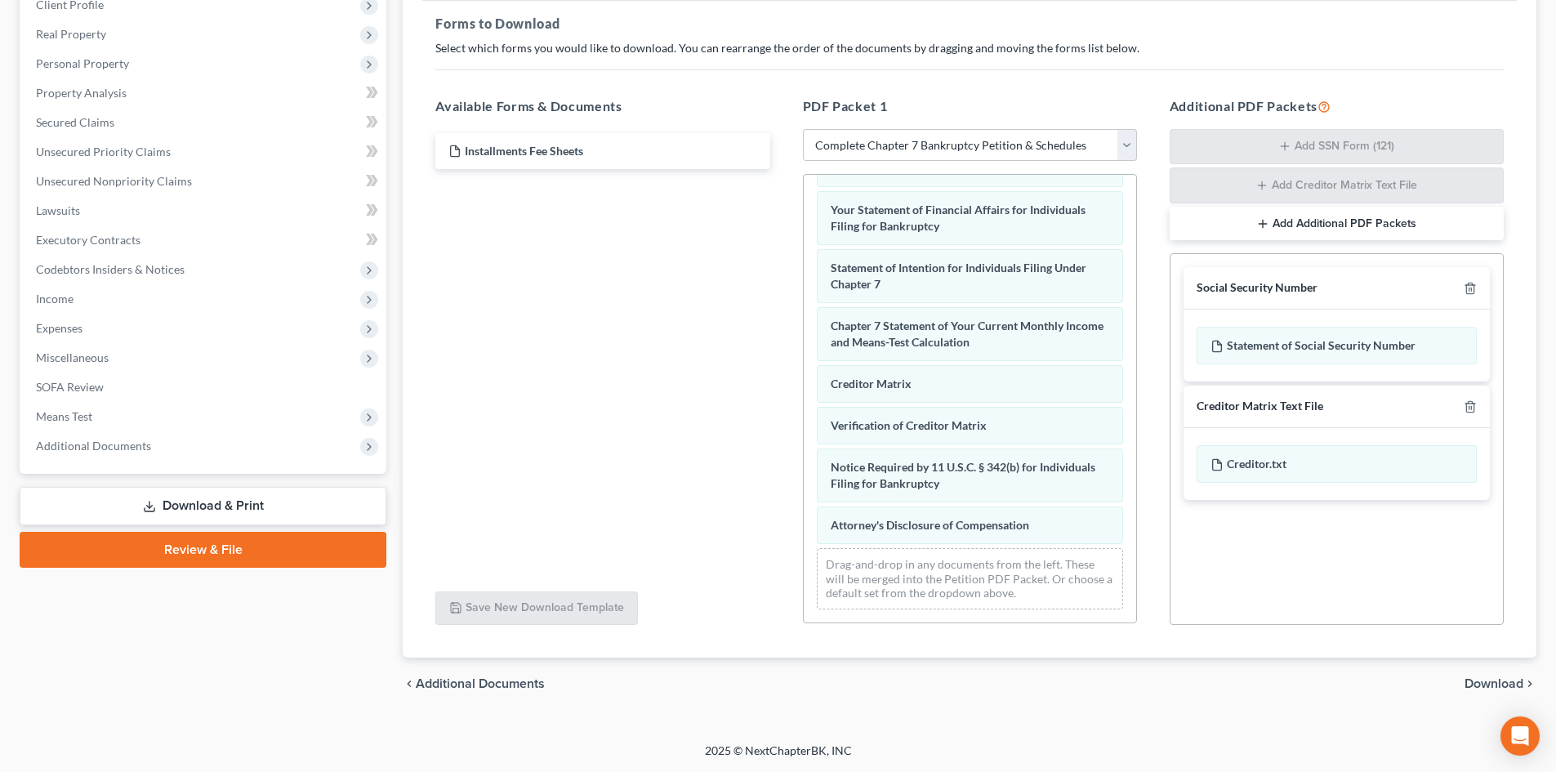
click at [1485, 688] on span "Download" at bounding box center [1494, 683] width 59 height 13
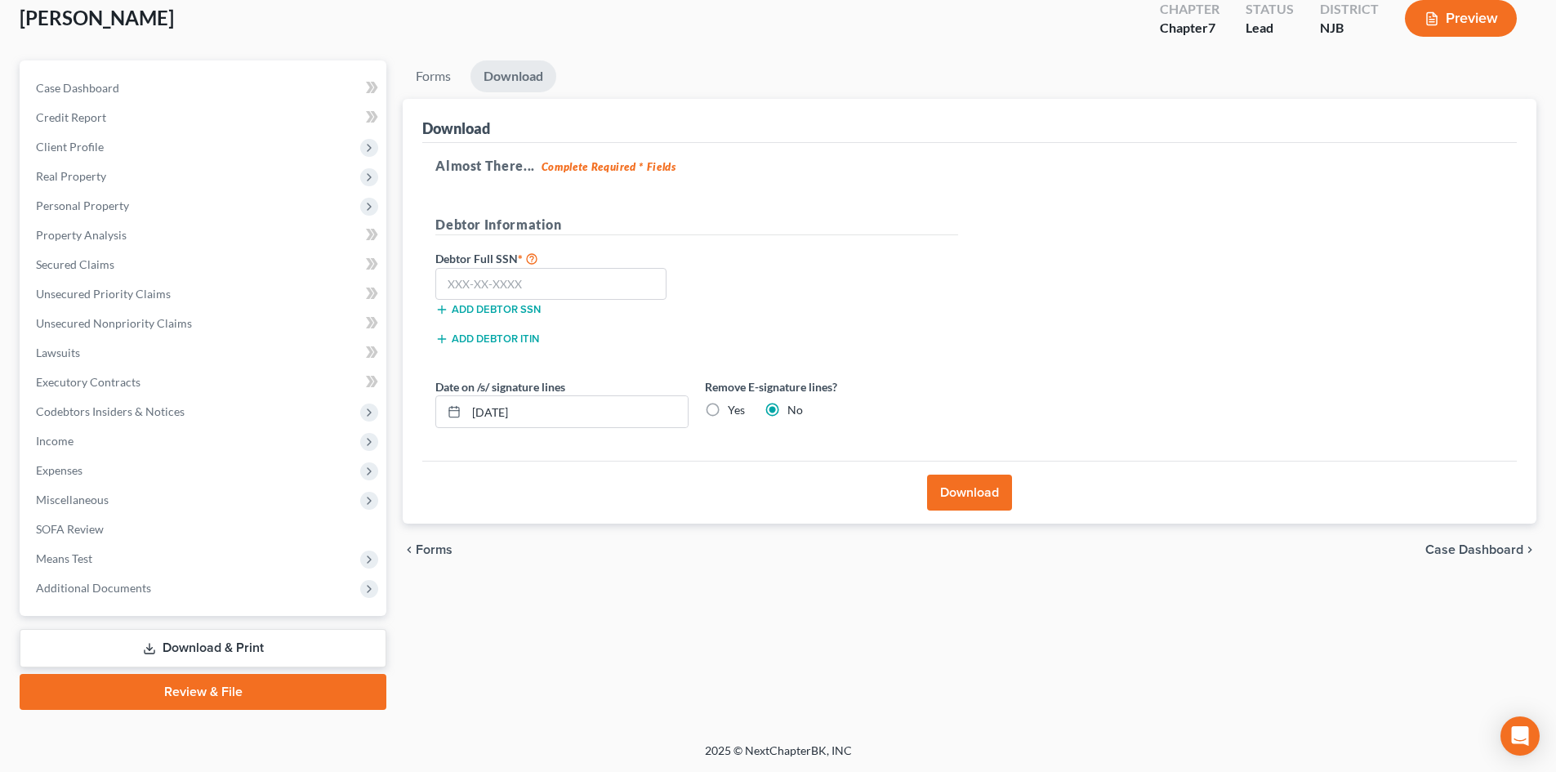
scroll to position [96, 0]
click at [622, 307] on div "Add debtor SSN" at bounding box center [562, 308] width 270 height 16
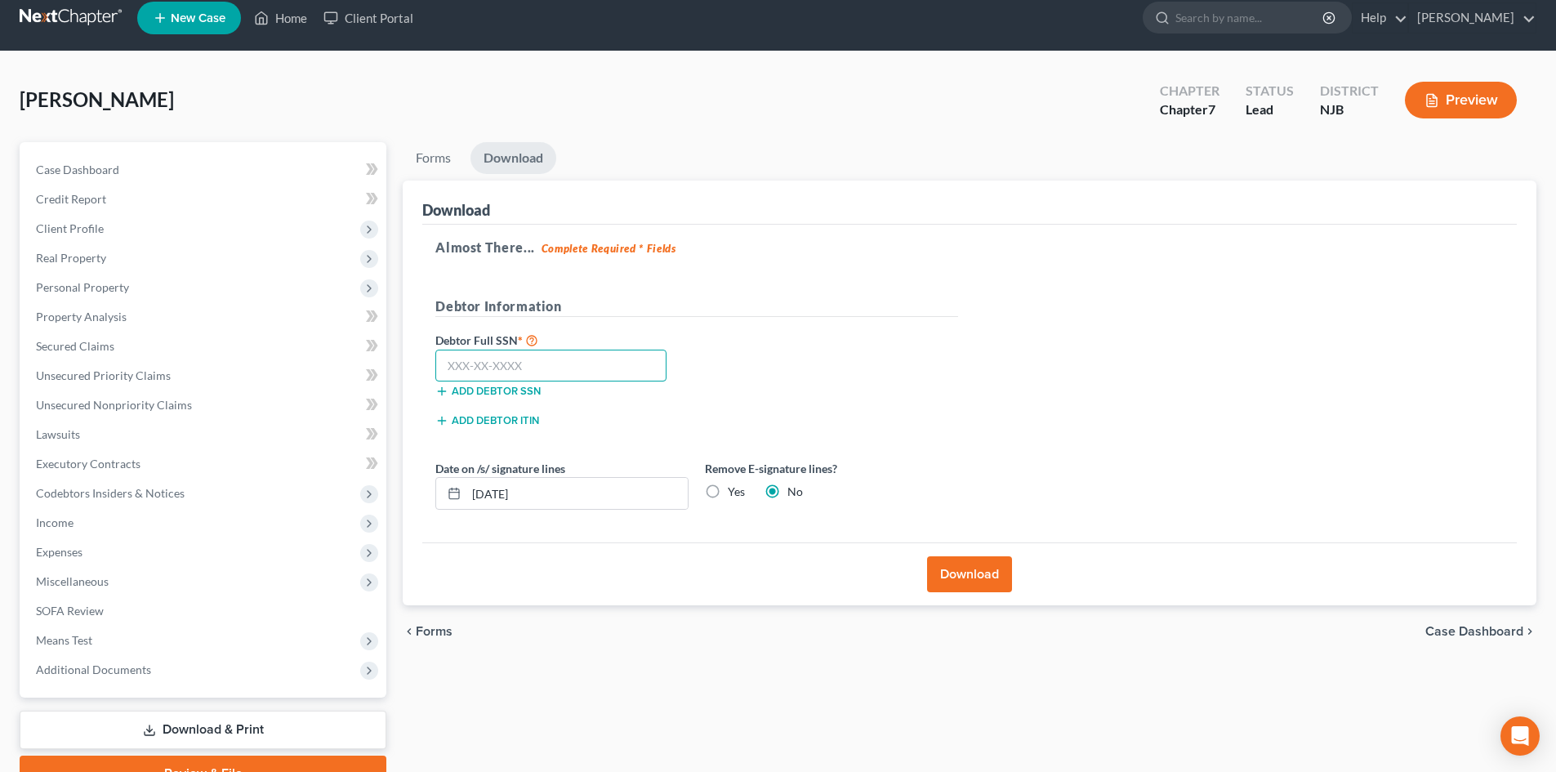
click at [586, 369] on input "text" at bounding box center [550, 366] width 231 height 33
type input "137-78-7659"
drag, startPoint x: 603, startPoint y: 502, endPoint x: 649, endPoint y: 497, distance: 46.8
click at [612, 499] on input "10/09/2025" at bounding box center [576, 493] width 221 height 31
type input "10/10/2025"
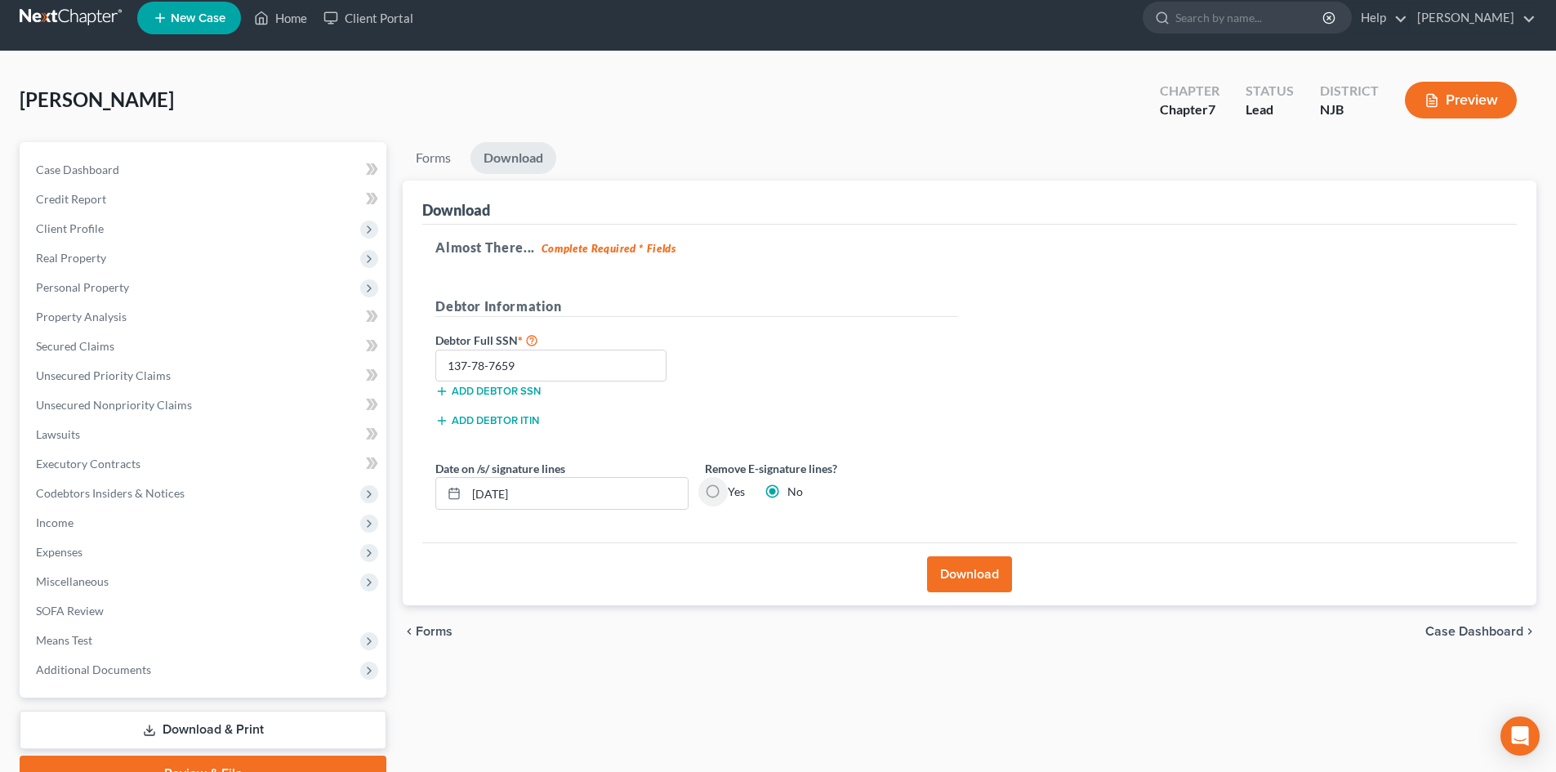
click at [966, 566] on button "Download" at bounding box center [969, 574] width 85 height 36
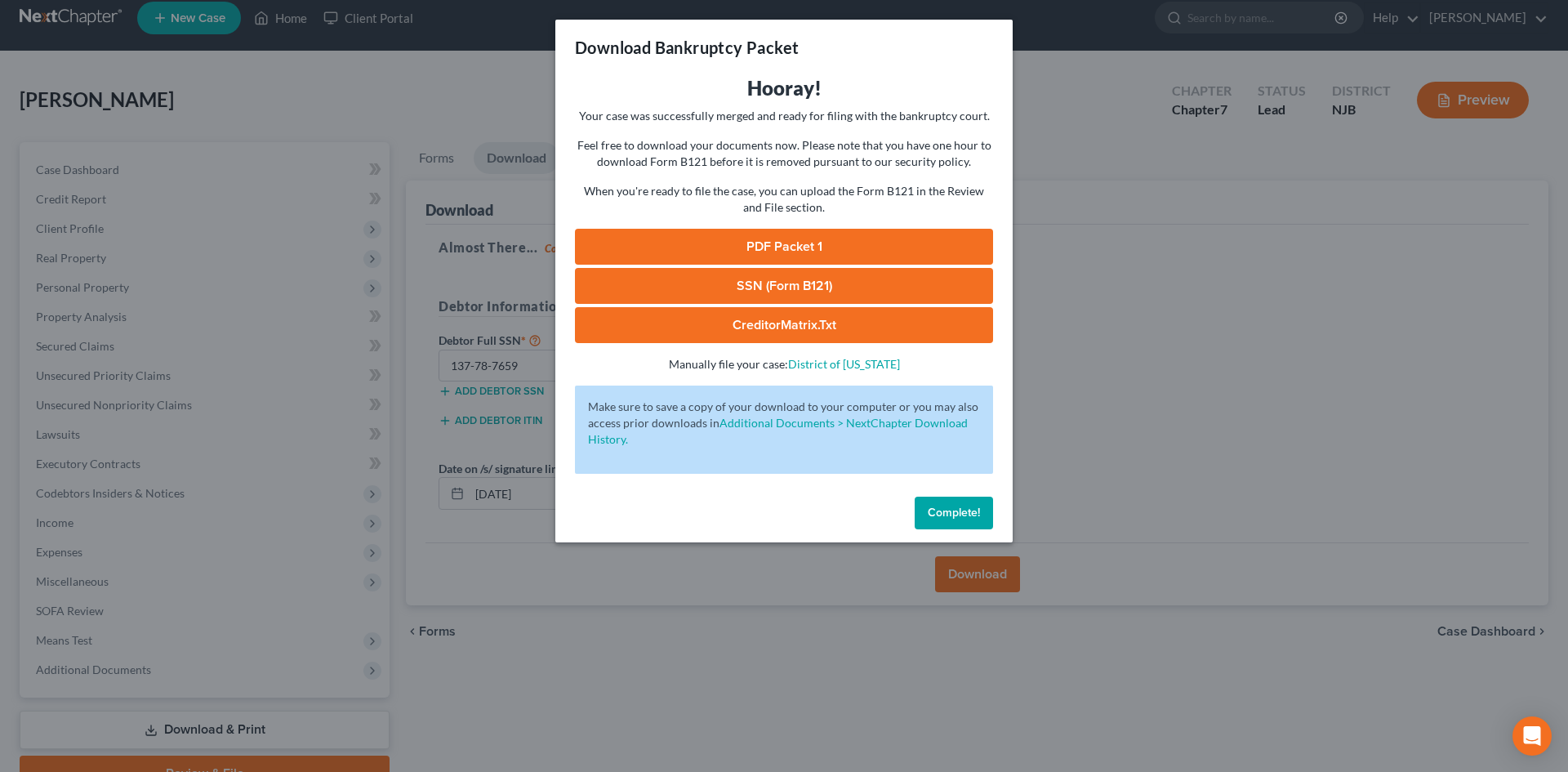
click at [764, 243] on link "PDF Packet 1" at bounding box center [784, 247] width 418 height 36
click at [747, 274] on link "SSN (Form B121)" at bounding box center [784, 286] width 418 height 36
click at [800, 328] on link "CreditorMatrix.txt" at bounding box center [784, 325] width 418 height 36
click at [940, 513] on span "Complete!" at bounding box center [954, 513] width 52 height 14
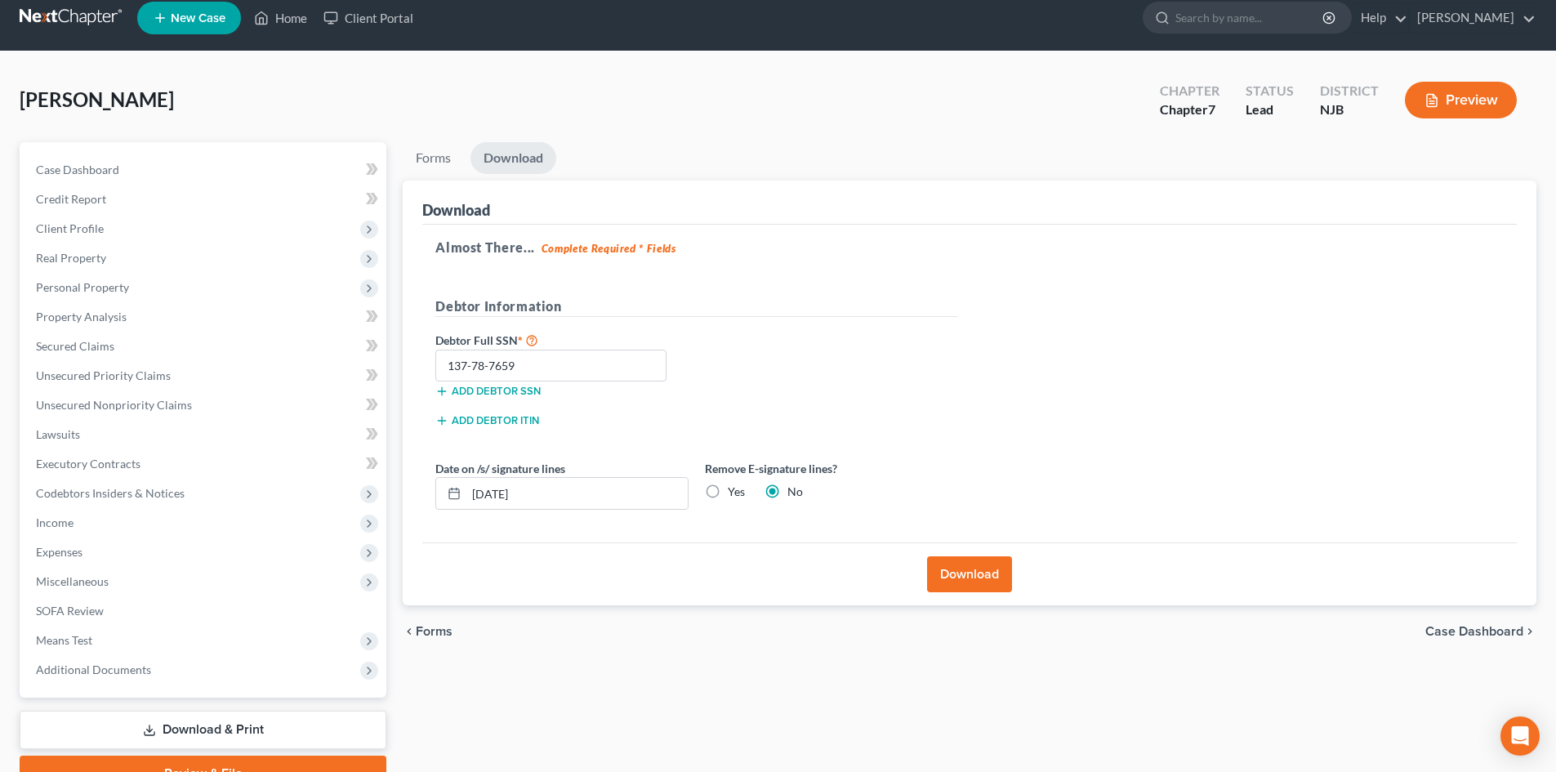
scroll to position [0, 0]
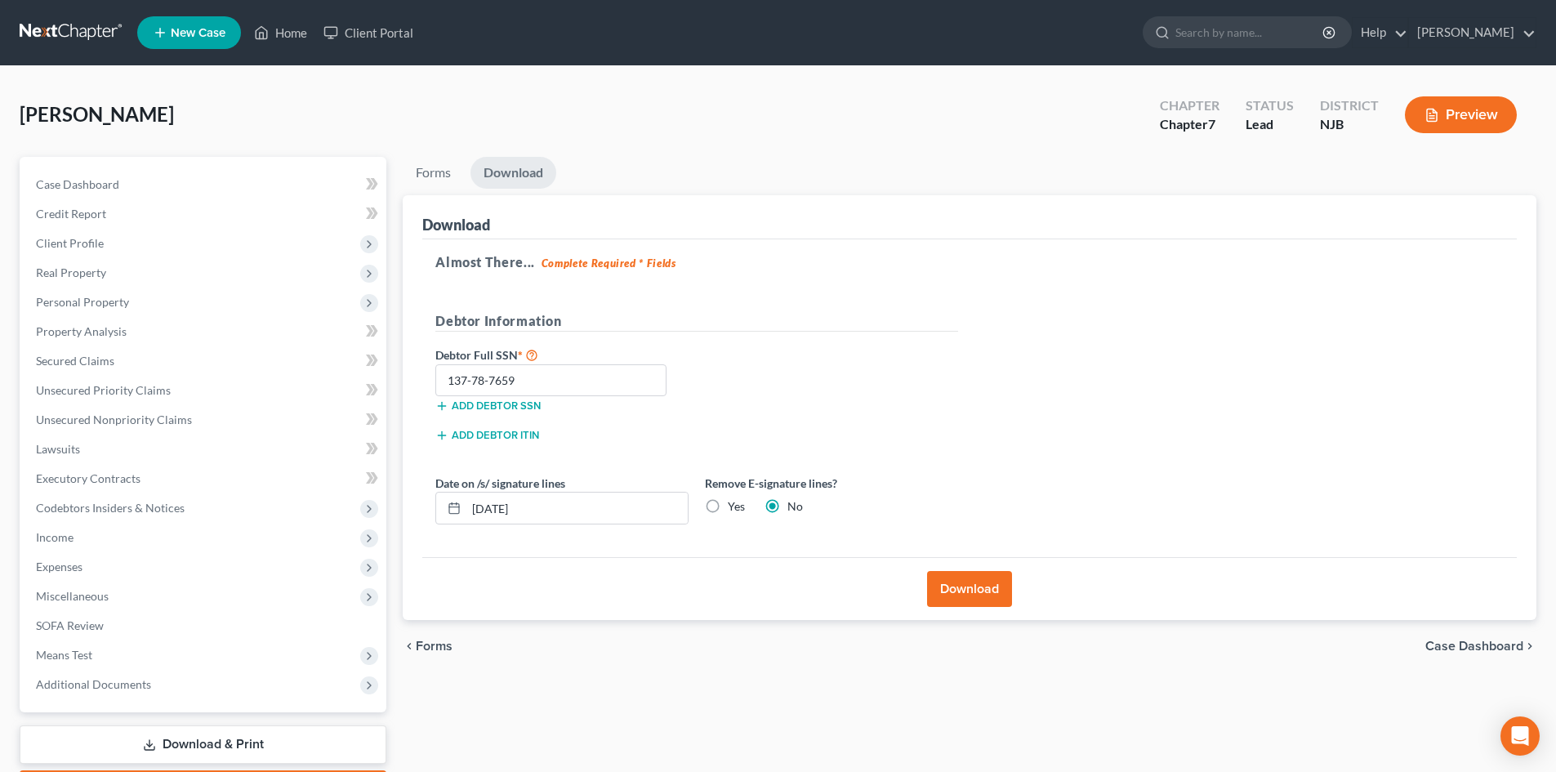
click at [1481, 651] on span "Case Dashboard" at bounding box center [1474, 646] width 98 height 13
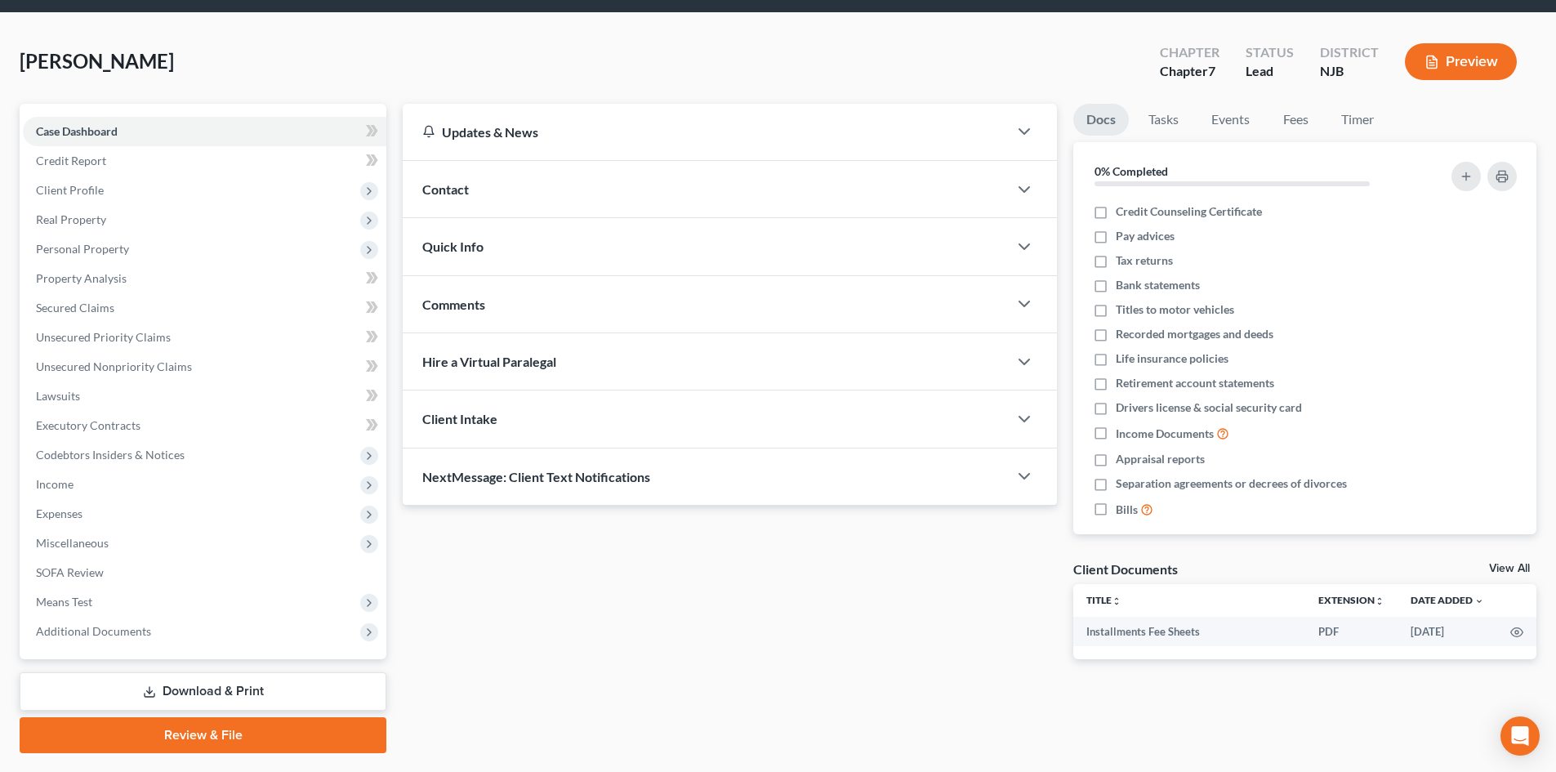
scroll to position [82, 0]
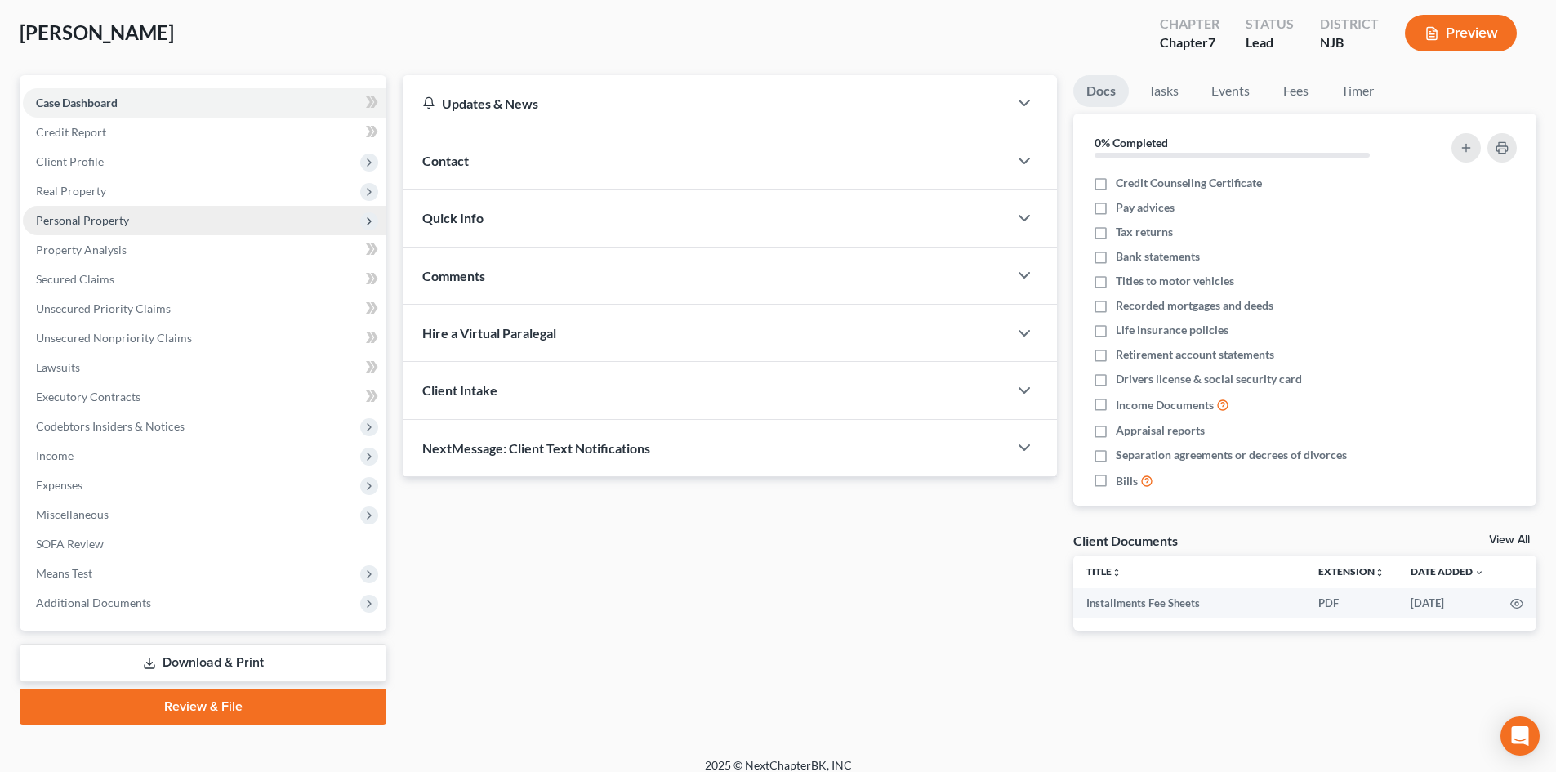
click at [109, 221] on span "Personal Property" at bounding box center [82, 220] width 93 height 14
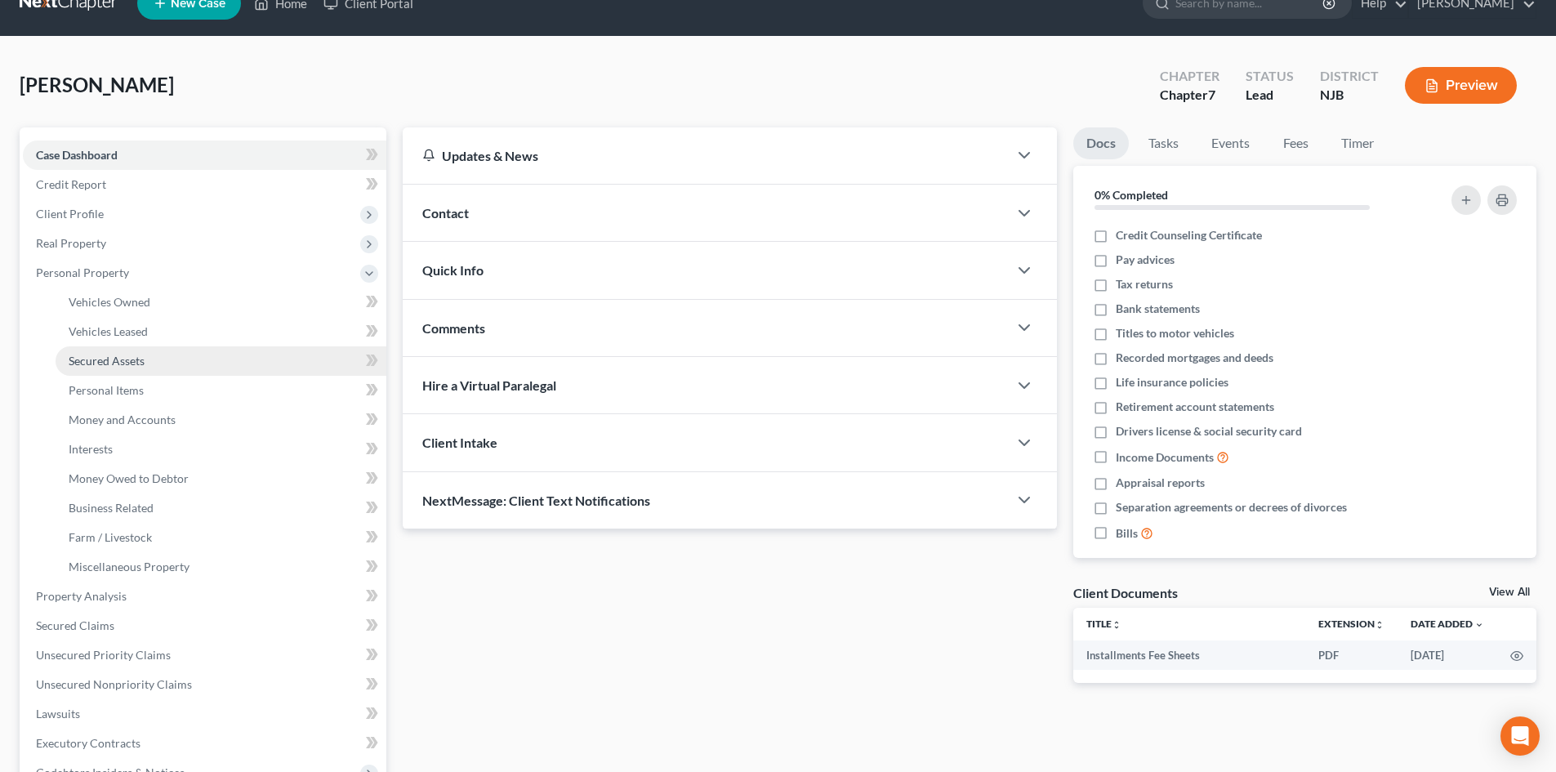
scroll to position [0, 0]
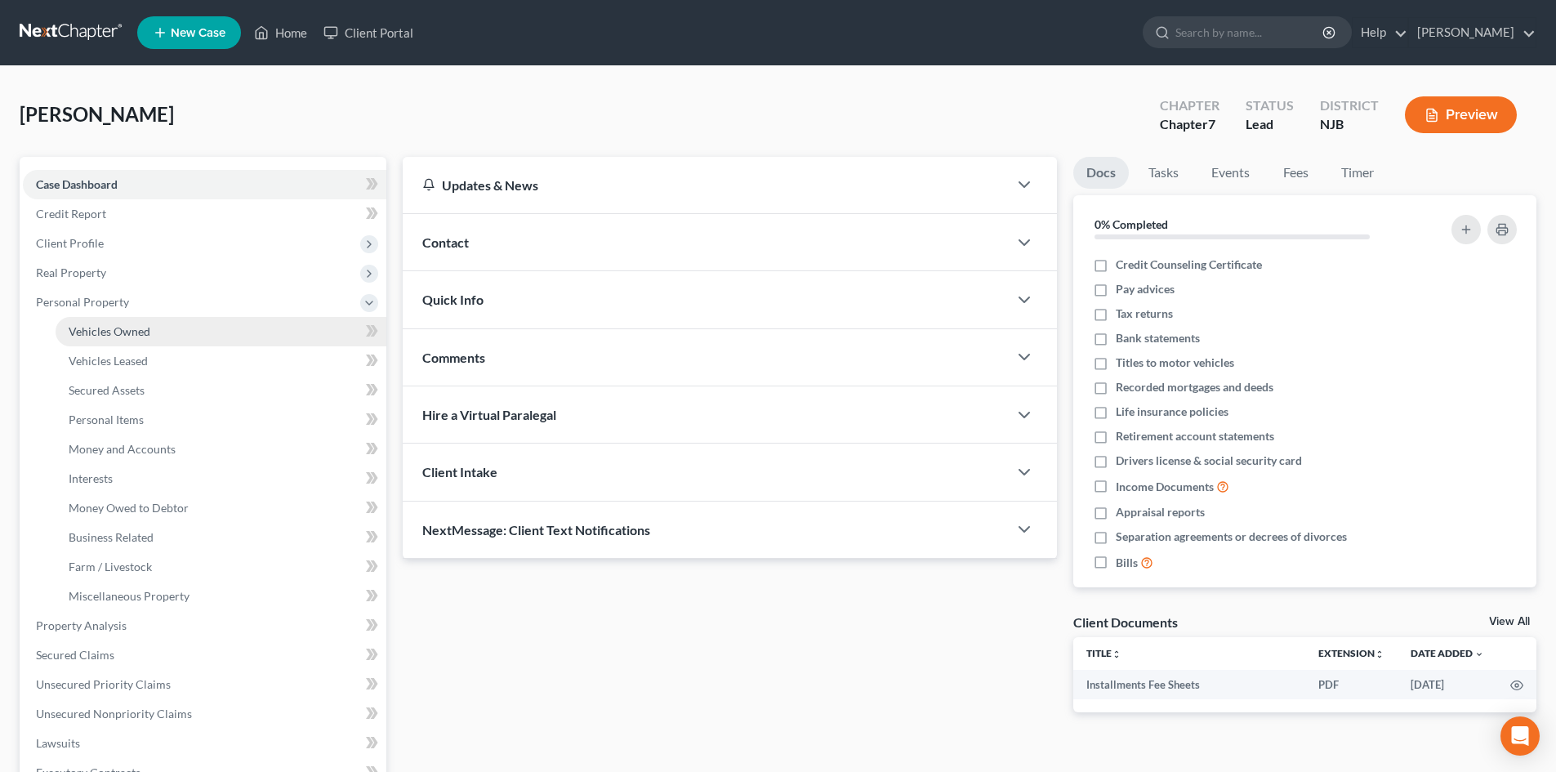
click at [158, 336] on link "Vehicles Owned" at bounding box center [221, 331] width 331 height 29
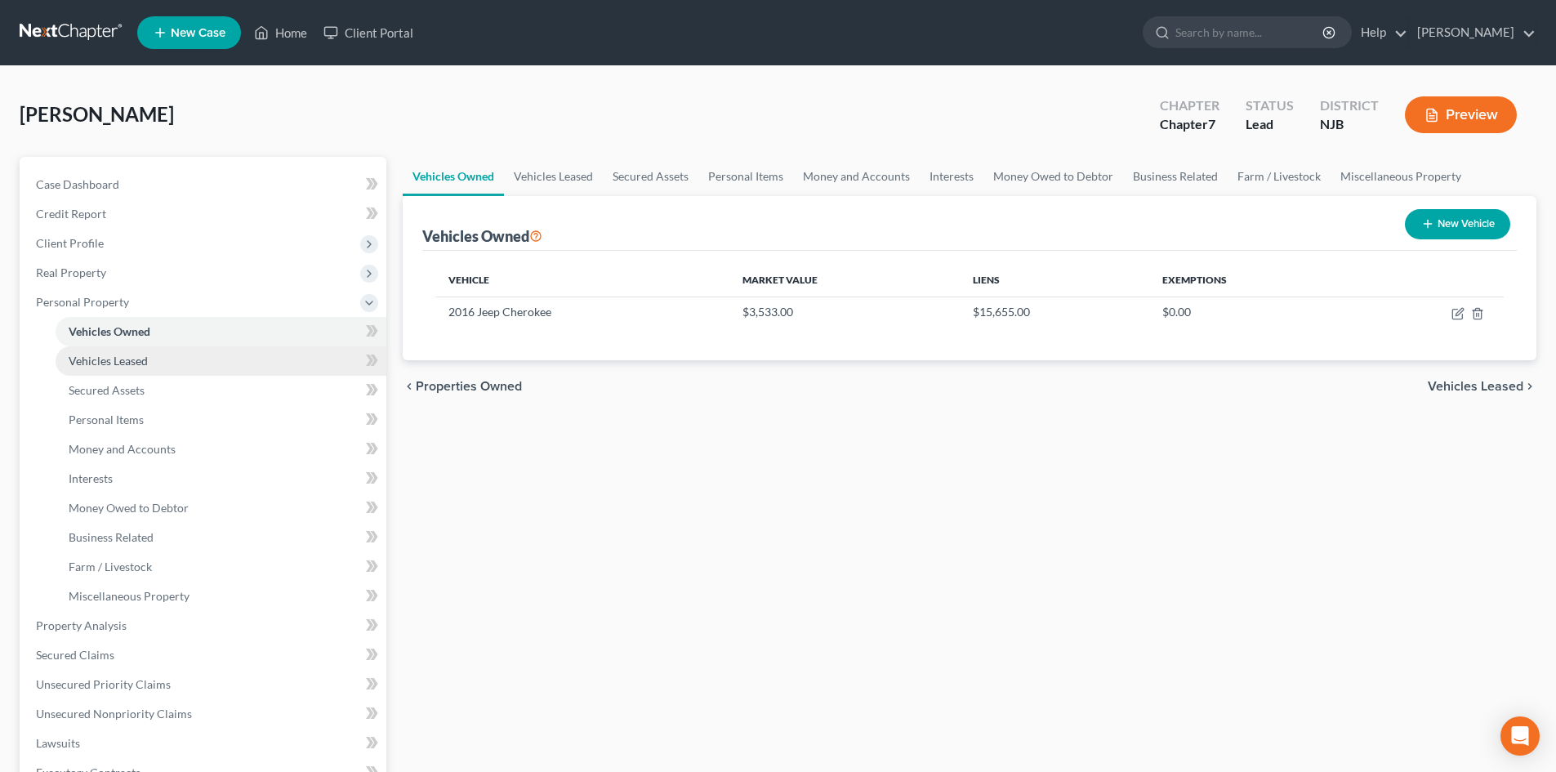
click at [134, 364] on span "Vehicles Leased" at bounding box center [108, 361] width 79 height 14
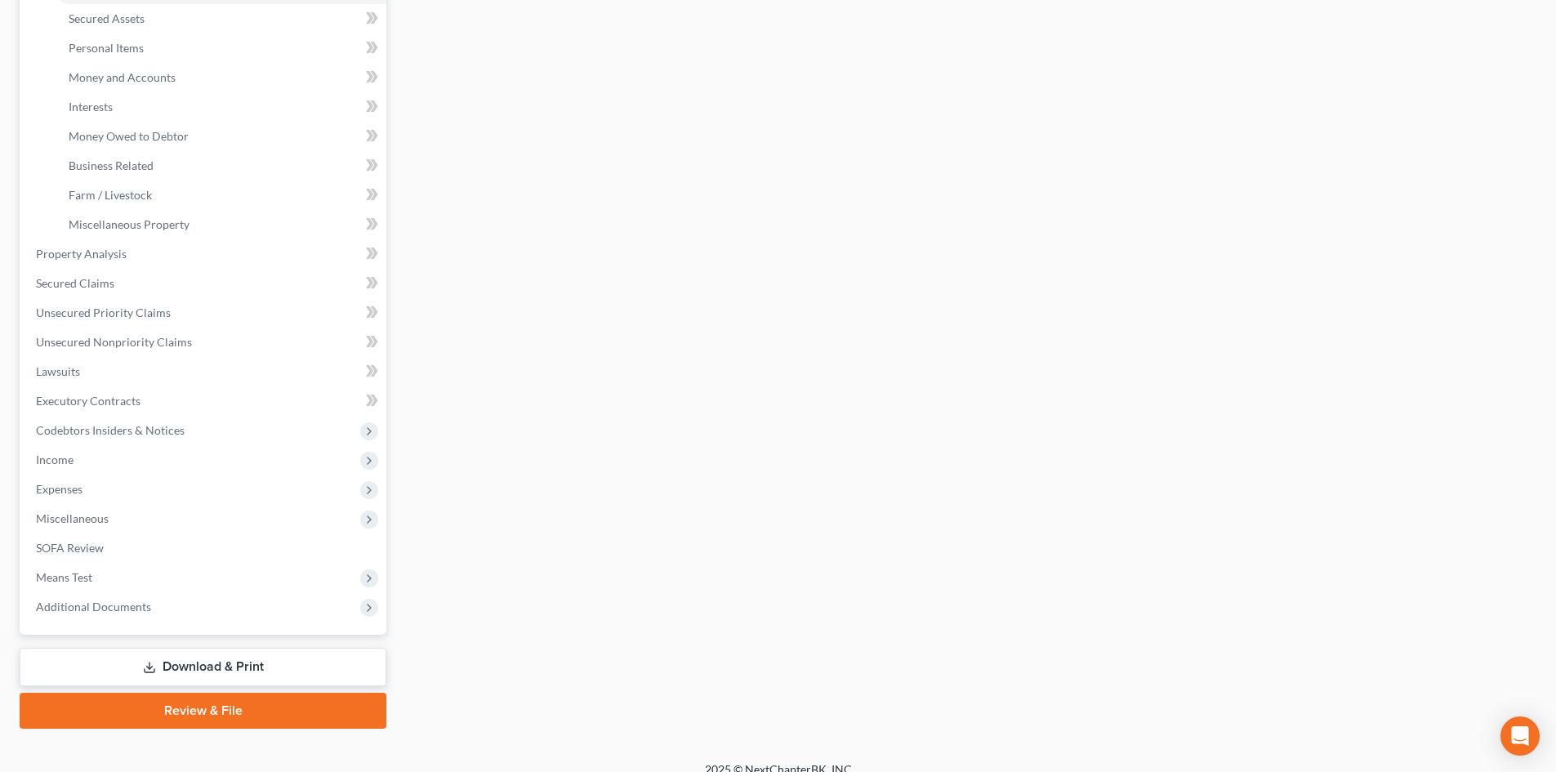
scroll to position [390, 0]
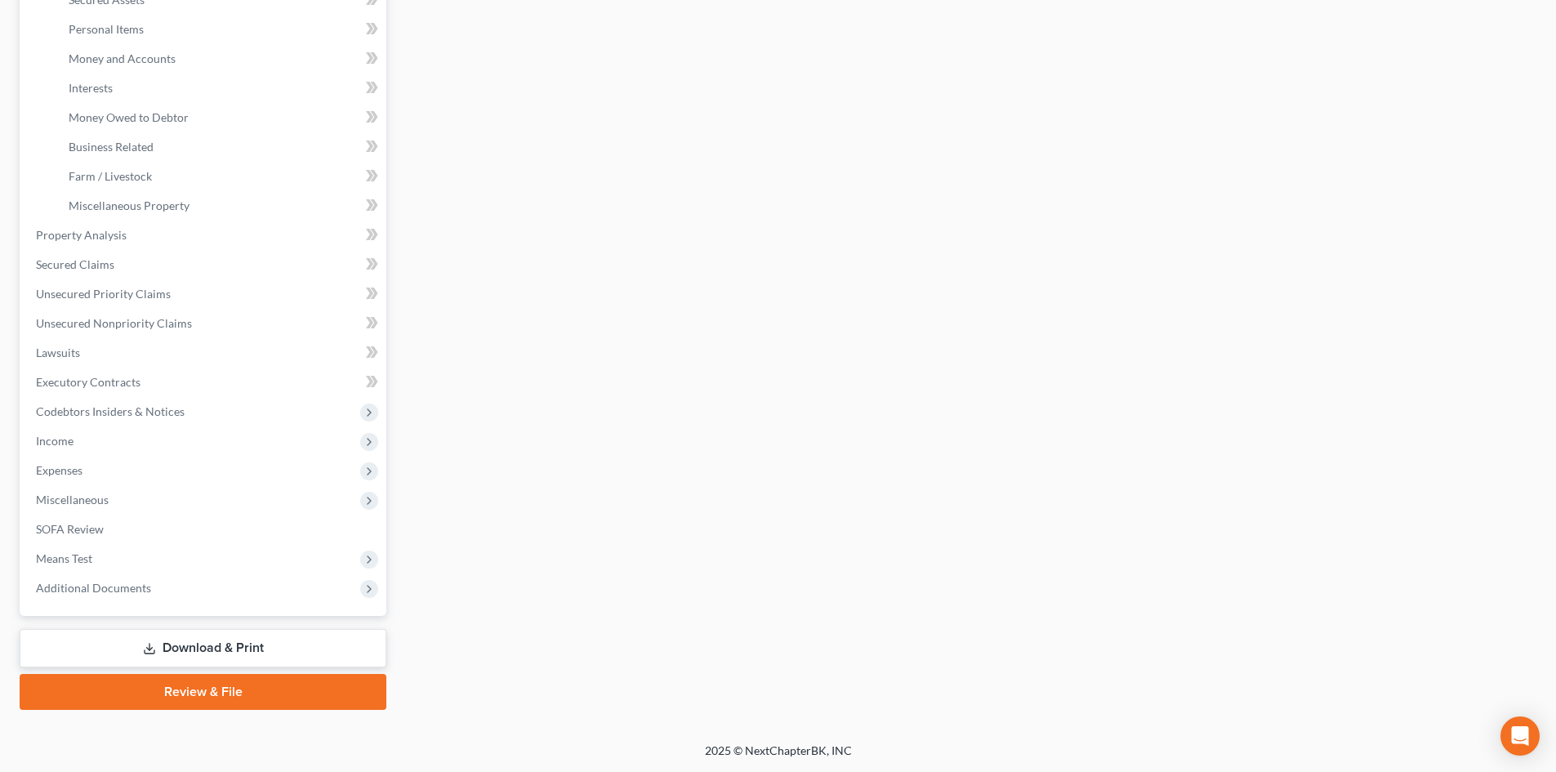
click at [250, 643] on link "Download & Print" at bounding box center [203, 648] width 367 height 38
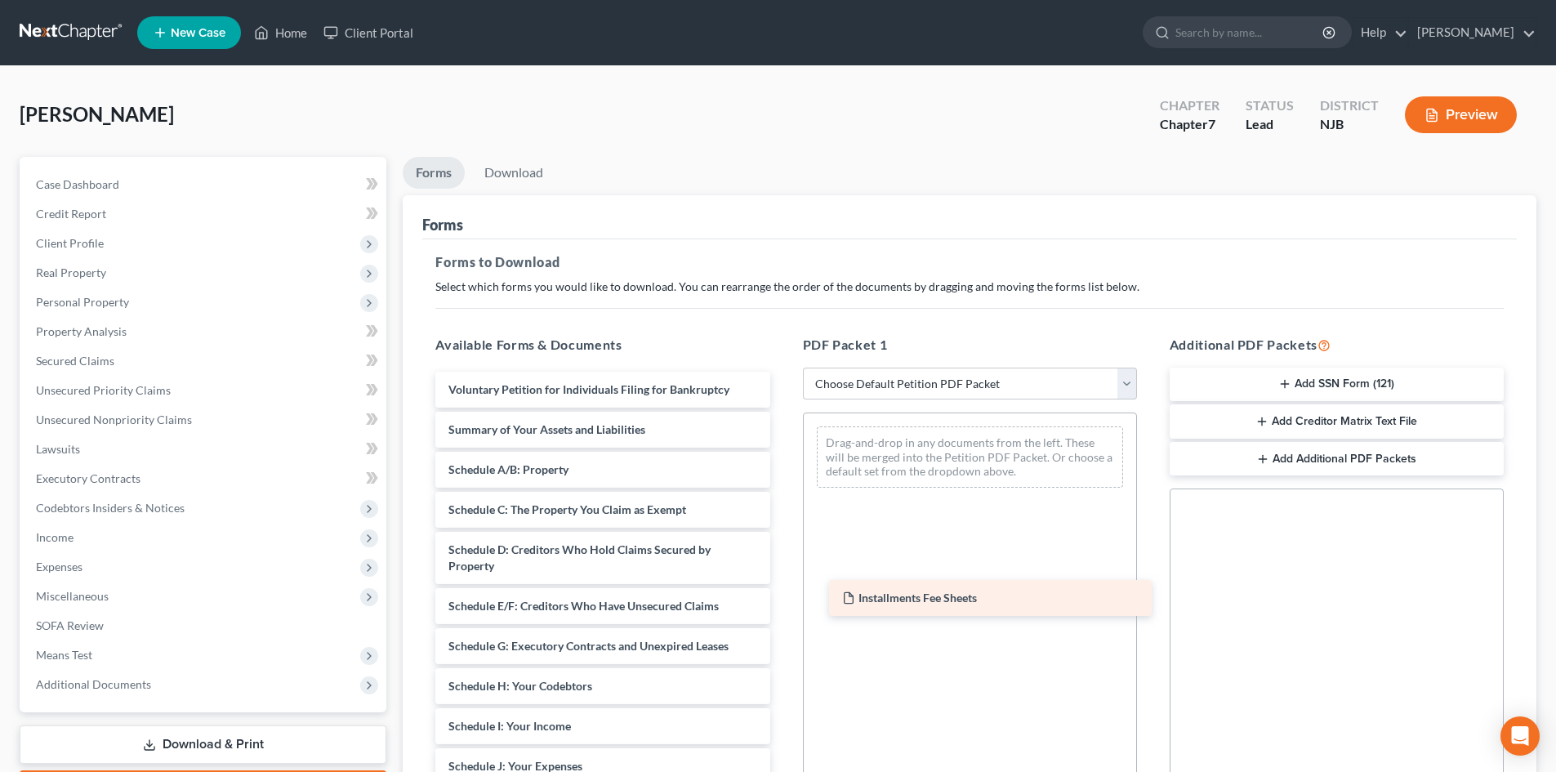
drag, startPoint x: 519, startPoint y: 386, endPoint x: 912, endPoint y: 594, distance: 445.4
click at [782, 594] on div "Installments Fee Sheets Installments Fee Sheets Voluntary Petition for Individu…" at bounding box center [602, 763] width 360 height 782
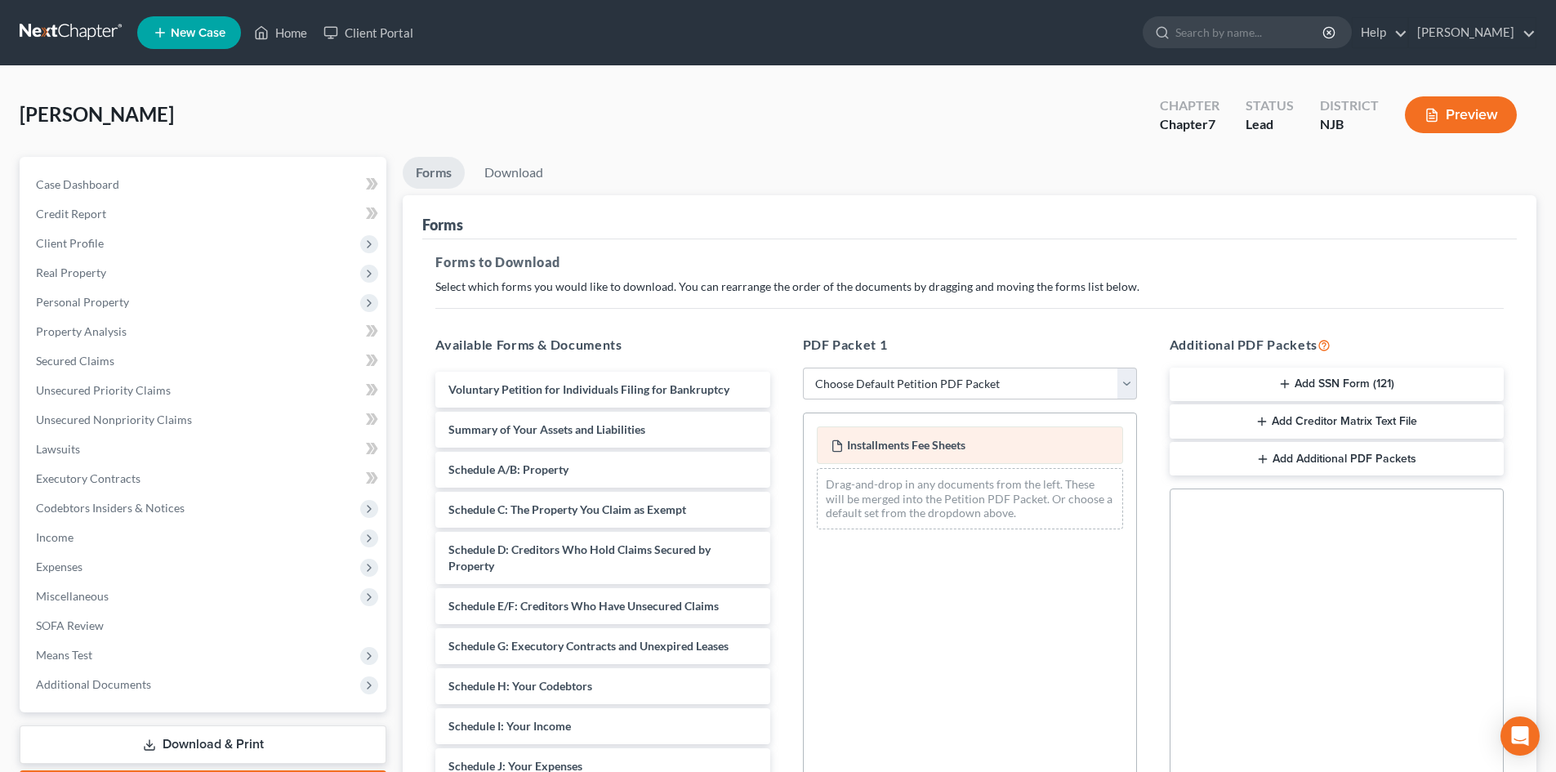
click at [931, 430] on div "Installments Fee Sheets" at bounding box center [970, 445] width 306 height 38
click at [934, 439] on span "Installments Fee Sheets" at bounding box center [906, 445] width 118 height 14
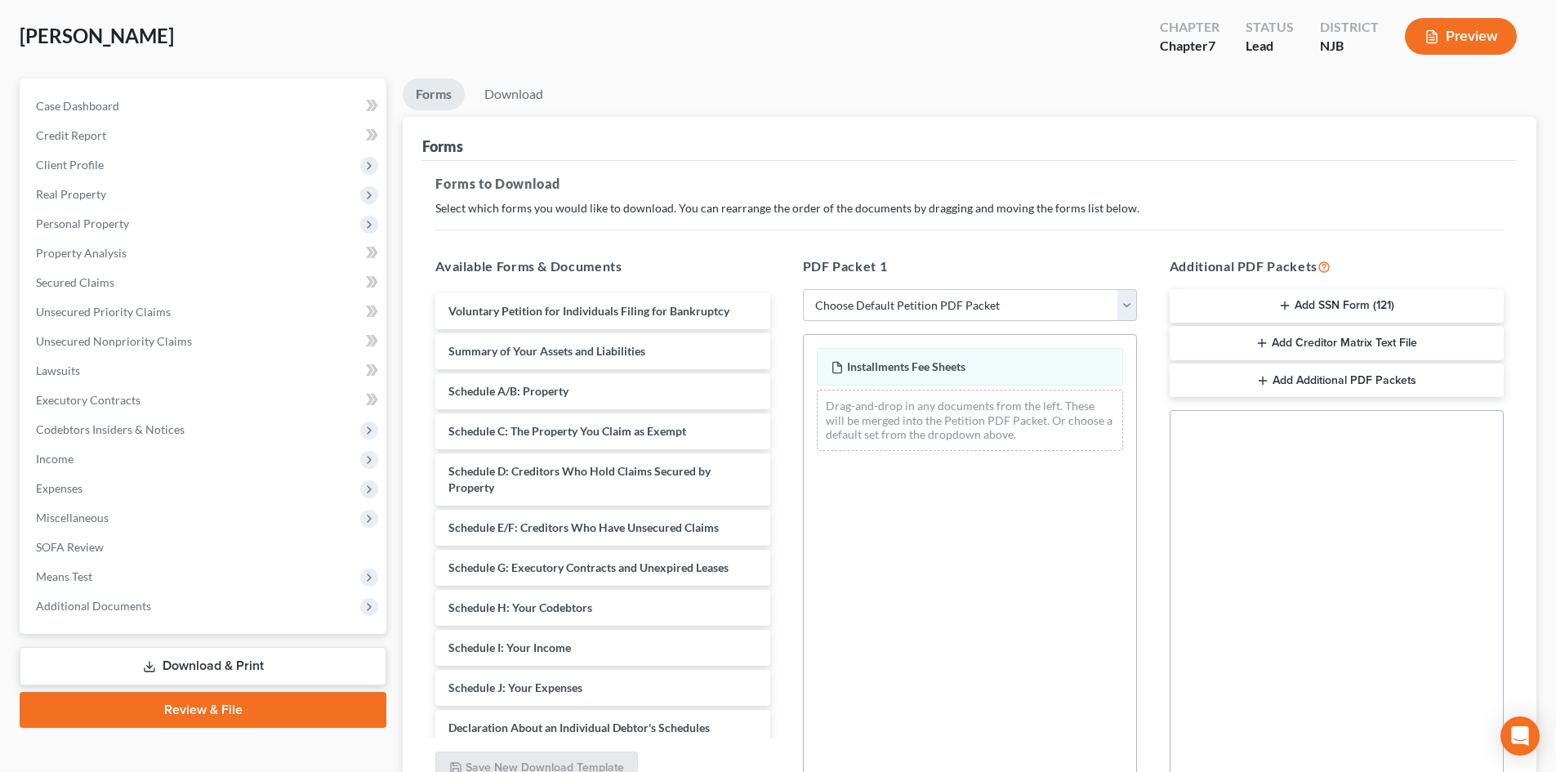
scroll to position [237, 0]
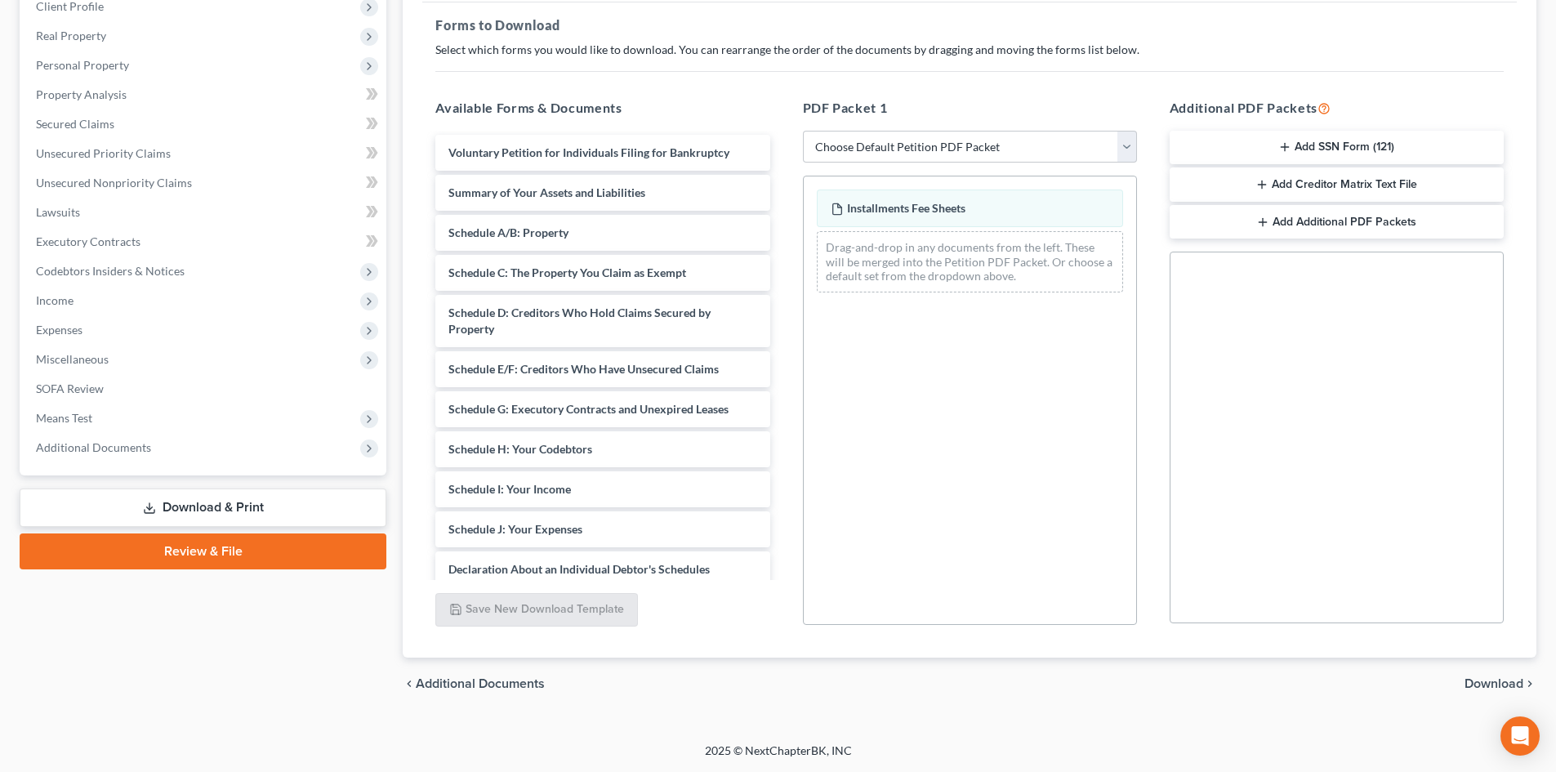
click at [1490, 684] on span "Download" at bounding box center [1494, 683] width 59 height 13
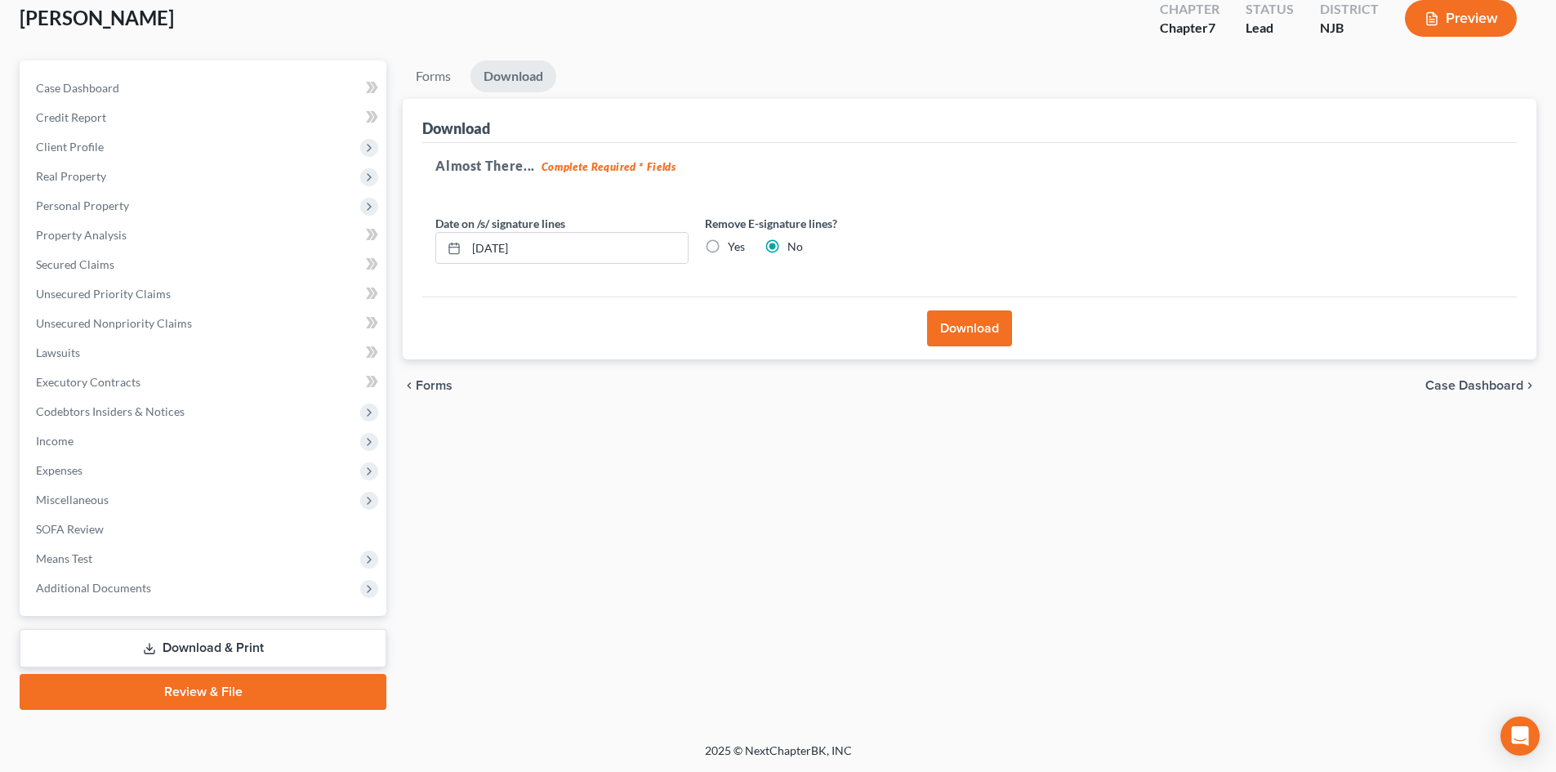
scroll to position [96, 0]
click at [573, 247] on input "10/09/2025" at bounding box center [576, 248] width 221 height 31
type input "10/10/2025"
click at [975, 325] on button "Download" at bounding box center [969, 328] width 85 height 36
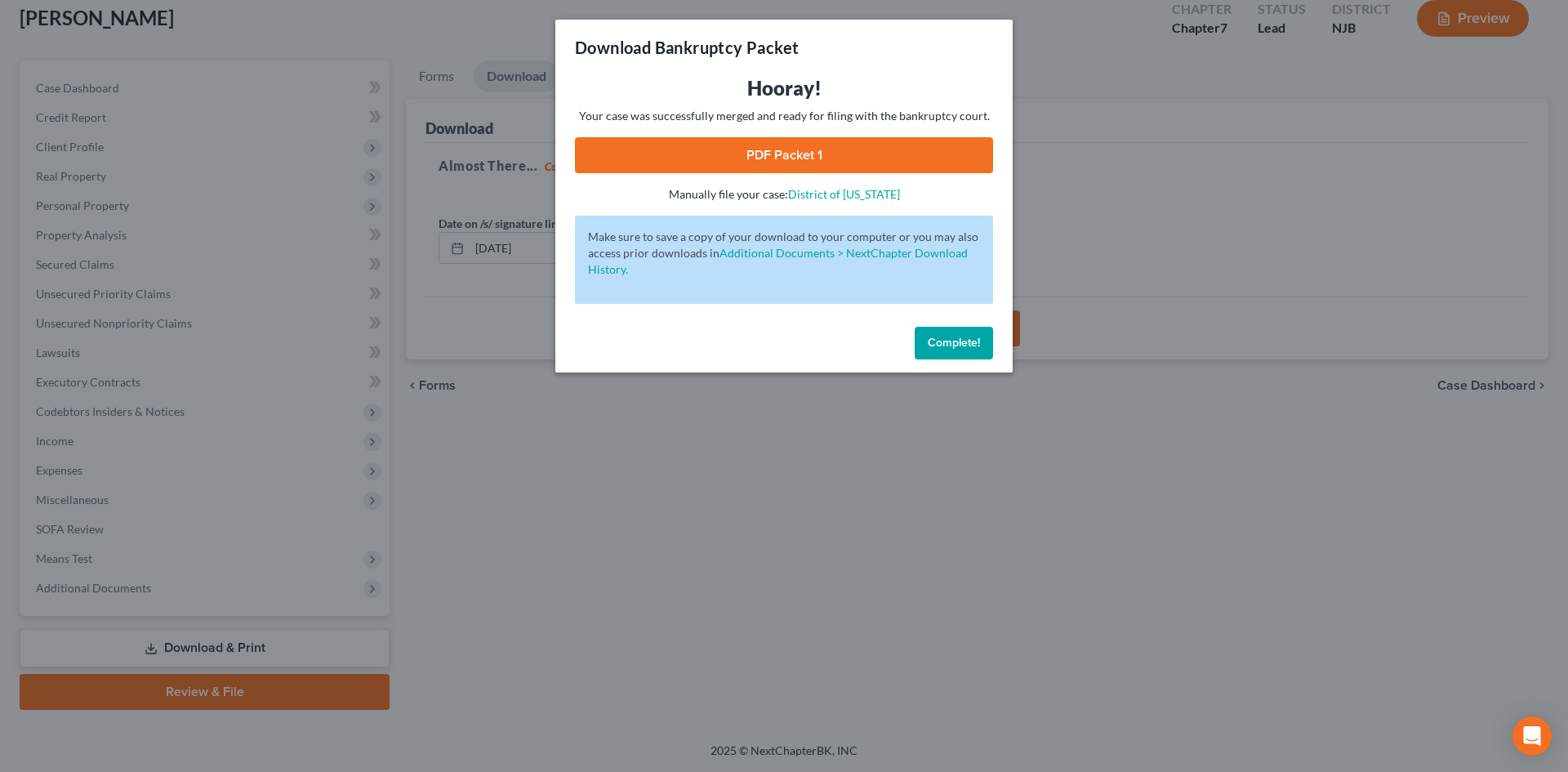
click at [739, 149] on link "PDF Packet 1" at bounding box center [784, 155] width 418 height 36
click at [956, 353] on button "Complete!" at bounding box center [954, 343] width 78 height 33
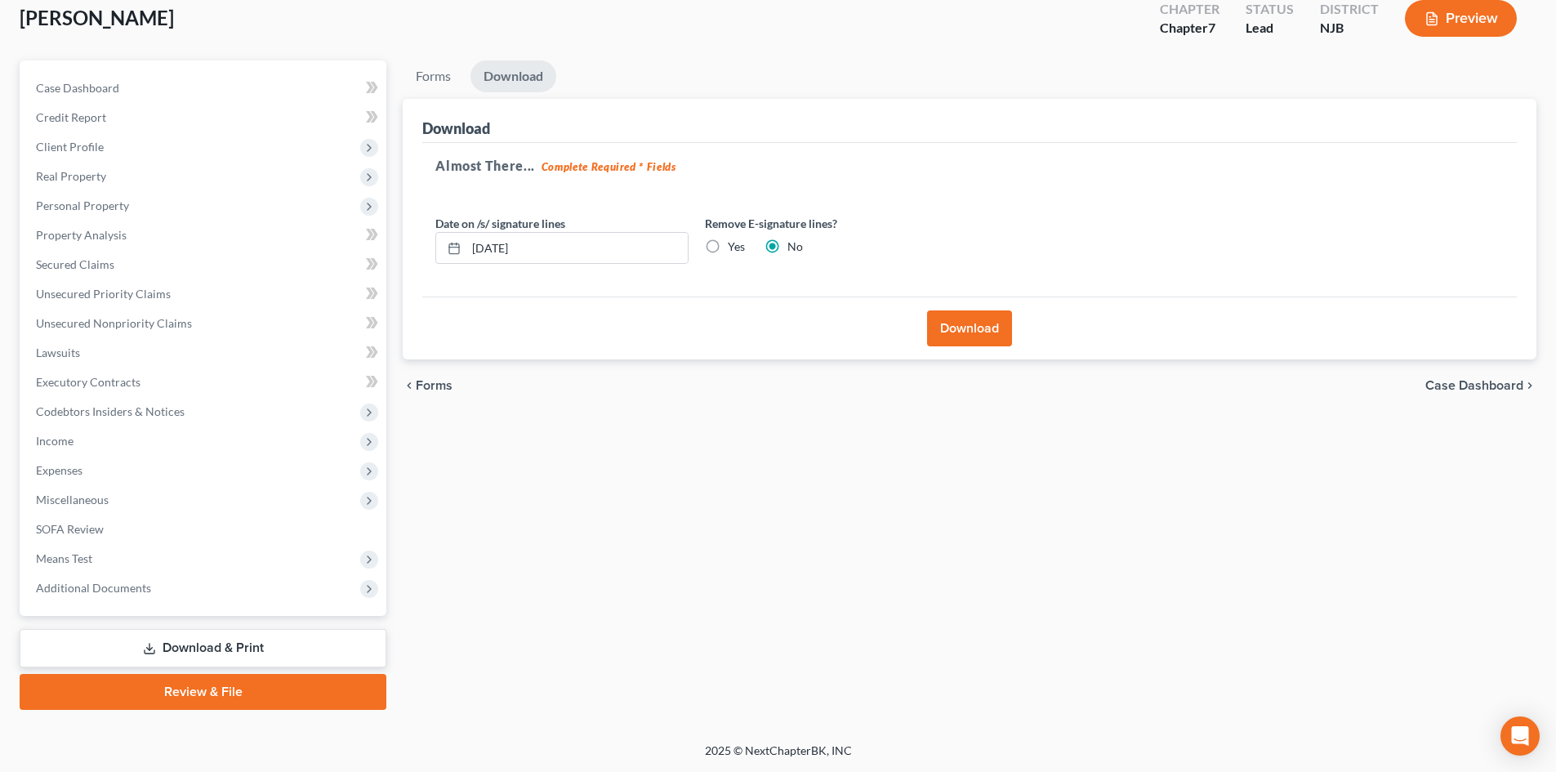
click at [970, 339] on button "Download" at bounding box center [969, 328] width 85 height 36
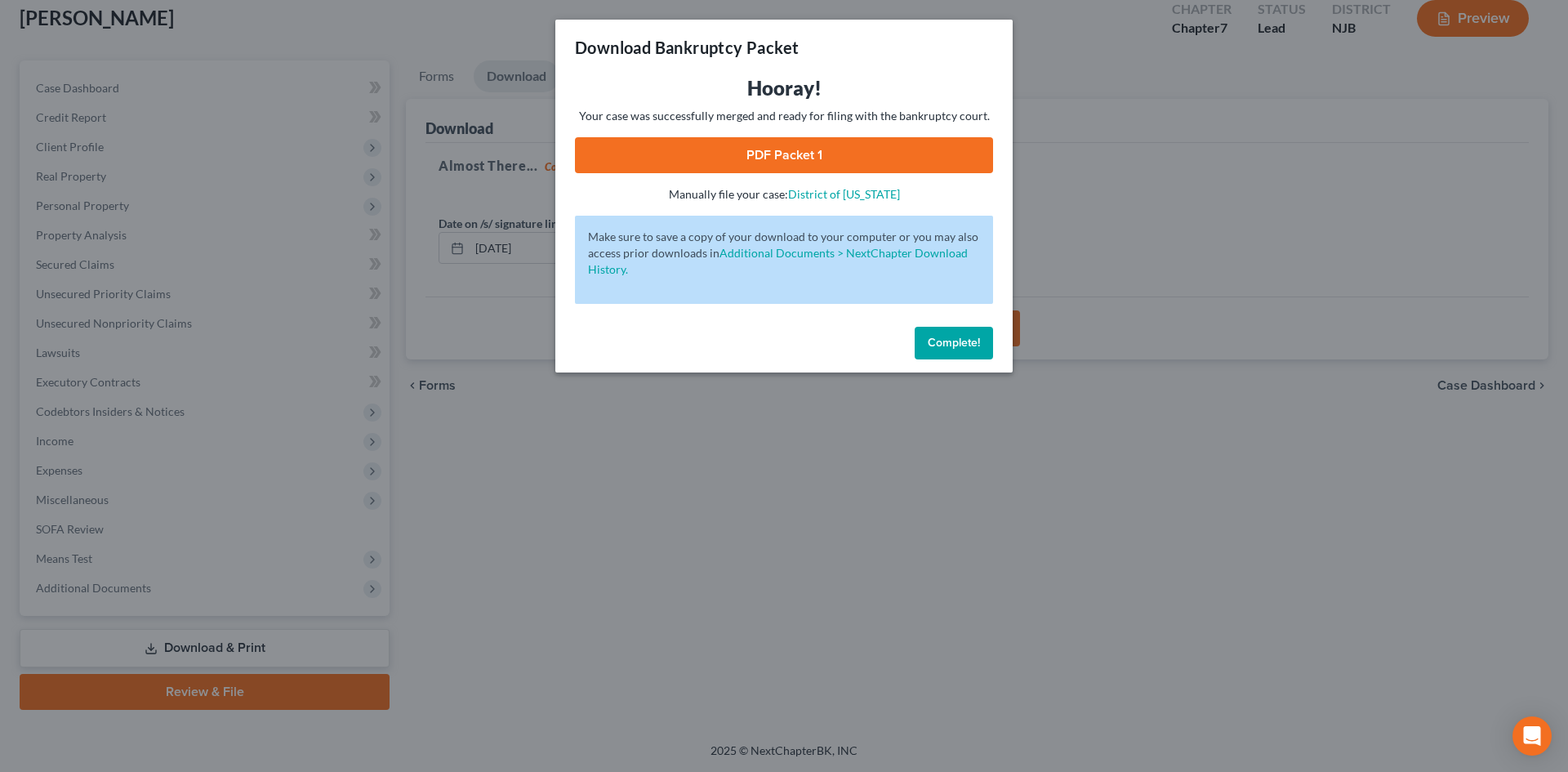
click at [811, 149] on link "PDF Packet 1" at bounding box center [784, 155] width 418 height 36
click at [952, 343] on span "Complete!" at bounding box center [954, 343] width 52 height 14
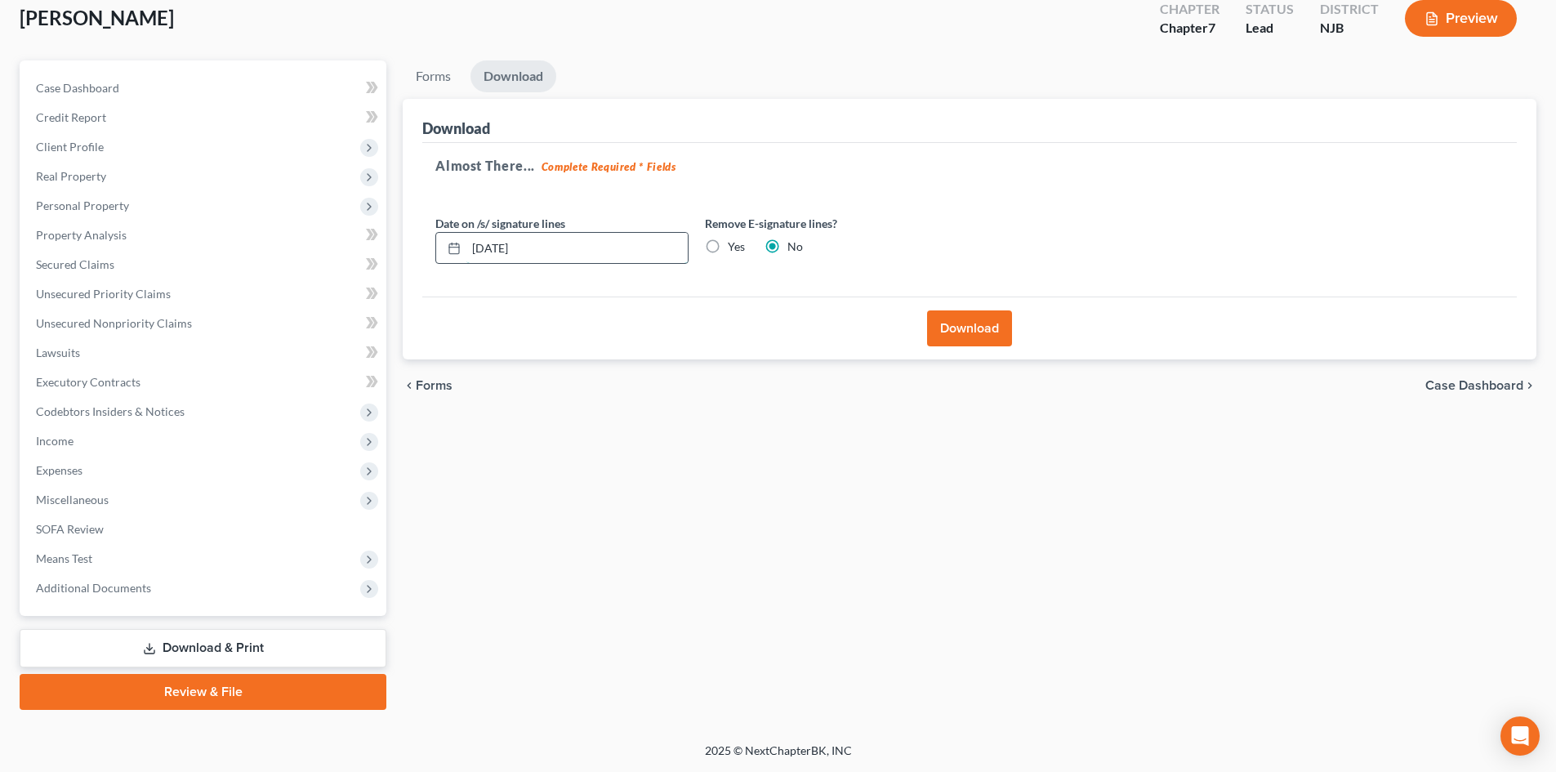
click at [579, 243] on input "10/10/2025" at bounding box center [576, 248] width 221 height 31
click at [101, 332] on link "Unsecured Nonpriority Claims" at bounding box center [204, 323] width 363 height 29
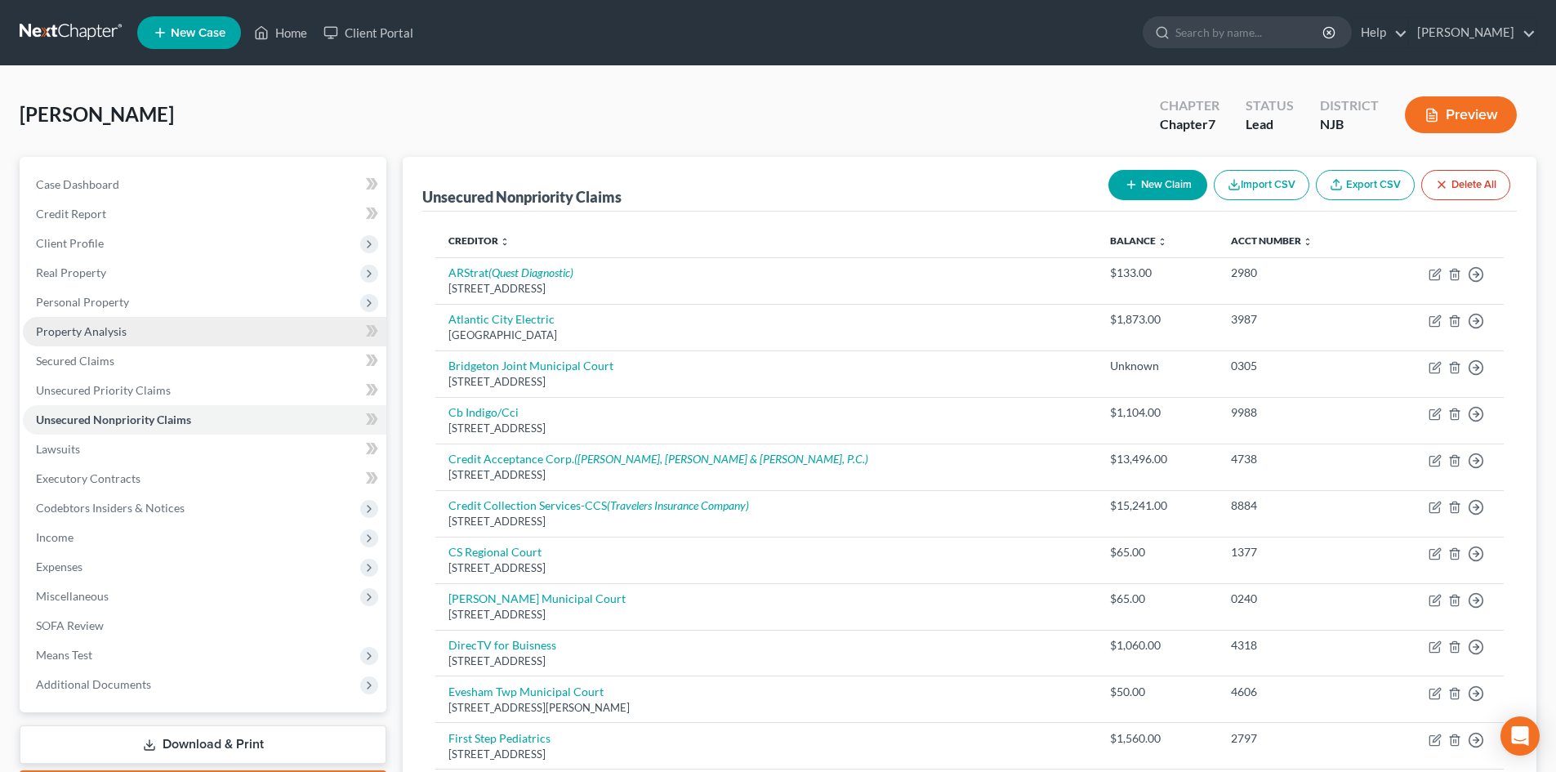
click at [82, 321] on link "Property Analysis" at bounding box center [204, 331] width 363 height 29
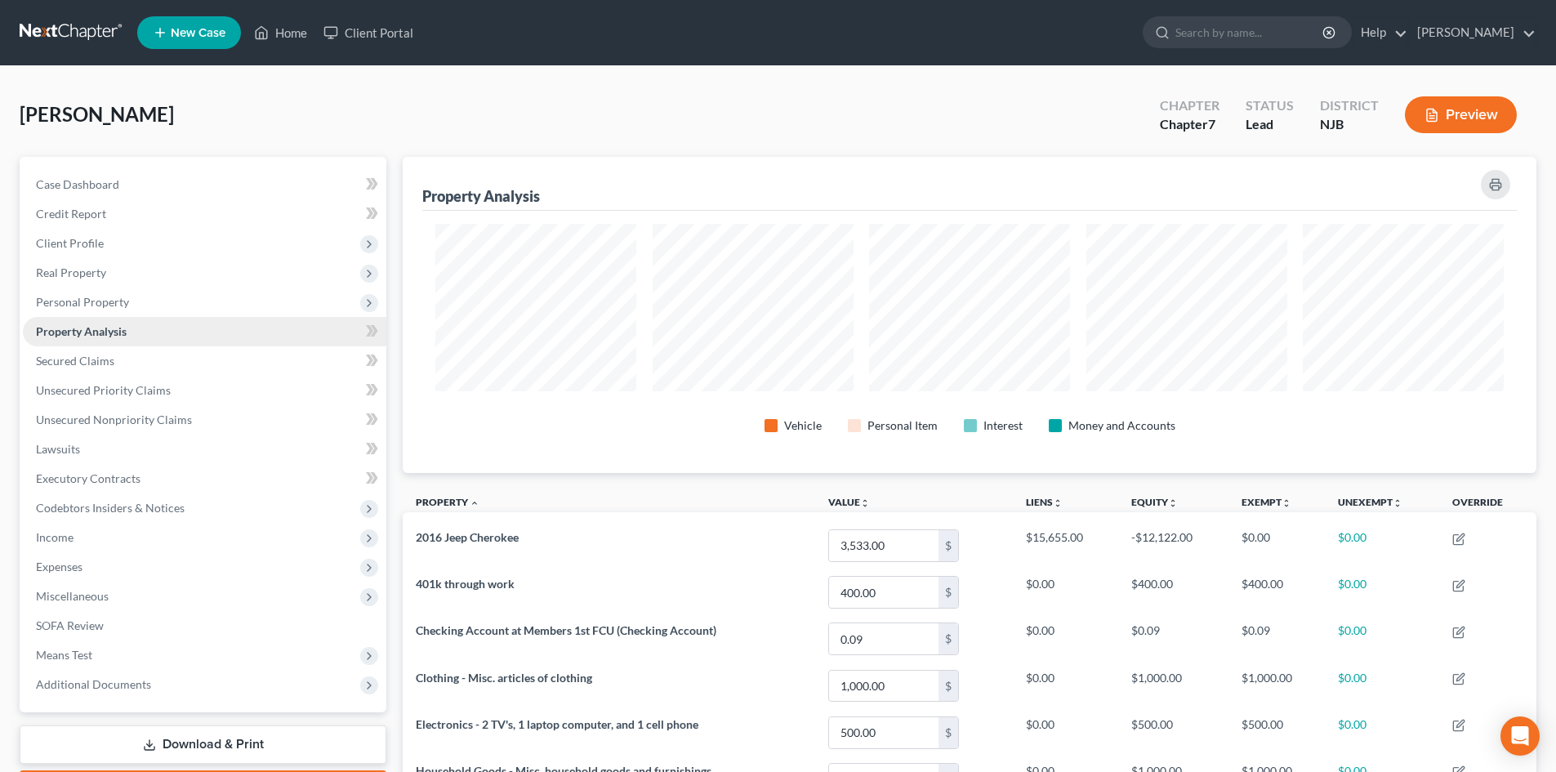
scroll to position [316, 1134]
click at [75, 245] on span "Client Profile" at bounding box center [70, 243] width 68 height 14
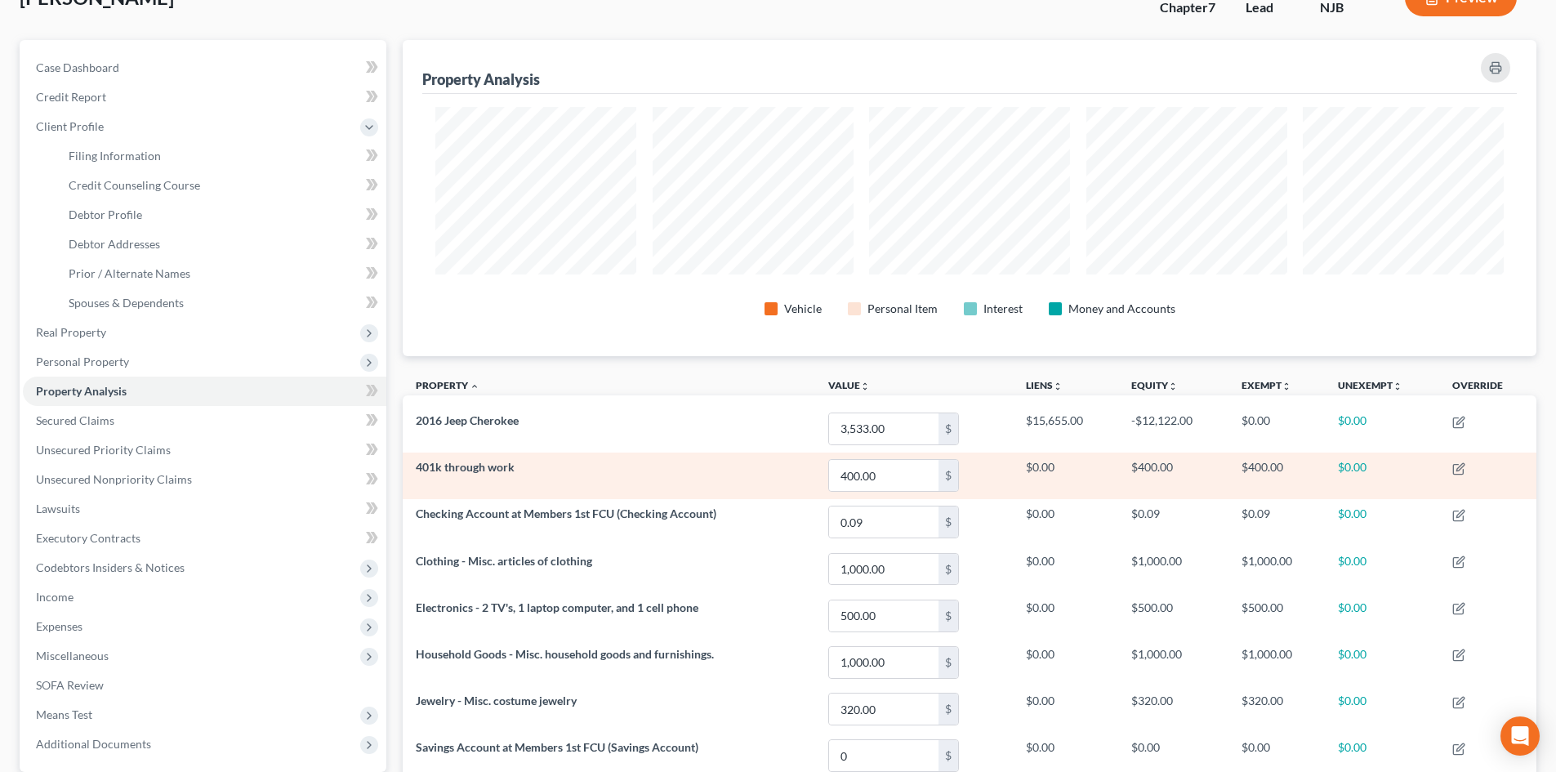
scroll to position [284, 0]
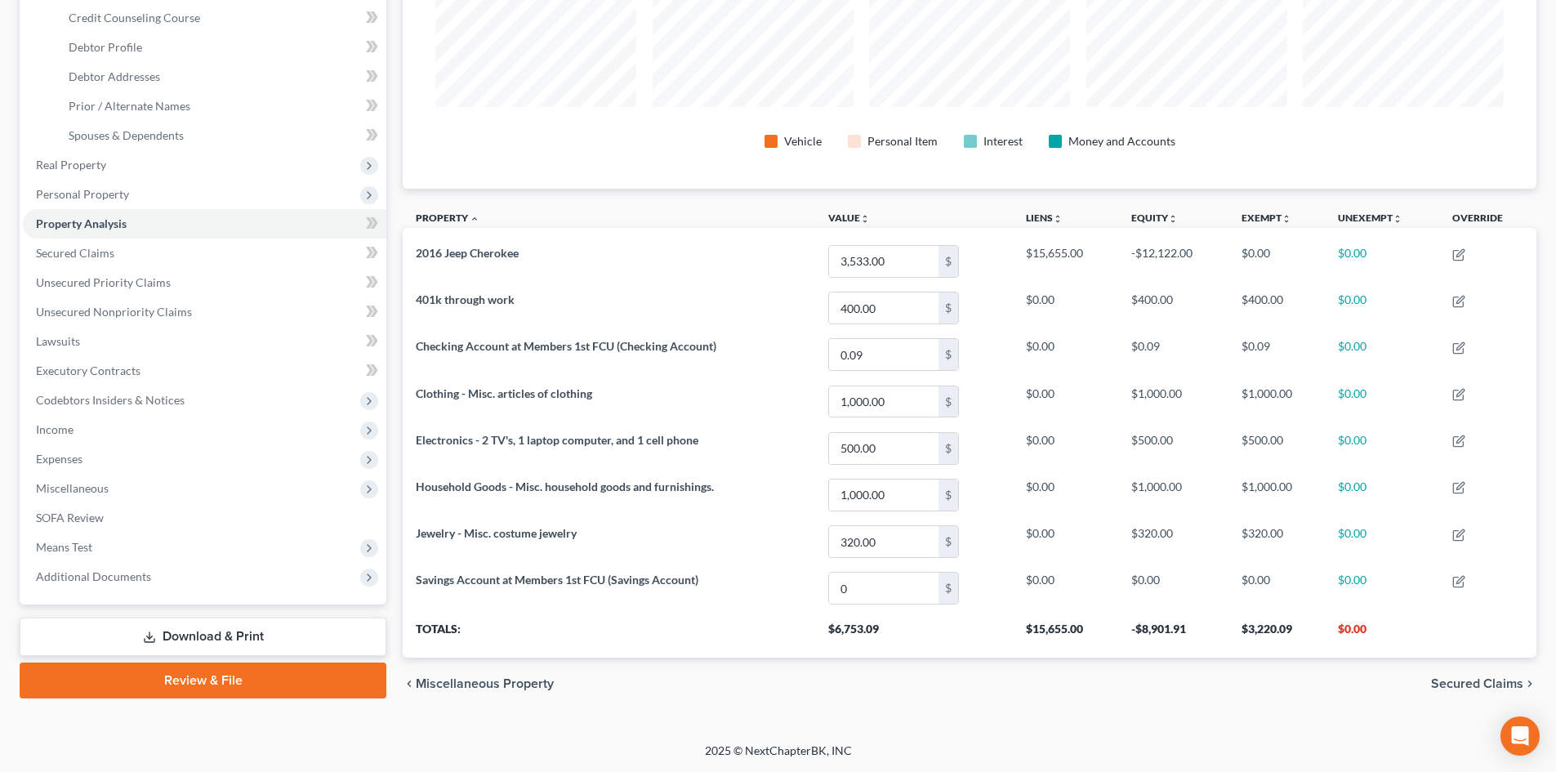
click at [215, 636] on link "Download & Print" at bounding box center [203, 636] width 367 height 38
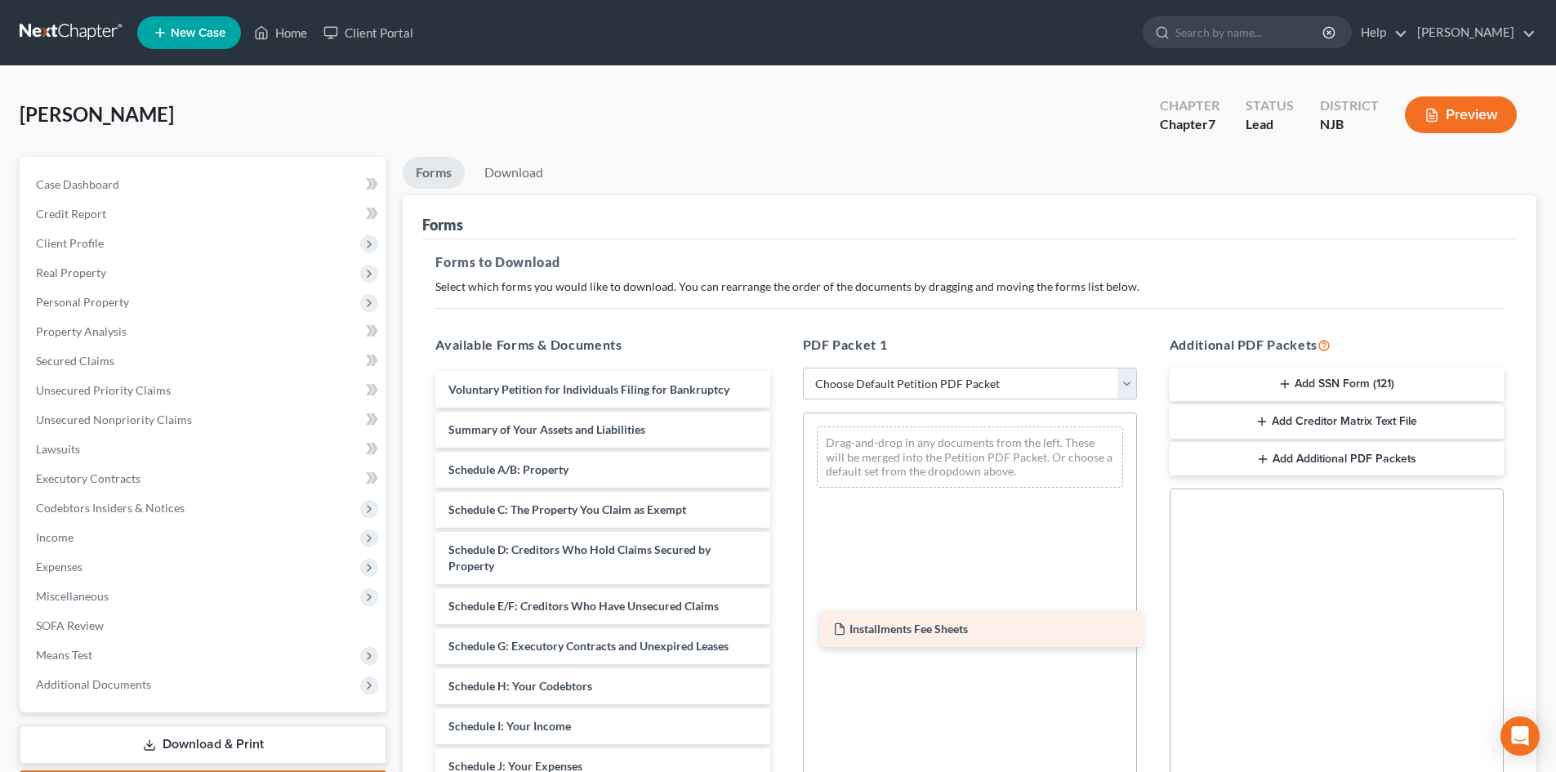
drag, startPoint x: 609, startPoint y: 391, endPoint x: 993, endPoint y: 631, distance: 452.8
click at [782, 631] on div "Installments Fee Sheets Installments Fee Sheets Voluntary Petition for Individu…" at bounding box center [602, 763] width 360 height 782
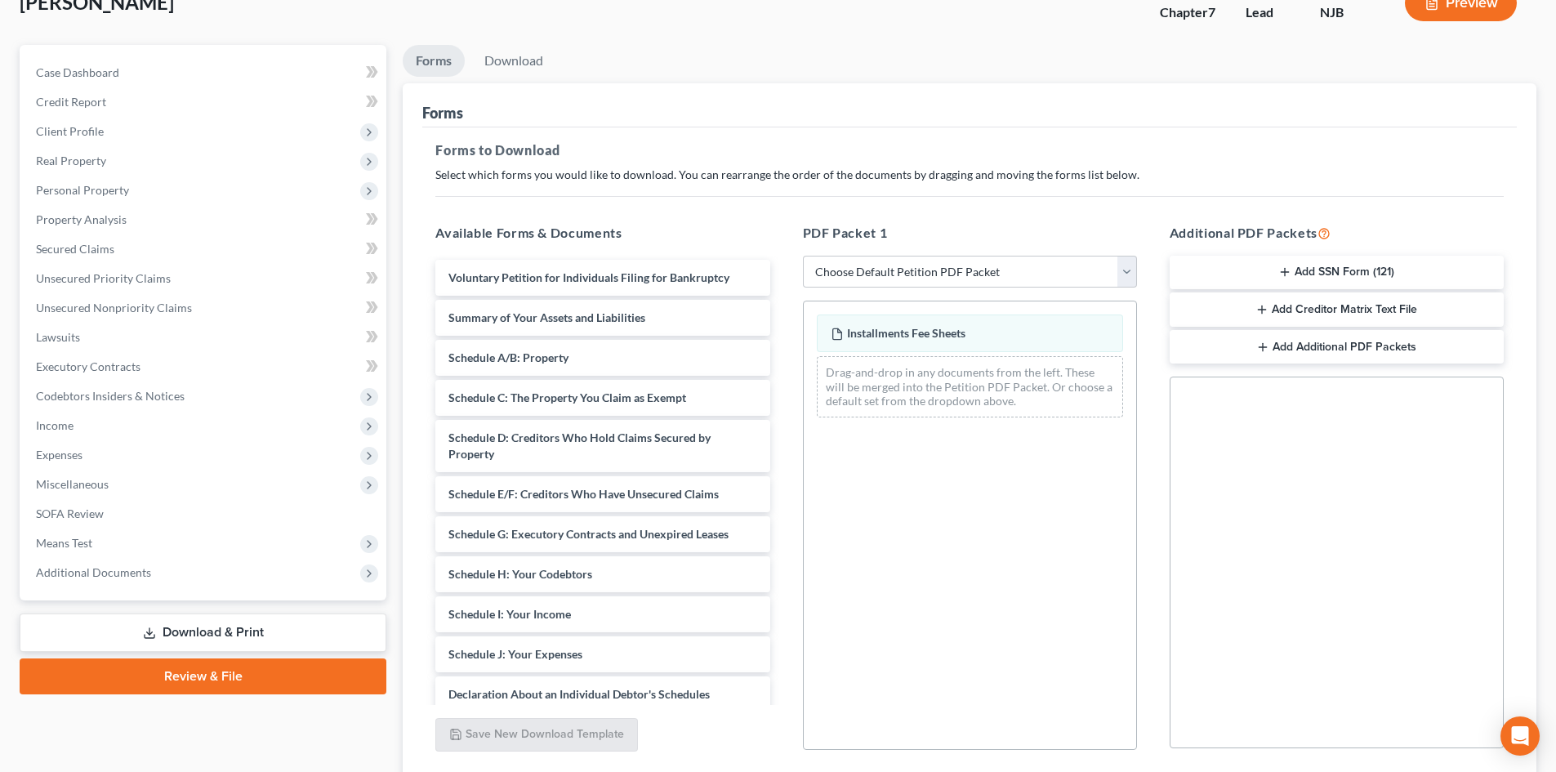
scroll to position [237, 0]
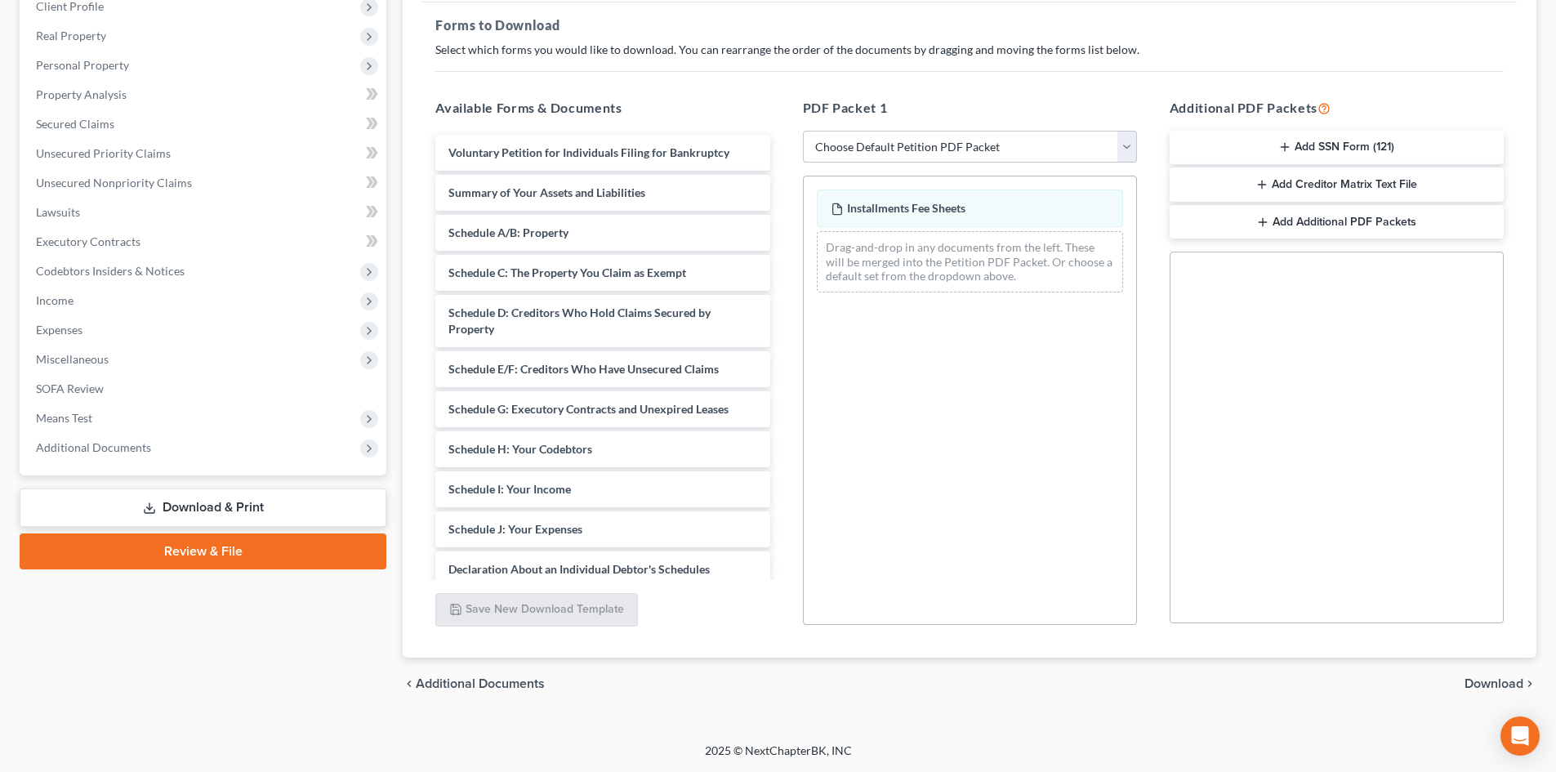
click at [1484, 684] on span "Download" at bounding box center [1494, 683] width 59 height 13
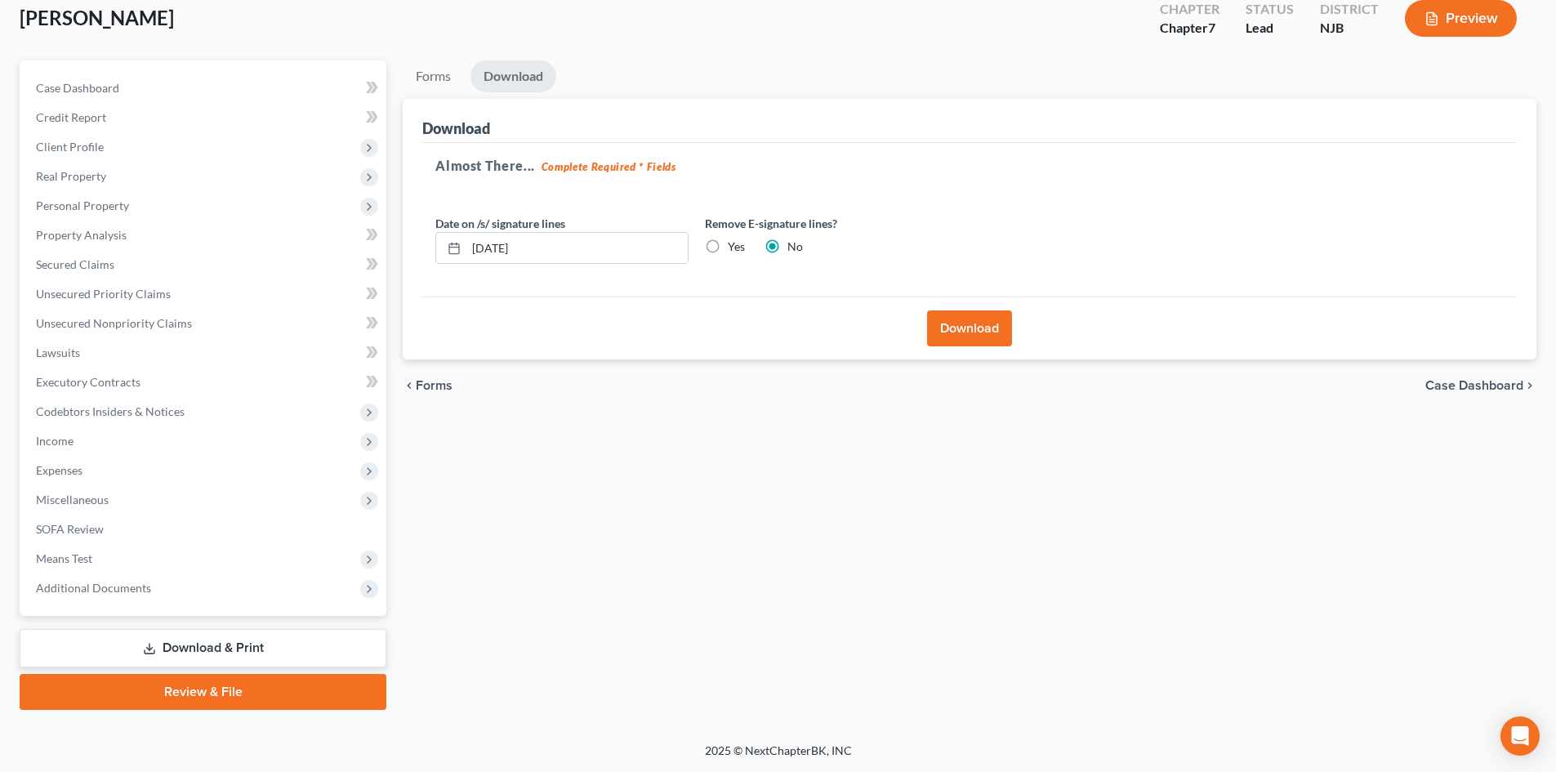
scroll to position [96, 0]
click at [625, 257] on input "10/09/2025" at bounding box center [576, 248] width 221 height 31
type input "10/10/2025"
click at [953, 335] on button "Download" at bounding box center [969, 328] width 85 height 36
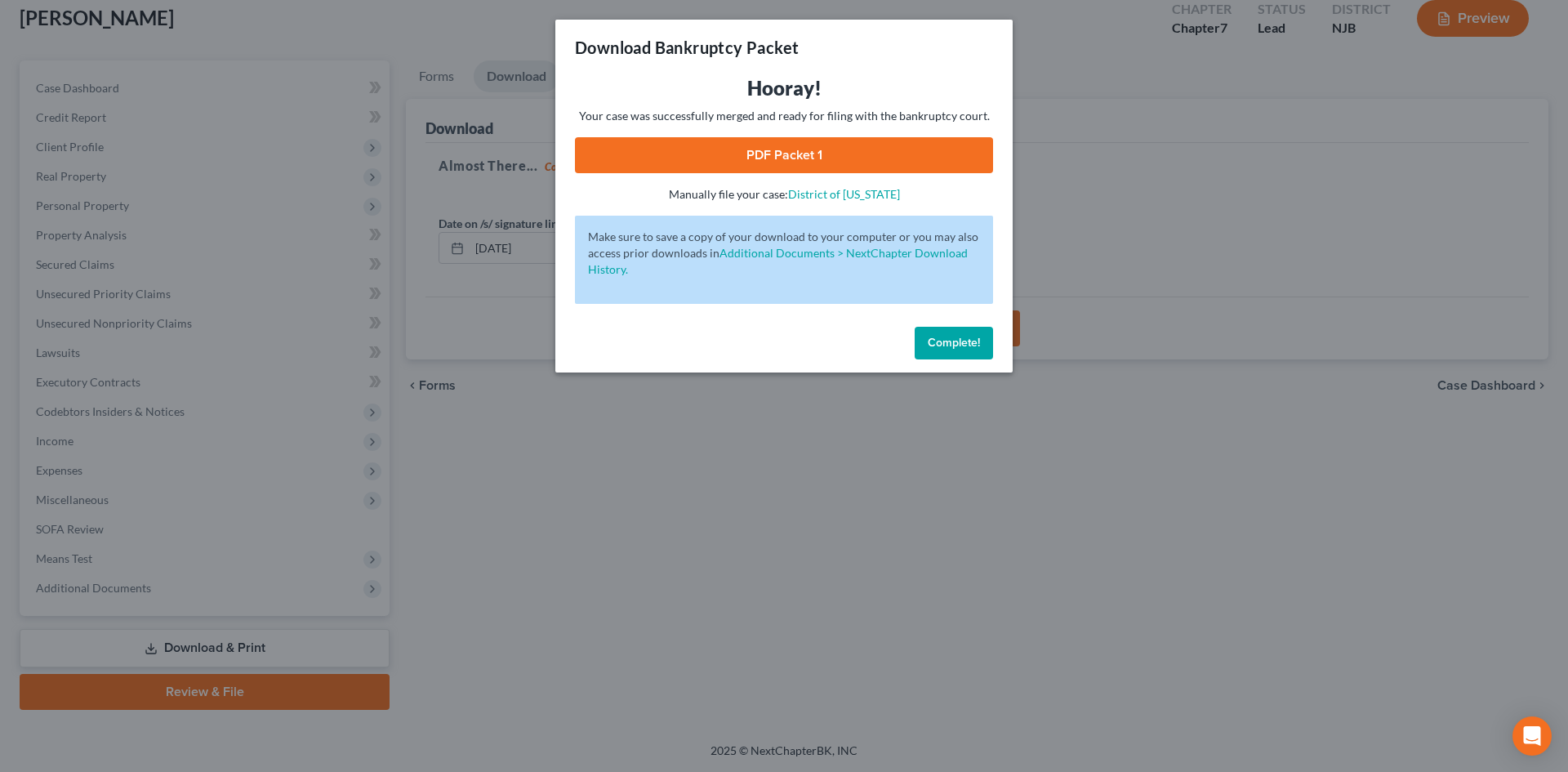
click at [779, 158] on link "PDF Packet 1" at bounding box center [784, 155] width 418 height 36
click at [929, 338] on span "Complete!" at bounding box center [954, 343] width 52 height 14
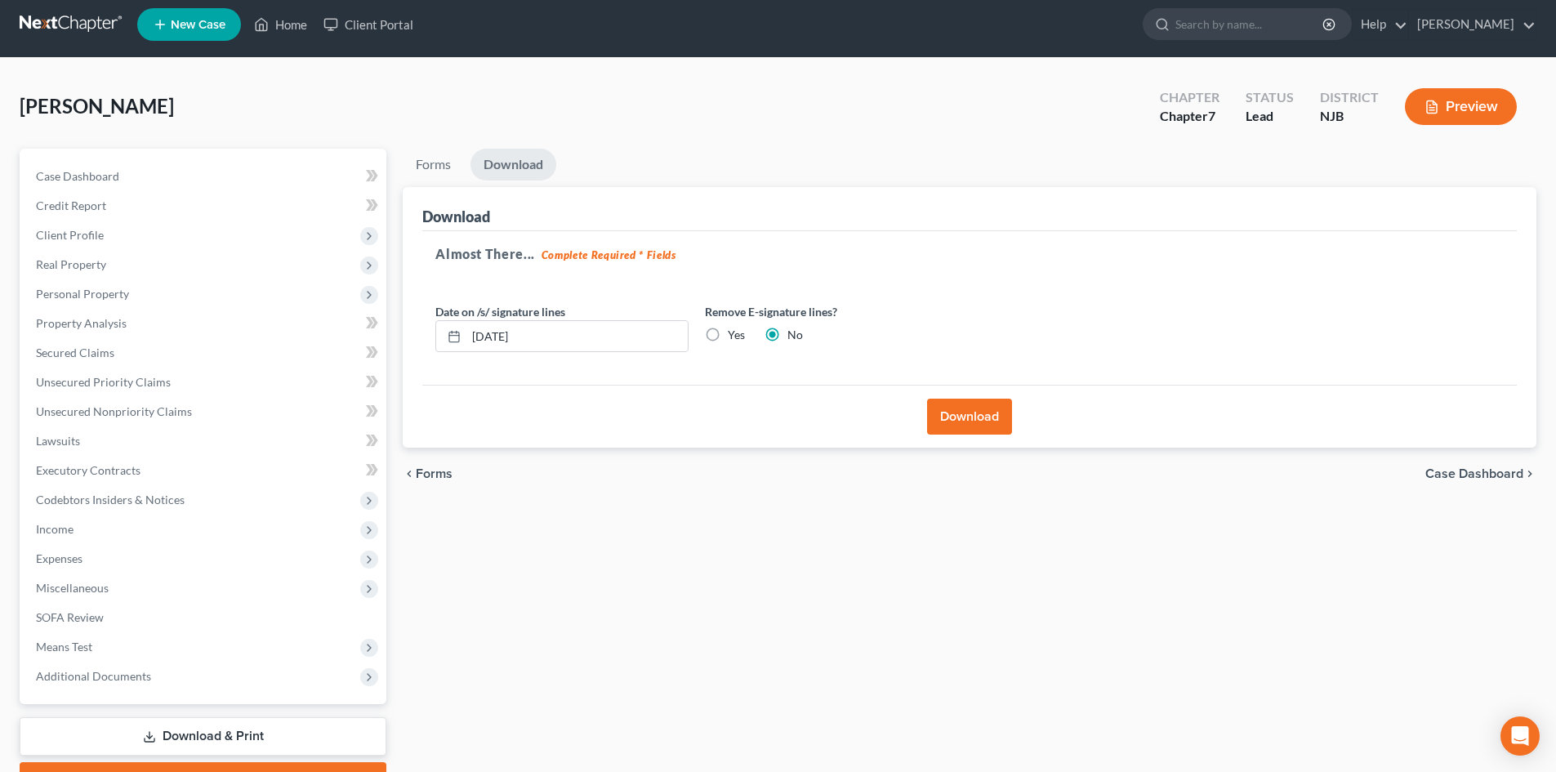
scroll to position [0, 0]
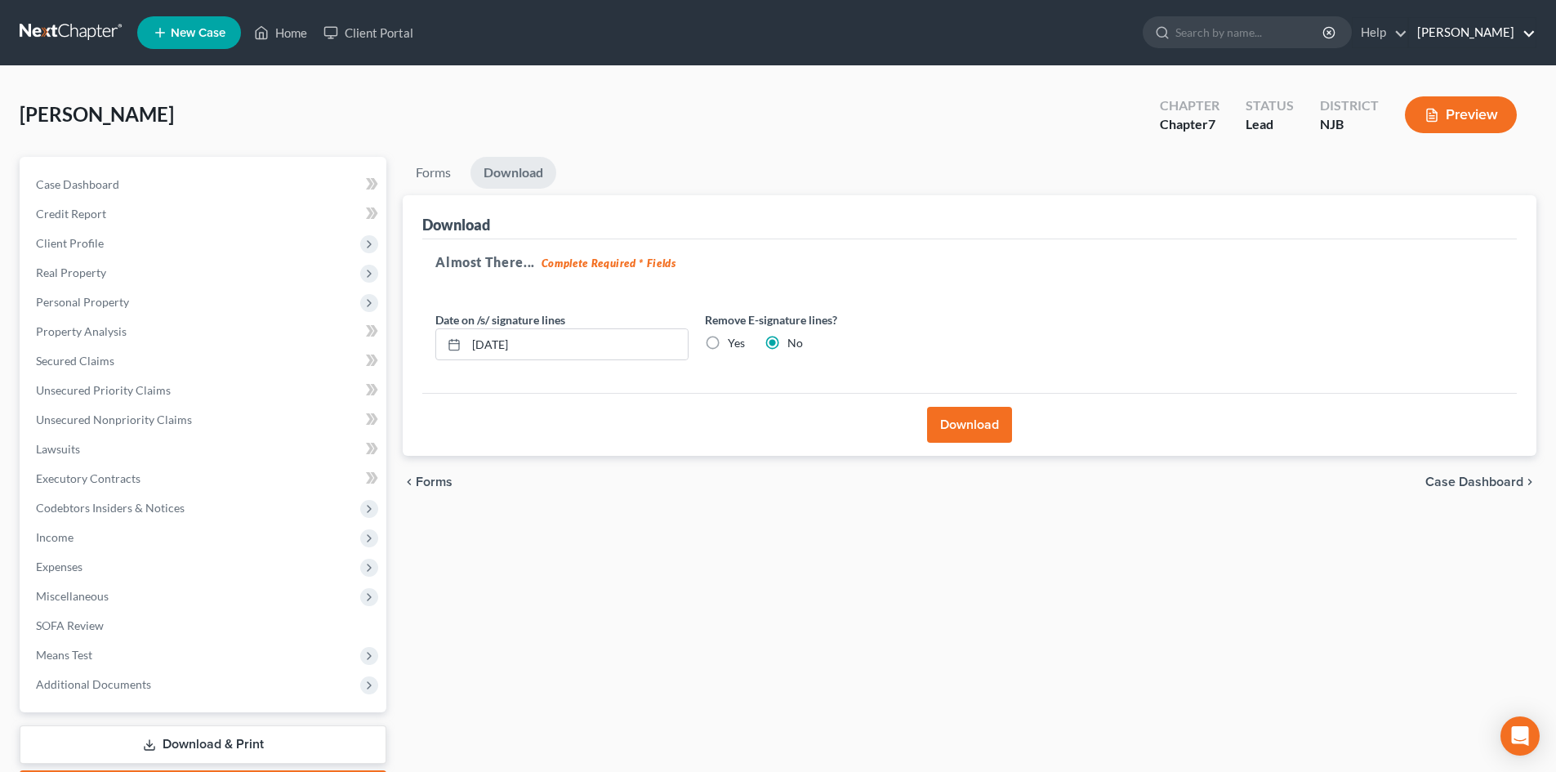
click at [1527, 31] on link "Victor Druziako" at bounding box center [1472, 32] width 127 height 29
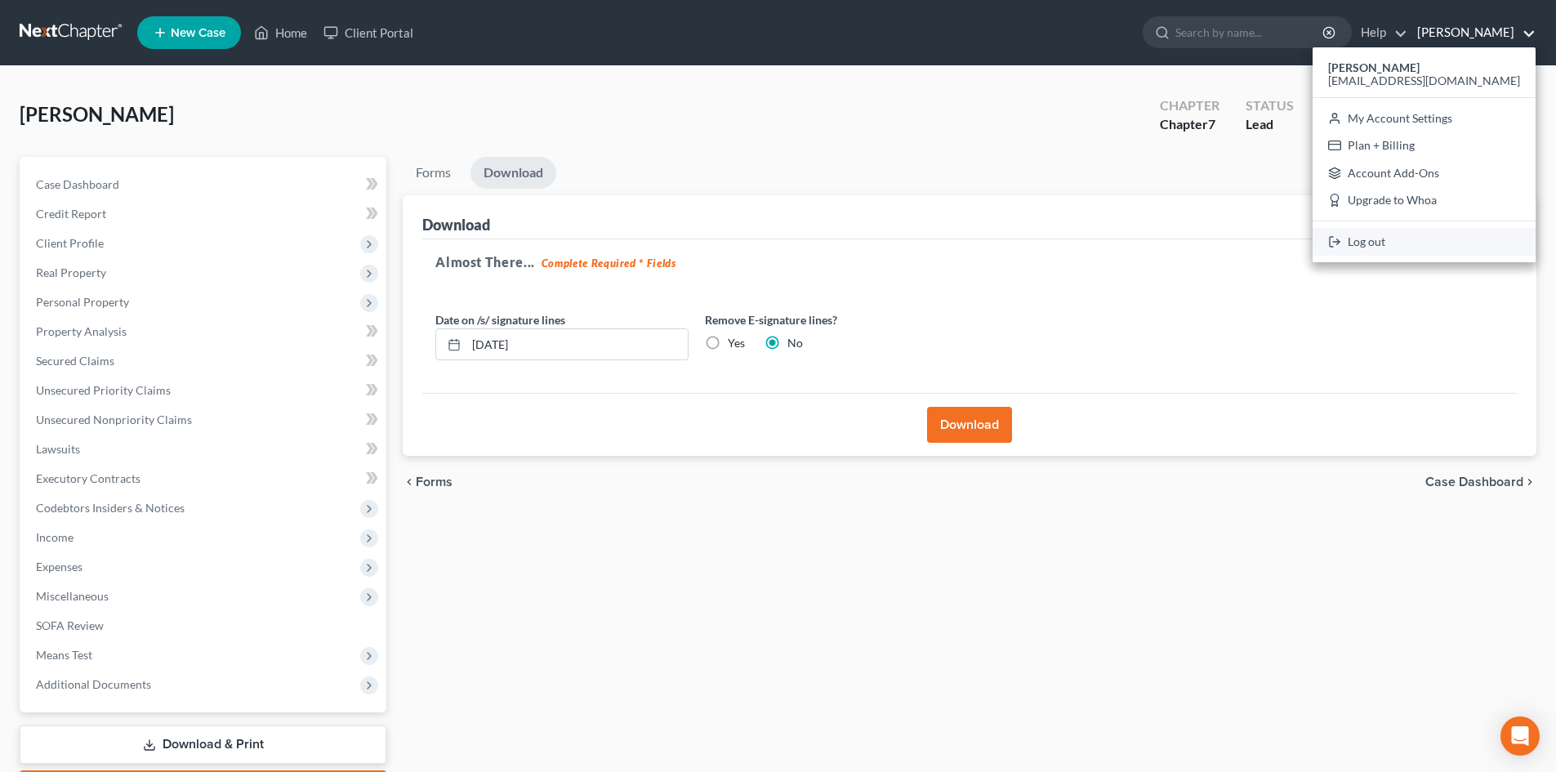
drag, startPoint x: 1432, startPoint y: 236, endPoint x: 1436, endPoint y: 247, distance: 11.4
click at [1433, 236] on link "Log out" at bounding box center [1424, 242] width 223 height 28
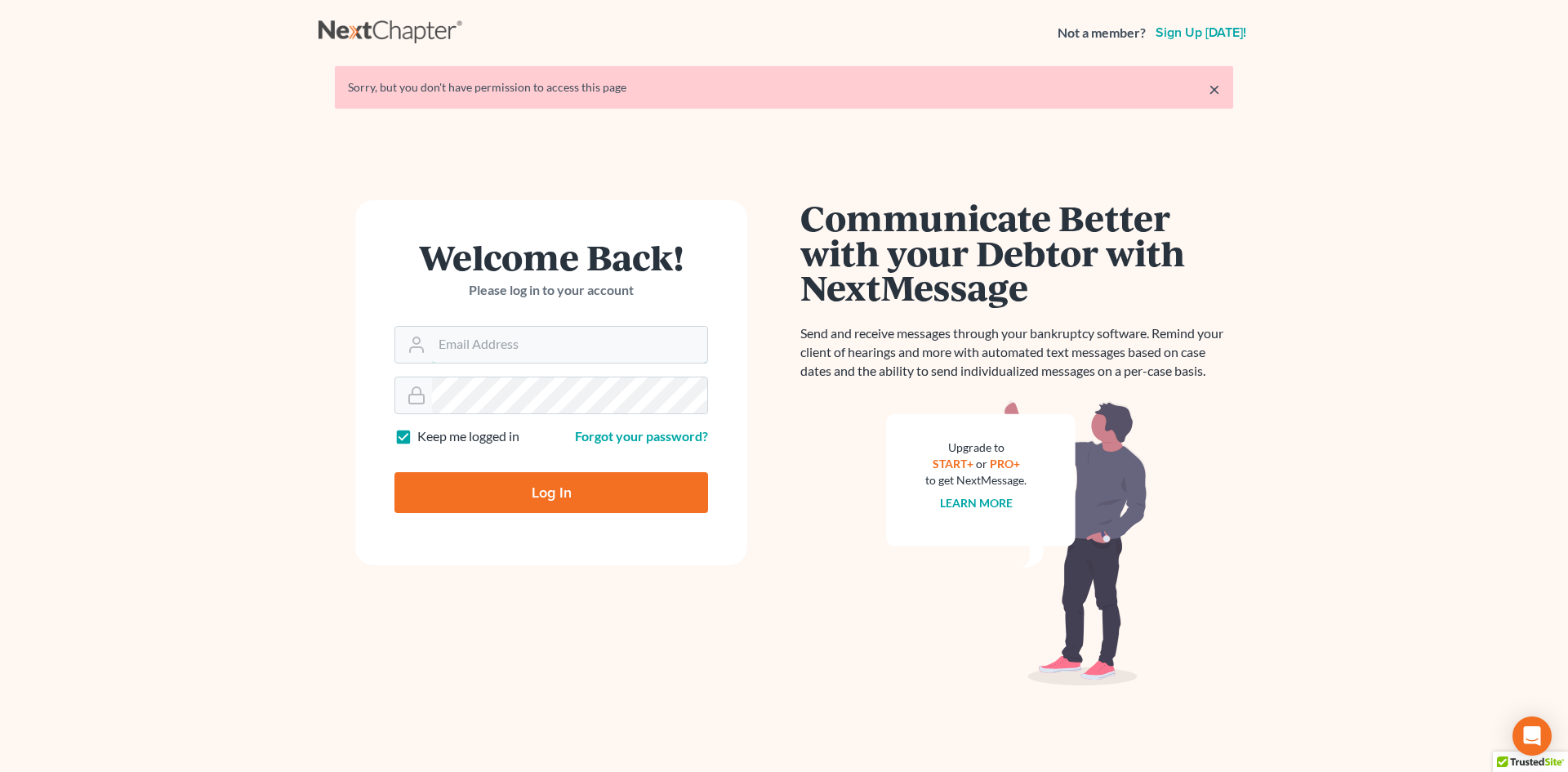
type input "[EMAIL_ADDRESS][DOMAIN_NAME]"
click at [552, 479] on input "Log In" at bounding box center [552, 492] width 314 height 41
type input "Thinking..."
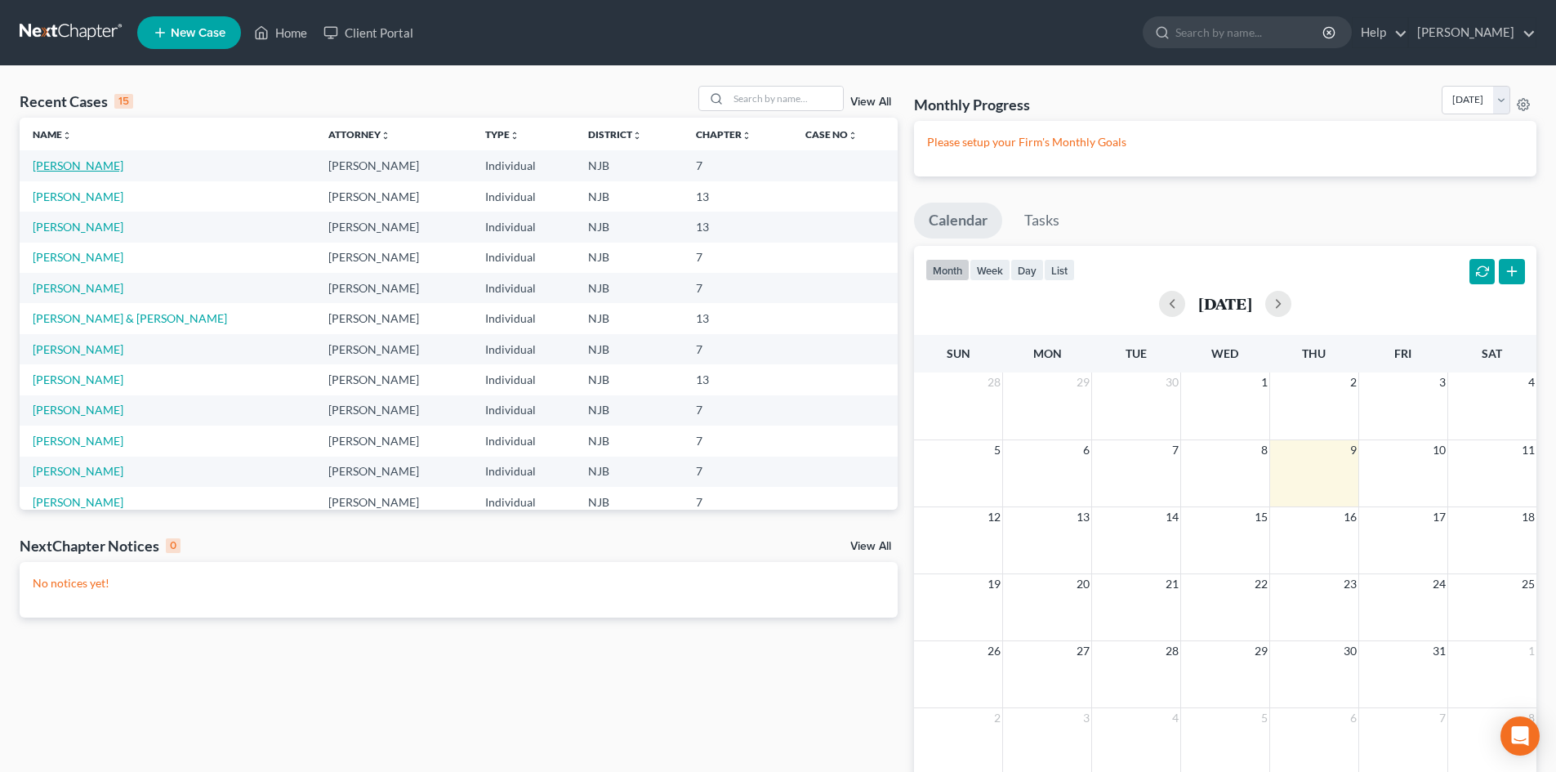
click at [56, 165] on link "[PERSON_NAME]" at bounding box center [78, 165] width 91 height 14
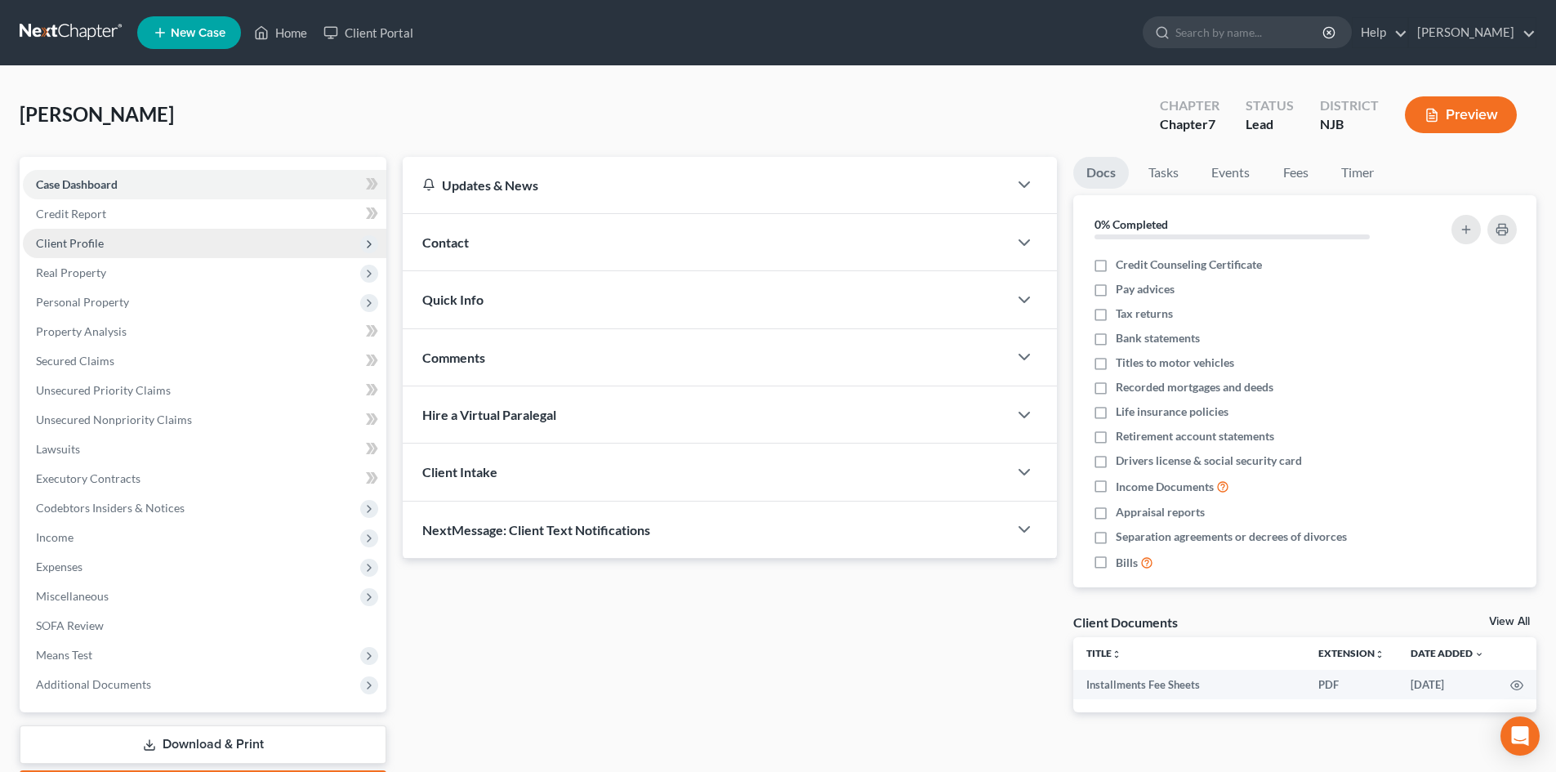
click at [81, 230] on span "Client Profile" at bounding box center [204, 243] width 363 height 29
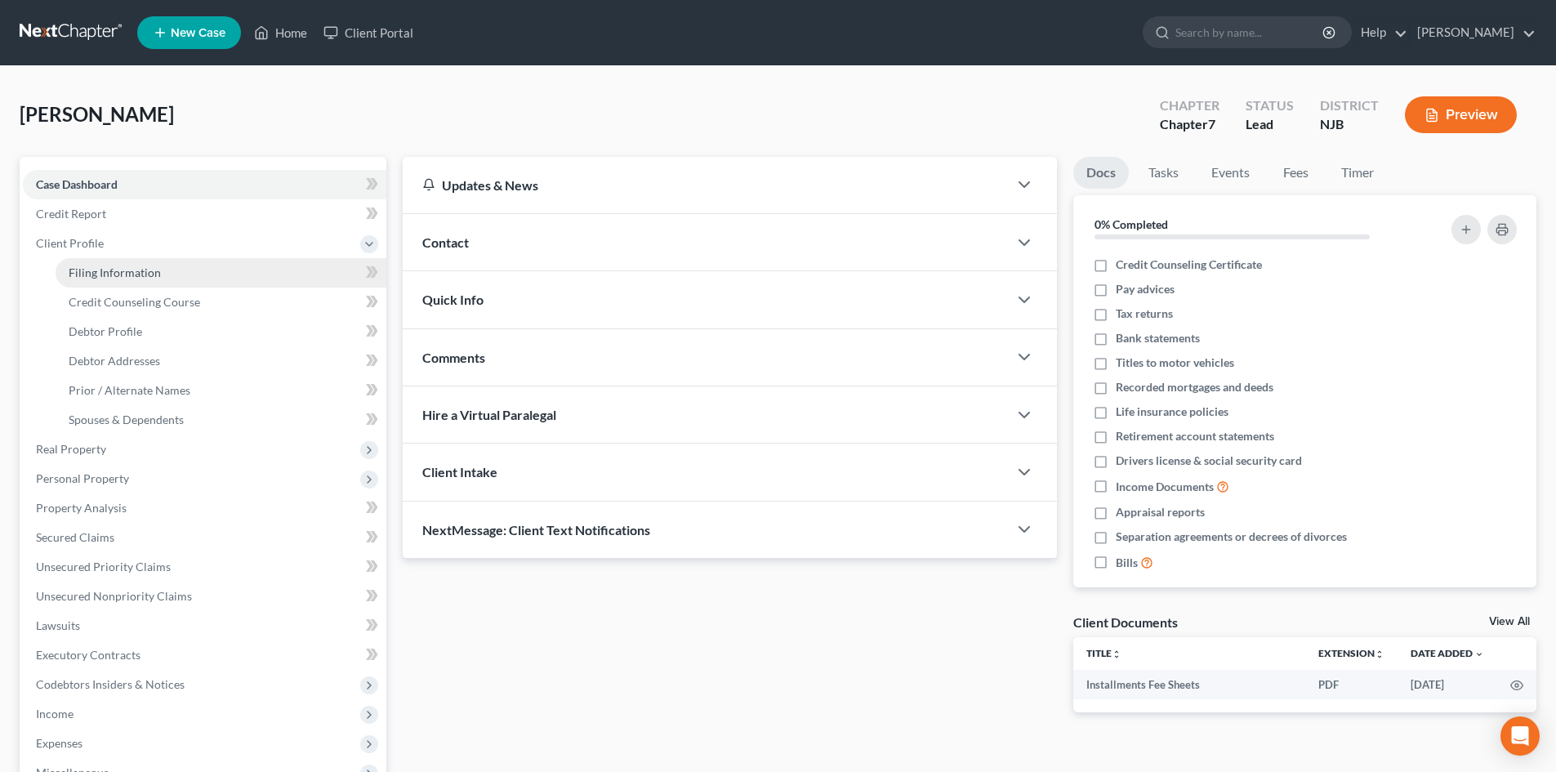
click at [132, 268] on span "Filing Information" at bounding box center [115, 272] width 92 height 14
select select "1"
select select "0"
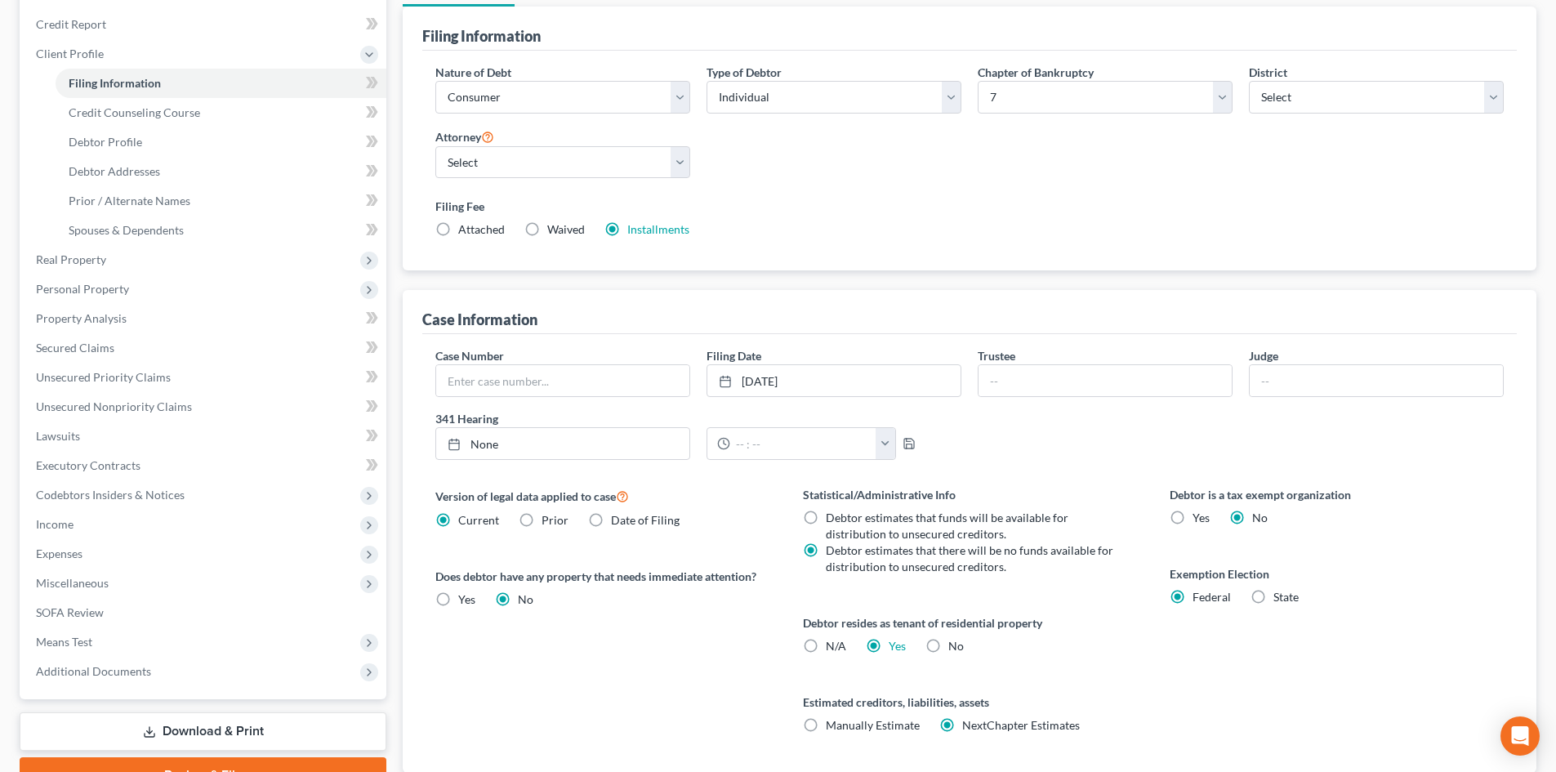
scroll to position [305, 0]
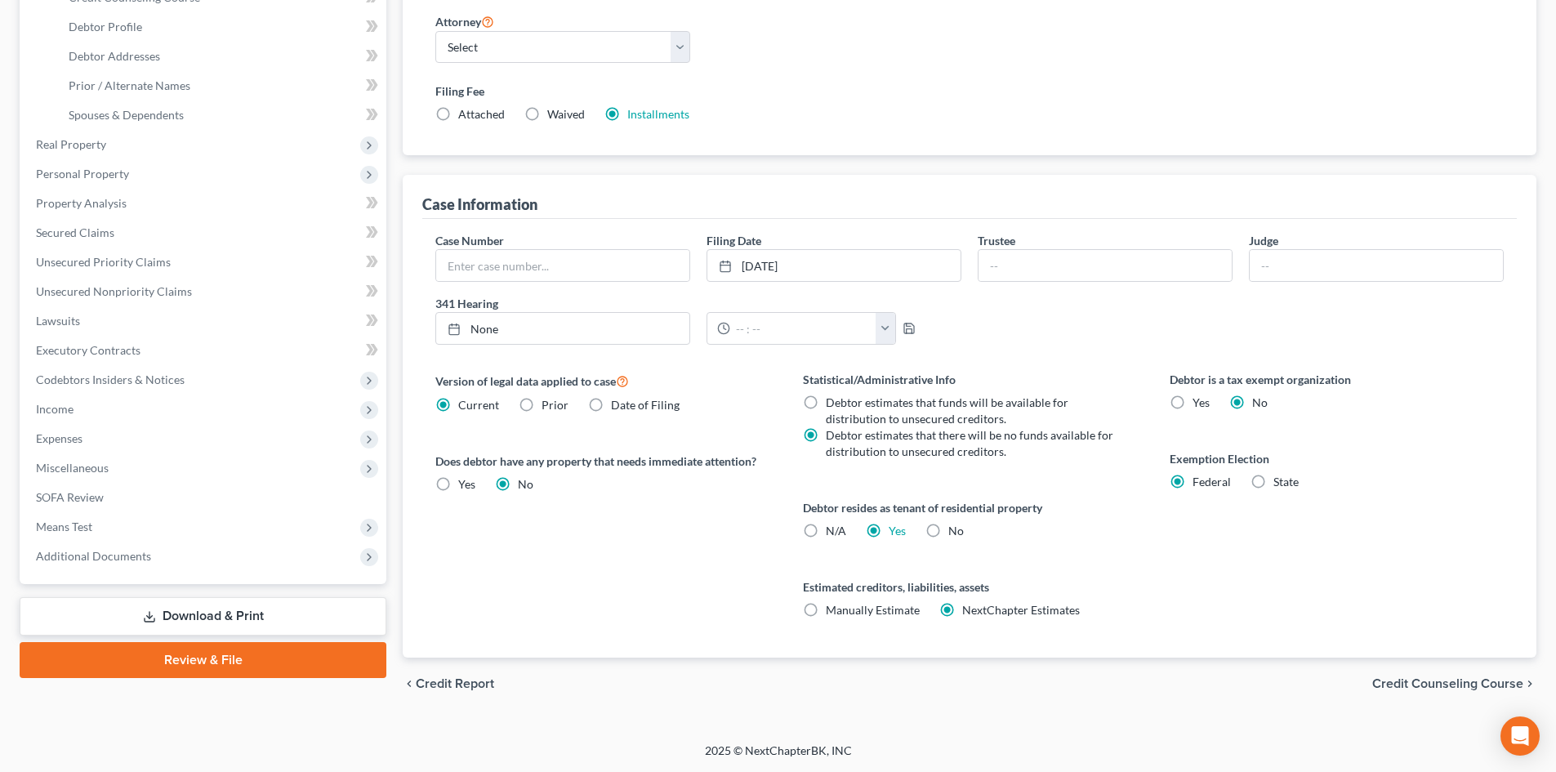
click at [189, 605] on link "Download & Print" at bounding box center [203, 616] width 367 height 38
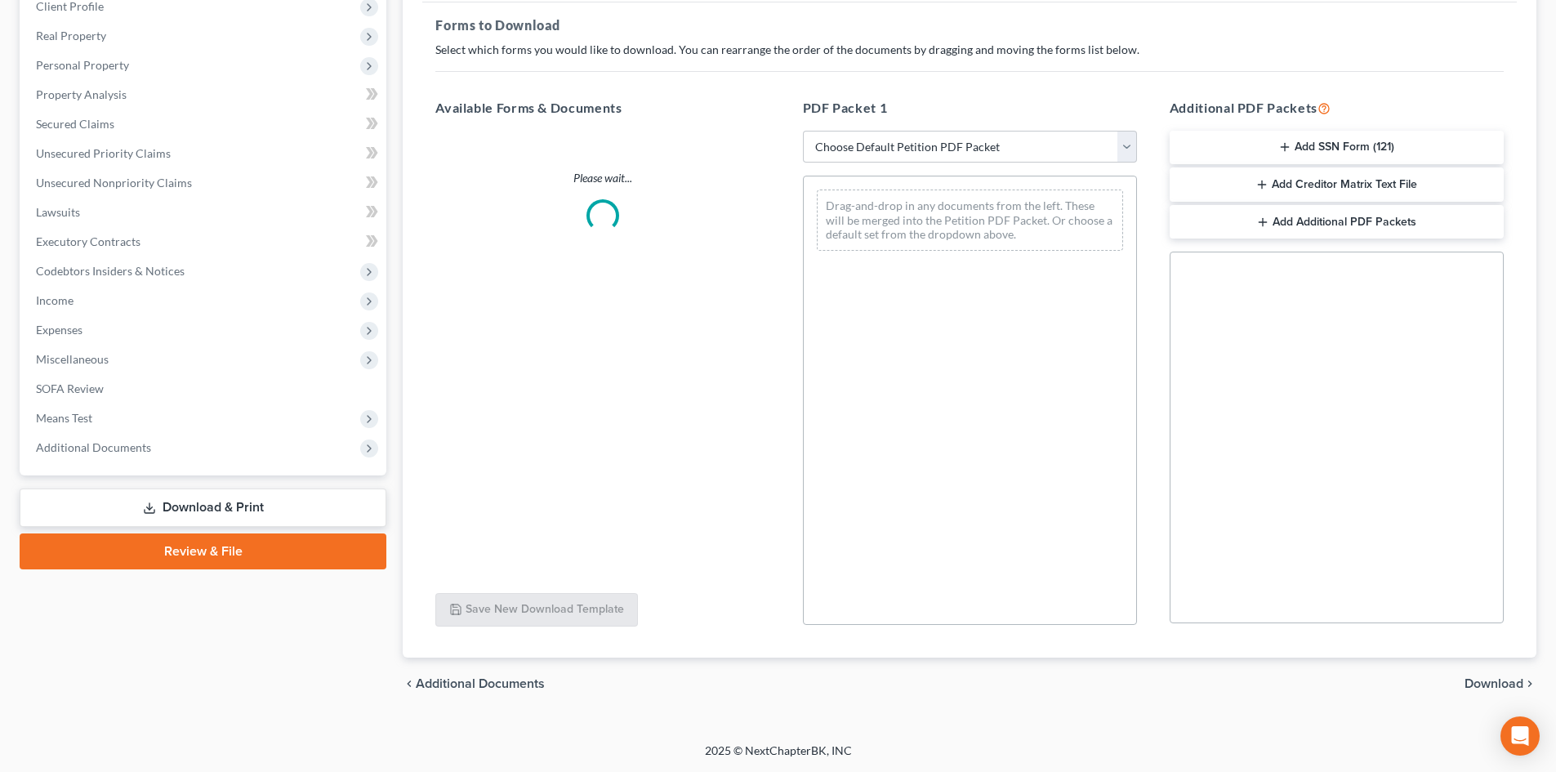
scroll to position [237, 0]
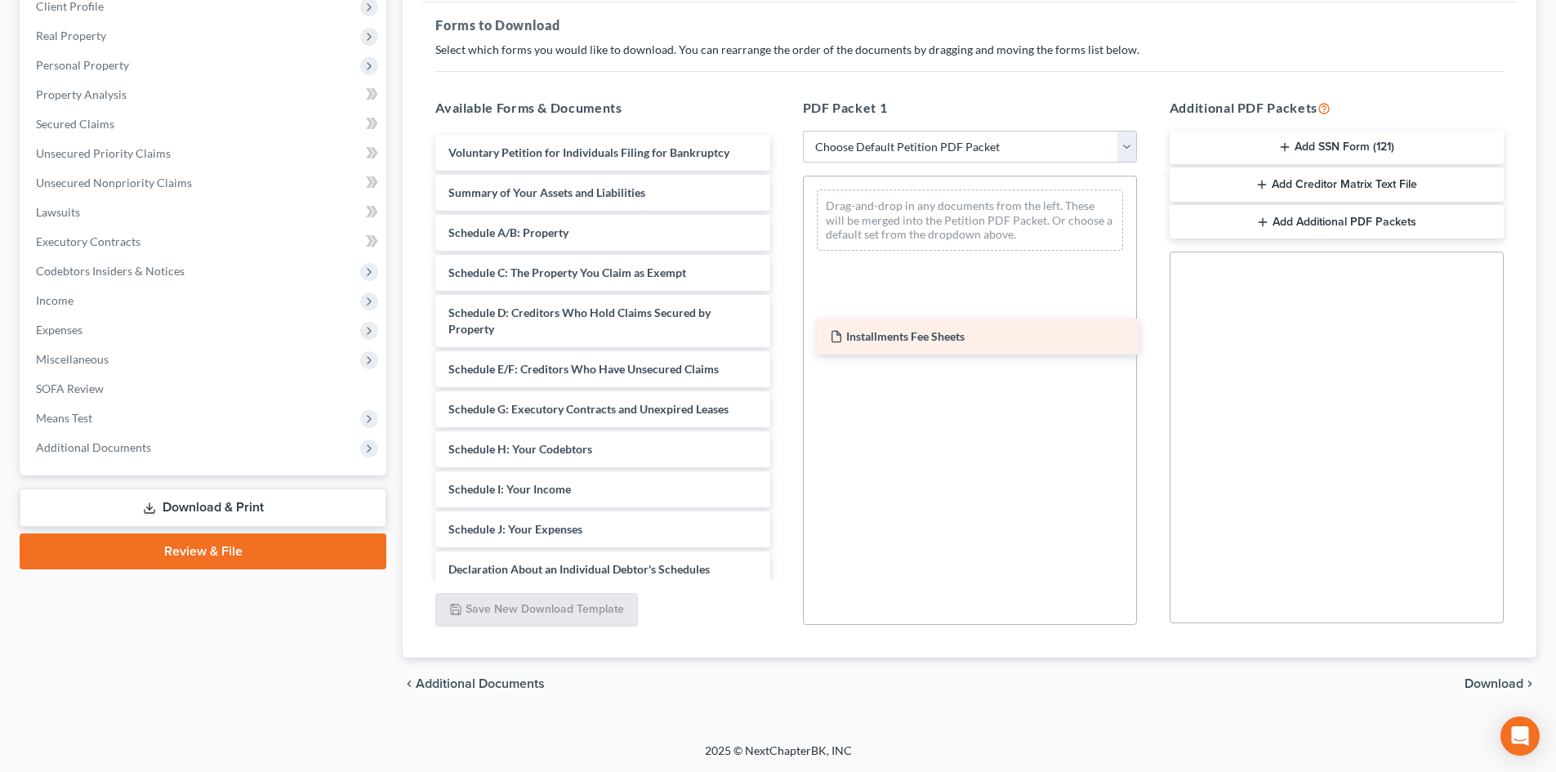
drag, startPoint x: 504, startPoint y: 145, endPoint x: 886, endPoint y: 328, distance: 424.1
click at [782, 328] on div "Installments Fee Sheets Installments Fee Sheets Voluntary Petition for Individu…" at bounding box center [602, 526] width 360 height 782
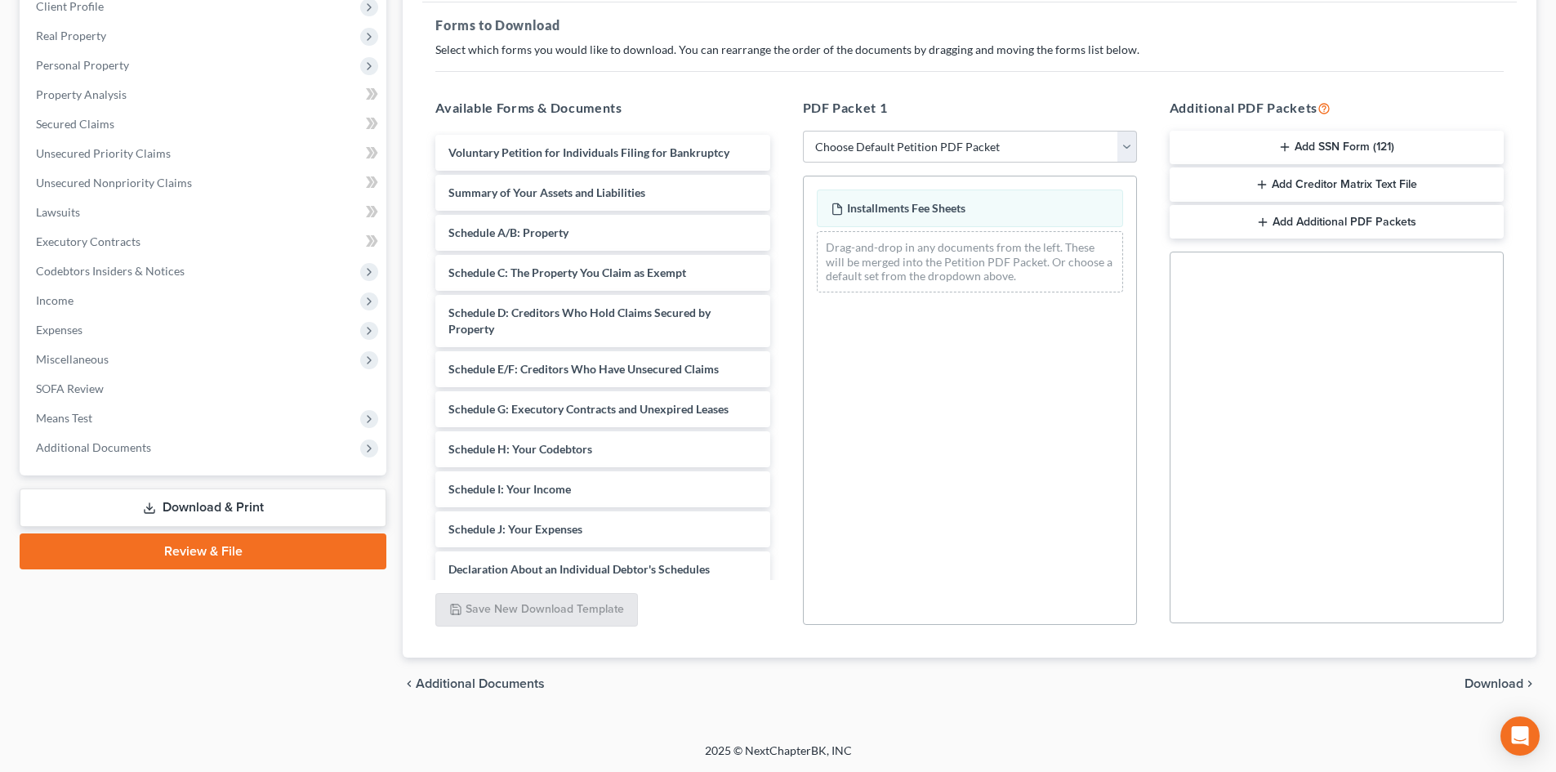
click at [1498, 680] on span "Download" at bounding box center [1494, 683] width 59 height 13
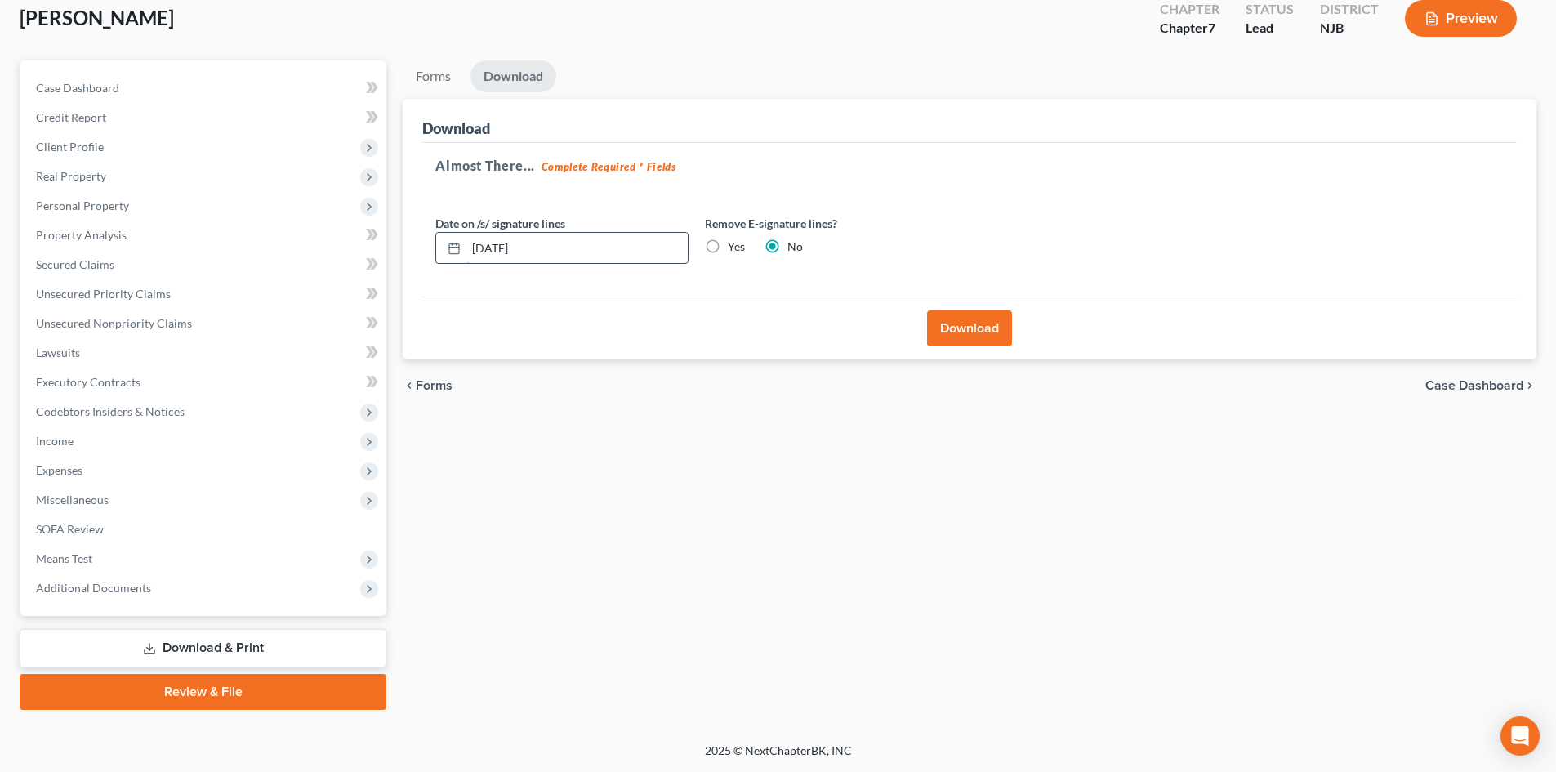
click at [550, 244] on input "10/09/2025" at bounding box center [576, 248] width 221 height 31
click at [969, 332] on button "Download" at bounding box center [969, 328] width 85 height 36
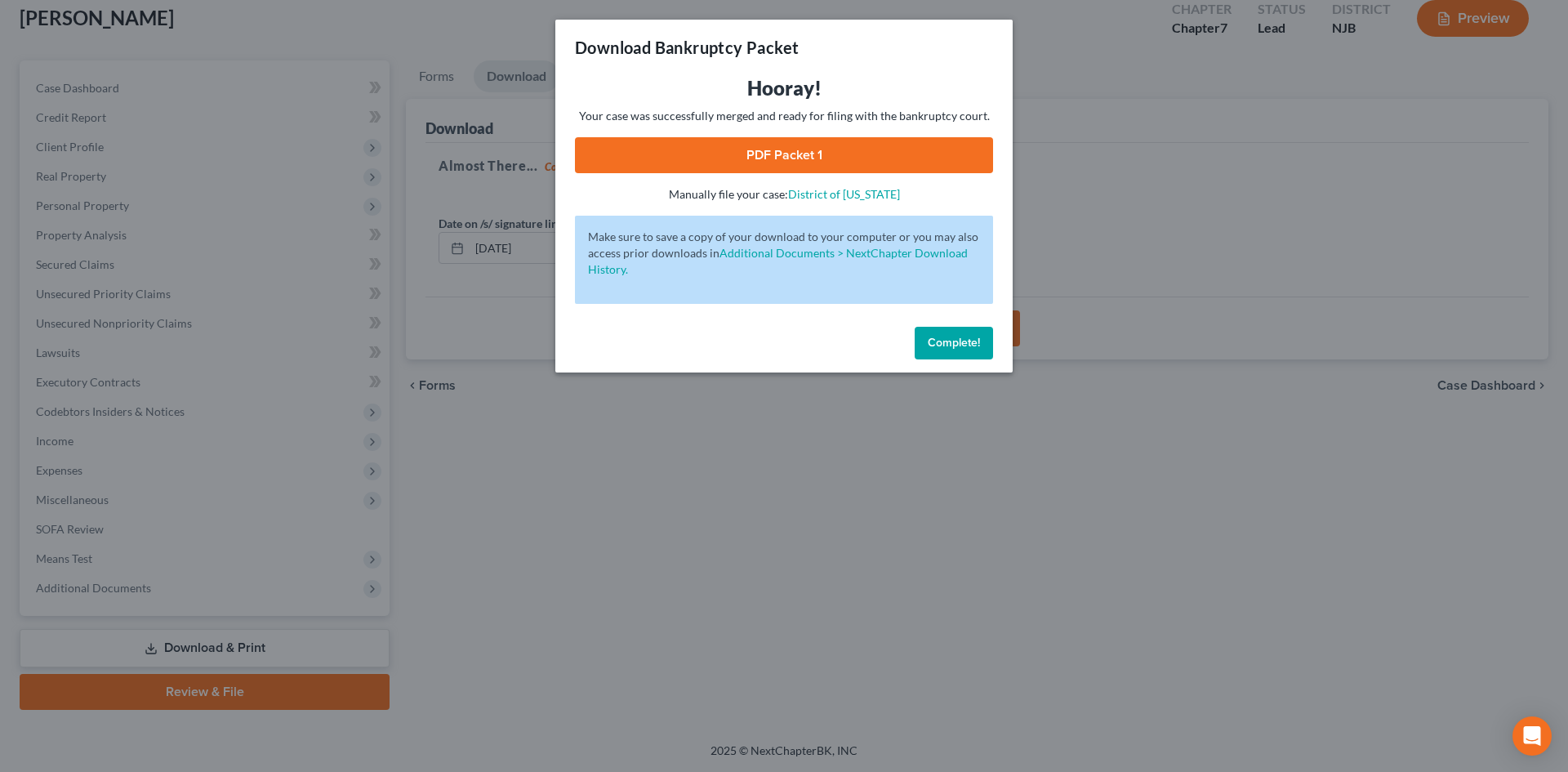
click at [785, 153] on link "PDF Packet 1" at bounding box center [784, 155] width 418 height 36
click at [947, 336] on span "Complete!" at bounding box center [954, 343] width 52 height 14
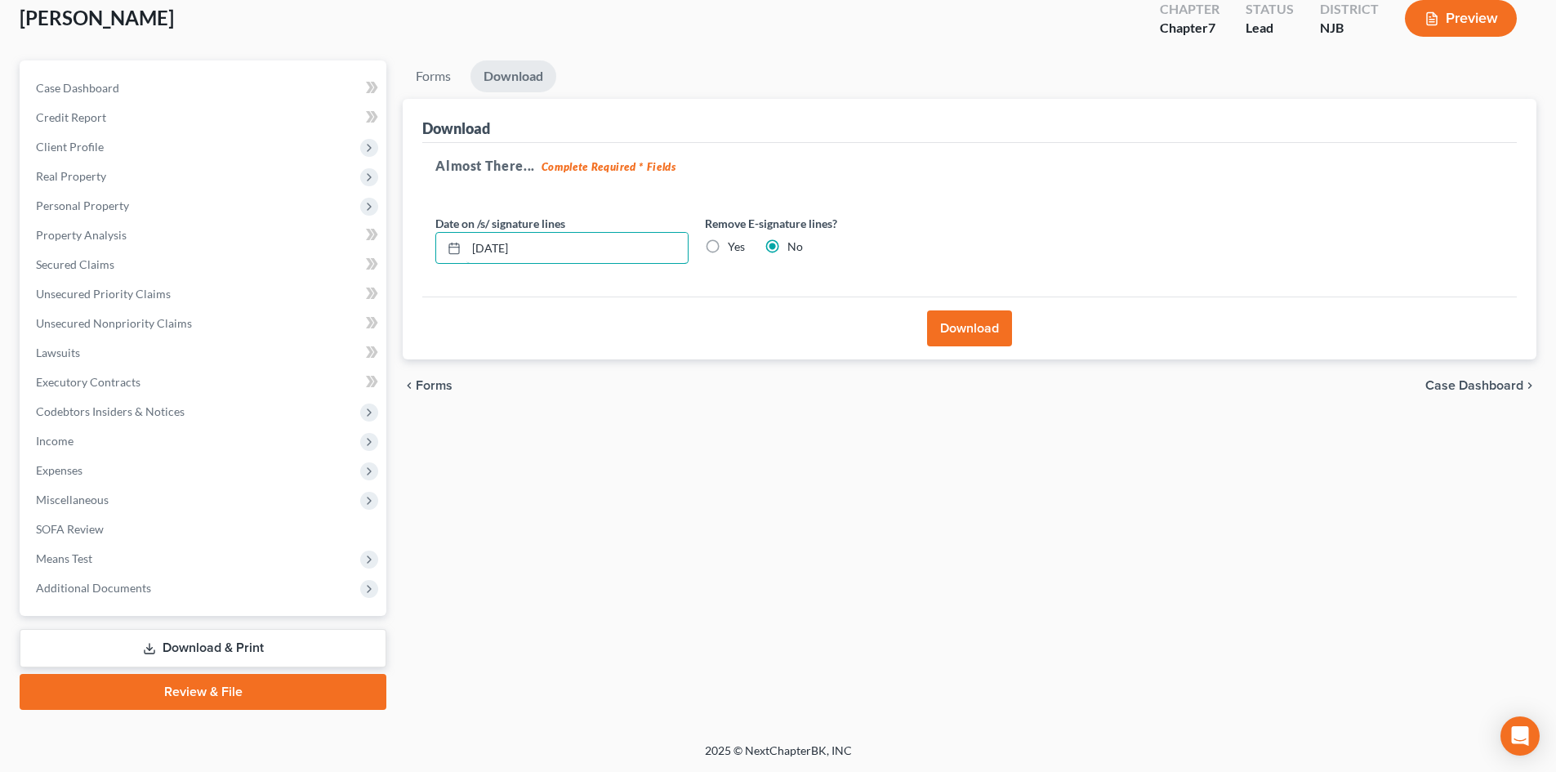
drag, startPoint x: 592, startPoint y: 244, endPoint x: 433, endPoint y: 244, distance: 159.3
click at [433, 244] on div "Date on /s/ signature lines 10/10/2025" at bounding box center [562, 240] width 270 height 50
type input "10/10/2025"
click at [984, 321] on button "Download" at bounding box center [969, 328] width 85 height 36
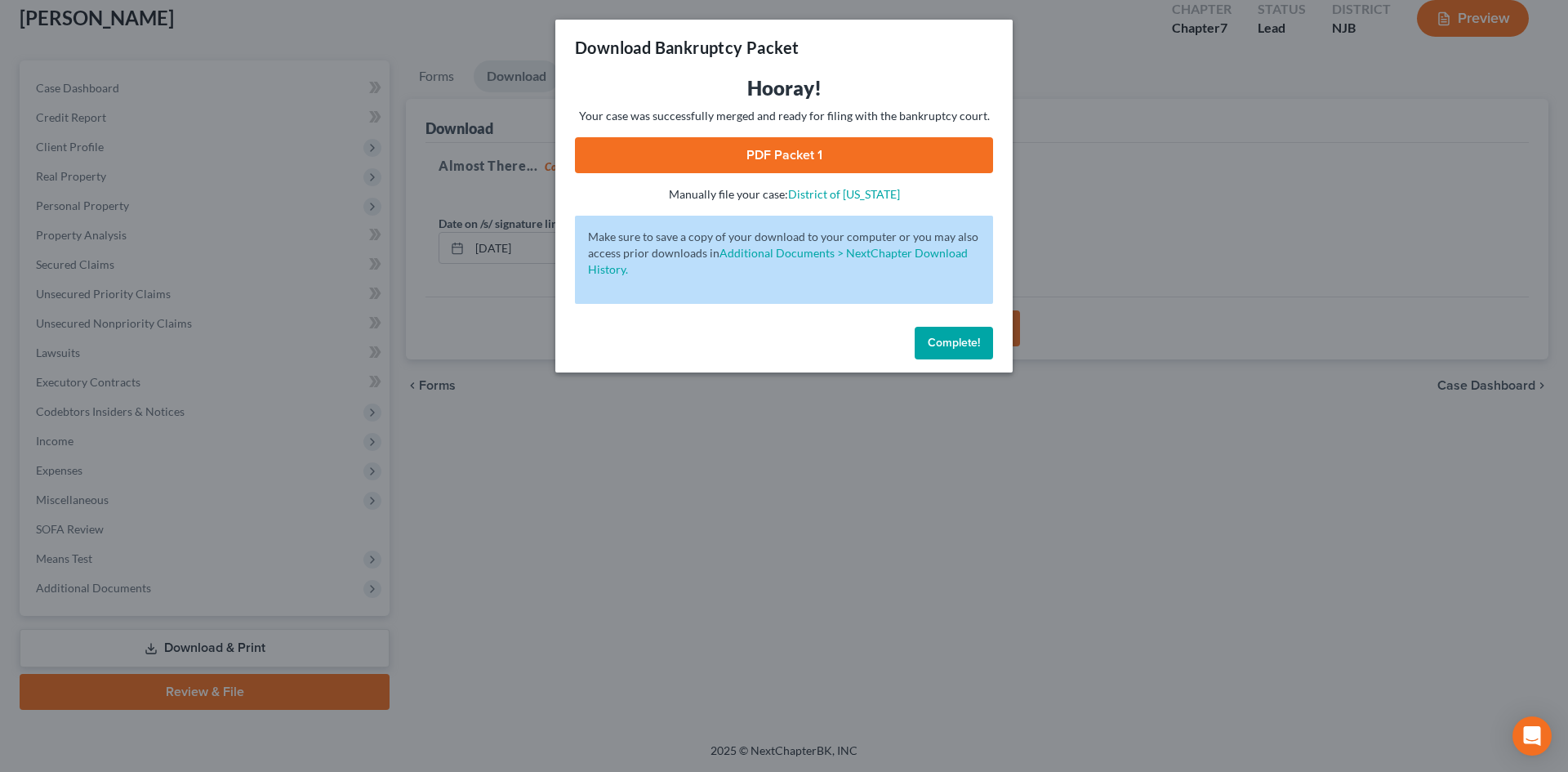
click at [747, 149] on link "PDF Packet 1" at bounding box center [784, 155] width 418 height 36
click at [953, 342] on span "Complete!" at bounding box center [954, 343] width 52 height 14
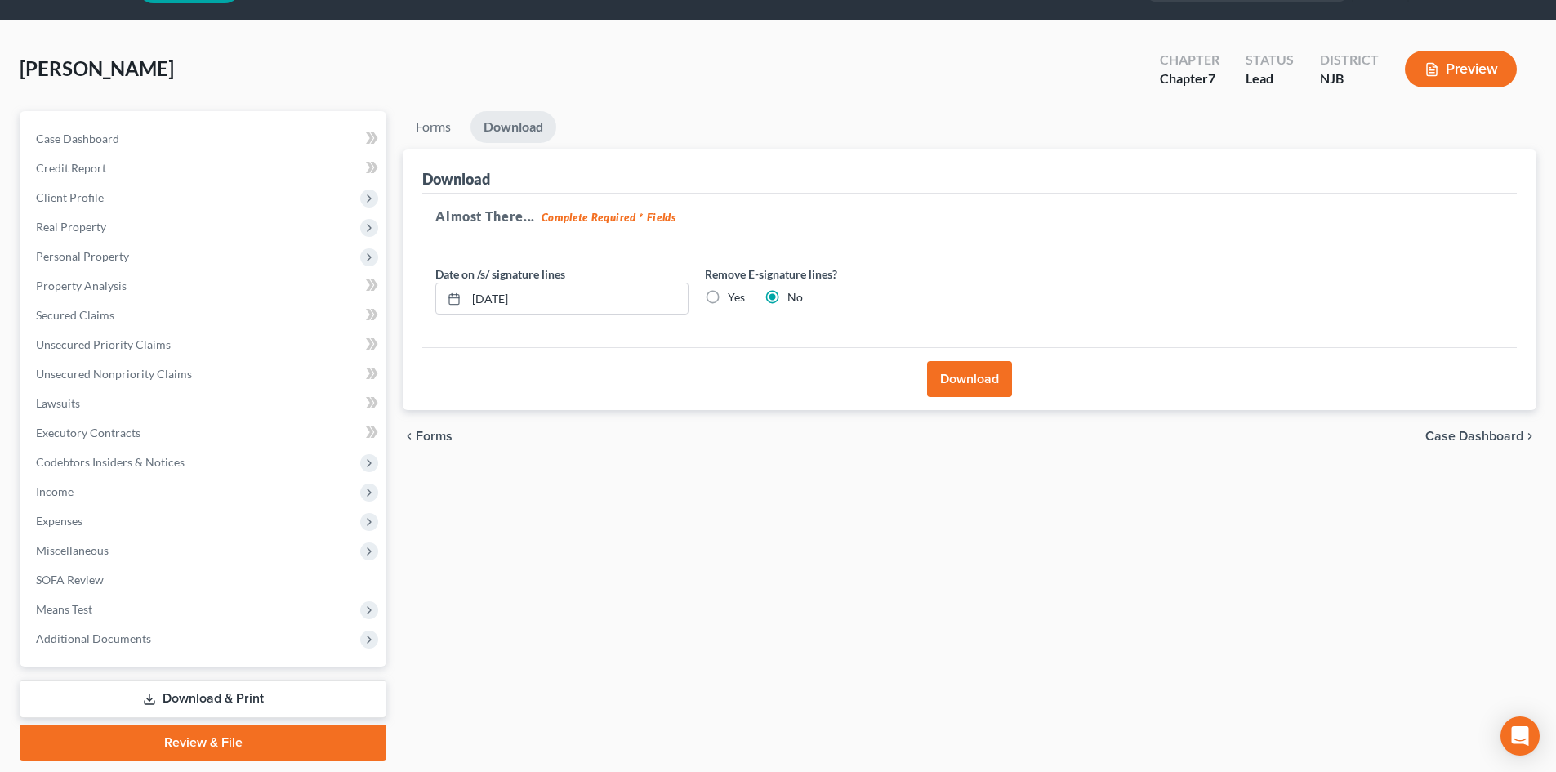
scroll to position [0, 0]
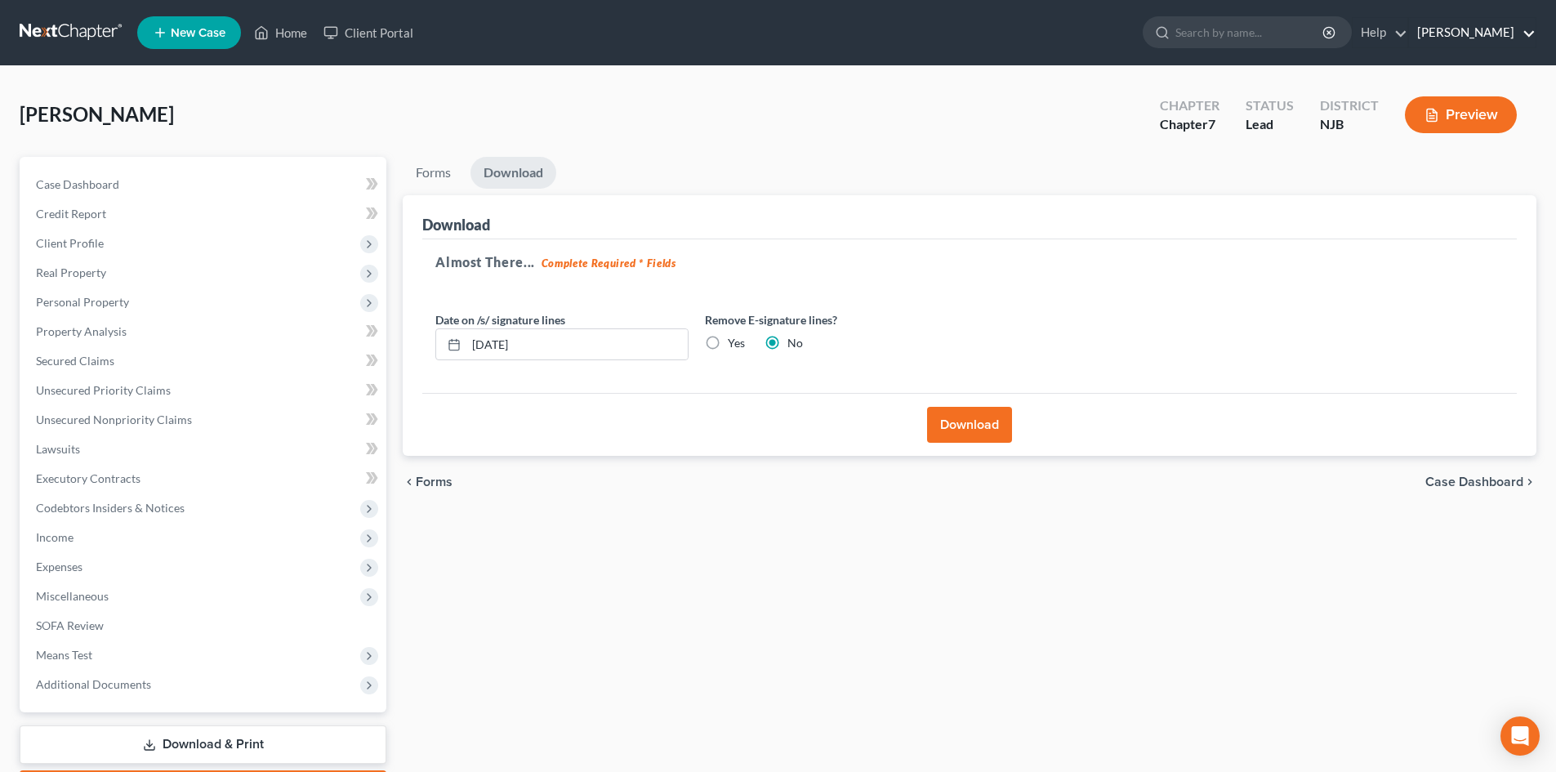
click at [1518, 31] on link "Victor Druziako" at bounding box center [1472, 32] width 127 height 29
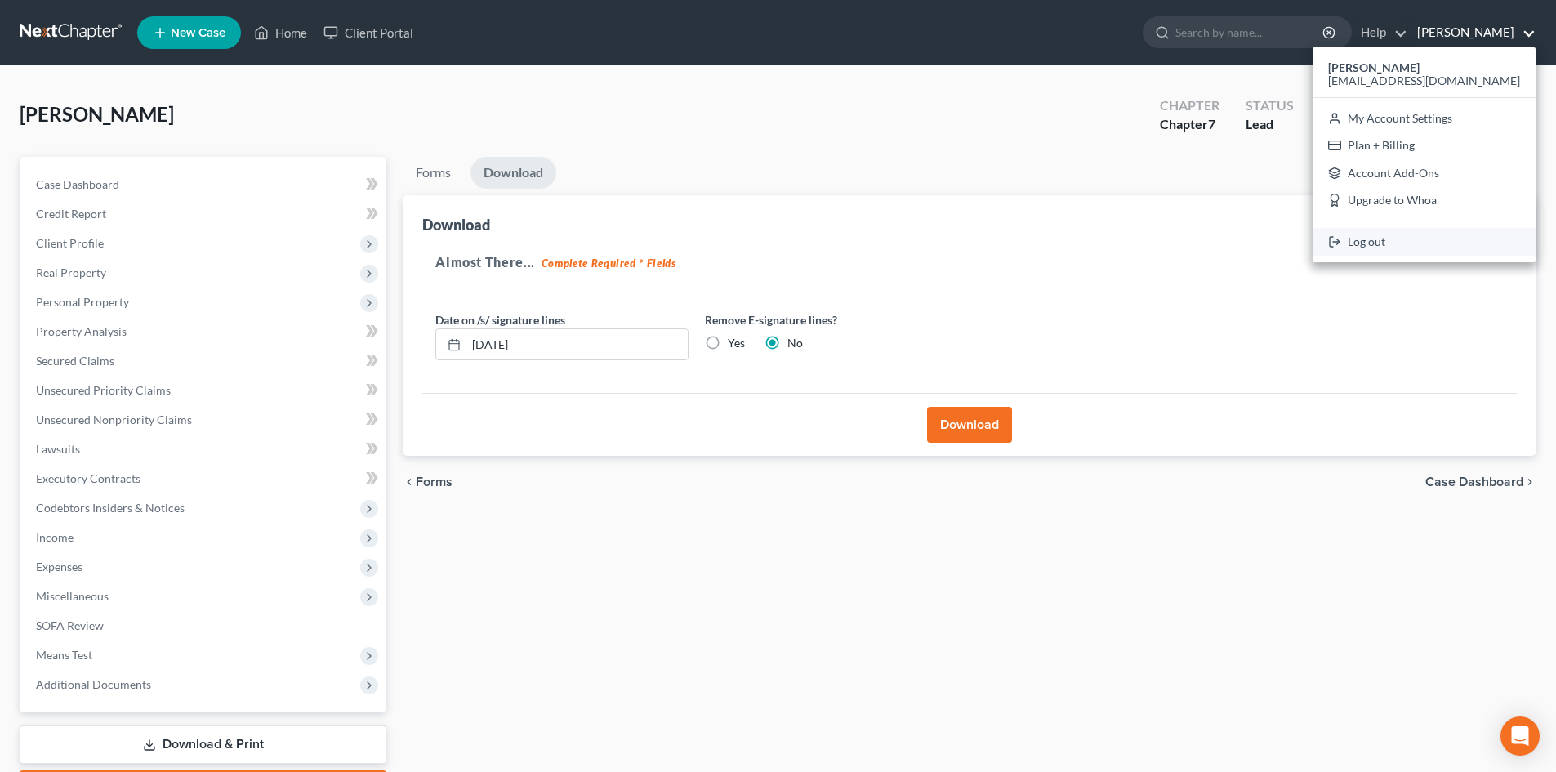
click at [1438, 244] on link "Log out" at bounding box center [1424, 242] width 223 height 28
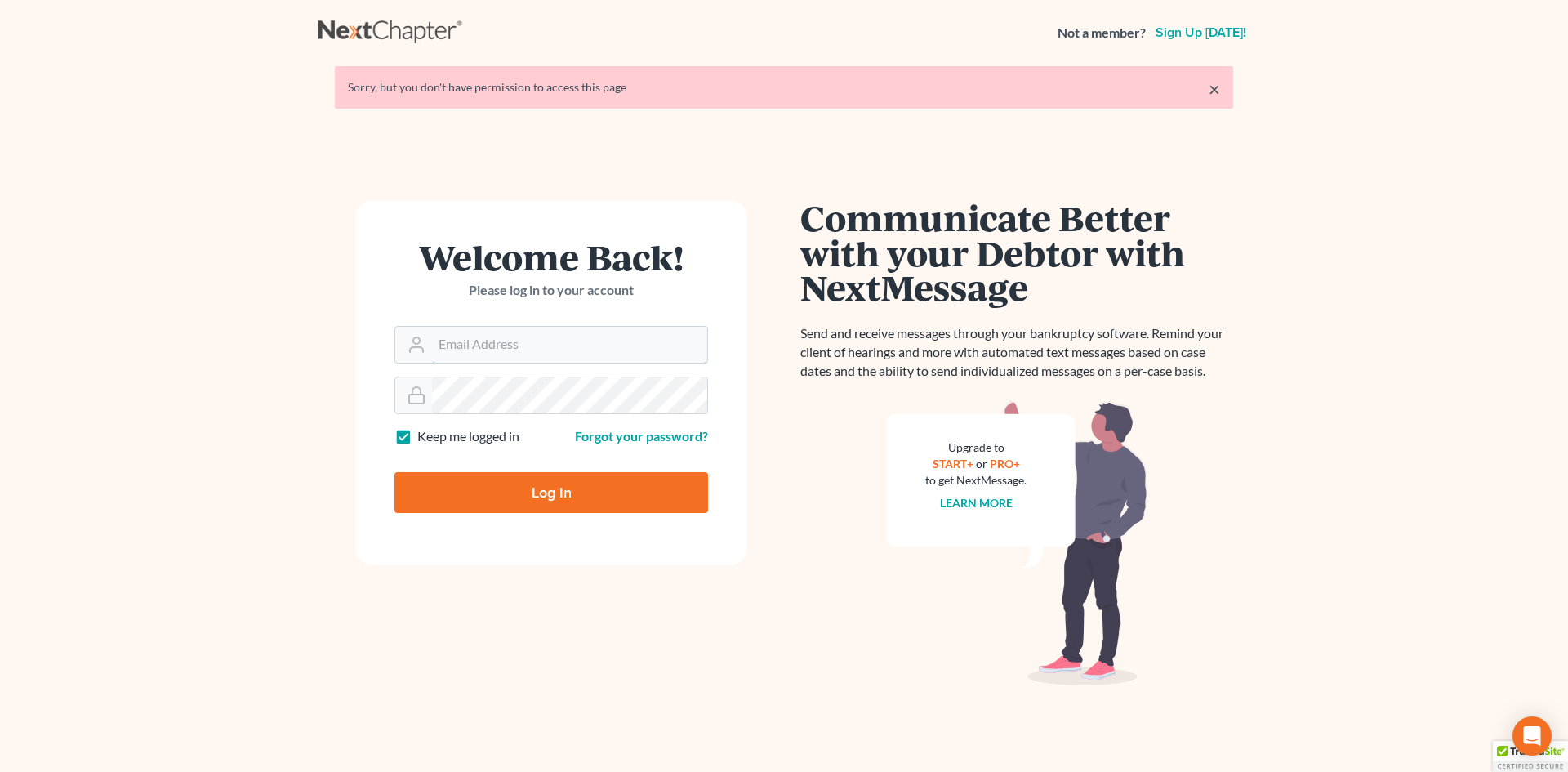
type input "[EMAIL_ADDRESS][DOMAIN_NAME]"
click at [545, 488] on input "Log In" at bounding box center [552, 492] width 314 height 41
type input "Thinking..."
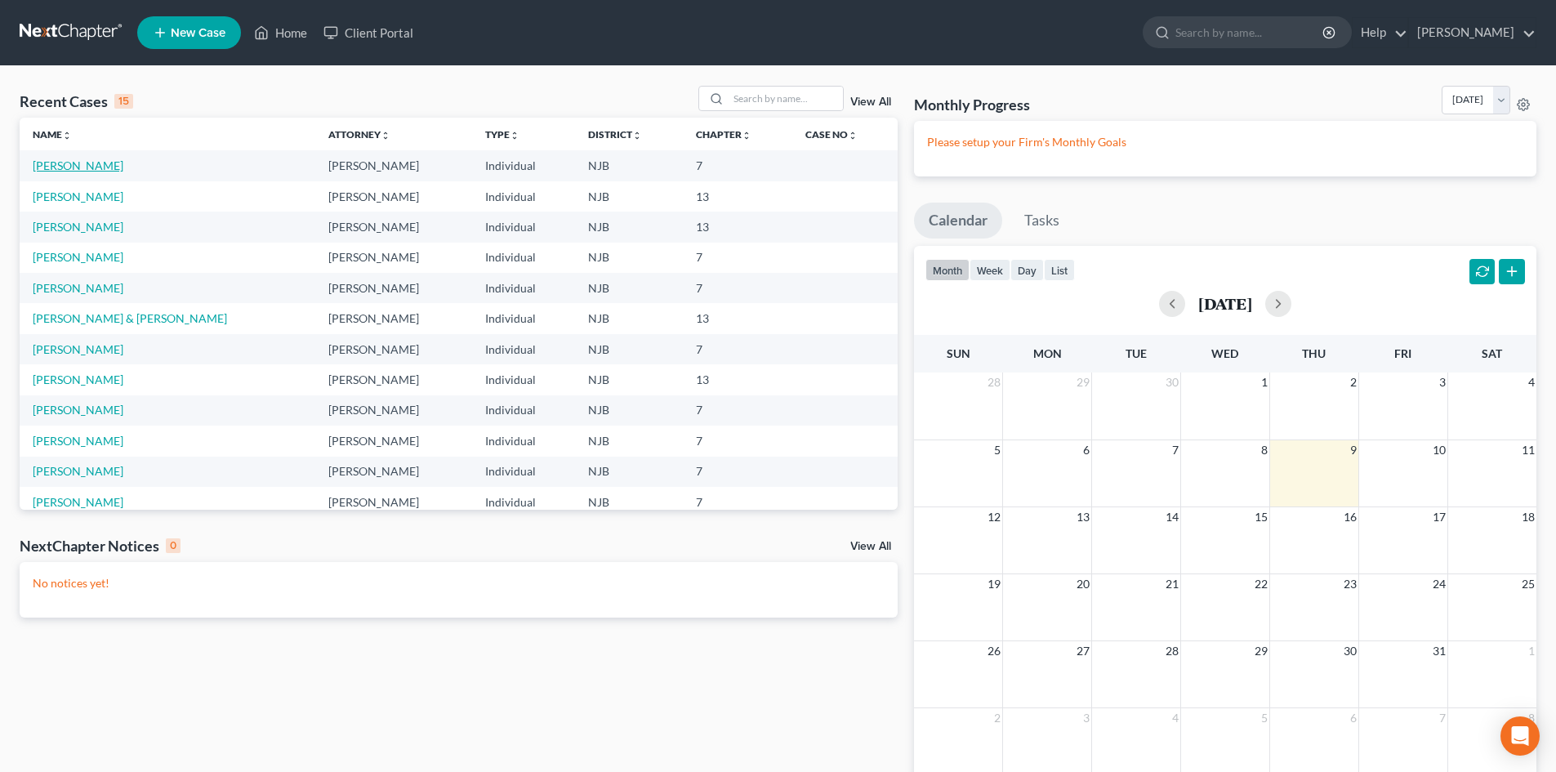
click at [91, 162] on link "Hannah, Shana" at bounding box center [78, 165] width 91 height 14
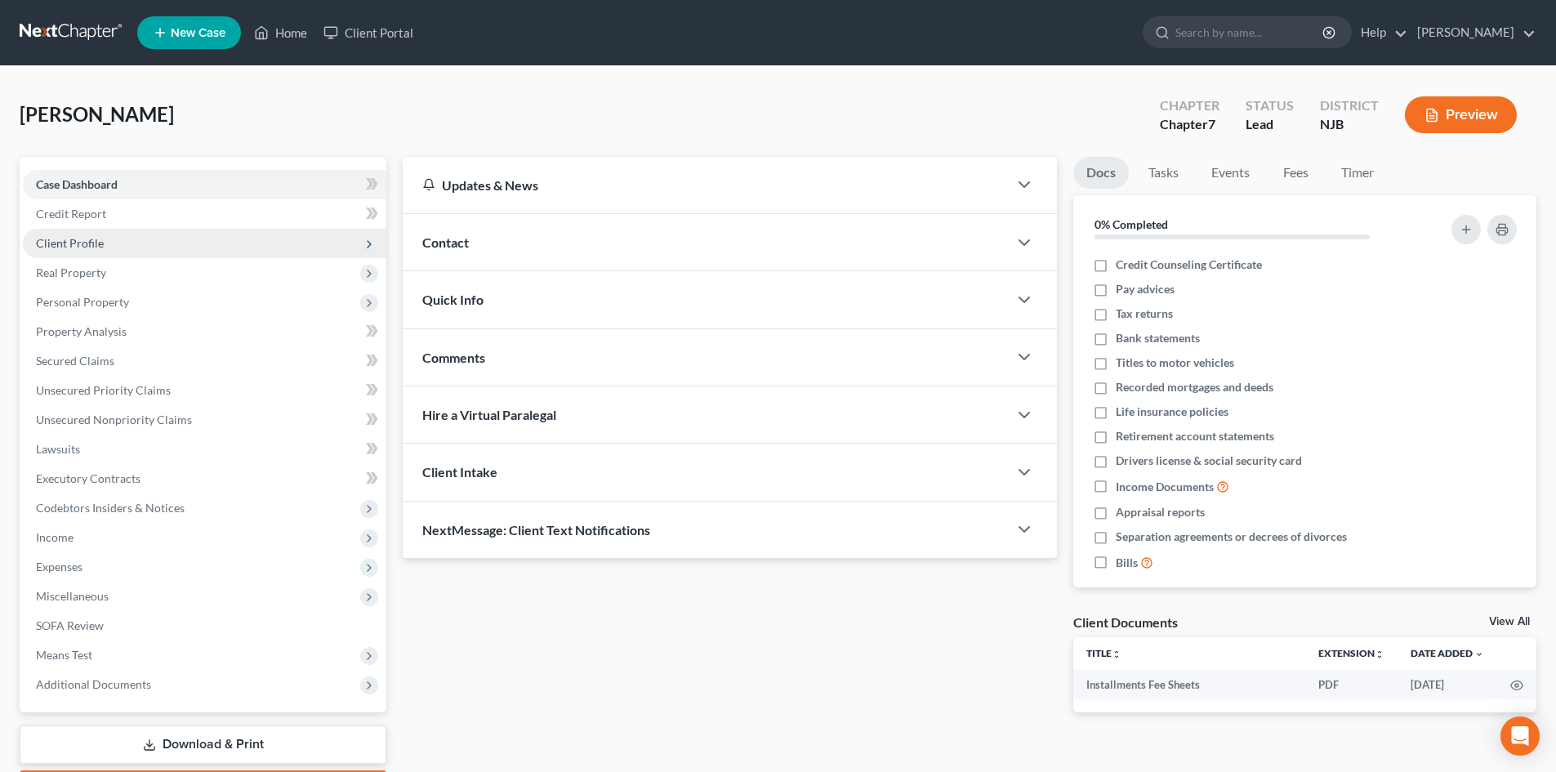
click at [74, 241] on span "Client Profile" at bounding box center [70, 243] width 68 height 14
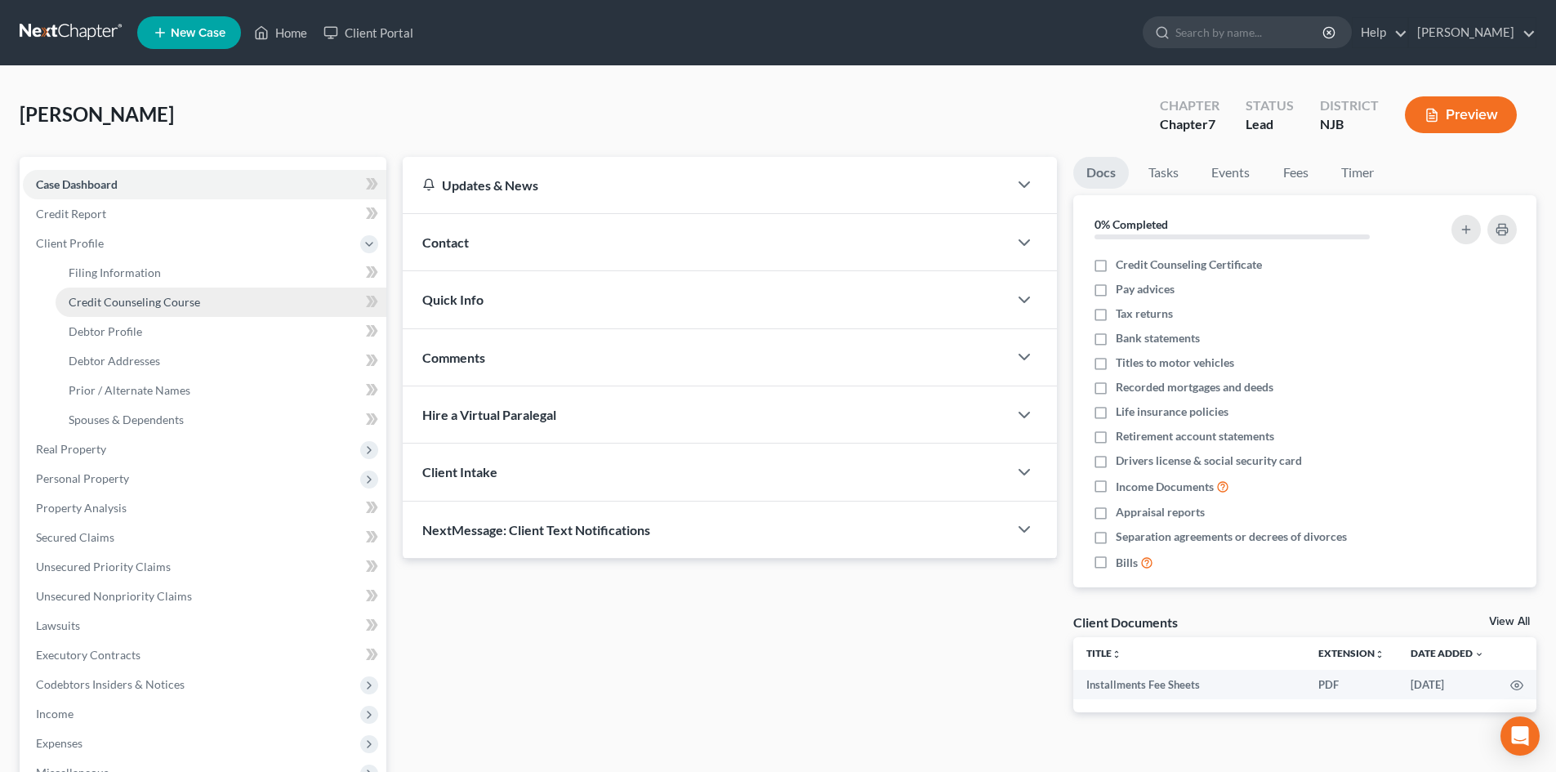
click at [139, 301] on span "Credit Counseling Course" at bounding box center [135, 302] width 132 height 14
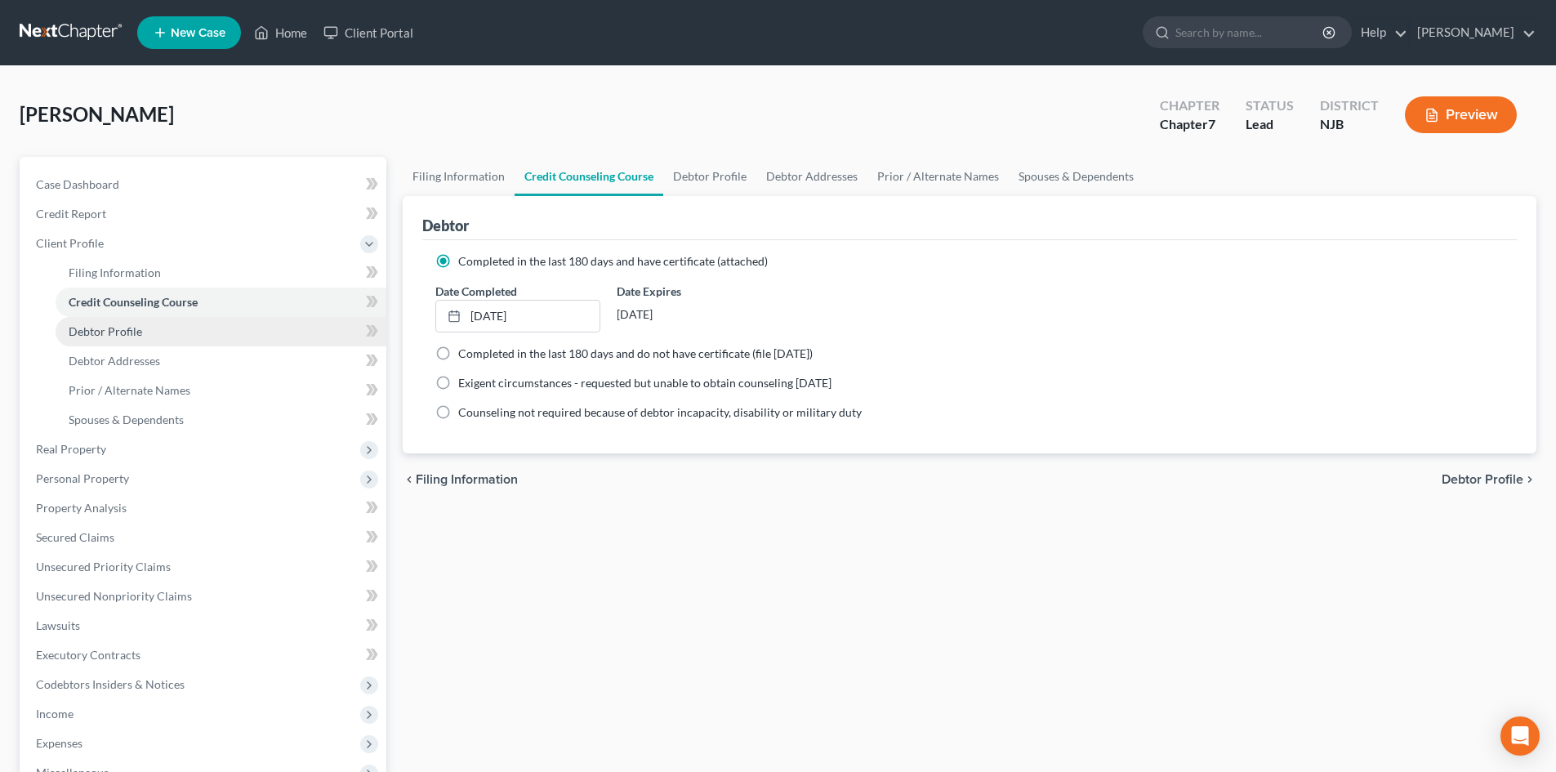
click at [136, 337] on span "Debtor Profile" at bounding box center [106, 331] width 74 height 14
select select "0"
select select "2"
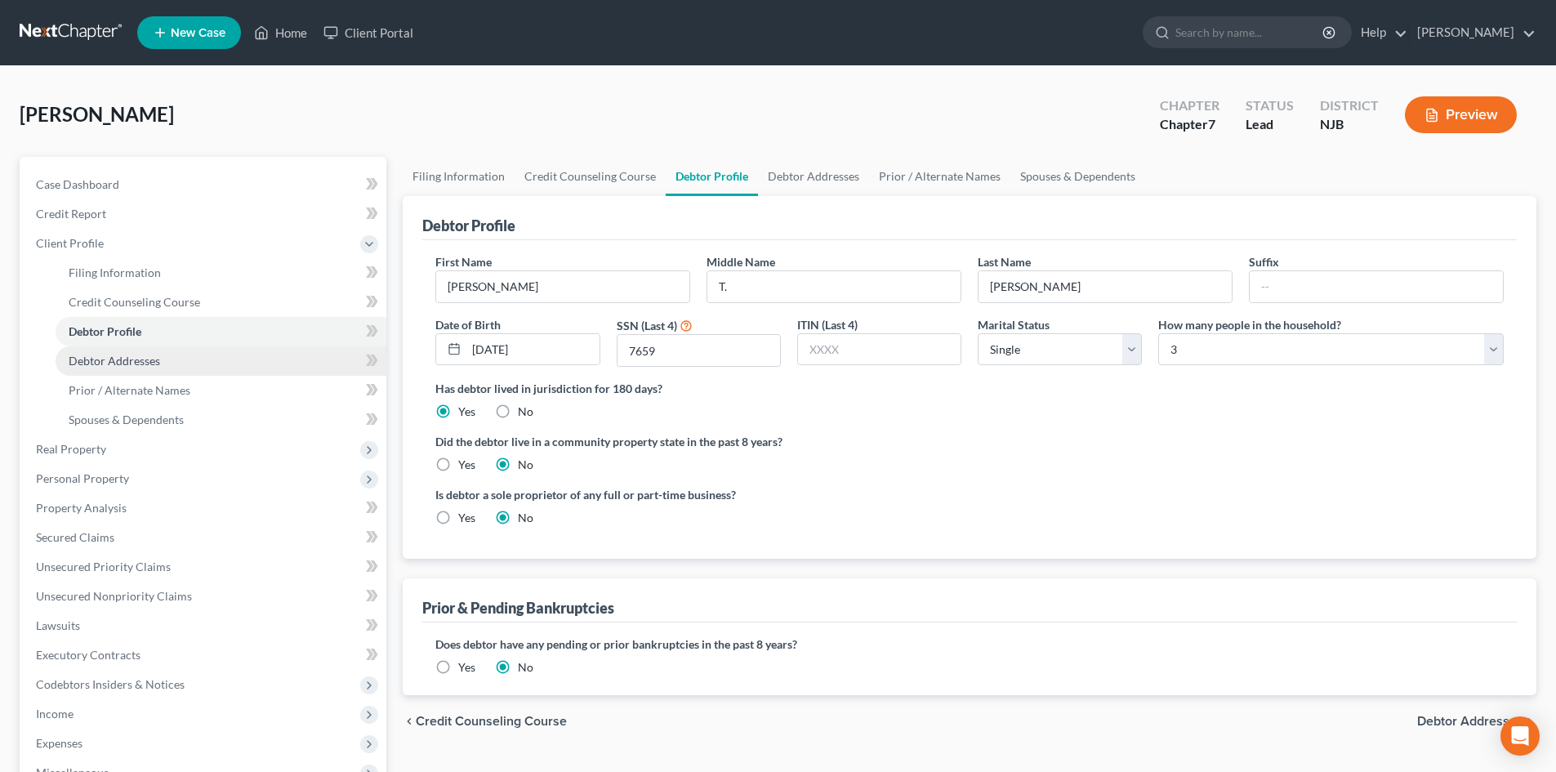
click at [127, 363] on span "Debtor Addresses" at bounding box center [114, 361] width 91 height 14
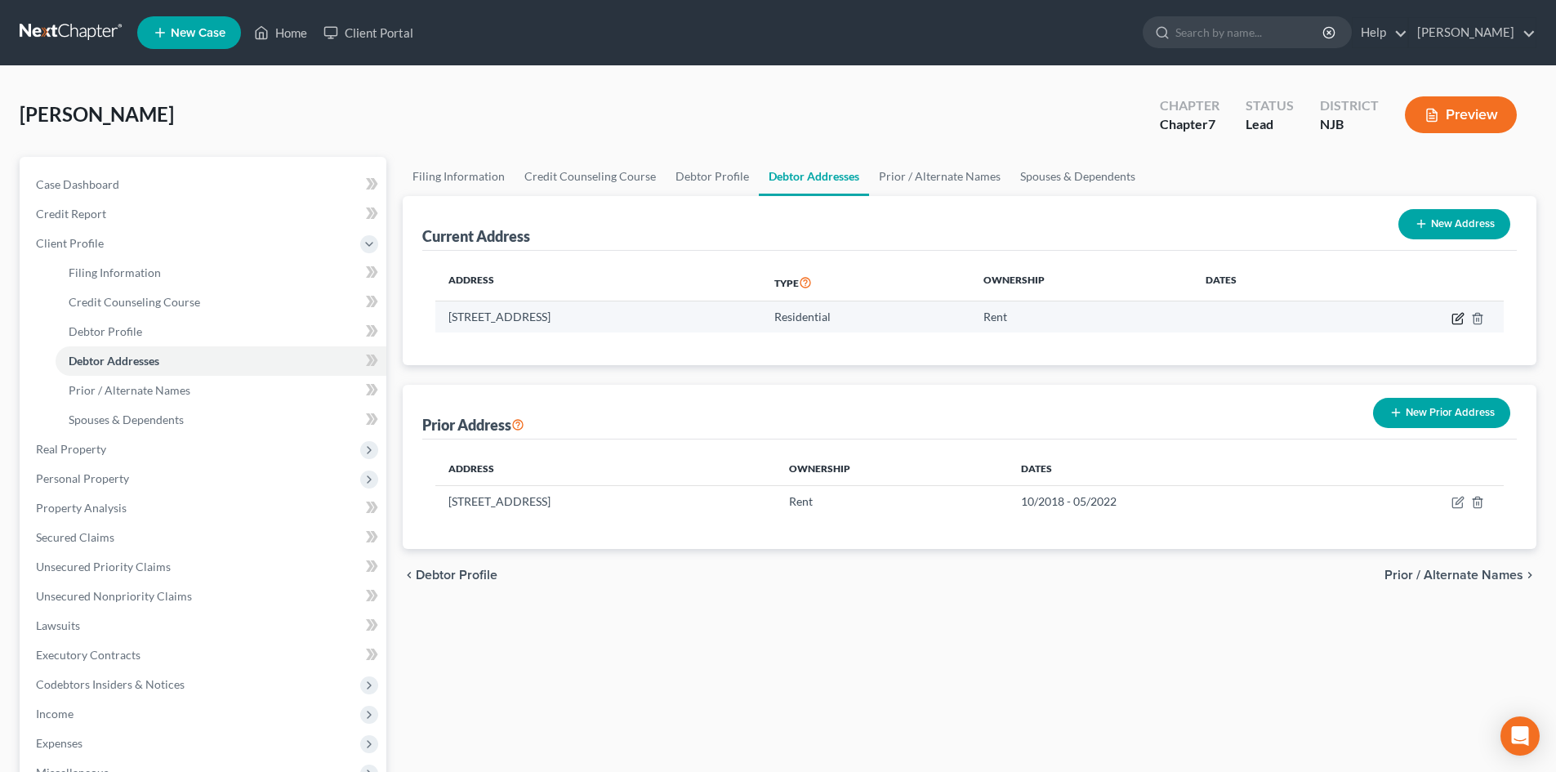
click at [1460, 322] on icon "button" at bounding box center [1457, 318] width 13 height 13
select select "33"
select select "0"
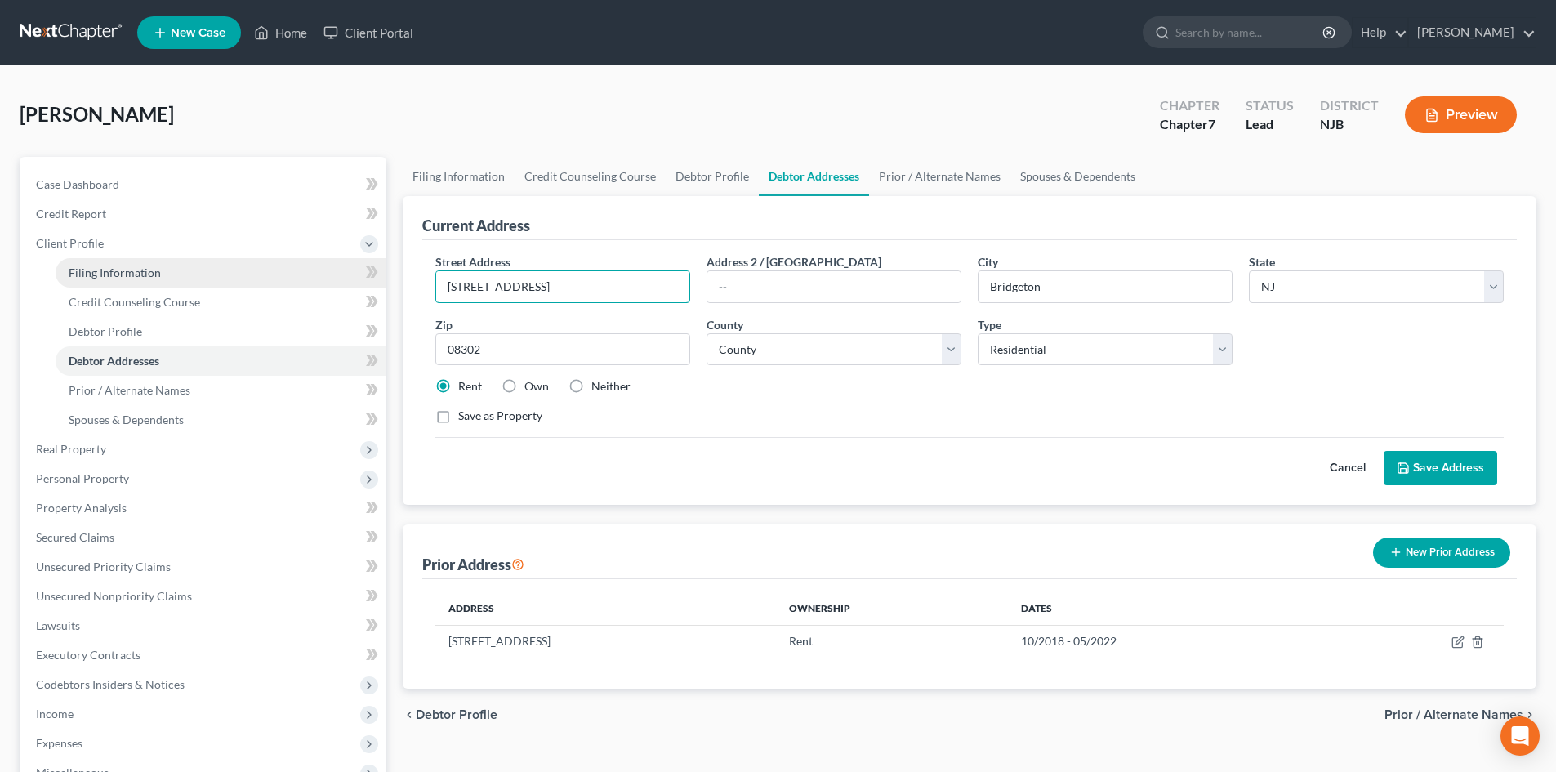
drag, startPoint x: 555, startPoint y: 286, endPoint x: 259, endPoint y: 260, distance: 297.6
click at [259, 260] on div "Petition Navigation Case Dashboard Payments Invoices Payments Payments Credit R…" at bounding box center [777, 570] width 1533 height 826
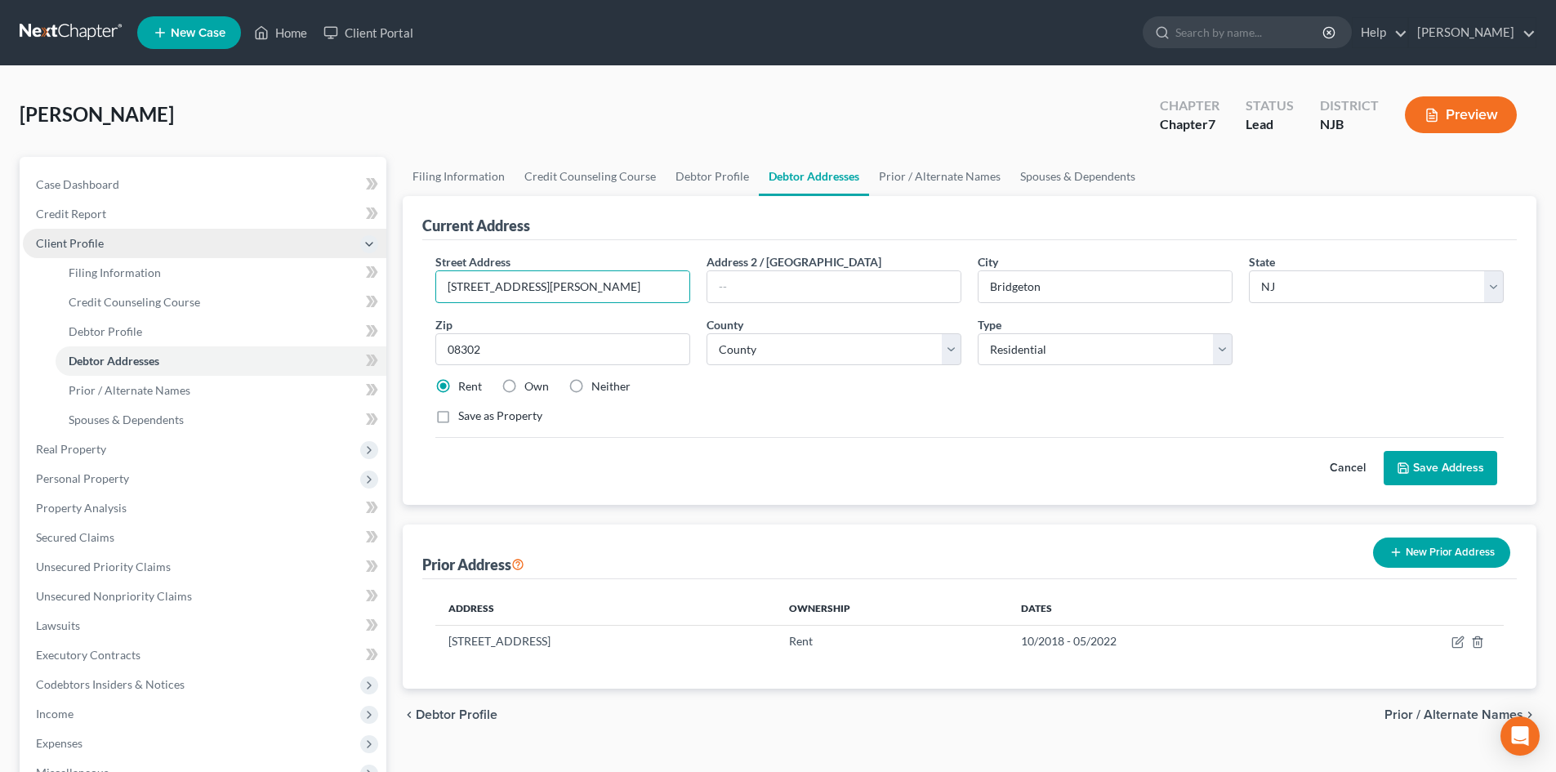
type input "17 Hitchner Avenue"
click at [1447, 461] on button "Save Address" at bounding box center [1441, 468] width 114 height 34
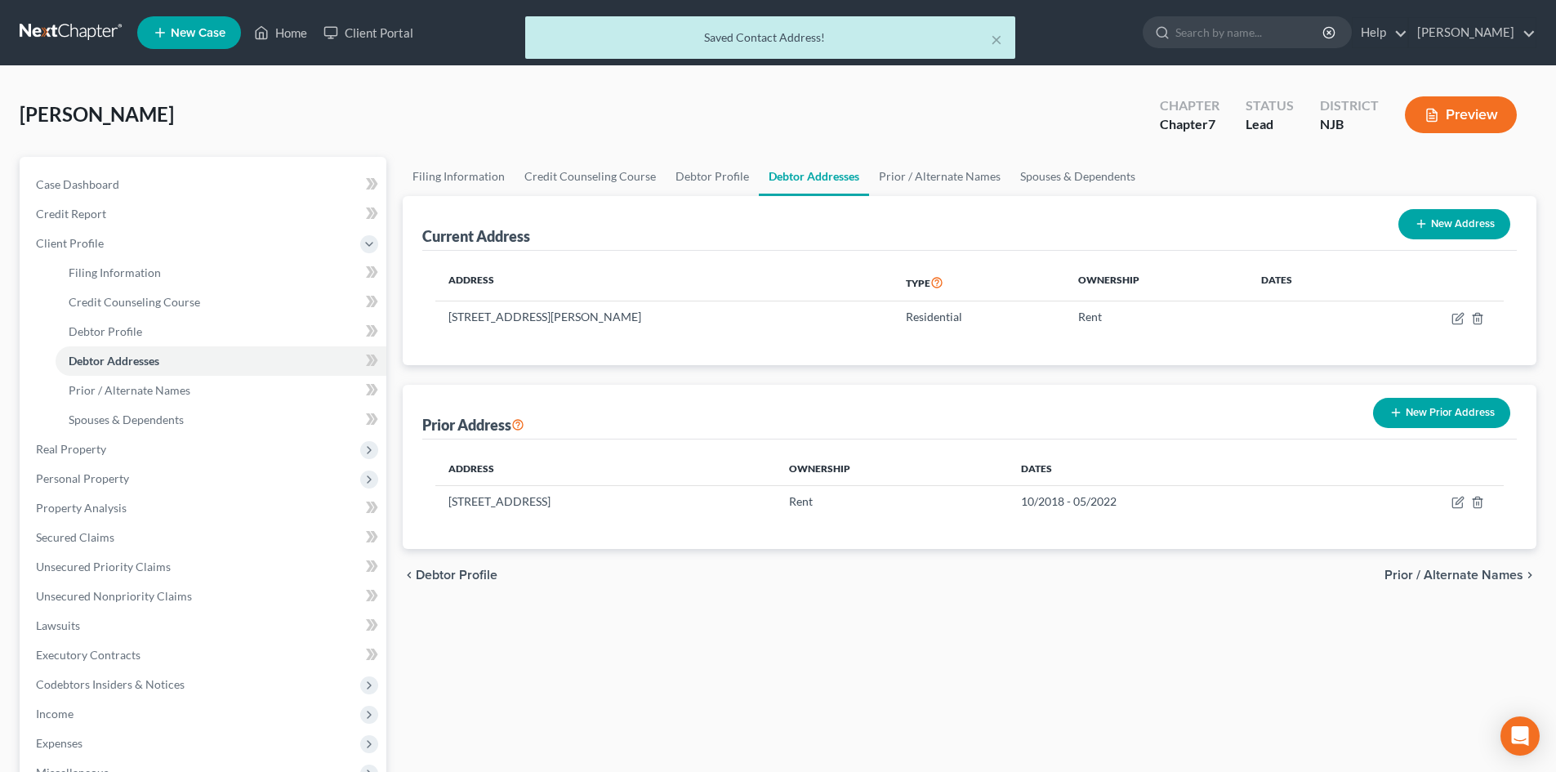
click at [1437, 411] on button "New Prior Address" at bounding box center [1441, 413] width 137 height 30
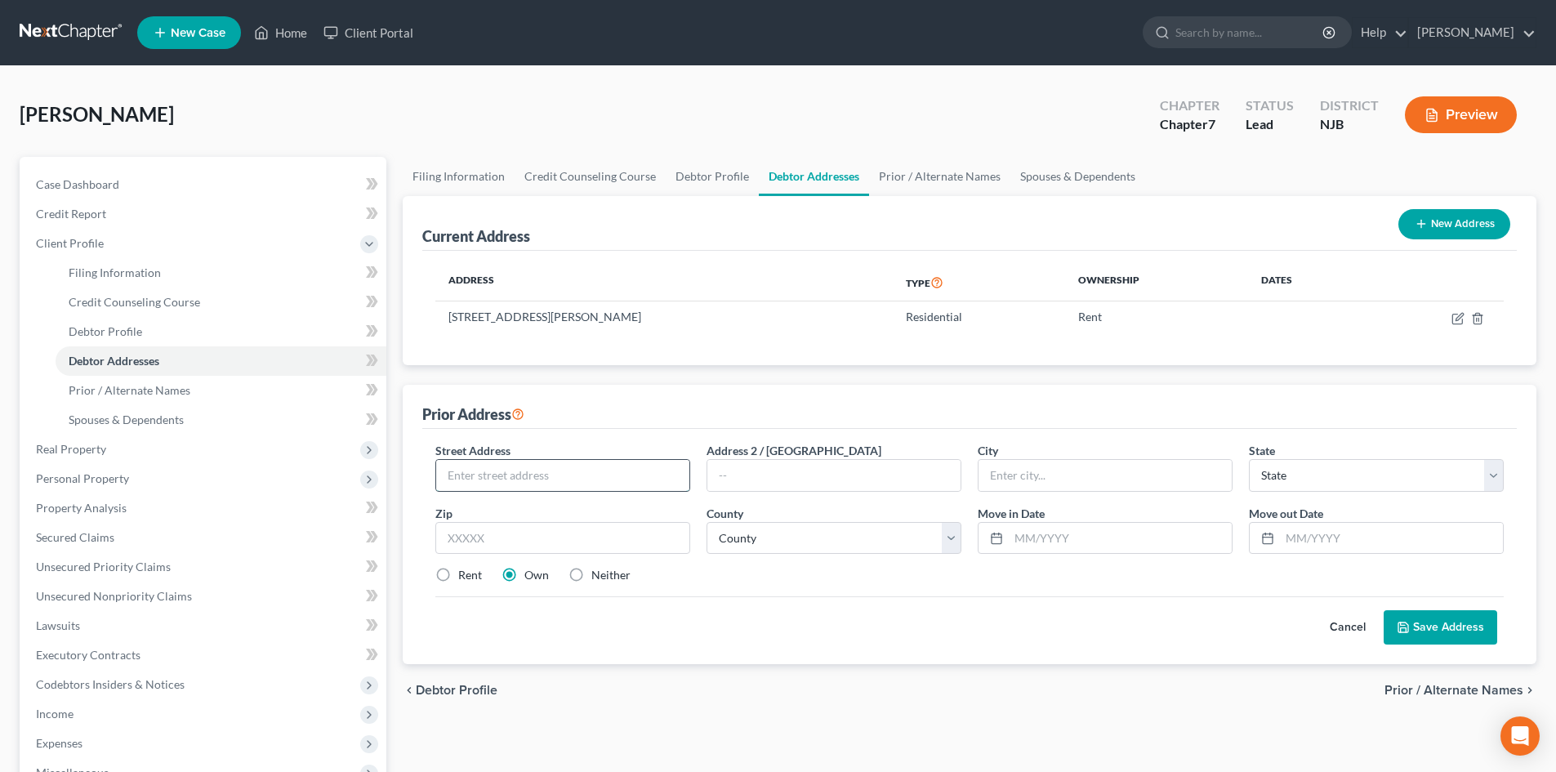
click at [546, 477] on input "text" at bounding box center [562, 475] width 253 height 31
type input "649 Irving Ave."
type input "Bridgeton"
select select "33"
type input "08302"
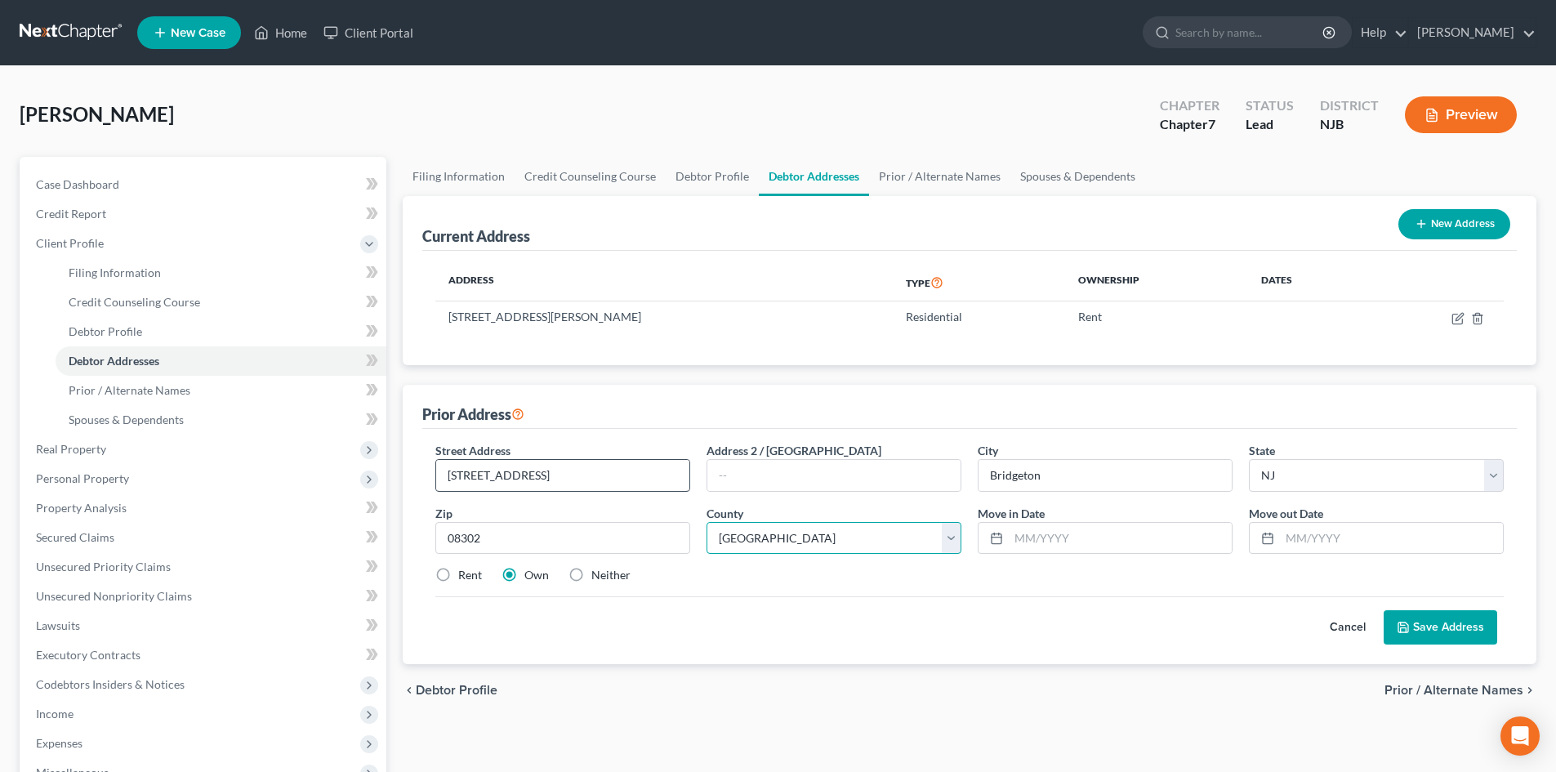
select select "5"
type input "05/2022"
type input "07/2024"
click at [1446, 627] on button "Save Address" at bounding box center [1441, 627] width 114 height 34
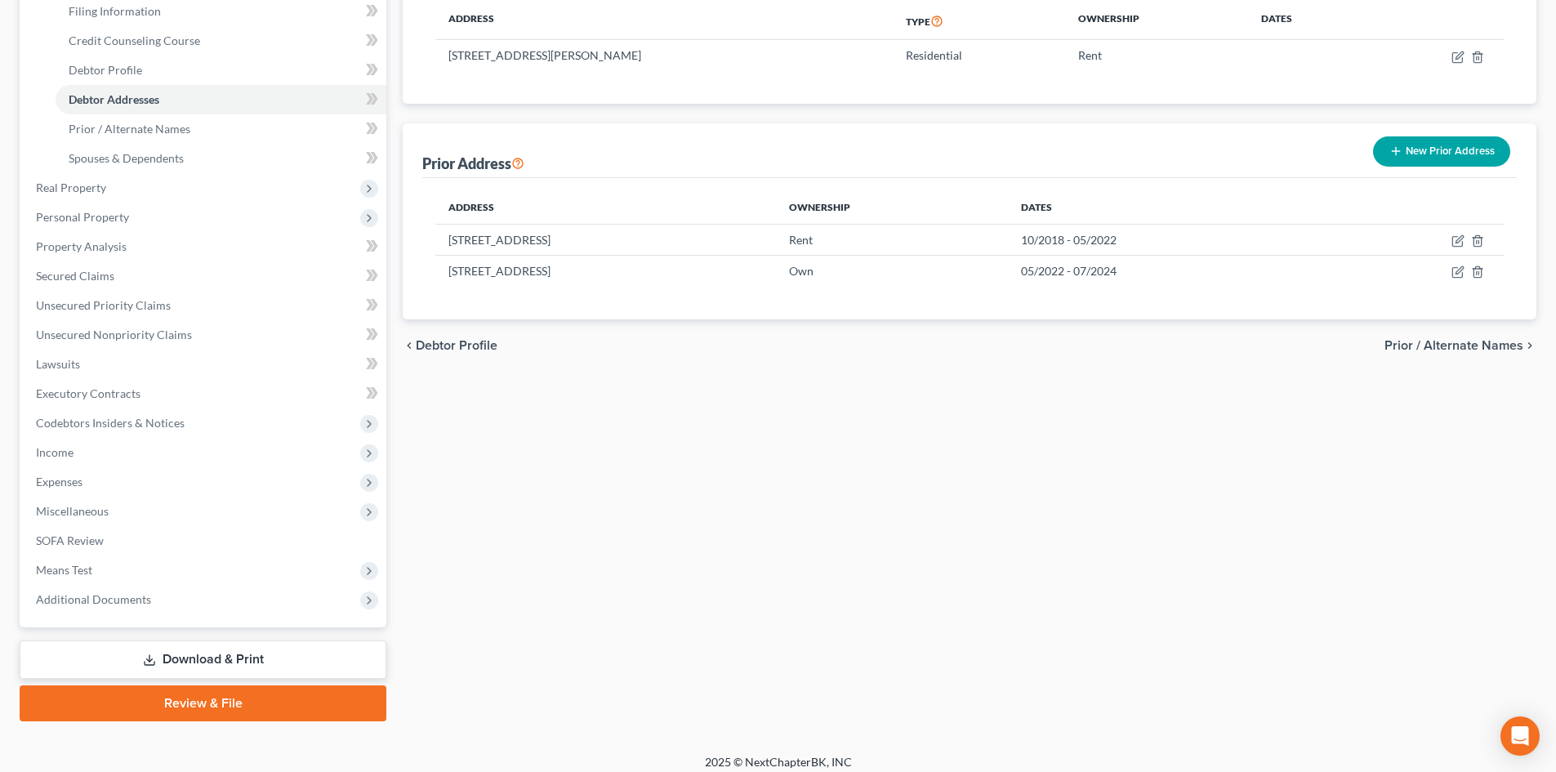
scroll to position [273, 0]
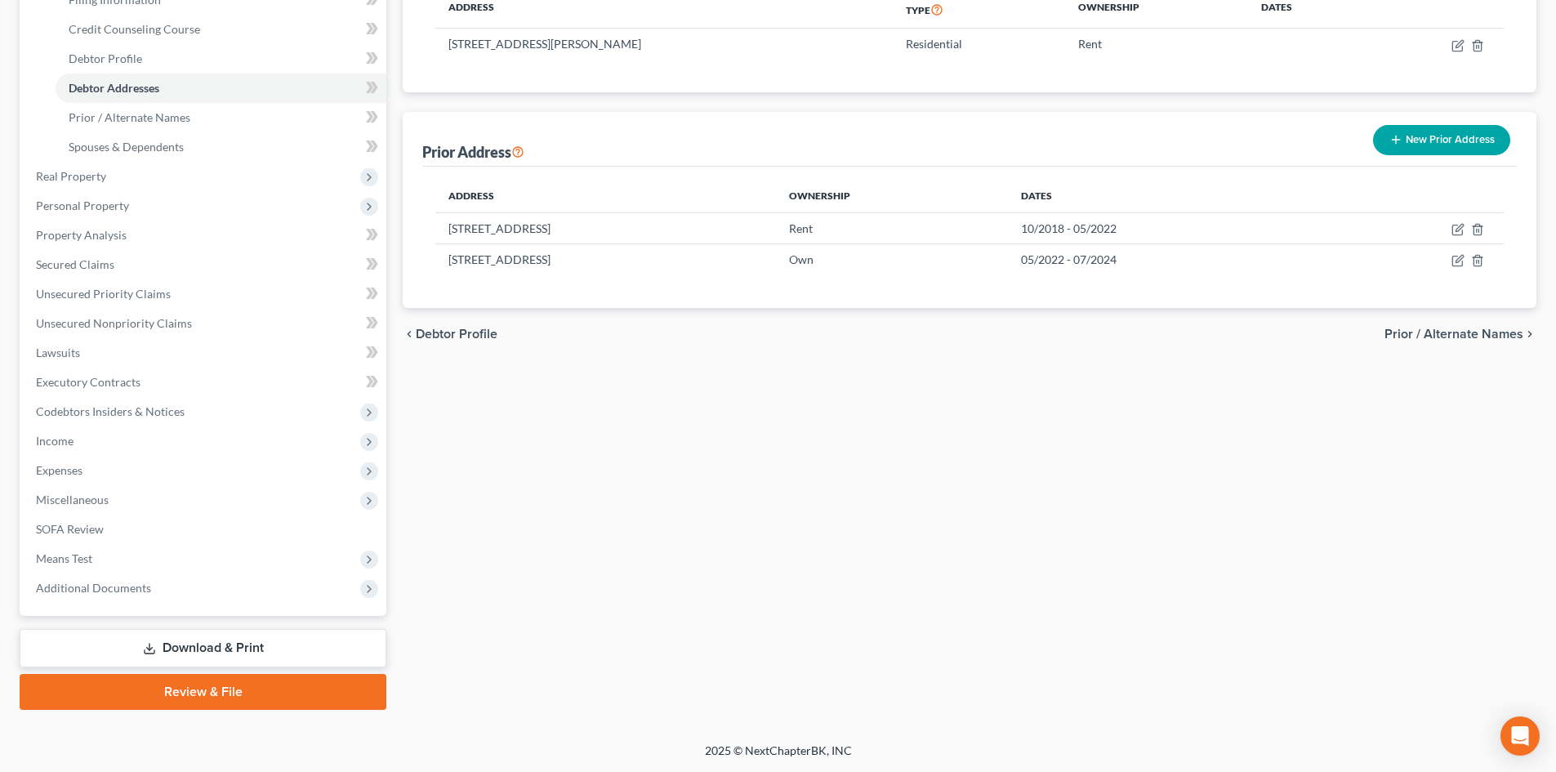
click at [207, 649] on link "Download & Print" at bounding box center [203, 648] width 367 height 38
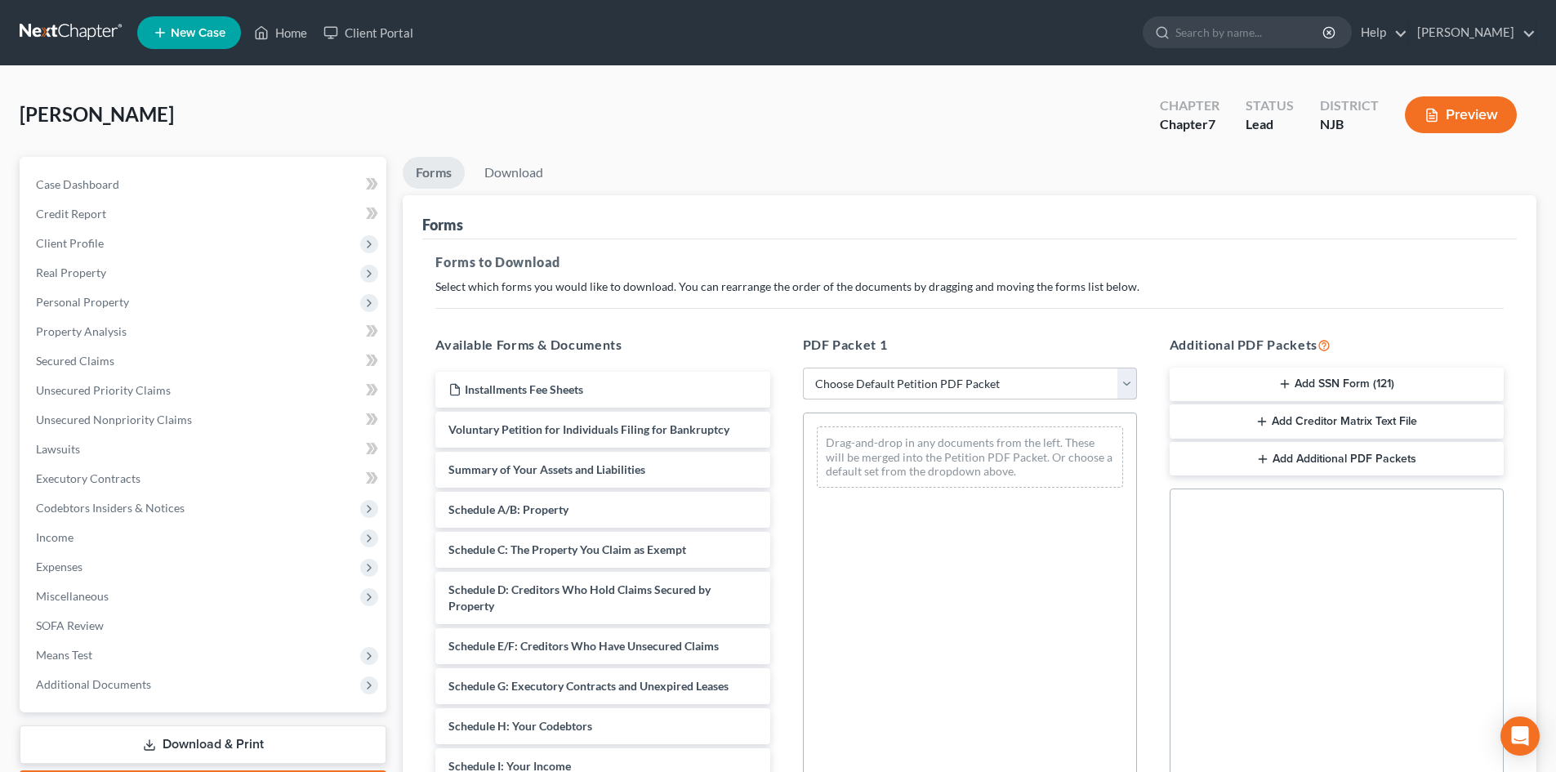
click at [1126, 385] on select "Choose Default Petition PDF Packet Complete Bankruptcy Petition (all forms and …" at bounding box center [970, 384] width 334 height 33
click at [1127, 391] on select "Choose Default Petition PDF Packet Complete Bankruptcy Petition (all forms and …" at bounding box center [970, 384] width 334 height 33
select select "15"
click at [803, 368] on select "Choose Default Petition PDF Packet Complete Bankruptcy Petition (all forms and …" at bounding box center [970, 384] width 334 height 33
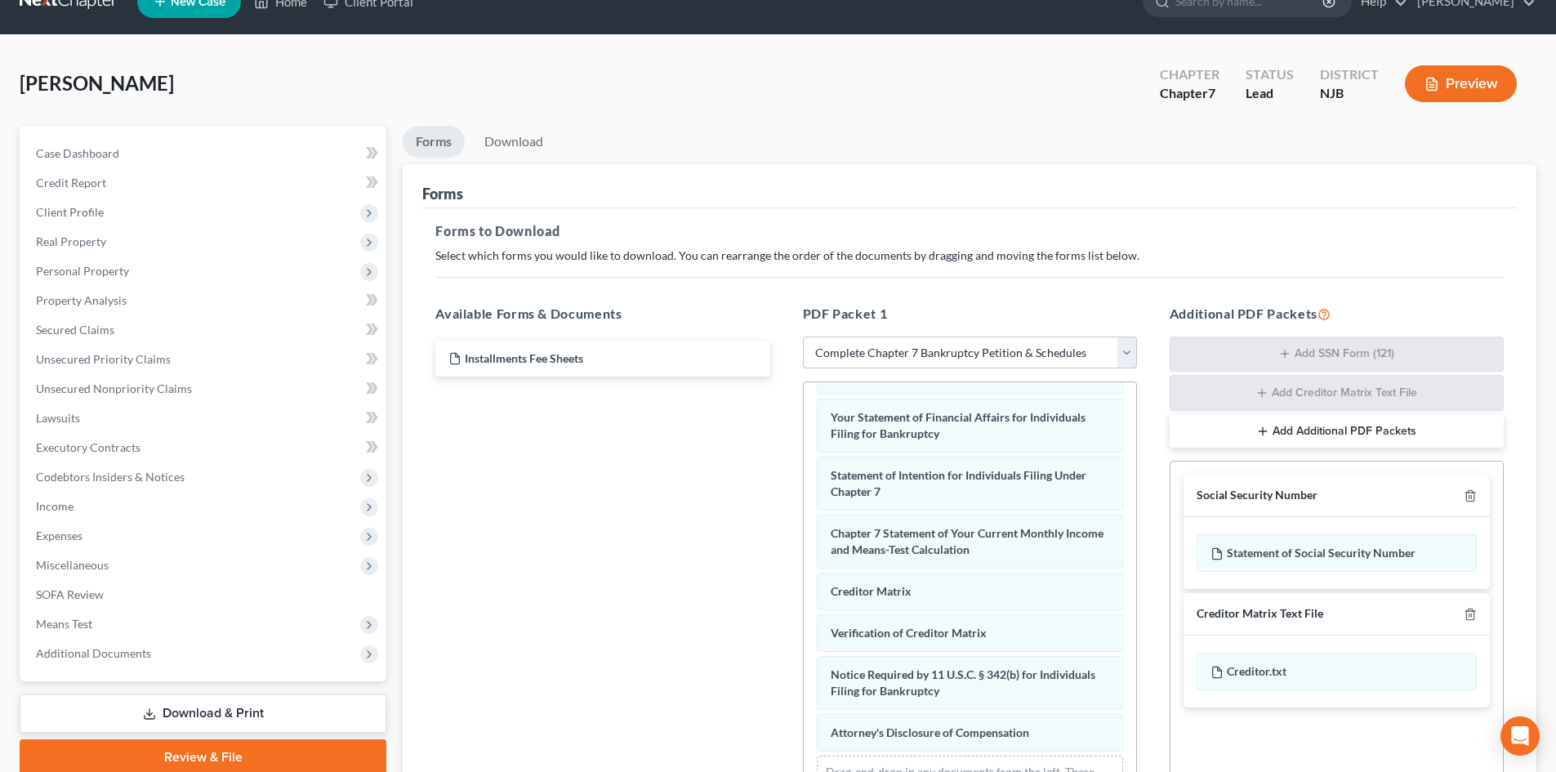
scroll to position [82, 0]
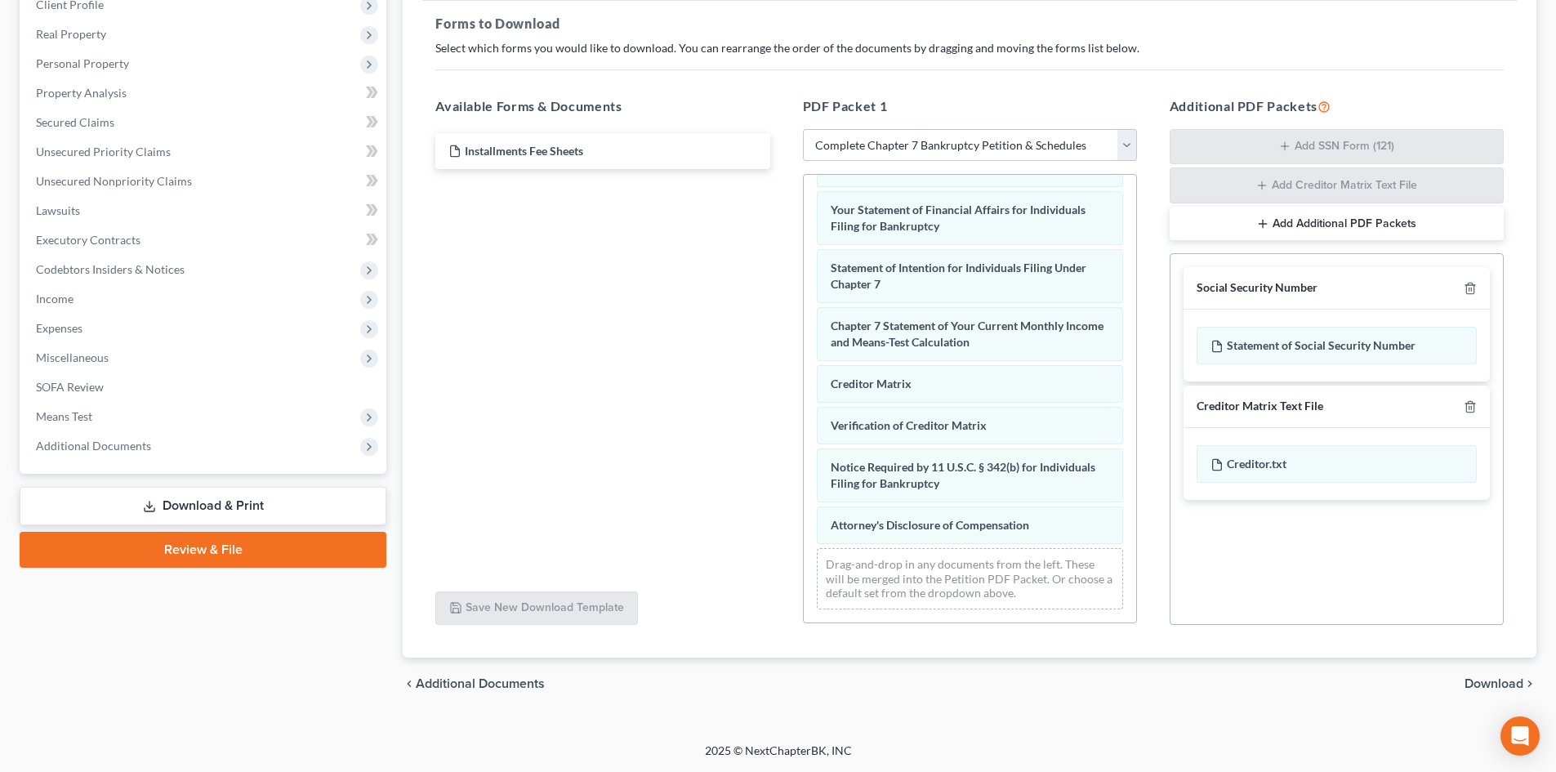
click at [1503, 683] on span "Download" at bounding box center [1494, 683] width 59 height 13
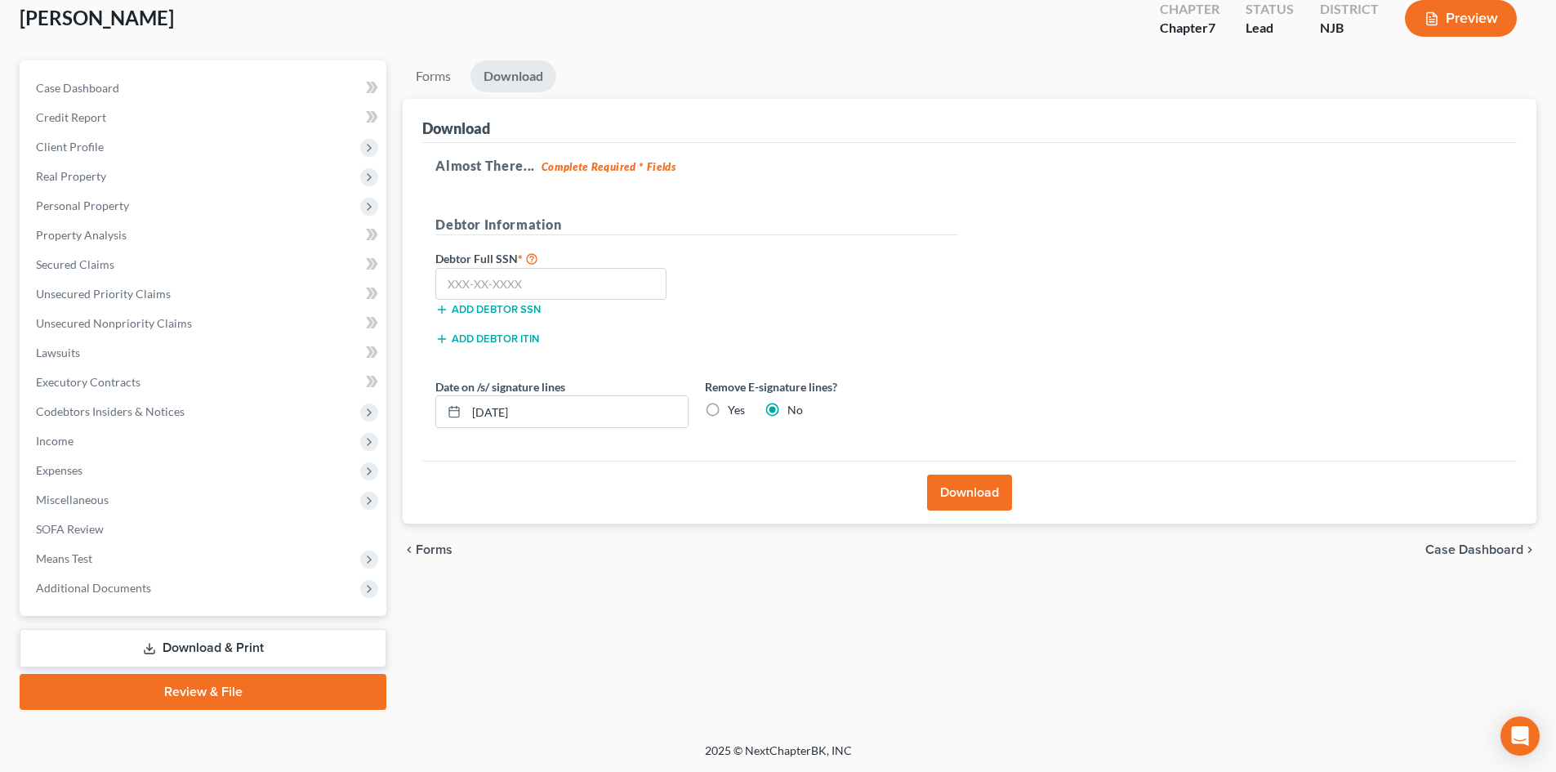
scroll to position [96, 0]
click at [610, 274] on input "text" at bounding box center [550, 284] width 231 height 33
type input "137-78-7659"
click at [969, 475] on button "Download" at bounding box center [969, 493] width 85 height 36
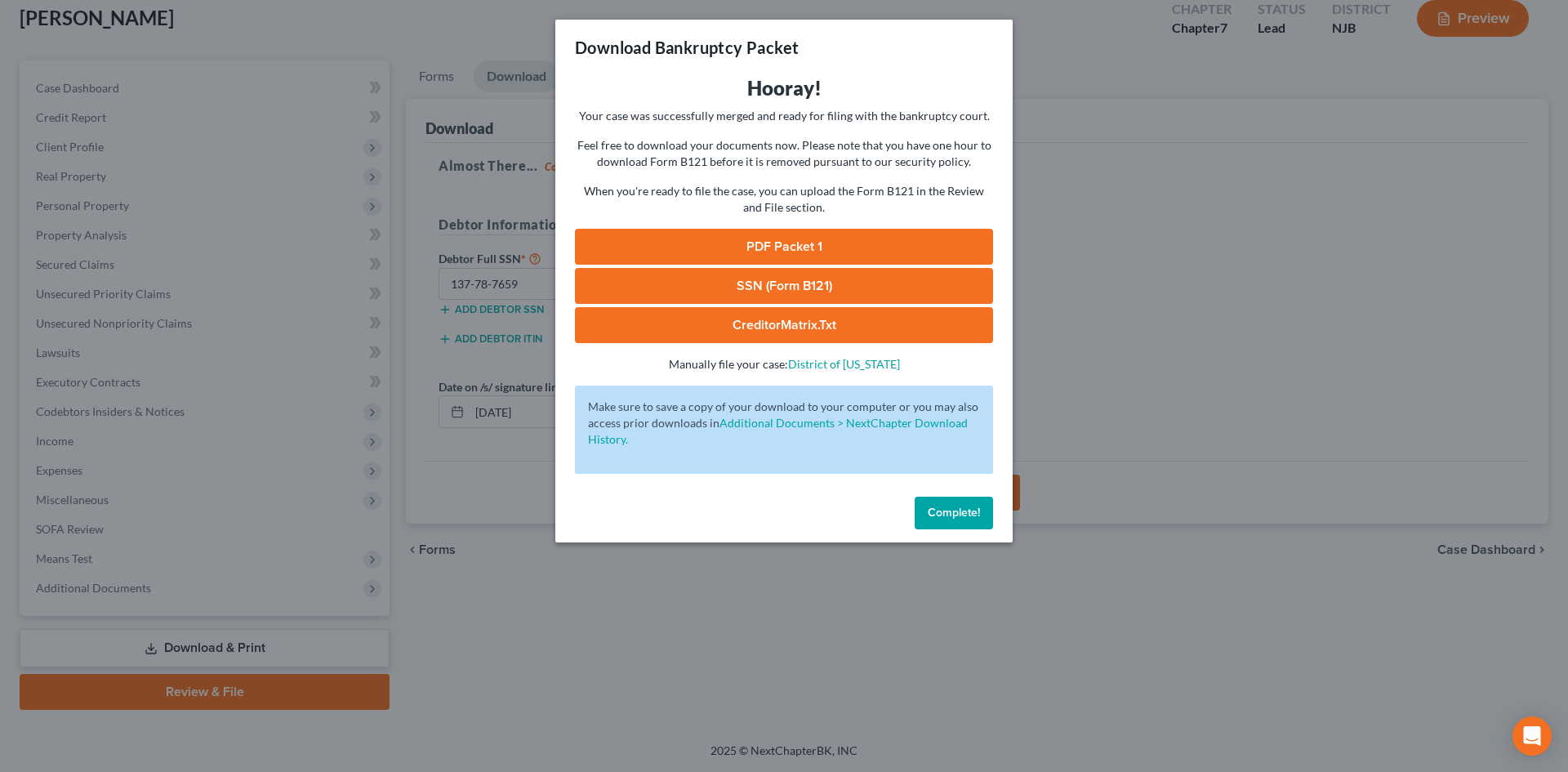
click at [784, 241] on link "PDF Packet 1" at bounding box center [784, 247] width 418 height 36
click at [957, 503] on button "Complete!" at bounding box center [954, 513] width 78 height 33
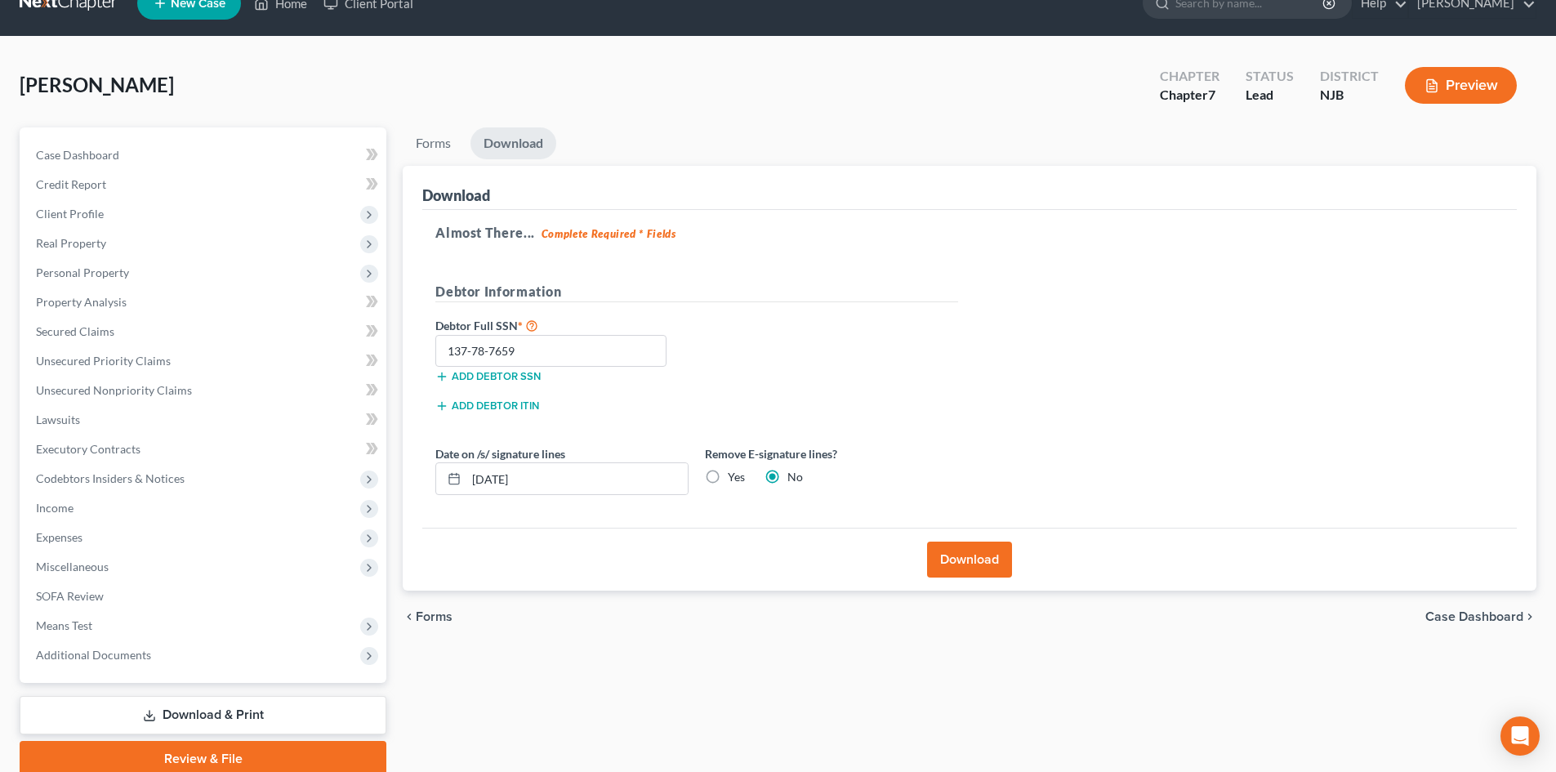
scroll to position [0, 0]
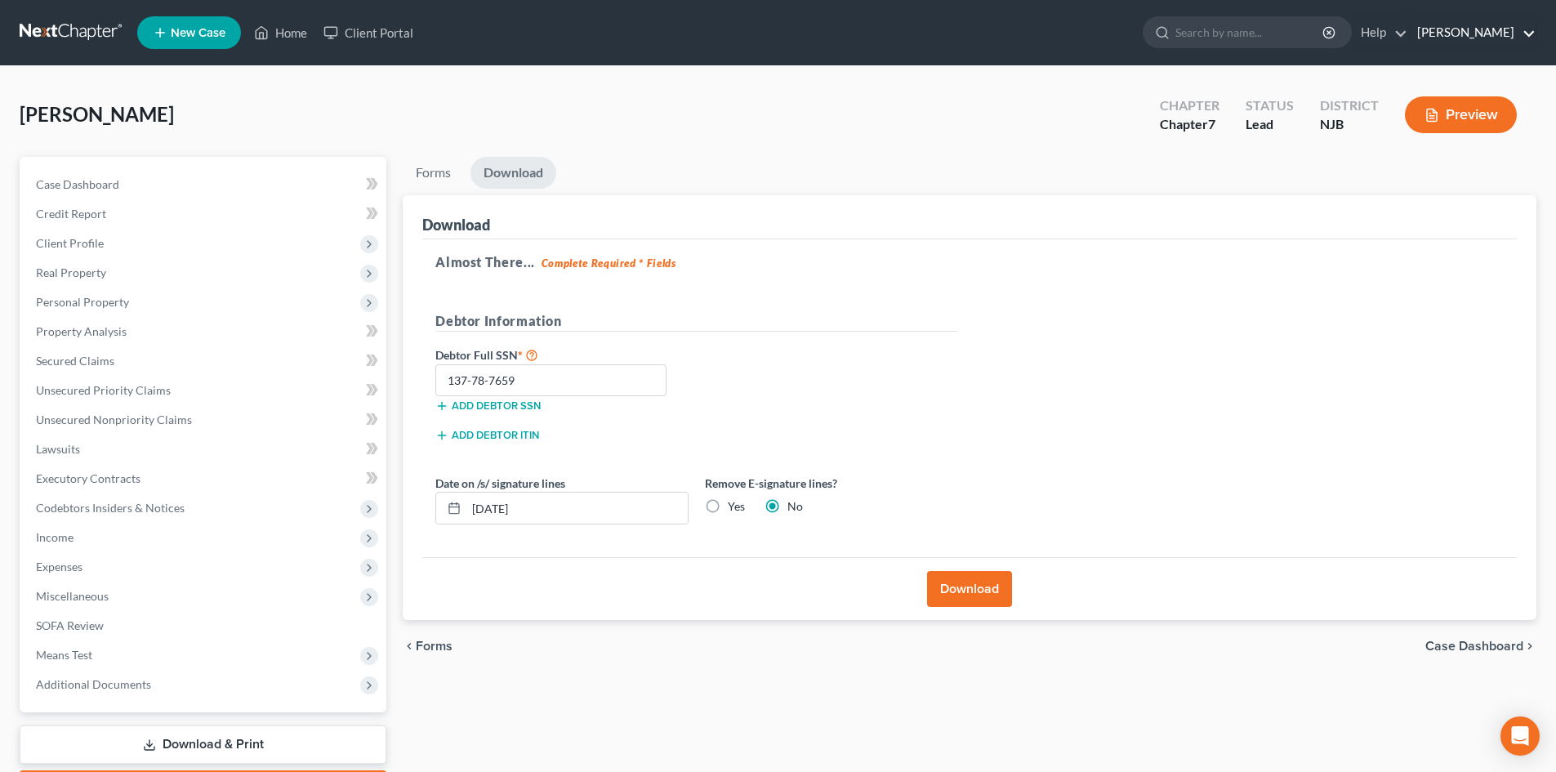
click at [1523, 29] on link "Victor Druziako" at bounding box center [1472, 32] width 127 height 29
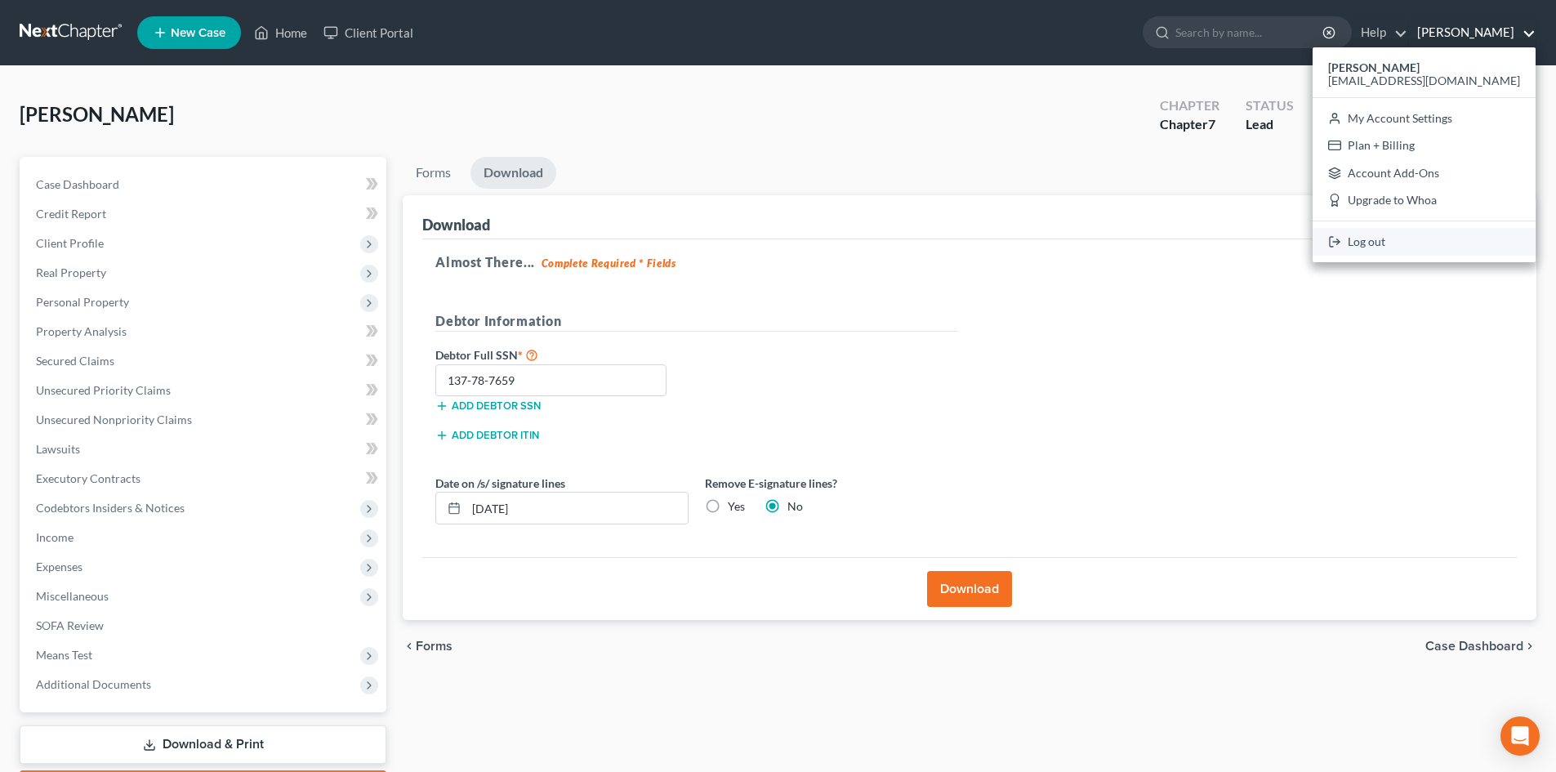
click at [1427, 252] on link "Log out" at bounding box center [1424, 242] width 223 height 28
